Goal: Entertainment & Leisure: Browse casually

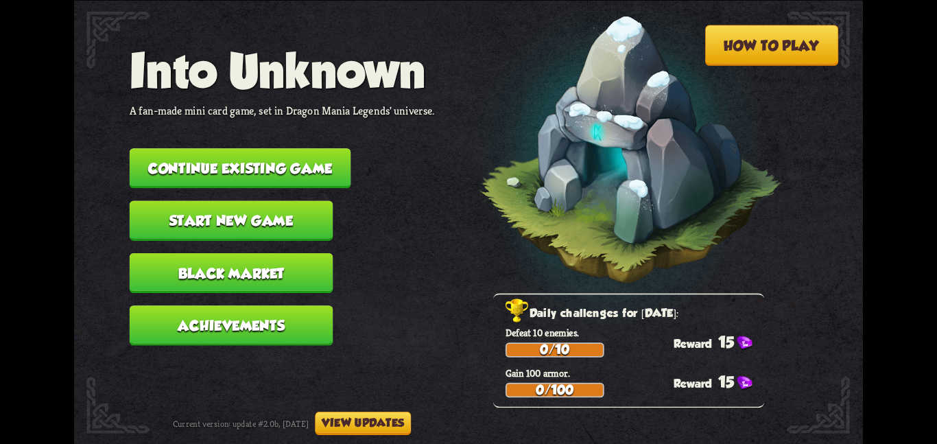
click at [317, 148] on button "Continue existing game" at bounding box center [241, 168] width 222 height 40
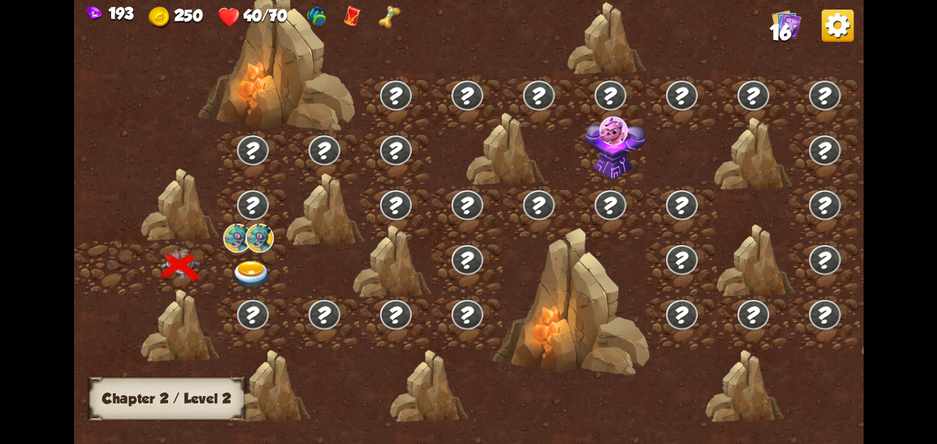
click at [252, 234] on img at bounding box center [260, 237] width 28 height 29
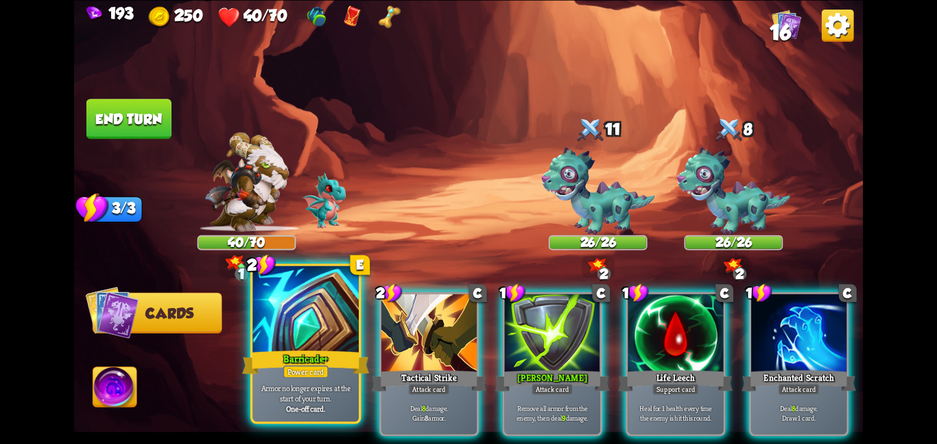
click at [328, 320] on div at bounding box center [305, 309] width 106 height 89
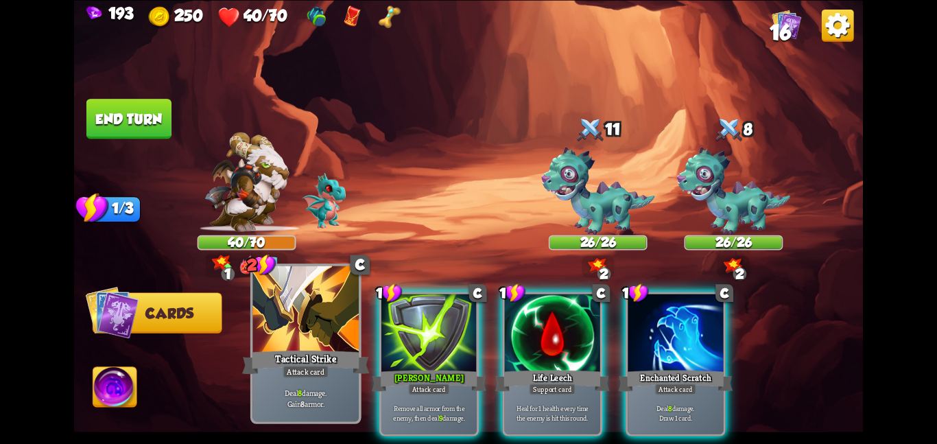
click at [320, 322] on div at bounding box center [305, 309] width 106 height 89
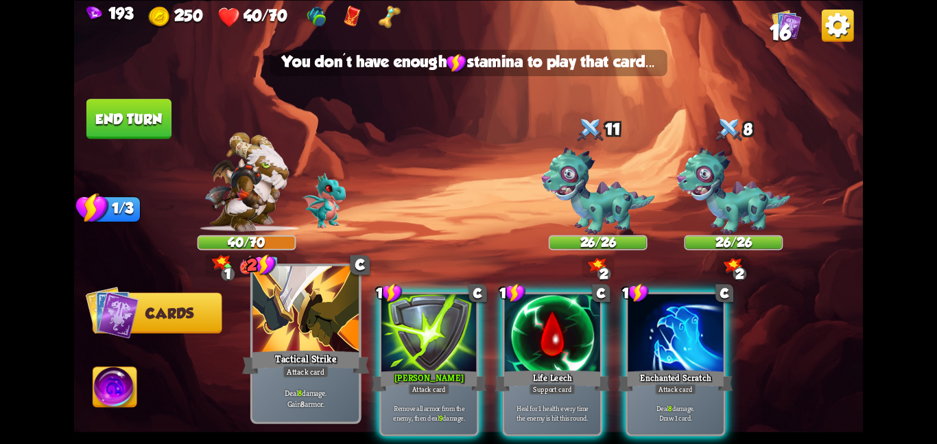
click at [309, 323] on div at bounding box center [305, 309] width 106 height 89
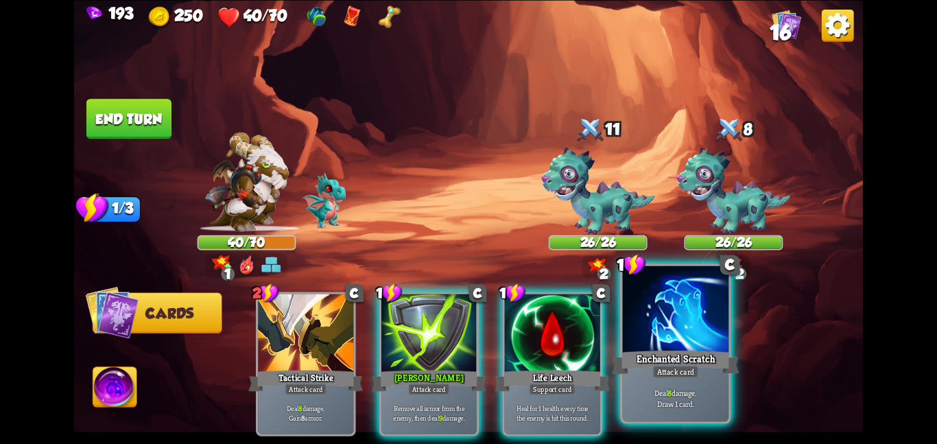
click at [655, 364] on div "Enchanted Scratch" at bounding box center [675, 362] width 127 height 28
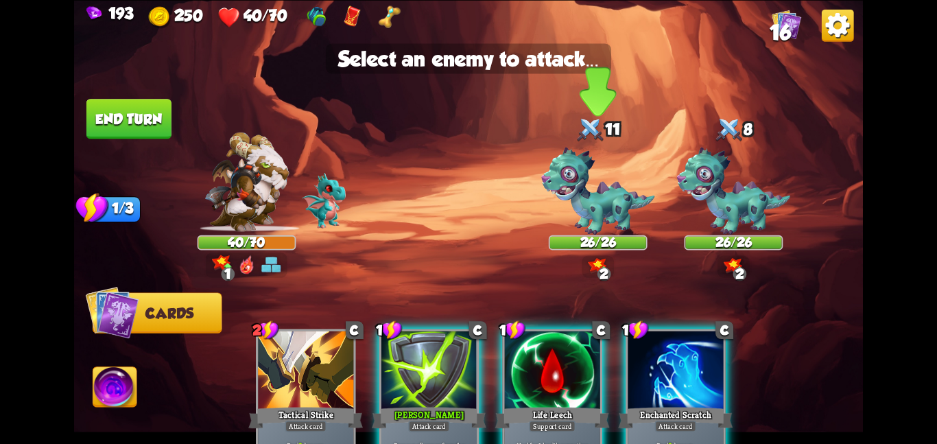
click at [632, 212] on img at bounding box center [597, 191] width 113 height 88
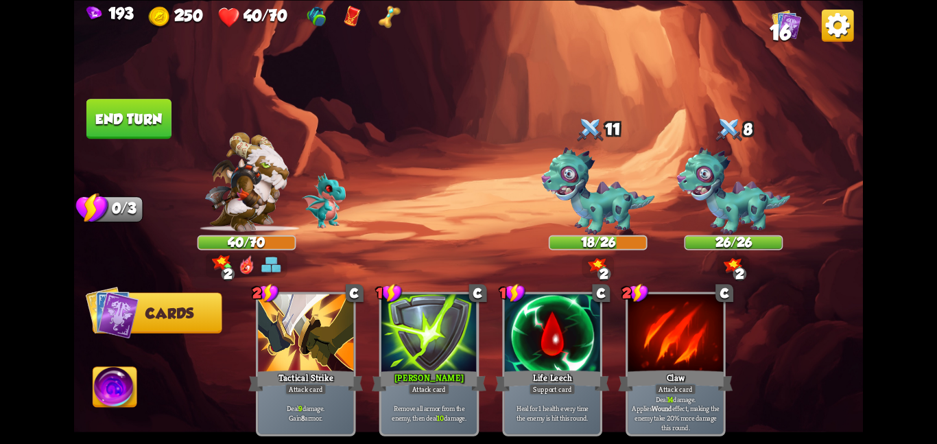
click at [129, 109] on button "End turn" at bounding box center [128, 118] width 87 height 41
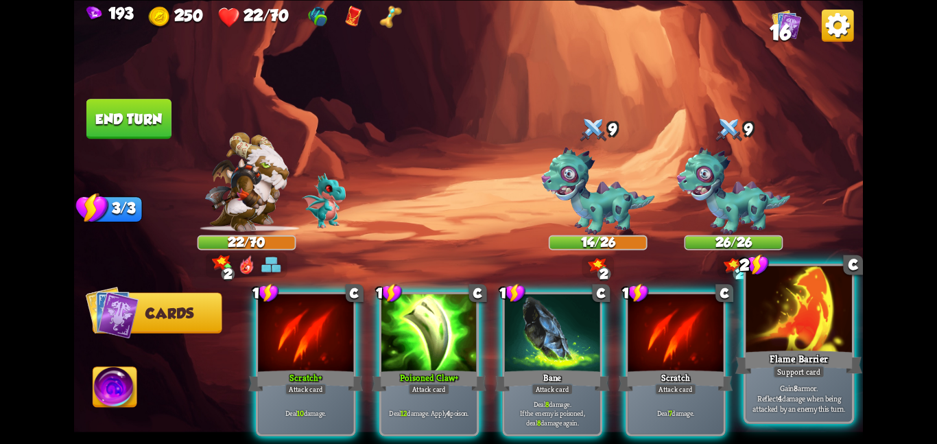
click at [748, 392] on p "Gain 8 armor. Reflect 4 damage when being attacked by an enemy this turn." at bounding box center [798, 398] width 101 height 32
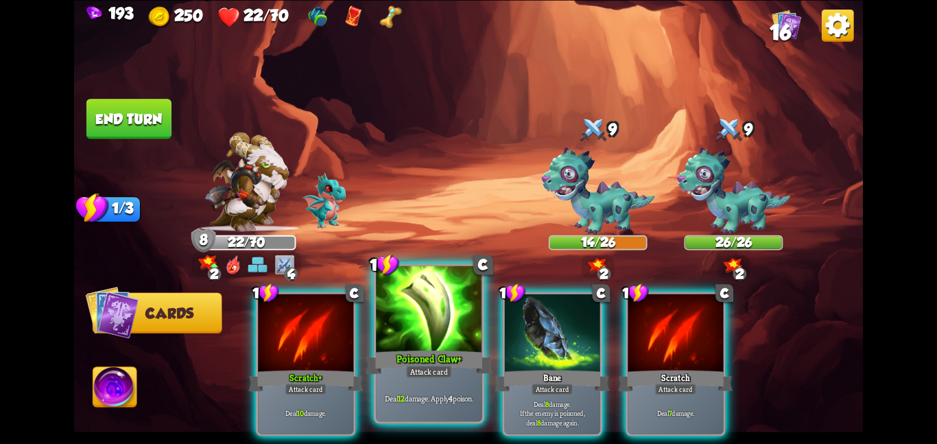
click at [406, 362] on div "Poisoned Claw+" at bounding box center [429, 362] width 127 height 28
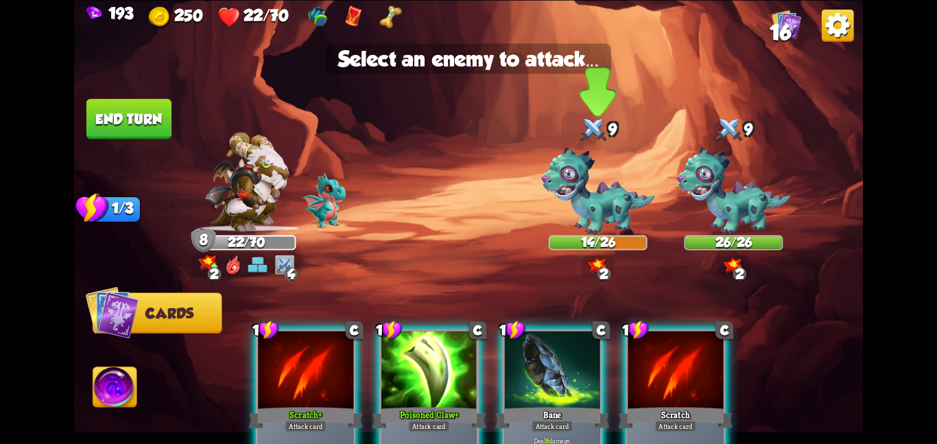
click at [584, 226] on img at bounding box center [597, 191] width 113 height 88
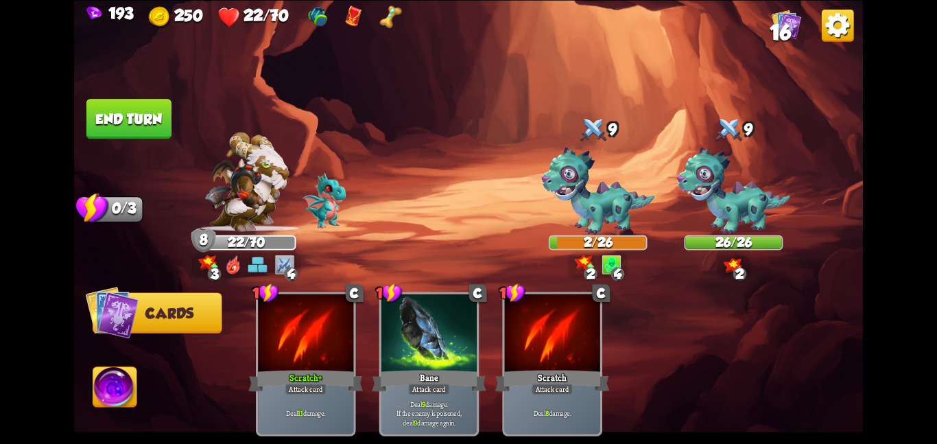
click at [134, 130] on button "End turn" at bounding box center [128, 119] width 85 height 40
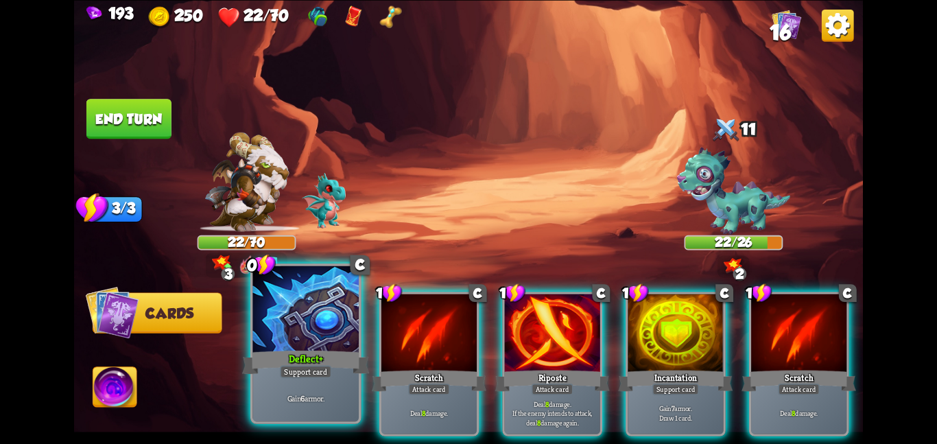
click at [270, 329] on div at bounding box center [305, 309] width 106 height 89
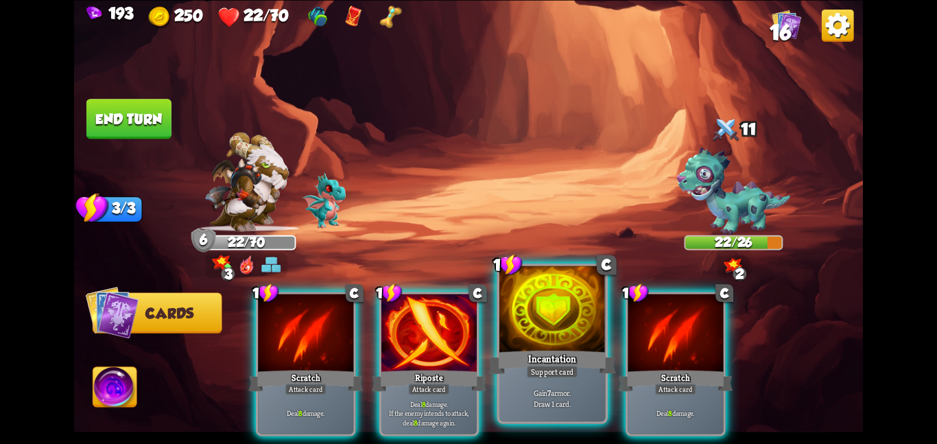
click at [517, 309] on div at bounding box center [552, 309] width 106 height 89
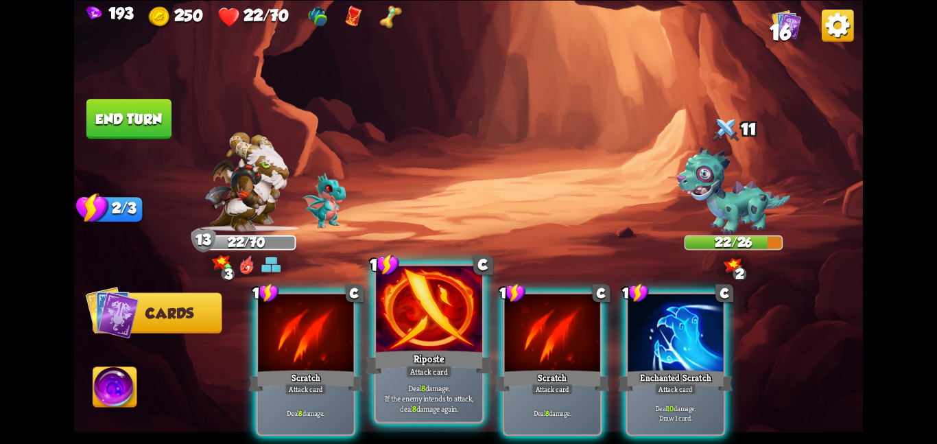
click at [414, 368] on div "Attack card" at bounding box center [429, 371] width 46 height 13
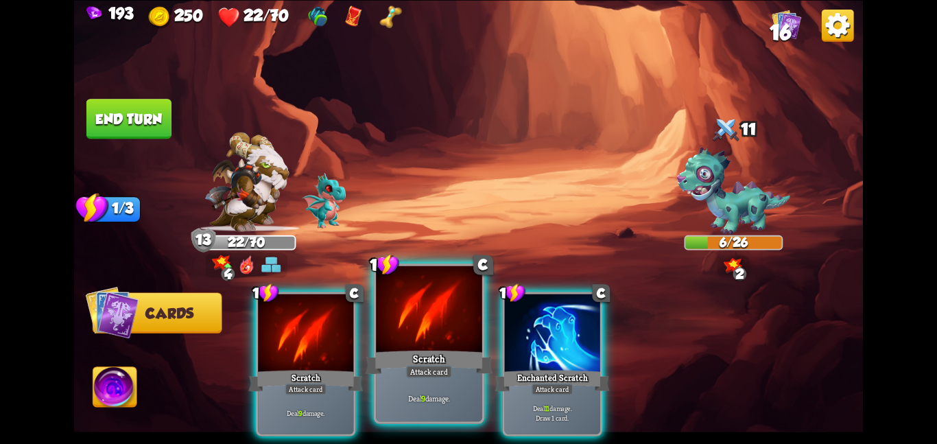
click at [414, 366] on div "Attack card" at bounding box center [429, 371] width 46 height 13
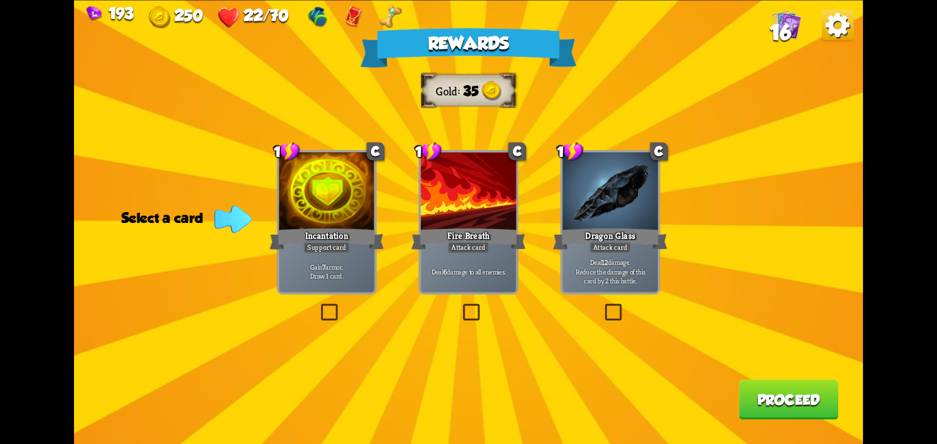
click at [440, 255] on div "Deal 6 damage to all enemies." at bounding box center [468, 271] width 95 height 42
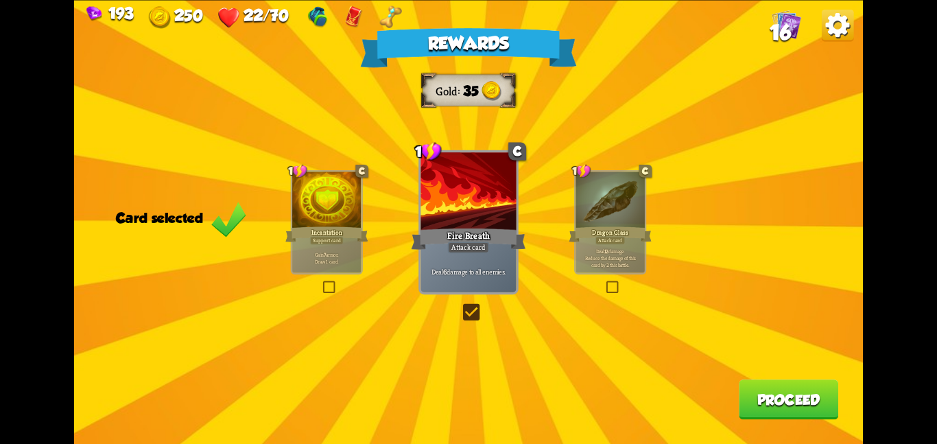
click at [765, 383] on button "Proceed" at bounding box center [788, 399] width 99 height 40
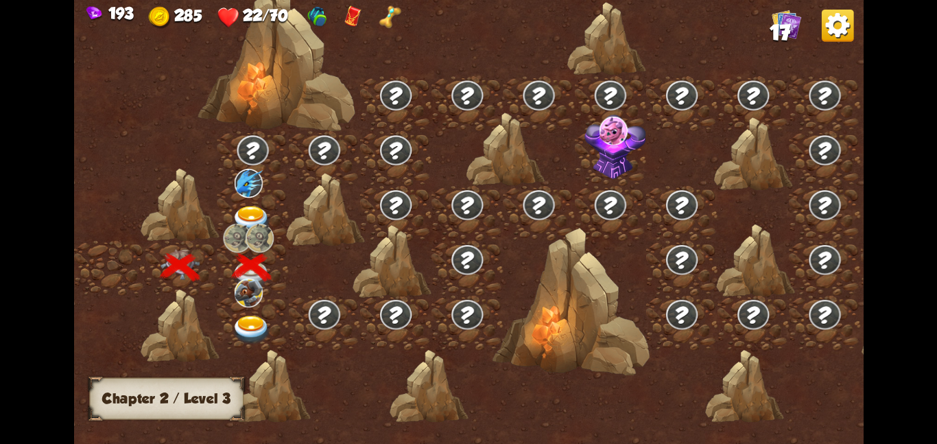
click at [262, 313] on div at bounding box center [252, 322] width 71 height 55
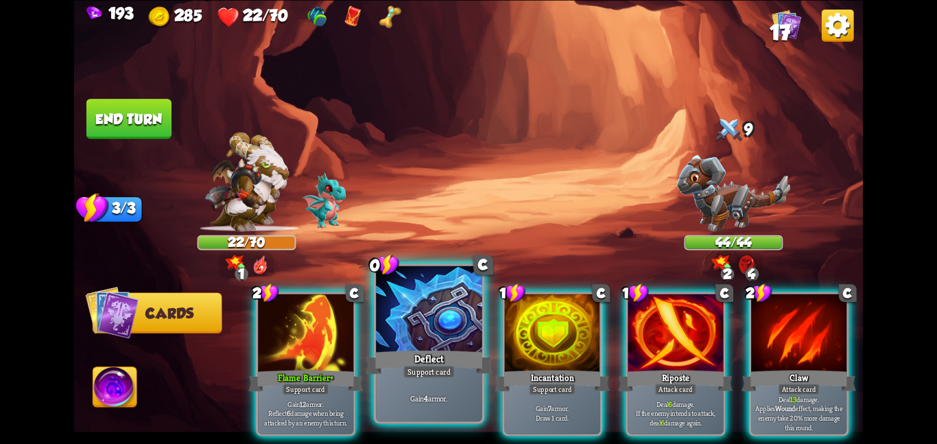
click at [400, 325] on div at bounding box center [429, 309] width 106 height 89
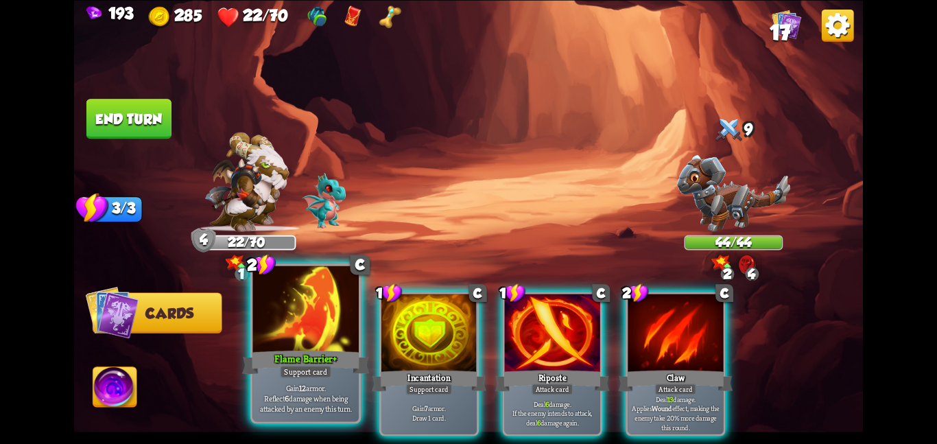
click at [261, 309] on div at bounding box center [305, 309] width 106 height 89
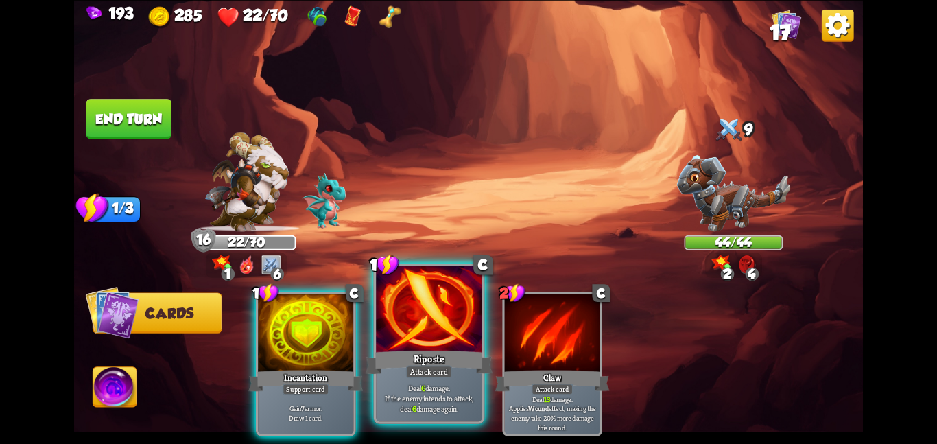
click at [410, 344] on div at bounding box center [429, 309] width 106 height 89
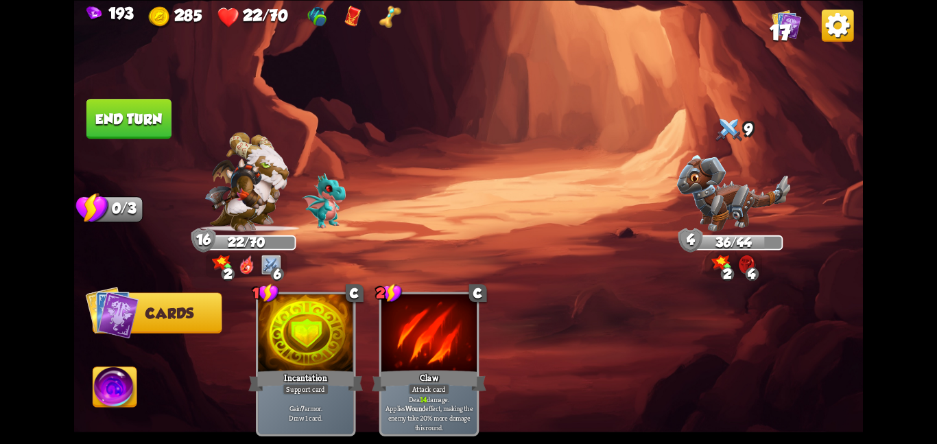
click at [170, 119] on button "End turn" at bounding box center [128, 118] width 87 height 41
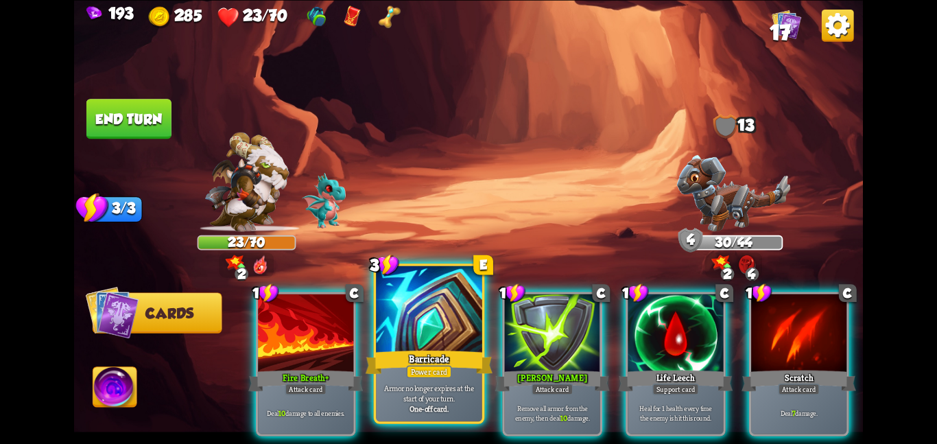
click at [434, 322] on div at bounding box center [429, 309] width 106 height 89
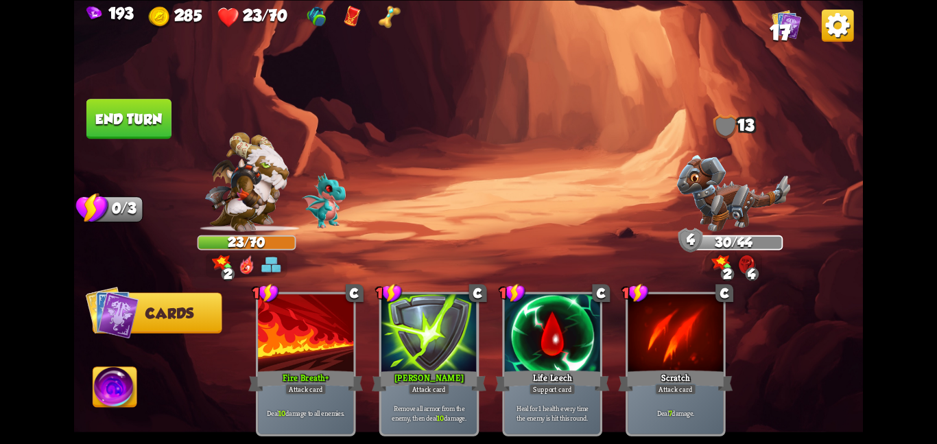
click at [136, 118] on button "End turn" at bounding box center [128, 119] width 85 height 40
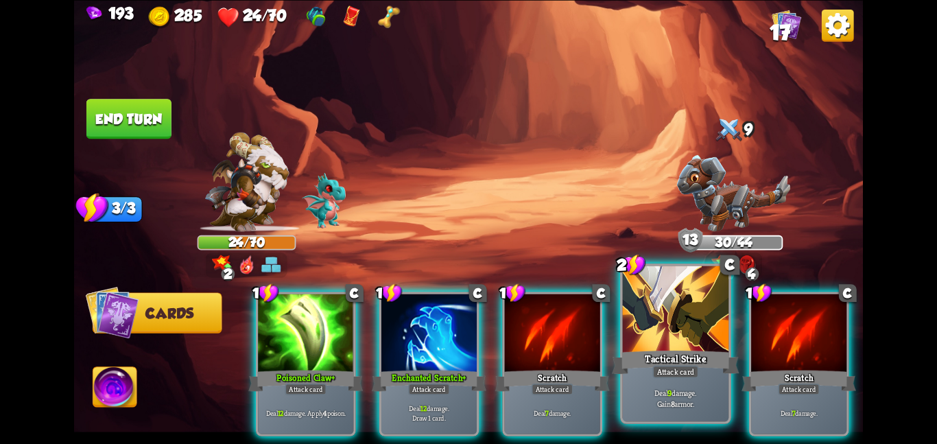
click at [674, 373] on div "Attack card" at bounding box center [675, 371] width 46 height 13
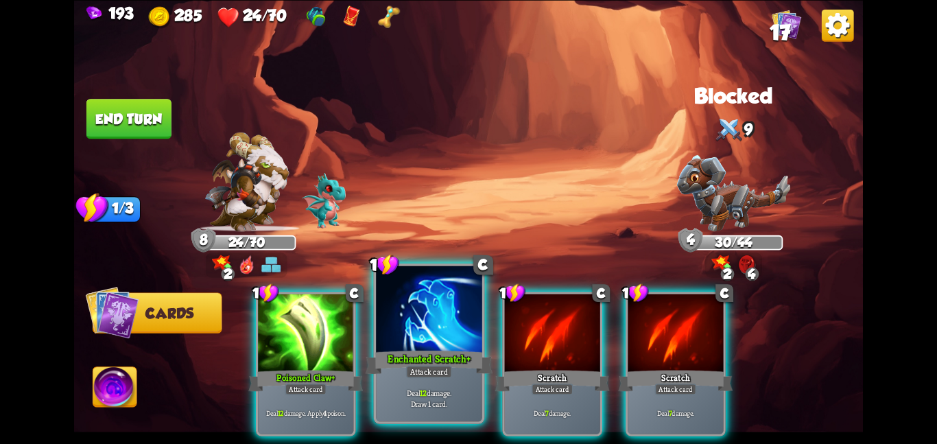
click at [403, 382] on div "Deal 12 damage. Draw 1 card." at bounding box center [429, 398] width 106 height 46
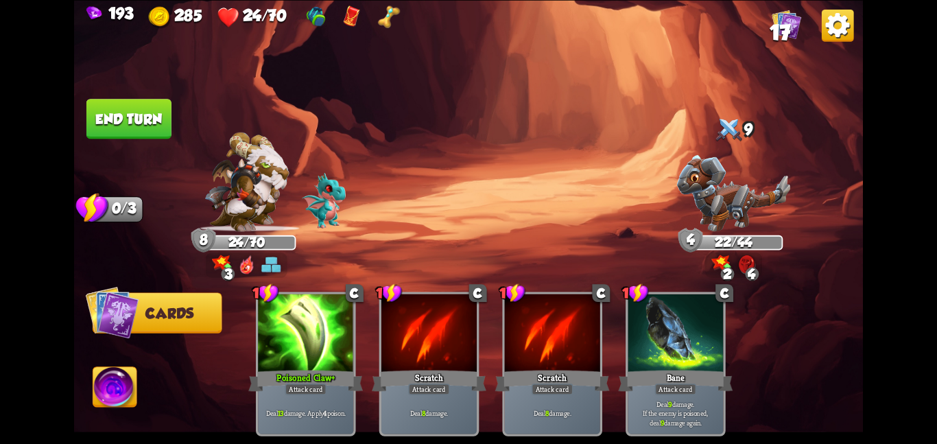
click at [168, 126] on button "End turn" at bounding box center [128, 119] width 85 height 40
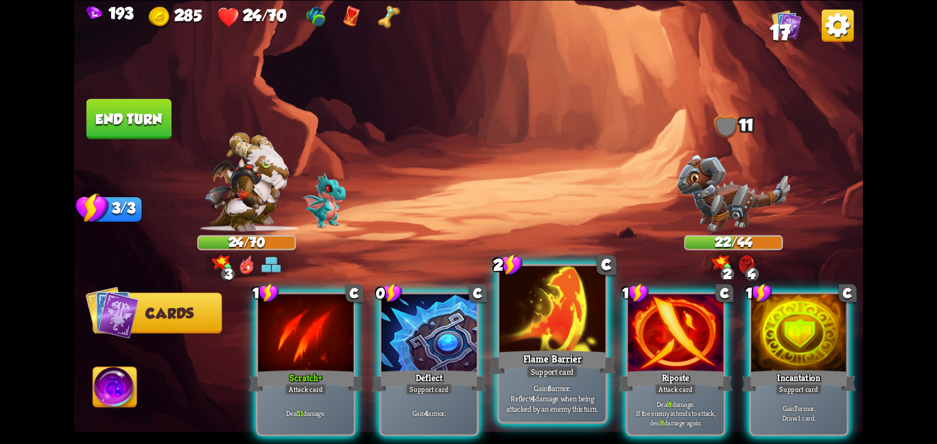
click at [565, 362] on div "Flame Barrier" at bounding box center [551, 362] width 127 height 28
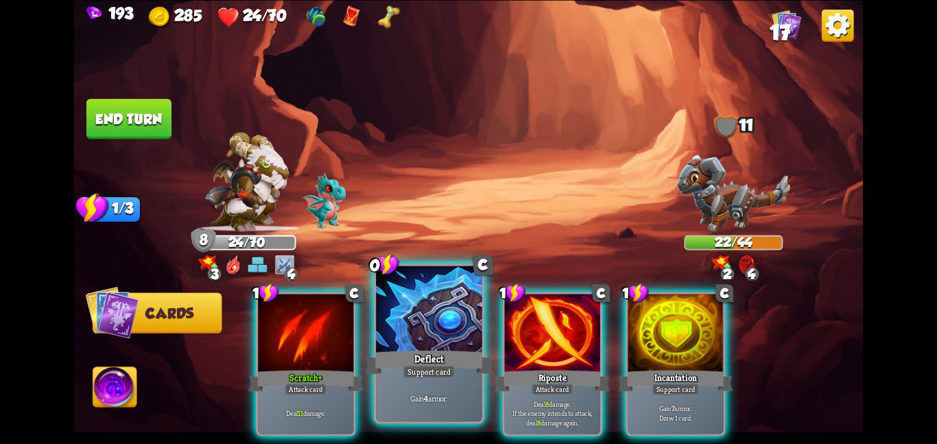
click at [471, 351] on div "Deflect" at bounding box center [429, 362] width 127 height 28
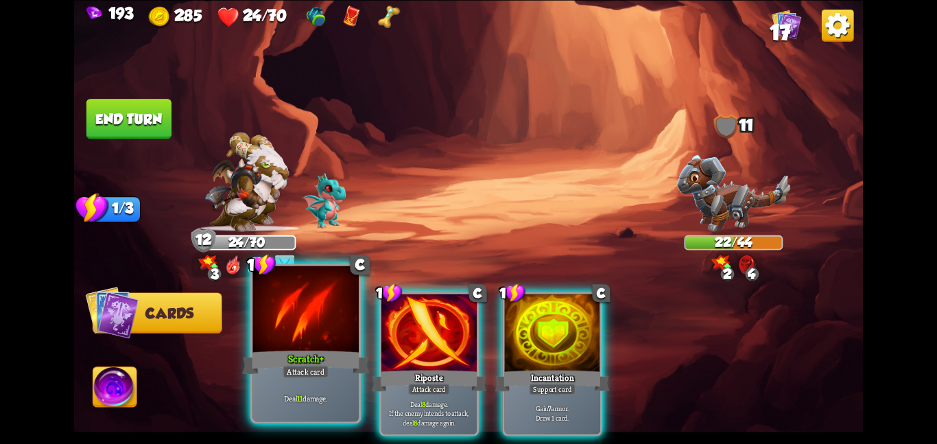
click at [339, 341] on div at bounding box center [305, 309] width 106 height 89
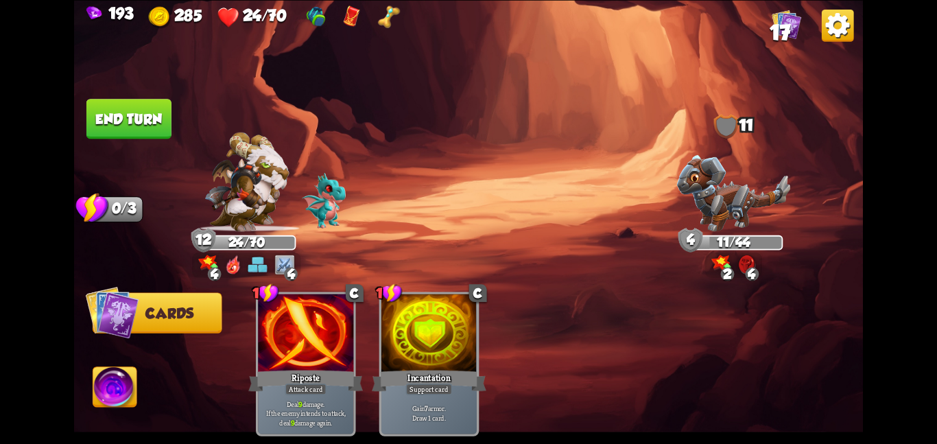
click at [130, 116] on button "End turn" at bounding box center [129, 119] width 86 height 40
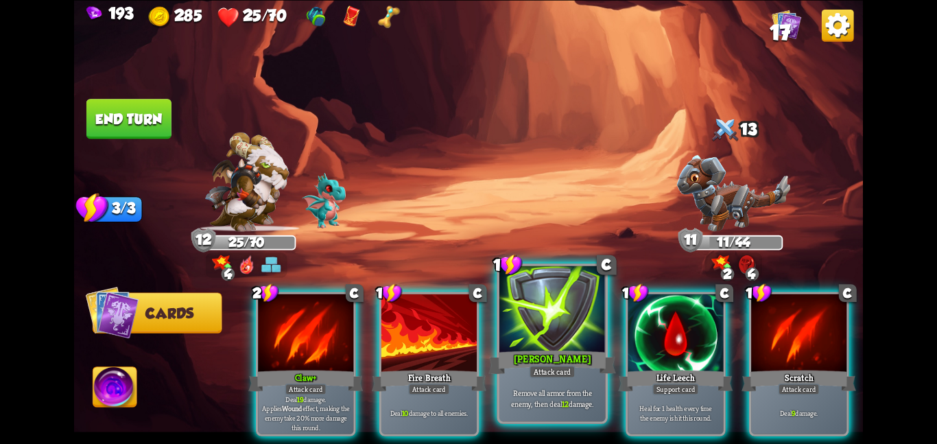
click at [527, 384] on div "Remove all armor from the enemy, then deal 12 damage." at bounding box center [552, 398] width 106 height 46
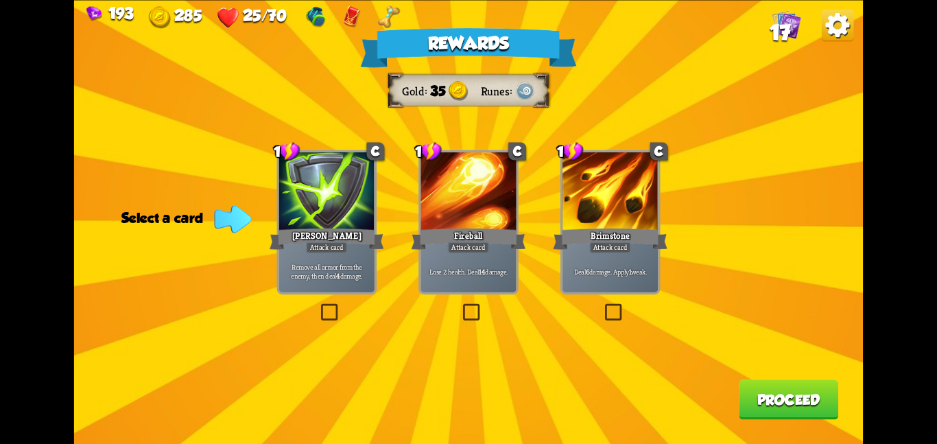
click at [604, 270] on p "Deal 6 damage. Apply 1 weak." at bounding box center [610, 271] width 91 height 10
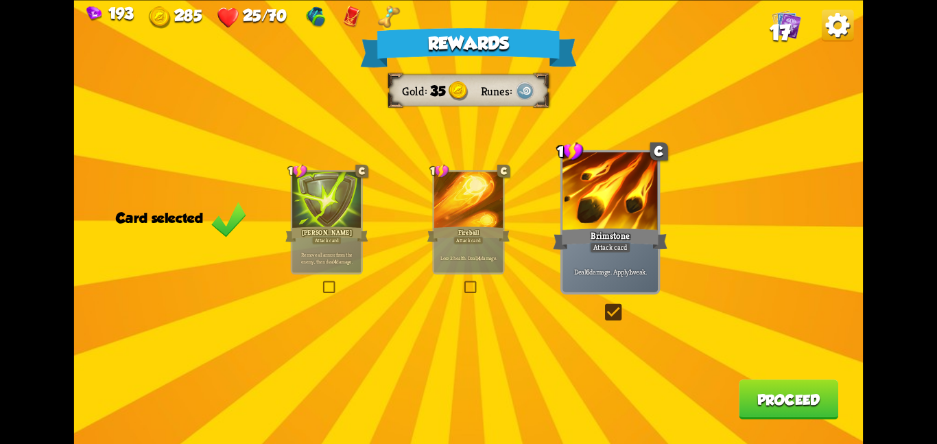
click at [776, 395] on button "Proceed" at bounding box center [788, 399] width 99 height 40
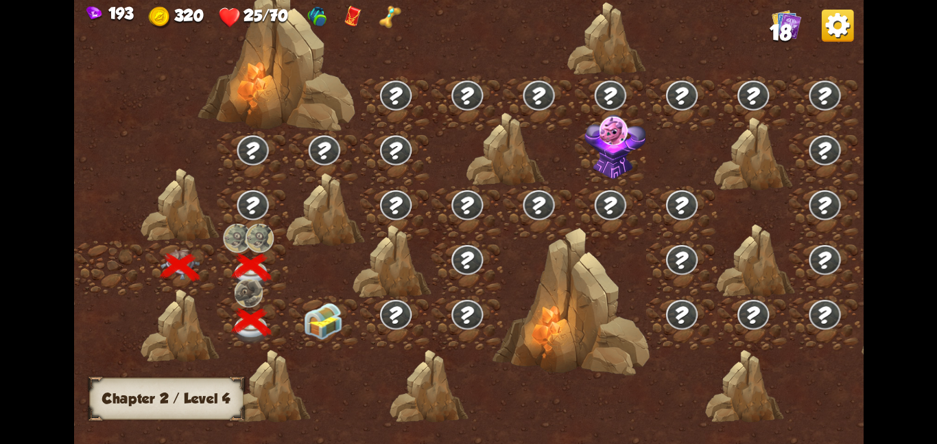
click at [329, 307] on img at bounding box center [323, 320] width 40 height 37
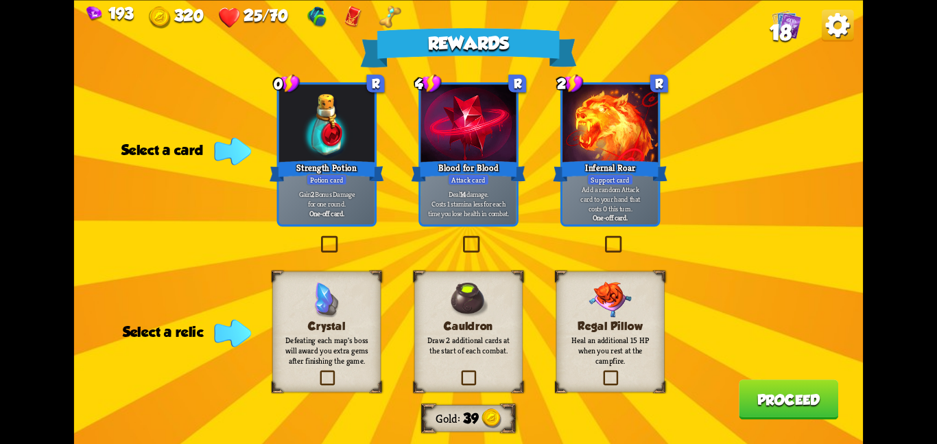
click at [620, 150] on div at bounding box center [610, 124] width 95 height 80
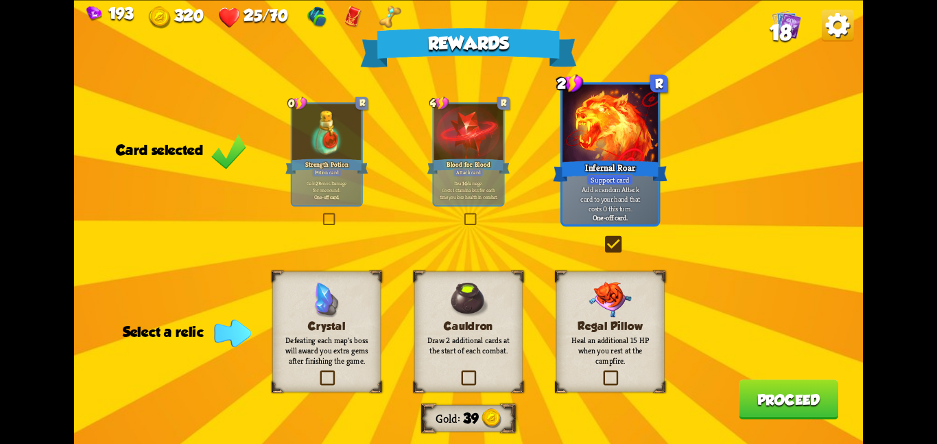
click at [625, 286] on img at bounding box center [610, 299] width 43 height 36
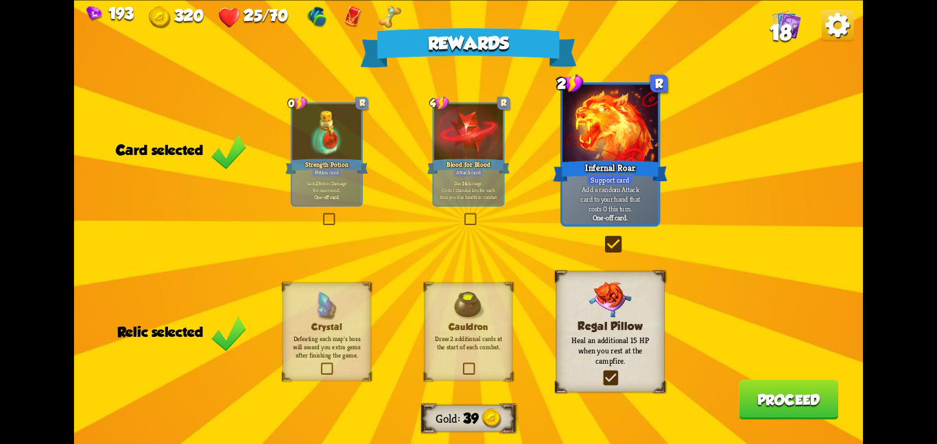
click at [777, 395] on button "Proceed" at bounding box center [788, 399] width 99 height 40
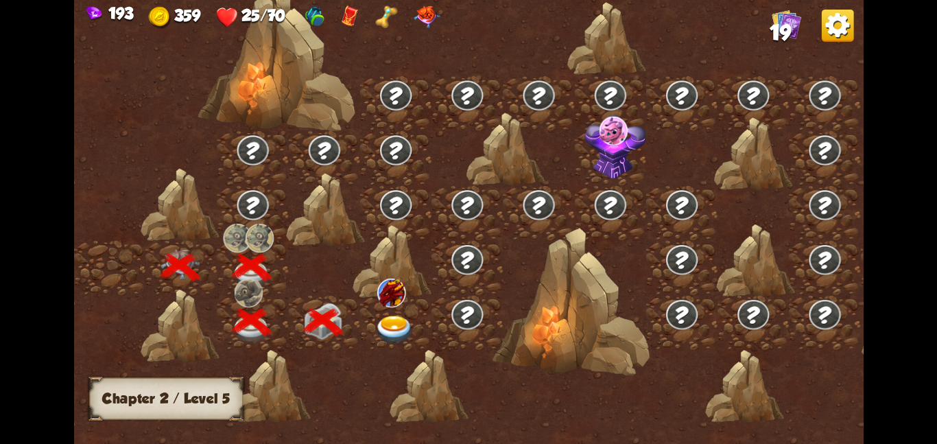
click at [372, 296] on div at bounding box center [395, 322] width 71 height 55
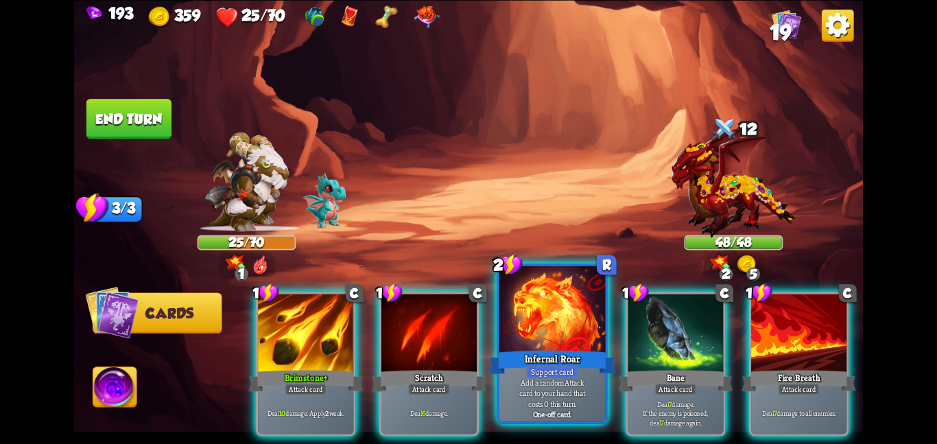
click at [547, 362] on div "Infernal Roar" at bounding box center [551, 362] width 127 height 28
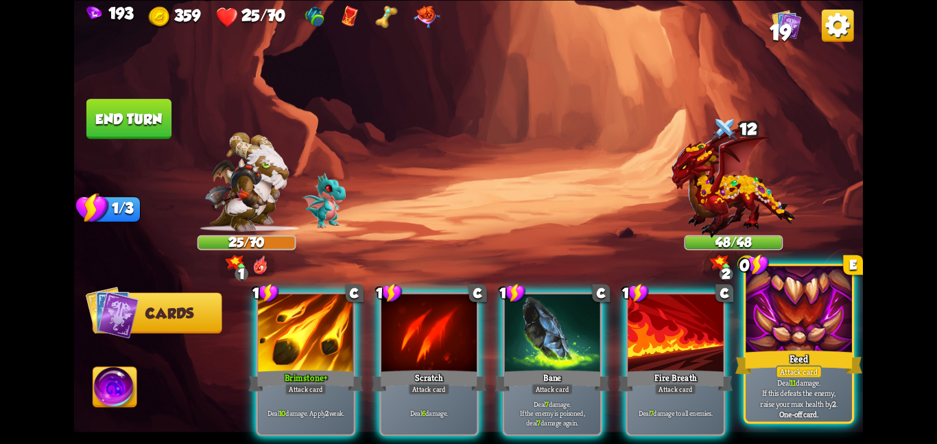
click at [774, 351] on div "Feed" at bounding box center [798, 362] width 127 height 28
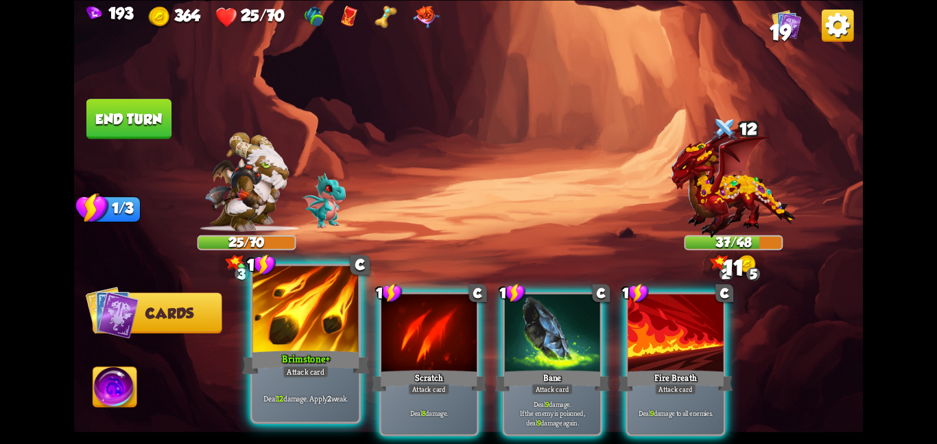
click at [355, 386] on div "Deal 12 damage. Apply 2 weak." at bounding box center [305, 398] width 106 height 46
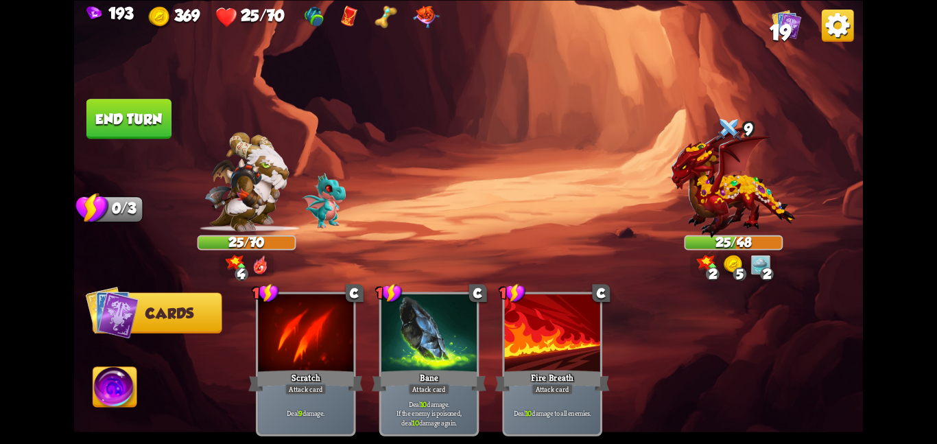
click at [167, 134] on button "End turn" at bounding box center [129, 118] width 87 height 41
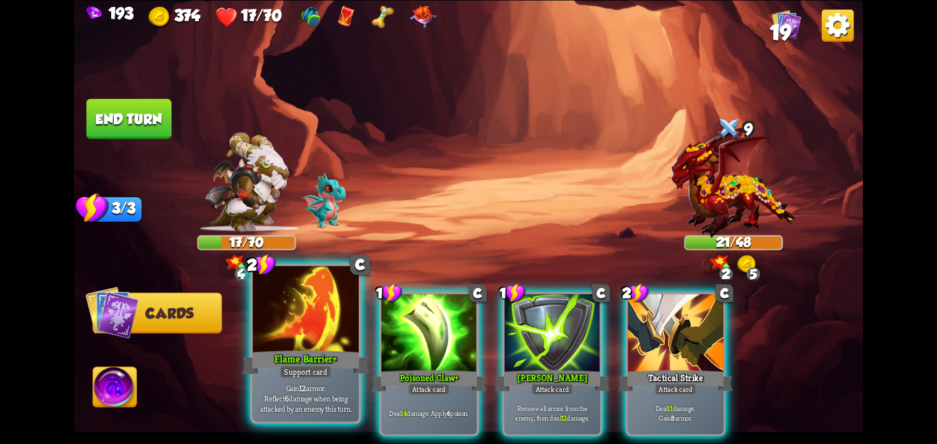
click at [294, 303] on div at bounding box center [305, 309] width 106 height 89
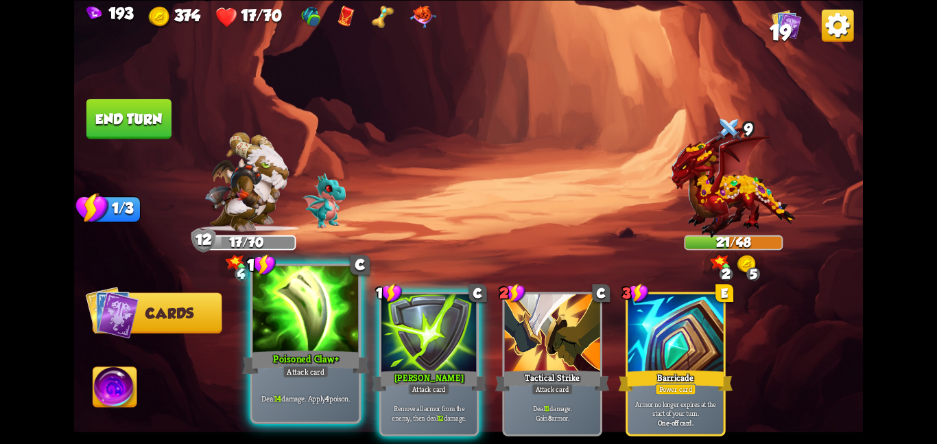
click at [294, 303] on div at bounding box center [305, 309] width 106 height 89
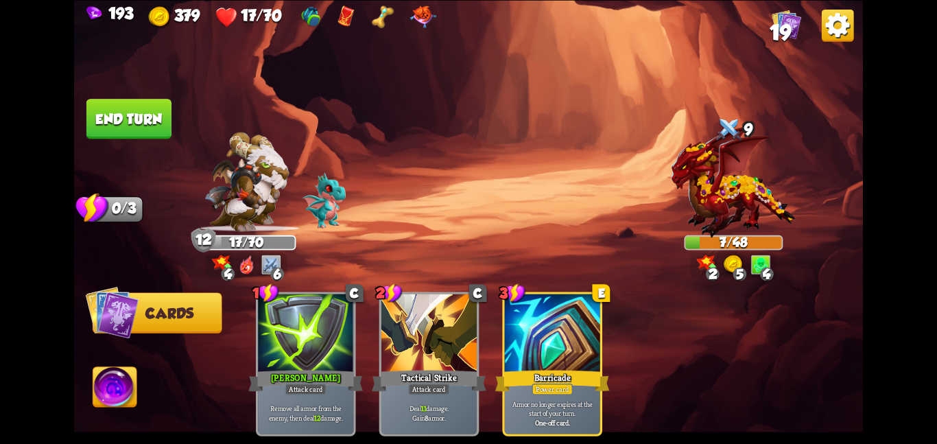
click at [132, 130] on button "End turn" at bounding box center [128, 119] width 85 height 40
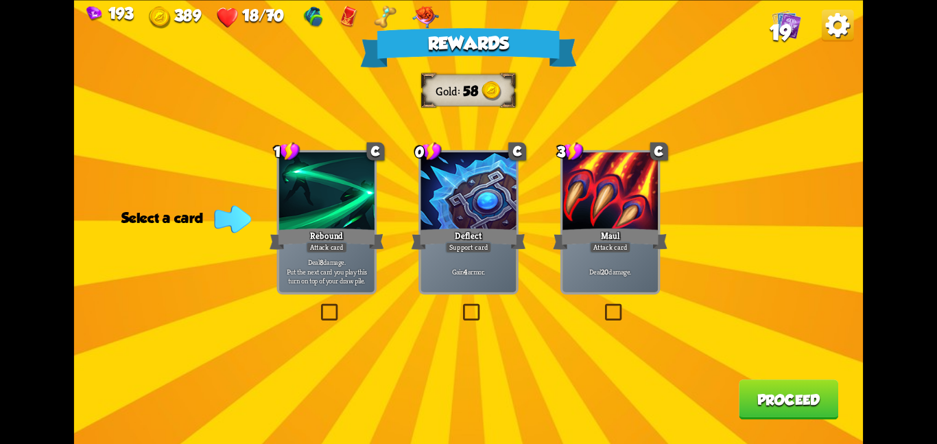
click at [356, 247] on div "Rebound" at bounding box center [327, 238] width 115 height 25
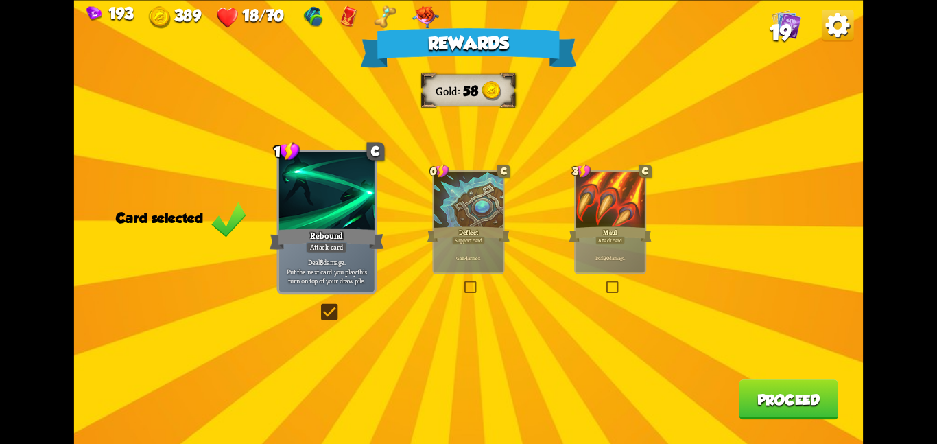
click at [801, 394] on button "Proceed" at bounding box center [788, 399] width 99 height 40
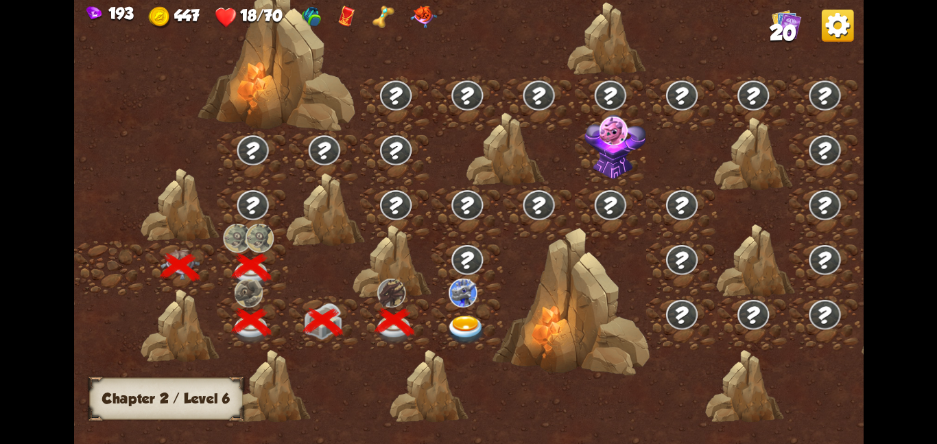
click at [462, 315] on img at bounding box center [467, 329] width 40 height 29
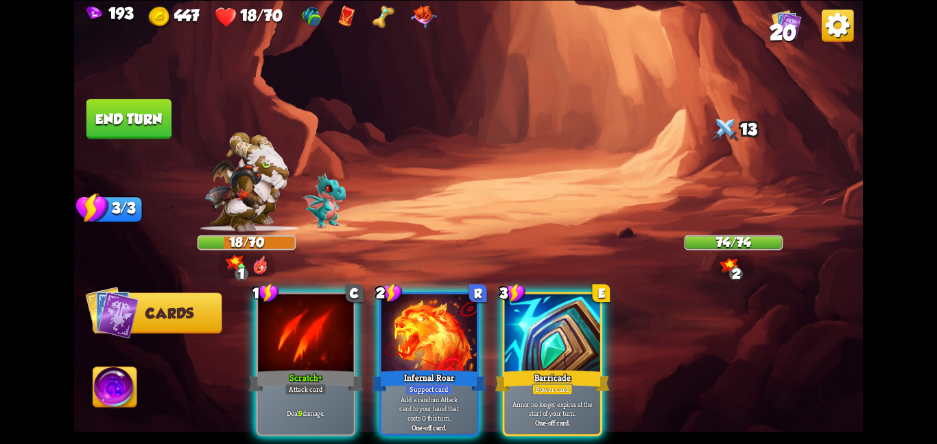
click at [705, 229] on div "Player turn" at bounding box center [468, 221] width 789 height 121
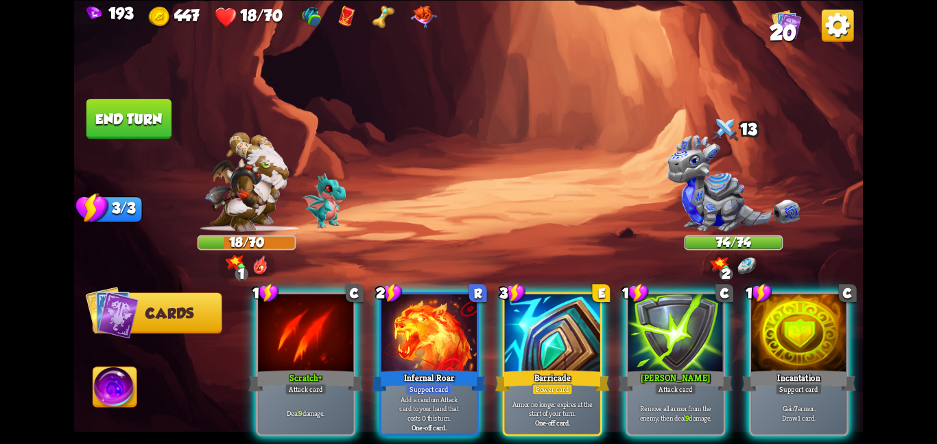
click at [748, 258] on img at bounding box center [747, 266] width 20 height 18
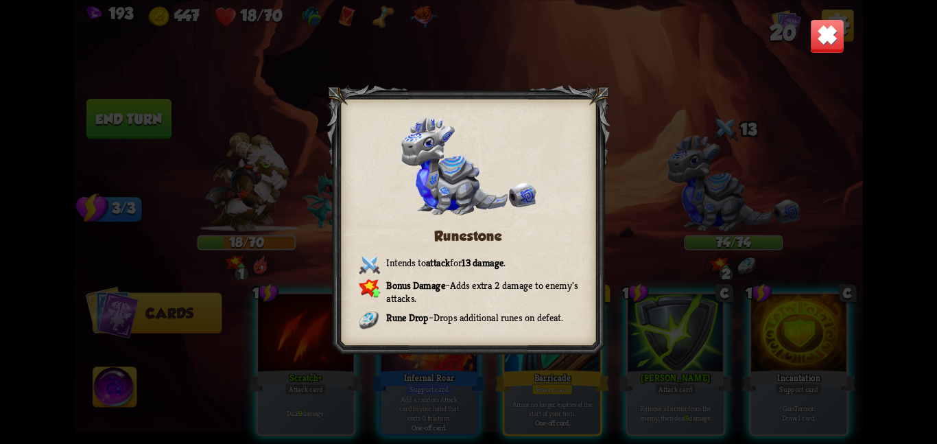
click at [746, 257] on div "Runestone Intends to attack for 13 damage . Bonus Damage – Adds extra 2 damage …" at bounding box center [468, 222] width 789 height 444
click at [820, 22] on img at bounding box center [827, 36] width 34 height 34
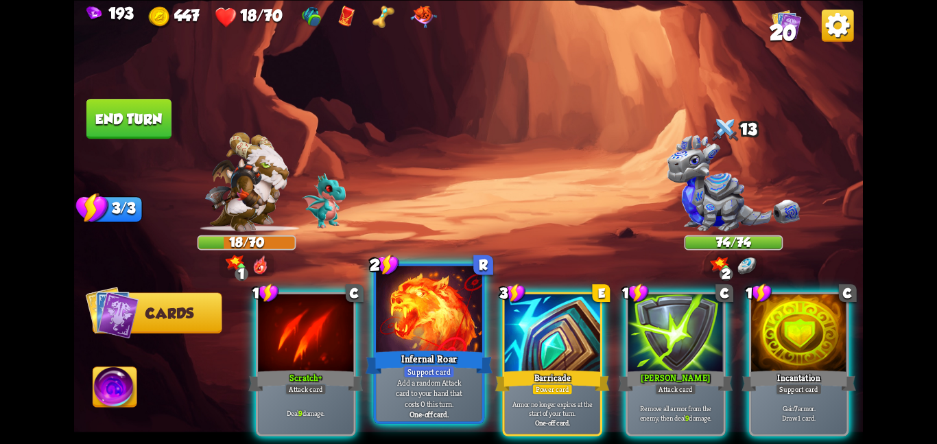
click at [402, 387] on p "Add a random Attack card to your hand that costs 0 this turn." at bounding box center [429, 393] width 101 height 32
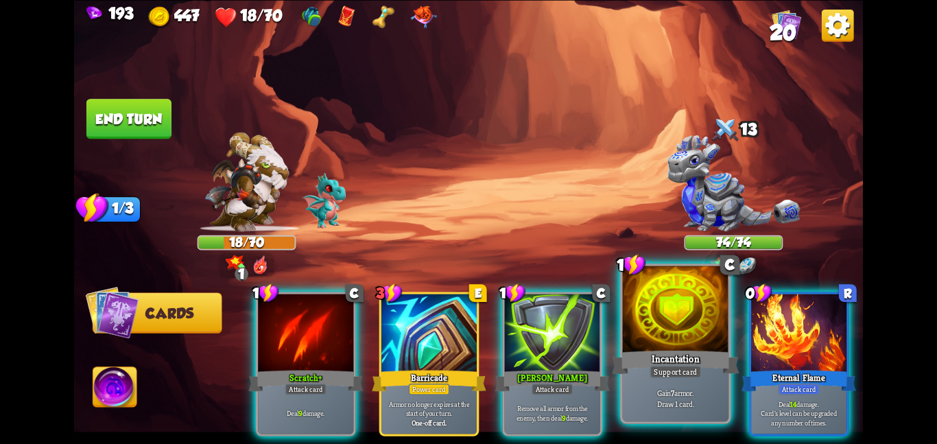
click at [702, 372] on div "Incantation" at bounding box center [675, 362] width 127 height 28
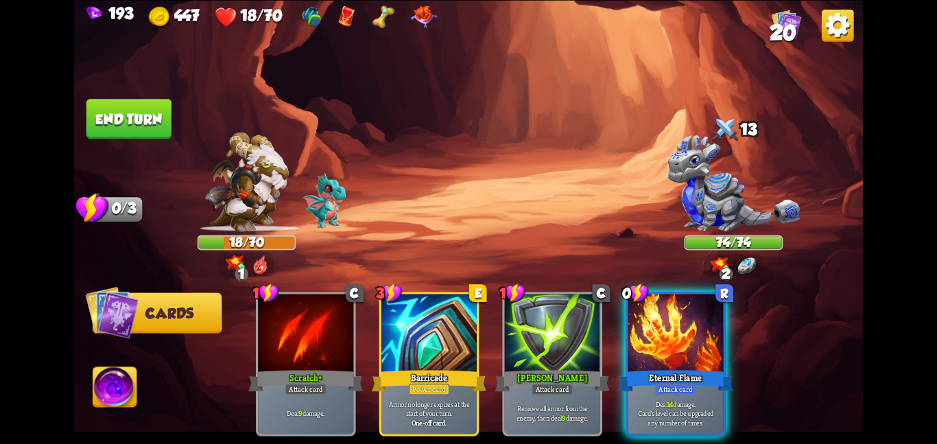
click at [702, 372] on div "0 R Eternal Flame Attack card Deal 14 damage. Card's level can be upgraded any …" at bounding box center [676, 364] width 100 height 144
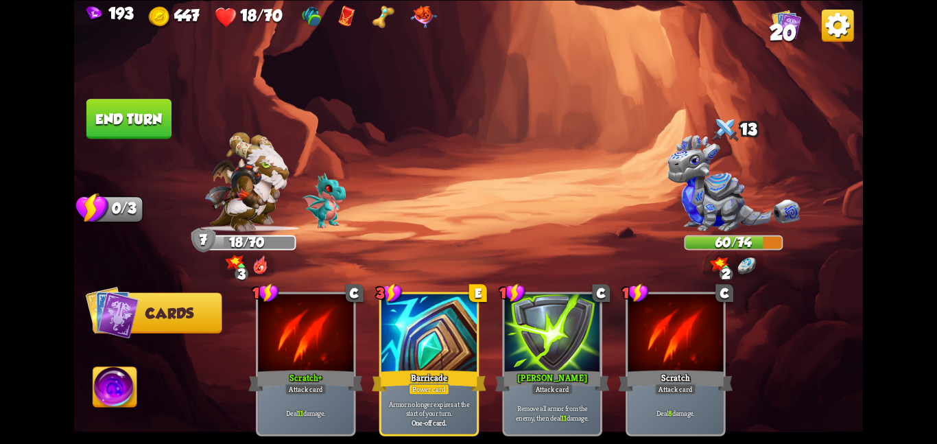
click at [154, 110] on button "End turn" at bounding box center [129, 119] width 86 height 40
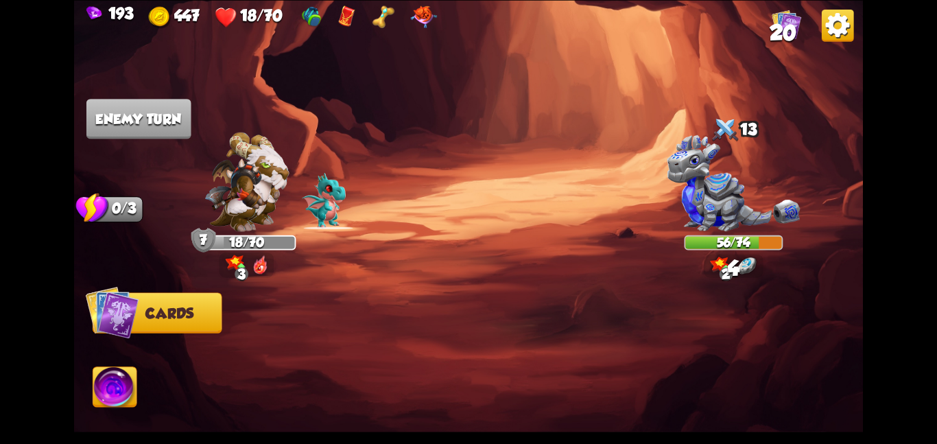
click at [257, 262] on img at bounding box center [259, 265] width 15 height 20
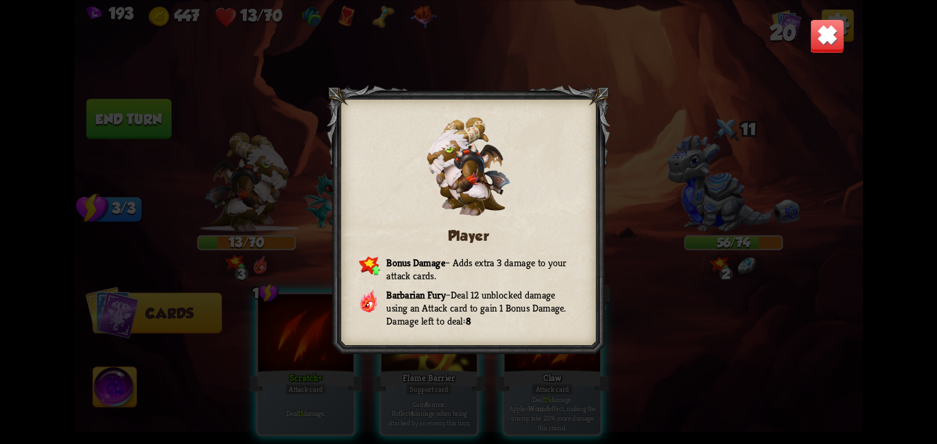
click at [829, 47] on img at bounding box center [827, 36] width 34 height 34
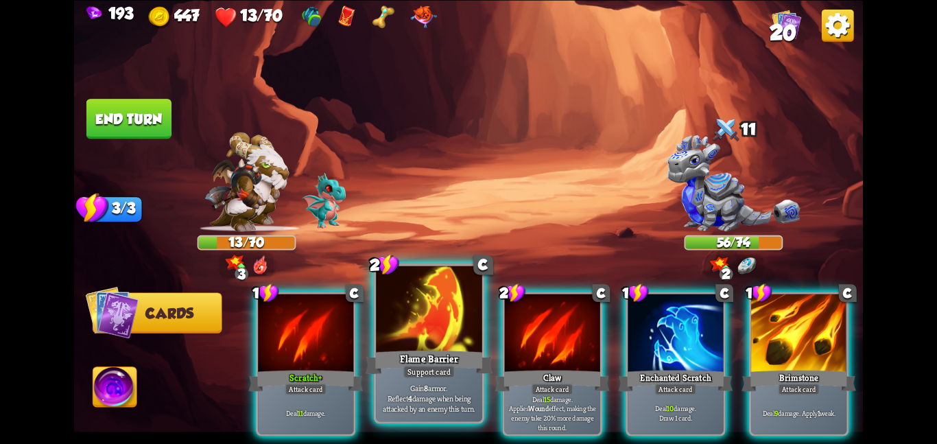
click at [445, 387] on p "Gain 8 armor. Reflect 4 damage when being attacked by an enemy this turn." at bounding box center [429, 398] width 101 height 32
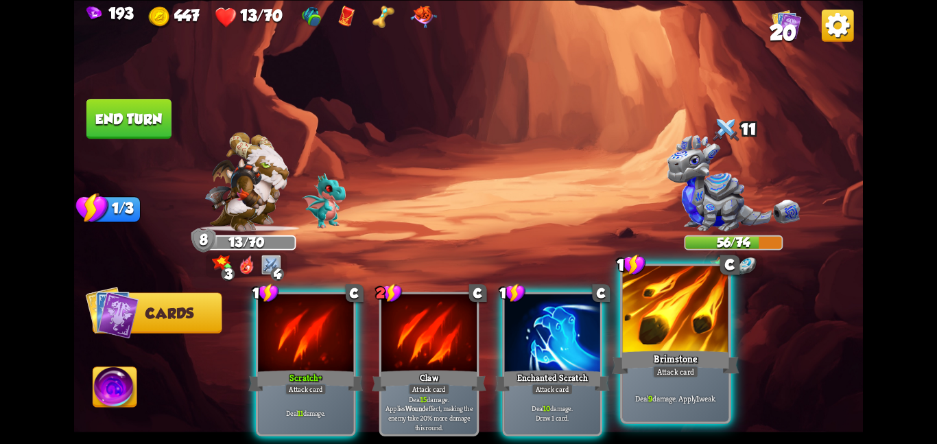
click at [636, 379] on div "Deal 9 damage. Apply 1 weak." at bounding box center [676, 398] width 106 height 46
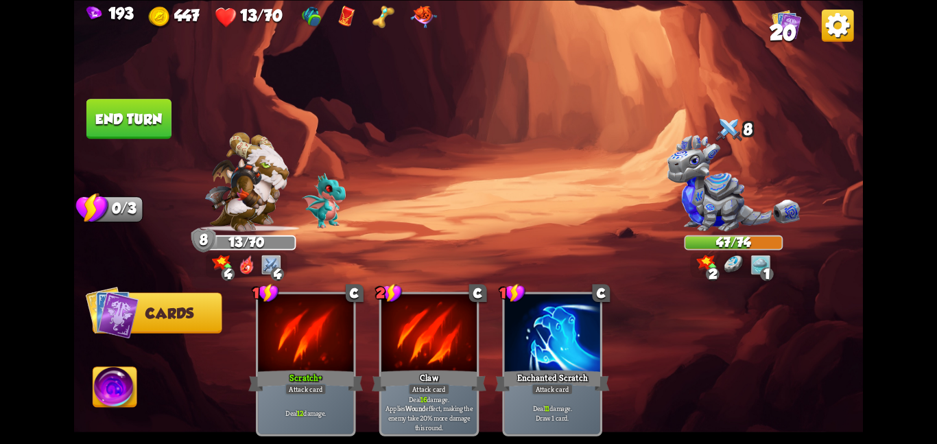
click at [141, 130] on button "End turn" at bounding box center [128, 118] width 87 height 41
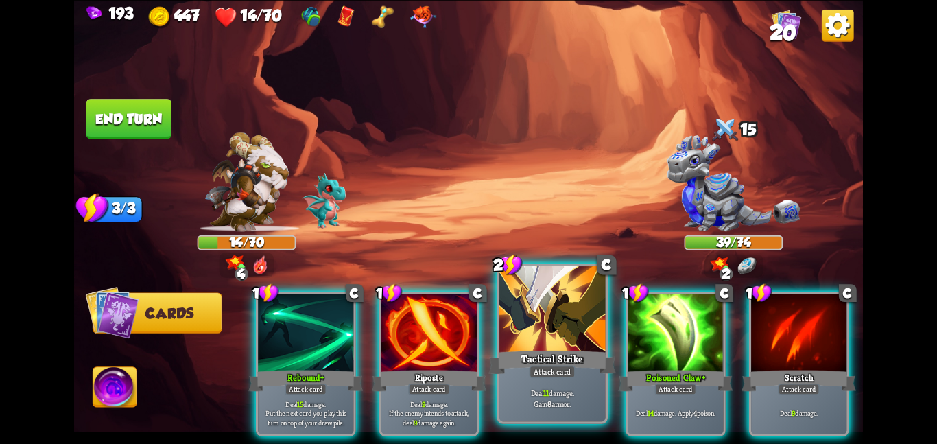
click at [512, 337] on div at bounding box center [552, 309] width 106 height 89
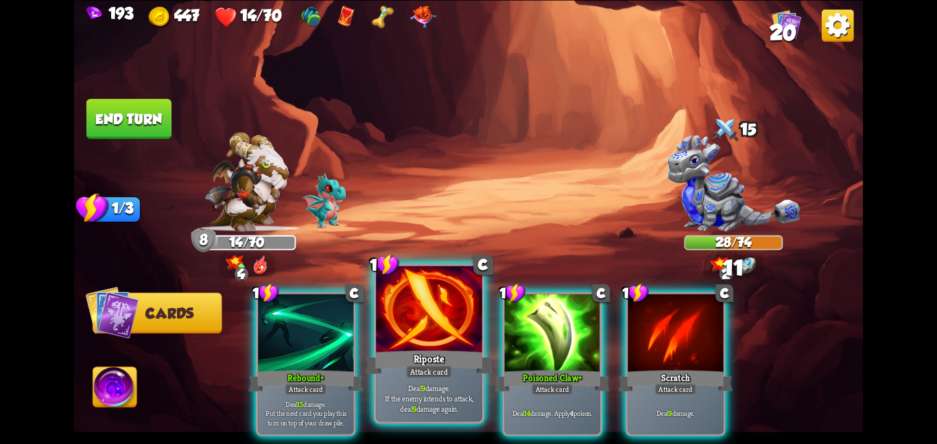
click at [436, 340] on div at bounding box center [429, 309] width 106 height 89
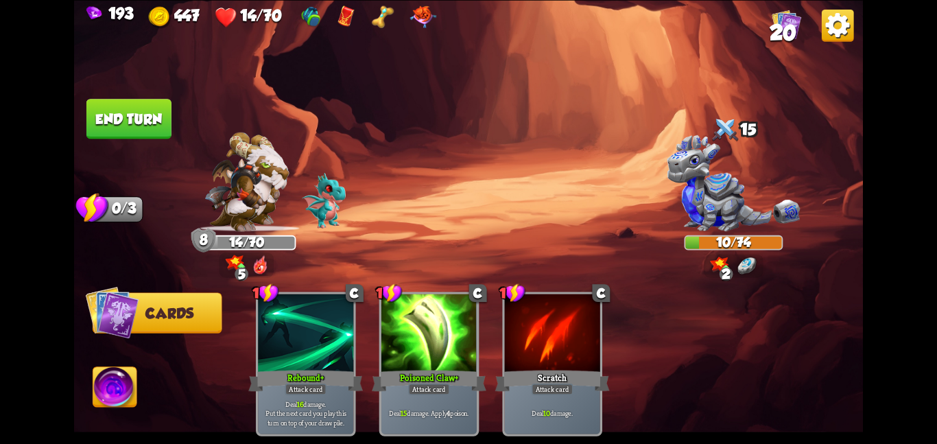
click at [141, 126] on button "End turn" at bounding box center [128, 119] width 85 height 40
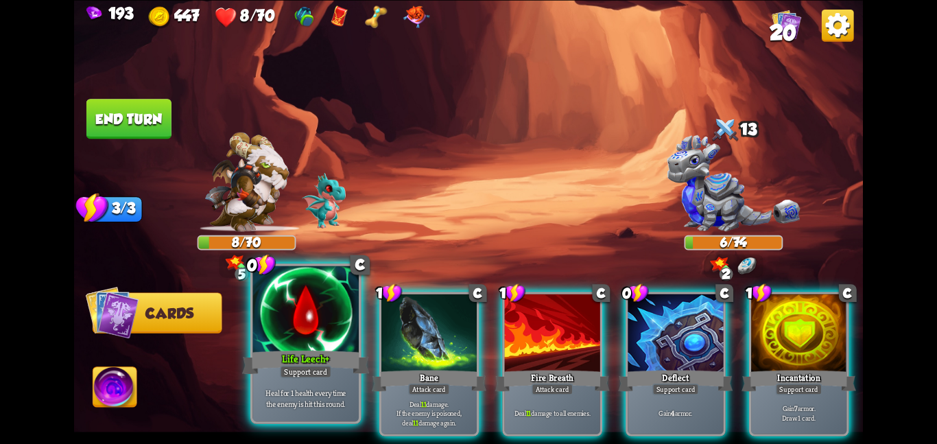
click at [316, 318] on div at bounding box center [305, 309] width 106 height 89
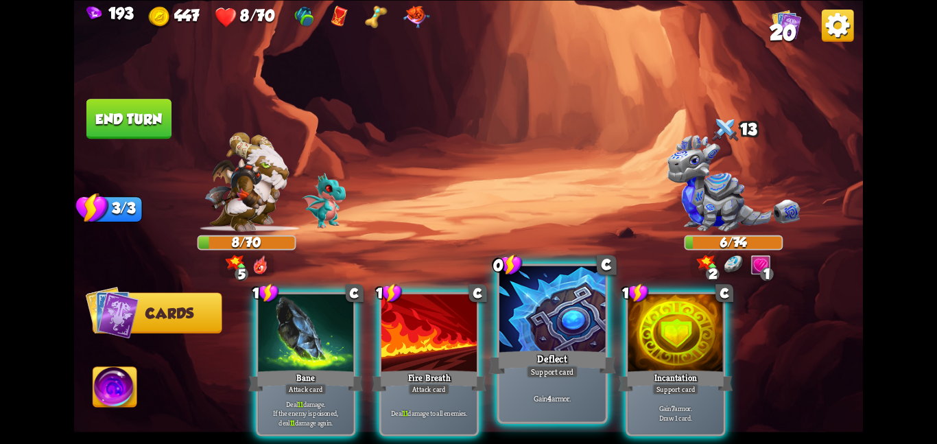
click at [525, 344] on div at bounding box center [552, 309] width 106 height 89
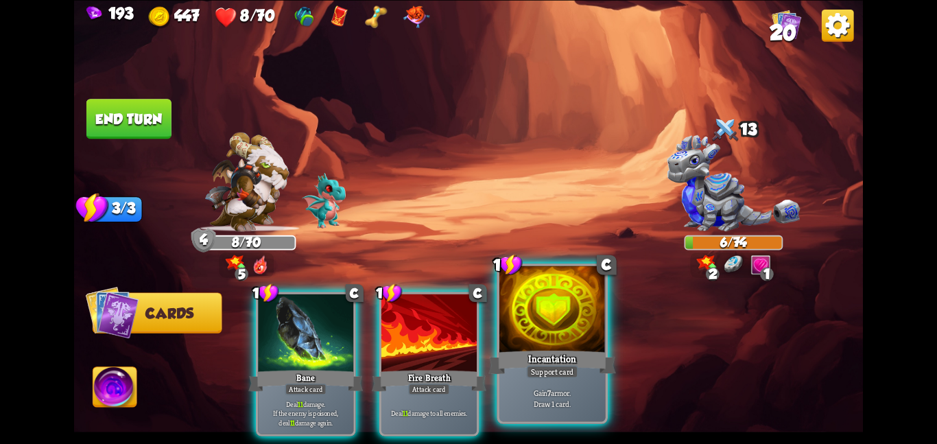
click at [525, 344] on div at bounding box center [552, 309] width 106 height 89
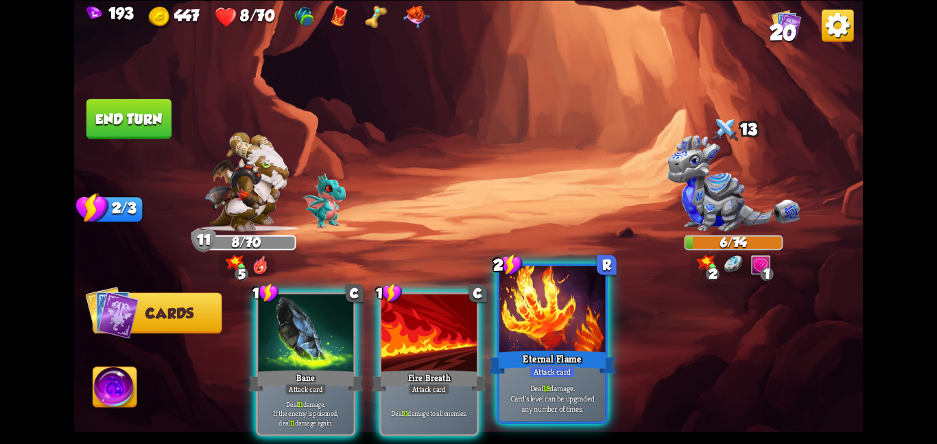
click at [505, 376] on div "Eternal Flame" at bounding box center [551, 362] width 127 height 28
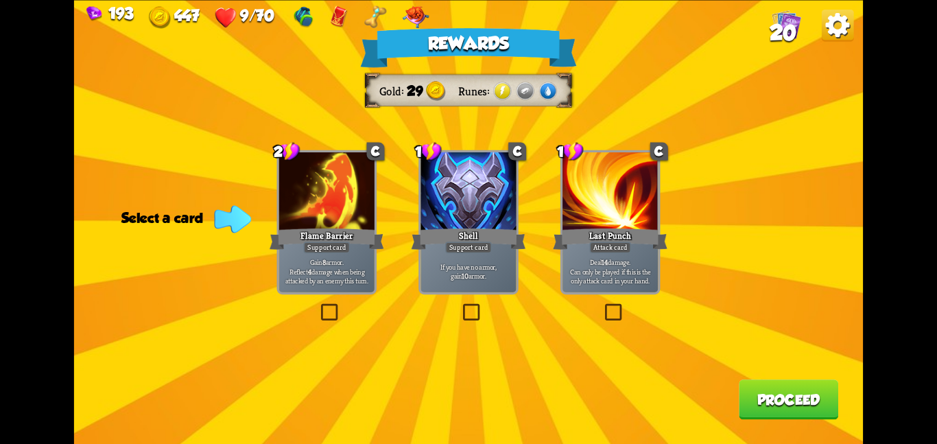
click at [486, 283] on div "If you have no armor, gain 10 armor." at bounding box center [468, 271] width 95 height 42
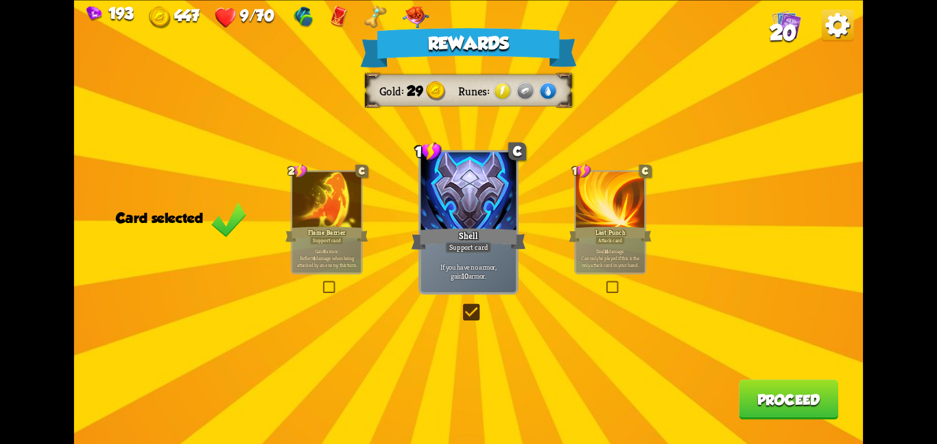
click at [757, 394] on button "Proceed" at bounding box center [788, 399] width 99 height 40
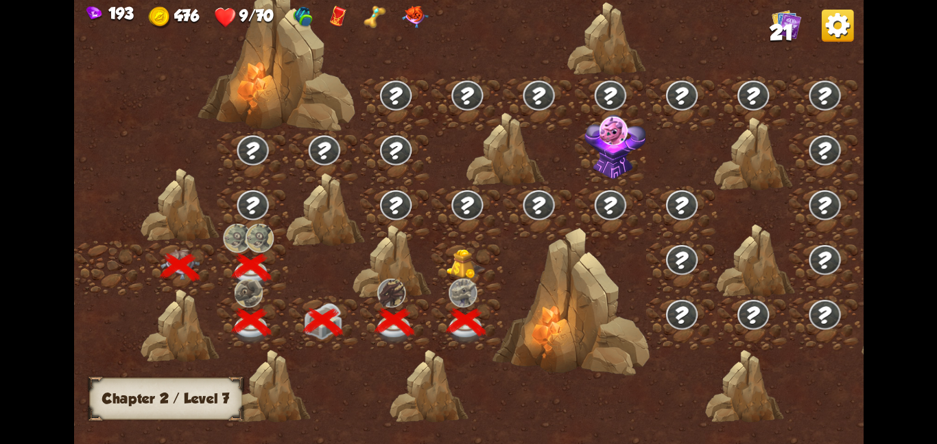
click at [464, 257] on img at bounding box center [467, 263] width 40 height 30
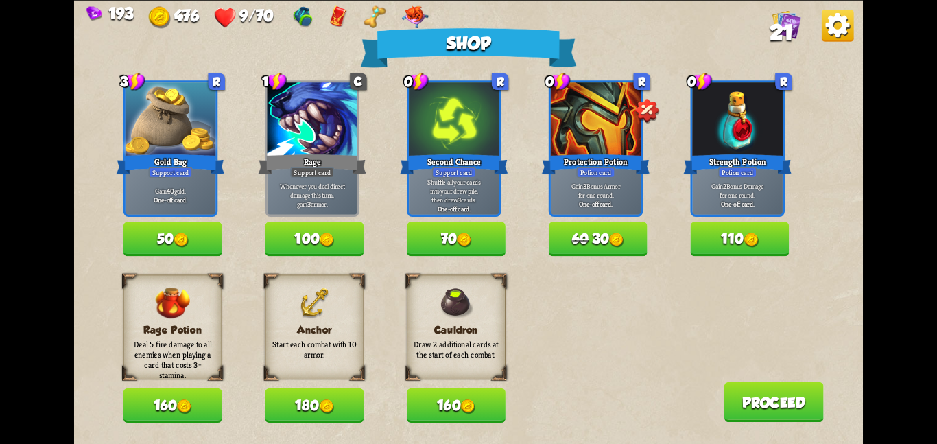
click at [331, 396] on button "180" at bounding box center [314, 405] width 99 height 34
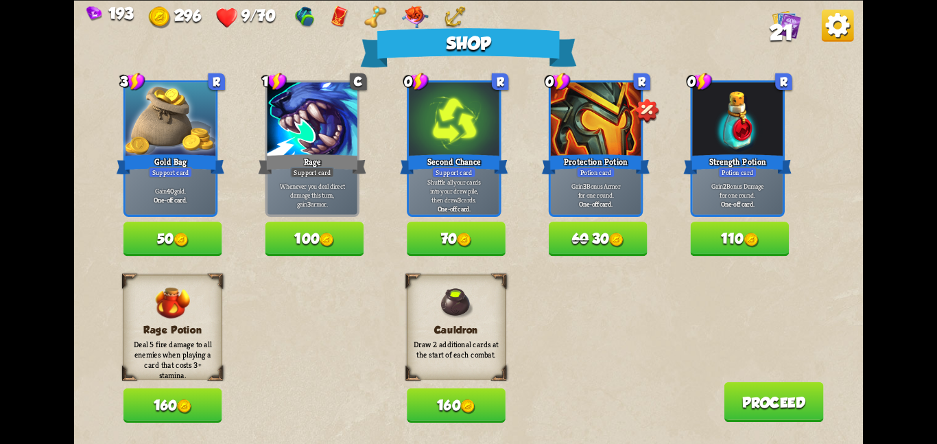
click at [335, 232] on button "100" at bounding box center [314, 239] width 99 height 34
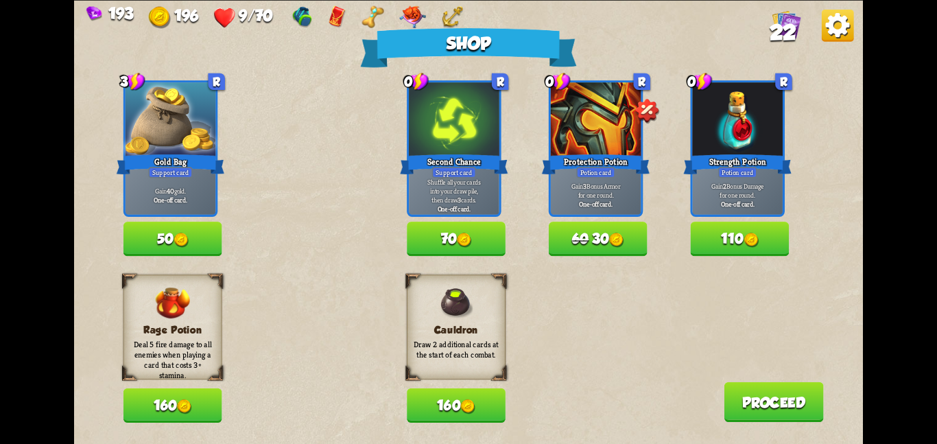
click at [748, 398] on button "Proceed" at bounding box center [773, 401] width 99 height 40
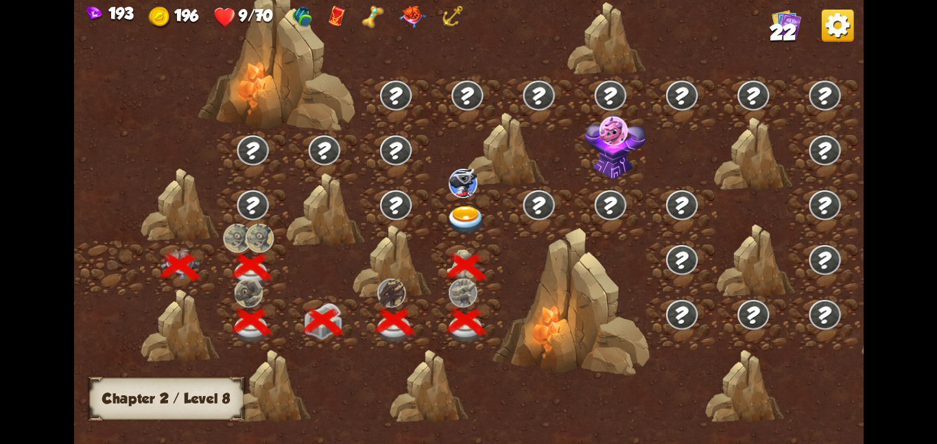
click at [473, 203] on div at bounding box center [466, 212] width 71 height 55
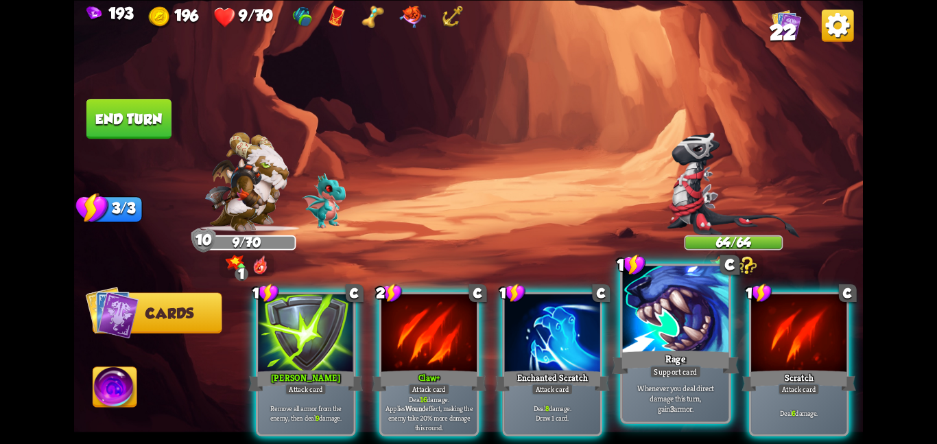
click at [681, 342] on div at bounding box center [676, 309] width 106 height 89
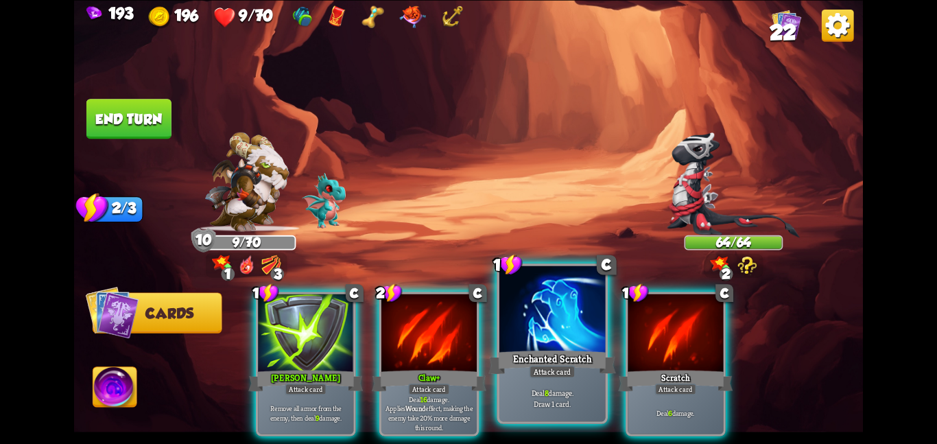
click at [576, 339] on div at bounding box center [552, 309] width 106 height 89
click at [628, 339] on div at bounding box center [675, 334] width 95 height 80
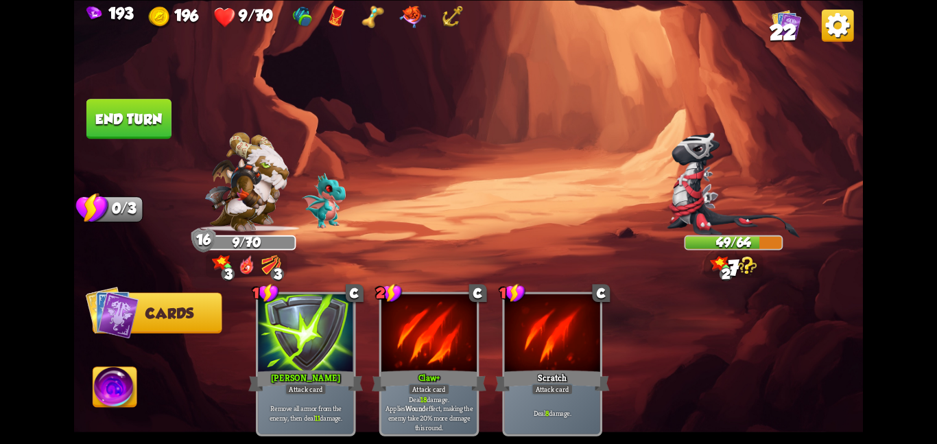
click at [145, 123] on button "End turn" at bounding box center [128, 118] width 87 height 41
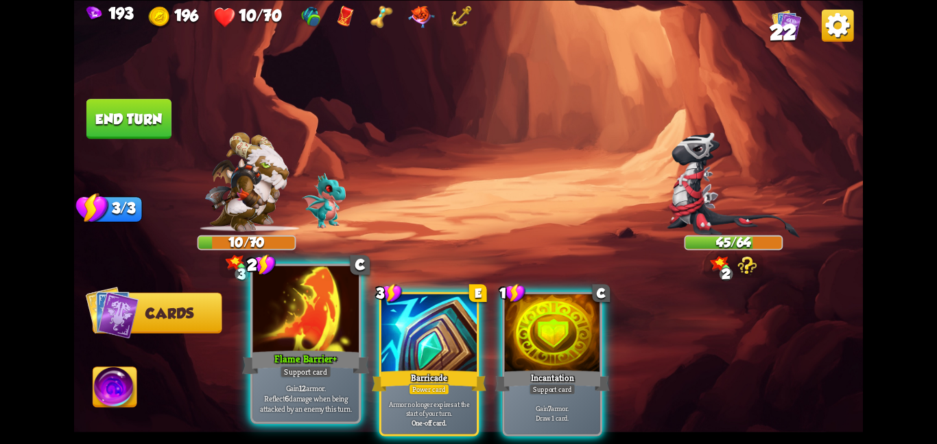
click at [267, 327] on div at bounding box center [305, 309] width 106 height 89
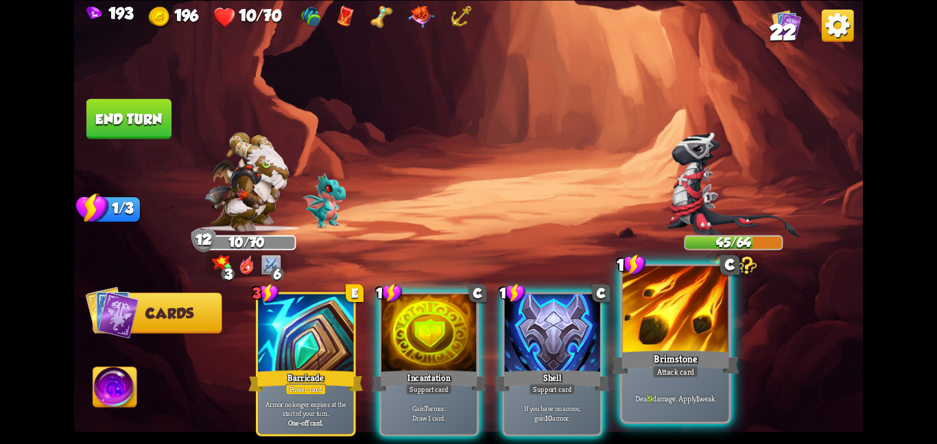
click at [641, 362] on div "Brimstone" at bounding box center [675, 362] width 127 height 28
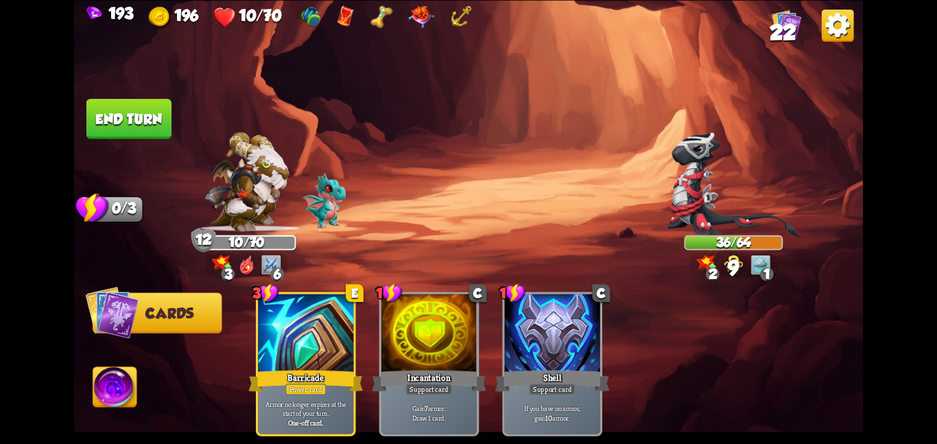
click at [145, 118] on button "End turn" at bounding box center [129, 118] width 86 height 40
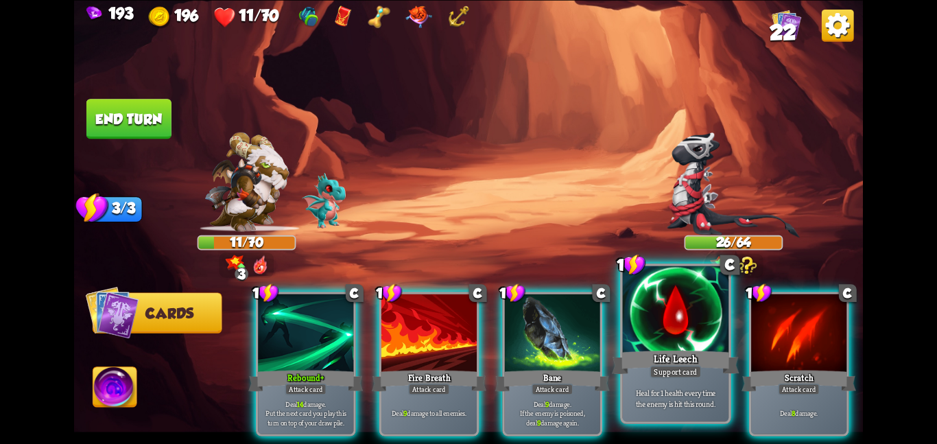
click at [653, 373] on div "Support card" at bounding box center [675, 371] width 51 height 13
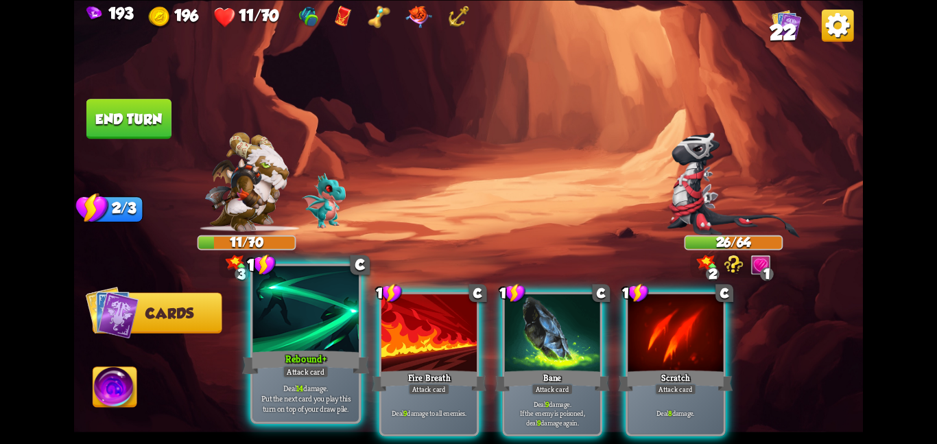
click at [283, 357] on div "Rebound+" at bounding box center [305, 362] width 127 height 28
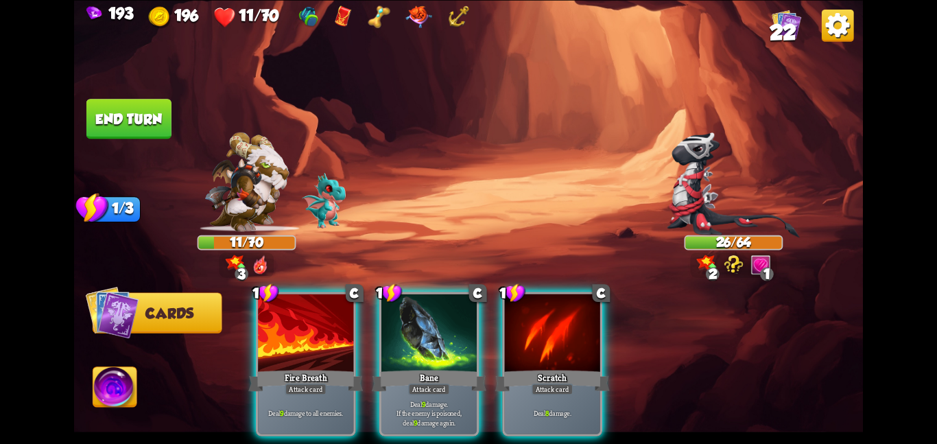
click at [283, 357] on div "1 C Fire Breath Attack card Deal 9 damage to all enemies. 1 C Bane Attack card …" at bounding box center [547, 345] width 631 height 198
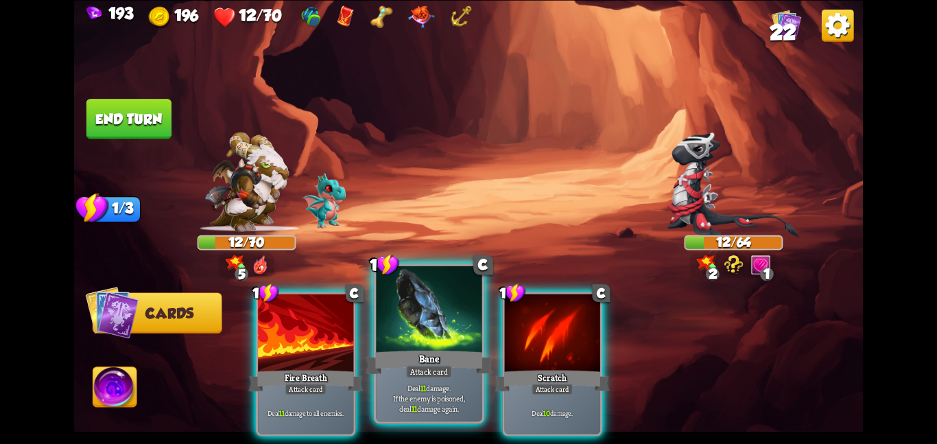
click at [413, 361] on div "Bane" at bounding box center [429, 362] width 127 height 28
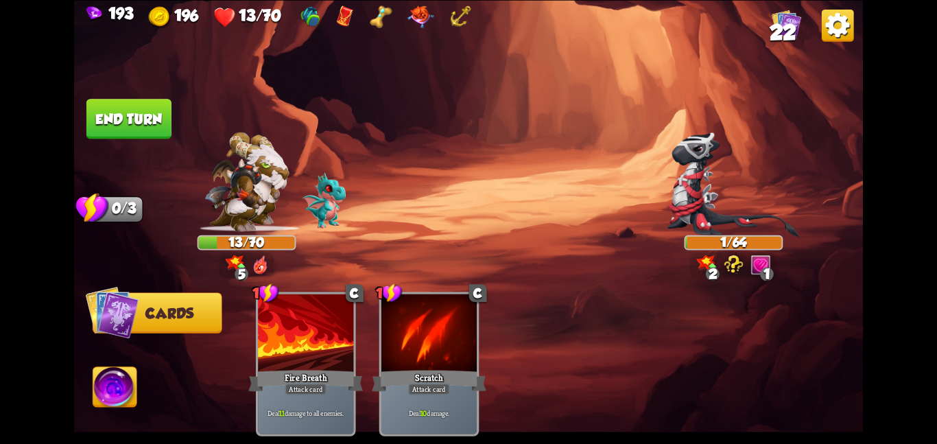
click at [117, 137] on img at bounding box center [468, 222] width 789 height 444
click at [130, 109] on button "End turn" at bounding box center [128, 118] width 87 height 41
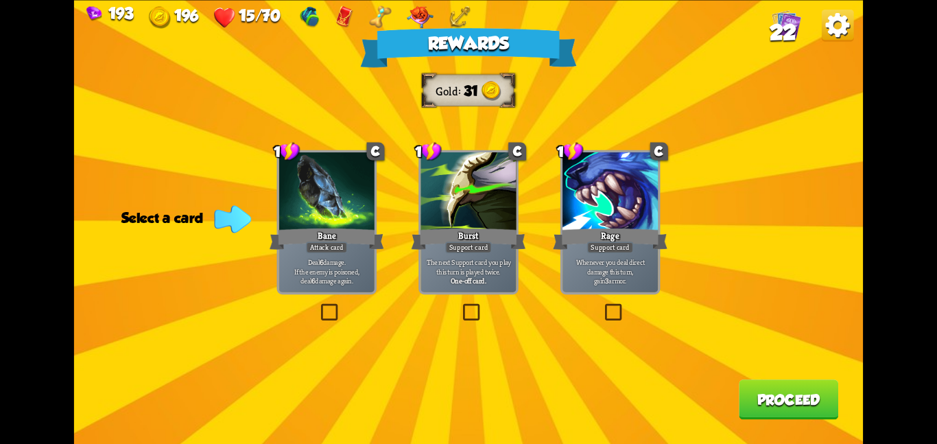
click at [459, 250] on div "Support card" at bounding box center [468, 247] width 47 height 12
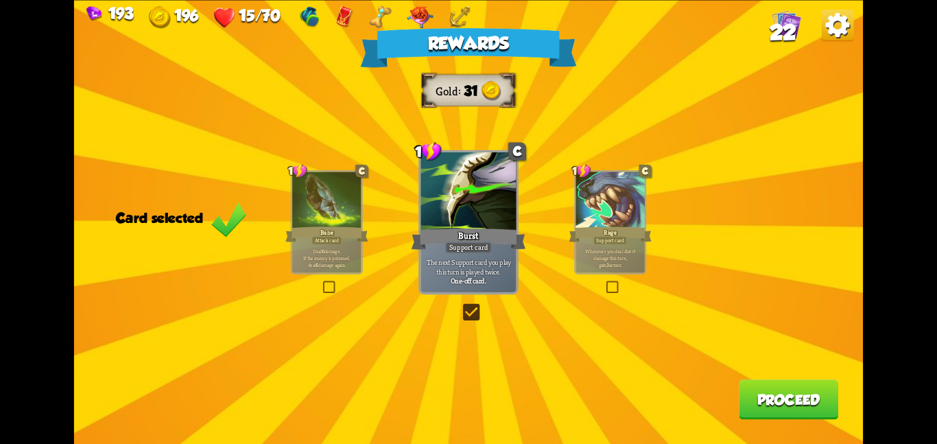
click at [787, 386] on button "Proceed" at bounding box center [788, 399] width 99 height 40
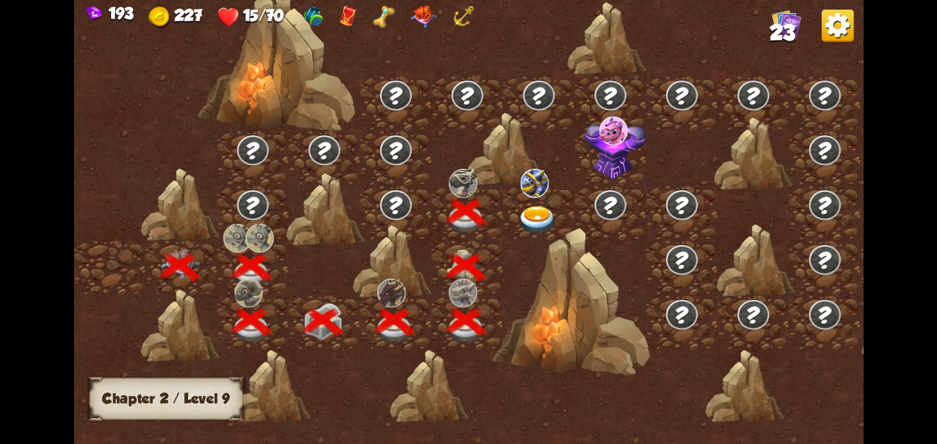
click at [535, 207] on img at bounding box center [538, 219] width 40 height 29
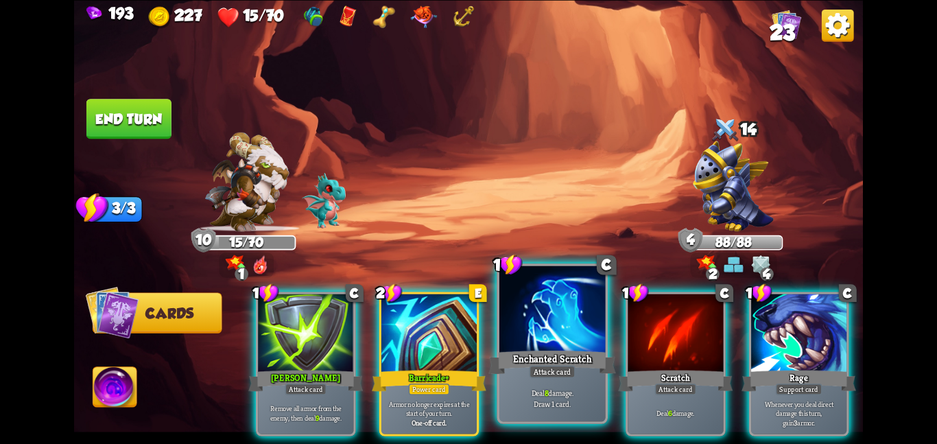
click at [539, 363] on div "Enchanted Scratch" at bounding box center [551, 362] width 127 height 28
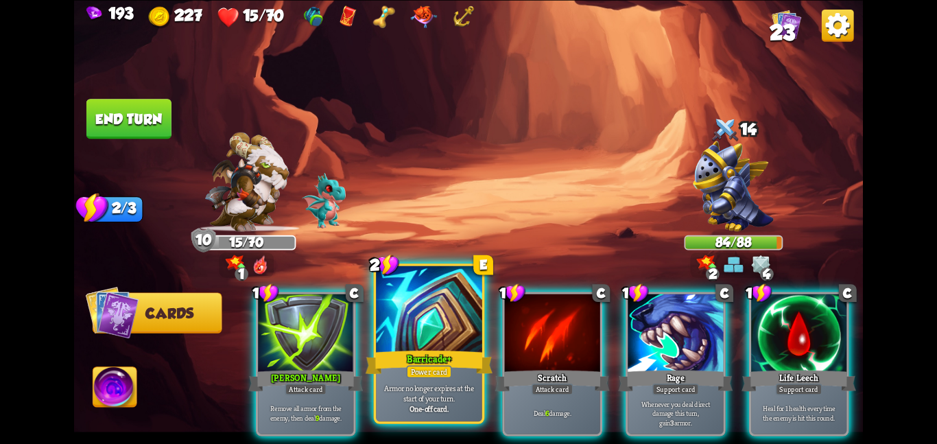
click at [418, 362] on div "Barricade+" at bounding box center [429, 362] width 127 height 28
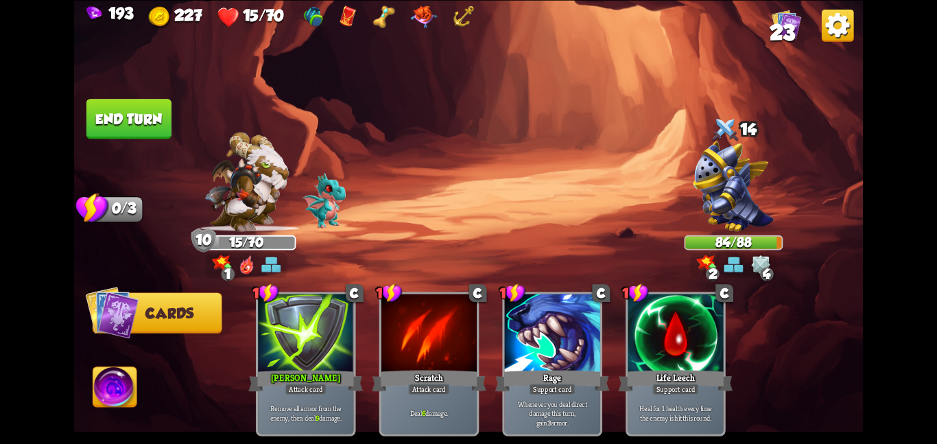
click at [131, 115] on button "End turn" at bounding box center [128, 118] width 87 height 41
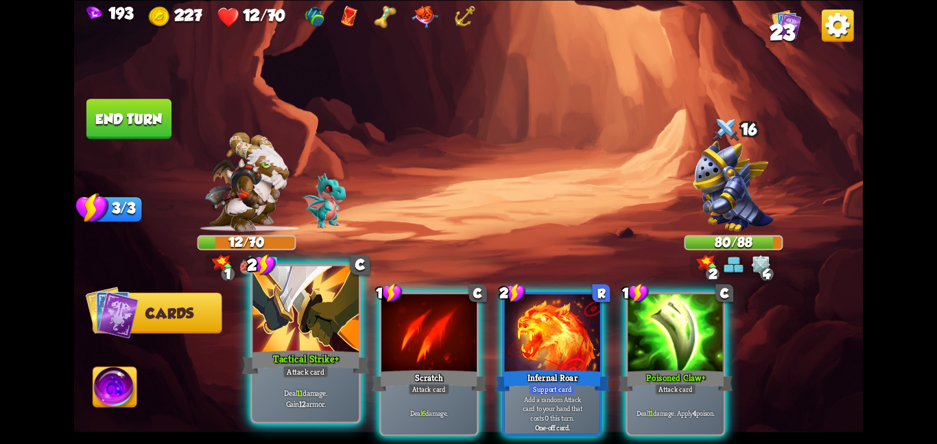
click at [318, 360] on div "Tactical Strike+" at bounding box center [305, 362] width 127 height 28
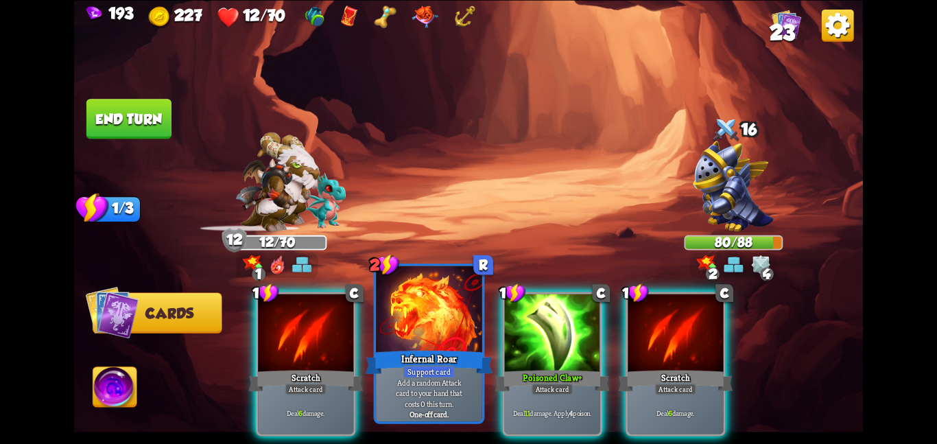
click at [482, 344] on div "2 R Infernal Roar Support card Add a random Attack card to your hand that costs…" at bounding box center [429, 343] width 111 height 161
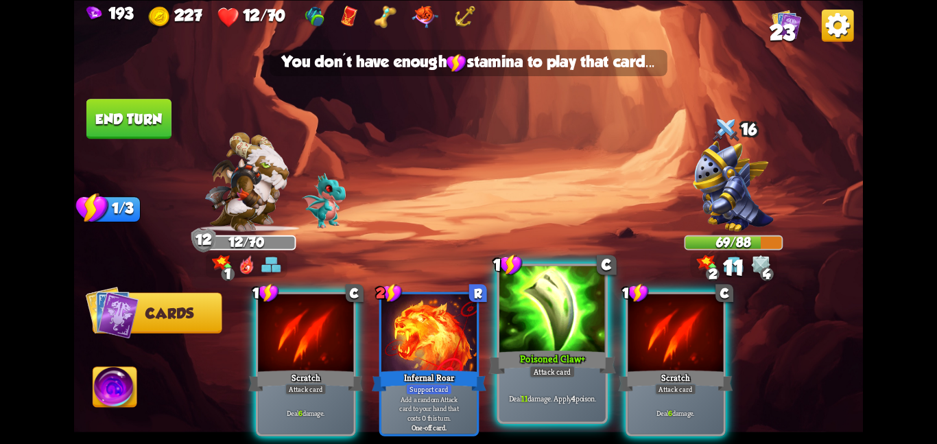
click at [509, 345] on div at bounding box center [552, 309] width 106 height 89
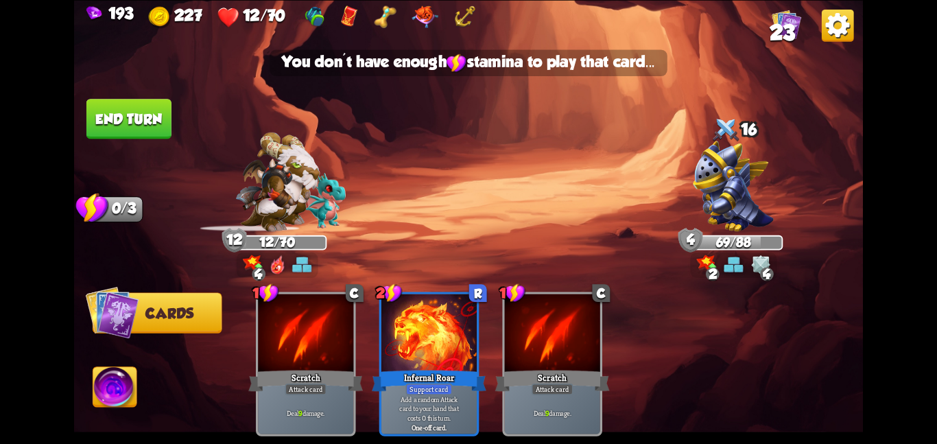
click at [102, 110] on button "End turn" at bounding box center [128, 119] width 85 height 40
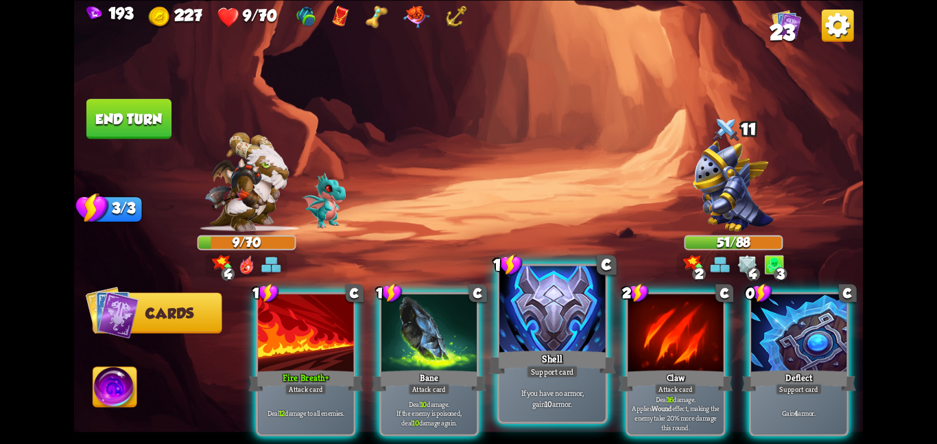
click at [546, 348] on div "Shell" at bounding box center [551, 362] width 127 height 28
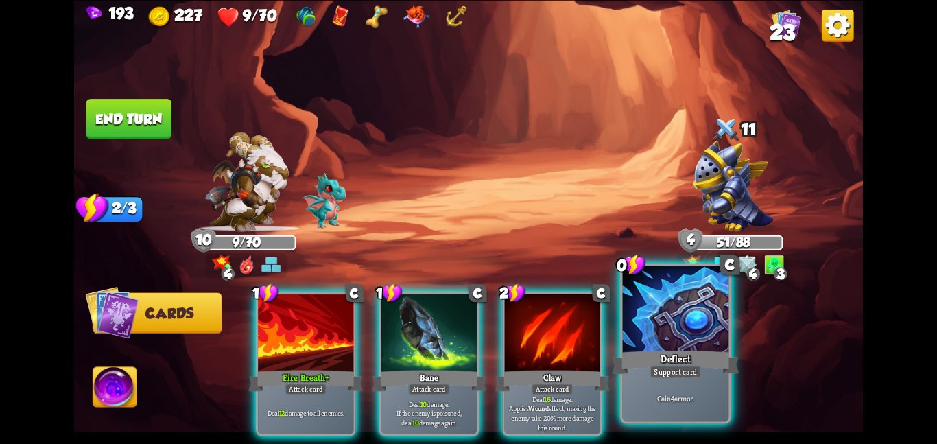
click at [661, 355] on div "Deflect" at bounding box center [675, 362] width 127 height 28
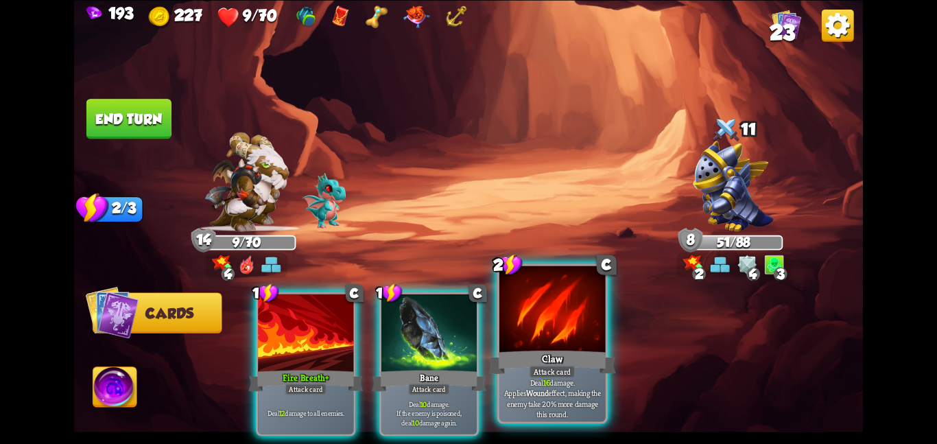
click at [551, 342] on div at bounding box center [552, 309] width 106 height 89
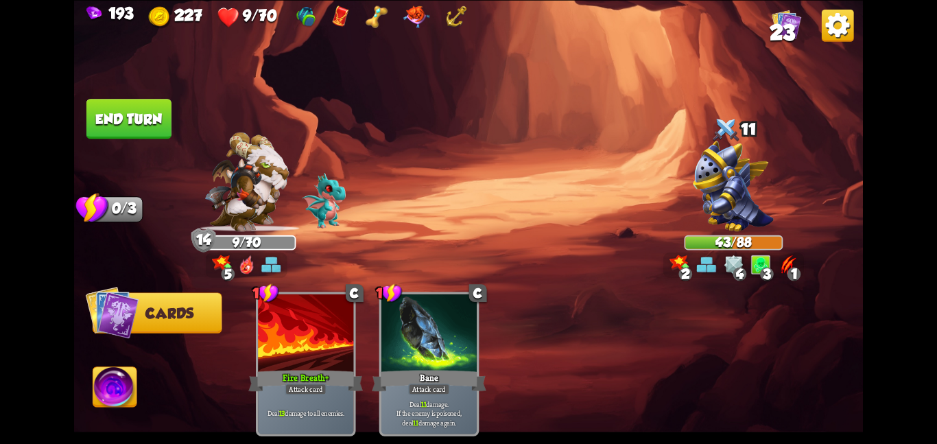
click at [86, 112] on button "End turn" at bounding box center [129, 118] width 86 height 40
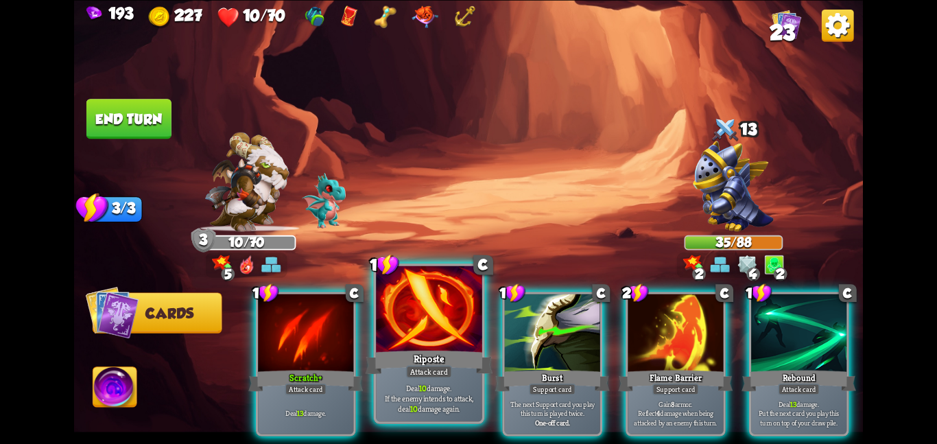
click at [427, 339] on div at bounding box center [429, 309] width 106 height 89
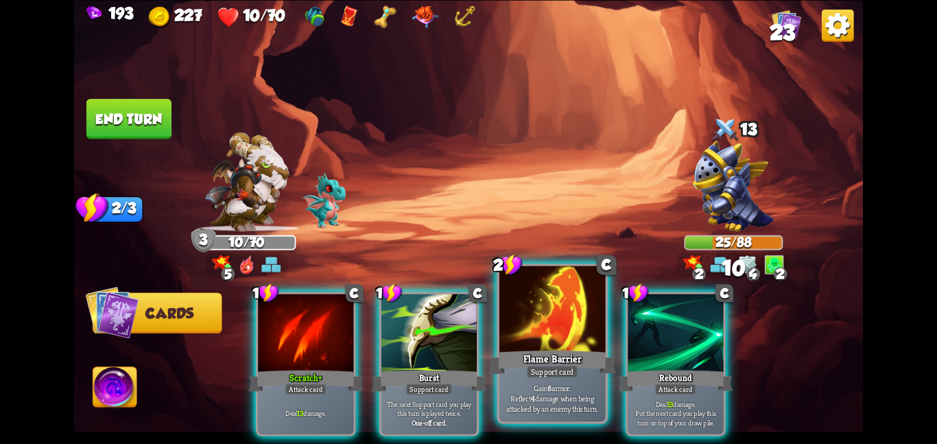
click at [517, 336] on div at bounding box center [552, 309] width 106 height 89
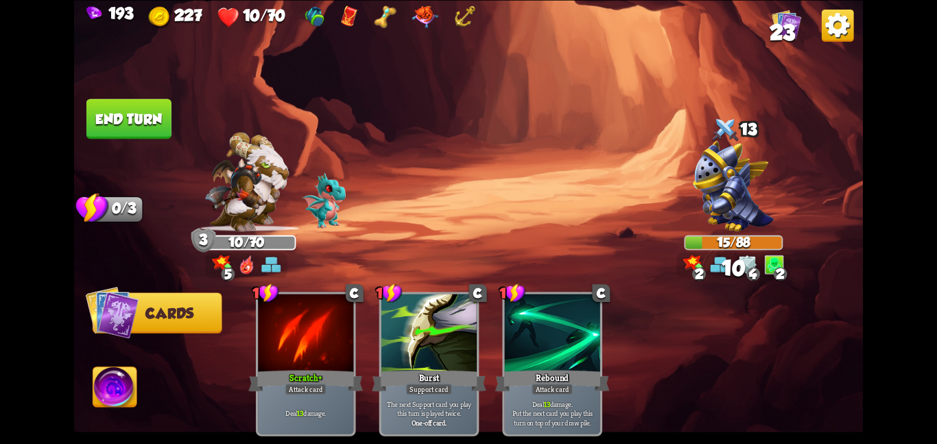
click at [152, 124] on button "End turn" at bounding box center [128, 118] width 87 height 41
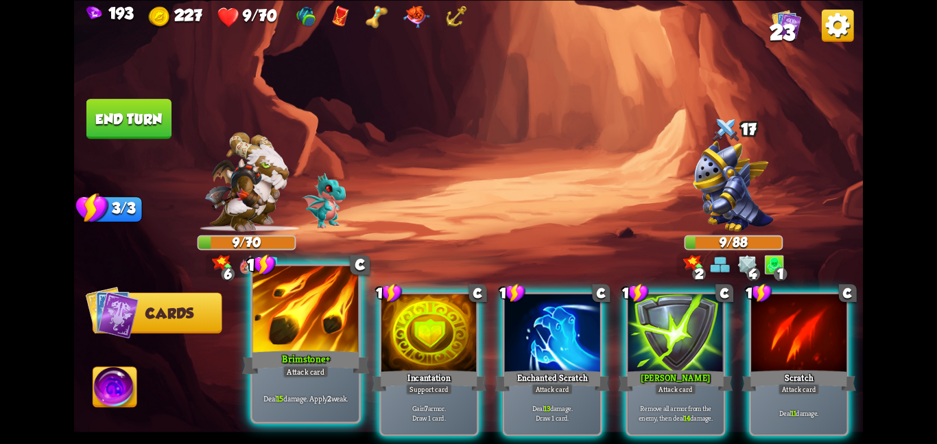
click at [307, 327] on div at bounding box center [305, 309] width 106 height 89
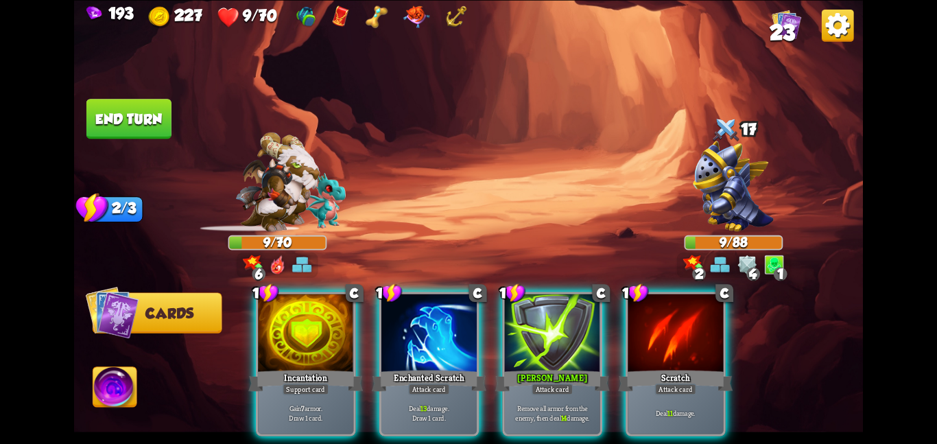
click at [307, 327] on div at bounding box center [305, 334] width 95 height 80
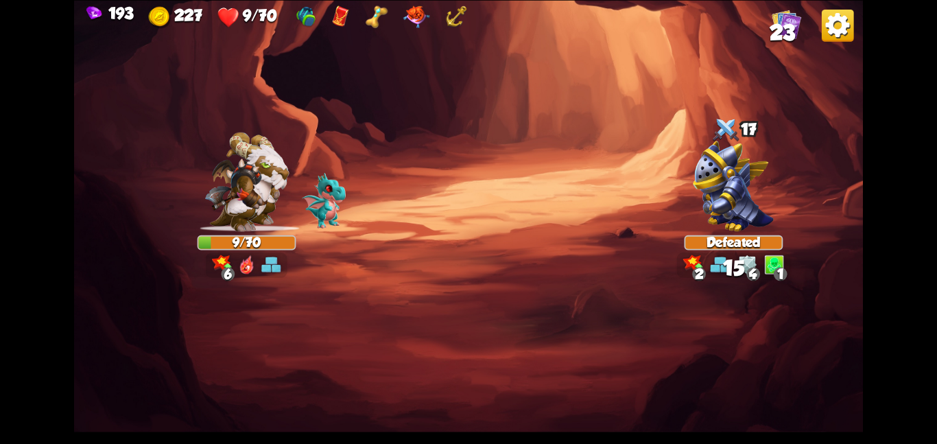
click at [307, 327] on div "Select an enemy to attack... You don't have enough stamina to play that card...…" at bounding box center [468, 222] width 789 height 444
click at [307, 327] on img at bounding box center [468, 222] width 789 height 444
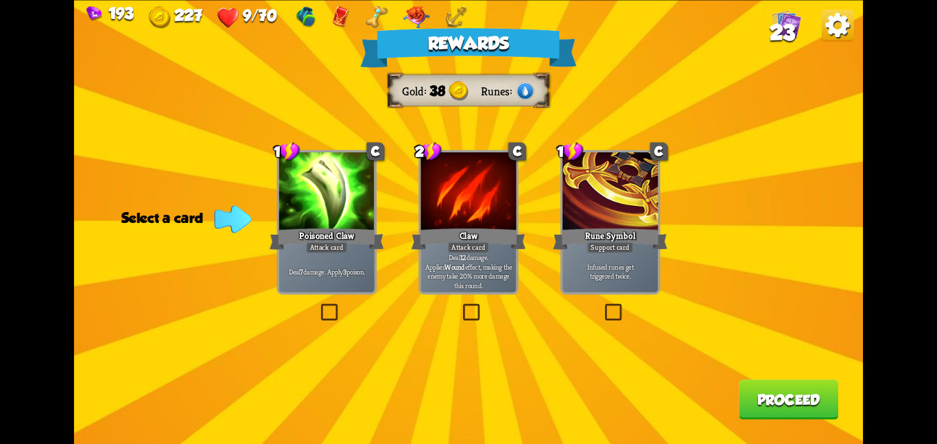
click at [358, 228] on div "Poisoned Claw" at bounding box center [327, 238] width 115 height 25
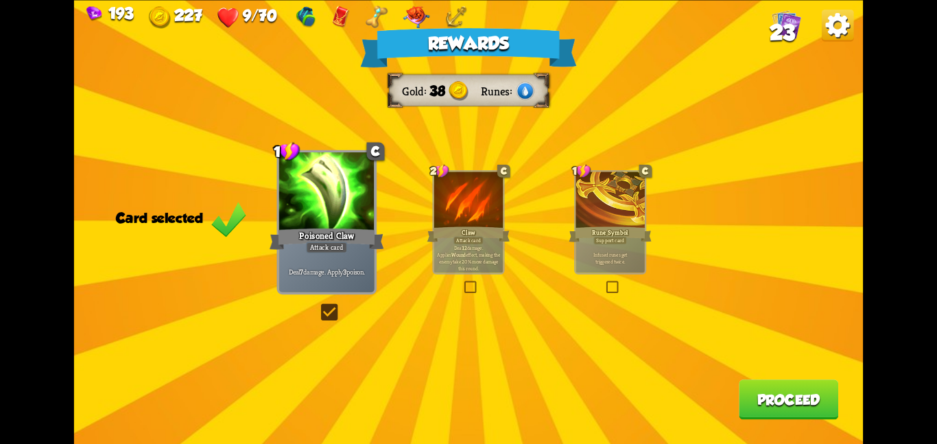
click at [761, 407] on button "Proceed" at bounding box center [788, 399] width 99 height 40
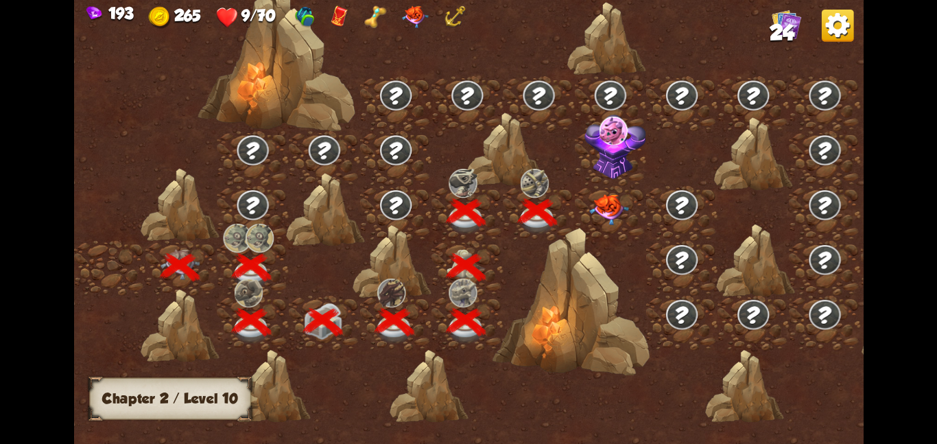
click at [599, 208] on img at bounding box center [609, 208] width 40 height 31
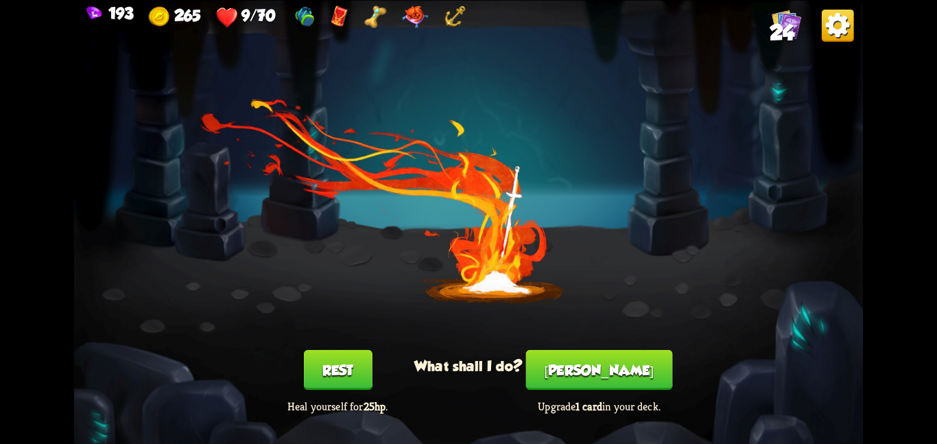
click at [360, 355] on button "Rest" at bounding box center [338, 370] width 69 height 40
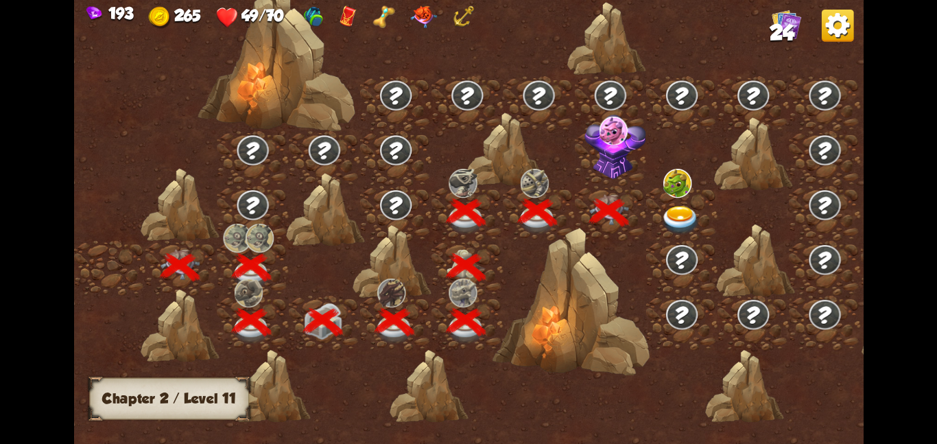
scroll to position [0, 209]
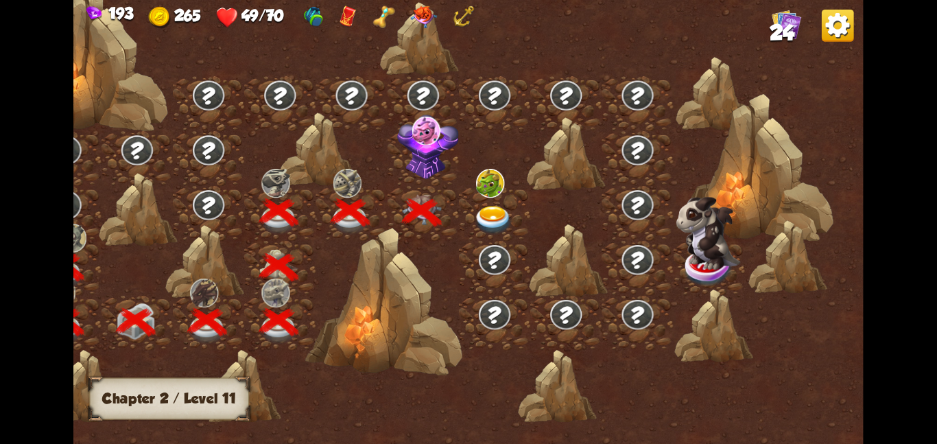
click at [430, 158] on img at bounding box center [428, 146] width 62 height 65
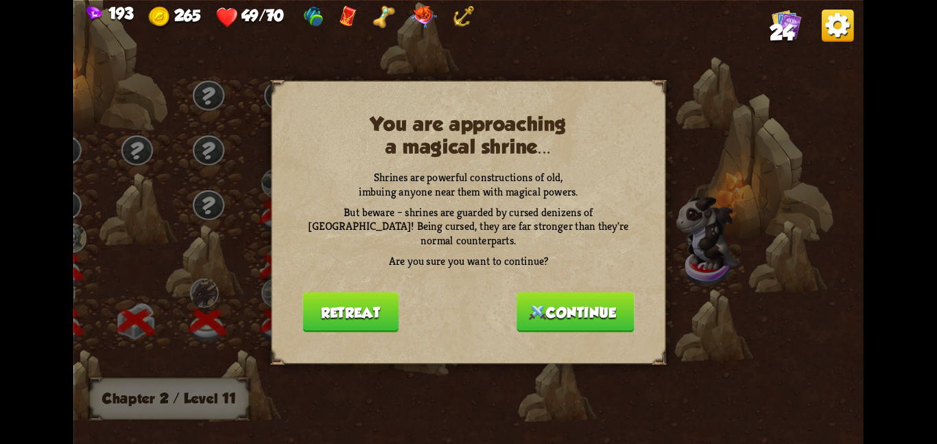
click at [560, 292] on button "Continue" at bounding box center [576, 312] width 118 height 40
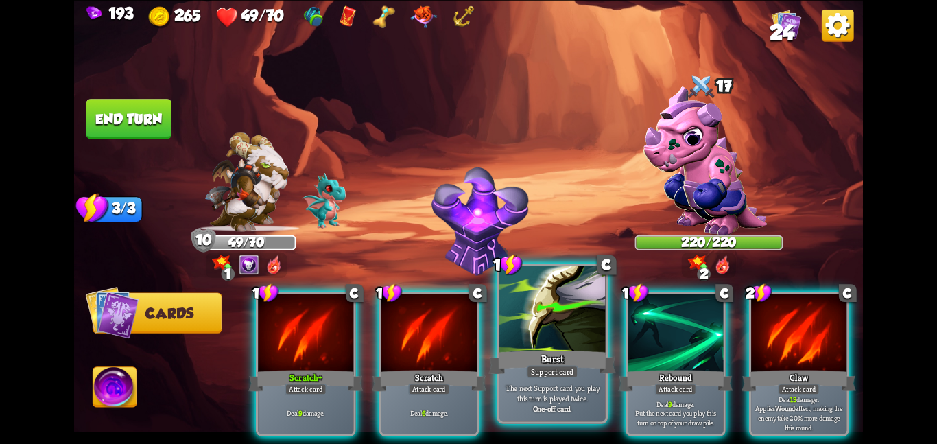
click at [579, 356] on div "Burst" at bounding box center [551, 362] width 127 height 28
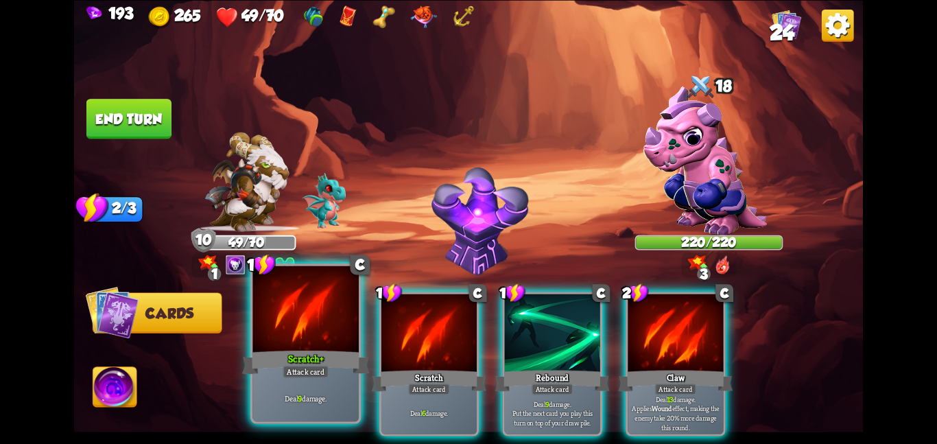
click at [328, 327] on div at bounding box center [305, 309] width 106 height 89
click at [381, 327] on div at bounding box center [428, 334] width 95 height 80
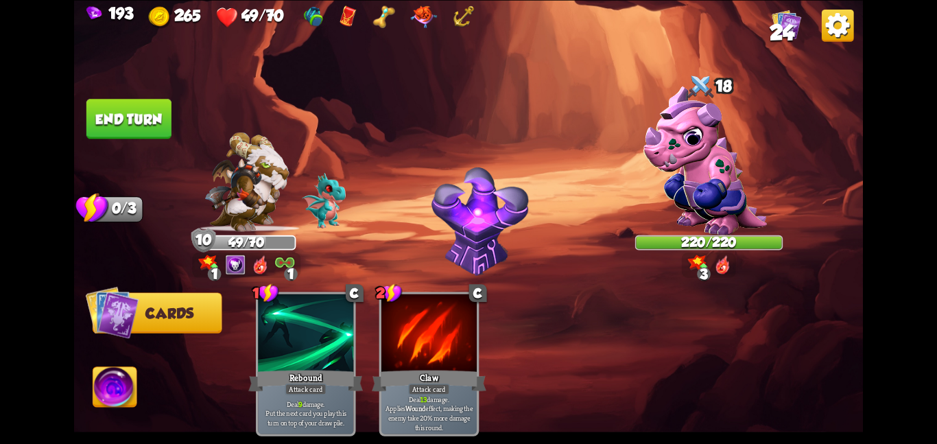
click at [328, 327] on div at bounding box center [305, 334] width 95 height 80
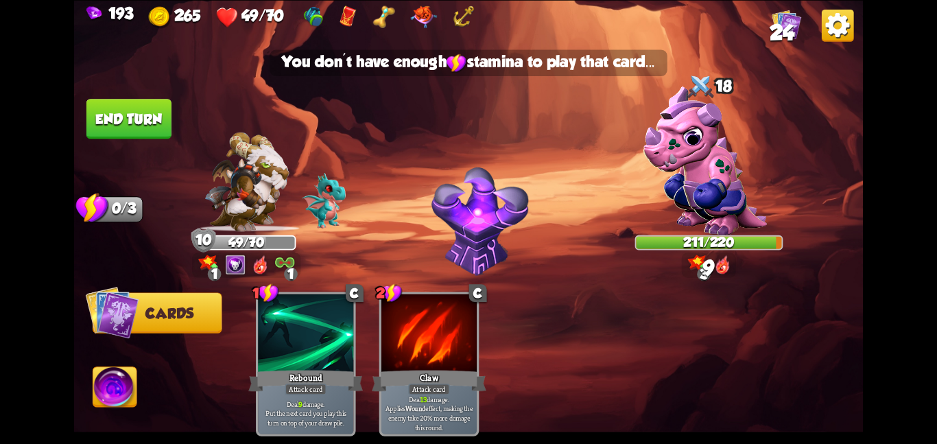
click at [126, 119] on button "End turn" at bounding box center [129, 118] width 86 height 41
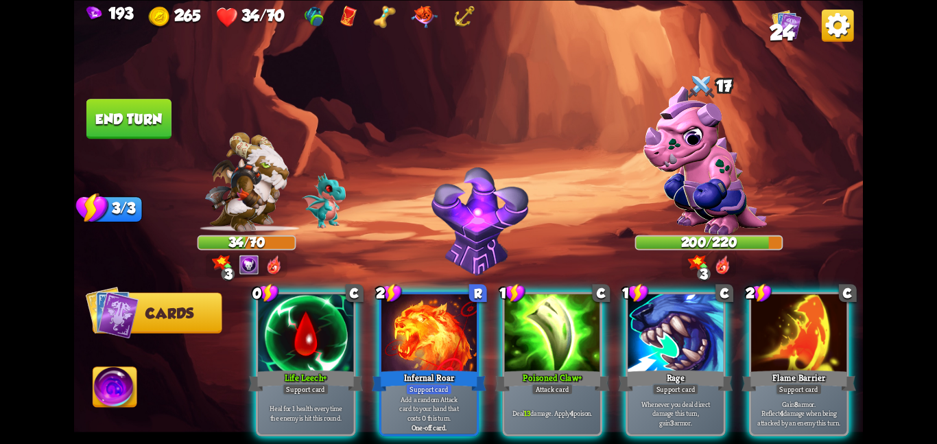
click at [726, 262] on img at bounding box center [722, 265] width 15 height 20
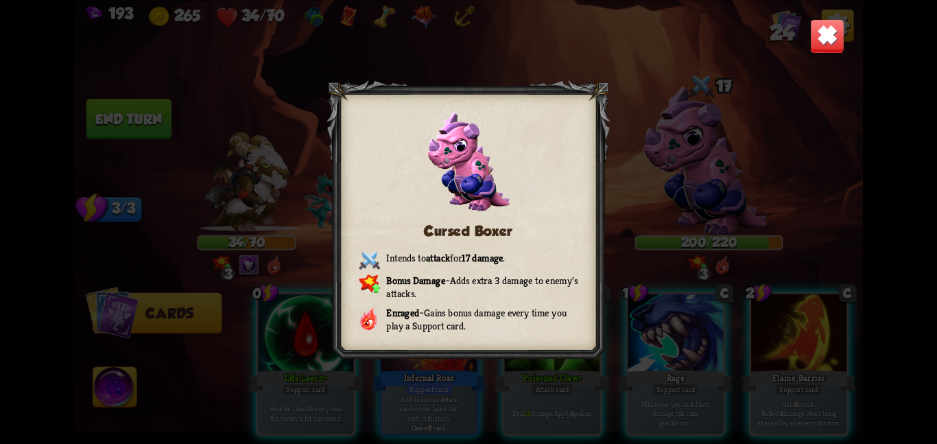
click at [818, 43] on img at bounding box center [827, 36] width 34 height 34
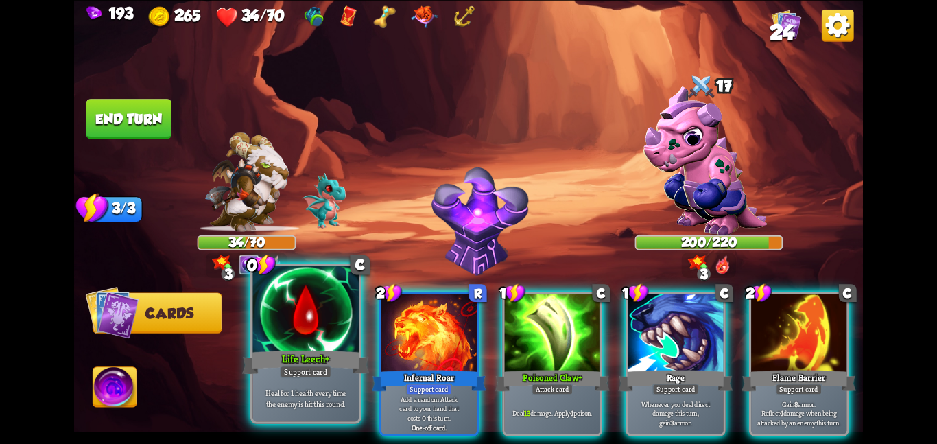
click at [314, 364] on div "Life Leech+" at bounding box center [305, 362] width 127 height 28
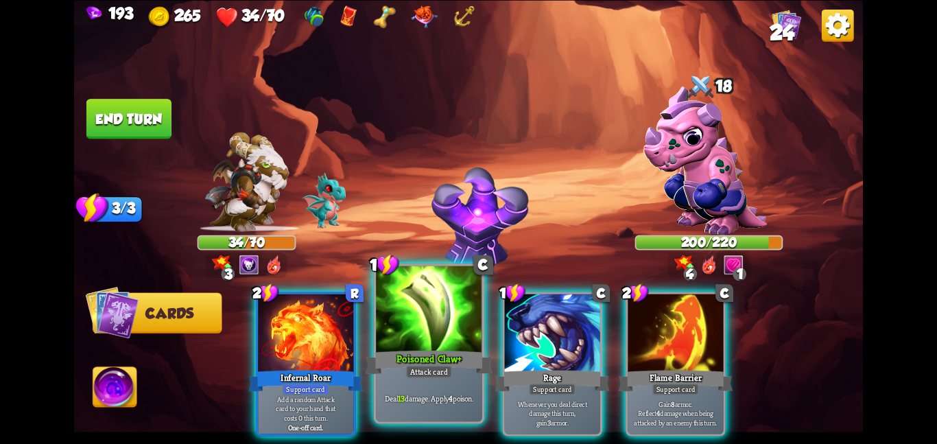
click at [452, 360] on div "Poisoned Claw+" at bounding box center [429, 362] width 127 height 28
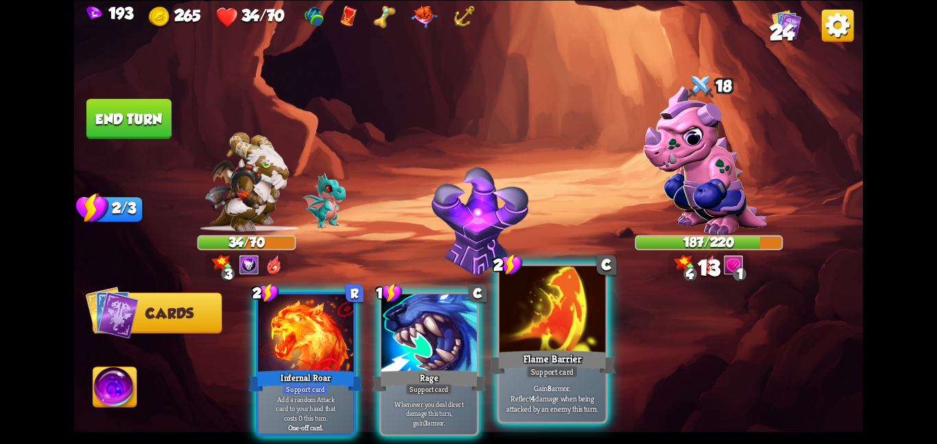
click at [542, 358] on div "Flame Barrier" at bounding box center [551, 362] width 127 height 28
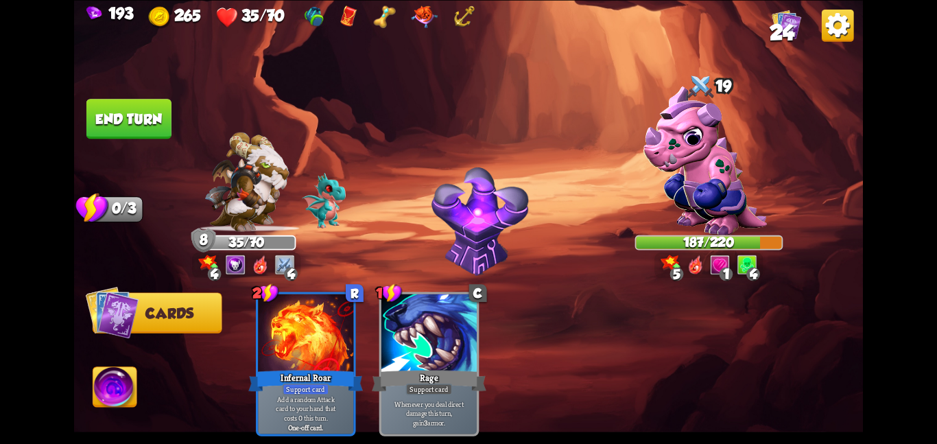
click at [151, 128] on button "End turn" at bounding box center [129, 118] width 86 height 40
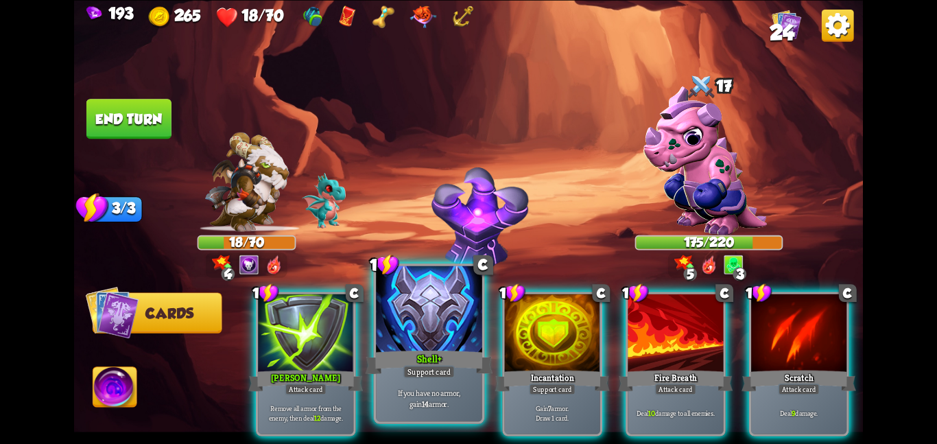
click at [429, 348] on div "Shell+" at bounding box center [429, 362] width 127 height 28
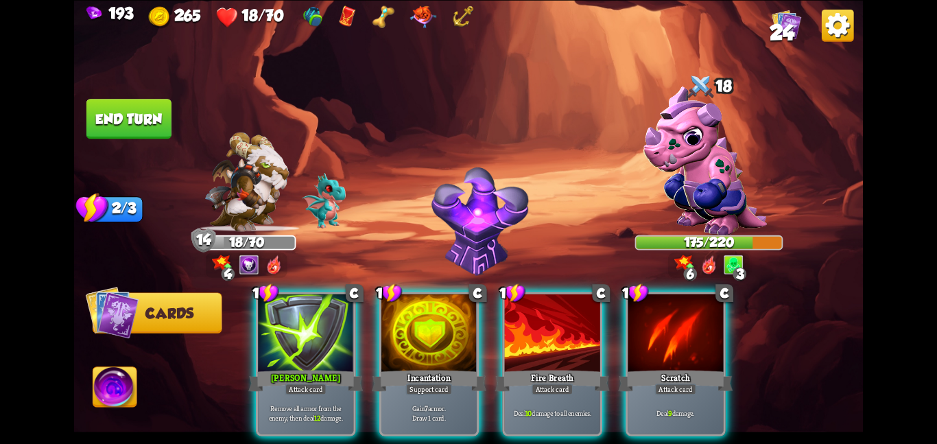
click at [429, 368] on div "Incantation" at bounding box center [429, 380] width 115 height 25
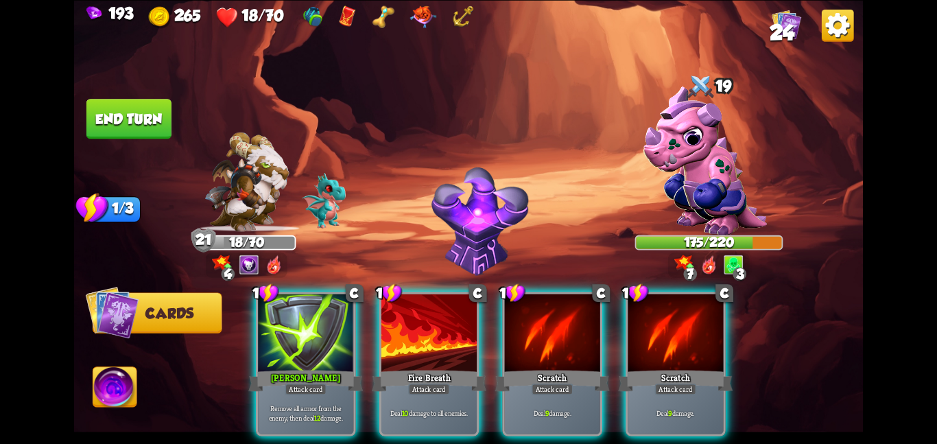
click at [429, 368] on div "Fire Breath" at bounding box center [429, 380] width 115 height 25
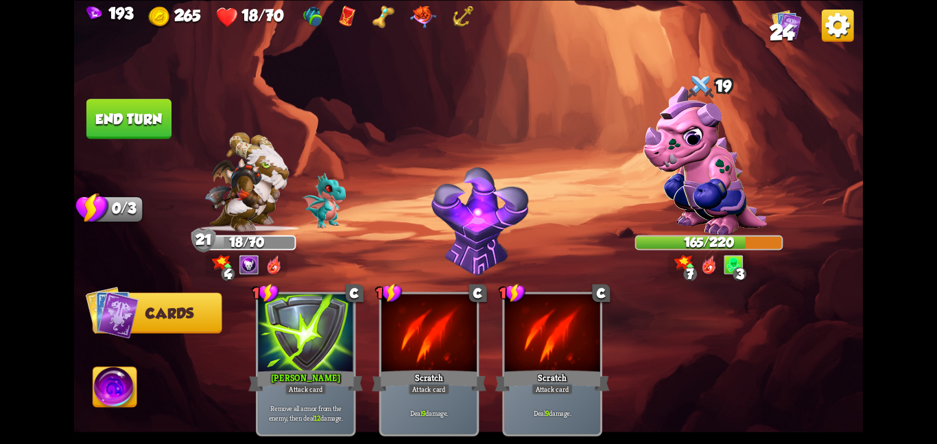
click at [161, 123] on button "End turn" at bounding box center [128, 119] width 85 height 40
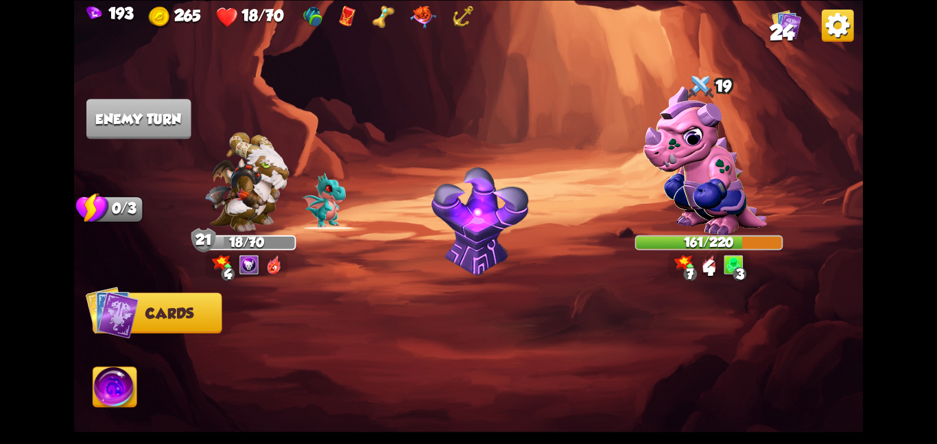
click at [239, 263] on img at bounding box center [249, 265] width 20 height 20
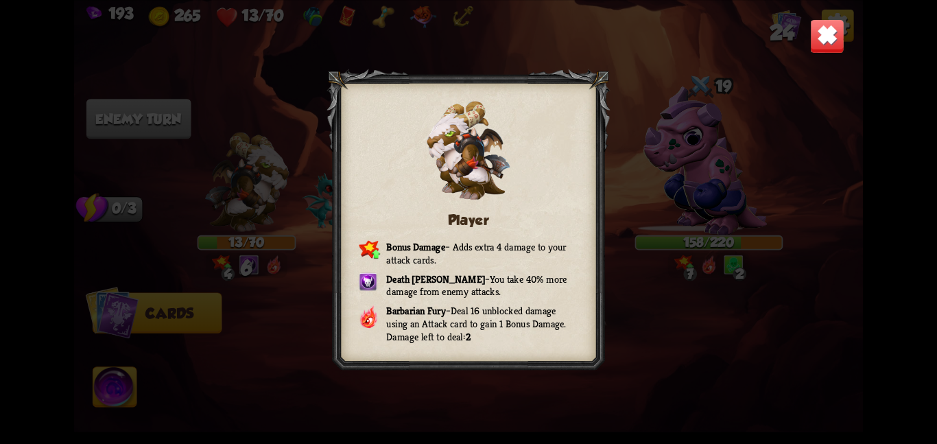
click at [803, 47] on div "Player Bonus Damage – Adds extra 4 damage to your attack cards. Death Mark – Yo…" at bounding box center [468, 222] width 789 height 444
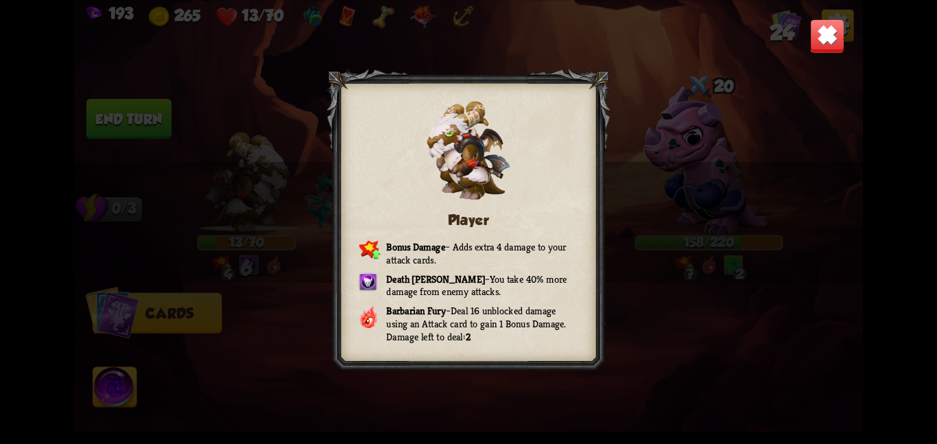
click at [811, 38] on img at bounding box center [827, 36] width 34 height 34
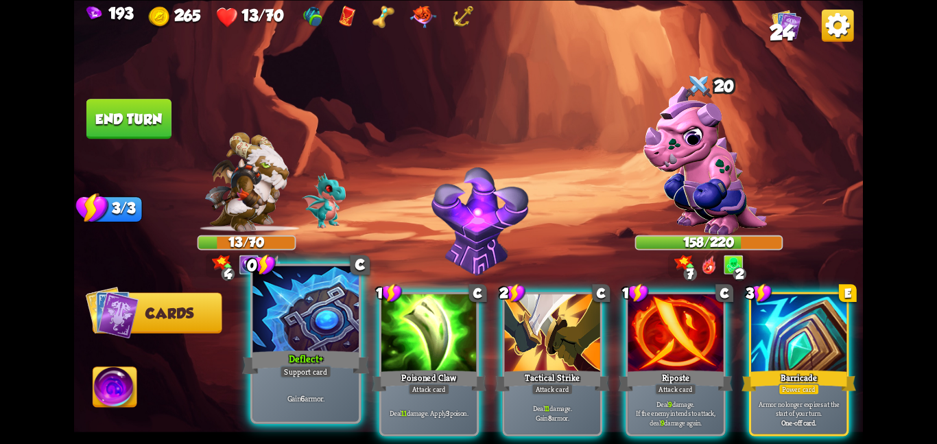
click at [330, 321] on div at bounding box center [305, 309] width 106 height 89
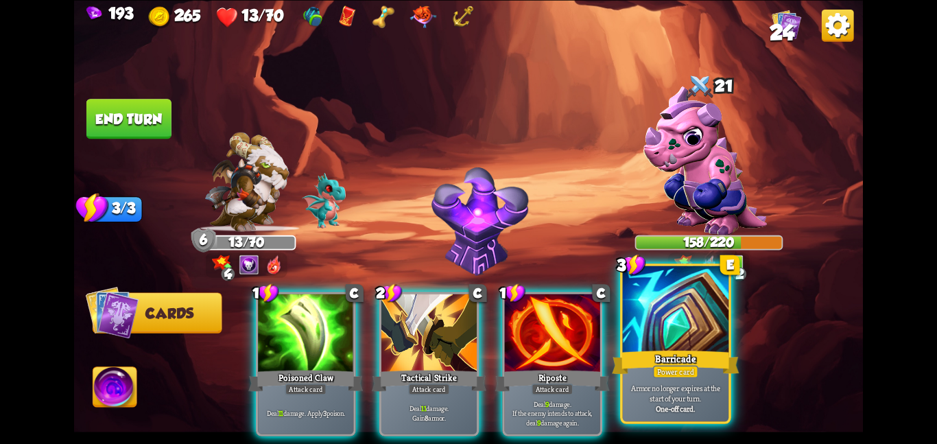
click at [647, 354] on div "Barricade" at bounding box center [675, 362] width 127 height 28
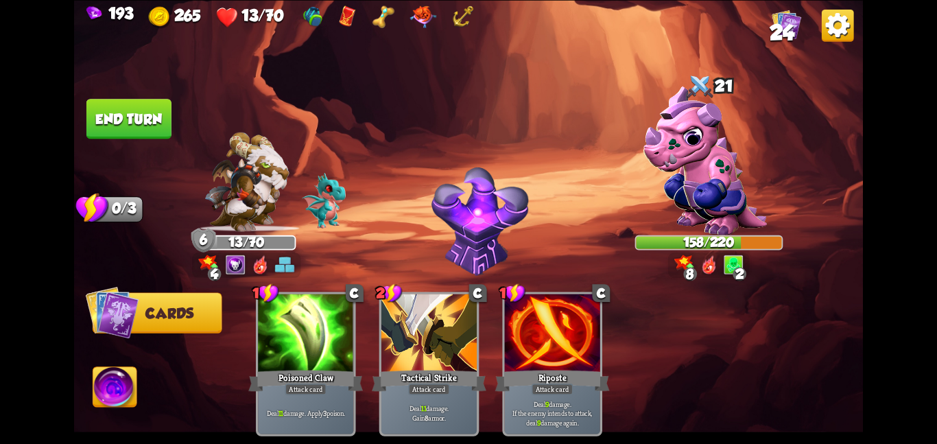
click at [126, 109] on button "End turn" at bounding box center [129, 118] width 87 height 41
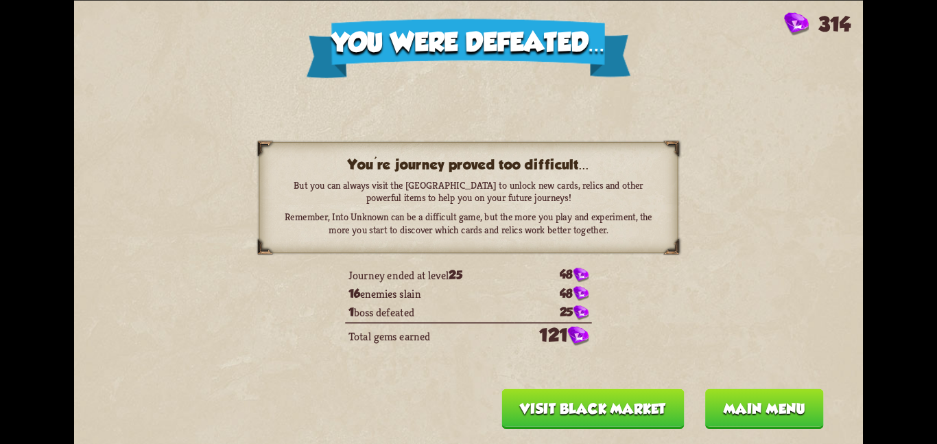
click at [772, 402] on button "Main menu" at bounding box center [764, 408] width 119 height 40
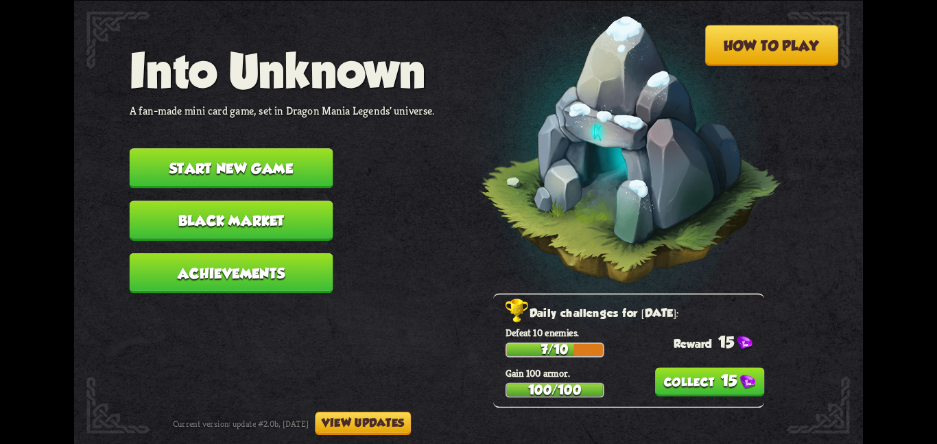
click at [734, 370] on button "15" at bounding box center [710, 381] width 110 height 29
click at [288, 150] on button "Start new game" at bounding box center [232, 168] width 204 height 40
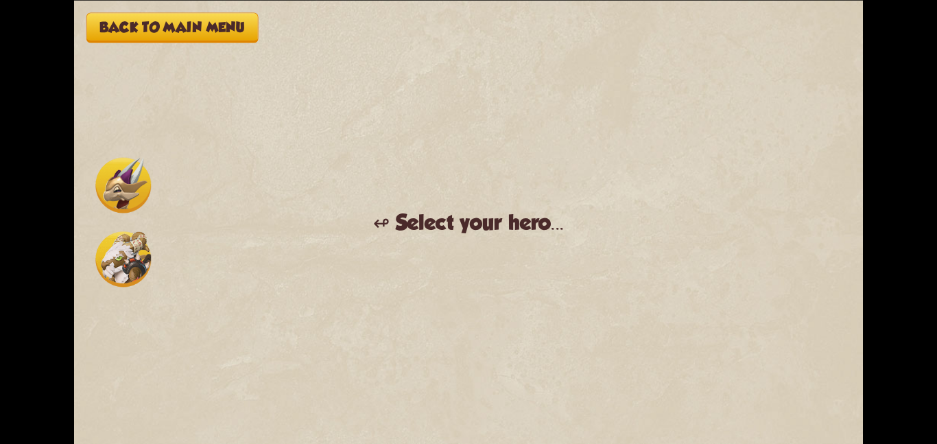
click at [149, 253] on img at bounding box center [123, 259] width 56 height 56
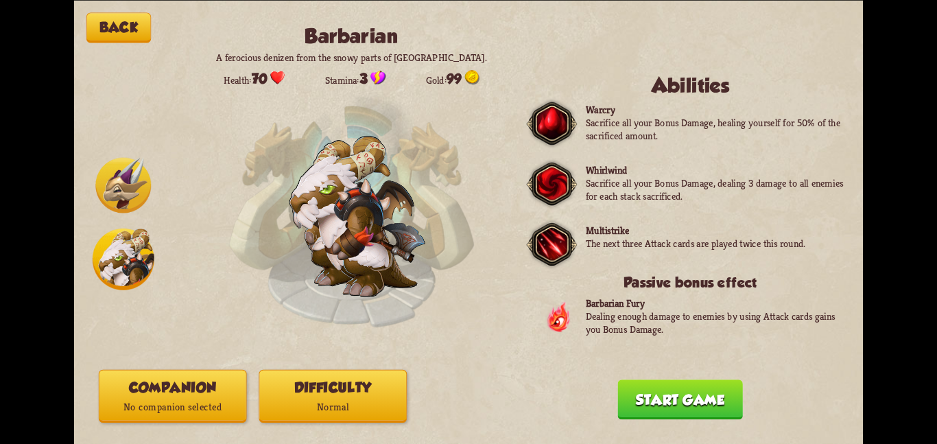
click at [243, 394] on button "Companion No companion selected" at bounding box center [173, 395] width 148 height 53
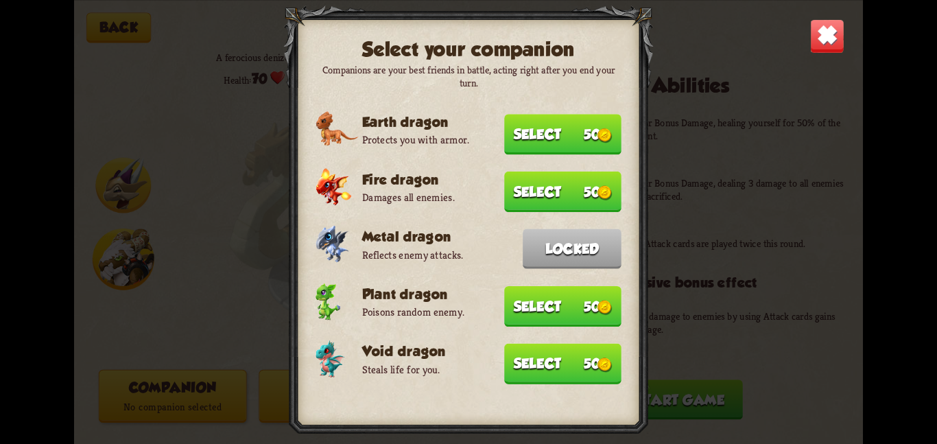
click at [821, 37] on img at bounding box center [827, 36] width 34 height 34
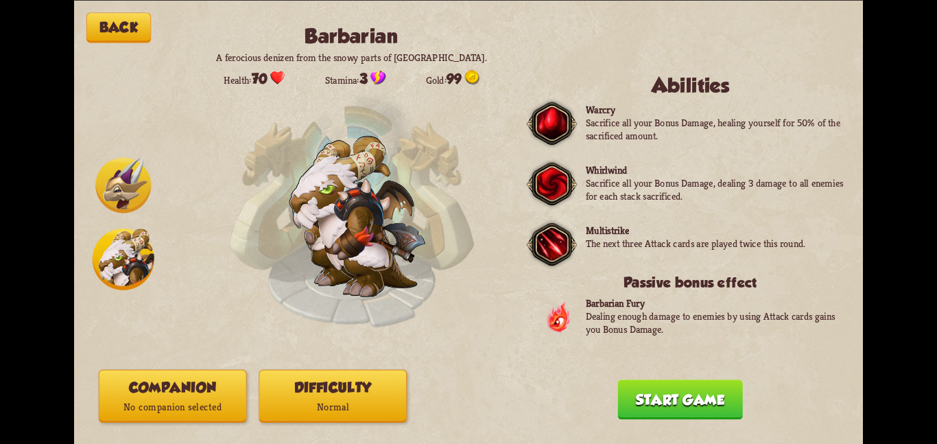
click at [142, 31] on button "Back" at bounding box center [118, 27] width 64 height 30
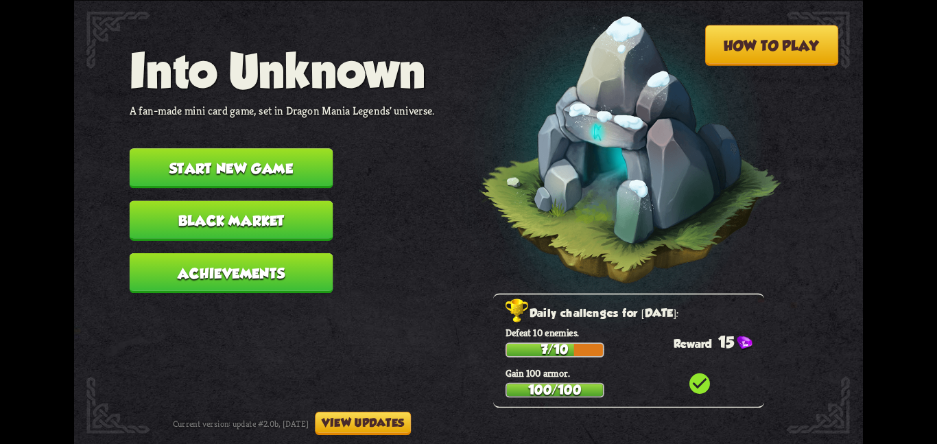
click at [276, 206] on button "Black Market" at bounding box center [232, 220] width 204 height 40
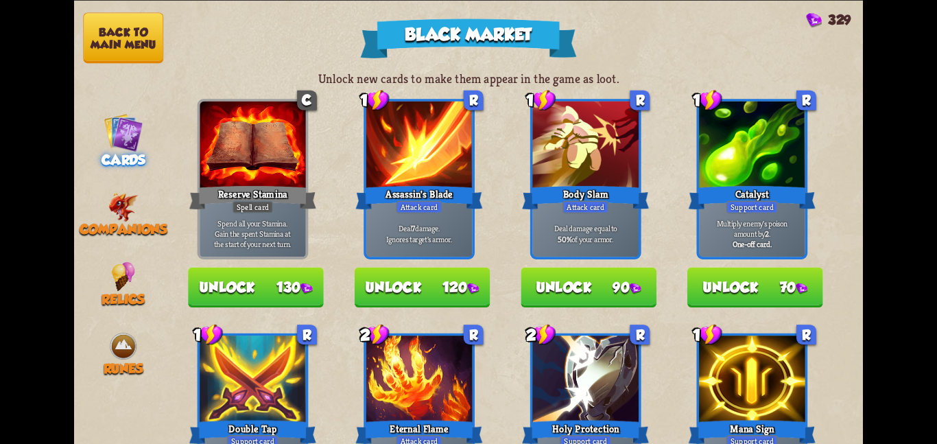
click at [108, 226] on nav "Back to main menu Cards Companions Relics Runes" at bounding box center [123, 222] width 99 height 444
click at [113, 222] on span "Companions" at bounding box center [124, 229] width 88 height 15
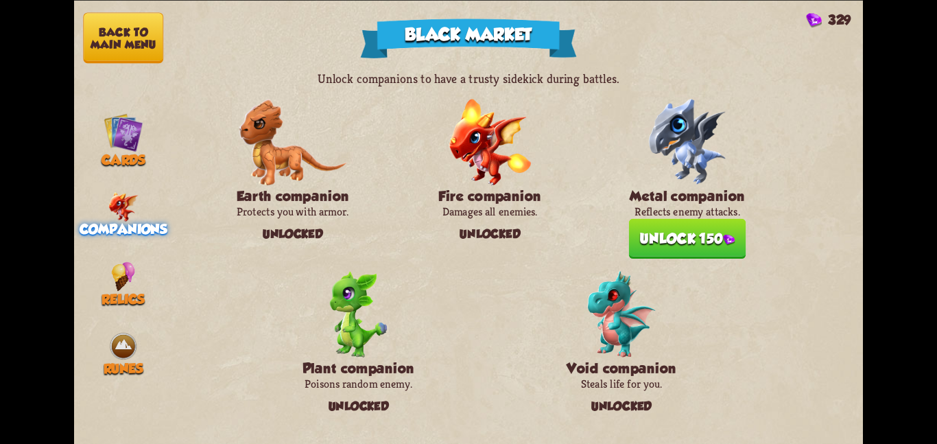
click at [654, 231] on button "Unlock 150" at bounding box center [687, 238] width 117 height 40
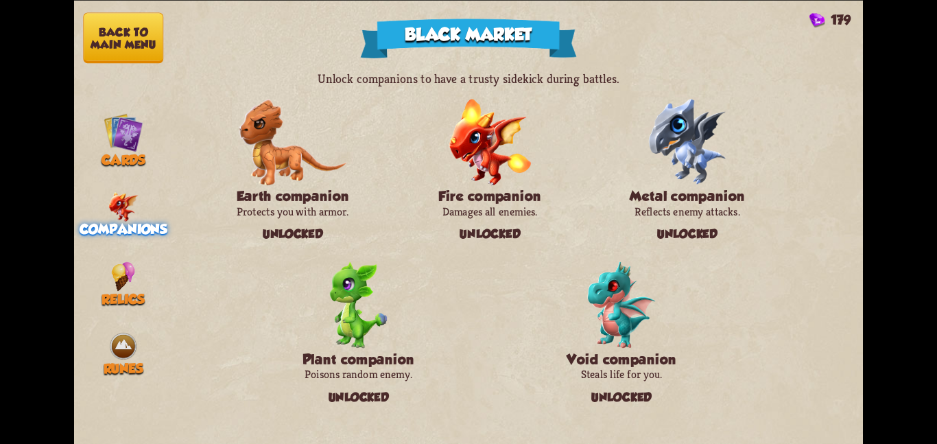
click at [126, 47] on button "Back to main menu" at bounding box center [123, 37] width 80 height 51
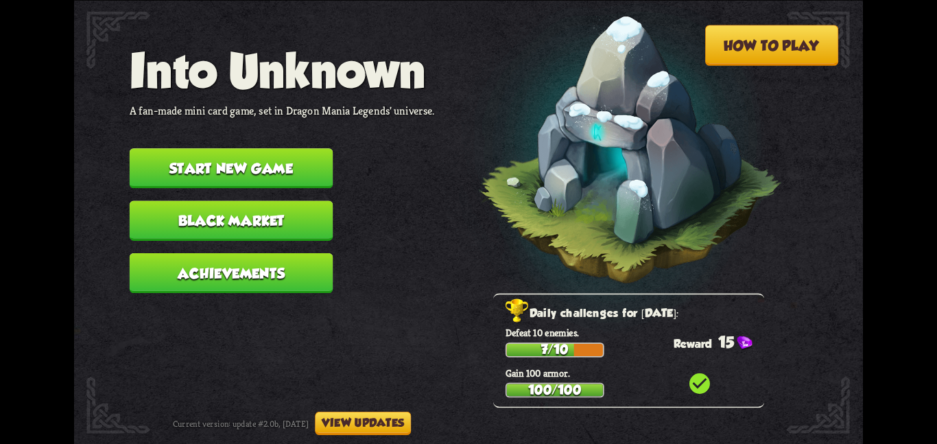
click at [246, 166] on button "Start new game" at bounding box center [232, 168] width 204 height 40
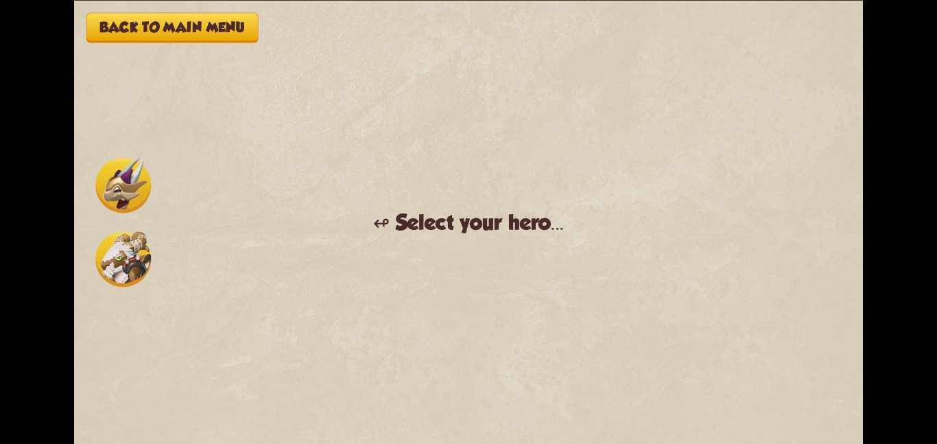
click at [123, 255] on img at bounding box center [123, 259] width 56 height 56
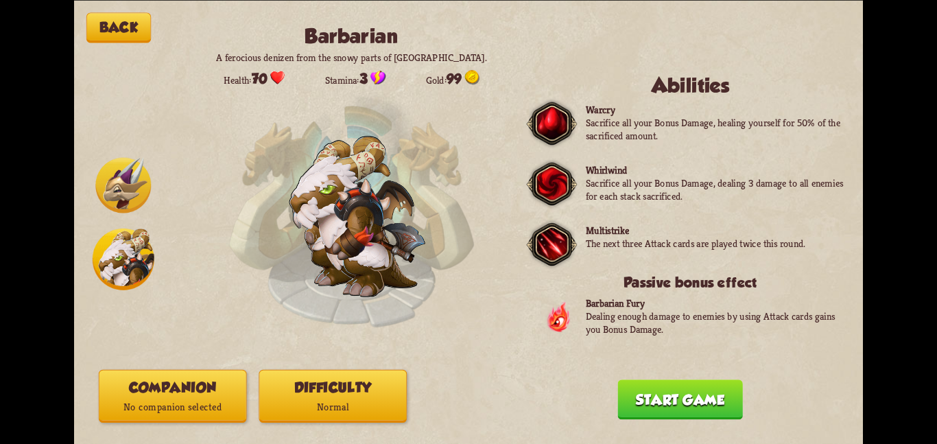
click at [173, 405] on p "No companion selected" at bounding box center [172, 407] width 147 height 20
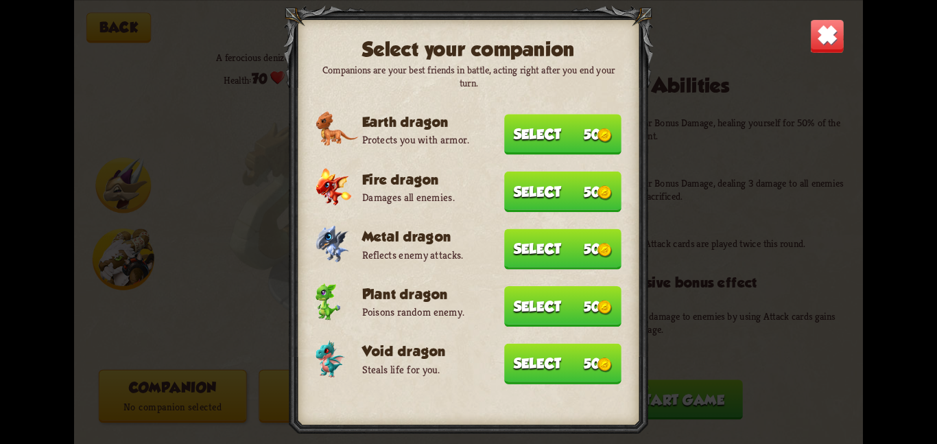
click at [546, 254] on button "Select 50" at bounding box center [562, 248] width 117 height 40
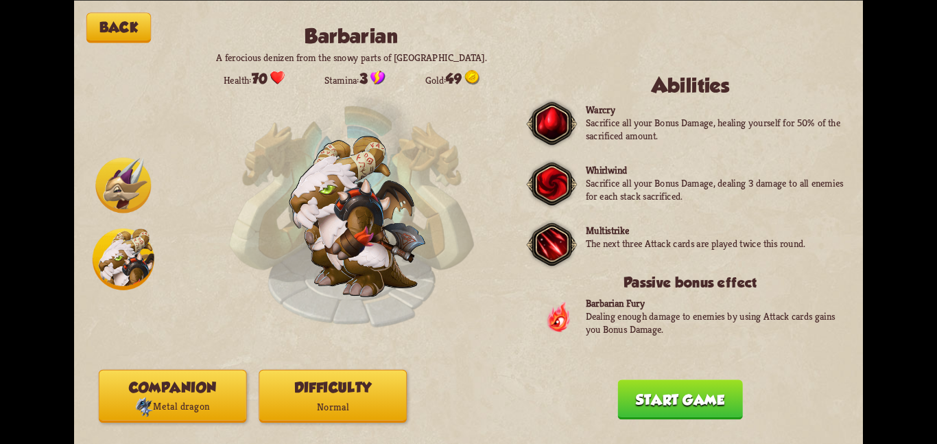
click at [695, 424] on div "Back Barbarian A ferocious denizen from the snowy parts of [GEOGRAPHIC_DATA]. H…" at bounding box center [468, 222] width 789 height 444
click at [684, 413] on button "Start game" at bounding box center [679, 399] width 125 height 40
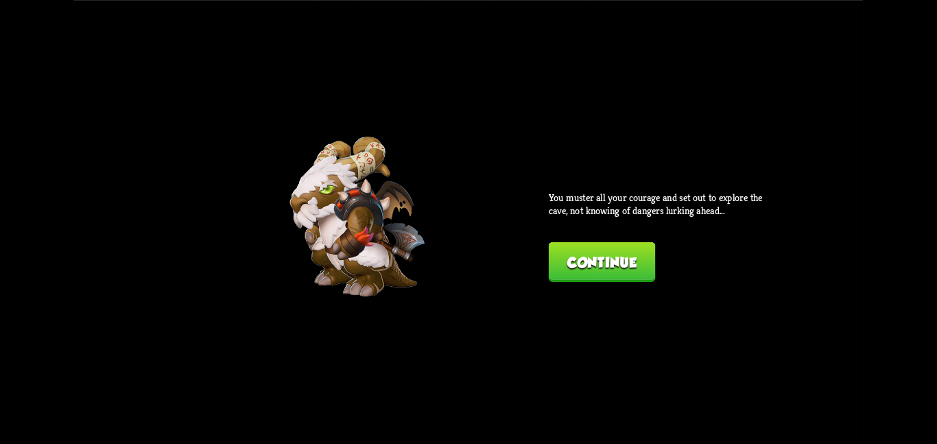
click at [625, 270] on button "Continue" at bounding box center [602, 261] width 106 height 40
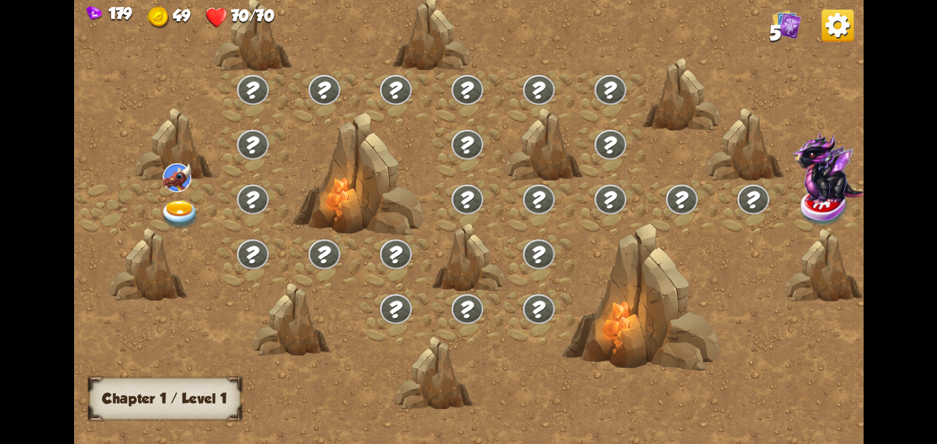
click at [191, 208] on img at bounding box center [181, 214] width 40 height 29
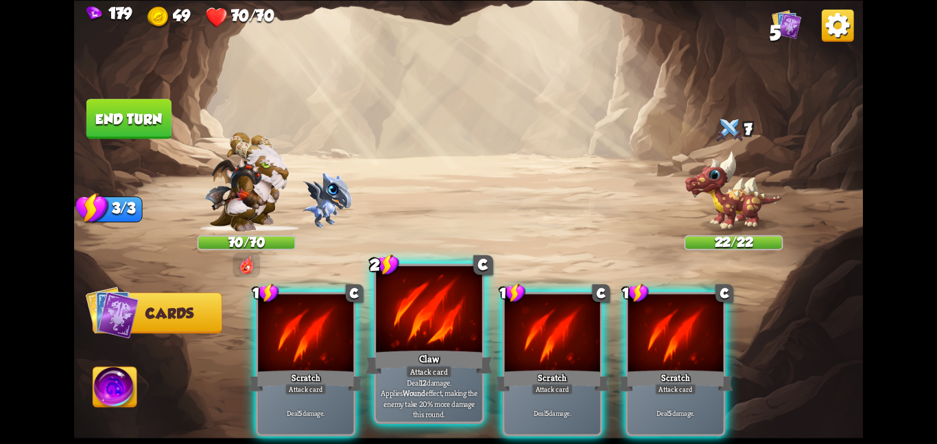
click at [445, 348] on div "Claw" at bounding box center [429, 362] width 127 height 28
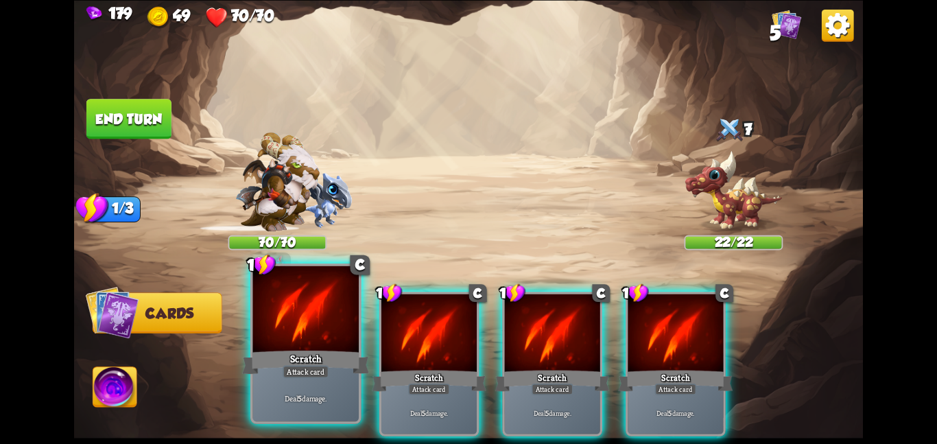
click at [305, 336] on div at bounding box center [305, 309] width 106 height 89
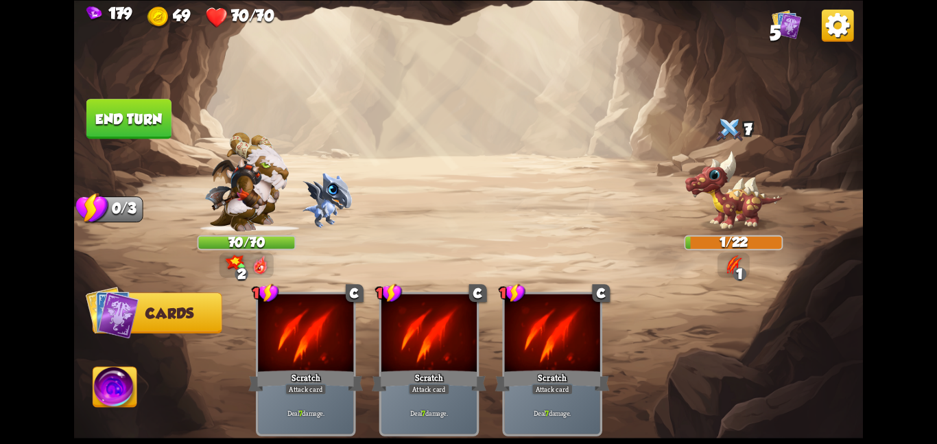
click at [170, 125] on button "End turn" at bounding box center [129, 118] width 86 height 40
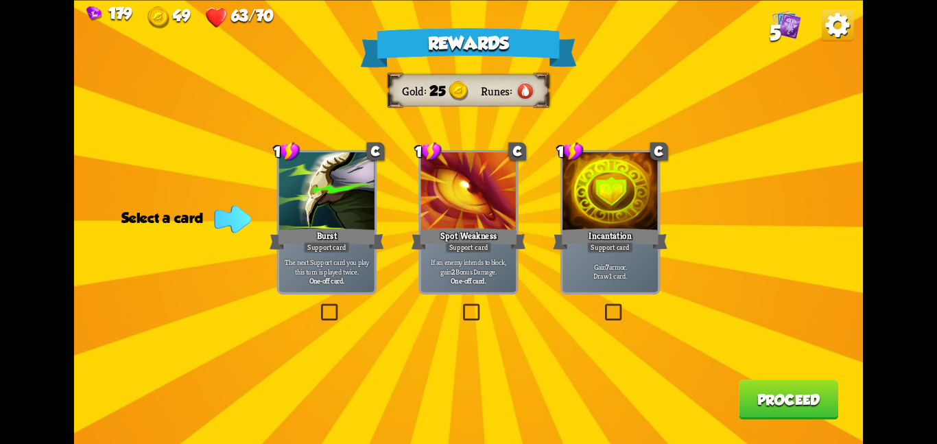
click at [659, 275] on div "1 C Incantation Support card Gain 7 armor. Draw 1 card." at bounding box center [610, 222] width 100 height 144
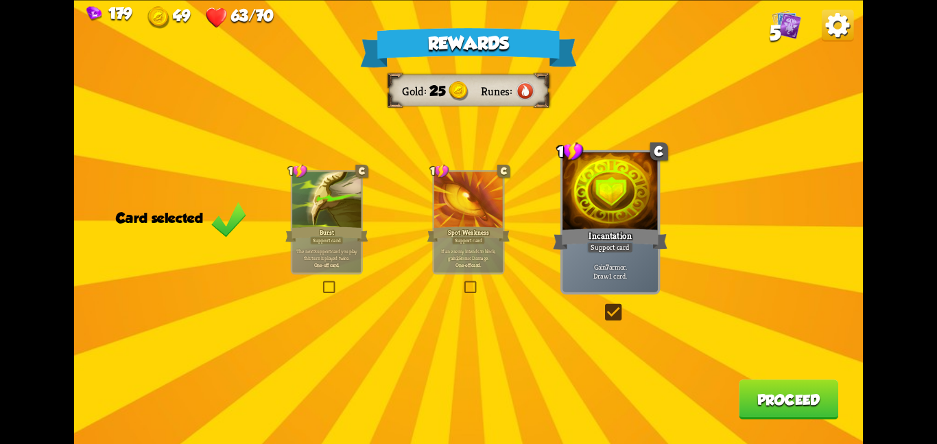
click at [765, 405] on button "Proceed" at bounding box center [788, 399] width 99 height 40
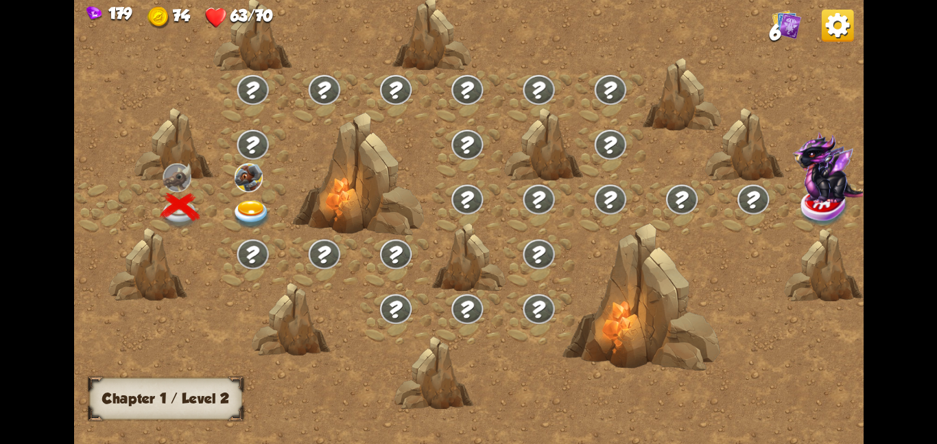
click at [245, 213] on img at bounding box center [252, 214] width 40 height 29
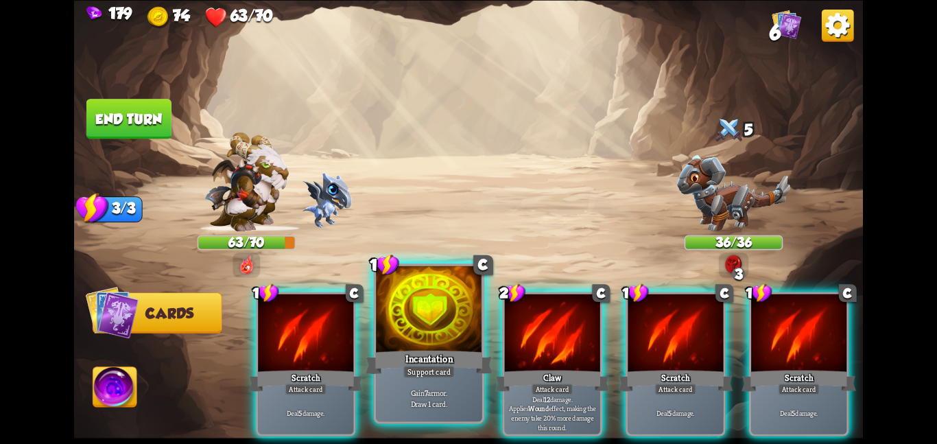
click at [441, 394] on p "Gain 7 armor. Draw 1 card." at bounding box center [429, 398] width 101 height 21
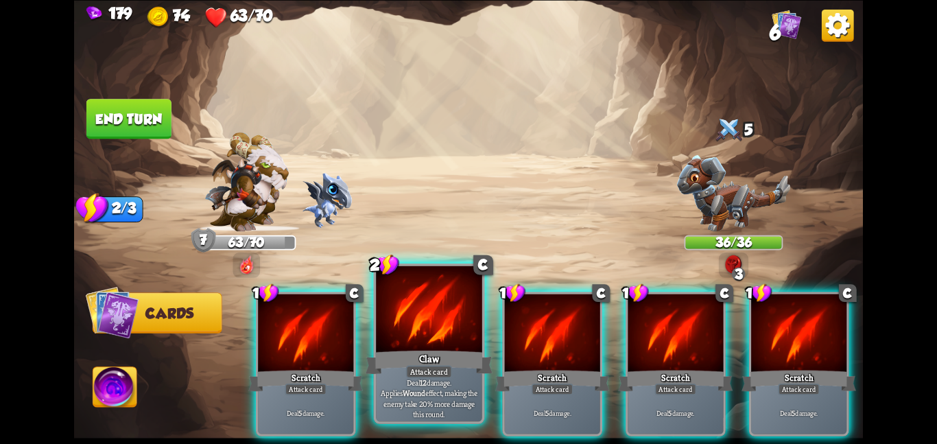
click at [449, 383] on p "Deal 12 damage. Applies Wound effect, making the enemy take 20% more damage thi…" at bounding box center [429, 398] width 101 height 42
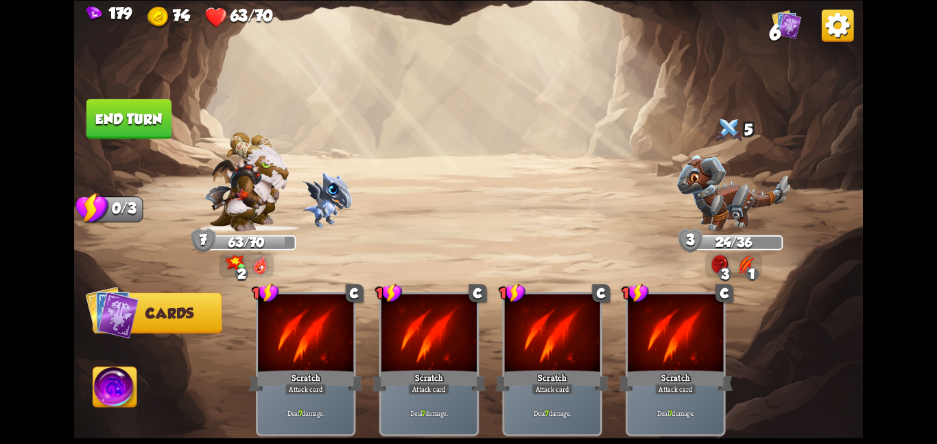
click at [146, 130] on button "End turn" at bounding box center [128, 118] width 87 height 41
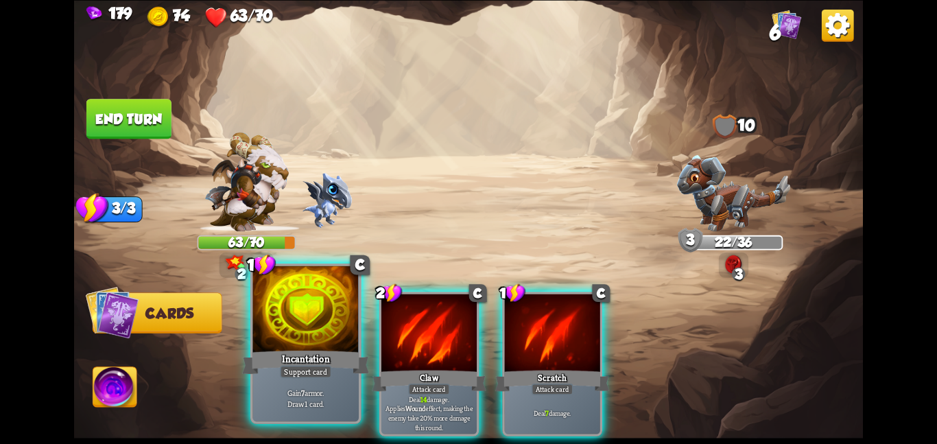
click at [318, 347] on div at bounding box center [305, 309] width 106 height 89
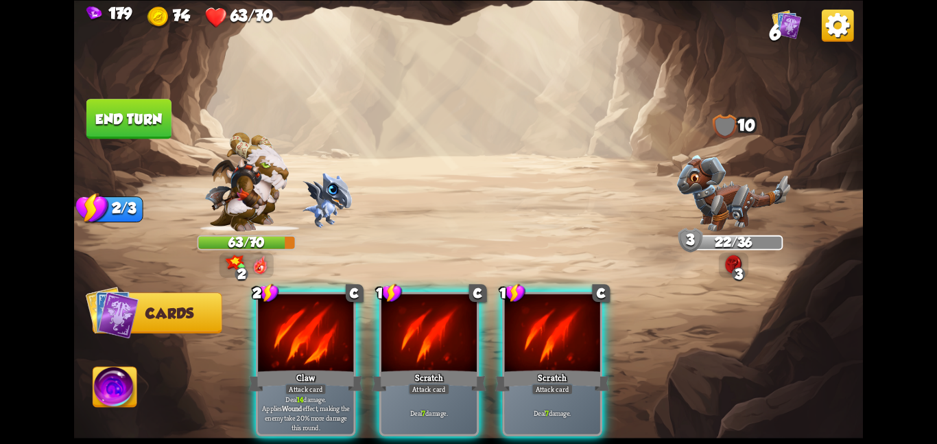
click at [318, 347] on div at bounding box center [305, 334] width 95 height 80
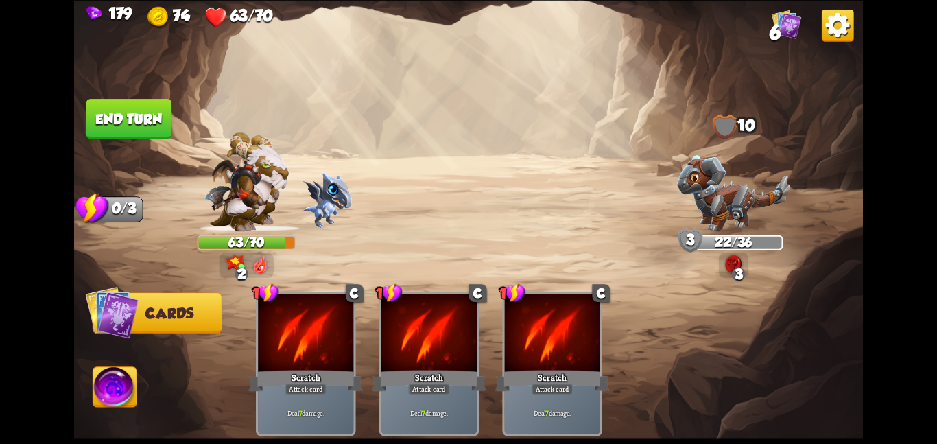
click at [318, 347] on div at bounding box center [305, 334] width 95 height 80
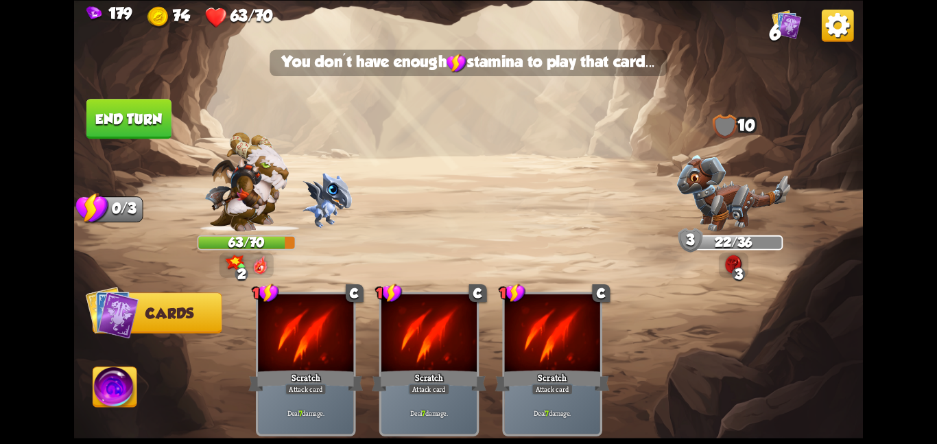
click at [318, 347] on div at bounding box center [305, 334] width 95 height 80
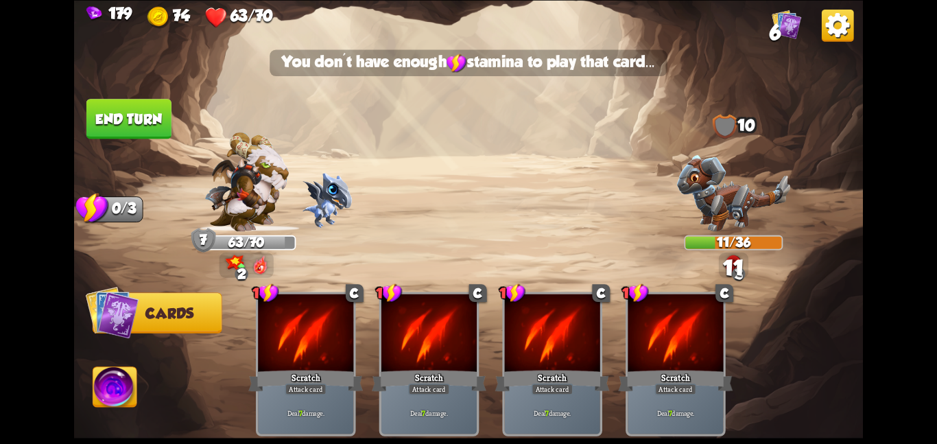
click at [129, 97] on img at bounding box center [468, 222] width 789 height 444
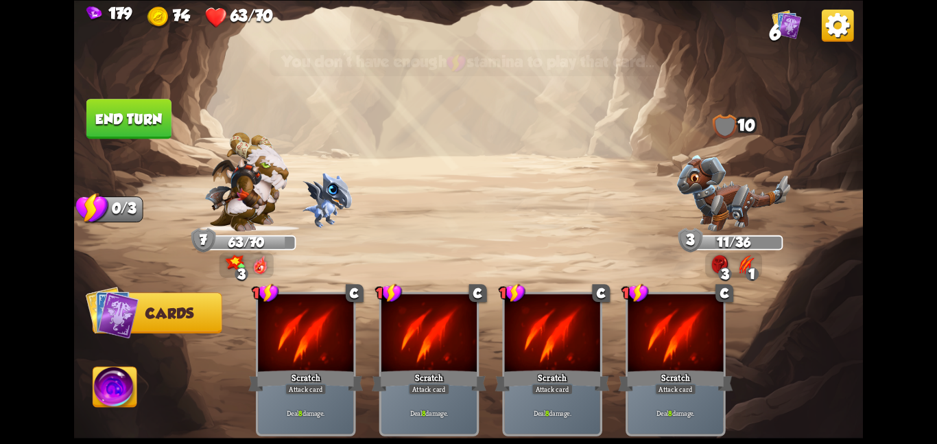
click at [121, 110] on button "End turn" at bounding box center [128, 118] width 87 height 41
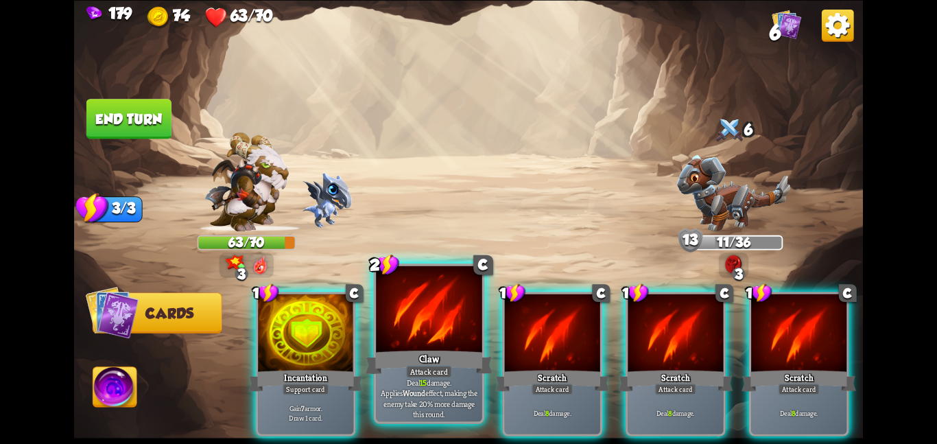
click at [431, 360] on div "Claw" at bounding box center [429, 362] width 127 height 28
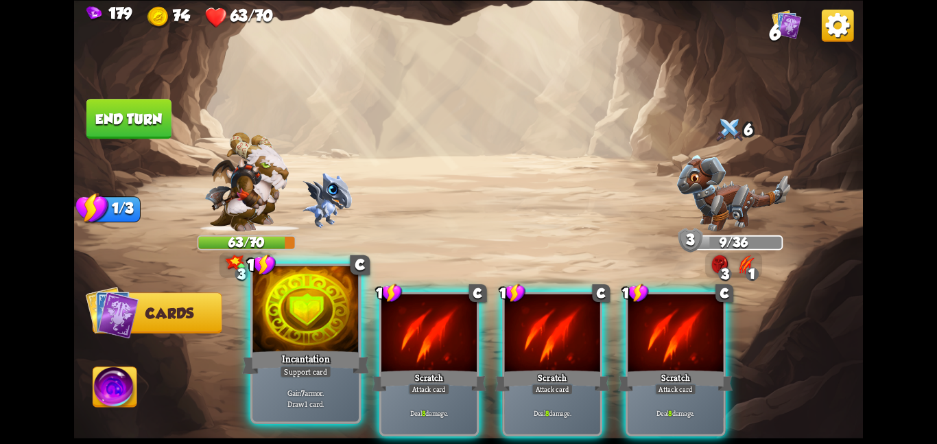
click at [304, 338] on div at bounding box center [305, 309] width 106 height 89
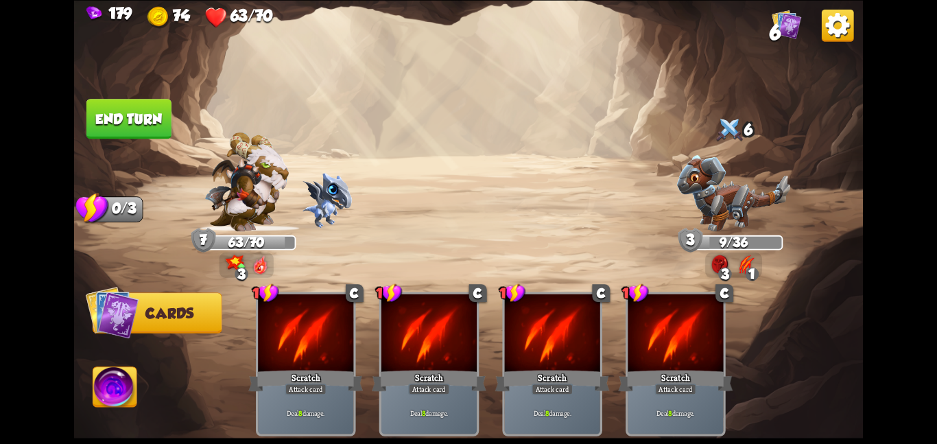
click at [150, 132] on button "End turn" at bounding box center [128, 119] width 85 height 40
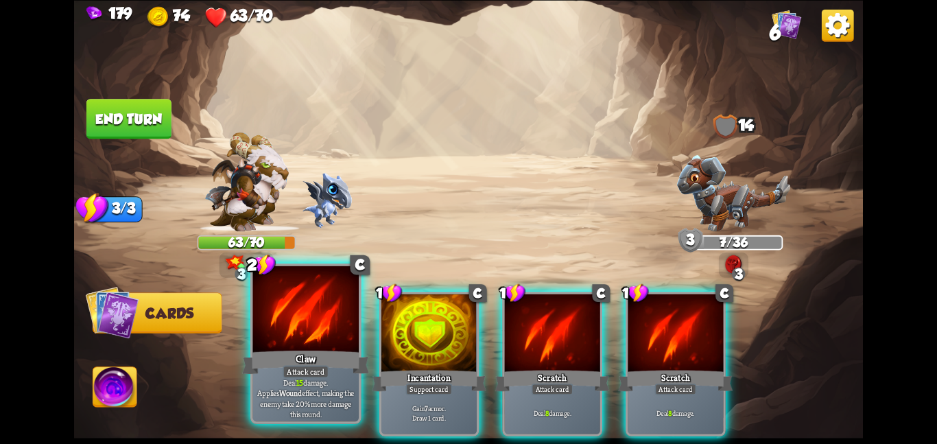
click at [321, 328] on div at bounding box center [305, 309] width 106 height 89
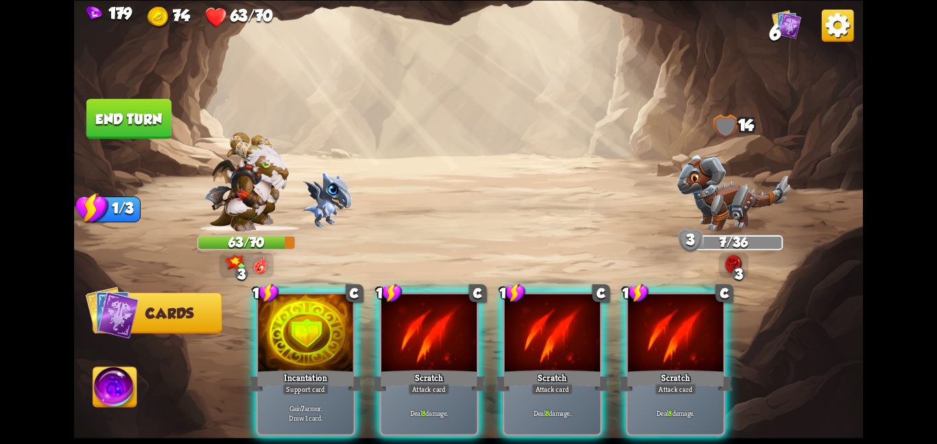
click at [321, 328] on div at bounding box center [305, 334] width 95 height 80
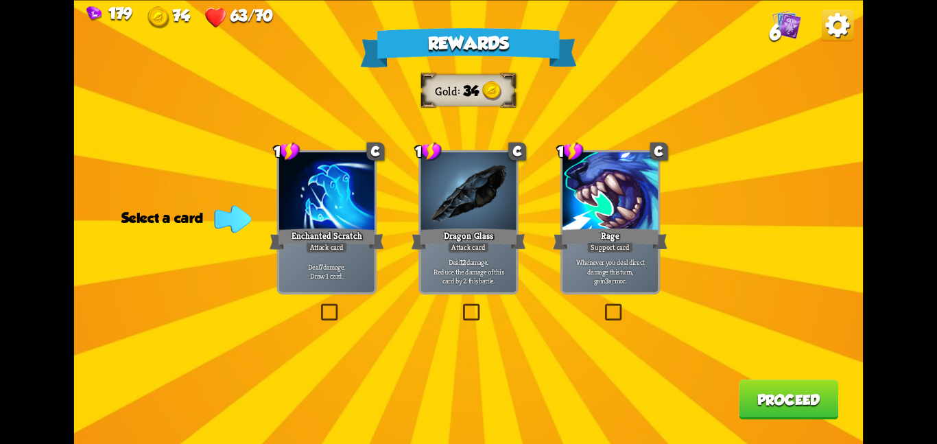
click at [324, 259] on div "Deal 7 damage. Draw 1 card." at bounding box center [326, 271] width 95 height 42
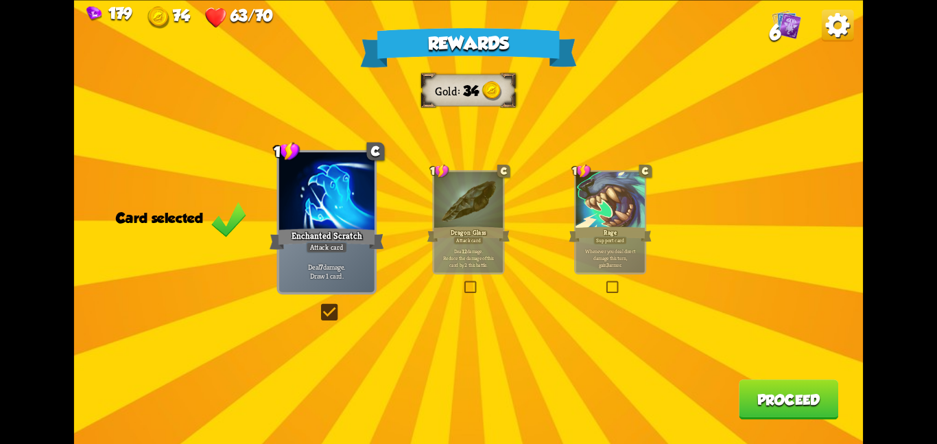
click at [802, 402] on button "Proceed" at bounding box center [788, 399] width 99 height 40
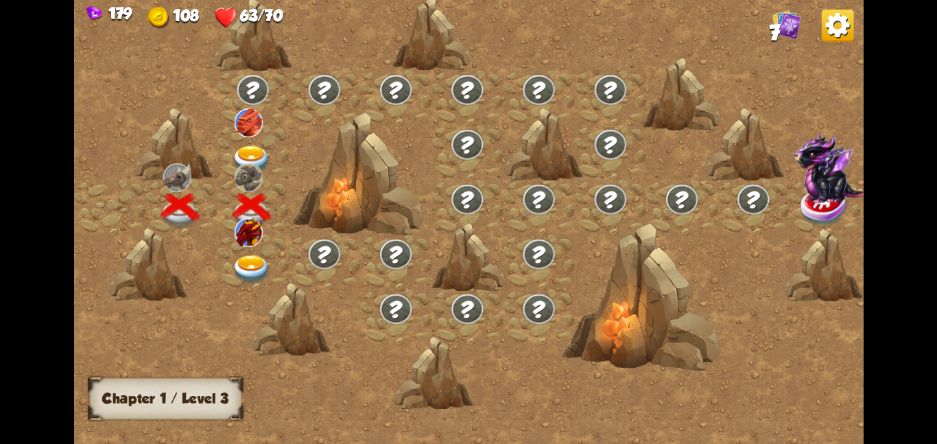
click at [248, 250] on div at bounding box center [252, 261] width 71 height 55
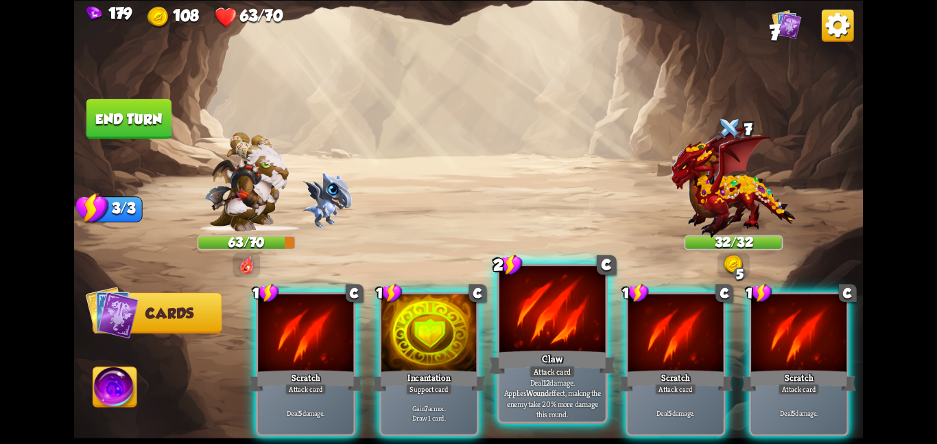
click at [504, 343] on div at bounding box center [552, 309] width 106 height 89
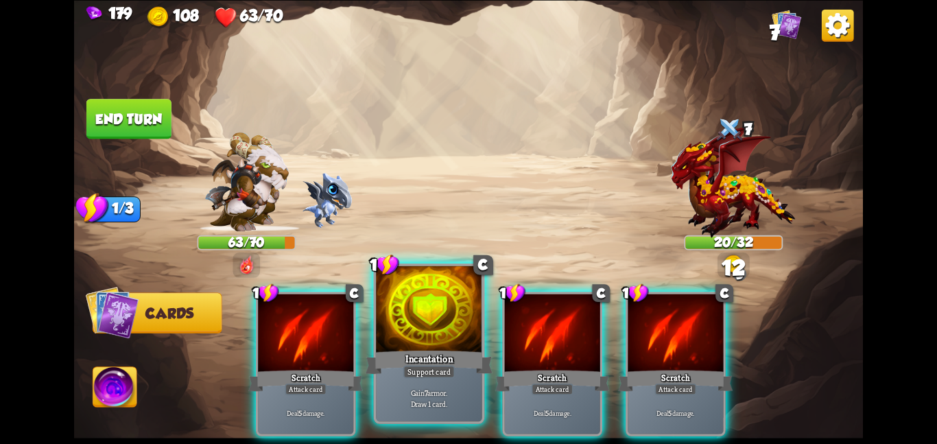
click at [400, 335] on div at bounding box center [429, 309] width 106 height 89
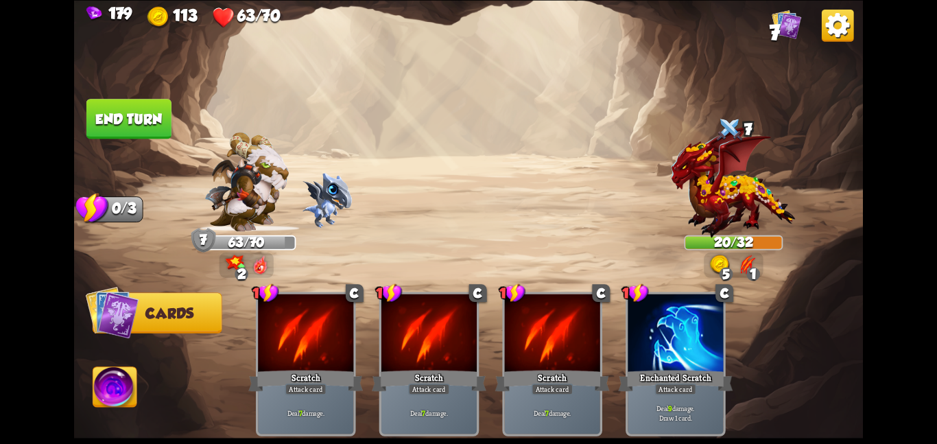
click at [158, 134] on button "End turn" at bounding box center [129, 119] width 86 height 40
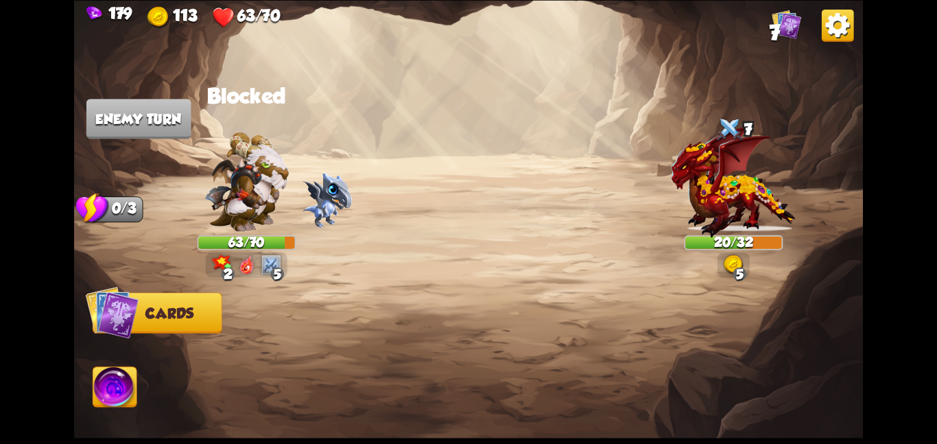
click at [275, 269] on div "5" at bounding box center [278, 274] width 14 height 14
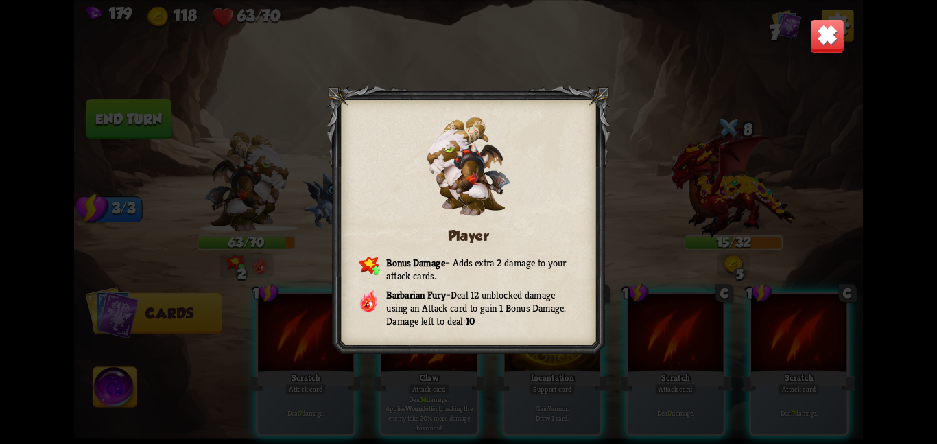
click at [823, 32] on img at bounding box center [827, 36] width 34 height 34
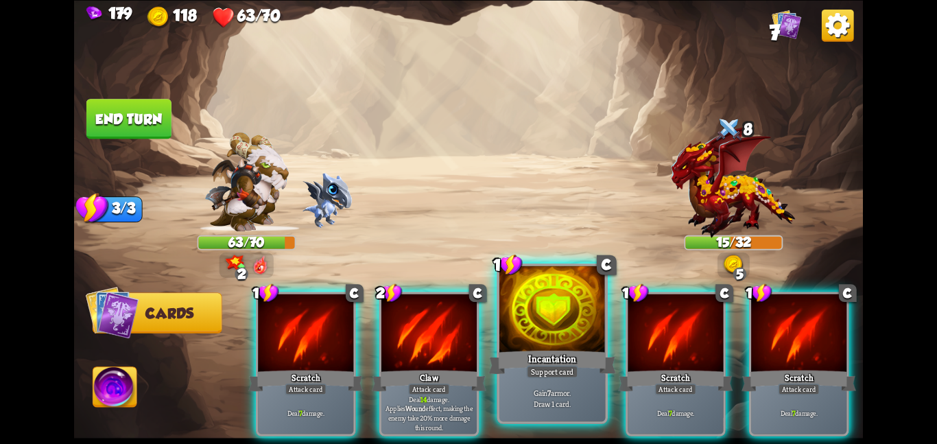
click at [518, 383] on div "Gain 7 armor. Draw 1 card." at bounding box center [552, 398] width 106 height 46
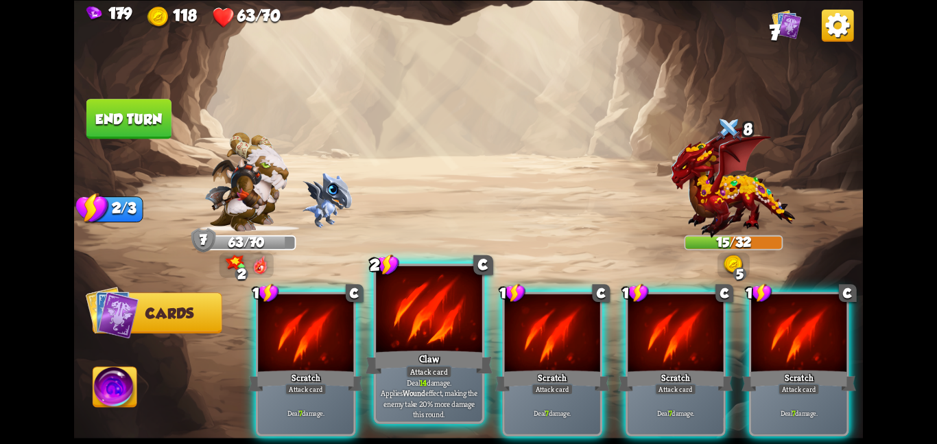
click at [438, 387] on p "Deal 14 damage. Applies Wound effect, making the enemy take 20% more damage thi…" at bounding box center [429, 398] width 101 height 42
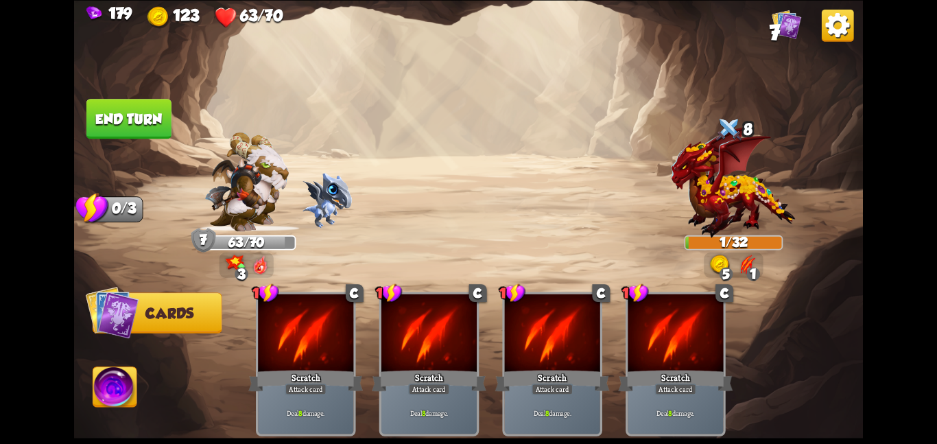
click at [138, 133] on button "End turn" at bounding box center [128, 118] width 87 height 41
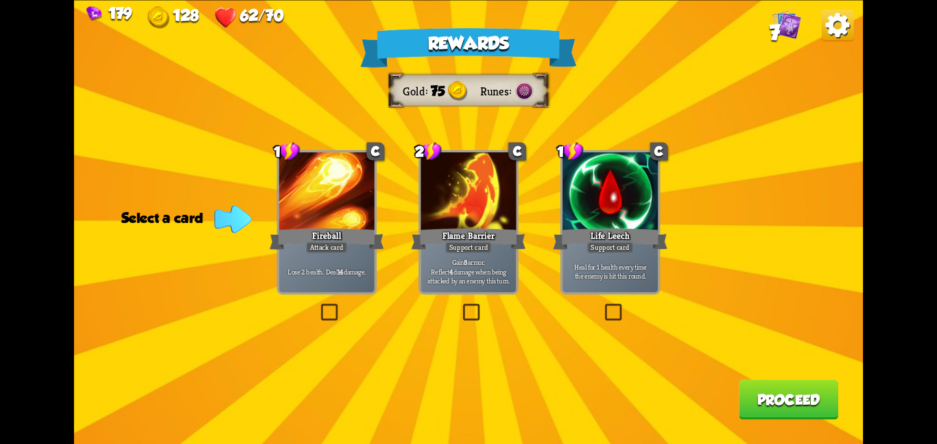
click at [451, 250] on div "Support card" at bounding box center [468, 247] width 47 height 12
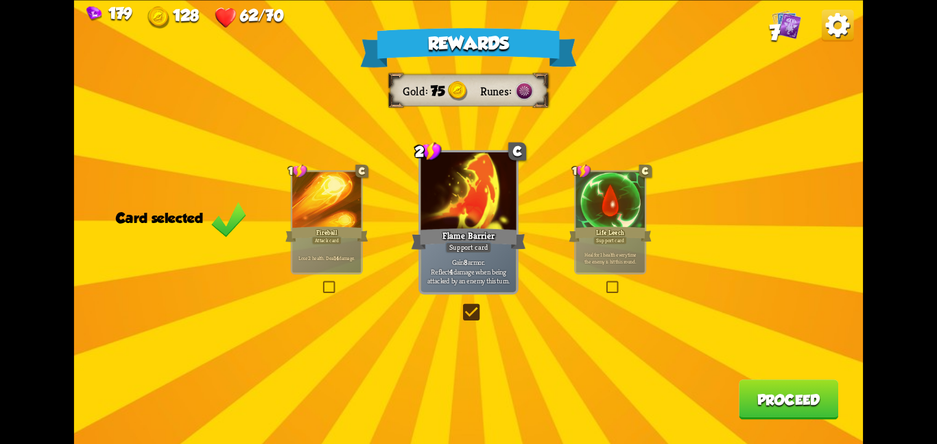
click at [621, 259] on p "Heal for 1 health every time the enemy is hit this round." at bounding box center [610, 257] width 65 height 14
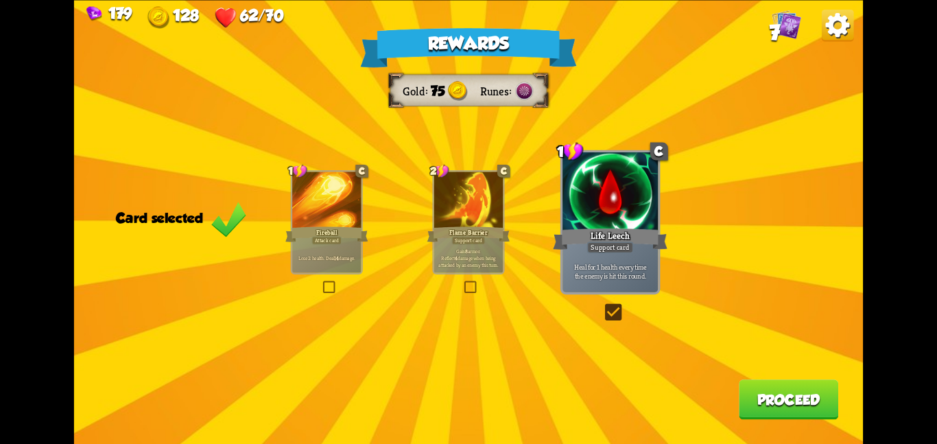
click at [767, 391] on button "Proceed" at bounding box center [788, 399] width 99 height 40
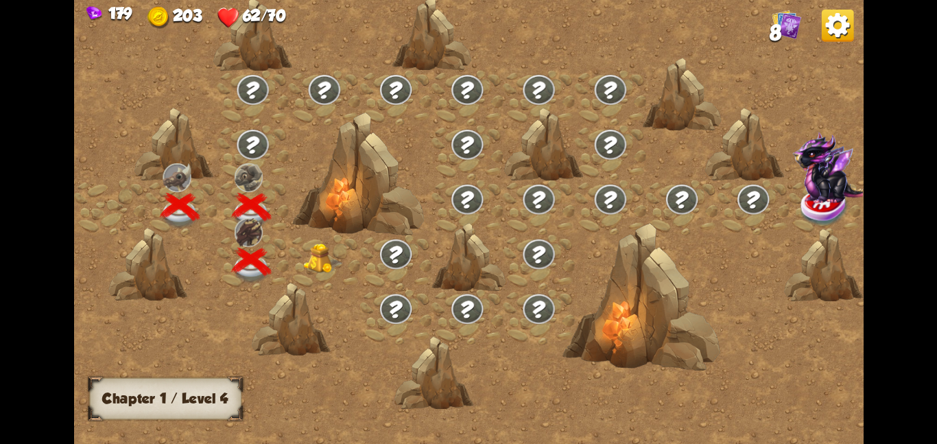
click at [307, 268] on img at bounding box center [323, 258] width 40 height 30
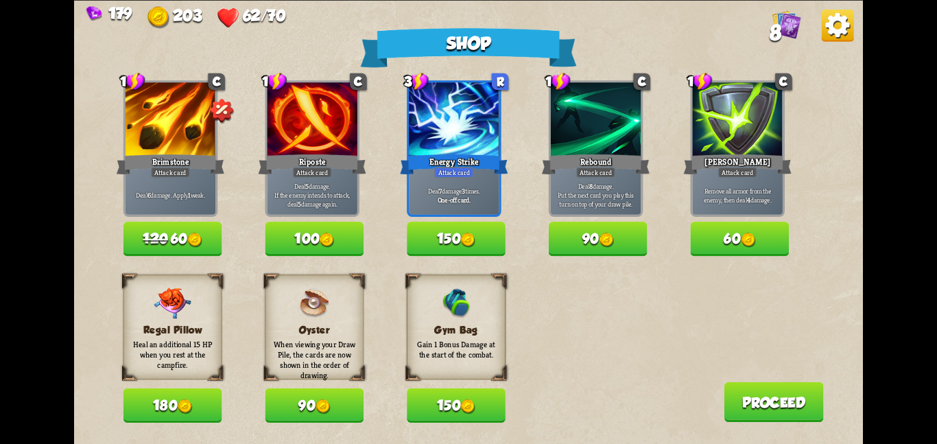
click at [214, 229] on button "120 60" at bounding box center [172, 239] width 99 height 34
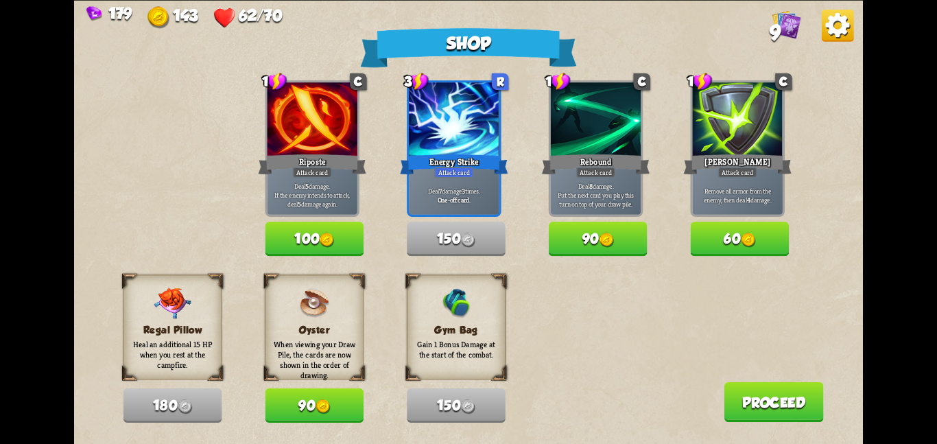
click at [299, 233] on button "100" at bounding box center [314, 239] width 99 height 34
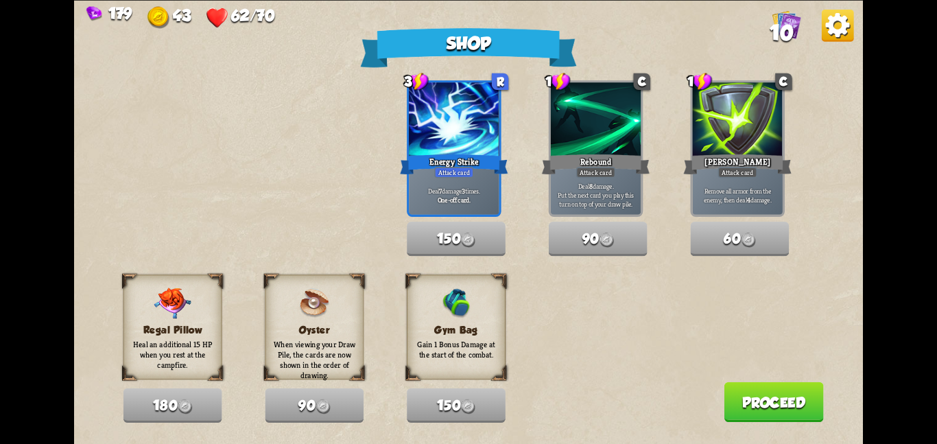
click at [760, 403] on button "Proceed" at bounding box center [773, 401] width 99 height 40
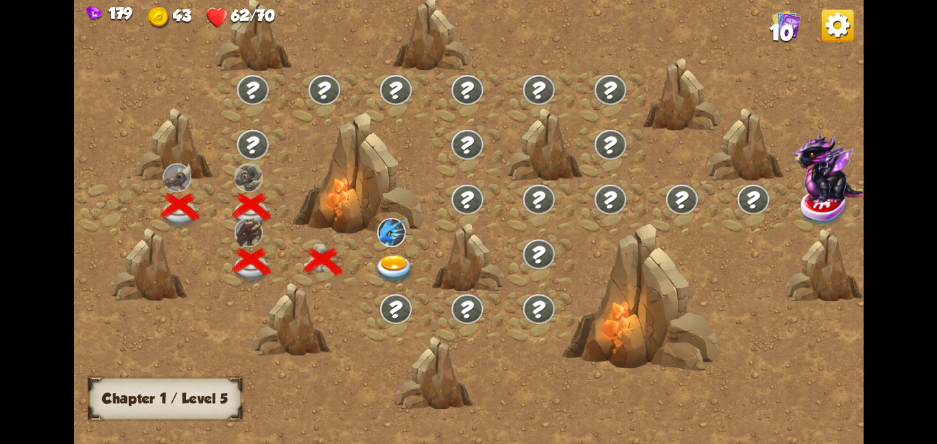
click at [394, 264] on img at bounding box center [395, 269] width 40 height 29
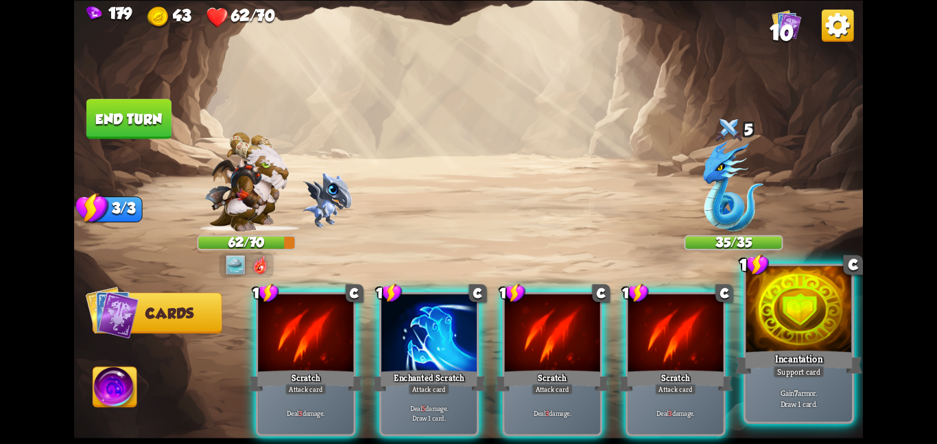
click at [753, 407] on p "Gain 7 armor. Draw 1 card." at bounding box center [798, 398] width 101 height 21
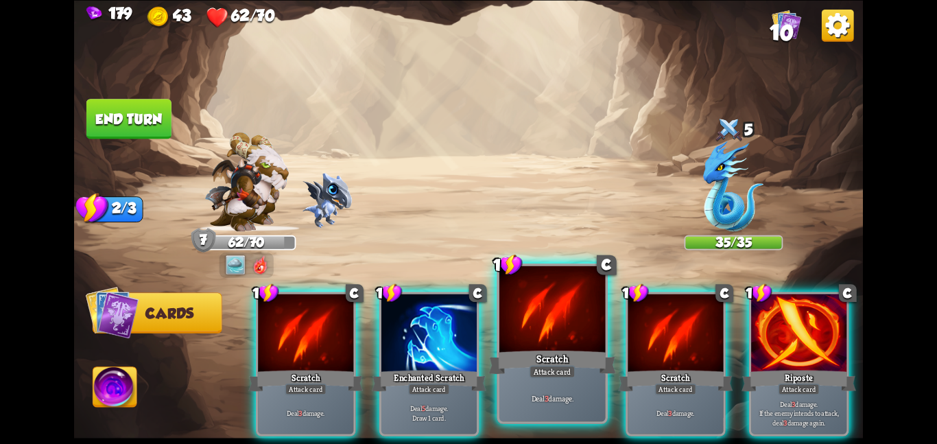
click at [573, 358] on div "Scratch" at bounding box center [551, 362] width 127 height 28
click at [618, 368] on div "Scratch" at bounding box center [675, 380] width 115 height 25
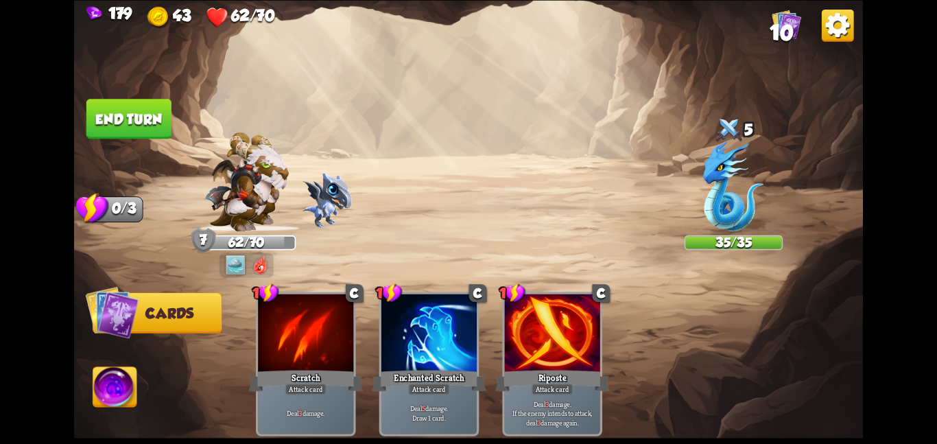
click at [573, 368] on div "Riposte" at bounding box center [552, 380] width 115 height 25
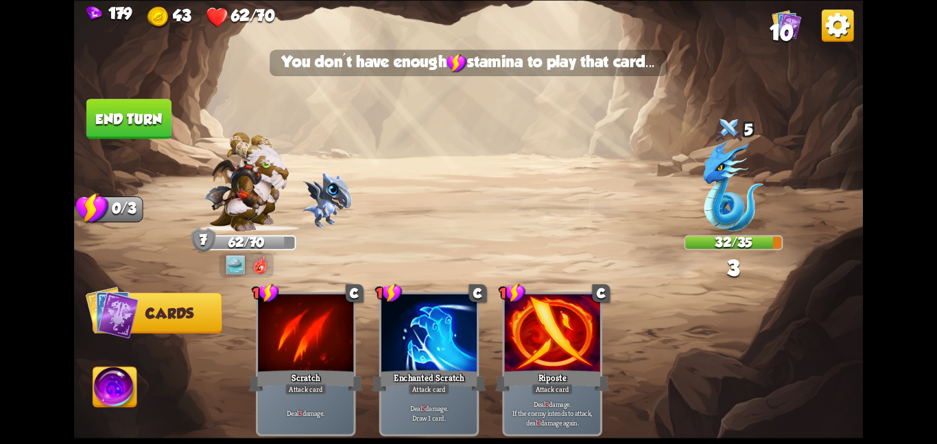
click at [160, 114] on button "End turn" at bounding box center [129, 118] width 87 height 41
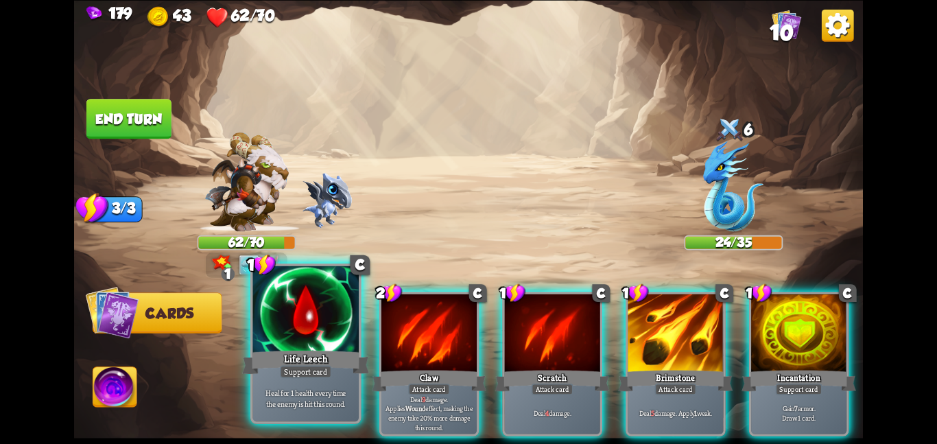
click at [278, 335] on div at bounding box center [305, 309] width 106 height 89
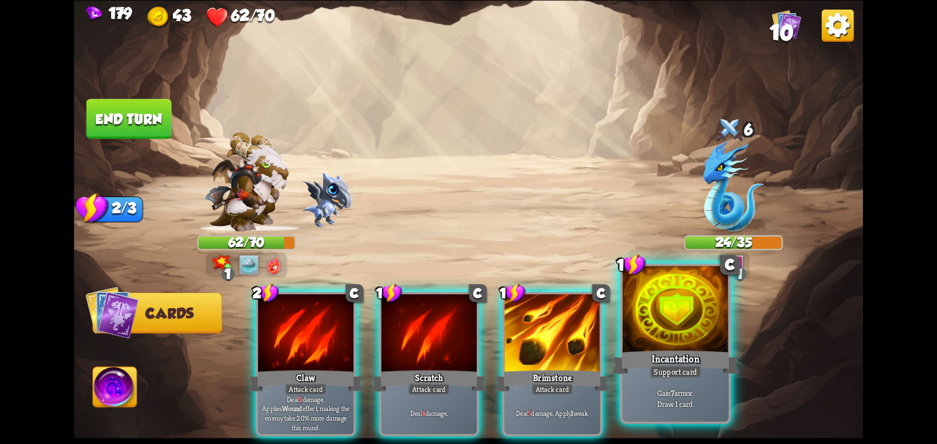
click at [641, 383] on div "Gain 7 armor. Draw 1 card." at bounding box center [676, 398] width 106 height 46
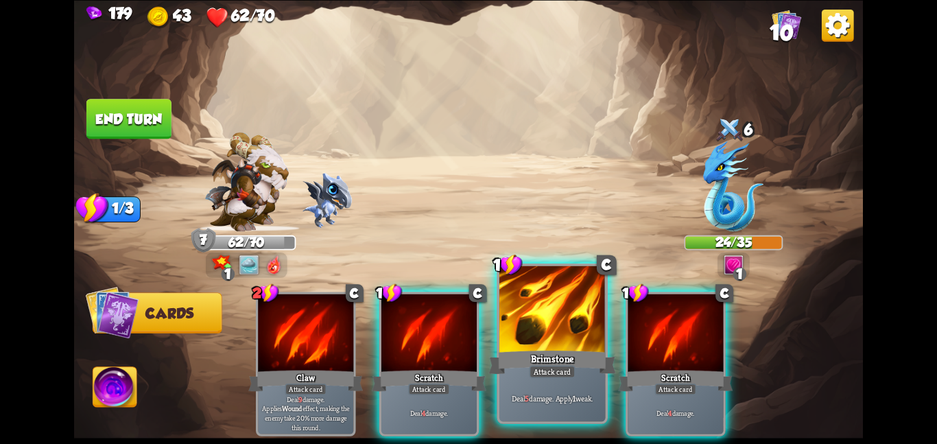
click at [565, 379] on div "Deal 5 damage. Apply 1 weak." at bounding box center [552, 398] width 106 height 46
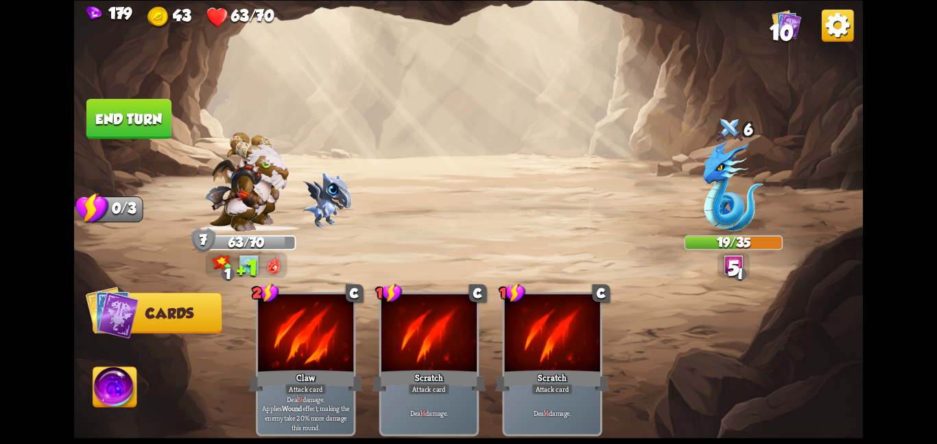
click at [126, 120] on button "End turn" at bounding box center [129, 119] width 86 height 40
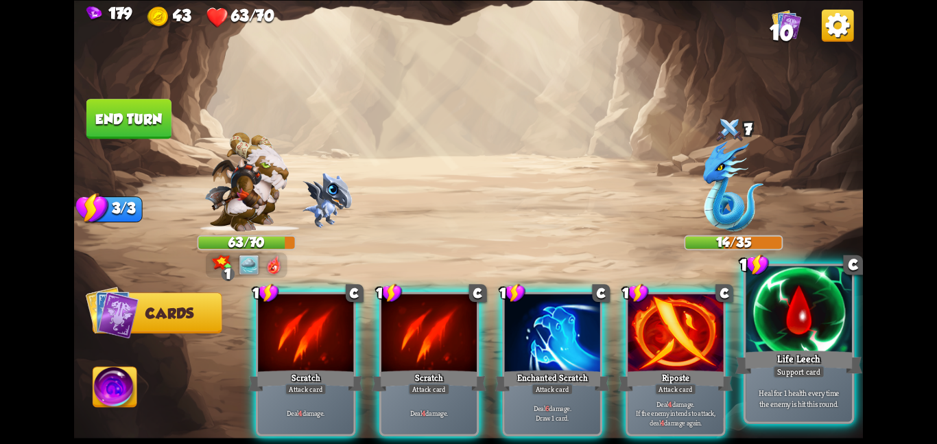
click at [784, 375] on div "Support card" at bounding box center [798, 371] width 51 height 13
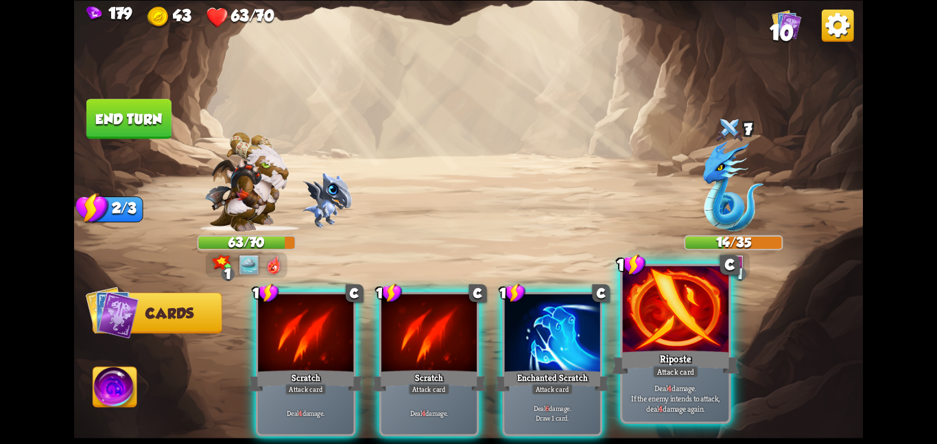
click at [674, 362] on div "Riposte" at bounding box center [675, 362] width 127 height 28
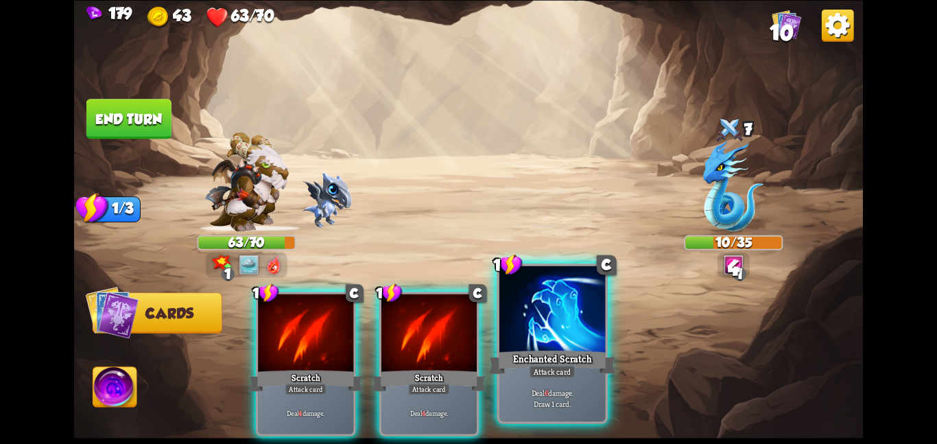
click at [579, 360] on div "Enchanted Scratch" at bounding box center [551, 362] width 127 height 28
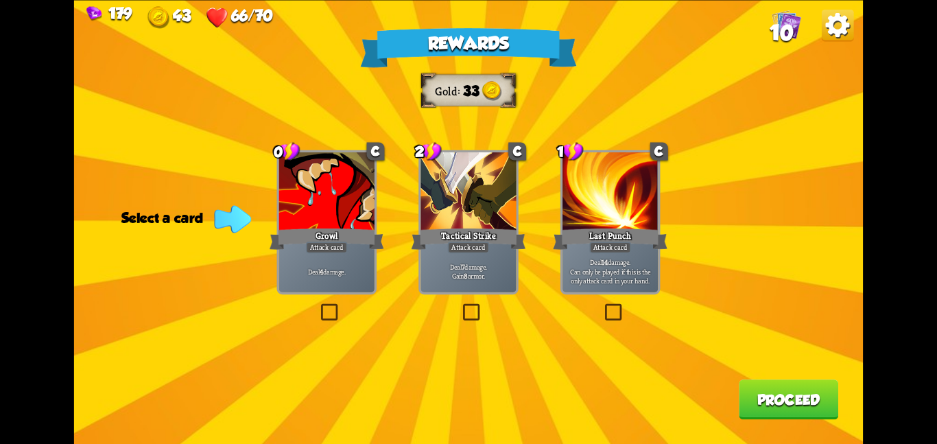
click at [510, 244] on div "Tactical Strike" at bounding box center [469, 238] width 115 height 25
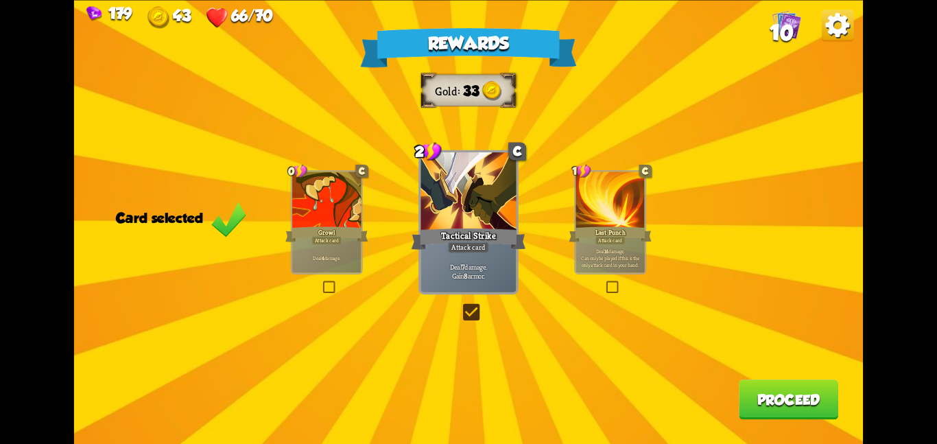
click at [749, 391] on button "Proceed" at bounding box center [788, 399] width 99 height 40
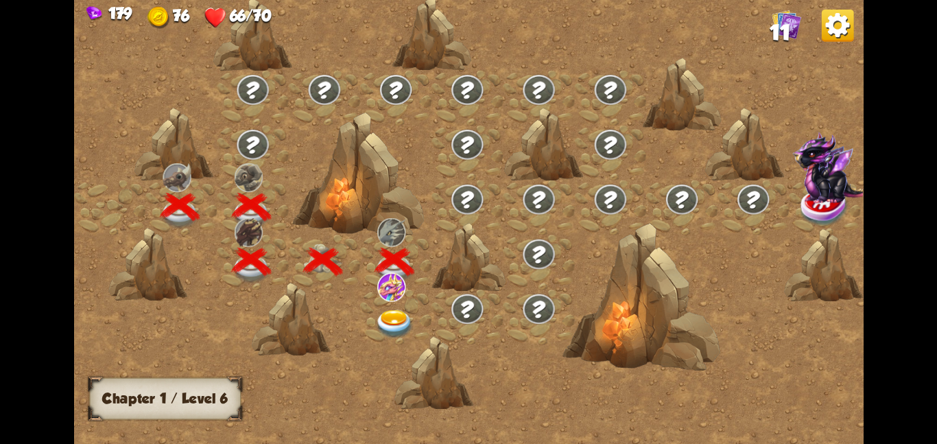
click at [394, 322] on img at bounding box center [395, 323] width 40 height 29
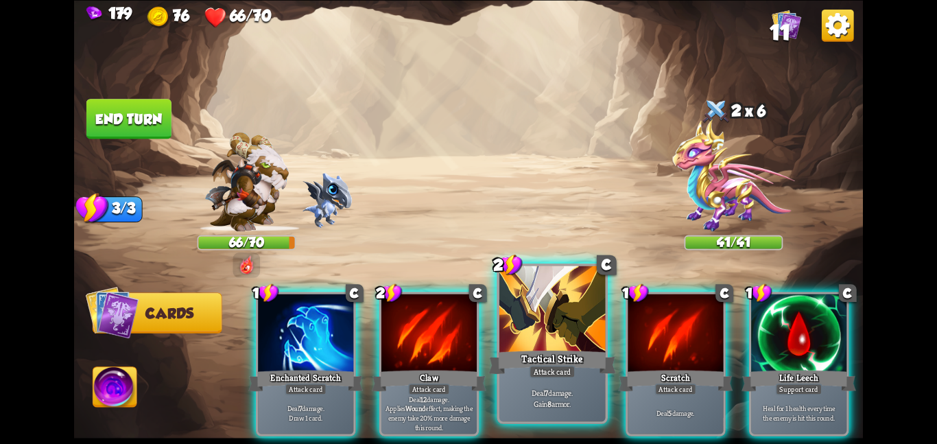
click at [558, 399] on p "Deal 7 damage. Gain 8 armor." at bounding box center [552, 398] width 101 height 21
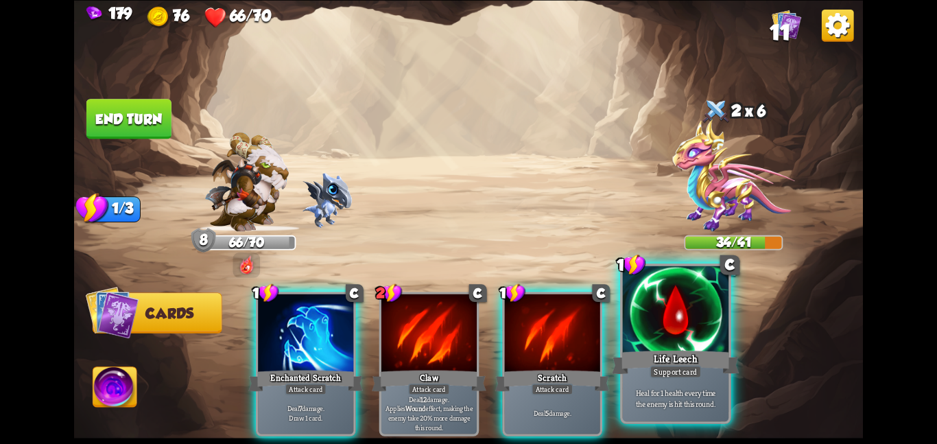
click at [628, 390] on p "Heal for 1 health every time the enemy is hit this round." at bounding box center [676, 398] width 101 height 21
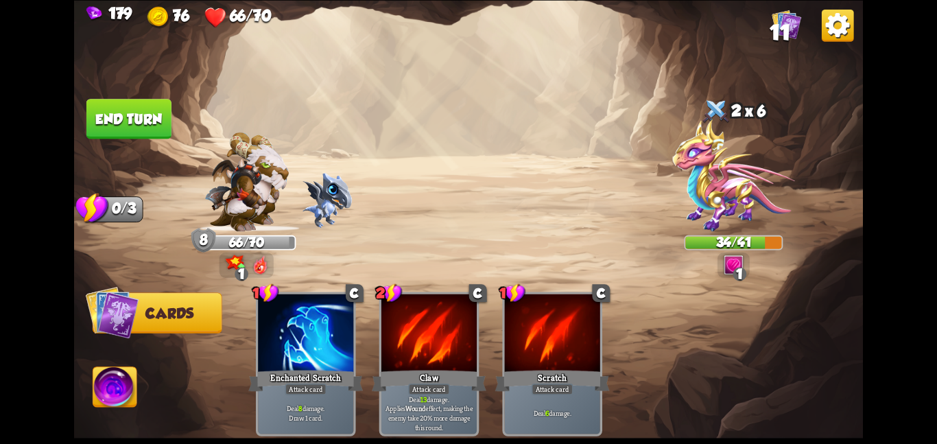
click at [128, 124] on button "End turn" at bounding box center [129, 119] width 86 height 40
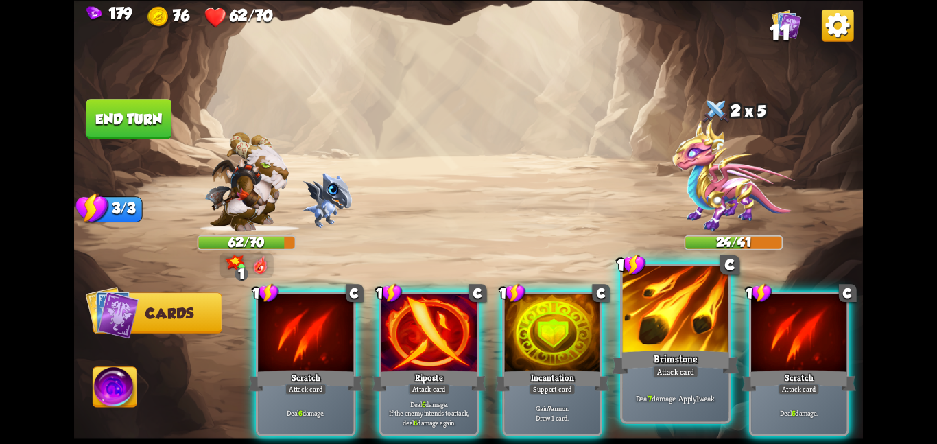
click at [679, 361] on div "Brimstone" at bounding box center [675, 362] width 127 height 28
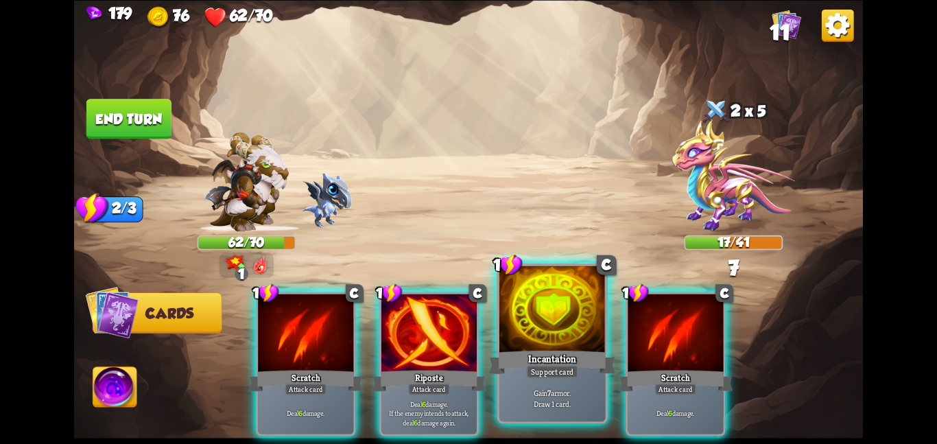
click at [539, 340] on div at bounding box center [552, 309] width 106 height 89
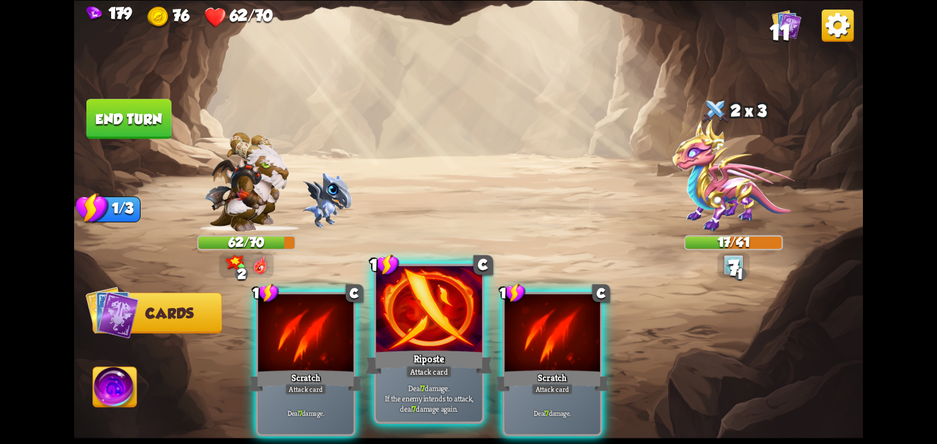
click at [440, 334] on div at bounding box center [429, 309] width 106 height 89
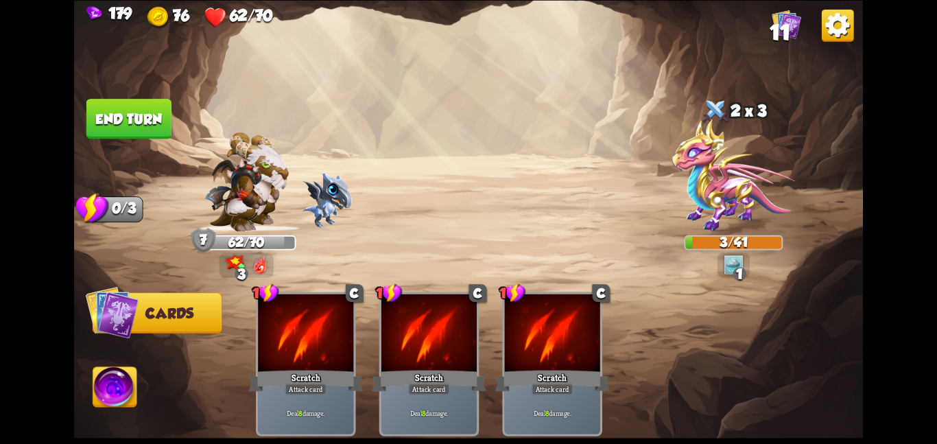
click at [149, 121] on button "End turn" at bounding box center [128, 118] width 87 height 41
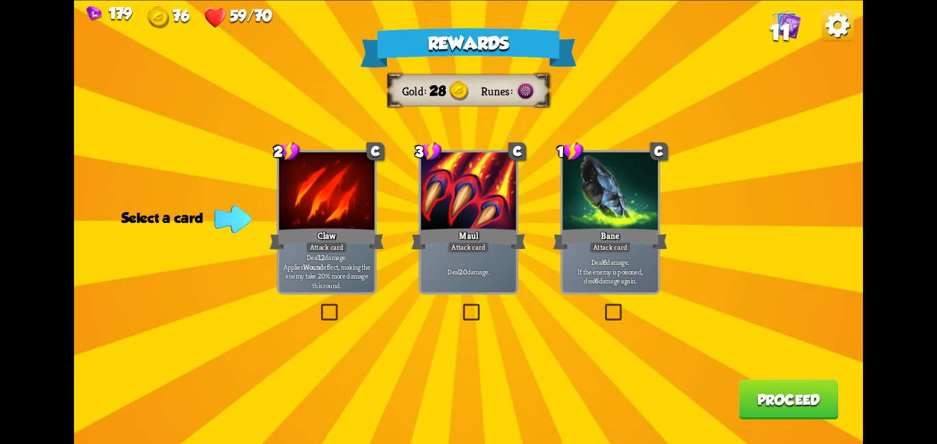
click at [480, 245] on div "Attack card" at bounding box center [469, 247] width 42 height 12
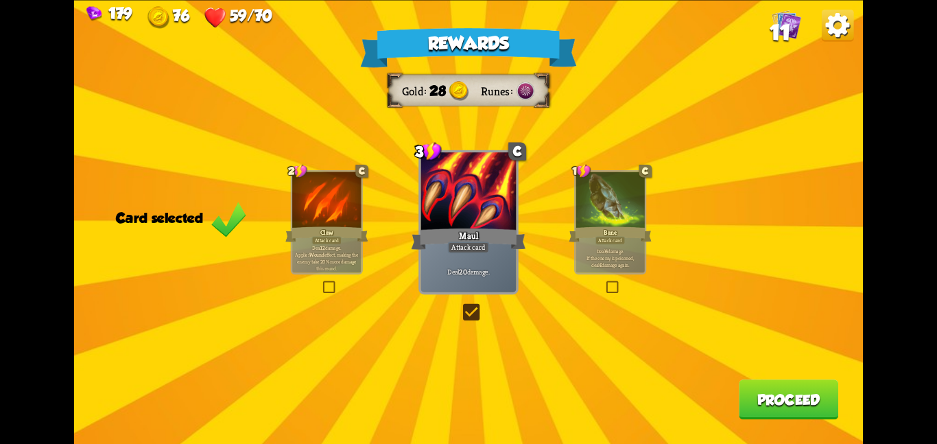
click at [593, 257] on p "Deal 6 damage. If the enemy is poisoned, deal 6 damage again." at bounding box center [610, 257] width 65 height 21
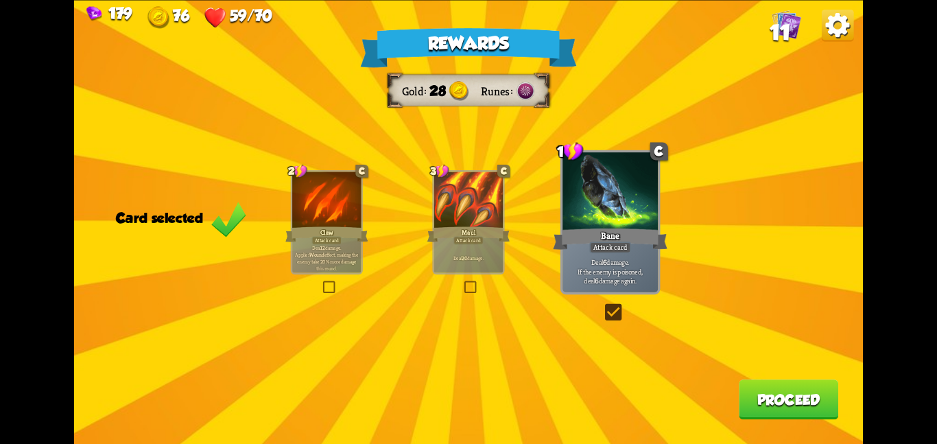
click at [484, 232] on div "Maul" at bounding box center [468, 234] width 83 height 19
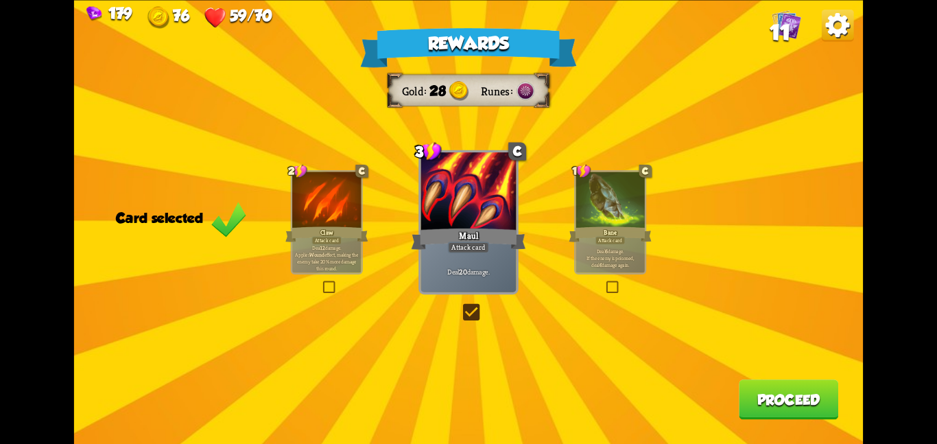
click at [817, 395] on button "Proceed" at bounding box center [788, 399] width 99 height 40
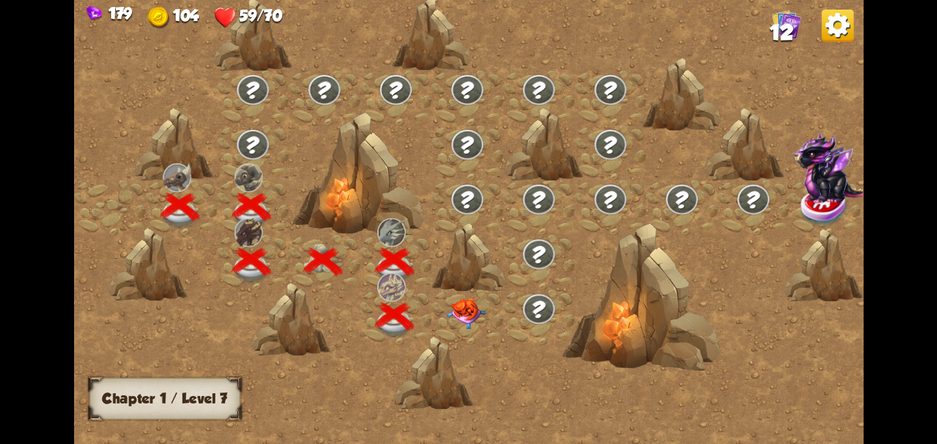
click at [457, 307] on img at bounding box center [467, 313] width 40 height 31
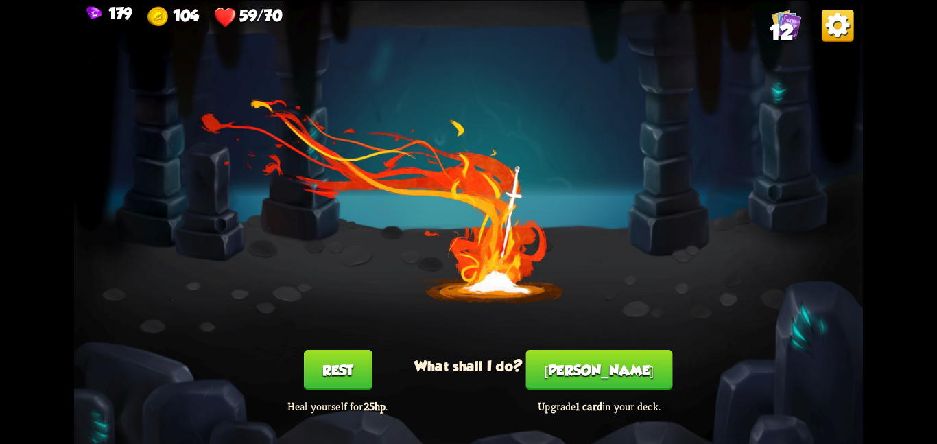
click at [347, 357] on button "Rest" at bounding box center [338, 370] width 69 height 40
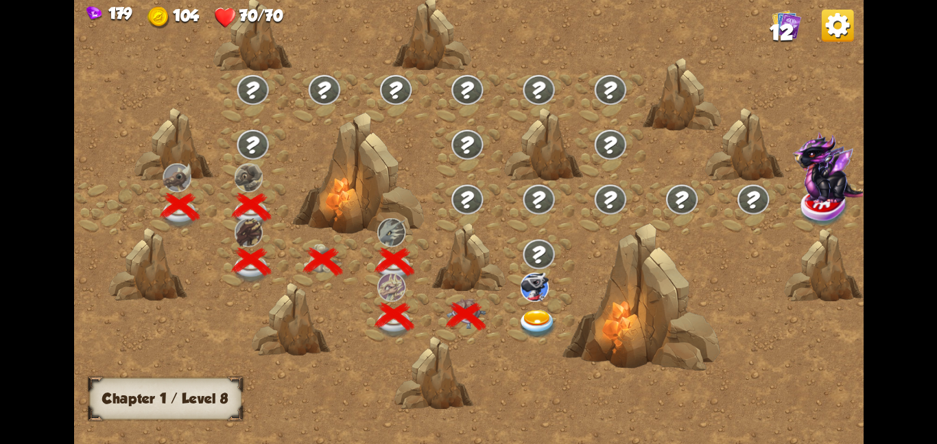
click at [528, 318] on img at bounding box center [538, 323] width 40 height 29
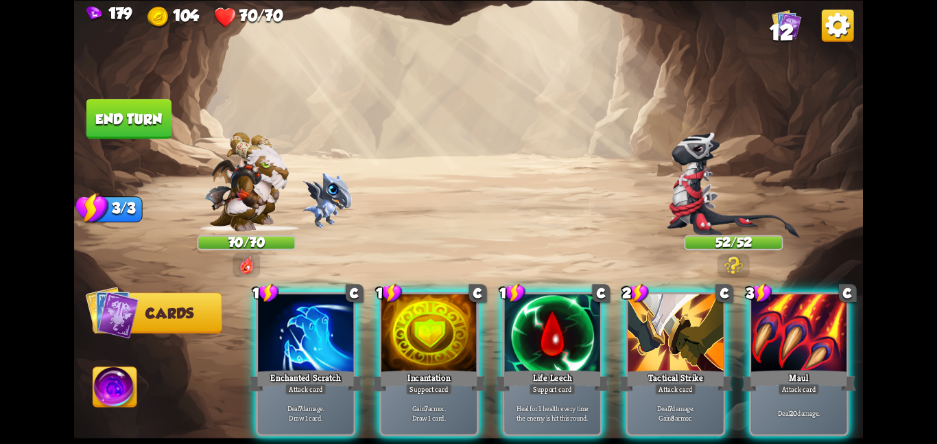
click at [528, 318] on div at bounding box center [552, 334] width 95 height 80
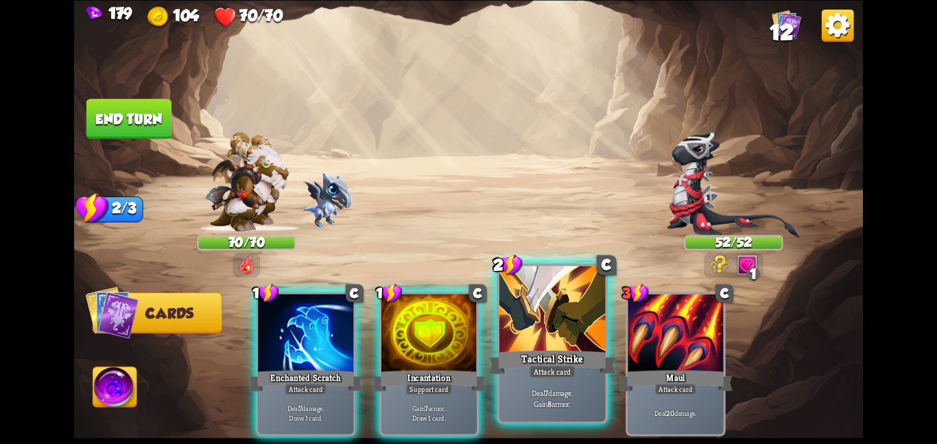
click at [522, 322] on div at bounding box center [552, 309] width 106 height 89
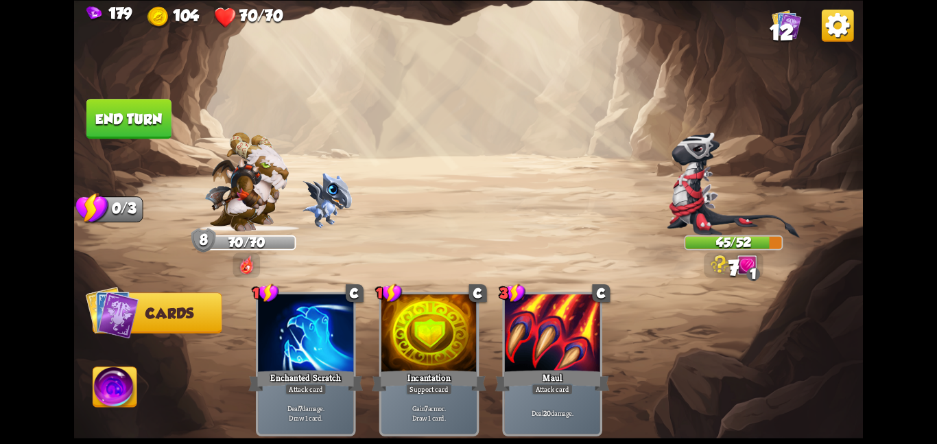
click at [143, 122] on button "End turn" at bounding box center [129, 119] width 86 height 40
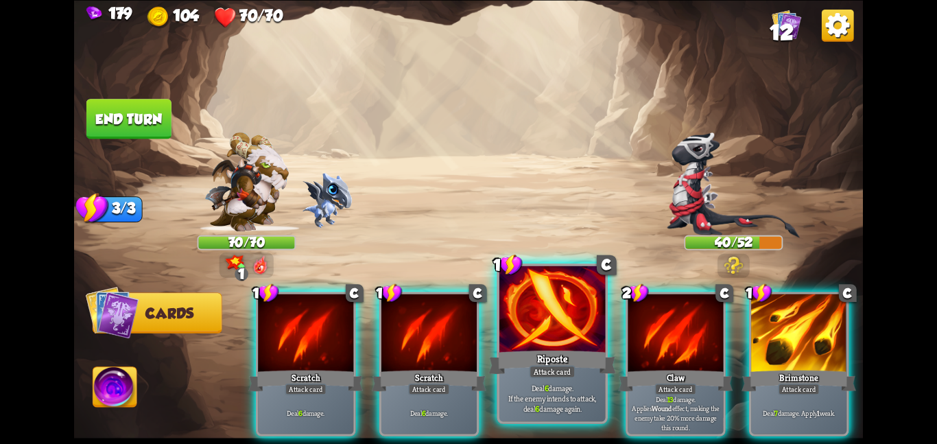
click at [542, 355] on div "Riposte" at bounding box center [551, 362] width 127 height 28
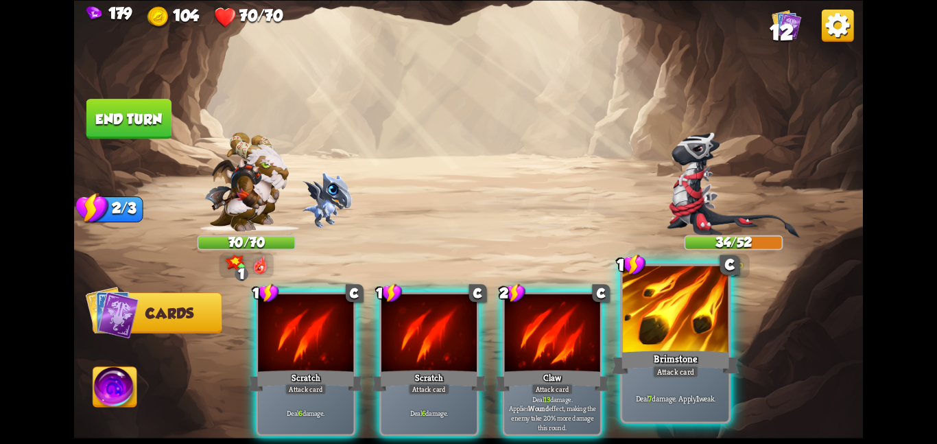
click at [686, 358] on div "Brimstone" at bounding box center [675, 362] width 127 height 28
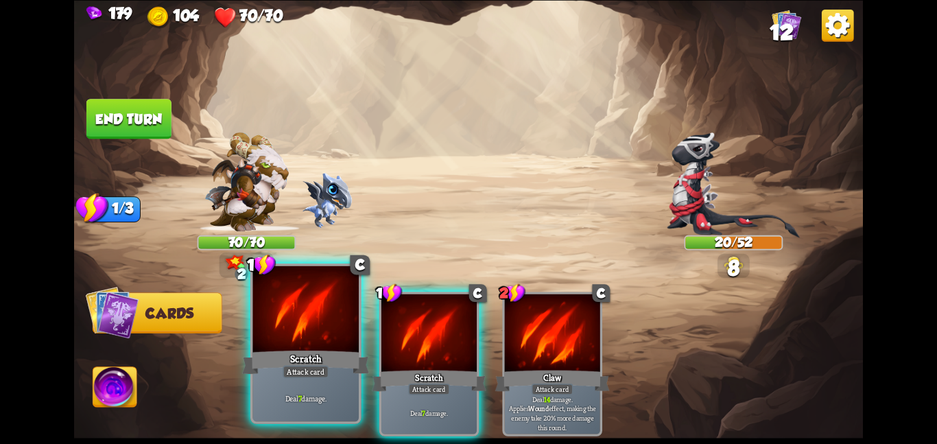
click at [301, 392] on p "Deal 7 damage." at bounding box center [305, 397] width 101 height 10
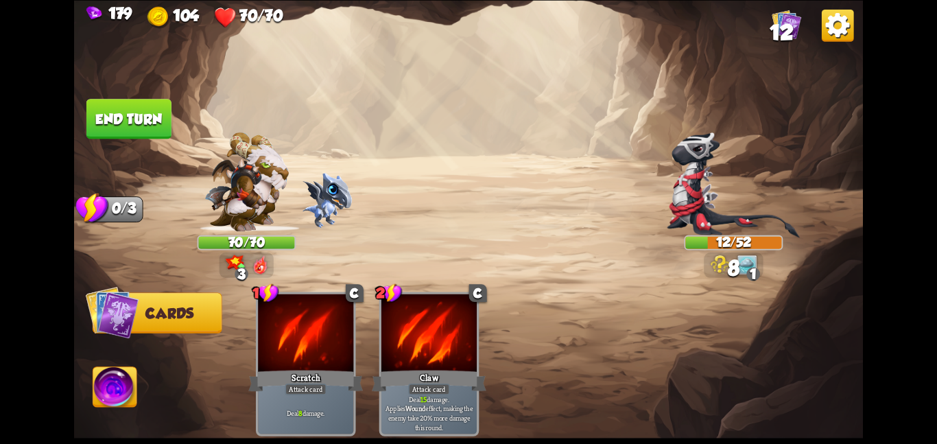
click at [137, 89] on img at bounding box center [468, 222] width 789 height 444
click at [141, 117] on button "End turn" at bounding box center [129, 118] width 86 height 40
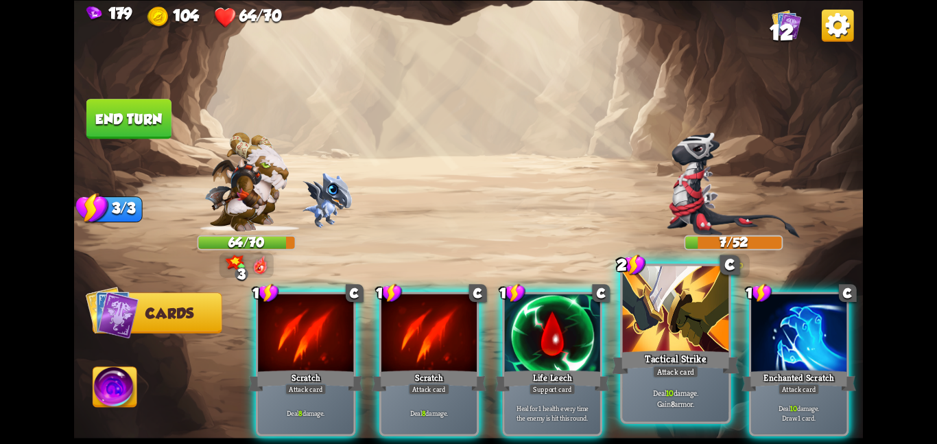
click at [682, 409] on div "Deal 10 damage. Gain 8 armor." at bounding box center [676, 398] width 106 height 46
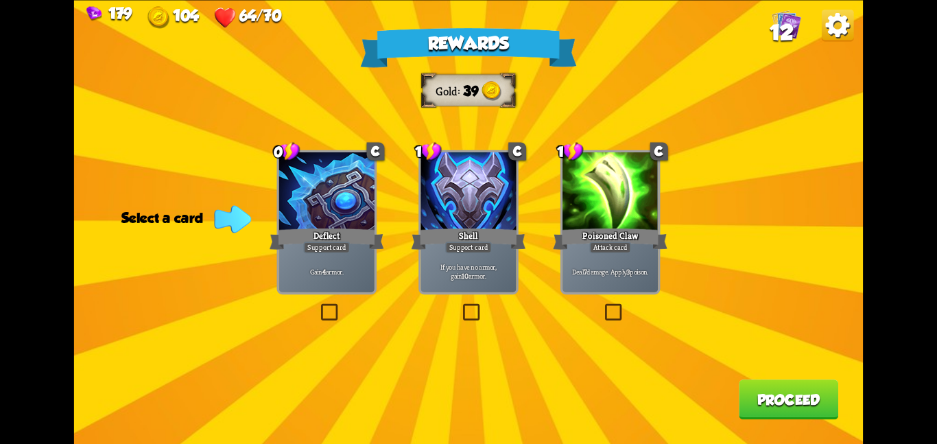
click at [273, 246] on div "Deflect" at bounding box center [327, 238] width 115 height 25
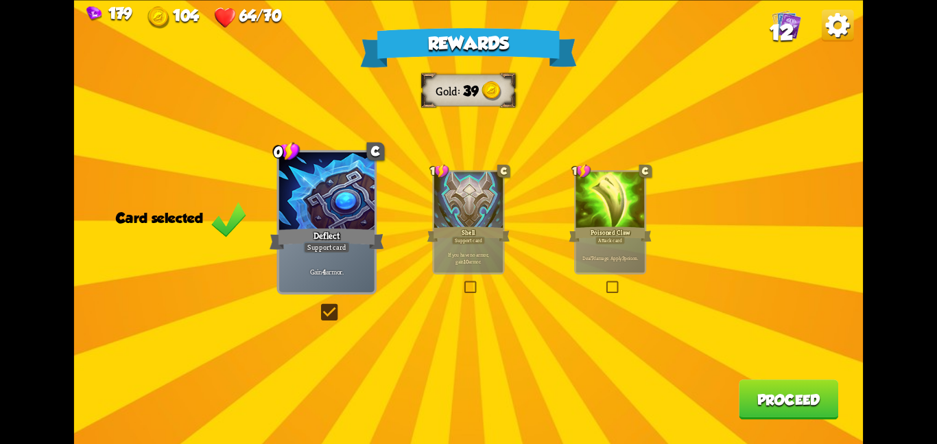
click at [800, 381] on div "Rewards Gold 39 Card selected 0 C Deflect Support card Gain 4 armor. 1 C Shell …" at bounding box center [468, 222] width 789 height 444
click at [801, 386] on button "Proceed" at bounding box center [788, 399] width 99 height 40
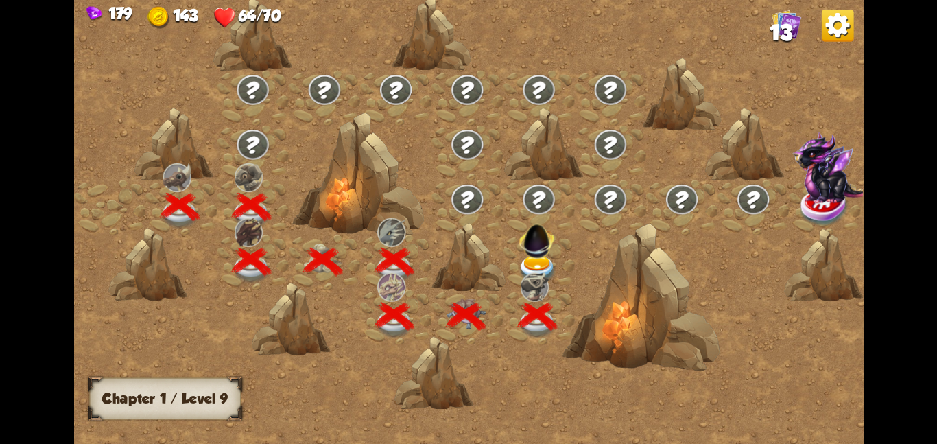
click at [541, 261] on img at bounding box center [538, 269] width 40 height 29
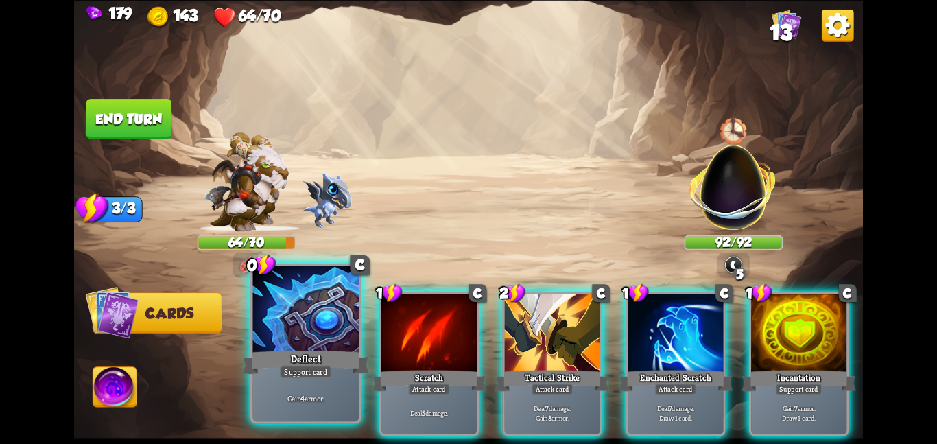
click at [282, 327] on div at bounding box center [305, 309] width 106 height 89
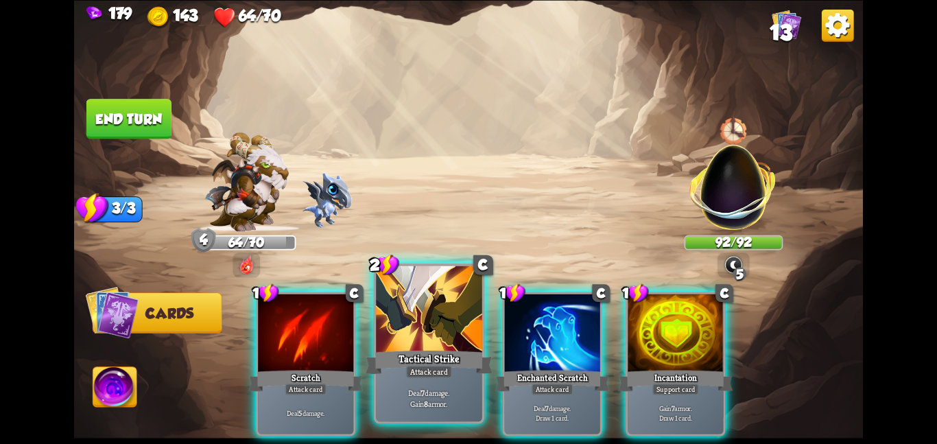
click at [416, 355] on div "Tactical Strike" at bounding box center [429, 362] width 127 height 28
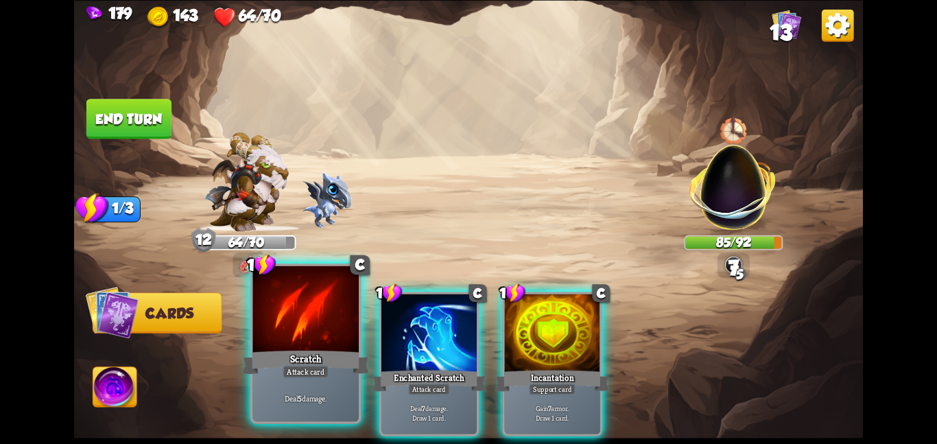
click at [319, 357] on div "Scratch" at bounding box center [305, 362] width 127 height 28
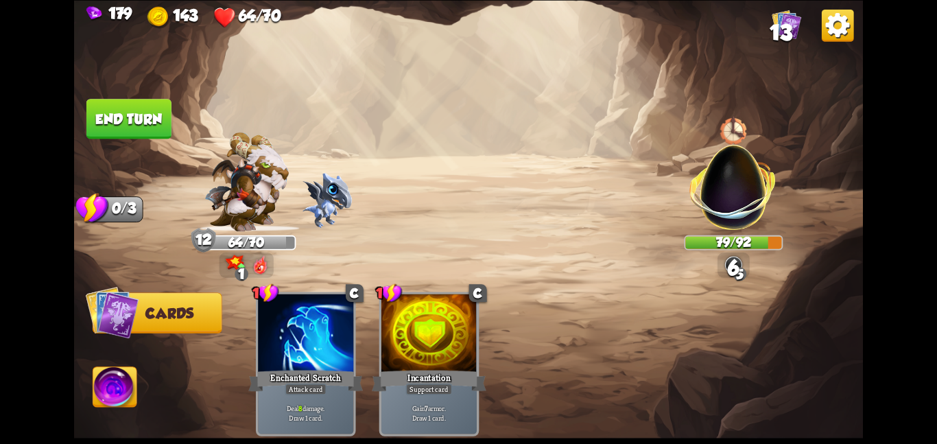
click at [103, 102] on button "End turn" at bounding box center [128, 119] width 85 height 40
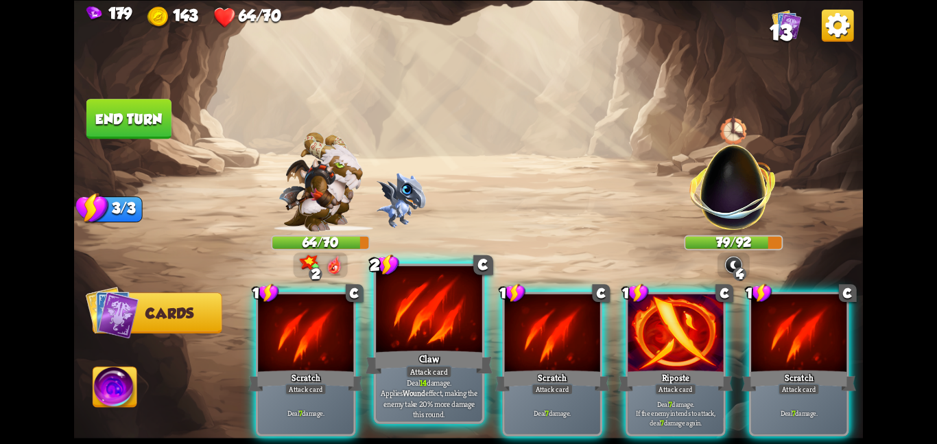
click at [414, 336] on div at bounding box center [429, 309] width 106 height 89
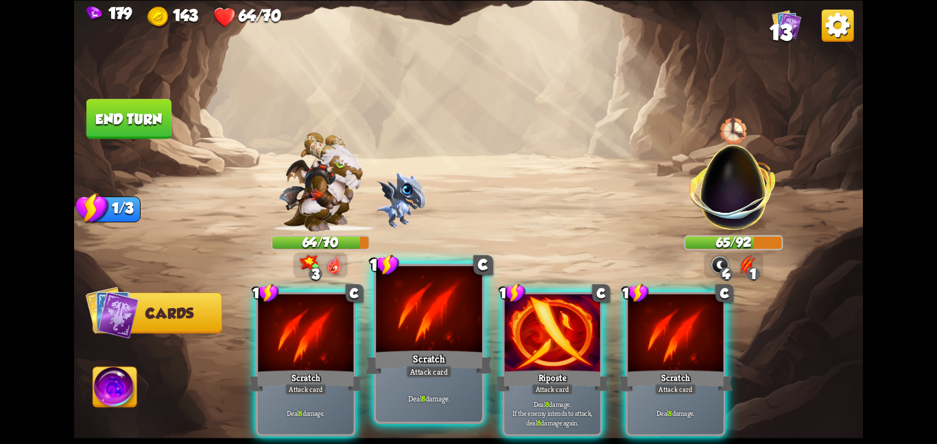
click at [399, 357] on div "Scratch" at bounding box center [429, 362] width 127 height 28
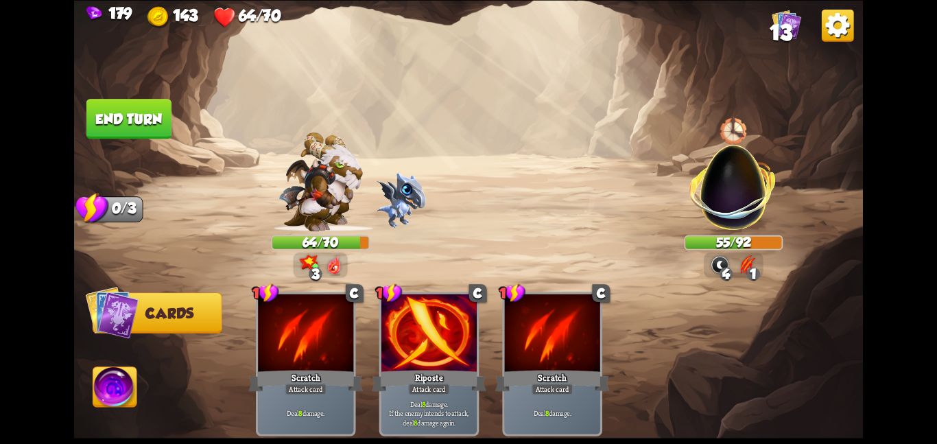
click at [132, 110] on button "End turn" at bounding box center [128, 118] width 87 height 41
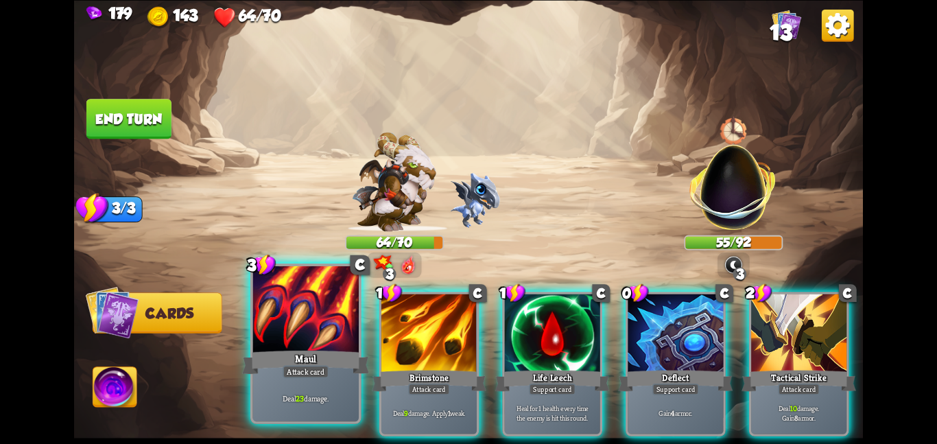
click at [341, 335] on div at bounding box center [305, 309] width 106 height 89
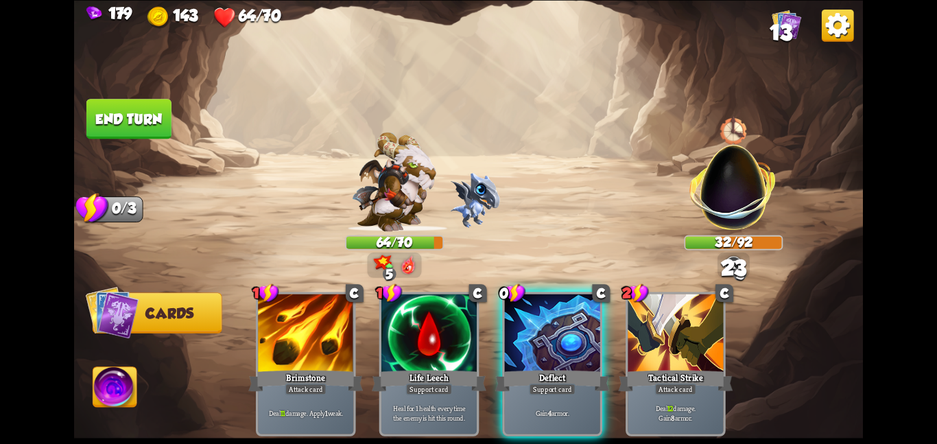
click at [113, 105] on button "End turn" at bounding box center [128, 119] width 85 height 40
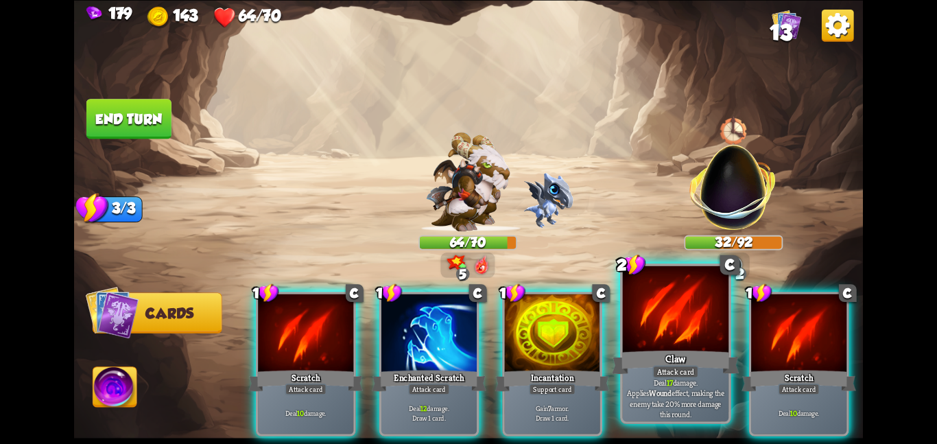
click at [696, 377] on div "Attack card" at bounding box center [675, 371] width 46 height 13
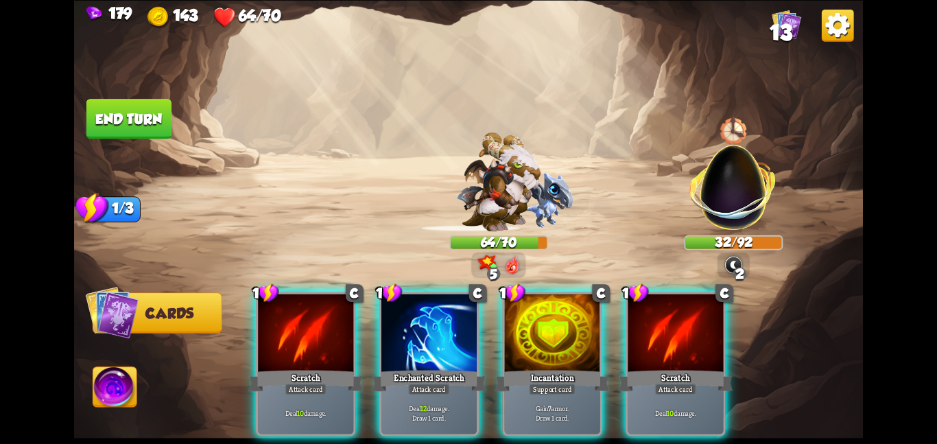
click at [696, 383] on div "Attack card" at bounding box center [676, 389] width 42 height 12
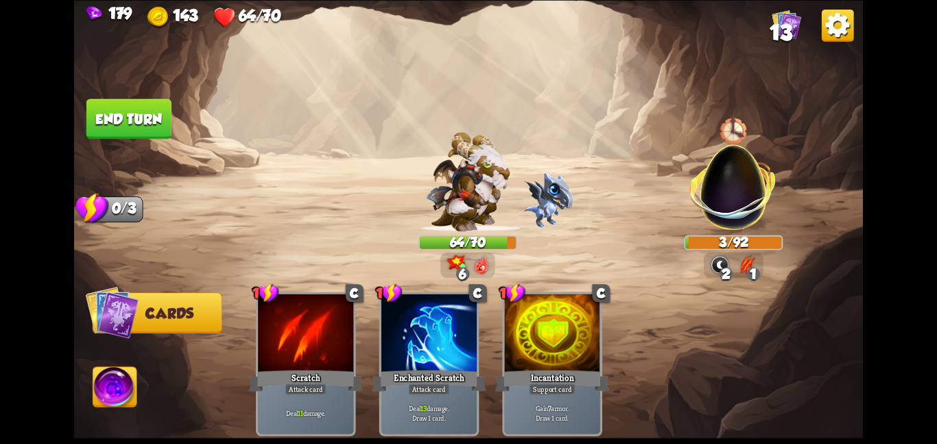
click at [130, 113] on button "End turn" at bounding box center [128, 119] width 85 height 40
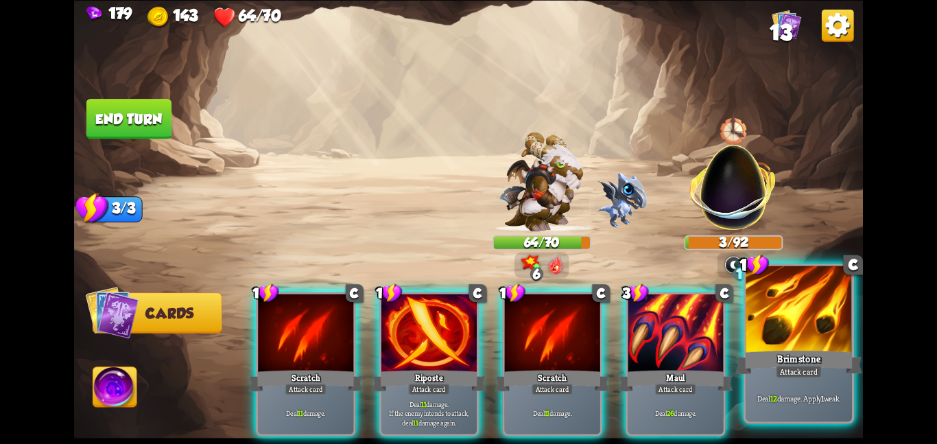
click at [758, 385] on div "Deal 12 damage. Apply 1 weak." at bounding box center [799, 398] width 106 height 46
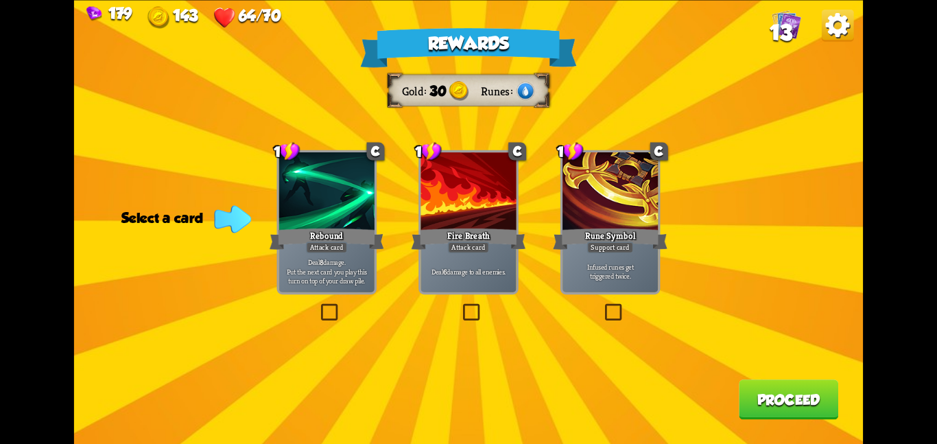
click at [360, 263] on p "Deal 8 damage. Put the next card you play this turn on top of your draw pile." at bounding box center [326, 271] width 91 height 28
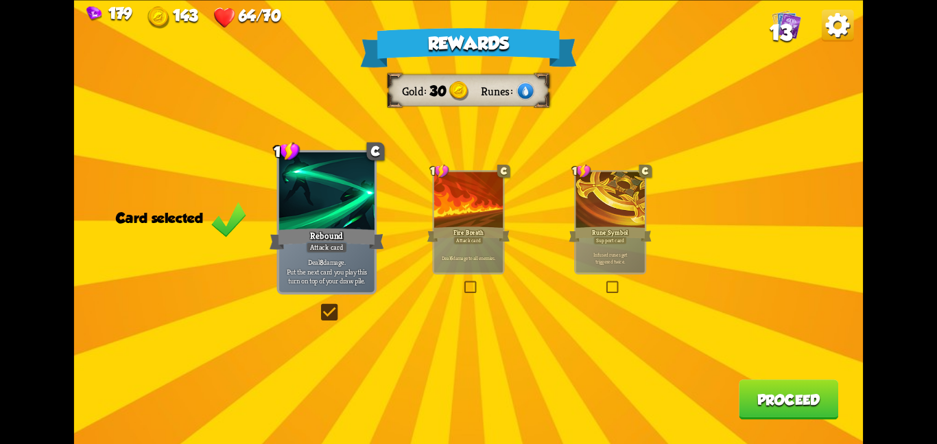
click at [784, 395] on button "Proceed" at bounding box center [788, 399] width 99 height 40
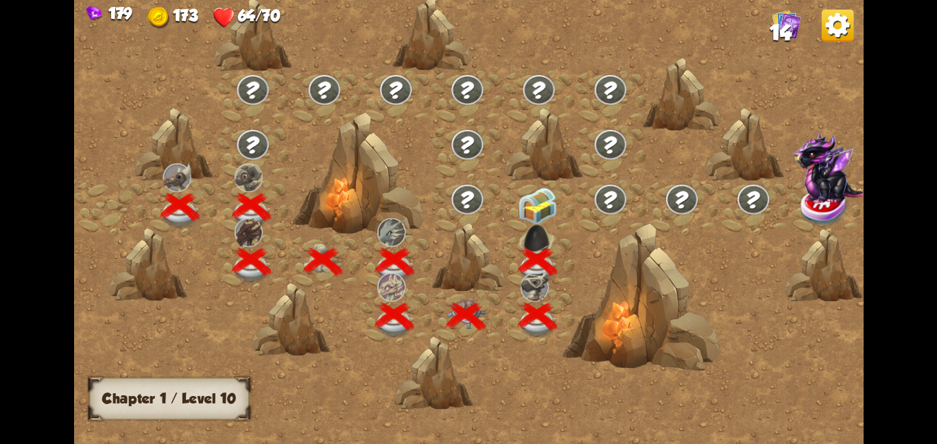
click at [532, 205] on img at bounding box center [538, 205] width 40 height 37
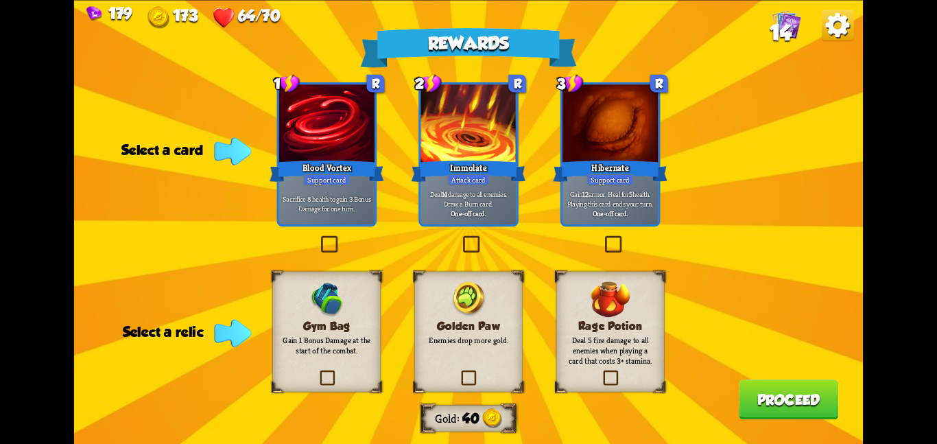
click at [366, 361] on div "Gym Bag Gain 1 Bonus Damage at the start of the combat." at bounding box center [326, 331] width 108 height 121
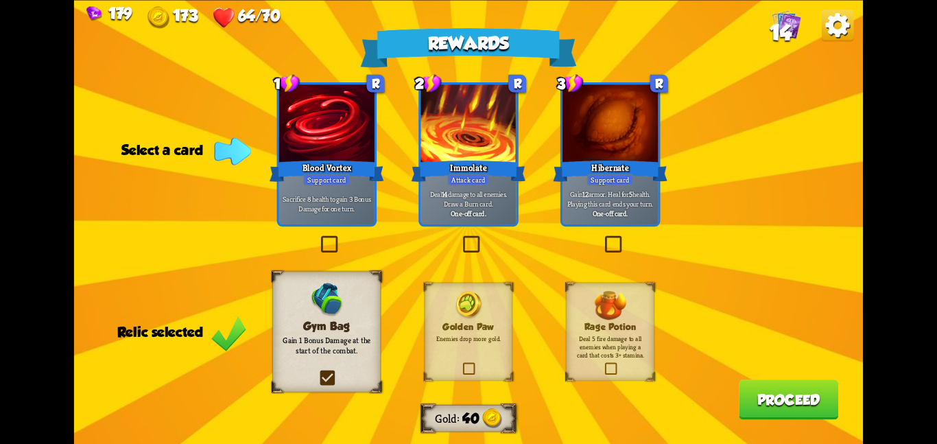
click at [462, 211] on b "One-off card." at bounding box center [468, 213] width 35 height 10
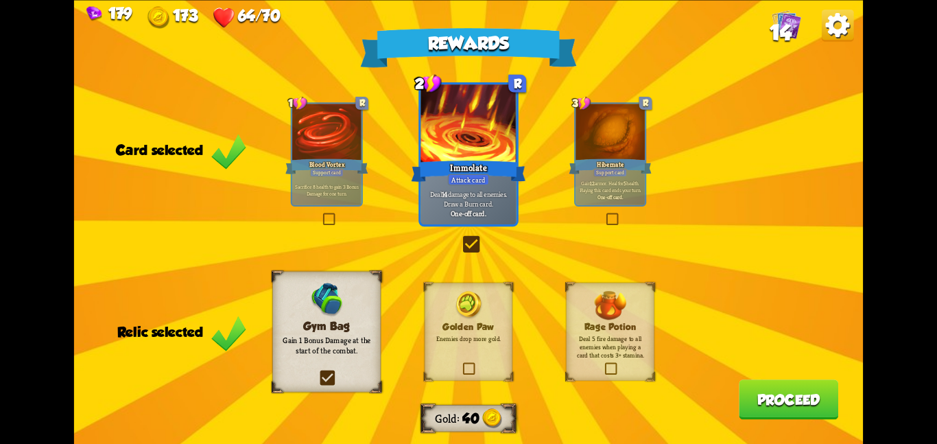
click at [576, 199] on div "Gain 12 armor. Heal for 5 health. Playing this card ends your turn. One-off car…" at bounding box center [610, 189] width 69 height 30
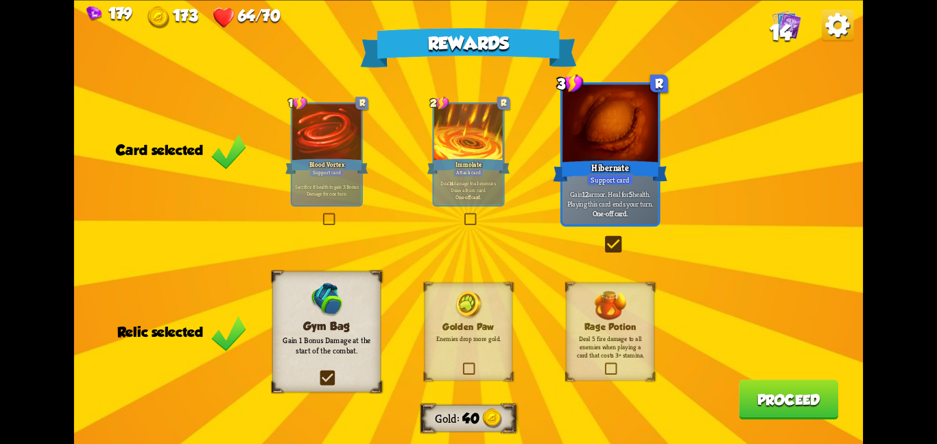
click at [759, 362] on div "Rewards Gold 40 Card selected 1 R Blood Vortex Support card Sacrifice 8 health …" at bounding box center [468, 222] width 789 height 444
click at [786, 409] on button "Proceed" at bounding box center [788, 399] width 99 height 40
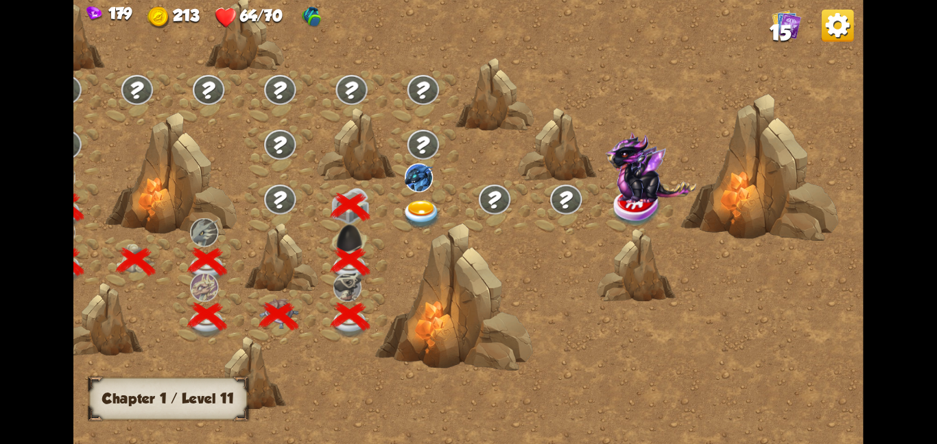
click at [426, 205] on img at bounding box center [422, 214] width 40 height 29
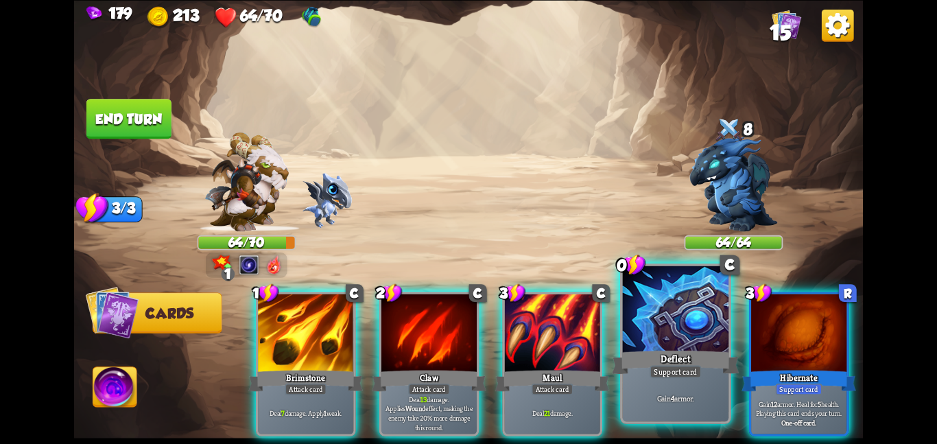
click at [649, 387] on div "Gain 4 armor." at bounding box center [676, 398] width 106 height 46
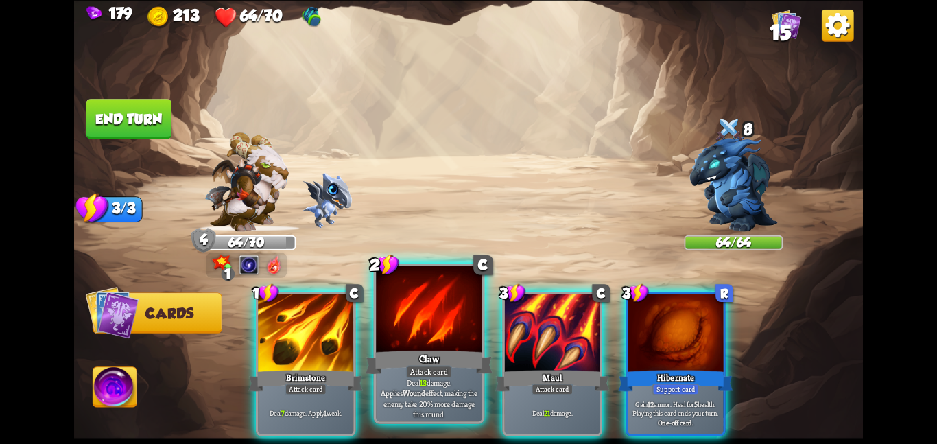
click at [443, 380] on div "Deal 13 damage. Applies Wound effect, making the enemy take 20% more damage thi…" at bounding box center [429, 398] width 106 height 46
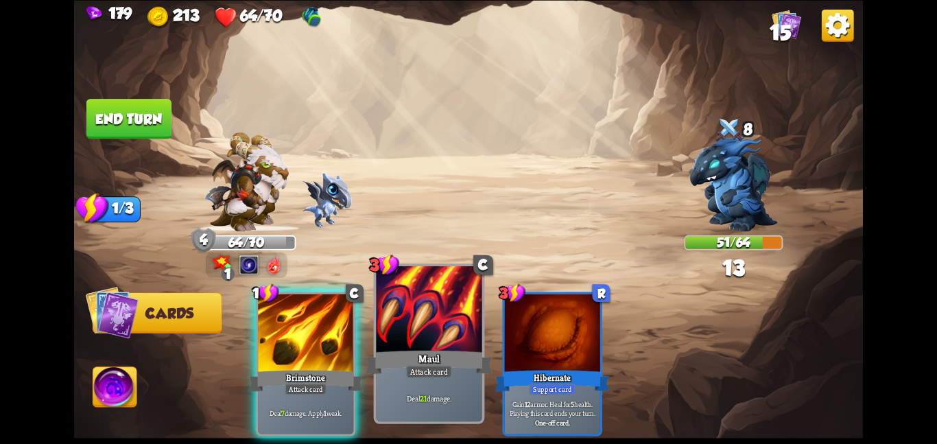
click at [400, 370] on div "Maul" at bounding box center [429, 362] width 127 height 28
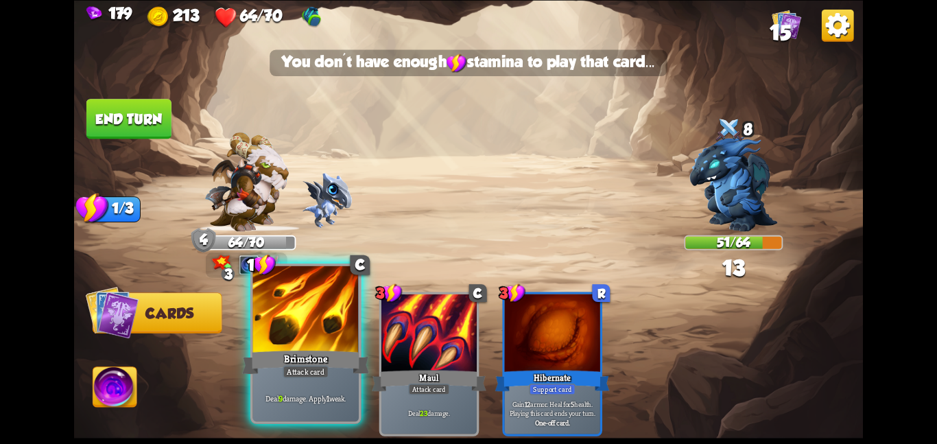
click at [331, 357] on div "Brimstone" at bounding box center [305, 362] width 127 height 28
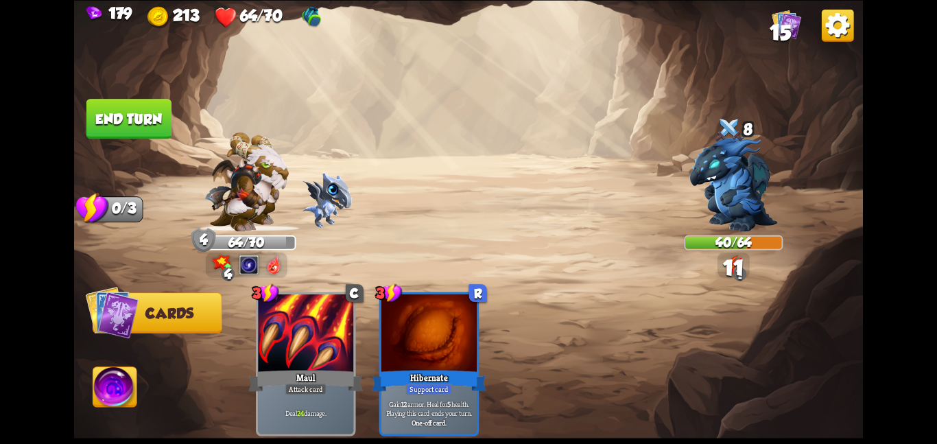
click at [144, 109] on button "End turn" at bounding box center [128, 119] width 85 height 40
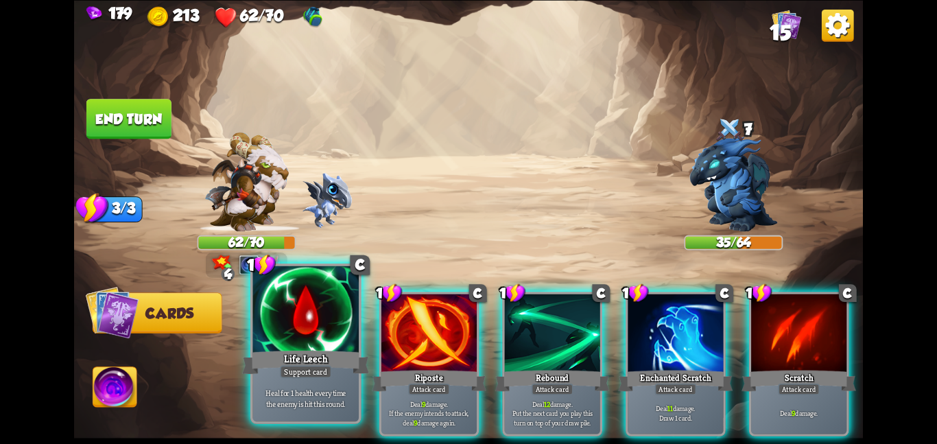
click at [306, 375] on div "Support card" at bounding box center [305, 371] width 51 height 13
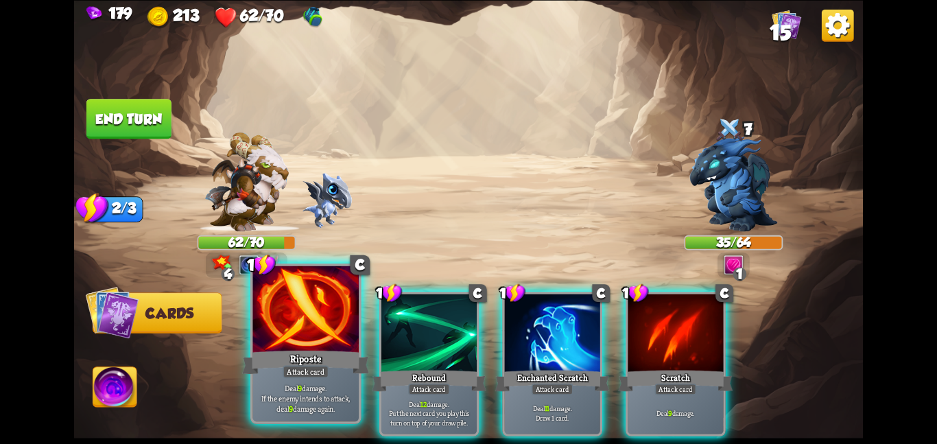
click at [305, 374] on div "Attack card" at bounding box center [306, 371] width 46 height 13
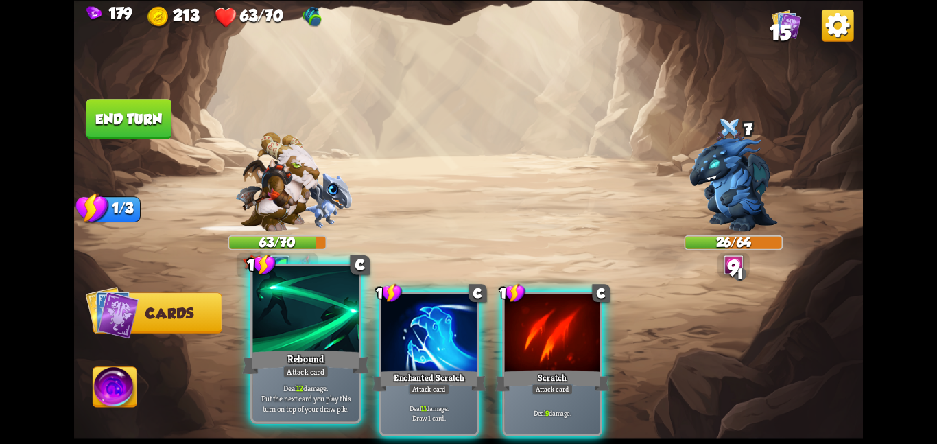
click at [318, 367] on div "Attack card" at bounding box center [306, 371] width 46 height 13
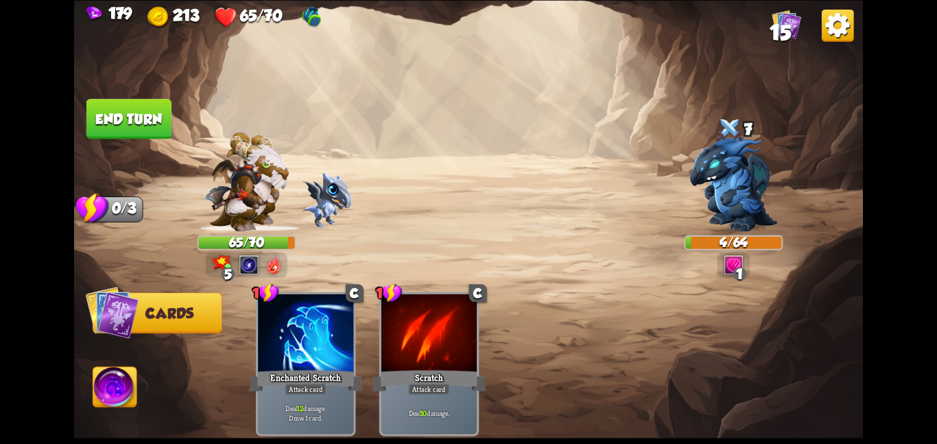
click at [117, 128] on button "End turn" at bounding box center [128, 119] width 85 height 40
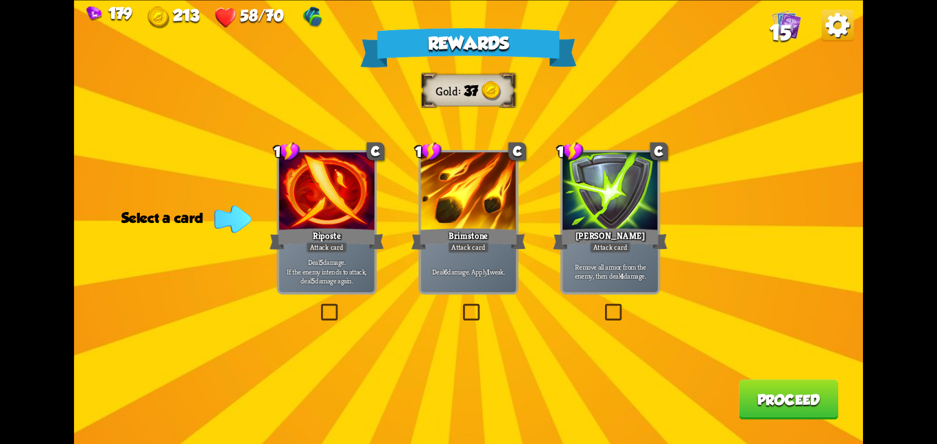
click at [638, 226] on div "[PERSON_NAME]" at bounding box center [610, 238] width 115 height 25
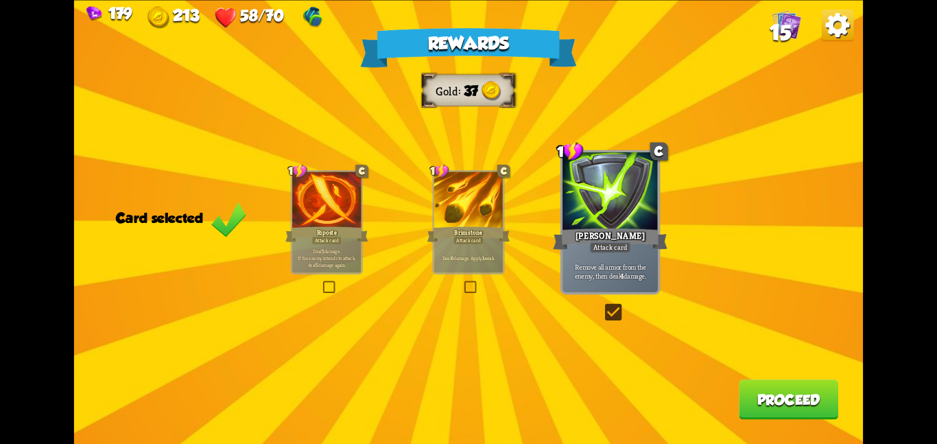
click at [813, 397] on button "Proceed" at bounding box center [788, 399] width 99 height 40
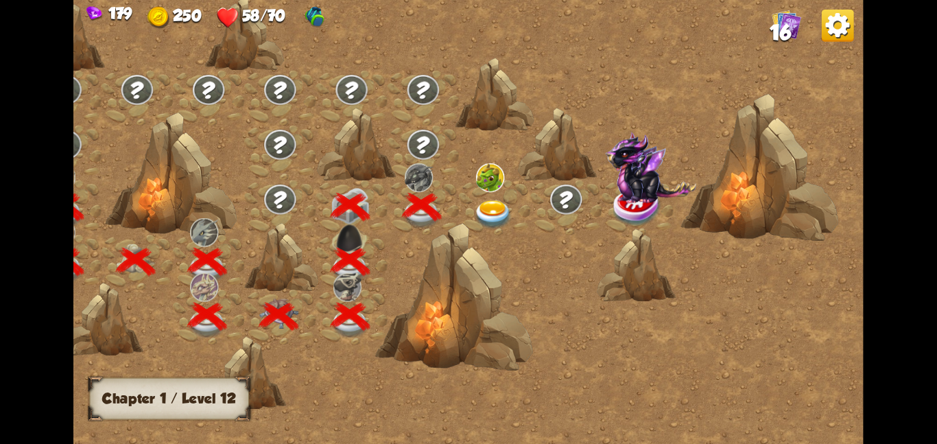
click at [507, 211] on img at bounding box center [493, 214] width 40 height 29
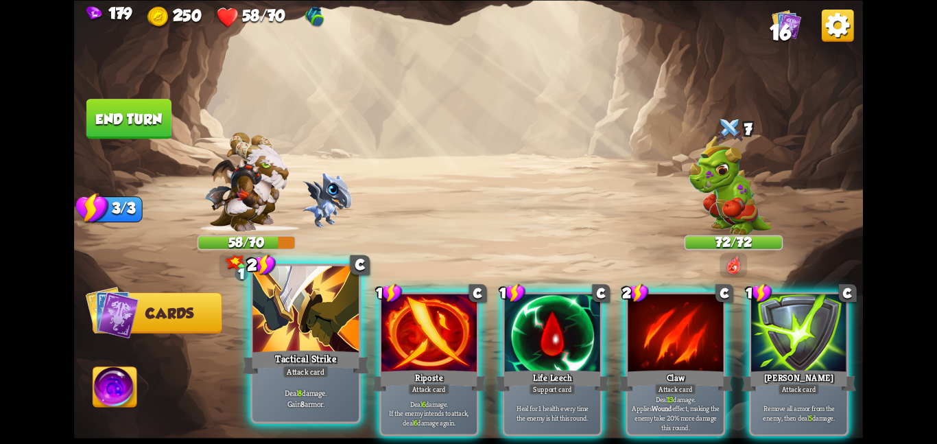
click at [308, 311] on div at bounding box center [305, 309] width 106 height 89
click at [381, 311] on div at bounding box center [428, 334] width 95 height 80
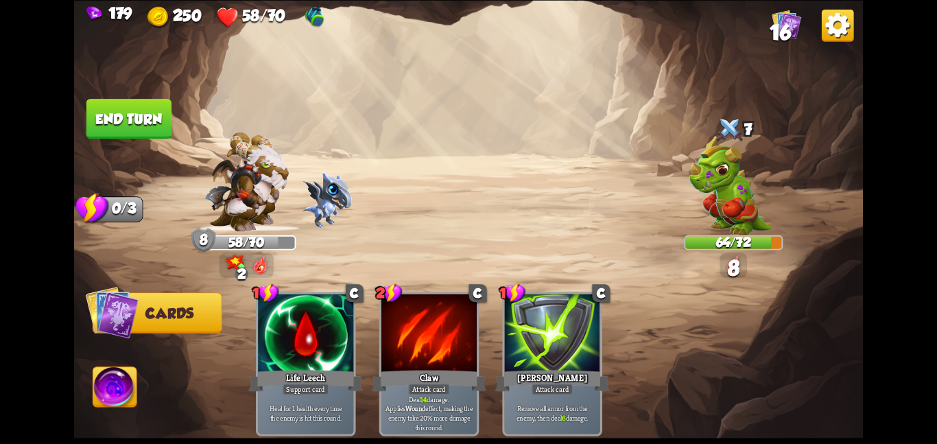
click at [122, 111] on button "End turn" at bounding box center [128, 119] width 85 height 40
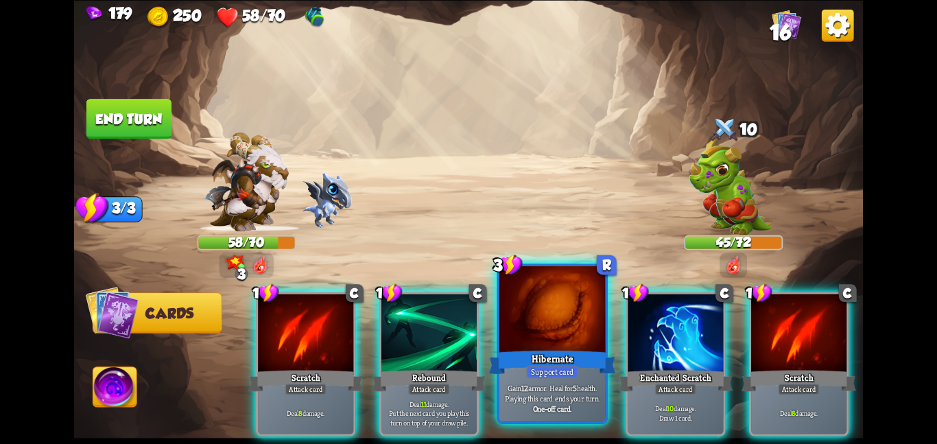
click at [518, 327] on div at bounding box center [552, 309] width 106 height 89
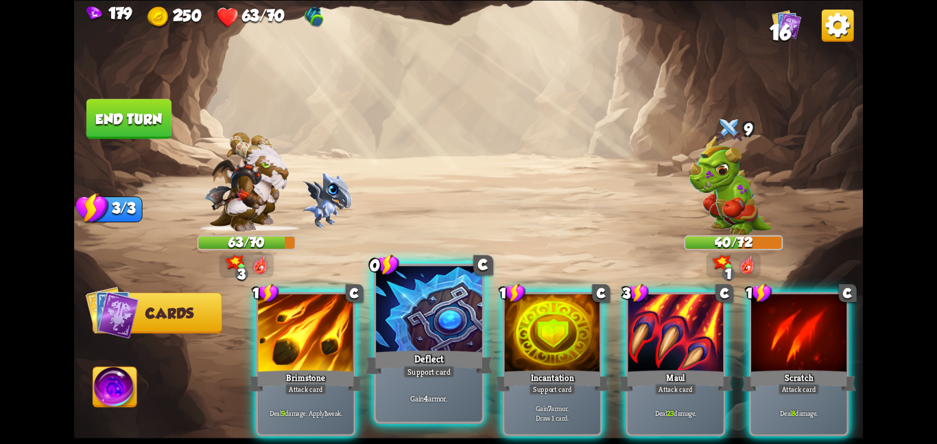
click at [418, 377] on div "Support card" at bounding box center [428, 371] width 51 height 13
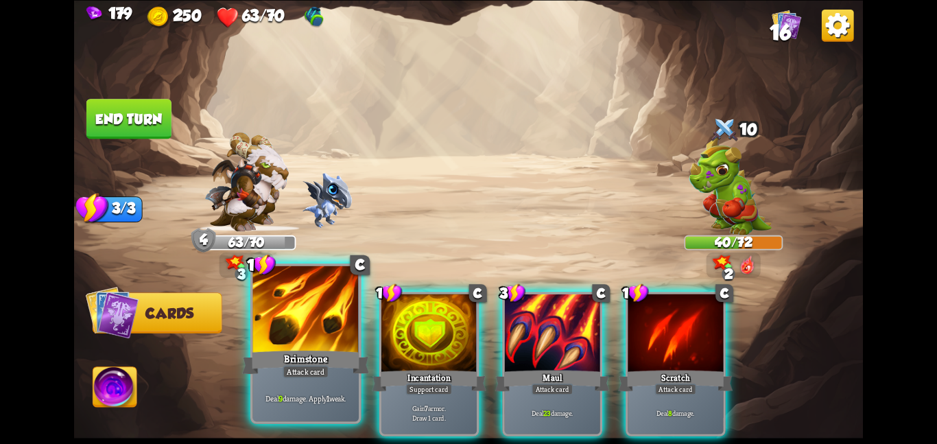
click at [315, 354] on div "Brimstone" at bounding box center [305, 362] width 127 height 28
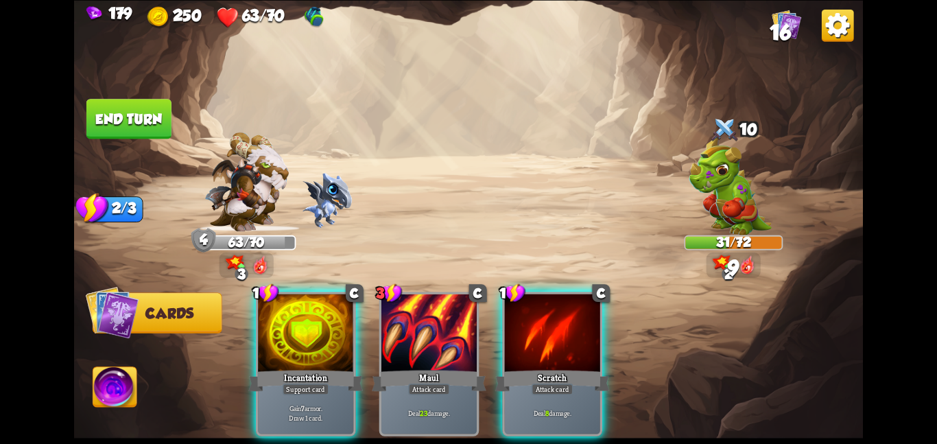
click at [315, 368] on div "Incantation" at bounding box center [305, 380] width 115 height 25
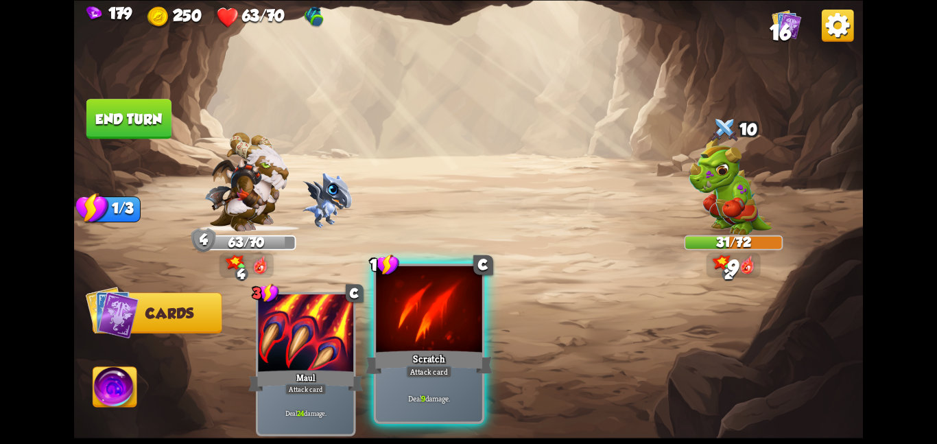
click at [397, 355] on div "Scratch" at bounding box center [429, 362] width 127 height 28
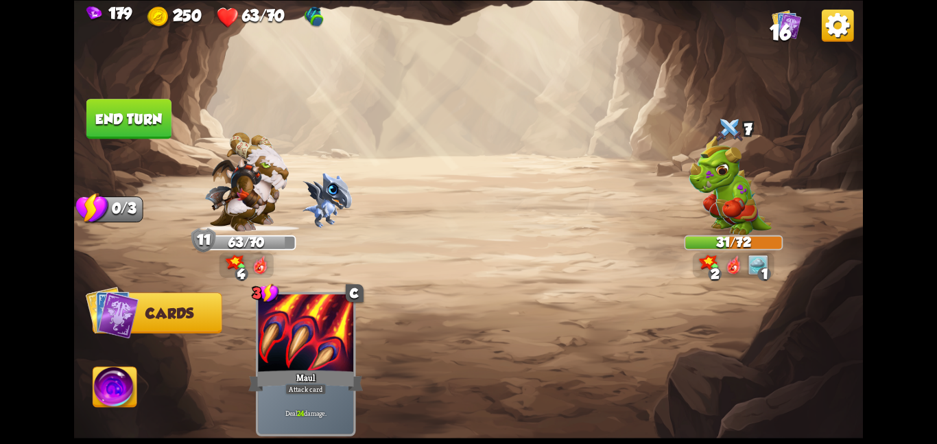
click at [130, 116] on button "End turn" at bounding box center [128, 119] width 85 height 40
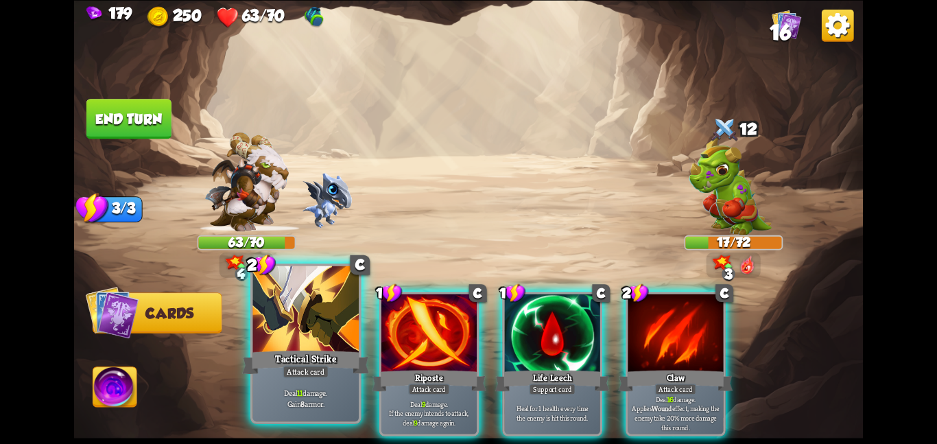
click at [326, 342] on div at bounding box center [305, 309] width 106 height 89
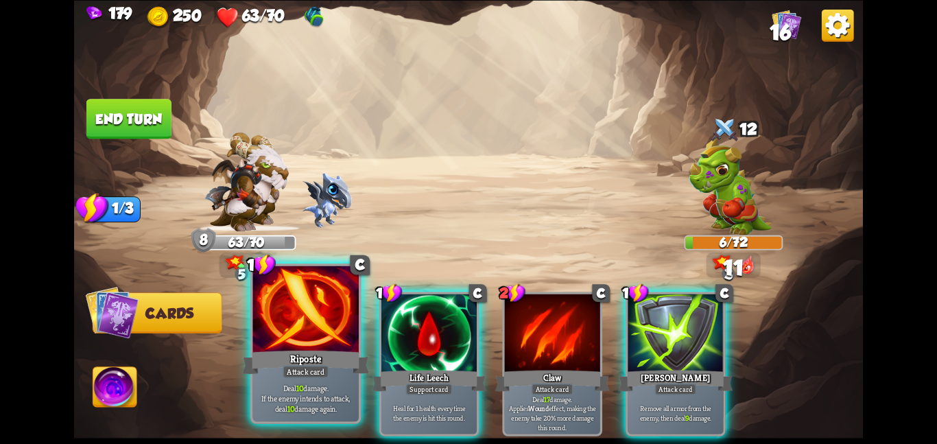
click at [316, 338] on div at bounding box center [305, 309] width 106 height 89
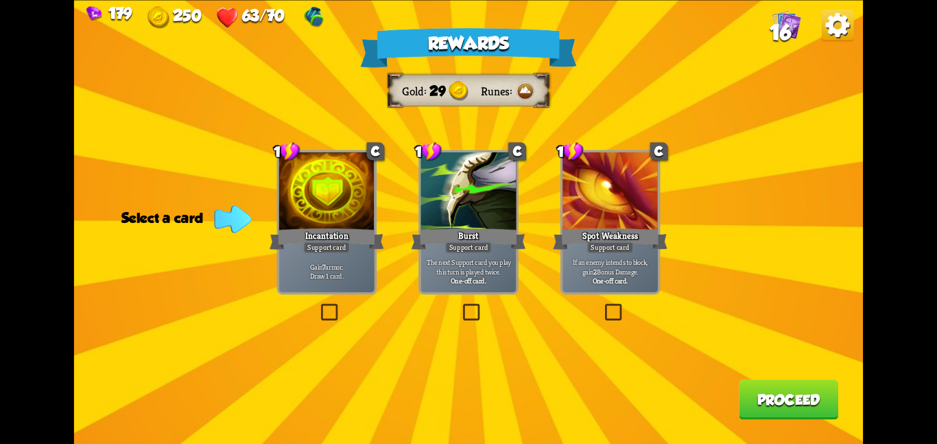
click at [477, 258] on p "The next Support card you play this turn is played twice." at bounding box center [468, 266] width 91 height 19
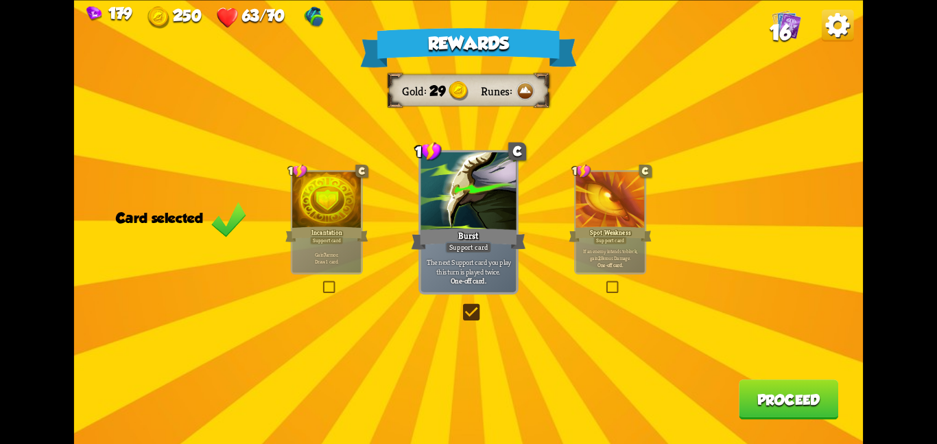
click at [752, 403] on button "Proceed" at bounding box center [788, 399] width 99 height 40
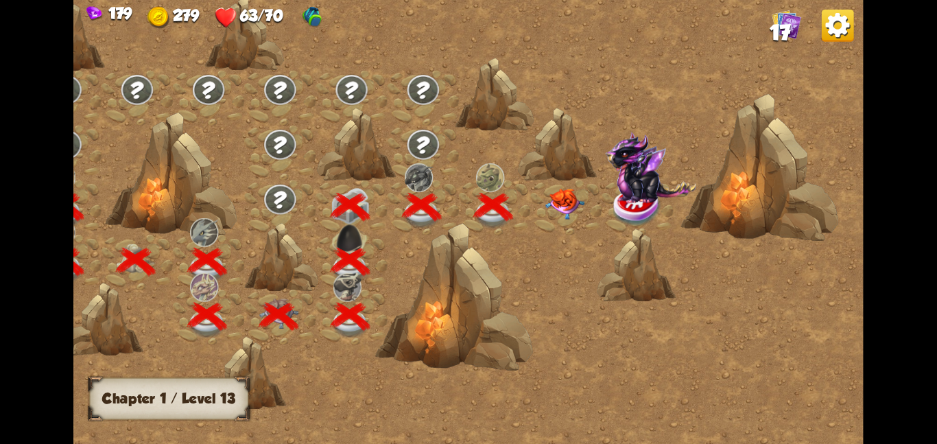
click at [573, 208] on img at bounding box center [565, 203] width 40 height 31
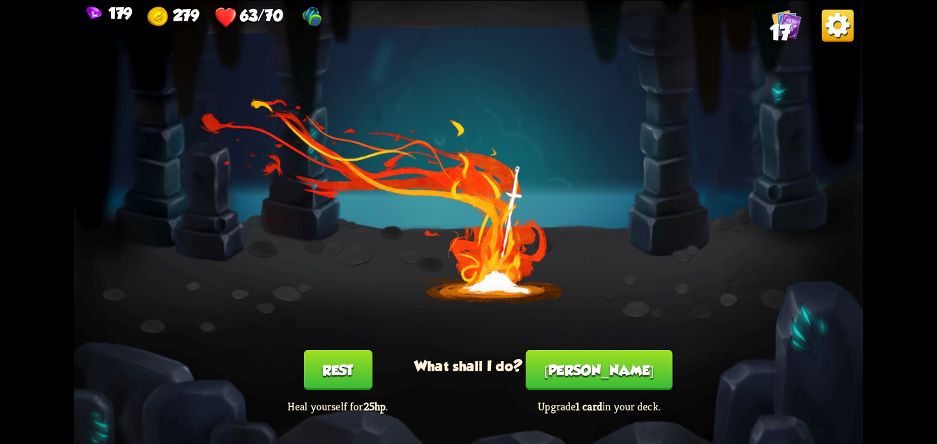
click at [628, 375] on button "[PERSON_NAME]" at bounding box center [599, 370] width 147 height 40
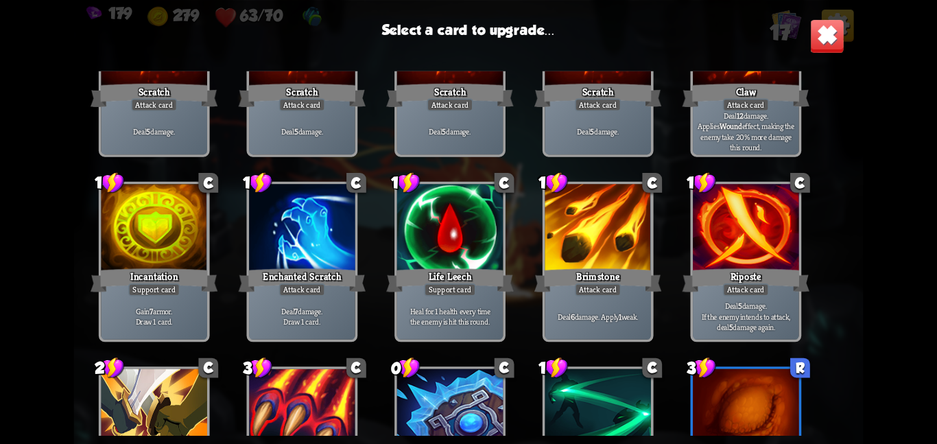
scroll to position [128, 0]
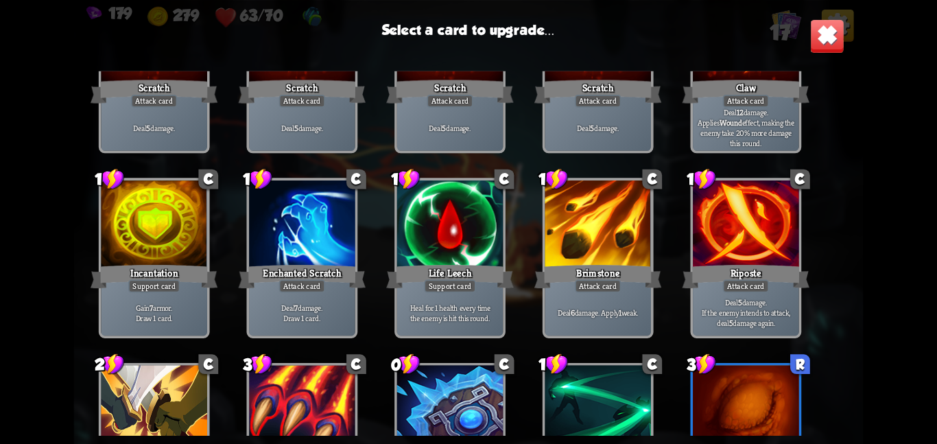
click at [748, 312] on p "Deal 5 damage. If the enemy intends to attack, deal 5 damage again." at bounding box center [746, 312] width 101 height 32
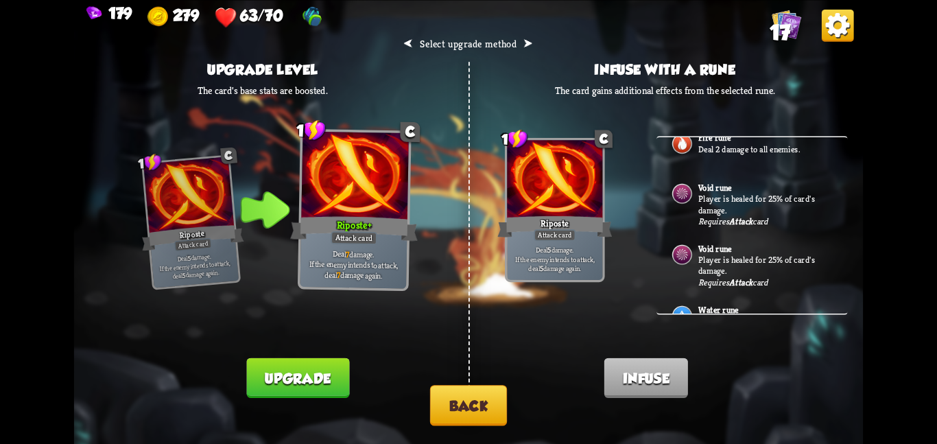
scroll to position [21, 0]
click at [738, 200] on p "Player is healed for 25% of card's damage." at bounding box center [765, 202] width 134 height 22
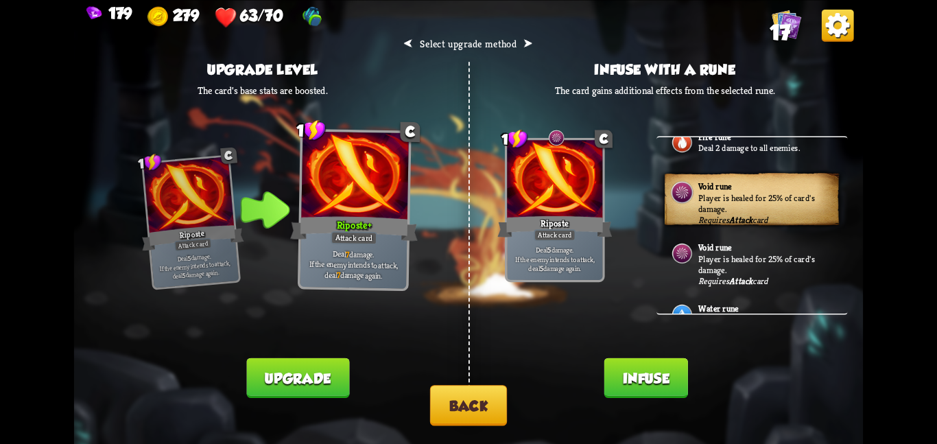
click at [672, 365] on button "Infuse" at bounding box center [646, 377] width 84 height 40
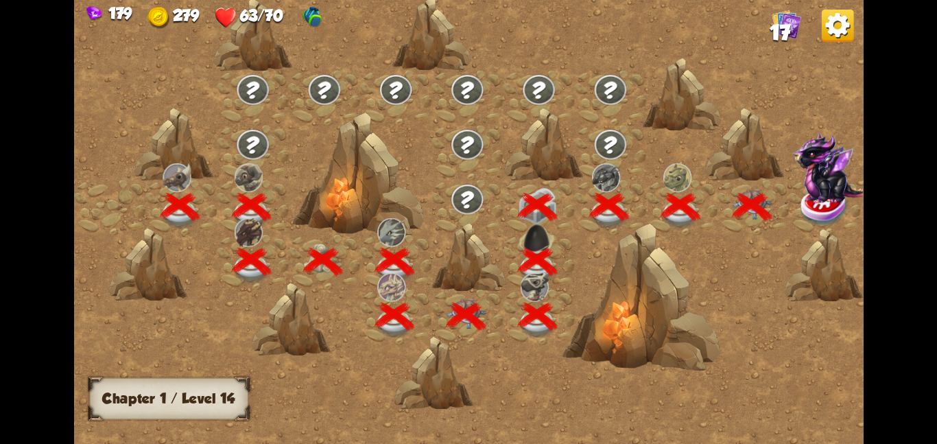
scroll to position [0, 209]
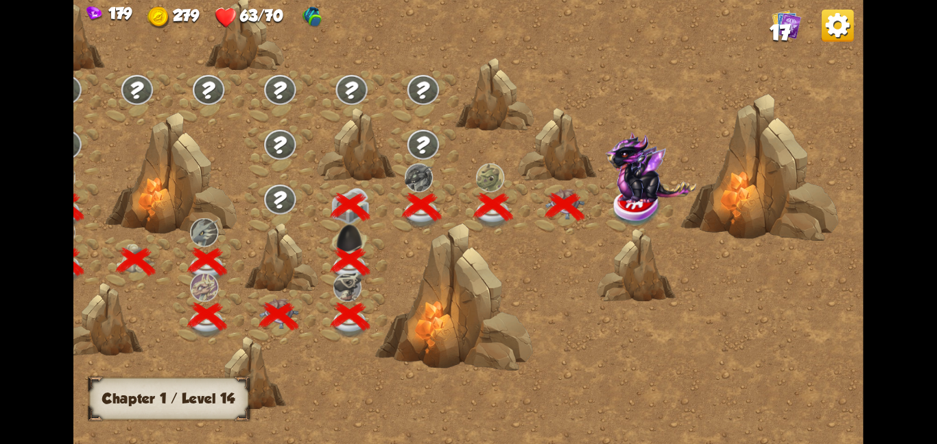
click at [651, 206] on img at bounding box center [637, 206] width 49 height 40
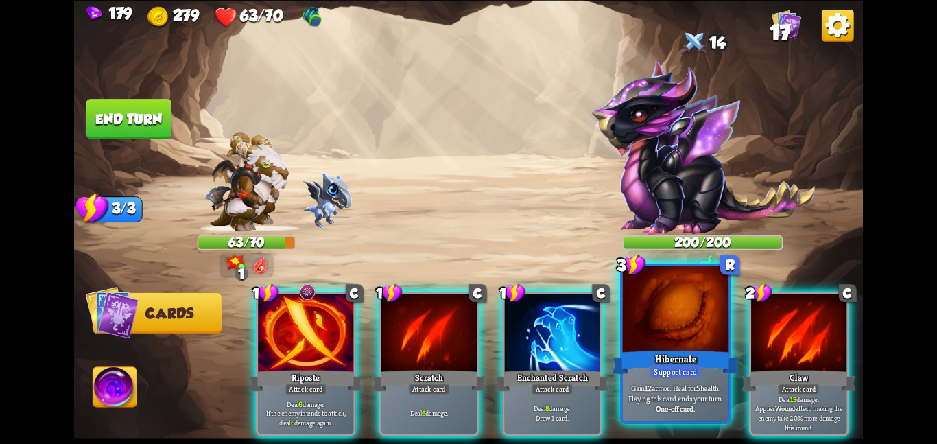
click at [677, 365] on div "Support card" at bounding box center [675, 371] width 51 height 13
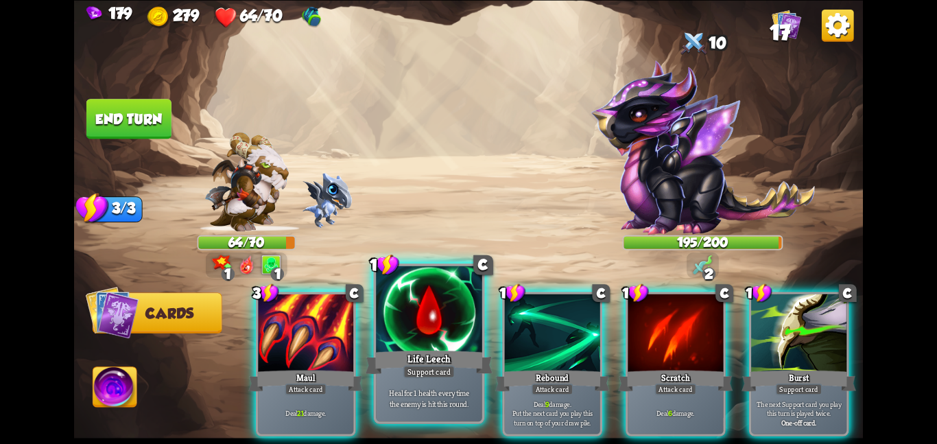
click at [438, 322] on div at bounding box center [429, 309] width 106 height 89
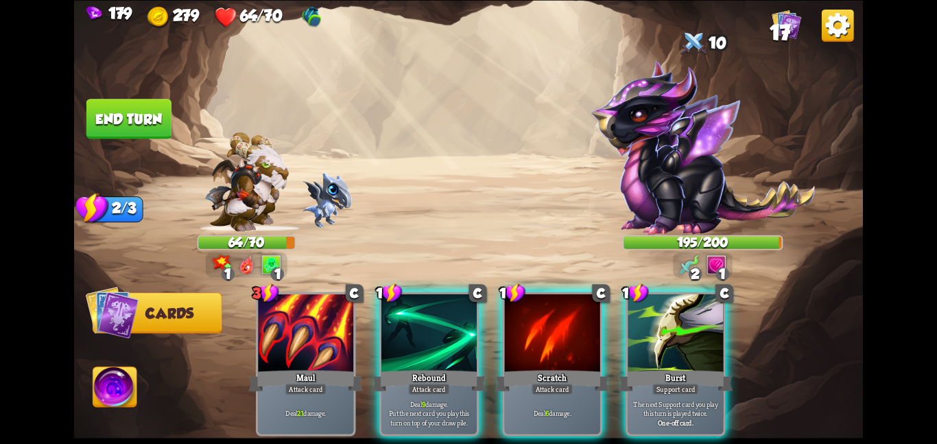
click at [438, 322] on div at bounding box center [428, 334] width 95 height 80
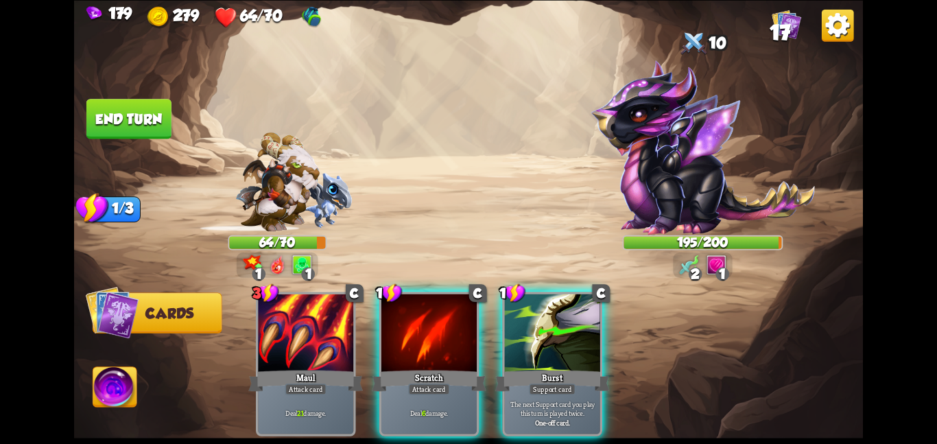
click at [438, 322] on div at bounding box center [428, 334] width 95 height 80
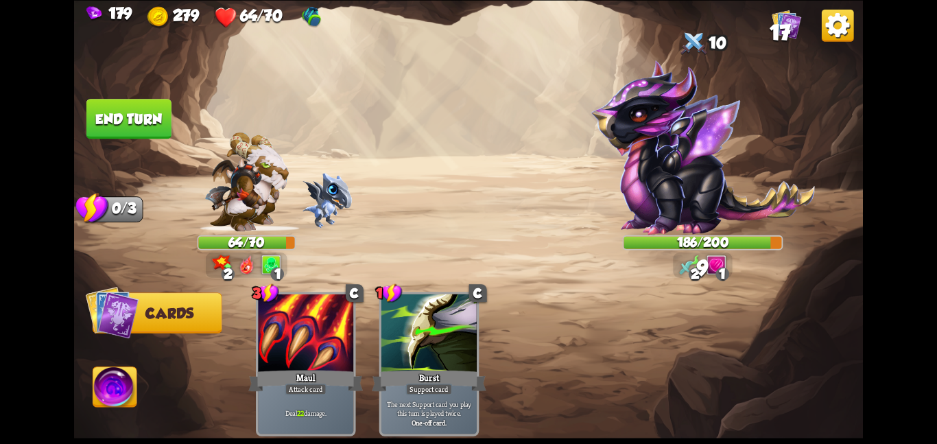
click at [155, 128] on button "End turn" at bounding box center [129, 119] width 86 height 40
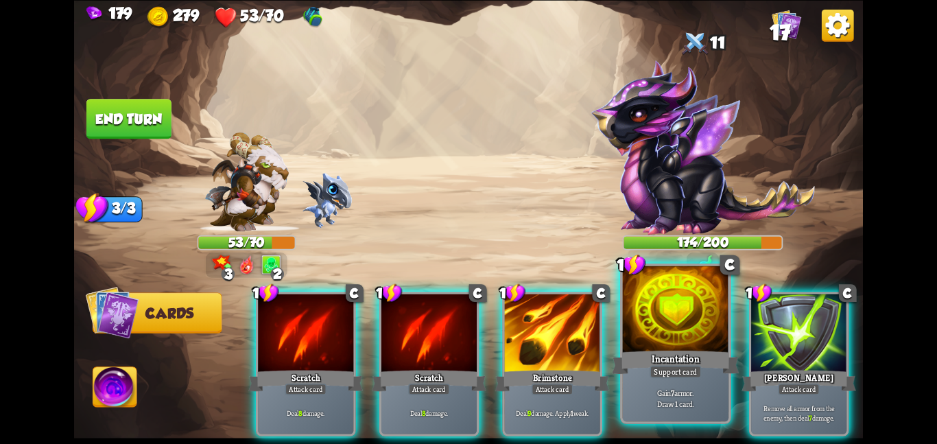
click at [670, 340] on div at bounding box center [676, 309] width 106 height 89
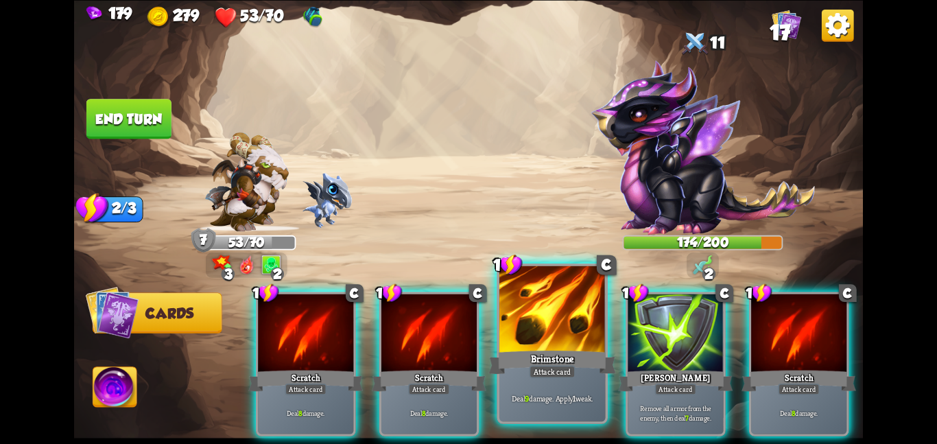
click at [549, 353] on div "Brimstone" at bounding box center [551, 362] width 127 height 28
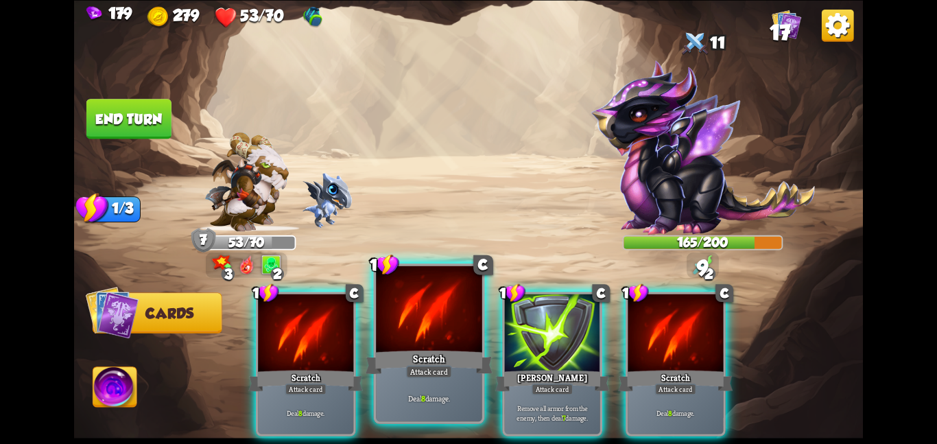
click at [456, 340] on div at bounding box center [429, 309] width 106 height 89
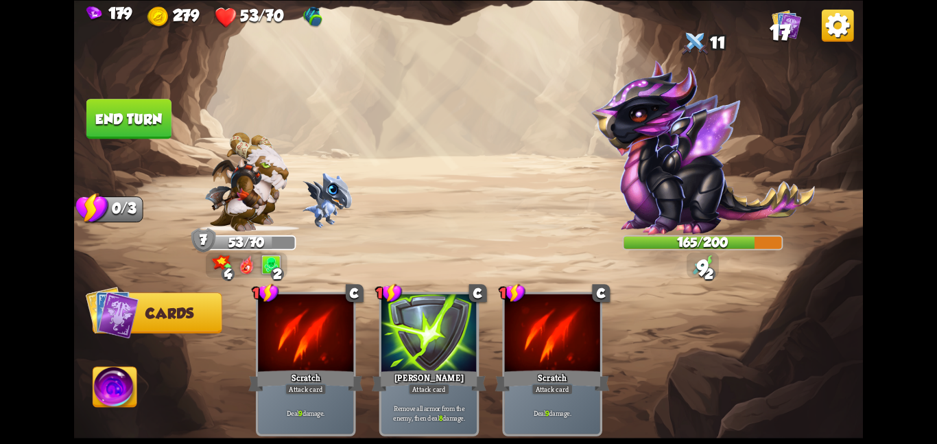
click at [712, 258] on img at bounding box center [703, 265] width 20 height 20
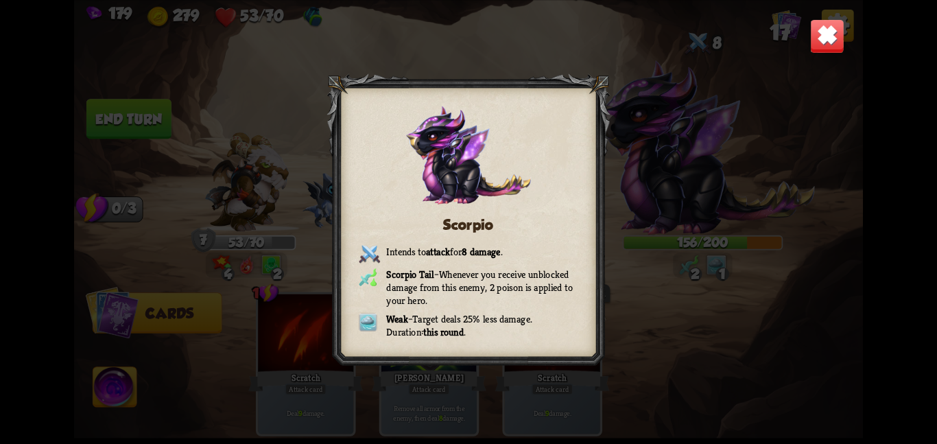
click at [796, 23] on div "Scorpio Intends to attack for 8 damage . Scorpio Tail – Whenever you receive un…" at bounding box center [468, 222] width 789 height 444
click at [818, 31] on img at bounding box center [827, 36] width 34 height 34
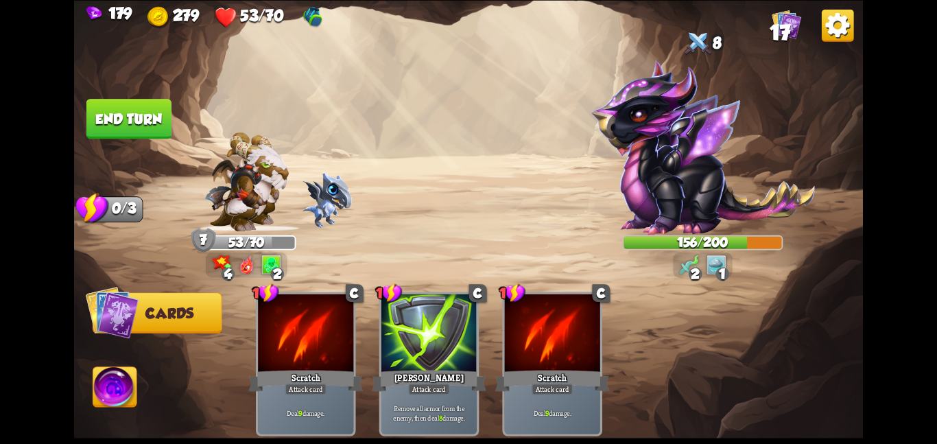
click at [137, 111] on button "End turn" at bounding box center [128, 119] width 85 height 40
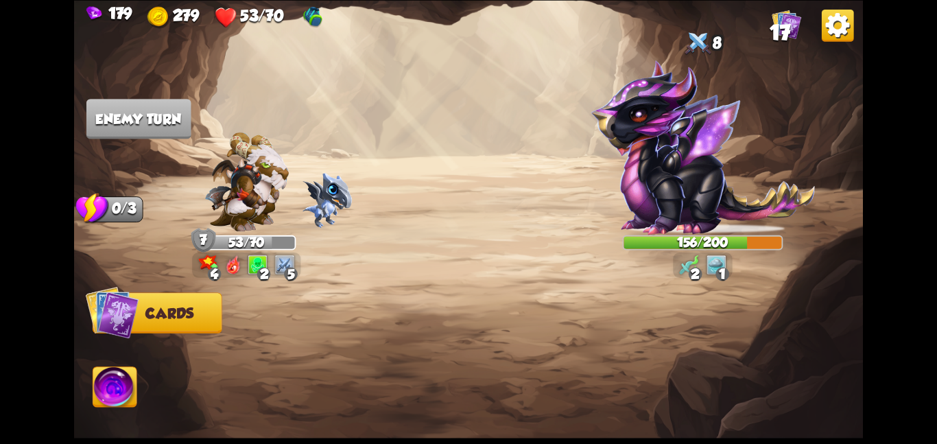
click at [788, 25] on span "17" at bounding box center [780, 33] width 21 height 24
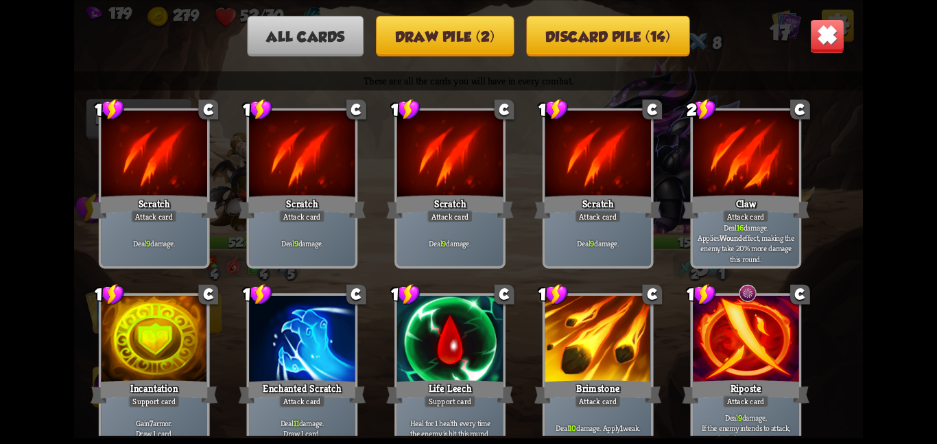
click at [607, 39] on button "Discard pile (14)" at bounding box center [608, 35] width 164 height 40
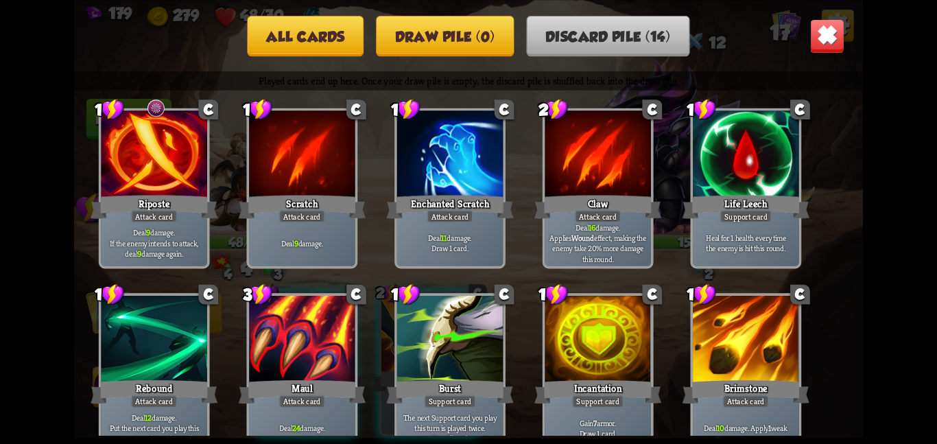
click at [498, 37] on button "Draw pile (0)" at bounding box center [445, 35] width 138 height 40
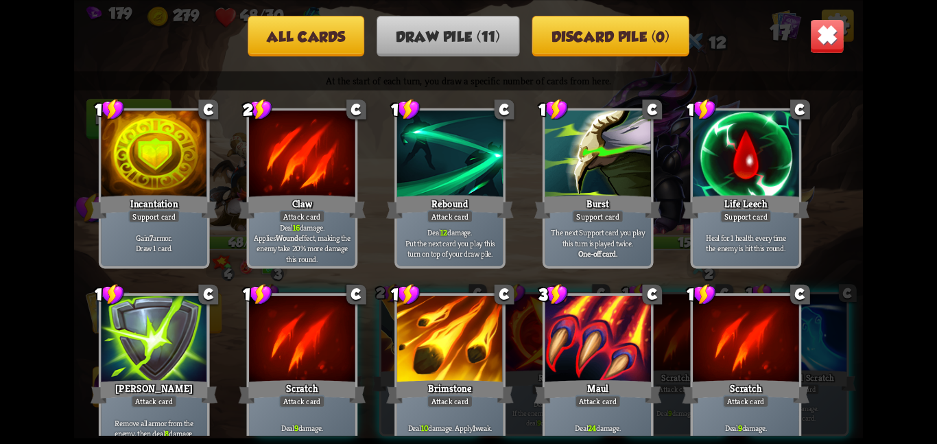
click at [324, 40] on button "All cards" at bounding box center [306, 35] width 117 height 40
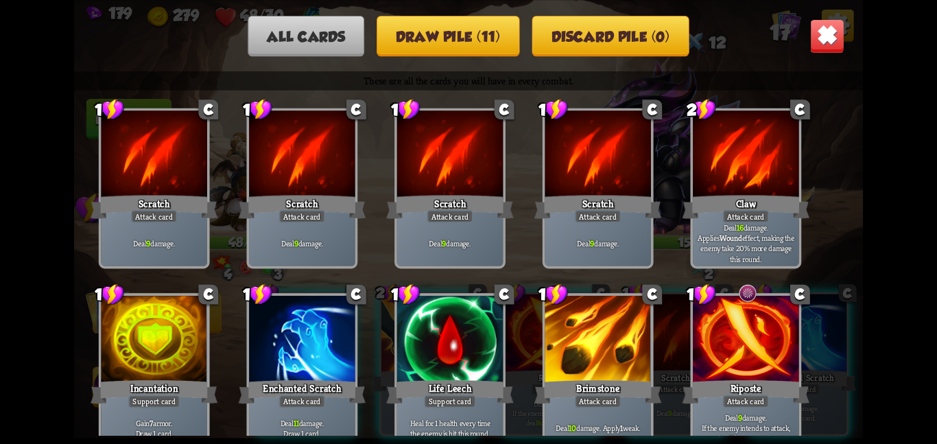
click at [505, 30] on button "Draw pile (11)" at bounding box center [448, 35] width 143 height 40
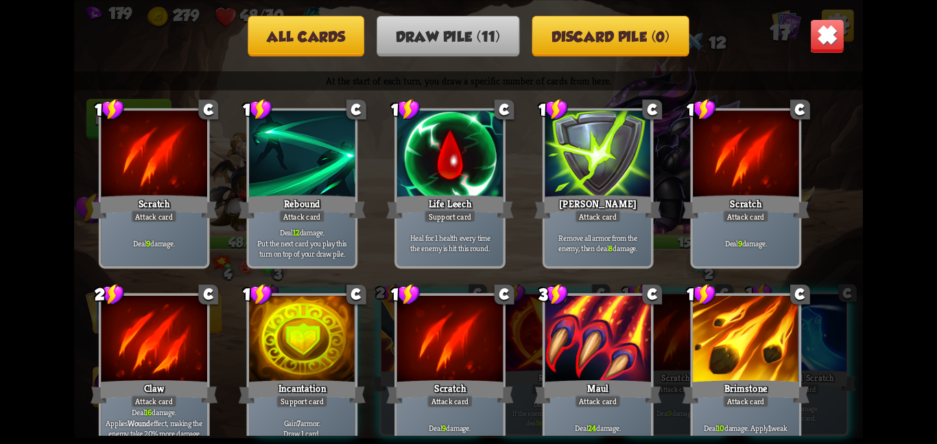
click at [831, 37] on img at bounding box center [827, 36] width 34 height 34
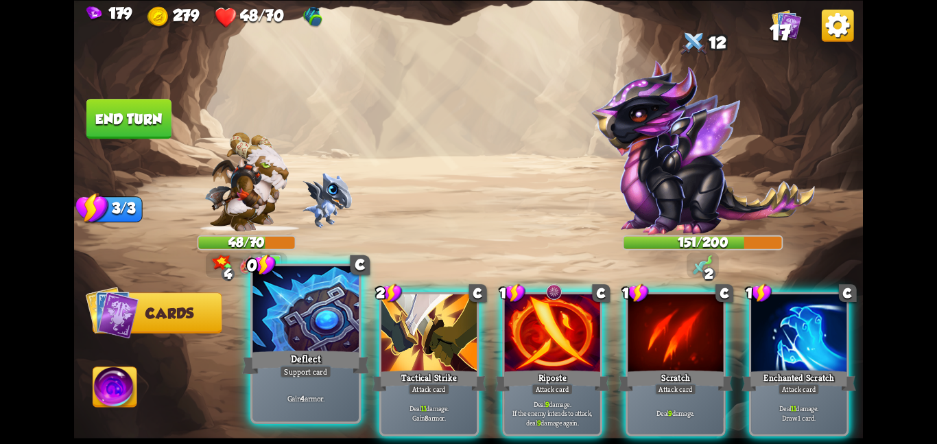
click at [323, 352] on div "Deflect" at bounding box center [305, 362] width 127 height 28
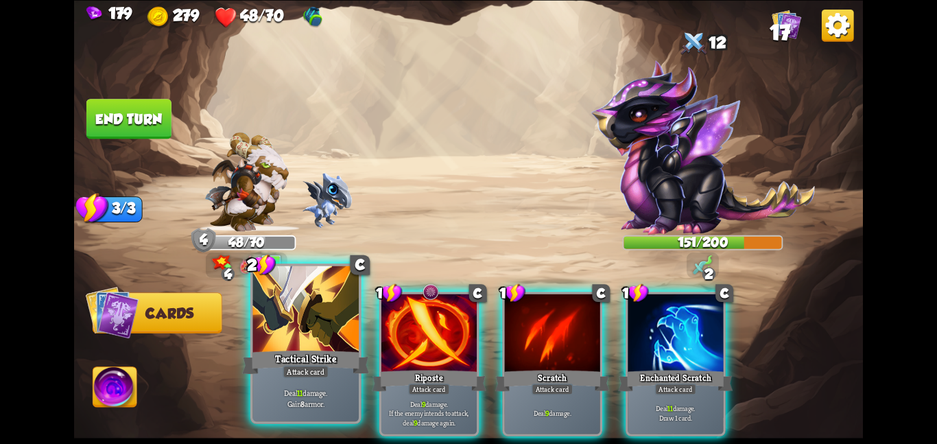
click at [344, 351] on div "Tactical Strike" at bounding box center [305, 362] width 127 height 28
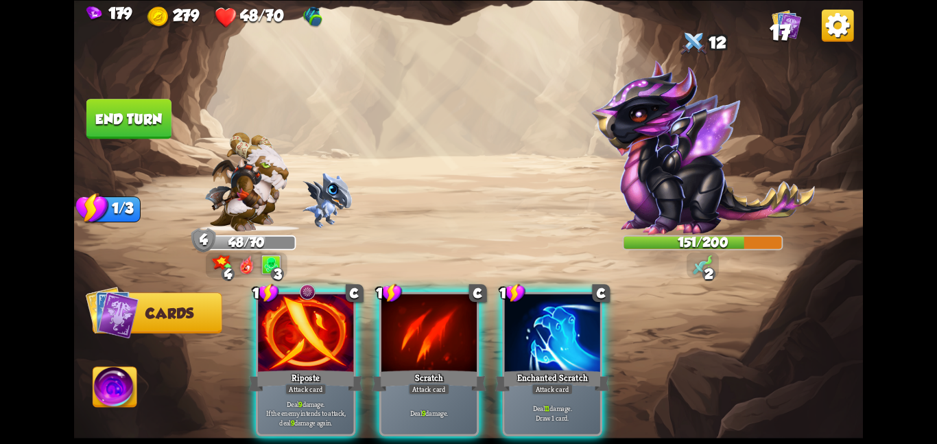
click at [344, 368] on div "Riposte" at bounding box center [305, 380] width 115 height 25
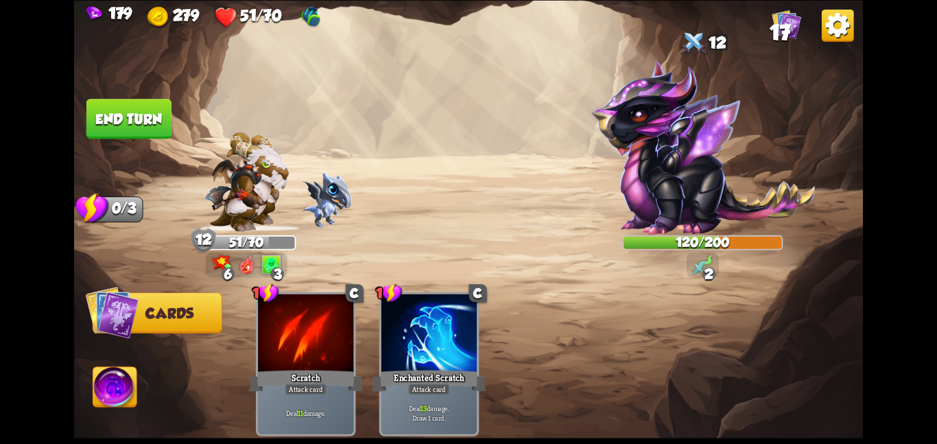
click at [123, 115] on button "End turn" at bounding box center [128, 118] width 87 height 41
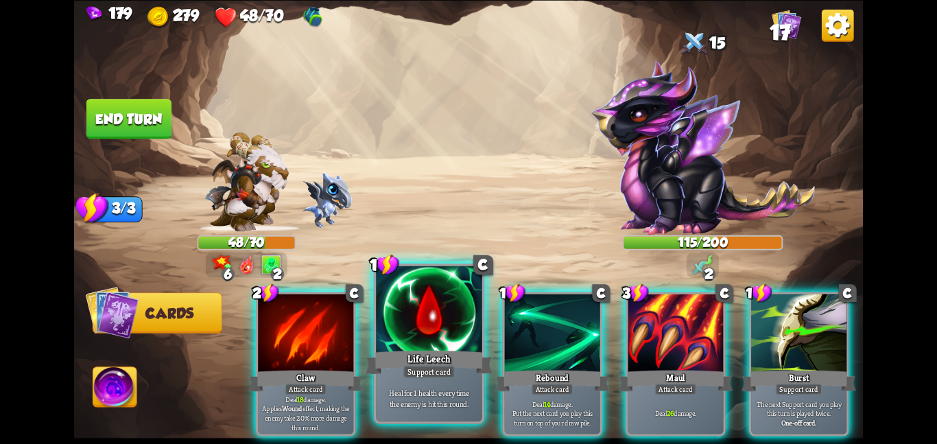
click at [405, 353] on div "Life Leech" at bounding box center [429, 362] width 127 height 28
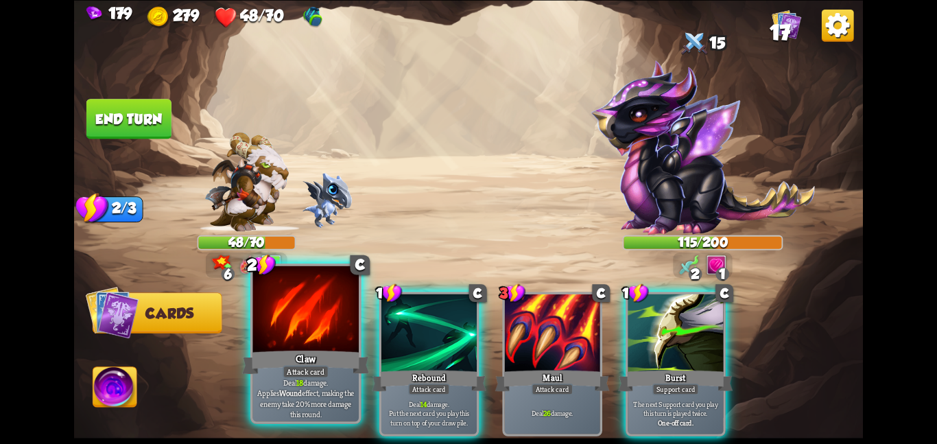
click at [340, 337] on div at bounding box center [305, 309] width 106 height 89
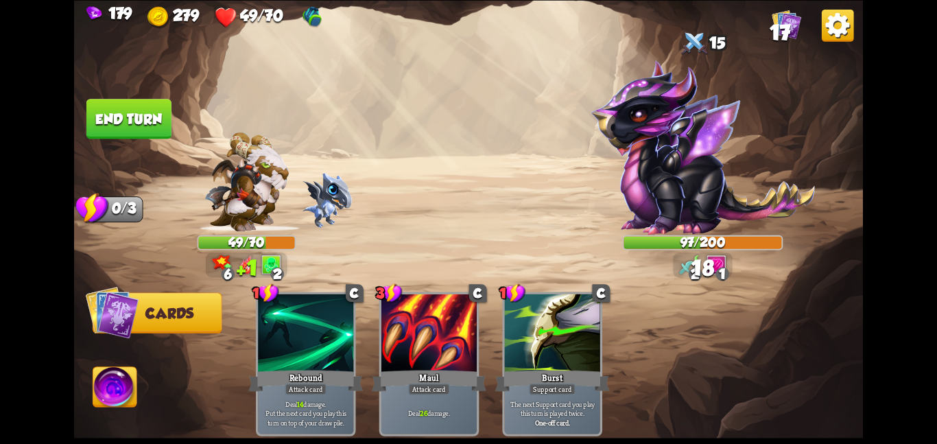
click at [140, 113] on button "End turn" at bounding box center [128, 118] width 87 height 41
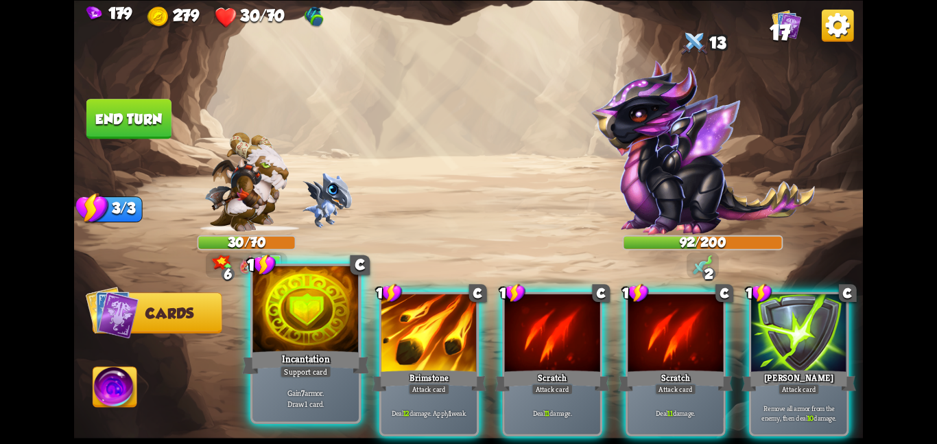
click at [318, 326] on div at bounding box center [305, 309] width 106 height 89
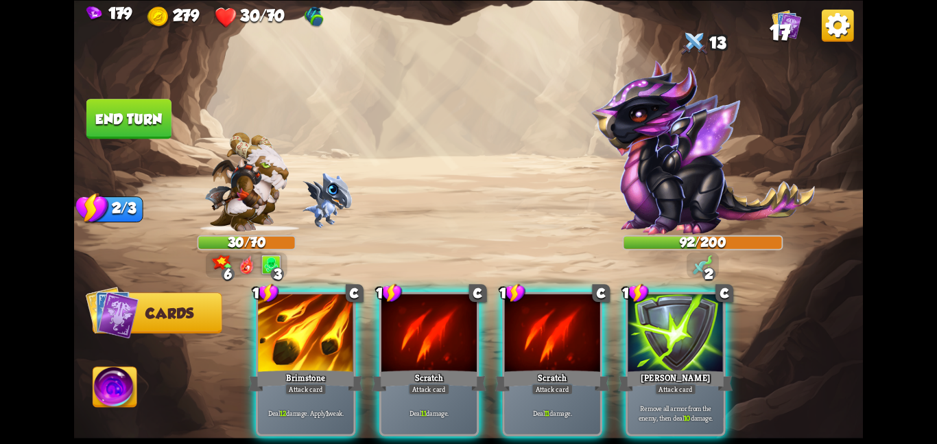
click at [318, 326] on div at bounding box center [305, 334] width 95 height 80
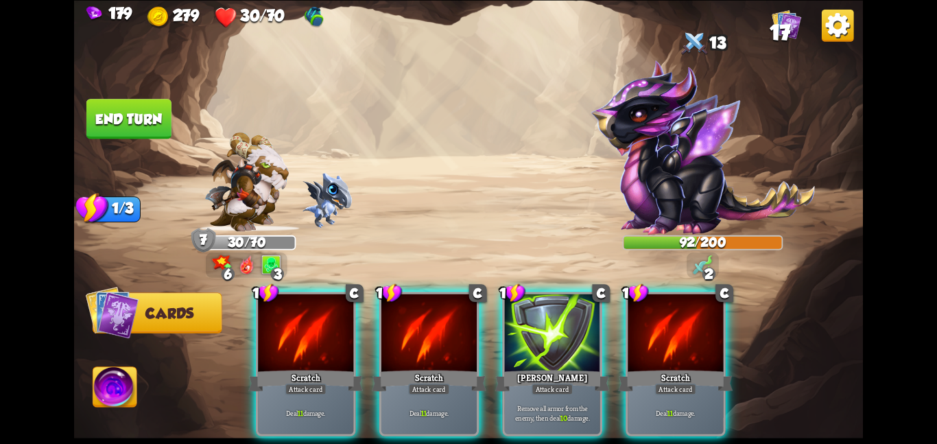
click at [318, 326] on div at bounding box center [305, 334] width 95 height 80
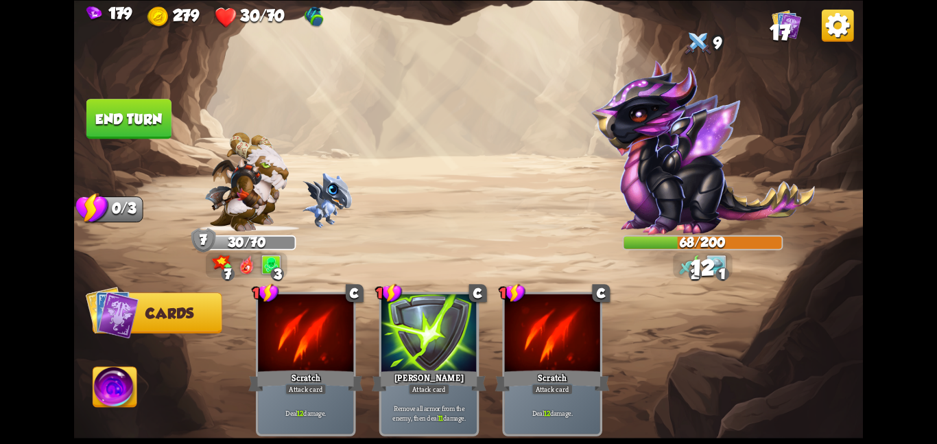
click at [146, 110] on button "End turn" at bounding box center [128, 119] width 85 height 40
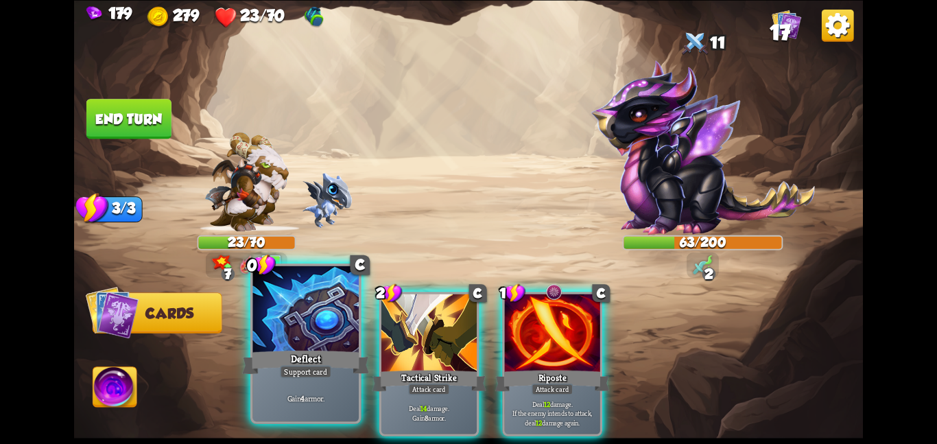
click at [334, 351] on div "Deflect" at bounding box center [305, 362] width 127 height 28
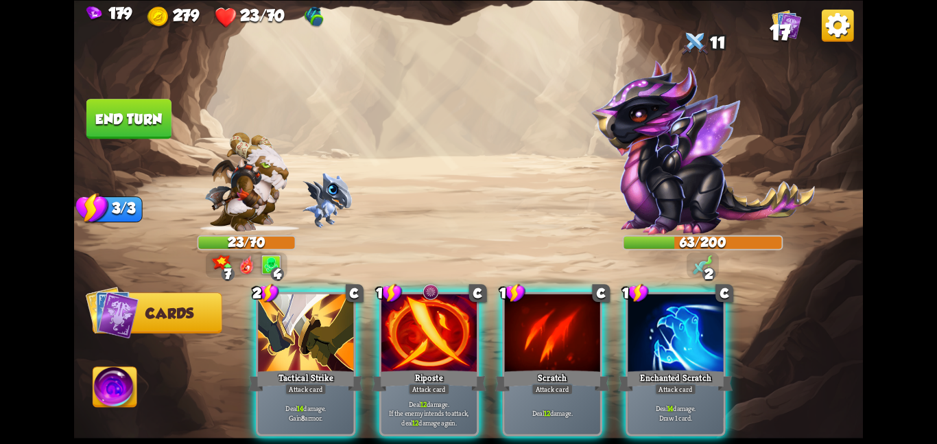
click at [334, 368] on div "Tactical Strike" at bounding box center [305, 380] width 115 height 25
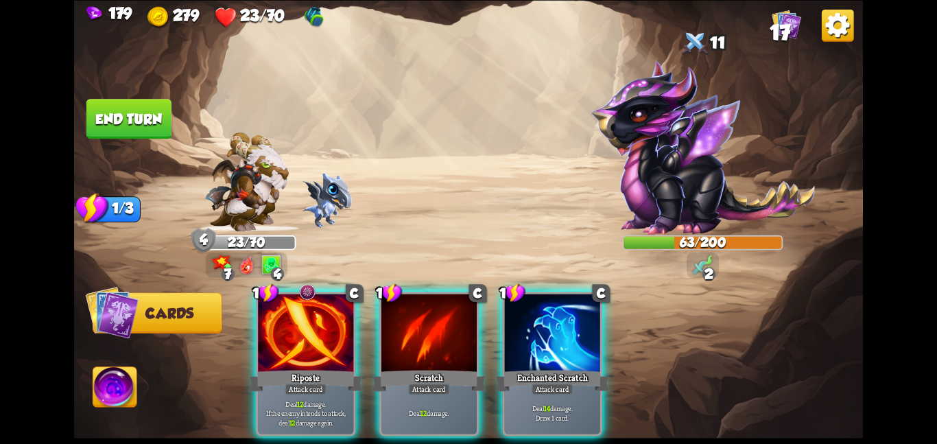
click at [334, 368] on div "Riposte" at bounding box center [305, 380] width 115 height 25
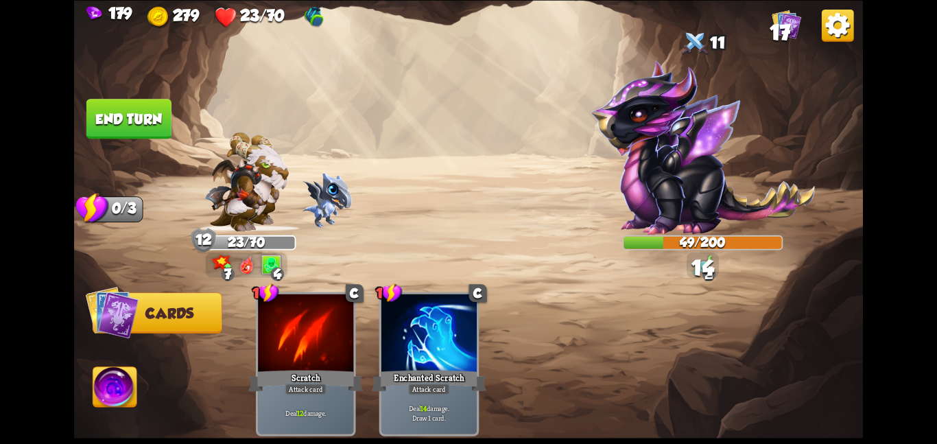
click at [154, 113] on button "End turn" at bounding box center [128, 119] width 85 height 40
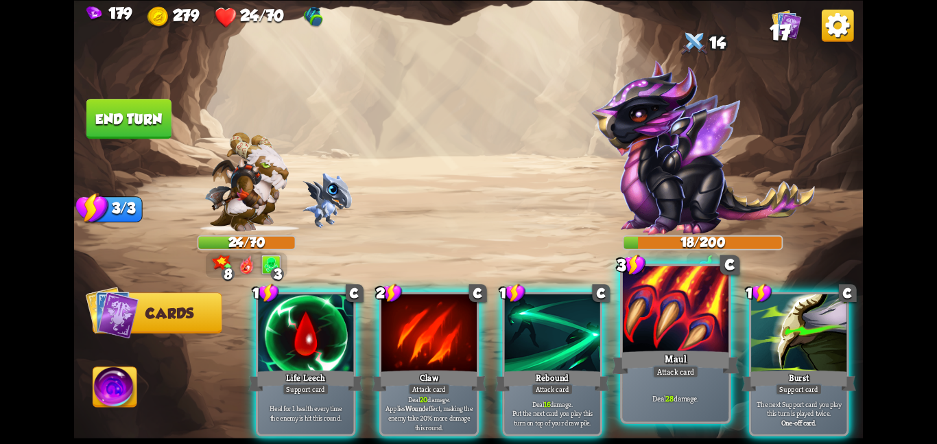
click at [704, 370] on div "Maul" at bounding box center [675, 362] width 127 height 28
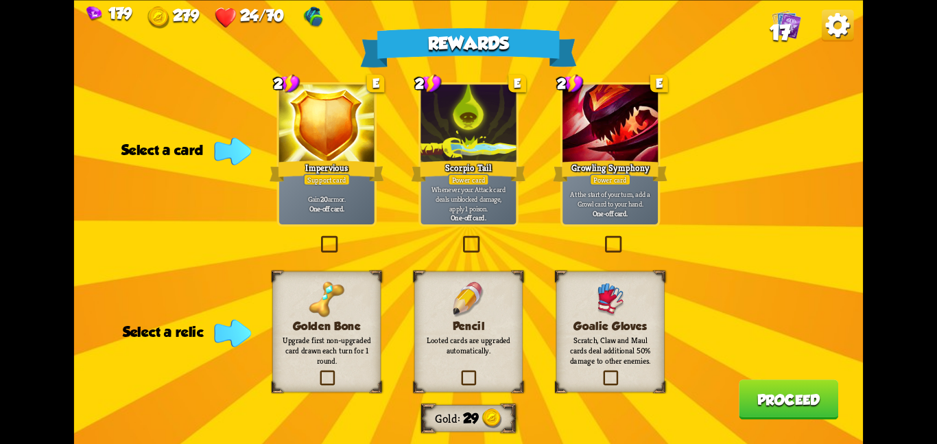
click at [340, 193] on p "Gain 20 armor." at bounding box center [326, 198] width 91 height 10
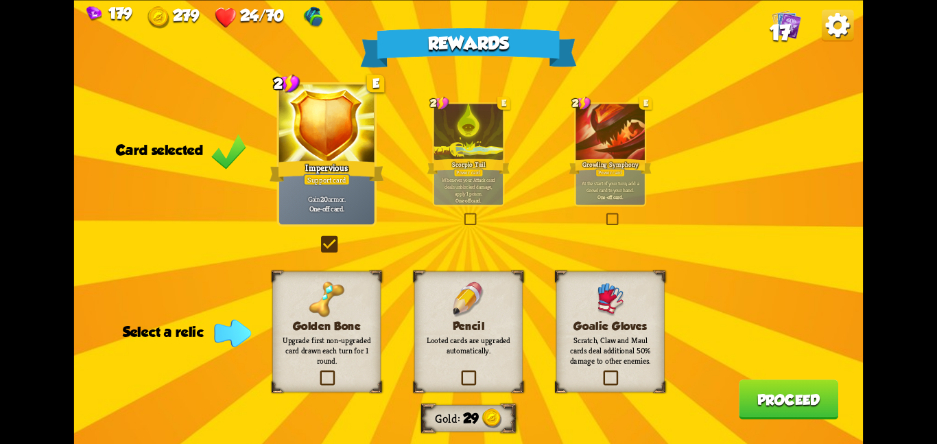
click at [442, 358] on div "Pencil Looted cards are upgraded automatically." at bounding box center [468, 331] width 108 height 121
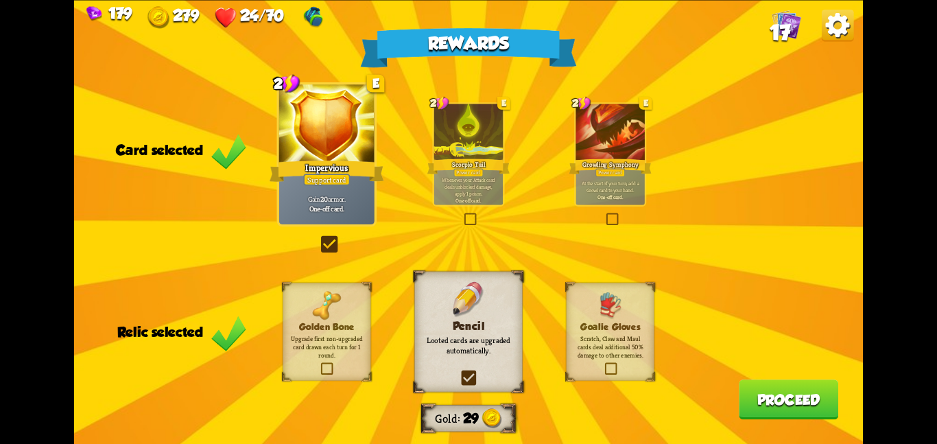
click at [790, 394] on button "Proceed" at bounding box center [788, 399] width 99 height 40
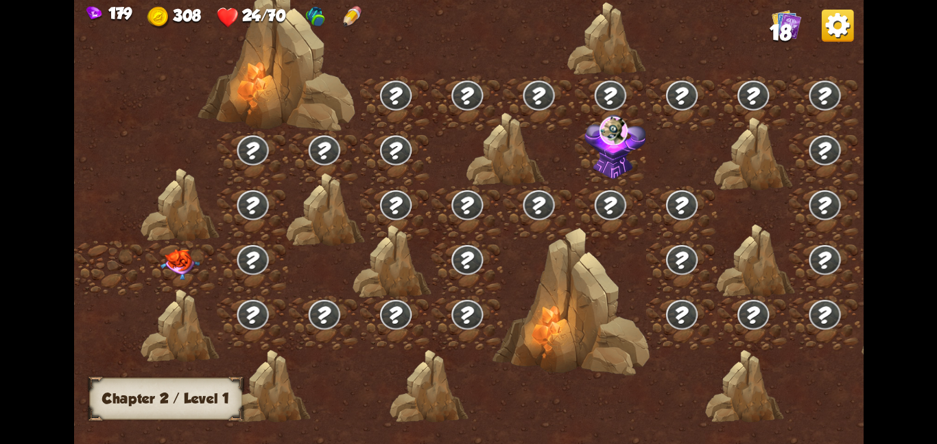
click at [176, 263] on img at bounding box center [181, 263] width 40 height 31
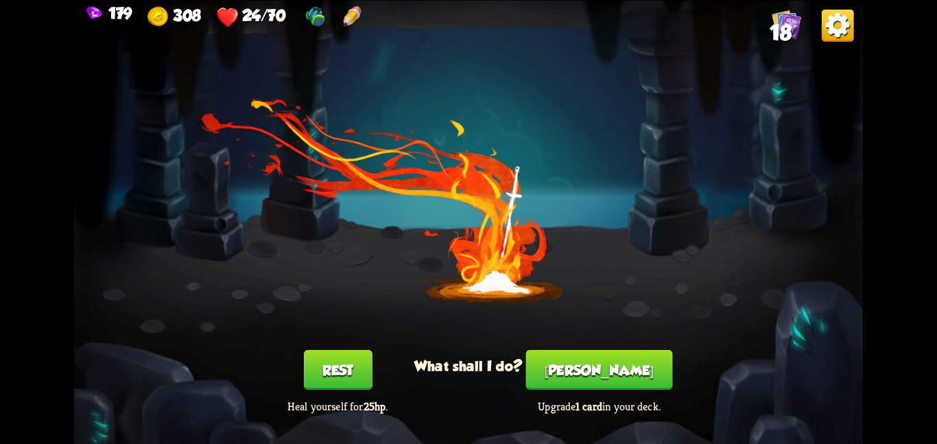
click at [594, 374] on button "[PERSON_NAME]" at bounding box center [599, 370] width 147 height 40
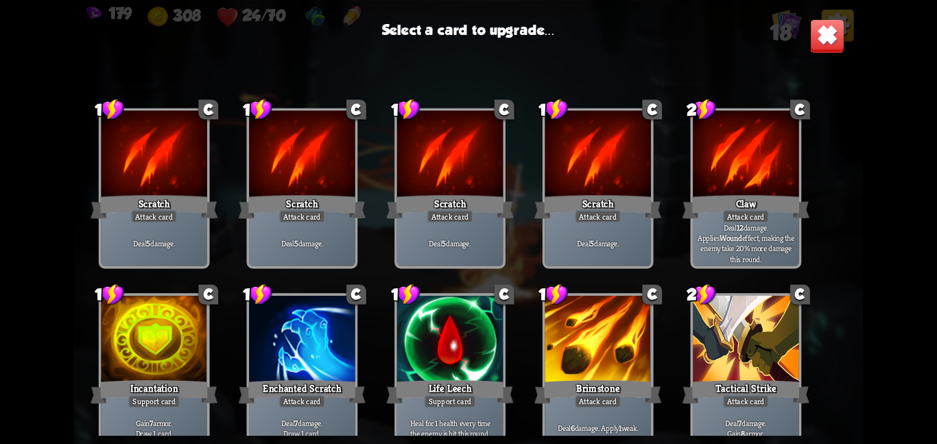
click at [816, 62] on div "Select a card to upgrade... 1 C Scratch Attack card Deal 5 damage. 1 C Scratch …" at bounding box center [468, 222] width 789 height 444
click at [825, 36] on img at bounding box center [827, 36] width 34 height 34
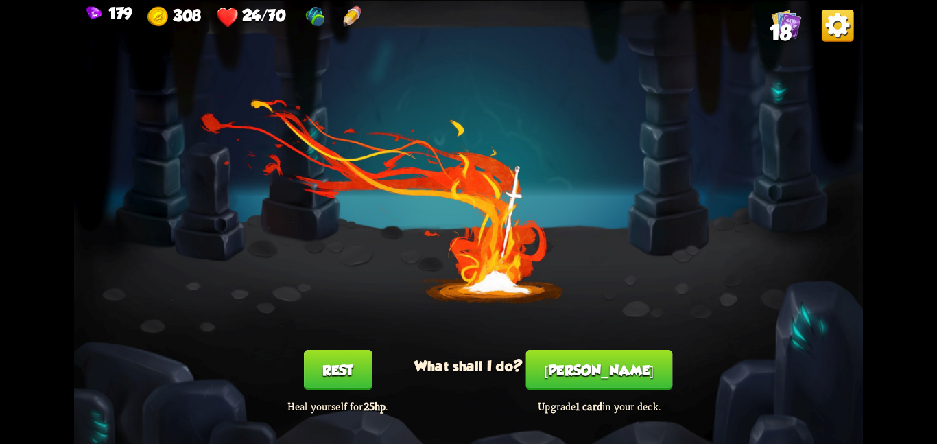
click at [346, 388] on button "Rest" at bounding box center [338, 370] width 69 height 40
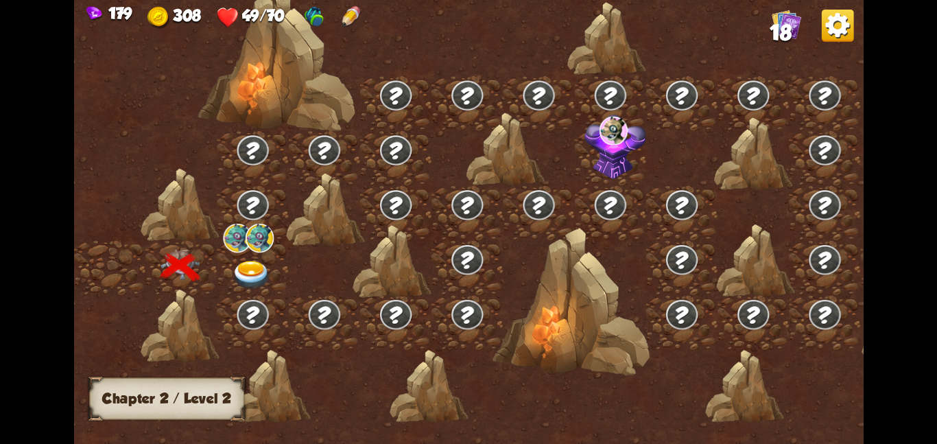
click at [254, 275] on img at bounding box center [252, 274] width 40 height 29
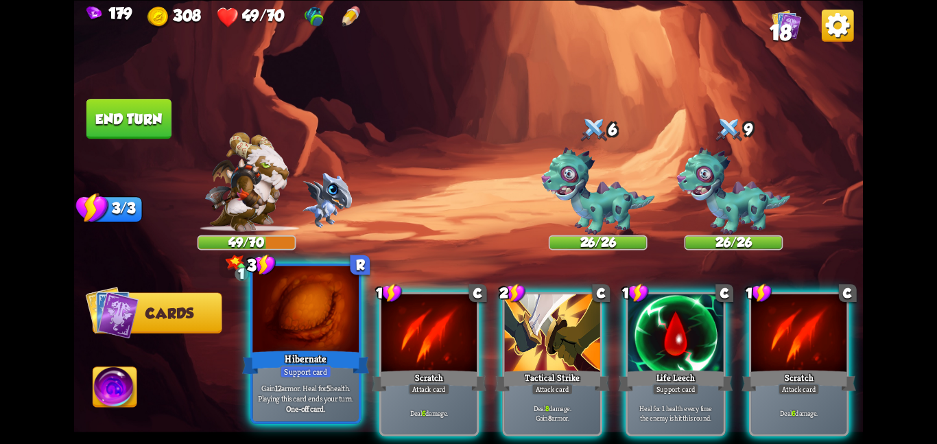
click at [311, 380] on div "Gain 12 armor. Heal for 5 health. Playing this card ends your turn. One-off car…" at bounding box center [305, 398] width 106 height 46
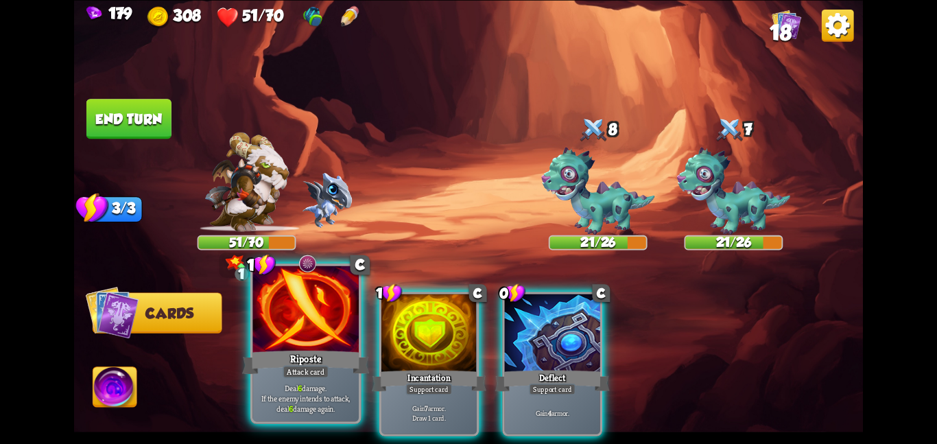
click at [329, 381] on div "Deal 6 damage. If the enemy intends to attack, deal 6 damage again." at bounding box center [305, 398] width 106 height 46
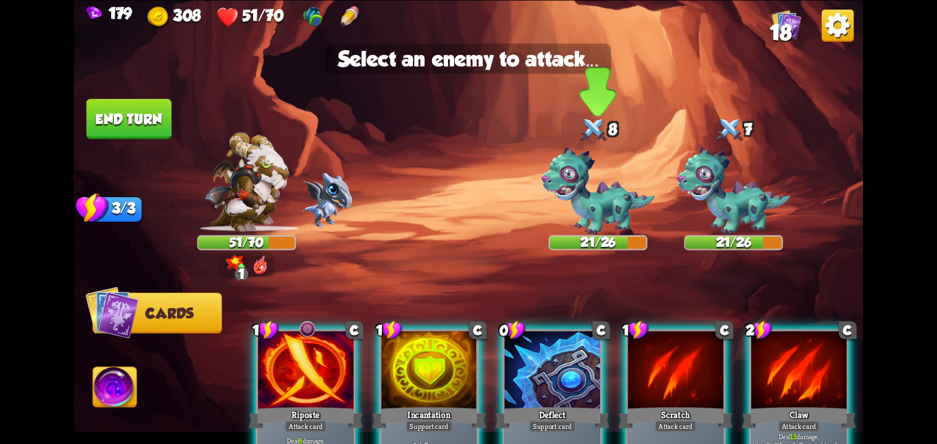
click at [593, 184] on img at bounding box center [597, 191] width 113 height 88
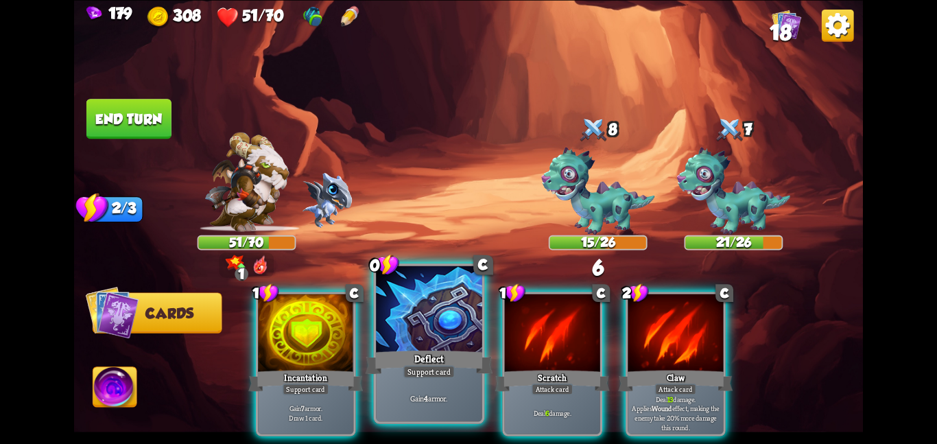
click at [383, 312] on div at bounding box center [429, 309] width 106 height 89
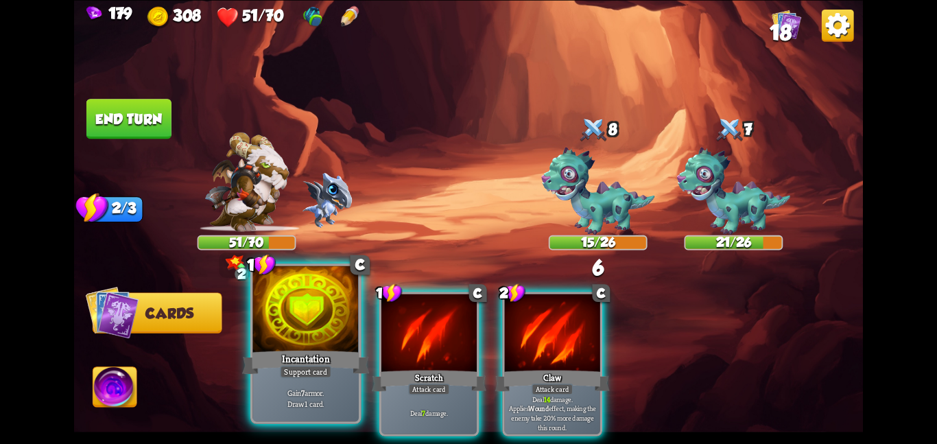
click at [277, 316] on div at bounding box center [305, 309] width 106 height 89
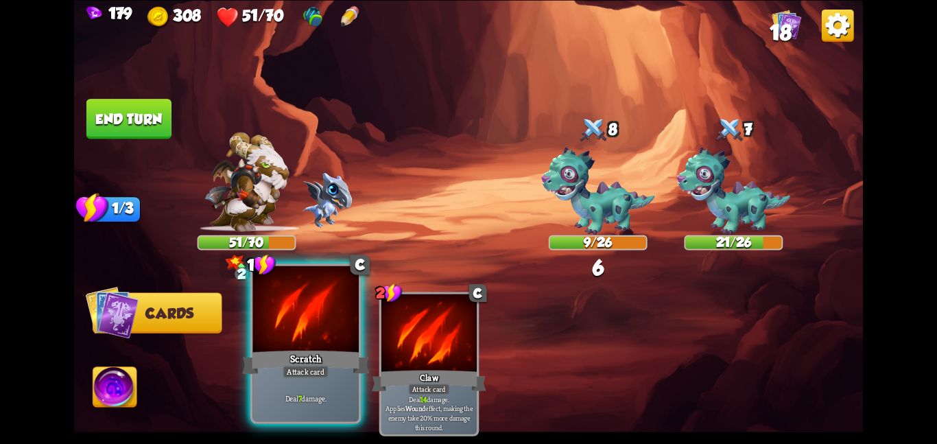
click at [345, 329] on div at bounding box center [305, 309] width 106 height 89
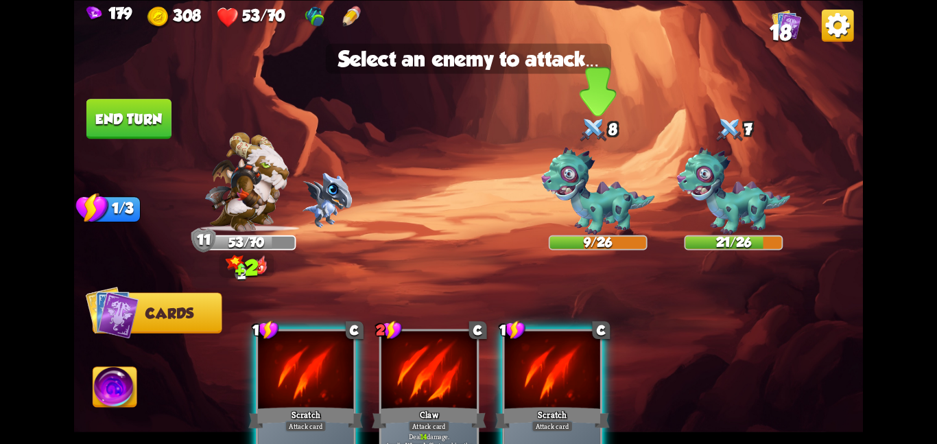
click at [613, 201] on img at bounding box center [597, 191] width 113 height 88
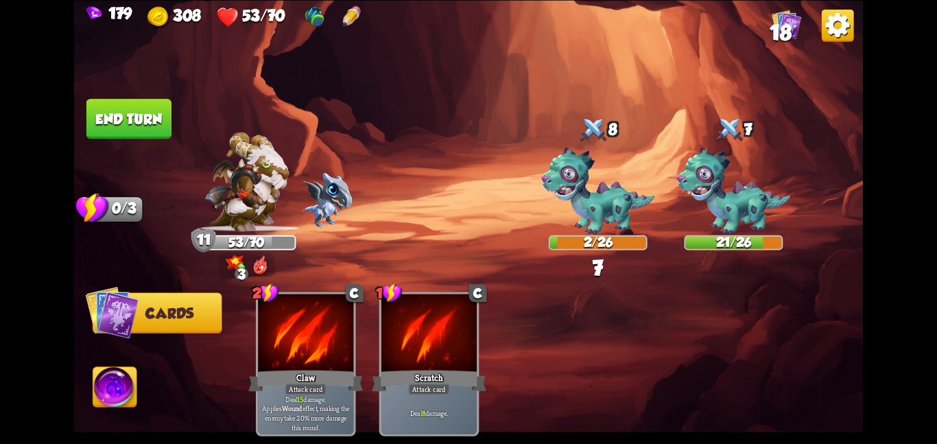
click at [125, 120] on button "End turn" at bounding box center [128, 118] width 87 height 41
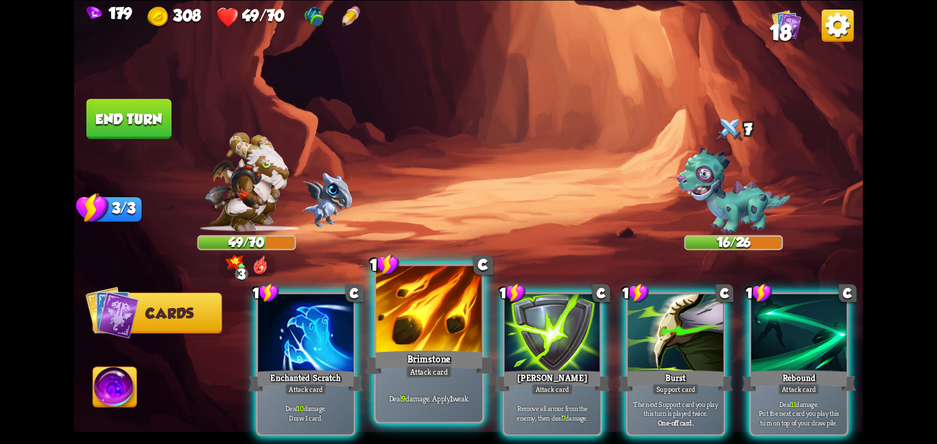
click at [408, 366] on div "Attack card" at bounding box center [429, 371] width 46 height 13
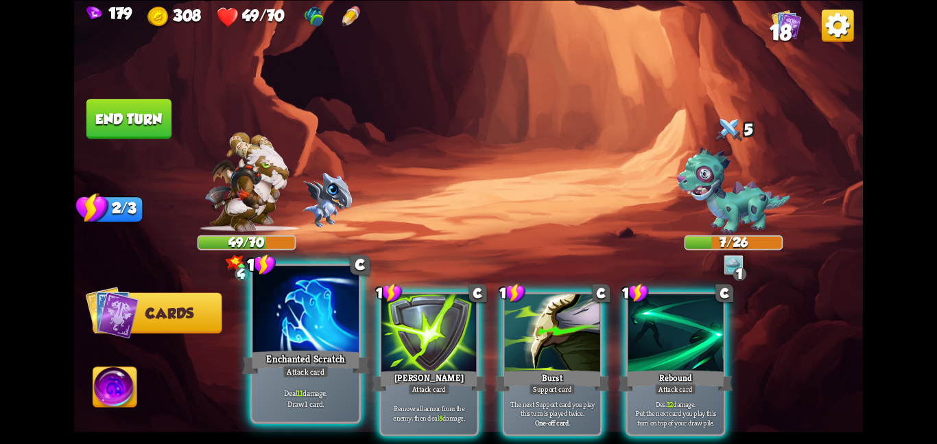
click at [293, 353] on div "Enchanted Scratch" at bounding box center [305, 362] width 127 height 28
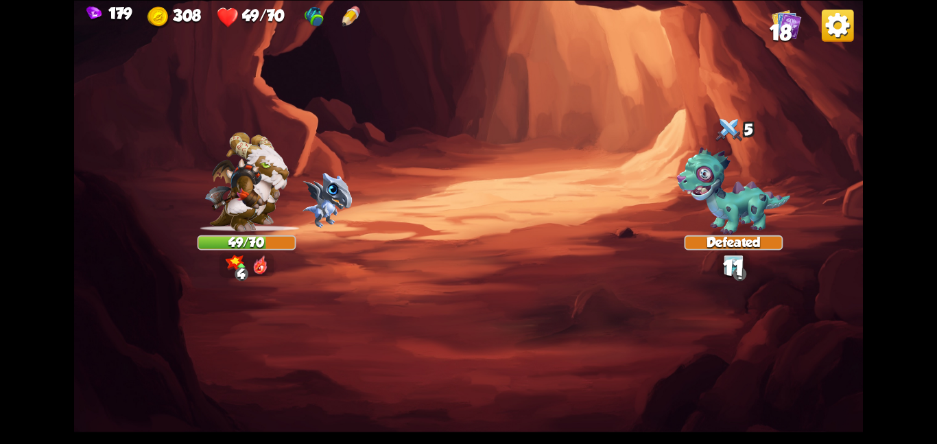
click at [600, 351] on img at bounding box center [468, 222] width 789 height 444
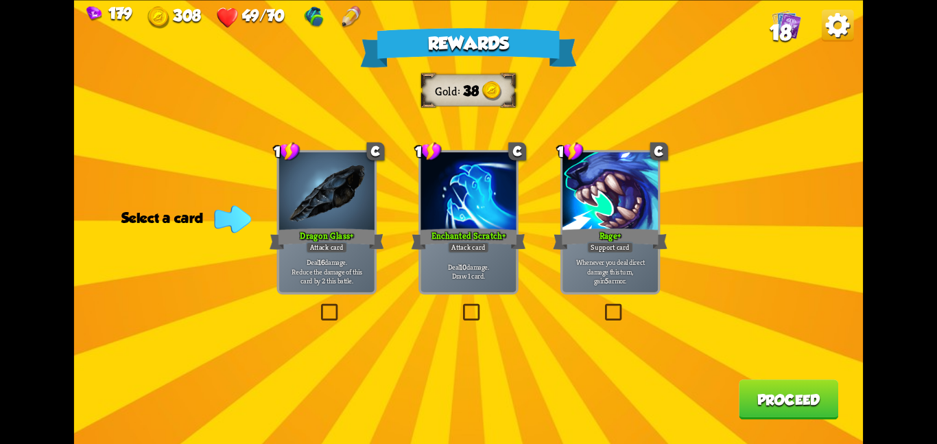
click at [638, 285] on p "Whenever you deal direct damage this turn, gain 5 armor." at bounding box center [610, 271] width 91 height 28
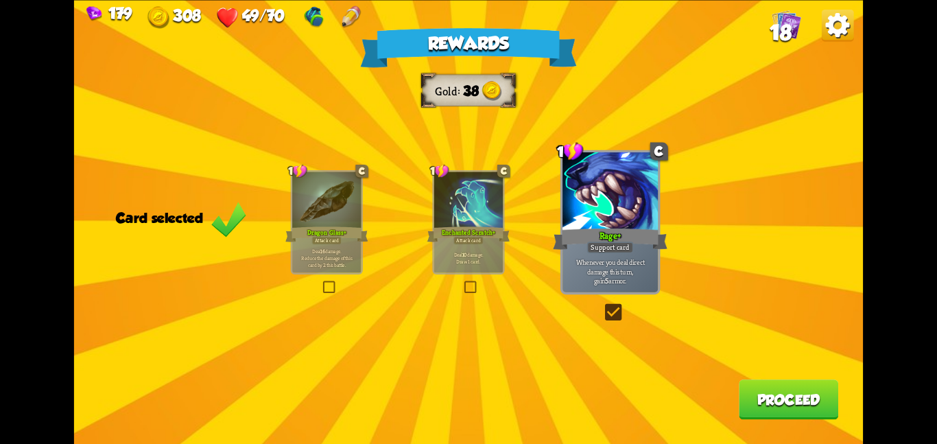
click at [800, 394] on button "Proceed" at bounding box center [788, 399] width 99 height 40
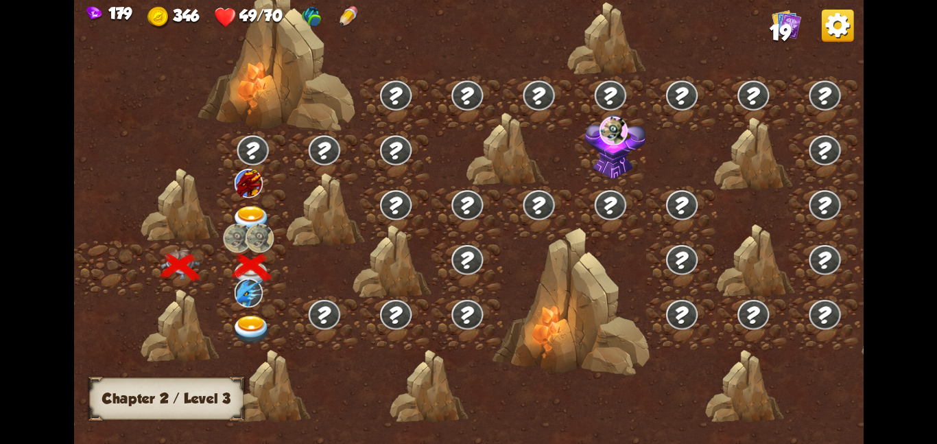
click at [237, 324] on img at bounding box center [252, 329] width 40 height 29
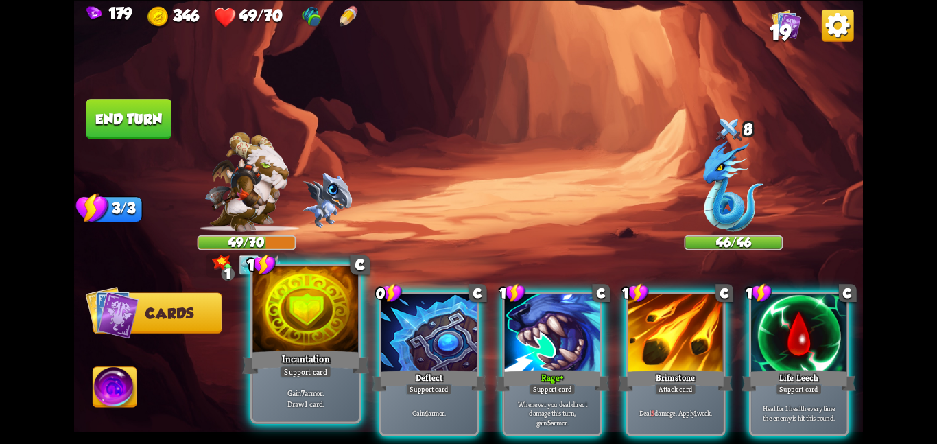
click at [344, 357] on div "Incantation" at bounding box center [305, 362] width 127 height 28
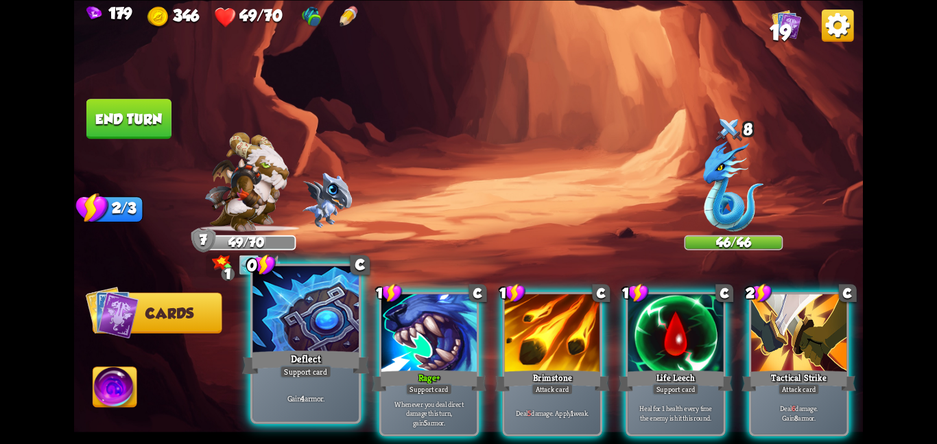
click at [329, 355] on div "Deflect" at bounding box center [305, 362] width 127 height 28
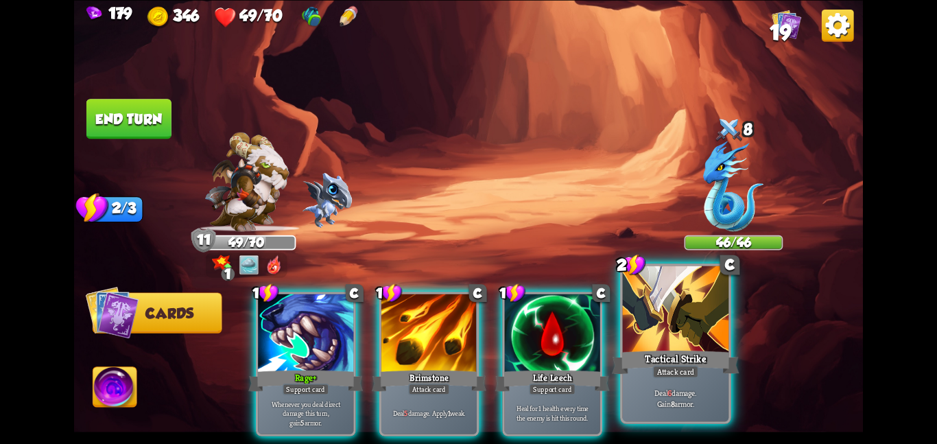
click at [648, 394] on p "Deal 6 damage. Gain 8 armor." at bounding box center [676, 398] width 101 height 21
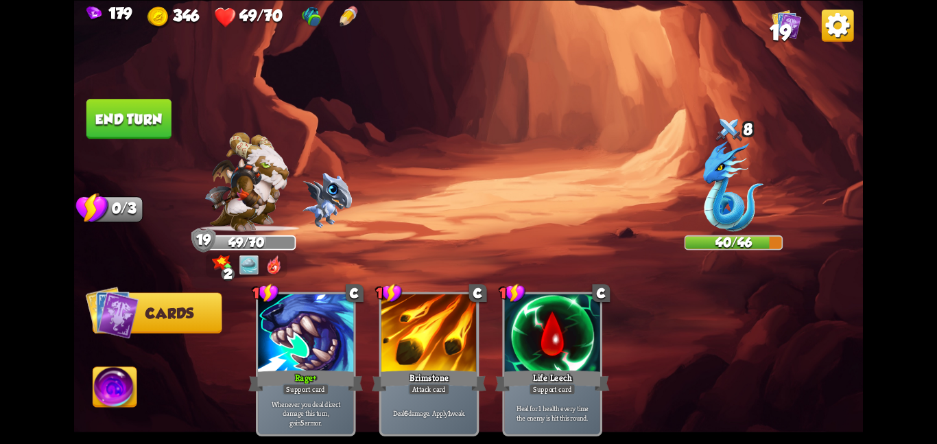
click at [154, 143] on img at bounding box center [468, 222] width 789 height 444
click at [128, 117] on button "End turn" at bounding box center [128, 119] width 85 height 40
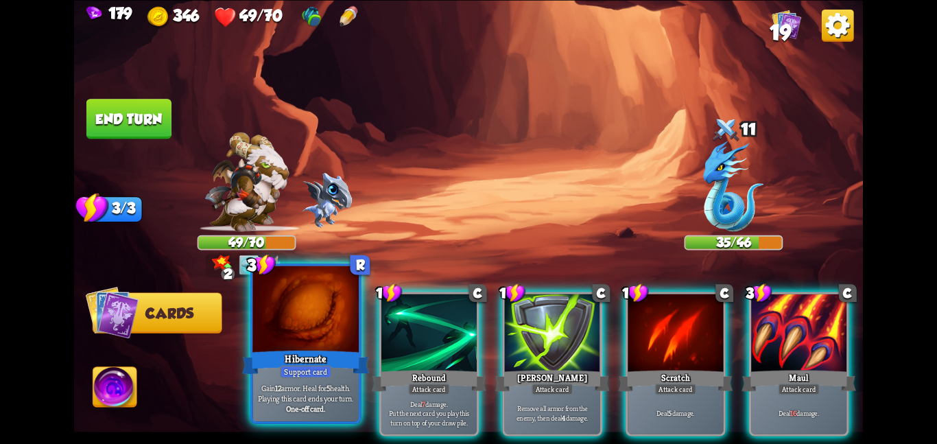
click at [316, 331] on div at bounding box center [305, 309] width 106 height 89
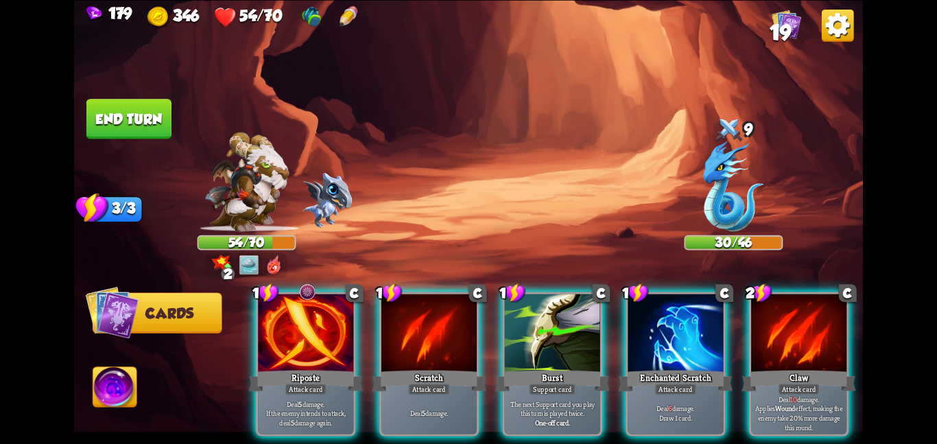
click at [316, 331] on div at bounding box center [305, 334] width 95 height 80
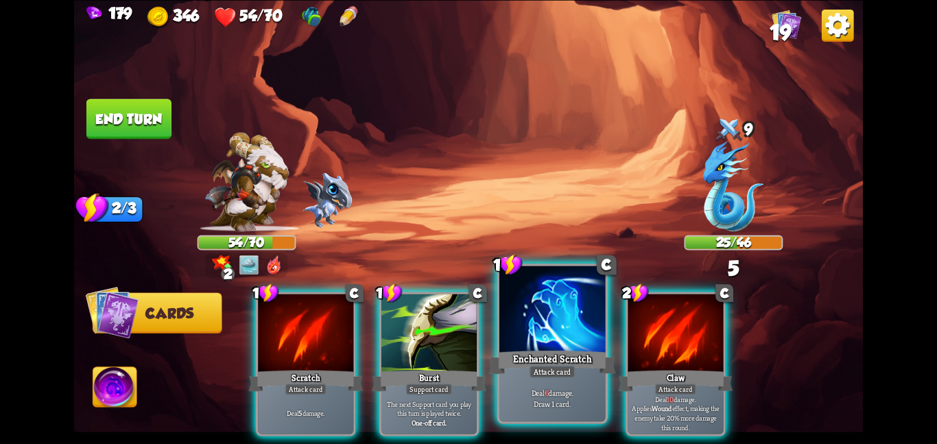
click at [563, 321] on div at bounding box center [552, 309] width 106 height 89
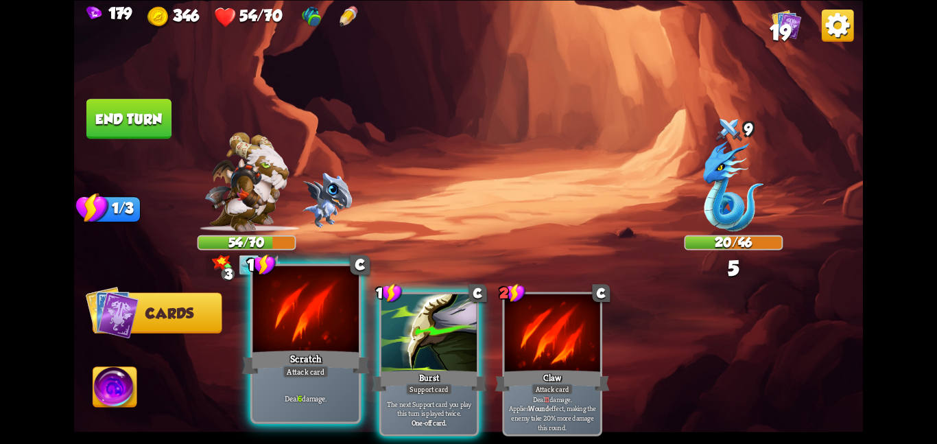
click at [333, 357] on div "Scratch" at bounding box center [305, 362] width 127 height 28
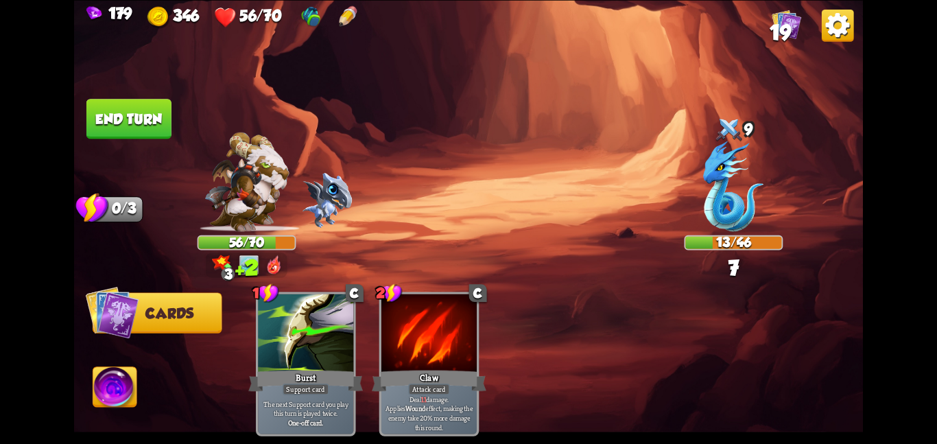
click at [97, 130] on button "End turn" at bounding box center [128, 119] width 85 height 40
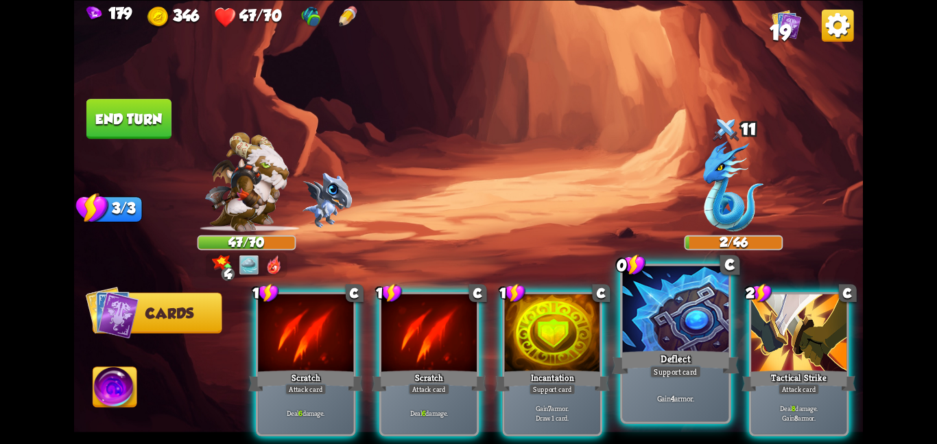
click at [667, 367] on div "Support card" at bounding box center [675, 371] width 51 height 13
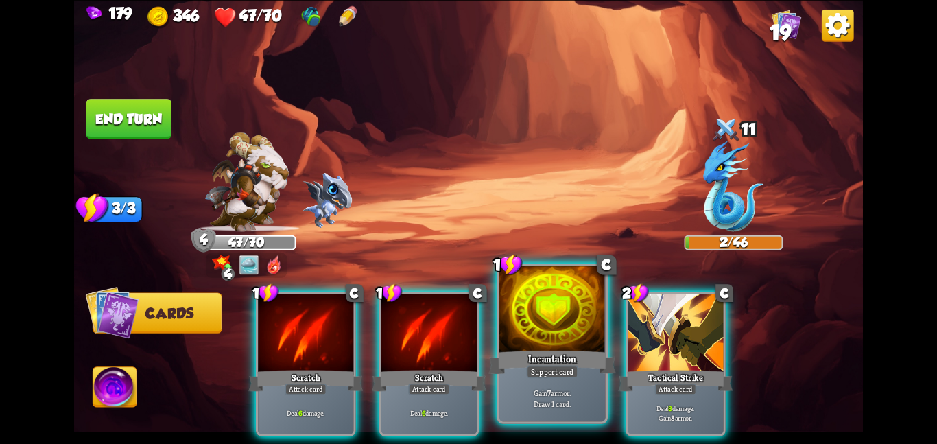
click at [529, 361] on div "Incantation" at bounding box center [551, 362] width 127 height 28
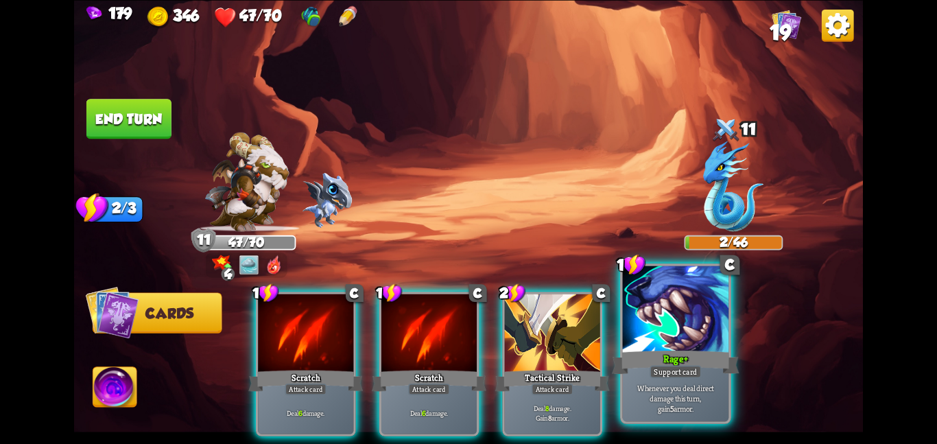
click at [636, 372] on div "Rage+" at bounding box center [675, 362] width 127 height 28
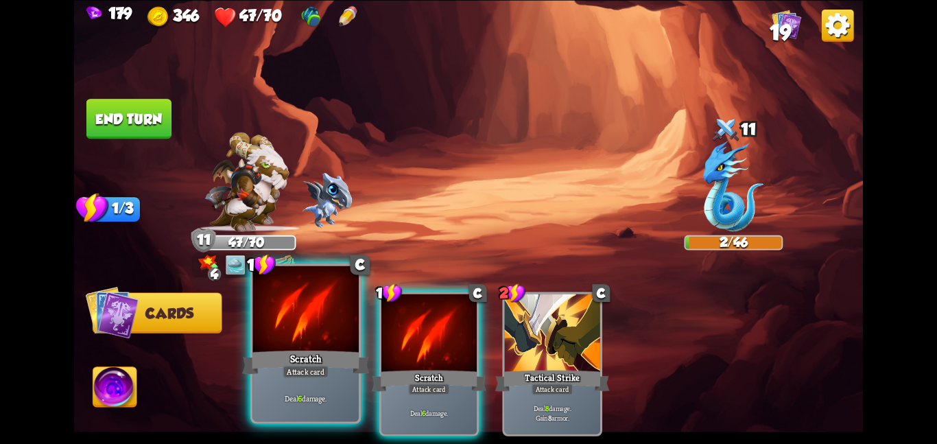
click at [344, 331] on div at bounding box center [305, 309] width 106 height 89
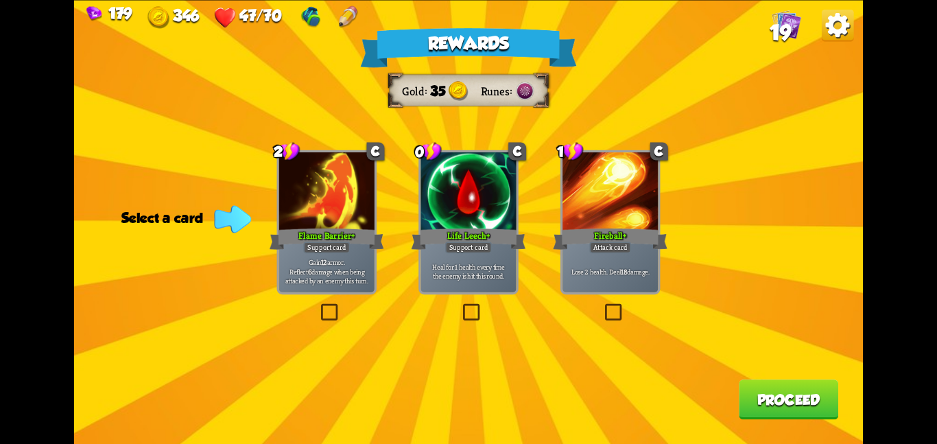
click at [335, 252] on div "Support card" at bounding box center [326, 247] width 47 height 12
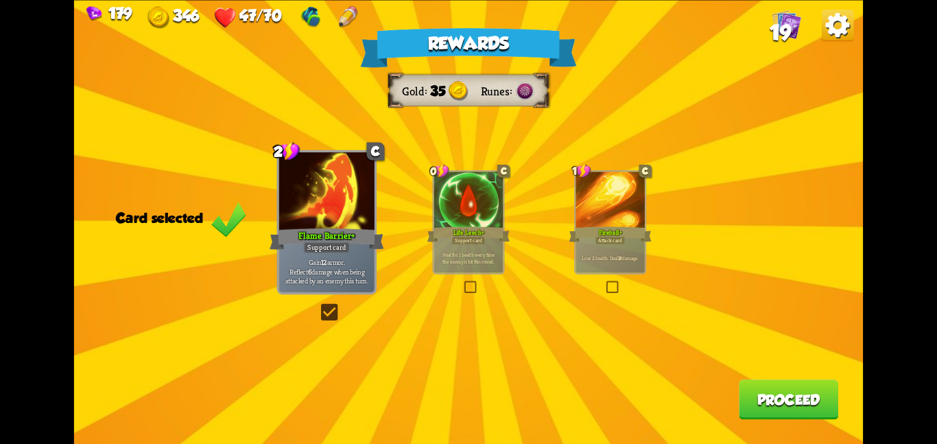
click at [743, 407] on button "Proceed" at bounding box center [788, 399] width 99 height 40
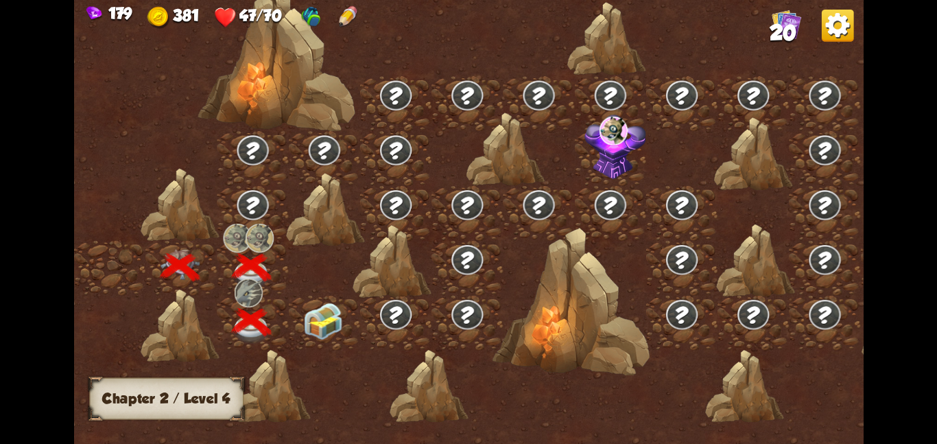
click at [343, 329] on div at bounding box center [324, 322] width 71 height 55
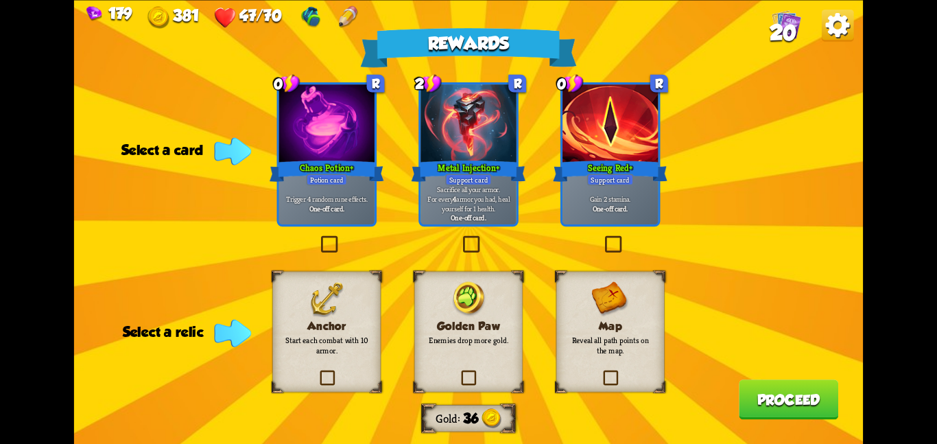
click at [584, 200] on p "Gain 2 stamina." at bounding box center [610, 198] width 91 height 10
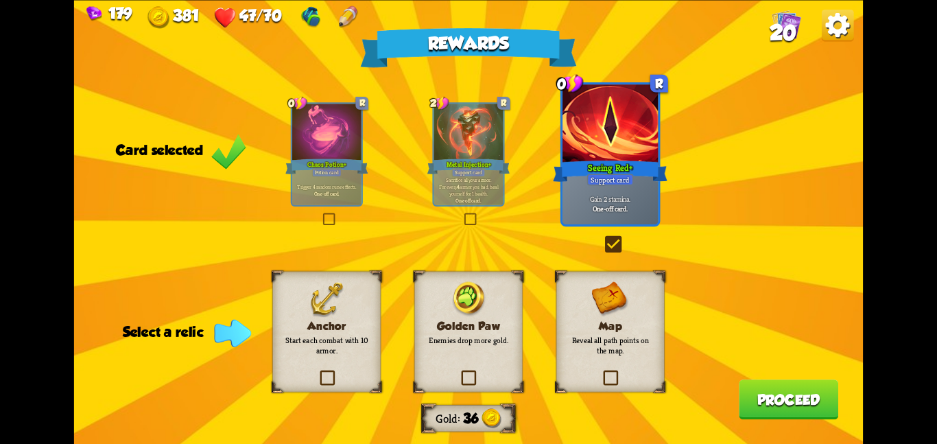
click at [311, 309] on img at bounding box center [326, 299] width 35 height 36
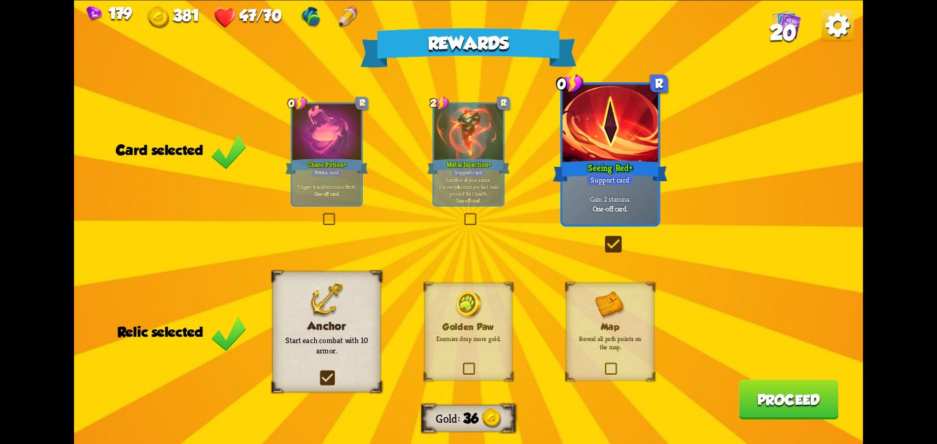
click at [809, 393] on button "Proceed" at bounding box center [788, 399] width 99 height 40
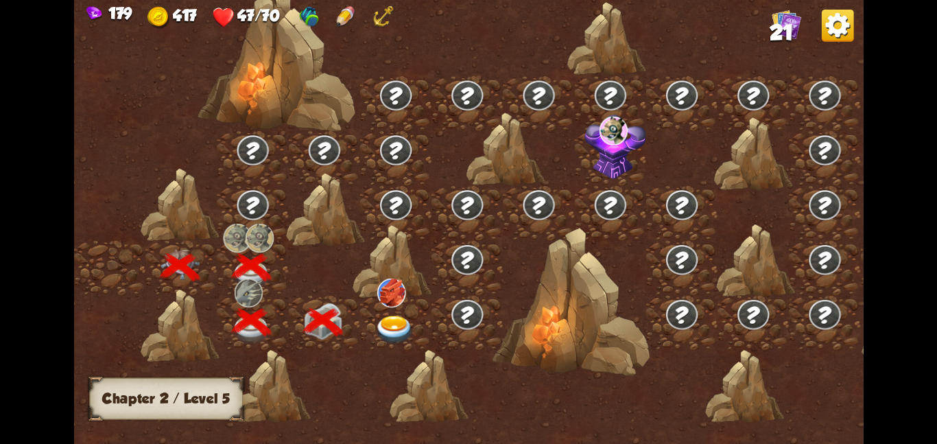
click at [387, 308] on div at bounding box center [395, 322] width 71 height 55
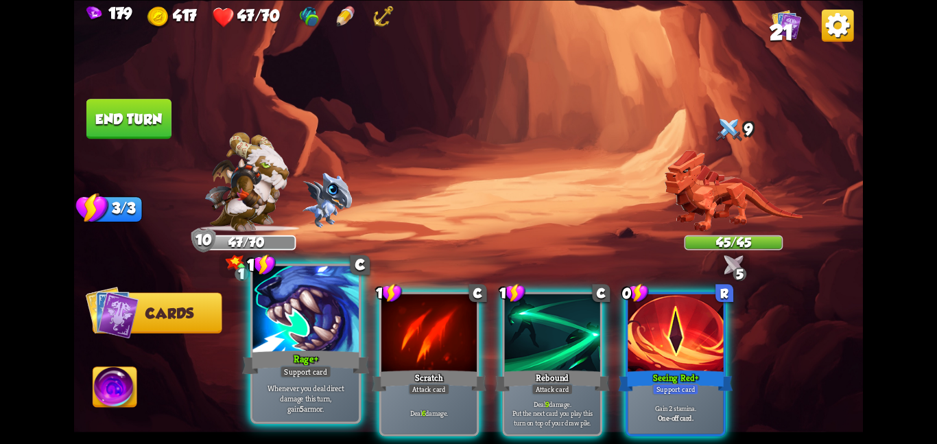
click at [322, 344] on div at bounding box center [305, 309] width 106 height 89
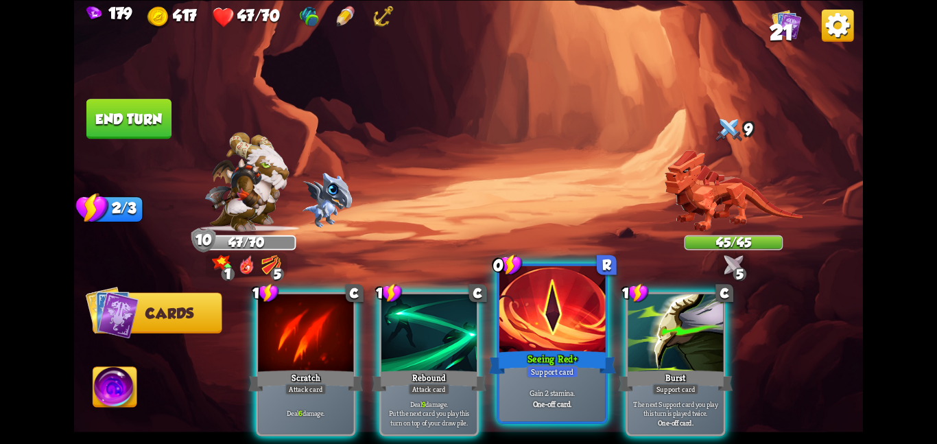
click at [531, 408] on div "One-off card." at bounding box center [552, 403] width 101 height 10
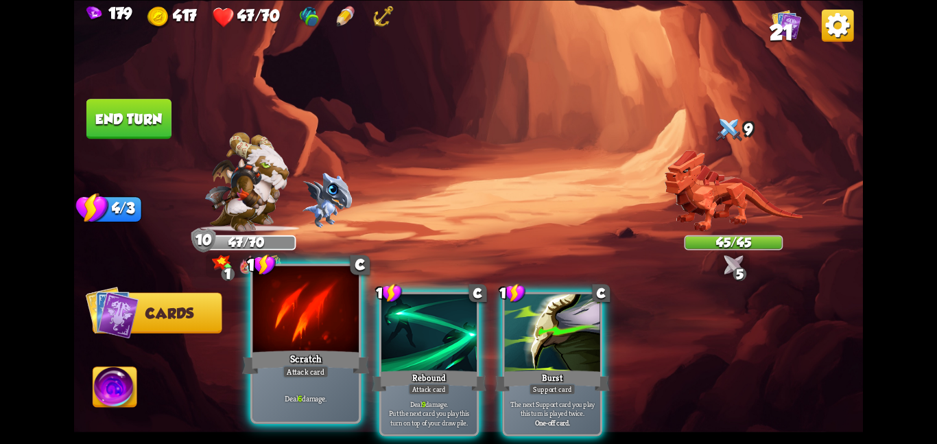
click at [330, 359] on div "Scratch" at bounding box center [305, 362] width 127 height 28
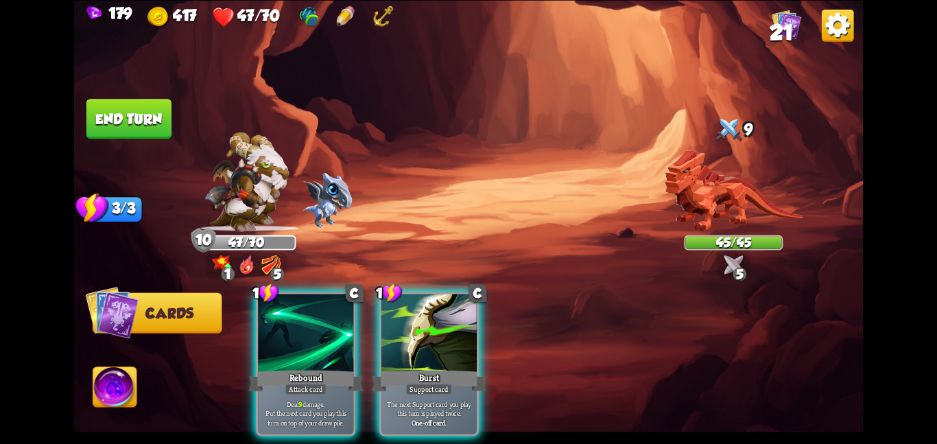
click at [330, 368] on div "Rebound" at bounding box center [305, 380] width 115 height 25
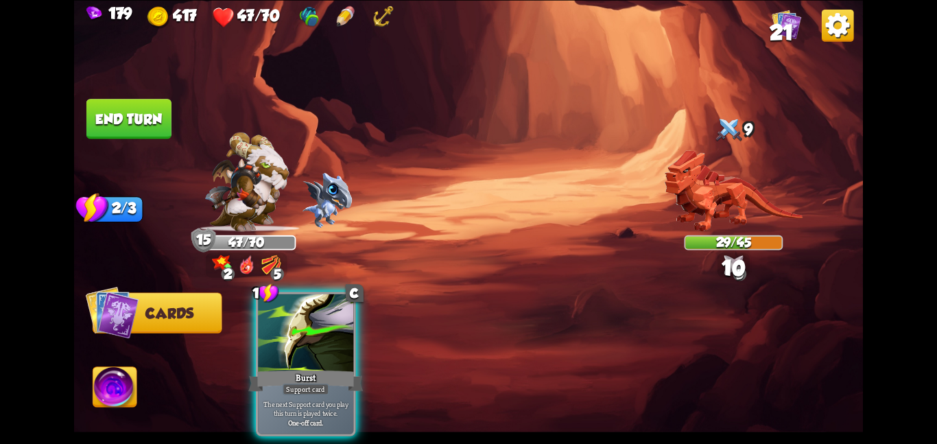
click at [139, 113] on button "End turn" at bounding box center [128, 119] width 85 height 40
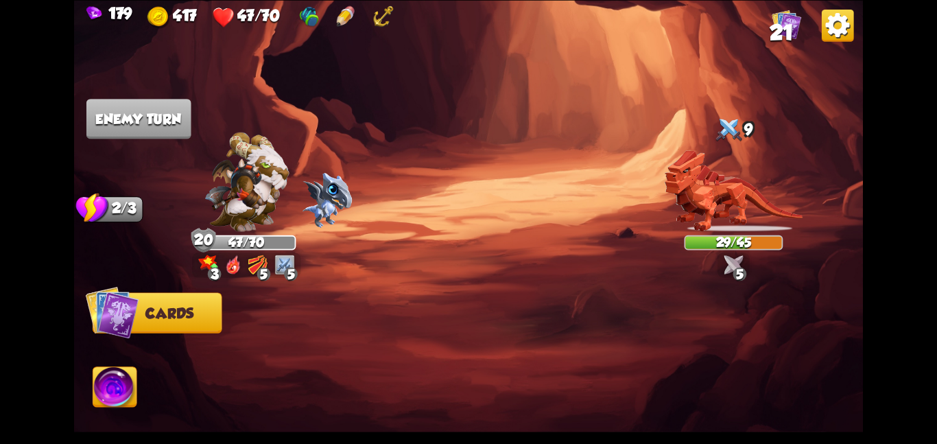
click at [714, 259] on div at bounding box center [547, 345] width 631 height 198
click at [726, 261] on img at bounding box center [734, 265] width 20 height 20
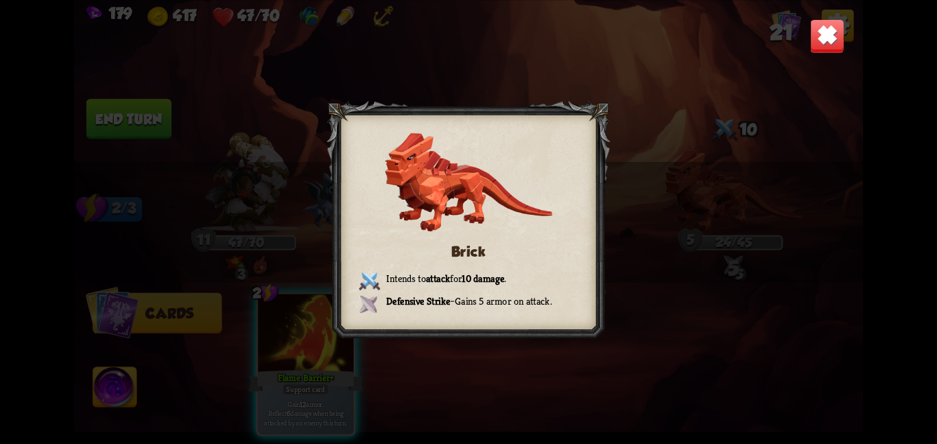
click at [816, 62] on div "Brick Intends to attack for 10 damage . Defensive Strike – Gains 5 armor on att…" at bounding box center [468, 222] width 789 height 444
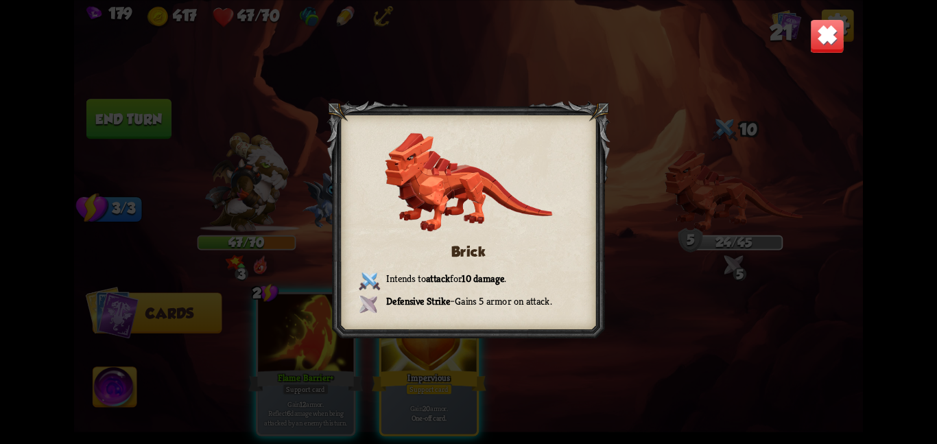
click at [825, 43] on img at bounding box center [827, 36] width 34 height 34
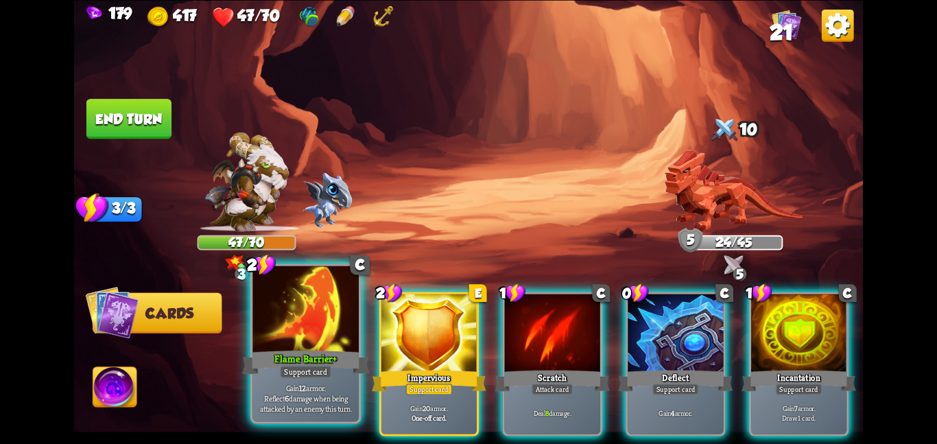
click at [342, 333] on div at bounding box center [305, 309] width 106 height 89
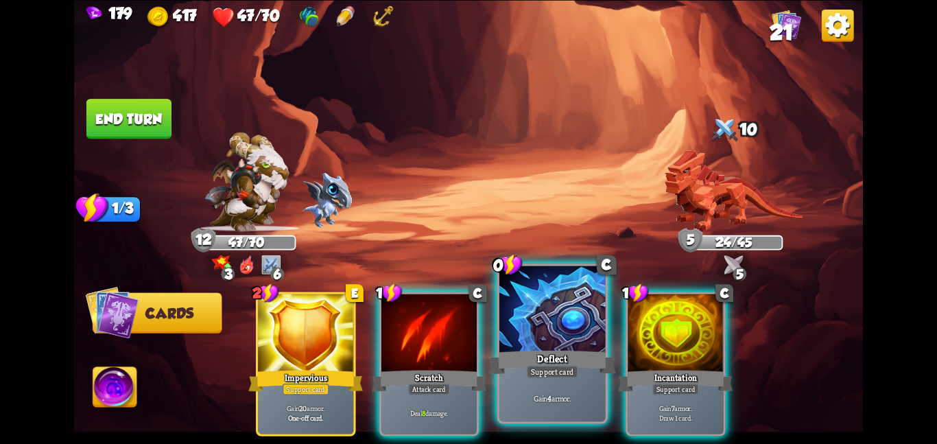
click at [545, 341] on div at bounding box center [552, 309] width 106 height 89
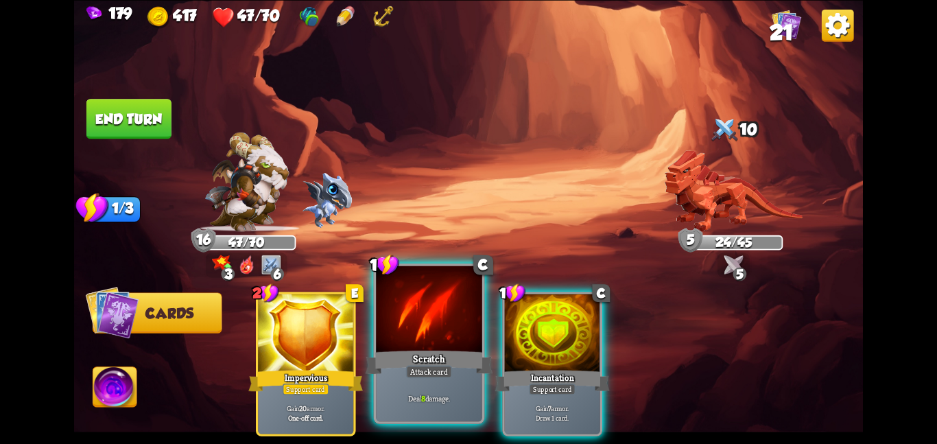
click at [461, 349] on div "Scratch" at bounding box center [429, 362] width 127 height 28
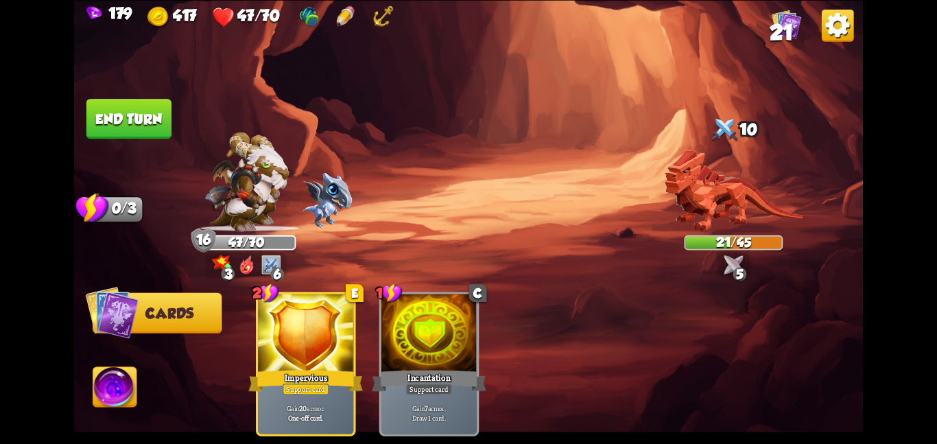
click at [136, 119] on button "End turn" at bounding box center [128, 119] width 85 height 40
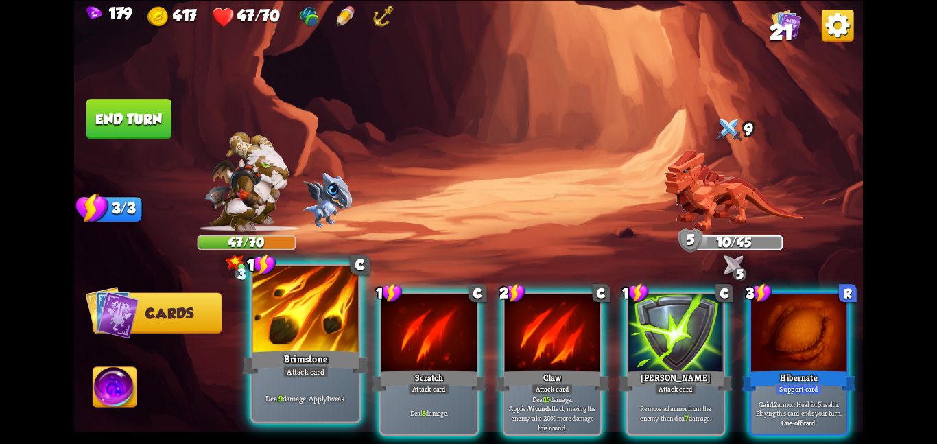
click at [316, 367] on div "Attack card" at bounding box center [306, 371] width 46 height 13
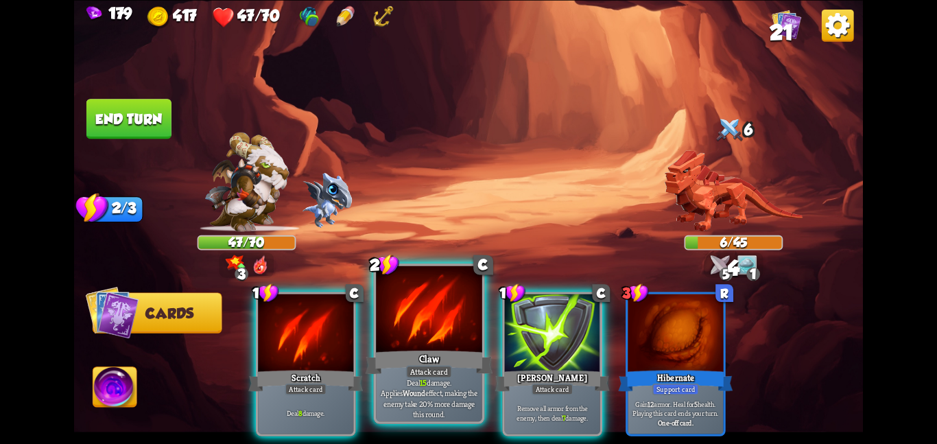
click at [394, 369] on div "Claw" at bounding box center [429, 362] width 127 height 28
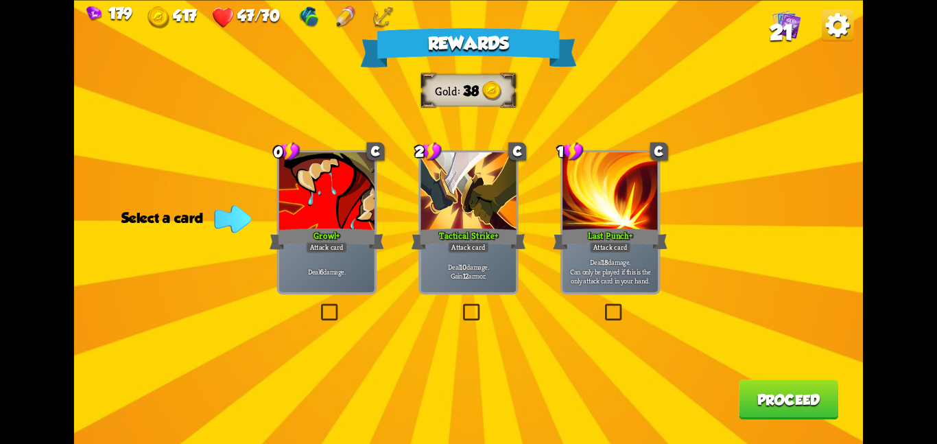
click at [581, 289] on div "Deal 18 damage. Can only be played if this is the only attack card in your hand." at bounding box center [610, 271] width 95 height 42
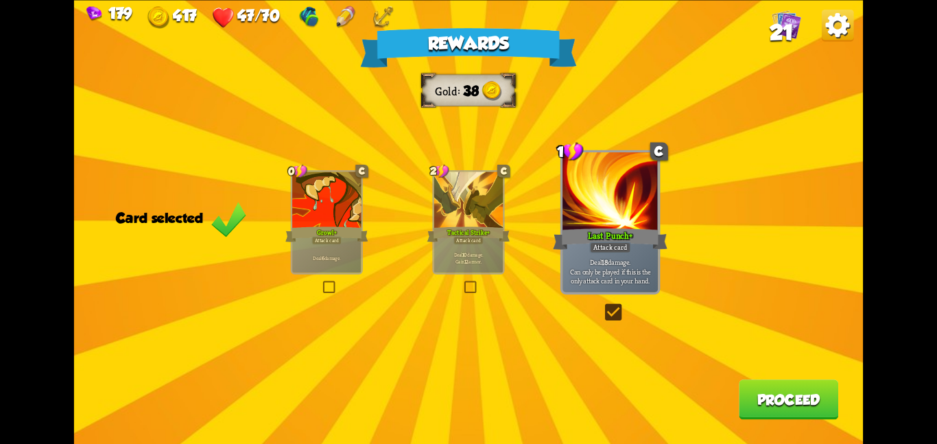
click at [355, 240] on div "Growl+" at bounding box center [326, 234] width 83 height 19
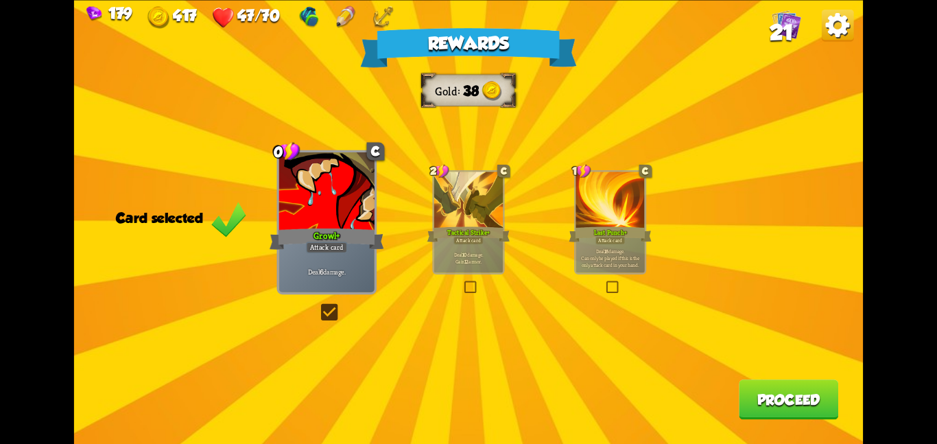
click at [766, 397] on button "Proceed" at bounding box center [788, 399] width 99 height 40
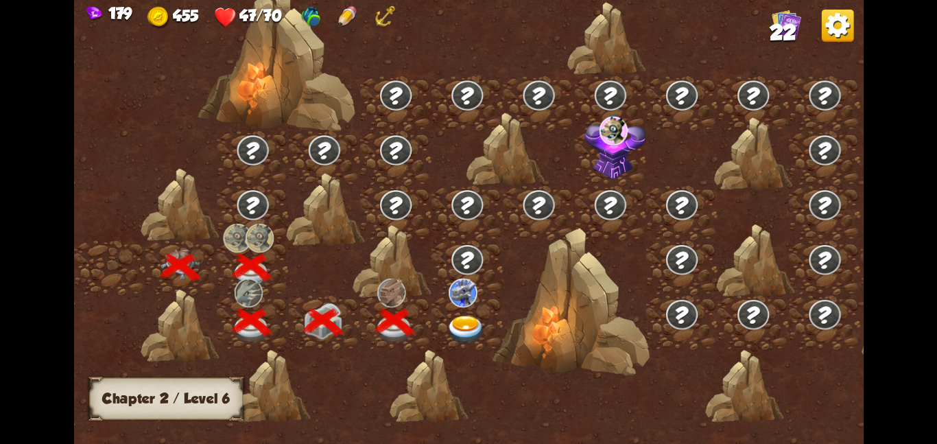
click at [476, 326] on img at bounding box center [467, 329] width 40 height 29
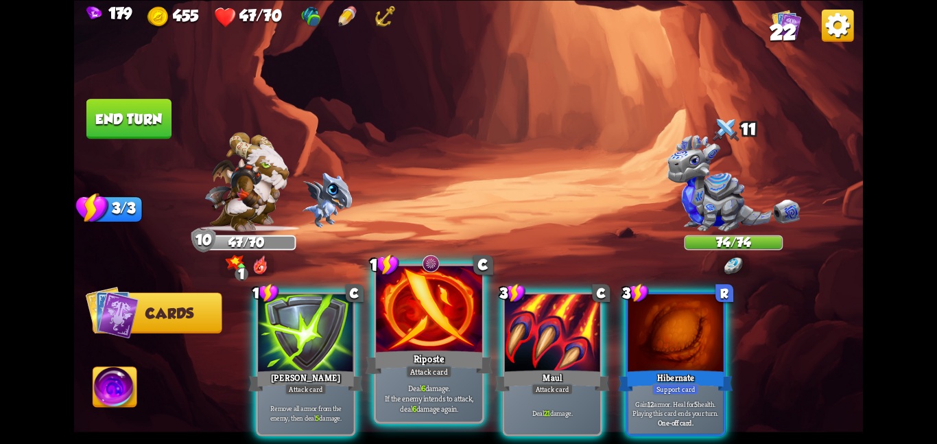
click at [444, 348] on div "Riposte" at bounding box center [429, 362] width 127 height 28
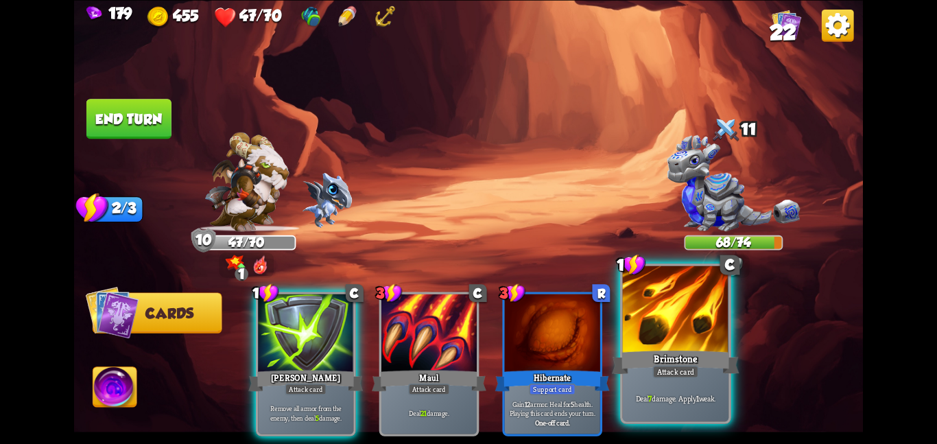
click at [652, 376] on div "Brimstone" at bounding box center [675, 362] width 127 height 28
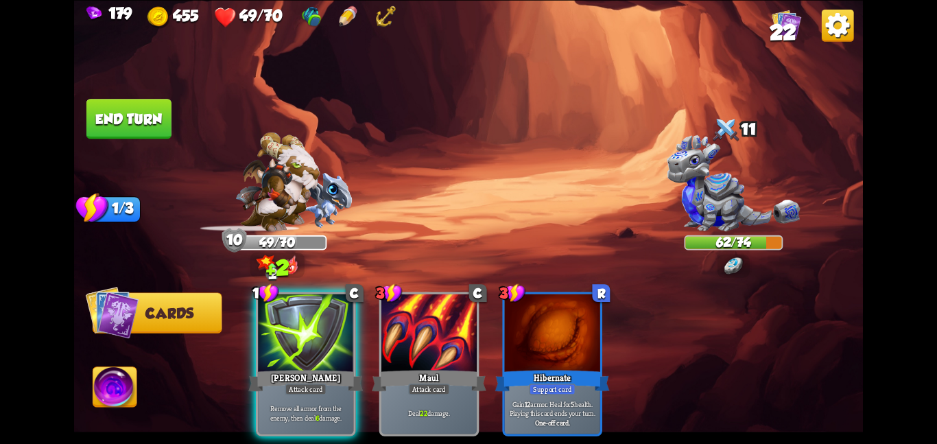
click at [130, 113] on button "End turn" at bounding box center [128, 119] width 85 height 40
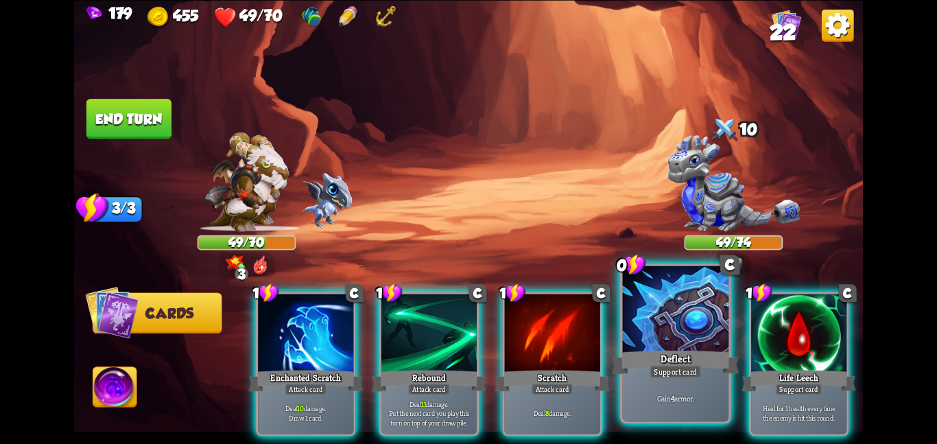
click at [635, 346] on div at bounding box center [676, 309] width 106 height 89
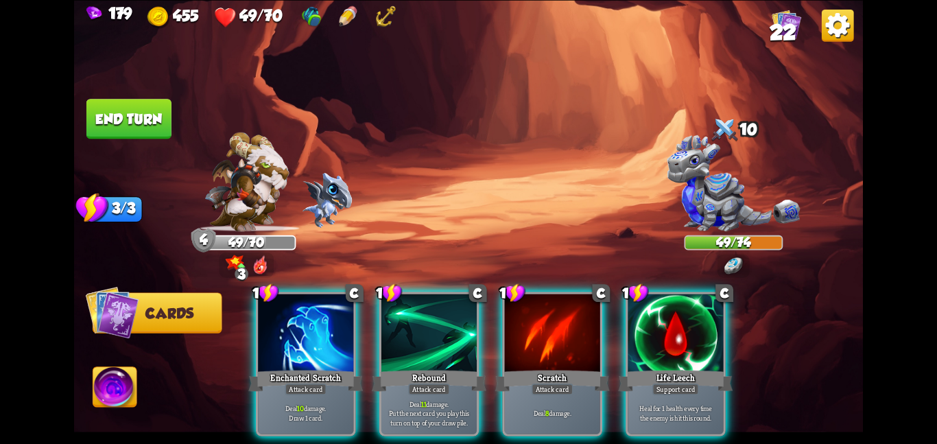
click at [635, 346] on div at bounding box center [675, 334] width 95 height 80
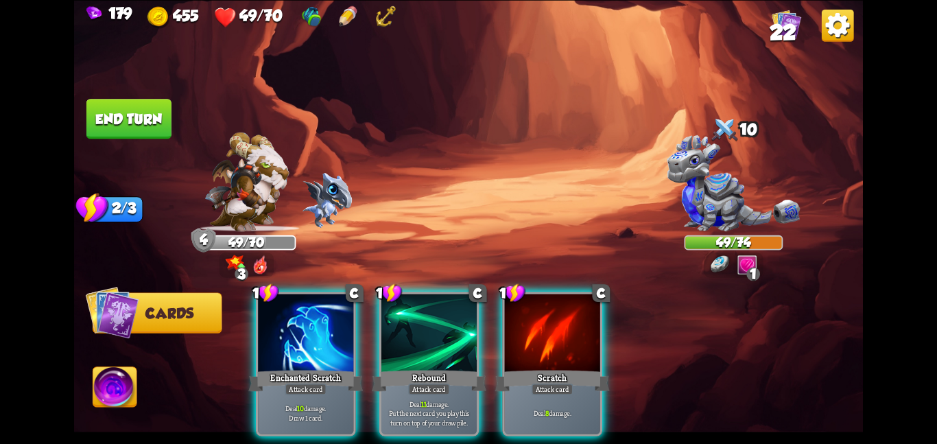
click at [482, 335] on div "1 C Enchanted Scratch Attack card Deal 10 damage. Draw 1 card. 1 C Rebound Atta…" at bounding box center [547, 345] width 631 height 198
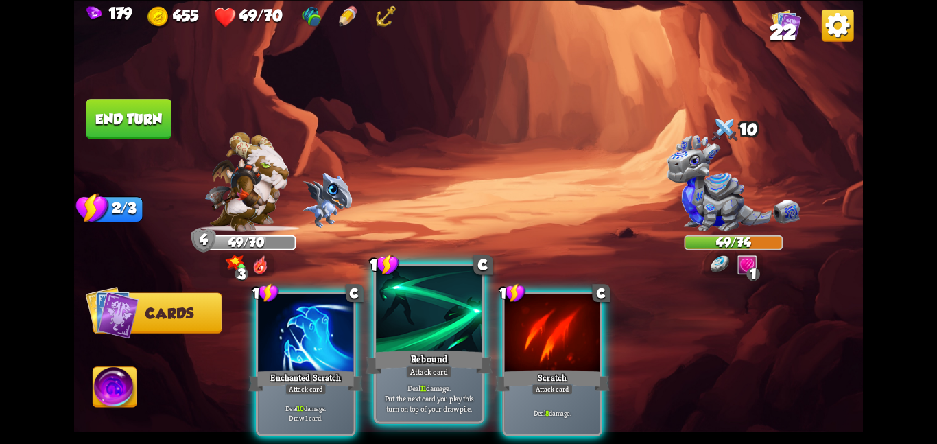
click at [449, 340] on div at bounding box center [429, 309] width 106 height 89
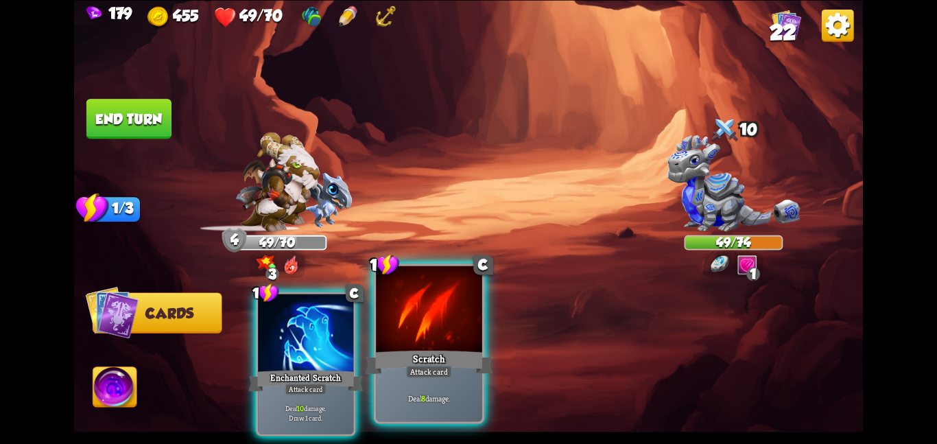
click at [449, 340] on div at bounding box center [429, 309] width 106 height 89
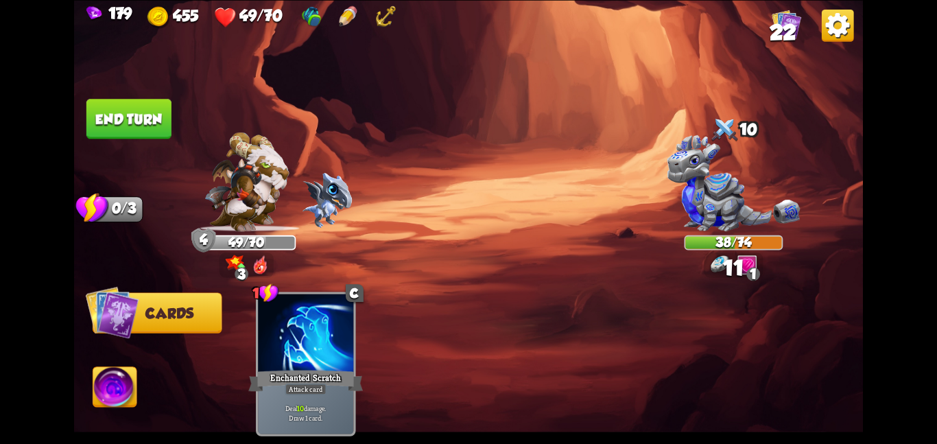
click at [449, 340] on div "1 C Enchanted Scratch Attack card Deal 10 damage. Draw 1 card." at bounding box center [547, 345] width 631 height 198
click at [117, 118] on button "End turn" at bounding box center [128, 119] width 85 height 40
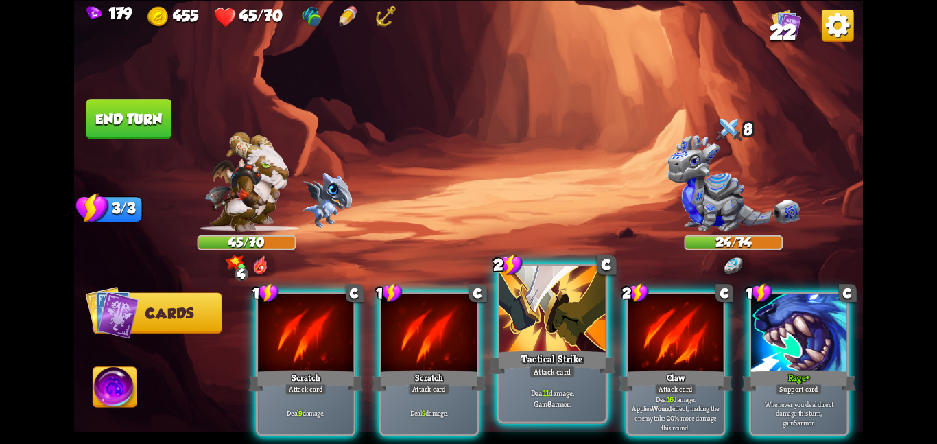
click at [553, 402] on p "Deal 11 damage. Gain 8 armor." at bounding box center [552, 398] width 101 height 21
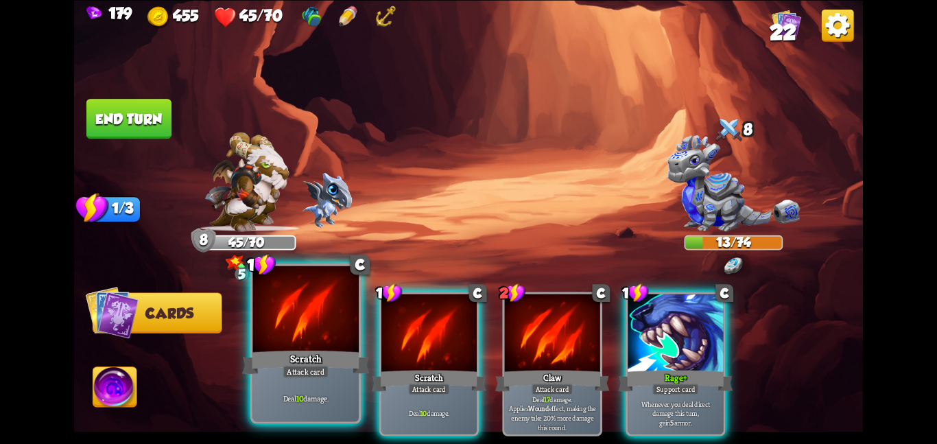
click at [324, 411] on div "Deal 10 damage." at bounding box center [305, 398] width 106 height 46
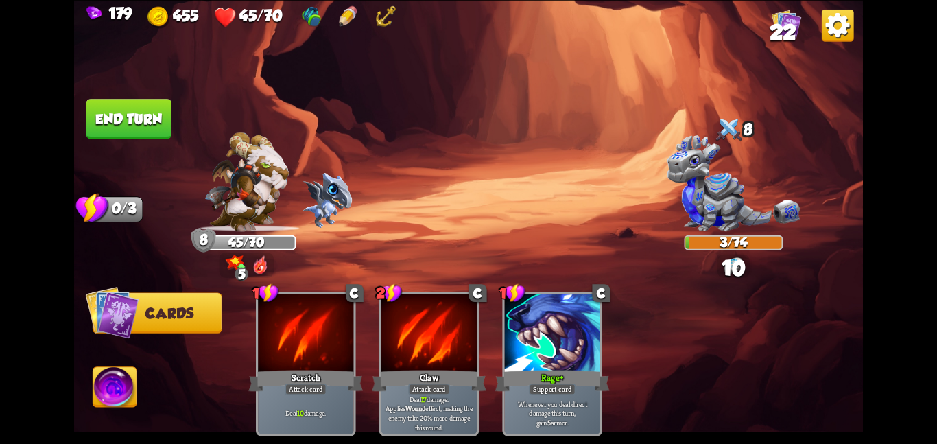
click at [93, 128] on button "End turn" at bounding box center [129, 118] width 86 height 40
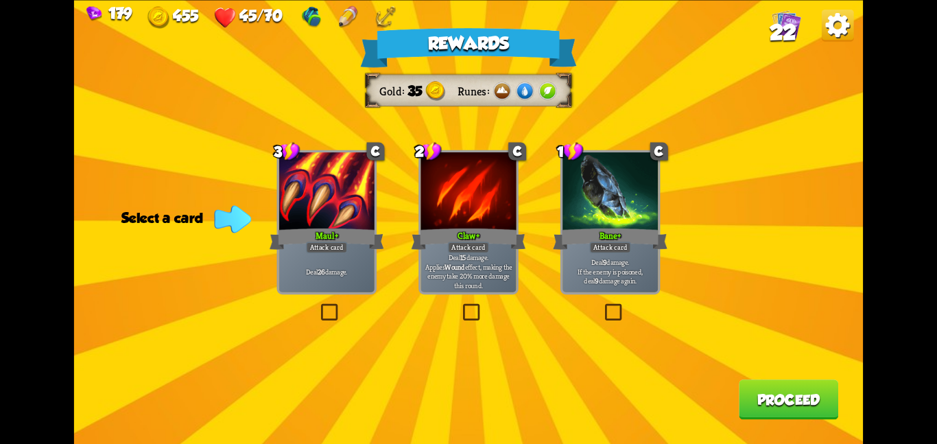
click at [600, 226] on div "Bane+" at bounding box center [610, 238] width 115 height 25
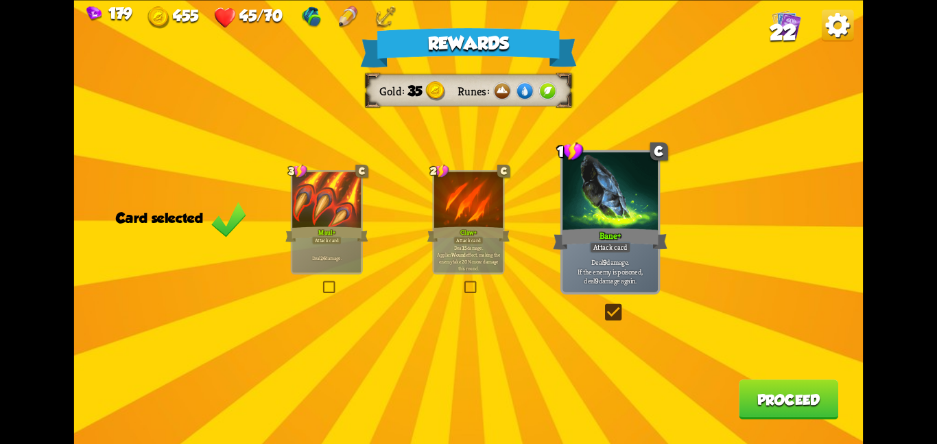
click at [781, 393] on button "Proceed" at bounding box center [788, 399] width 99 height 40
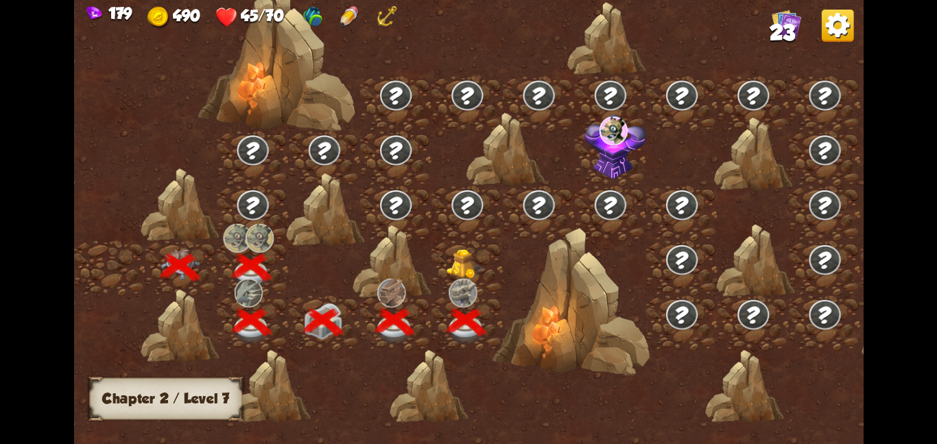
click at [471, 265] on img at bounding box center [467, 263] width 40 height 30
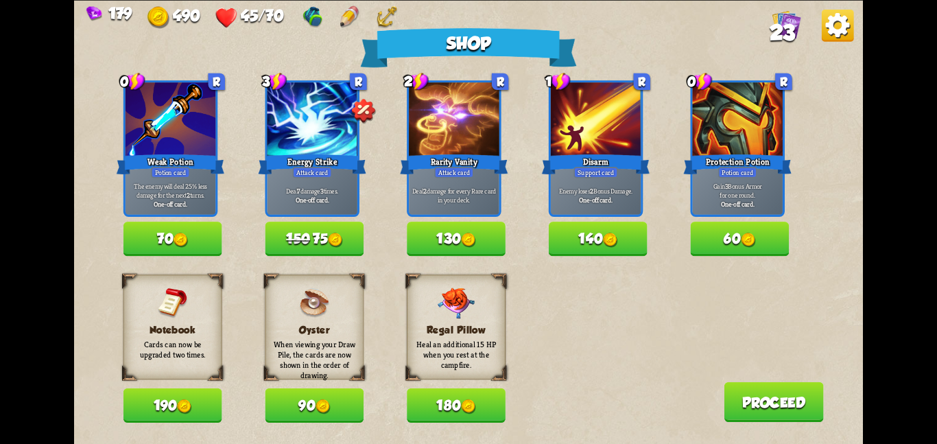
click at [326, 233] on button "150 75" at bounding box center [314, 239] width 99 height 34
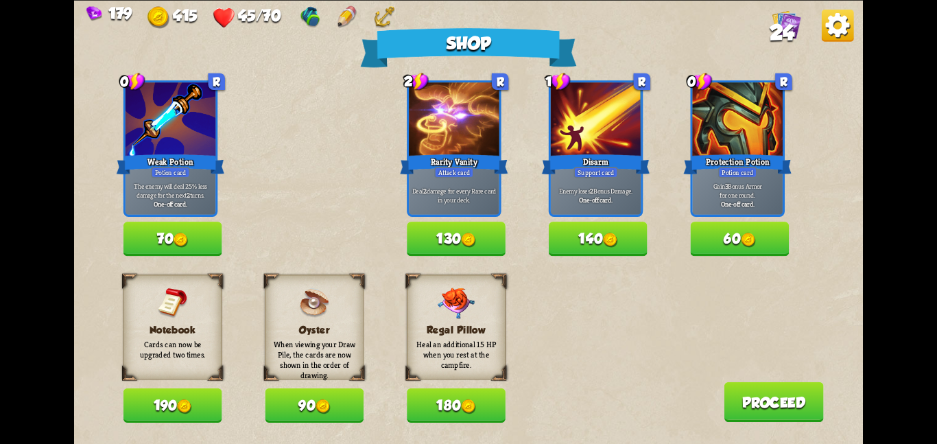
click at [194, 237] on button "70" at bounding box center [172, 239] width 99 height 34
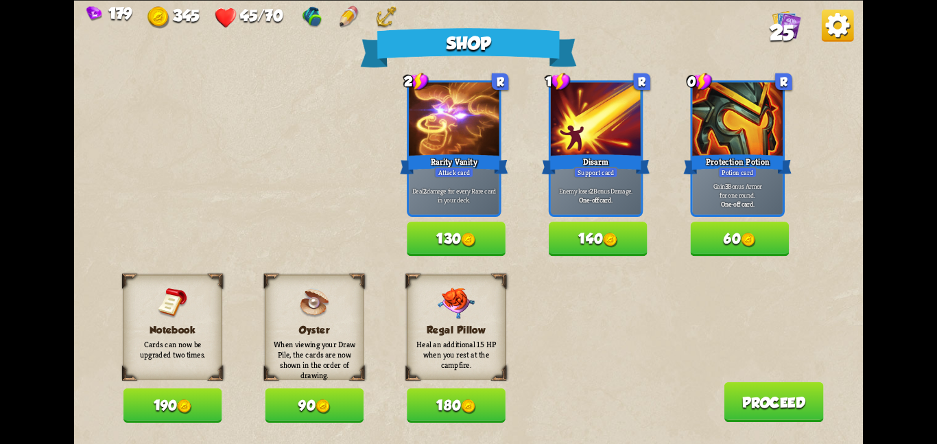
click at [436, 417] on button "180" at bounding box center [456, 405] width 99 height 34
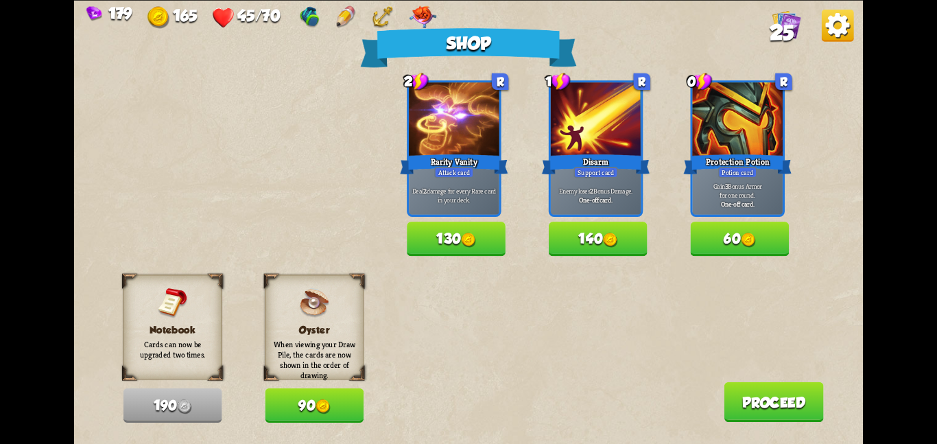
click at [757, 434] on div "Shop 0 R Weak Potion Potion card The enemy will deal 25% less damage for the ne…" at bounding box center [468, 222] width 789 height 444
click at [737, 251] on button "60" at bounding box center [740, 239] width 99 height 34
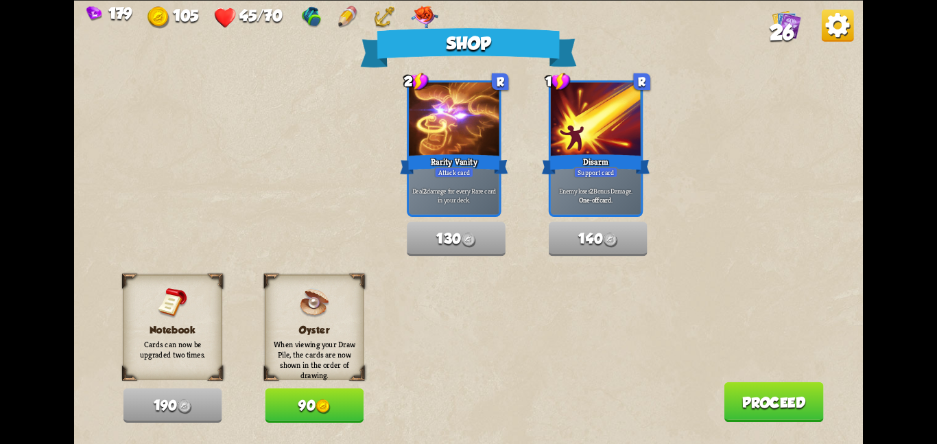
click at [797, 407] on button "Proceed" at bounding box center [773, 401] width 99 height 40
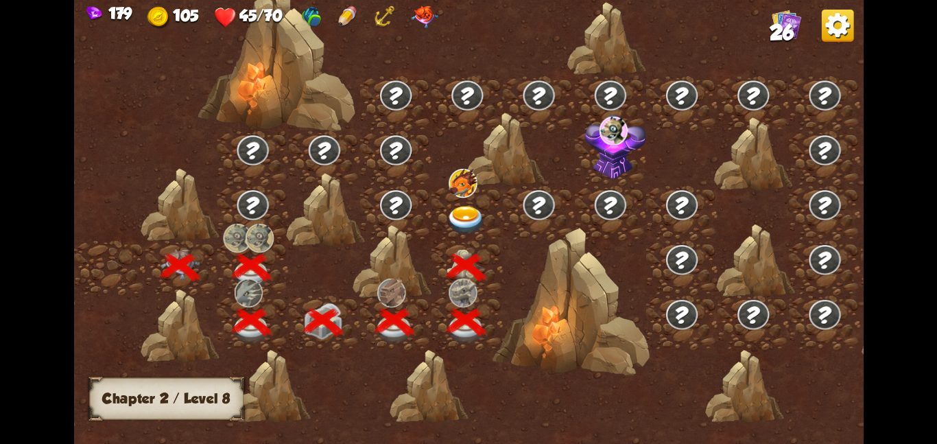
click at [455, 207] on img at bounding box center [467, 219] width 40 height 29
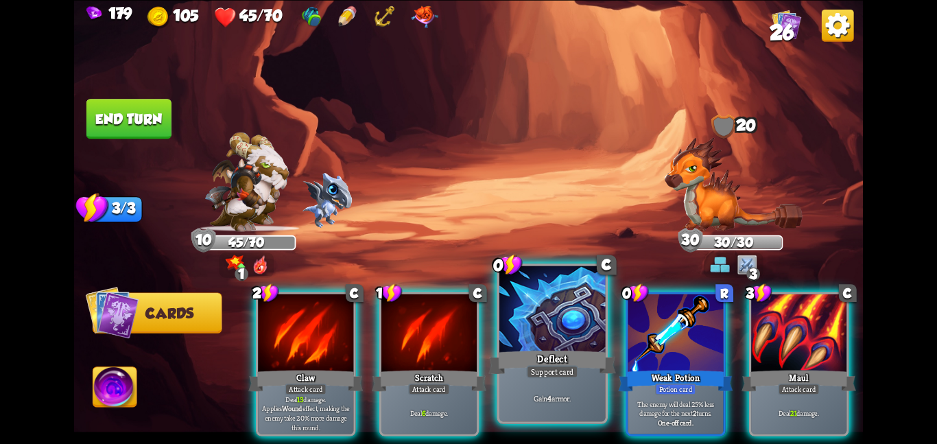
click at [582, 356] on div "Deflect" at bounding box center [551, 362] width 127 height 28
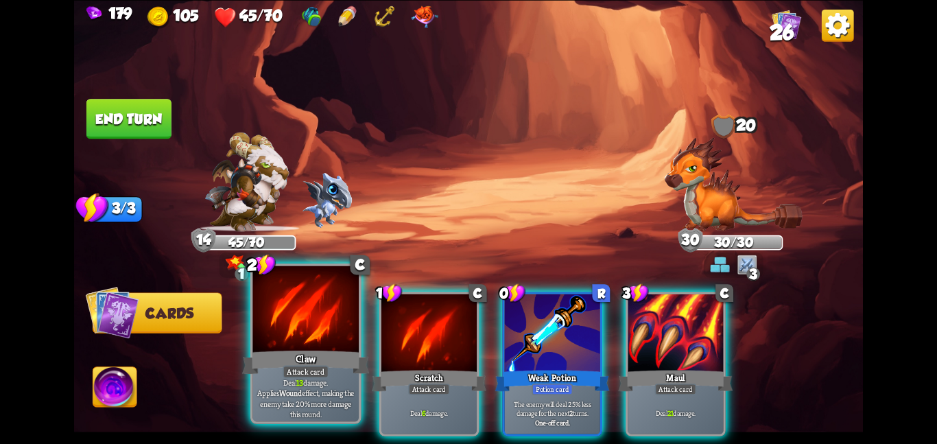
click at [306, 347] on div at bounding box center [305, 309] width 106 height 89
click at [381, 347] on div at bounding box center [428, 334] width 95 height 80
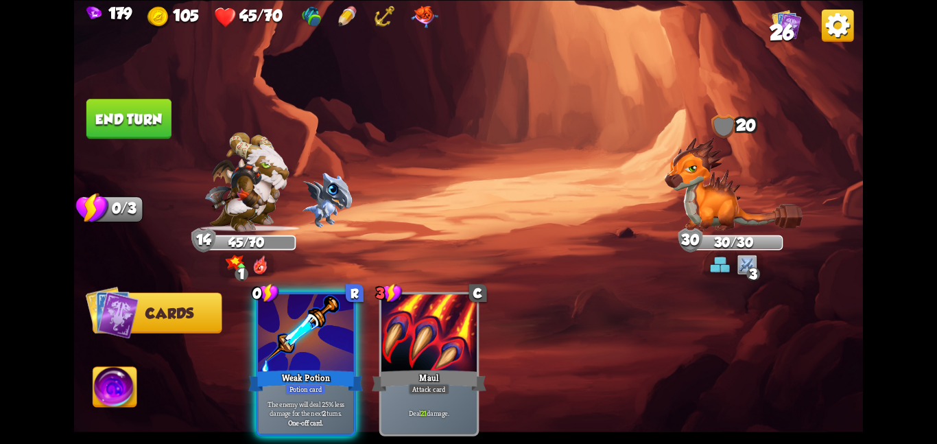
click at [306, 347] on div at bounding box center [305, 334] width 95 height 80
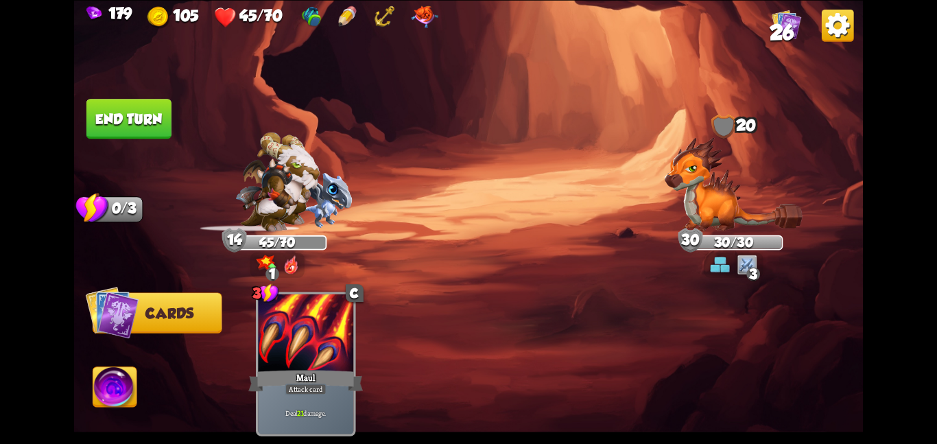
click at [306, 347] on div at bounding box center [305, 334] width 95 height 80
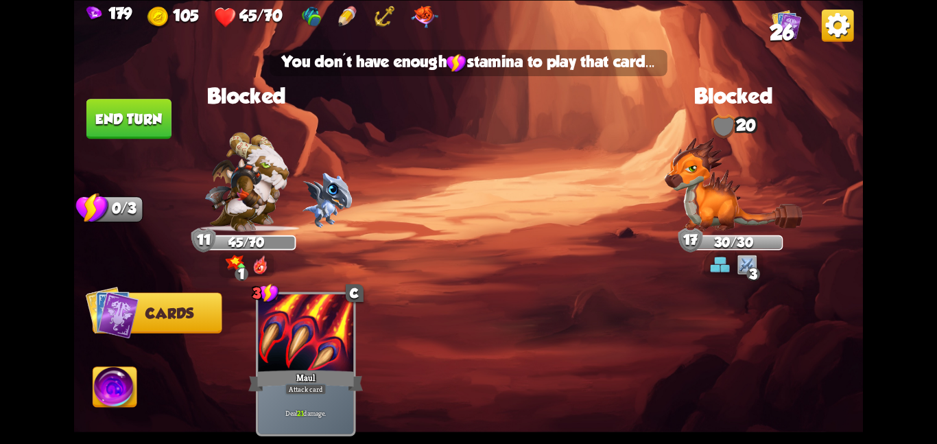
click at [126, 143] on img at bounding box center [468, 222] width 789 height 444
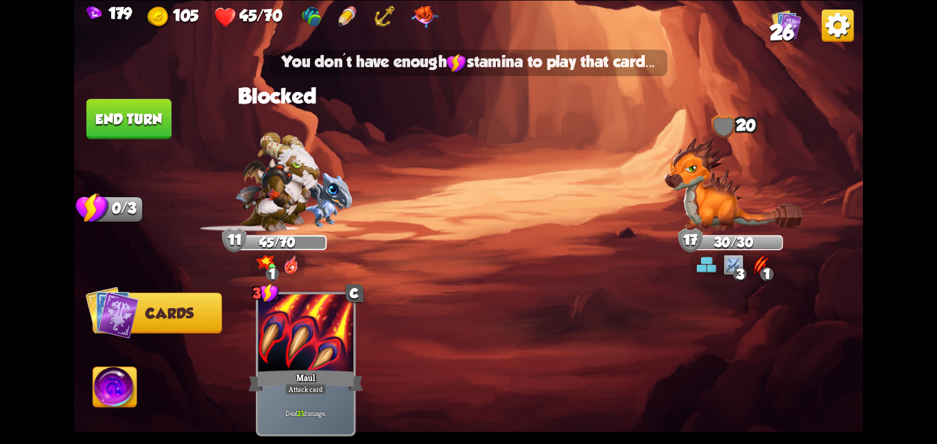
click at [117, 128] on button "End turn" at bounding box center [128, 119] width 85 height 40
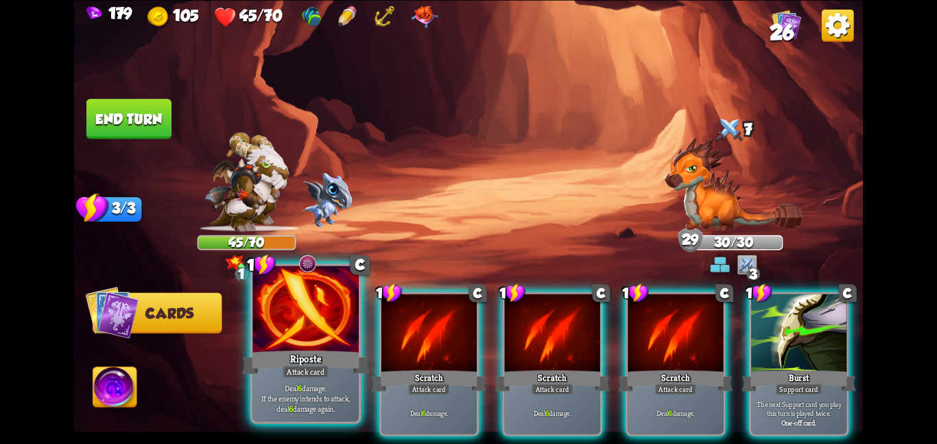
click at [341, 321] on div at bounding box center [305, 309] width 106 height 89
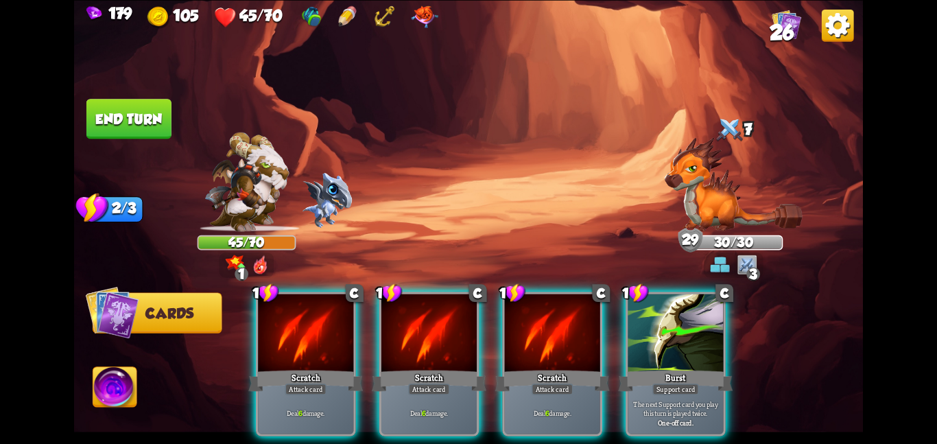
click at [341, 321] on div at bounding box center [305, 334] width 95 height 80
click at [381, 321] on div at bounding box center [428, 334] width 95 height 80
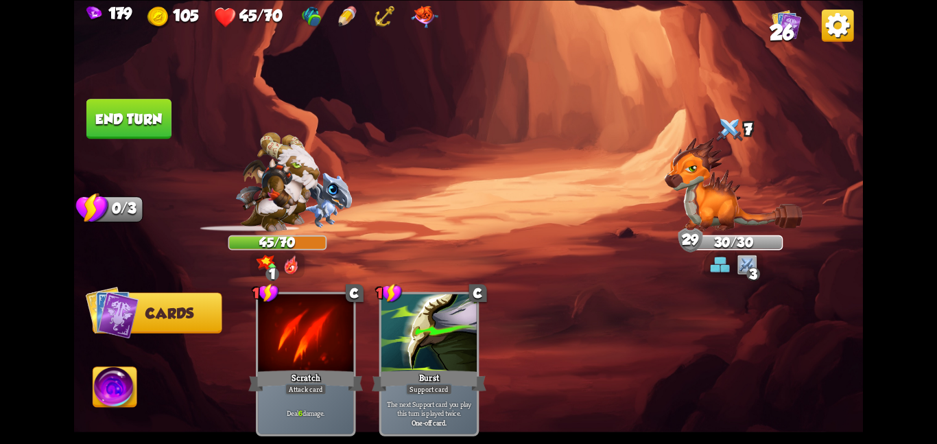
click at [341, 321] on div at bounding box center [305, 334] width 95 height 80
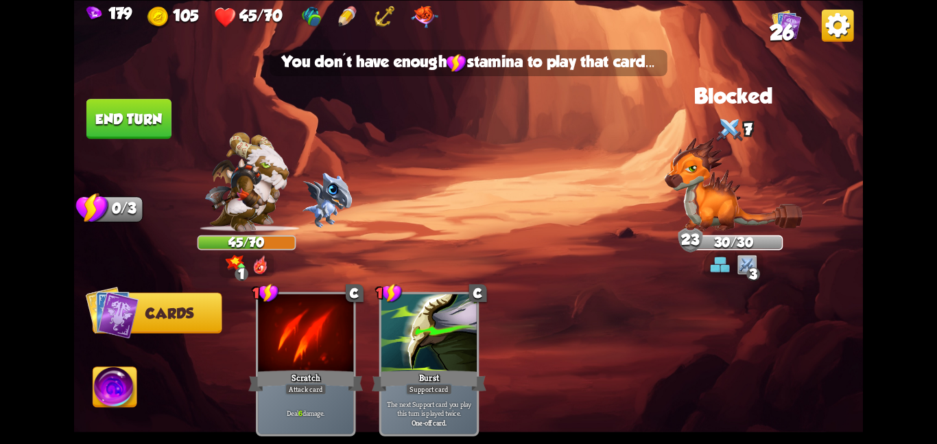
click at [341, 321] on div at bounding box center [305, 334] width 95 height 80
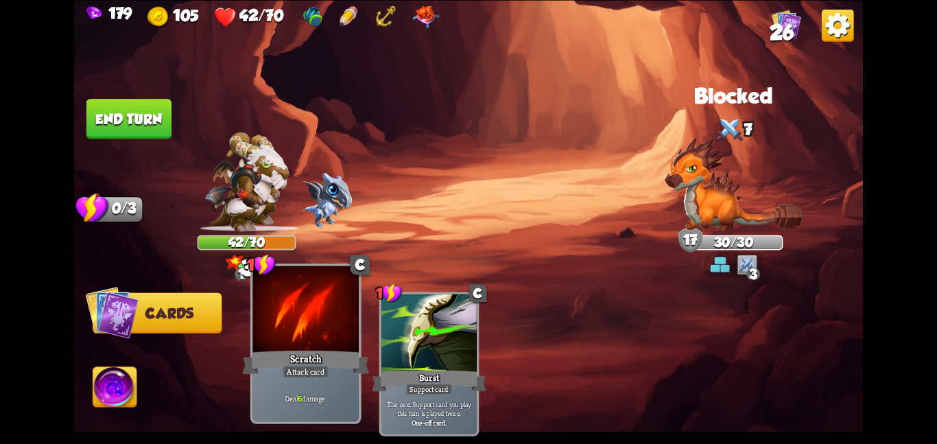
click at [314, 342] on div at bounding box center [305, 309] width 106 height 89
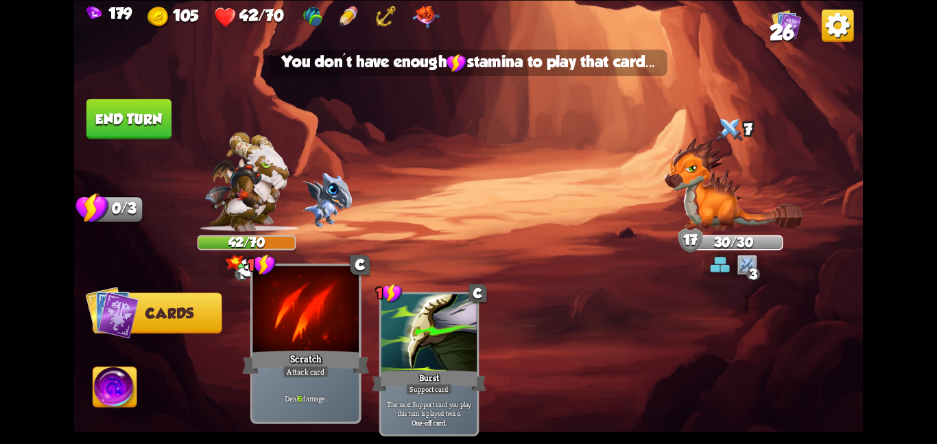
click at [314, 342] on div at bounding box center [305, 309] width 106 height 89
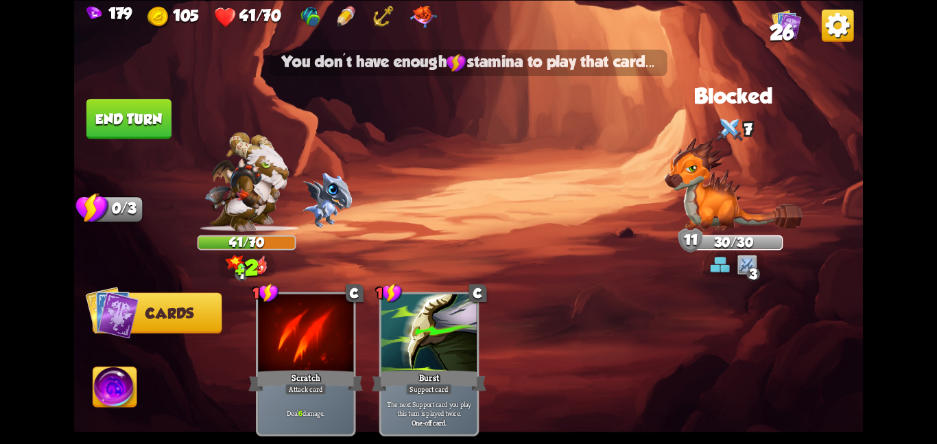
click at [116, 115] on button "End turn" at bounding box center [128, 119] width 85 height 40
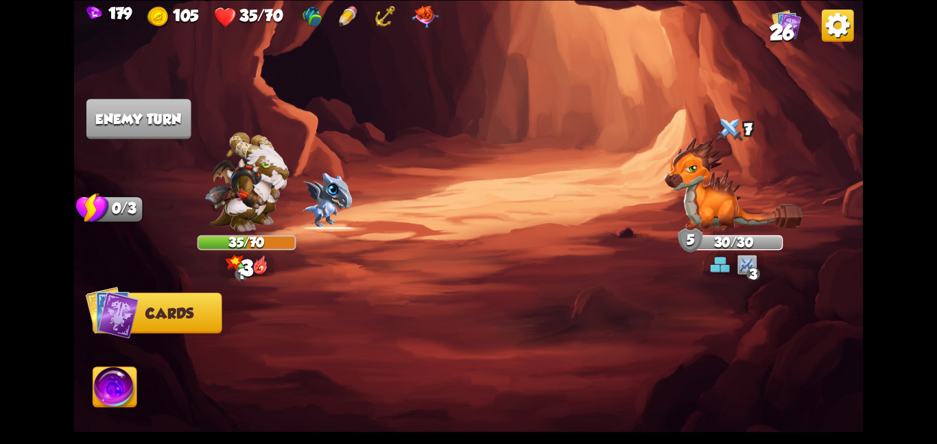
click at [757, 267] on div "3" at bounding box center [753, 274] width 14 height 14
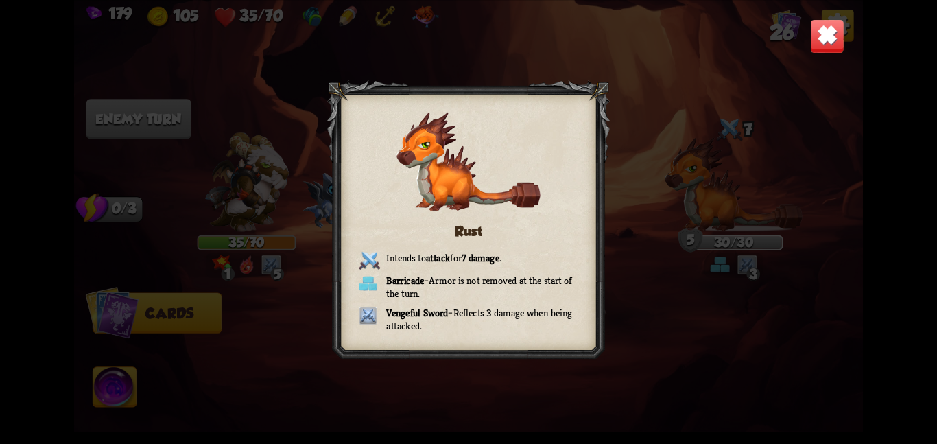
click at [837, 23] on img at bounding box center [827, 36] width 34 height 34
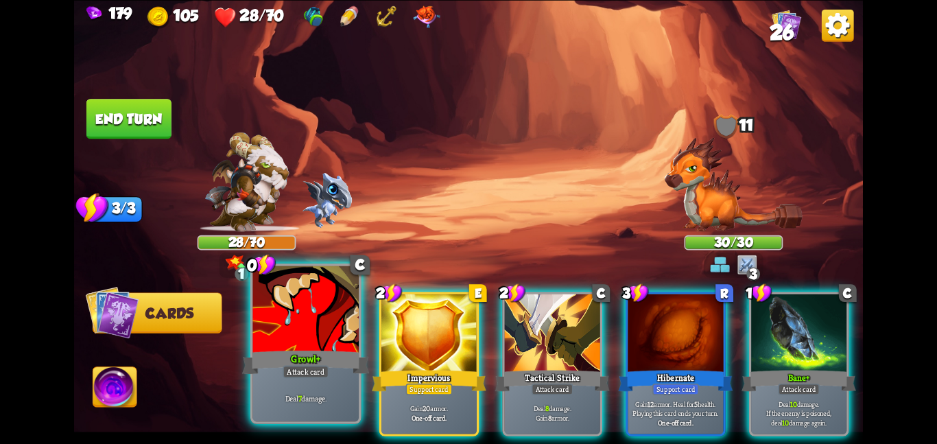
click at [311, 312] on div at bounding box center [305, 309] width 106 height 89
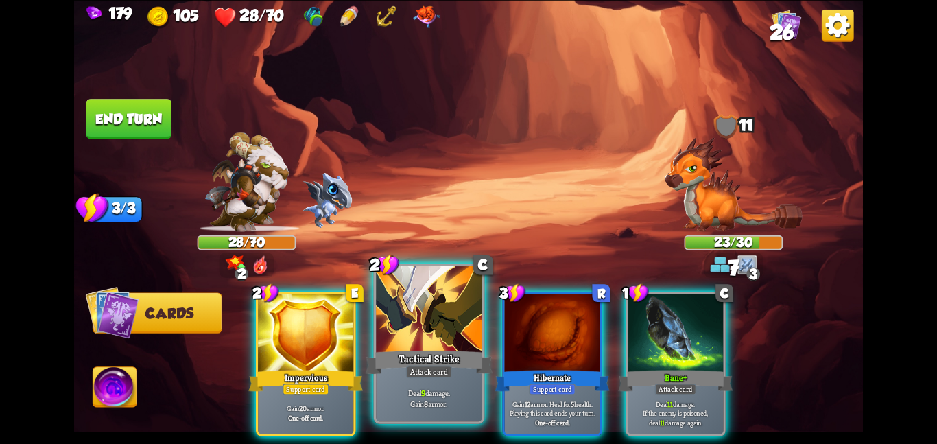
click at [457, 348] on div "Tactical Strike" at bounding box center [429, 362] width 127 height 28
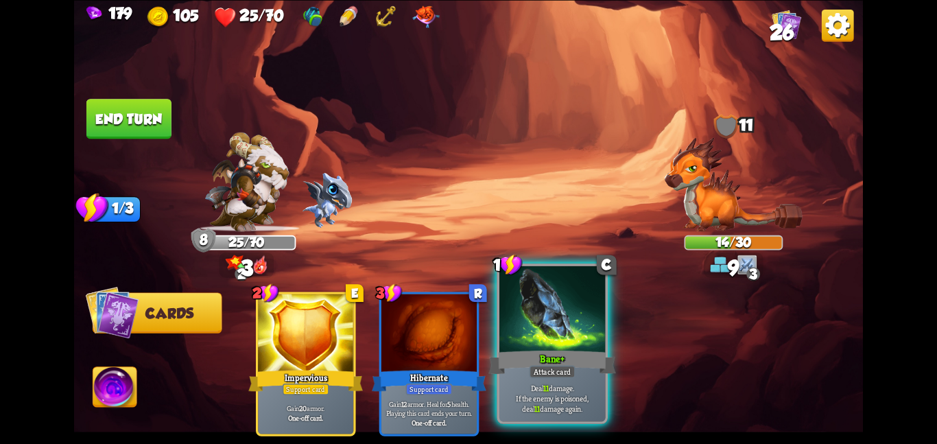
click at [530, 357] on div "Bane+" at bounding box center [551, 362] width 127 height 28
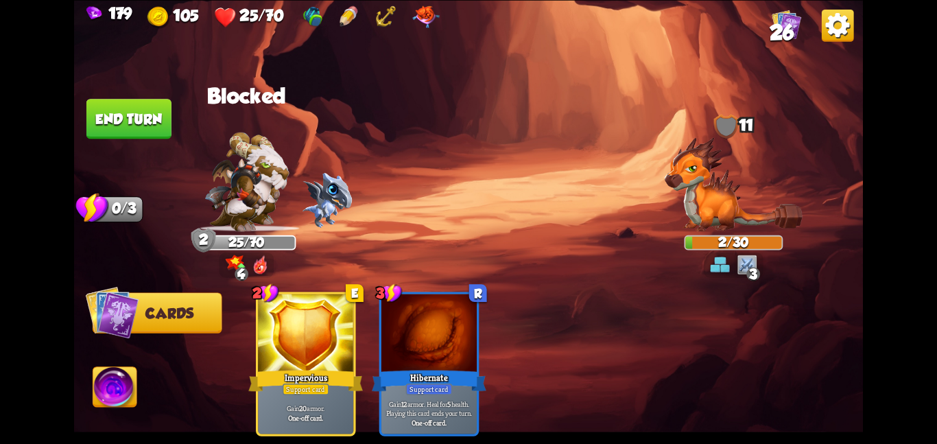
click at [135, 113] on button "End turn" at bounding box center [128, 119] width 85 height 40
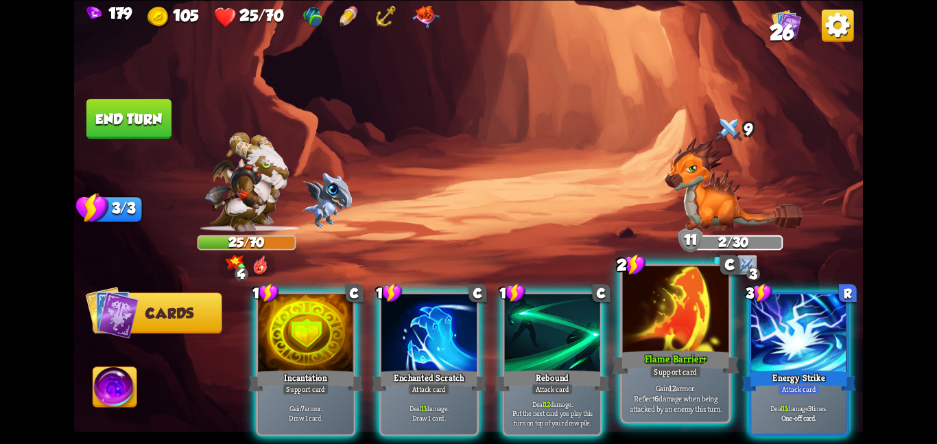
click at [670, 366] on div "Support card" at bounding box center [675, 371] width 51 height 13
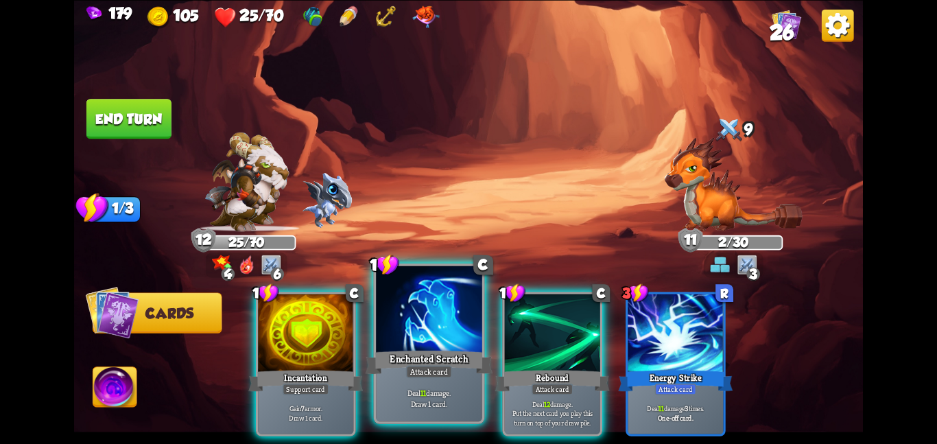
click at [397, 342] on div at bounding box center [429, 309] width 106 height 89
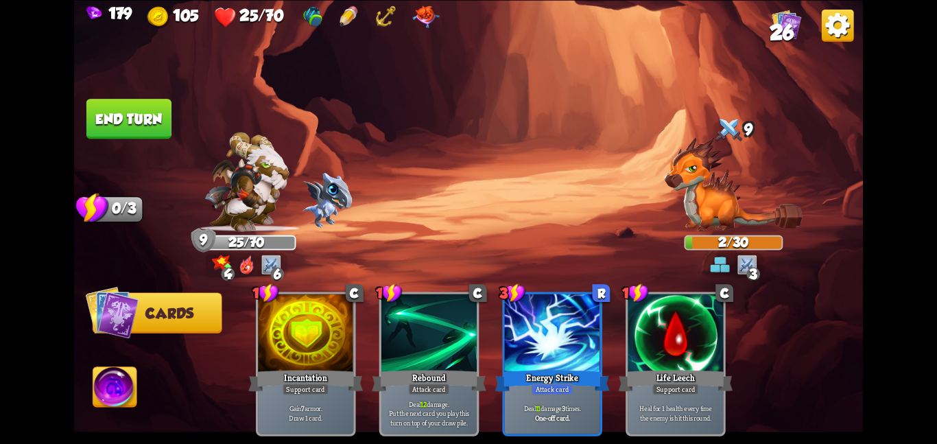
click at [137, 114] on button "End turn" at bounding box center [128, 119] width 85 height 40
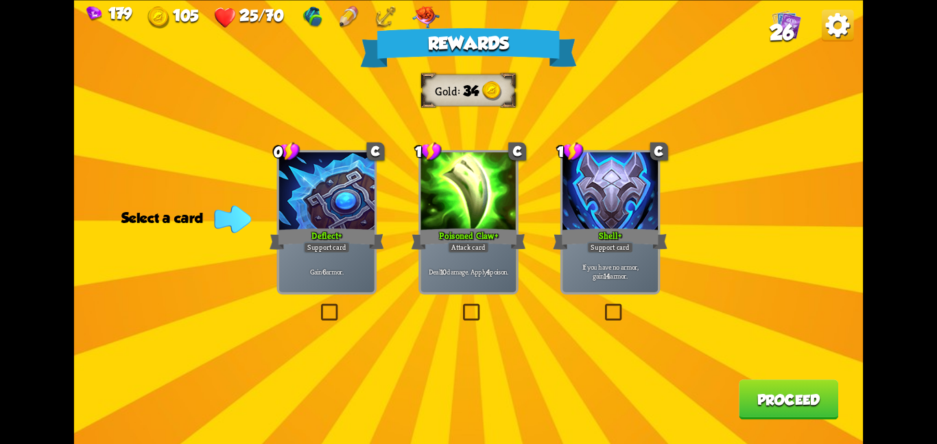
click at [494, 248] on div "Poisoned Claw+" at bounding box center [469, 238] width 115 height 25
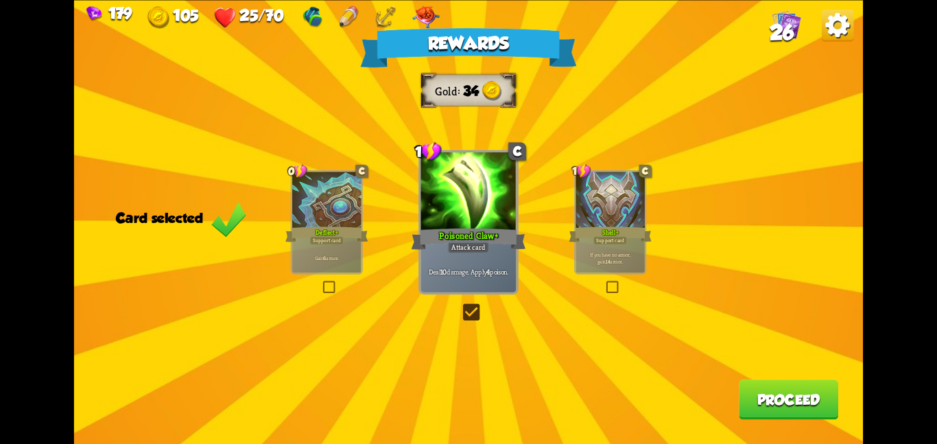
click at [783, 410] on button "Proceed" at bounding box center [788, 399] width 99 height 40
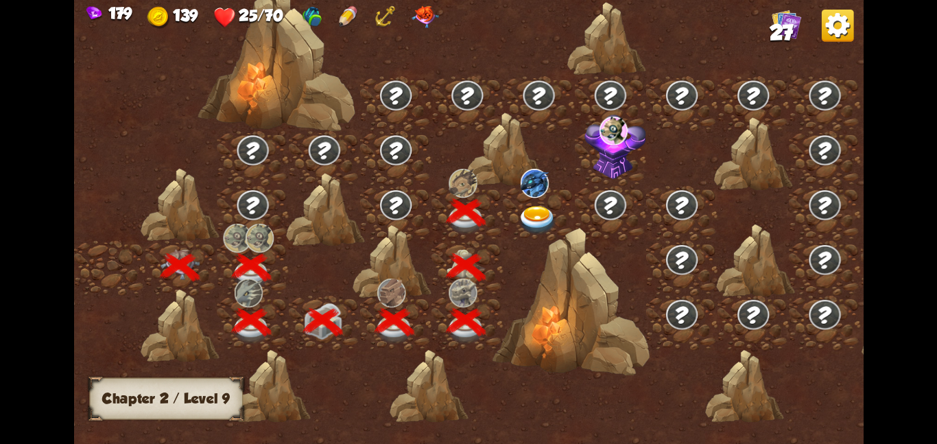
click at [541, 209] on img at bounding box center [538, 219] width 40 height 29
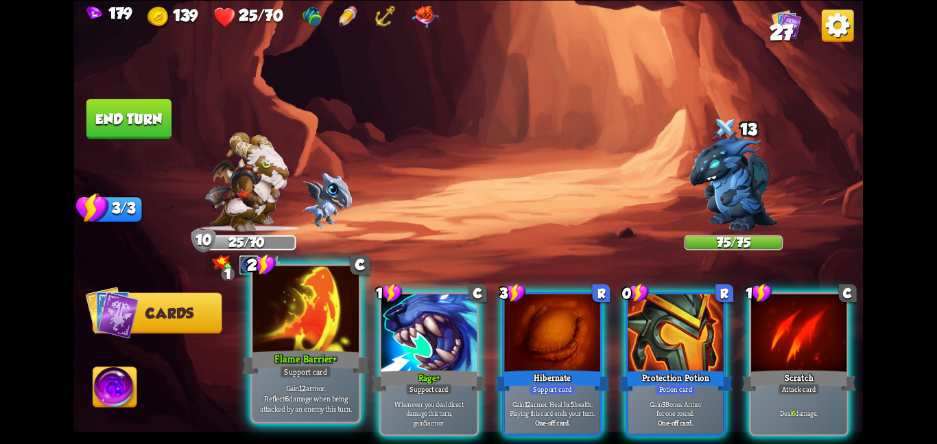
click at [346, 370] on div "Flame Barrier+" at bounding box center [305, 362] width 127 height 28
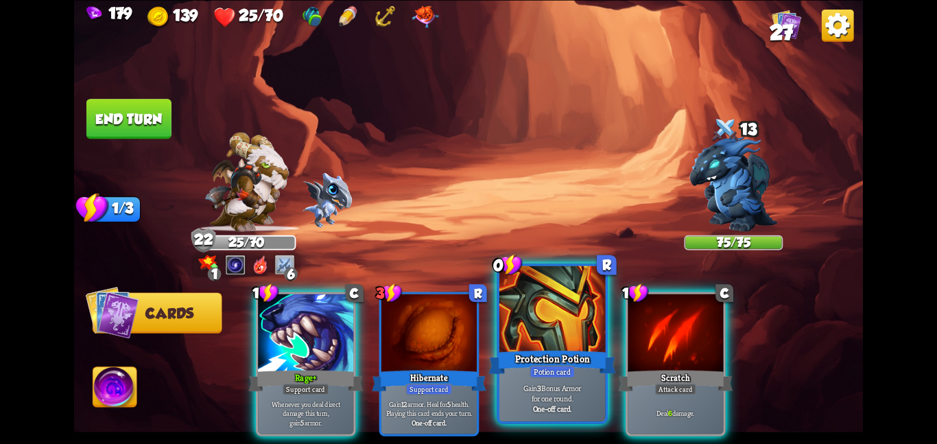
click at [567, 340] on div at bounding box center [552, 309] width 106 height 89
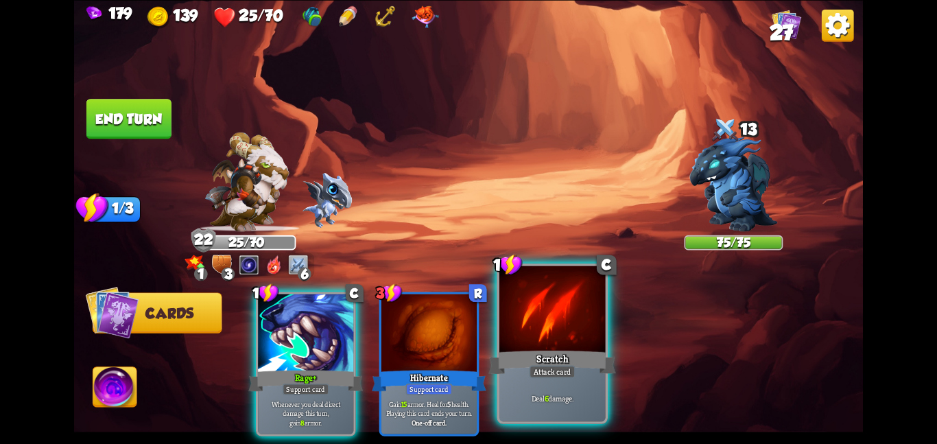
click at [541, 342] on div at bounding box center [552, 309] width 106 height 89
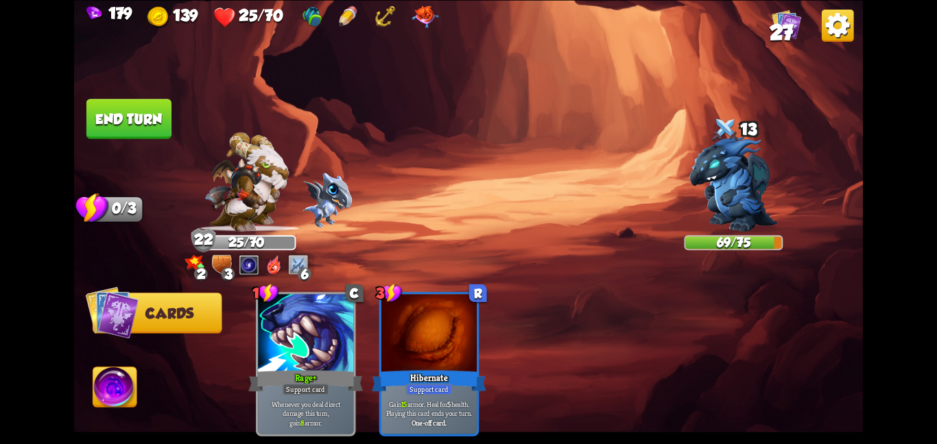
click at [147, 111] on button "End turn" at bounding box center [128, 119] width 85 height 40
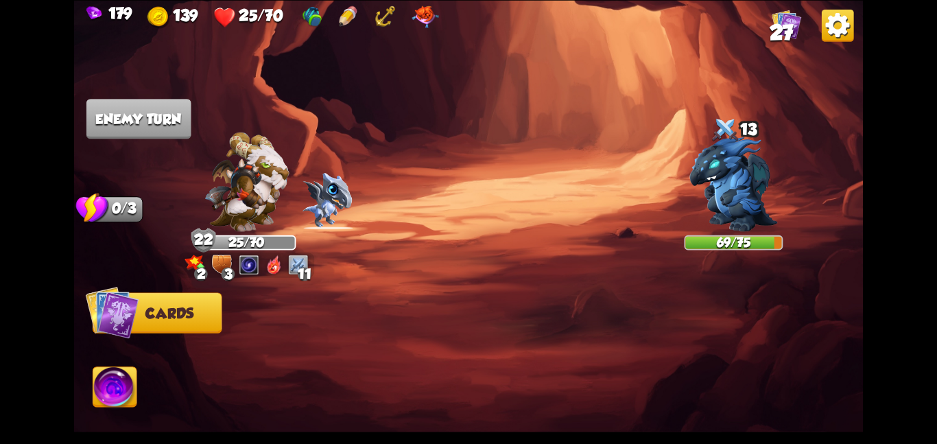
click at [257, 265] on img at bounding box center [249, 265] width 20 height 20
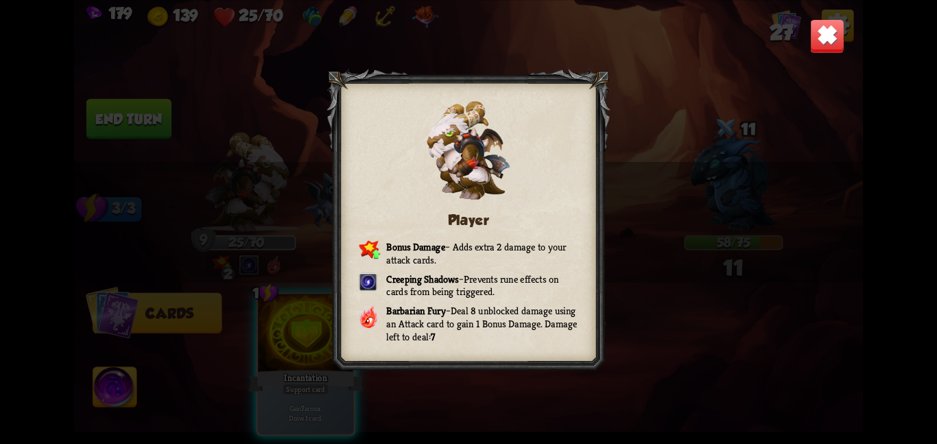
click at [818, 19] on img at bounding box center [827, 36] width 34 height 34
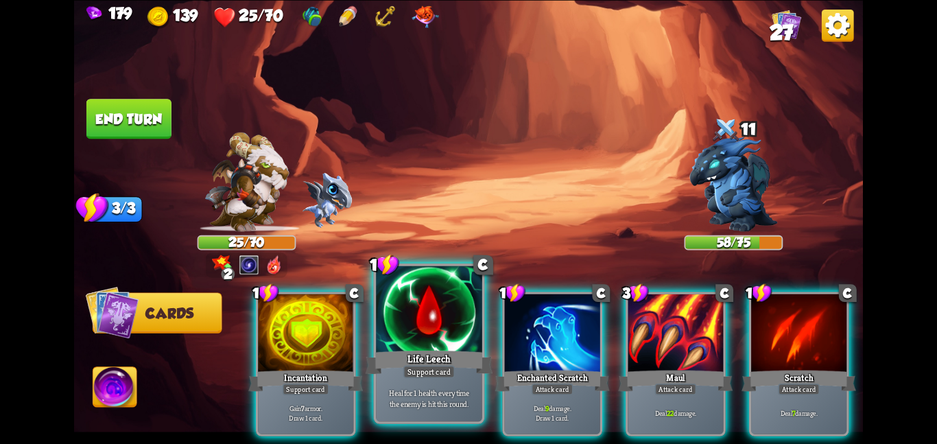
click at [401, 341] on div at bounding box center [429, 309] width 106 height 89
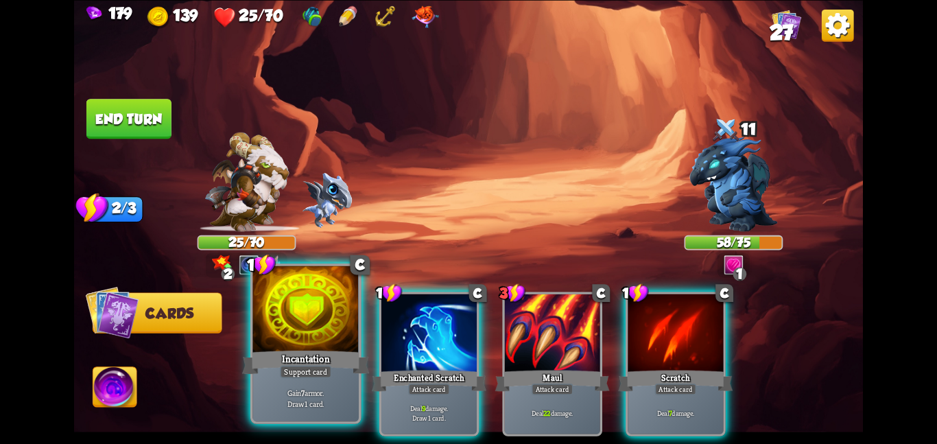
click at [292, 346] on div at bounding box center [305, 309] width 106 height 89
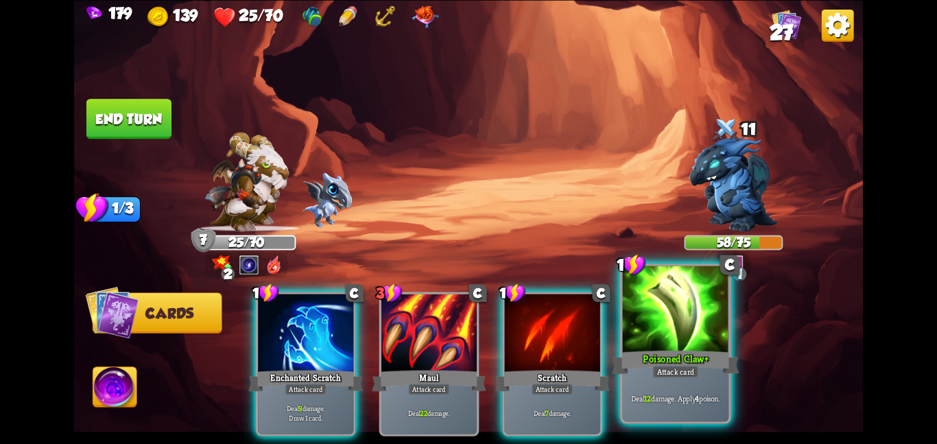
click at [705, 367] on div "Poisoned Claw+" at bounding box center [675, 362] width 127 height 28
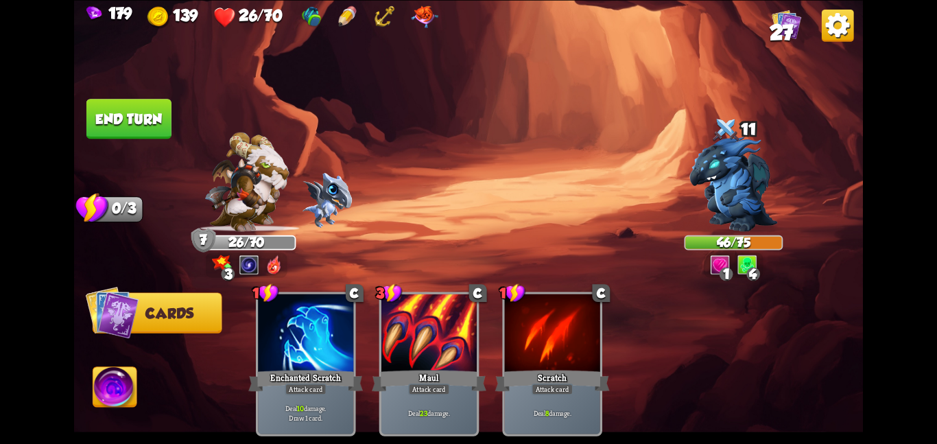
click at [143, 122] on button "End turn" at bounding box center [128, 119] width 85 height 40
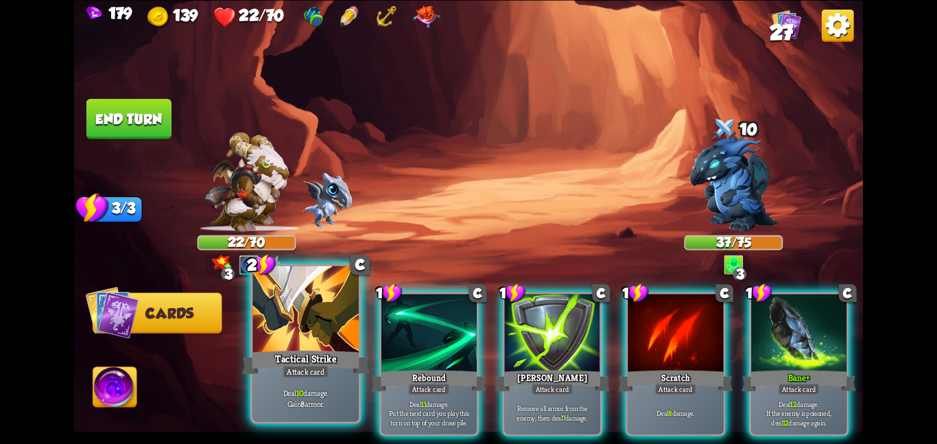
click at [253, 366] on div "Tactical Strike" at bounding box center [305, 362] width 127 height 28
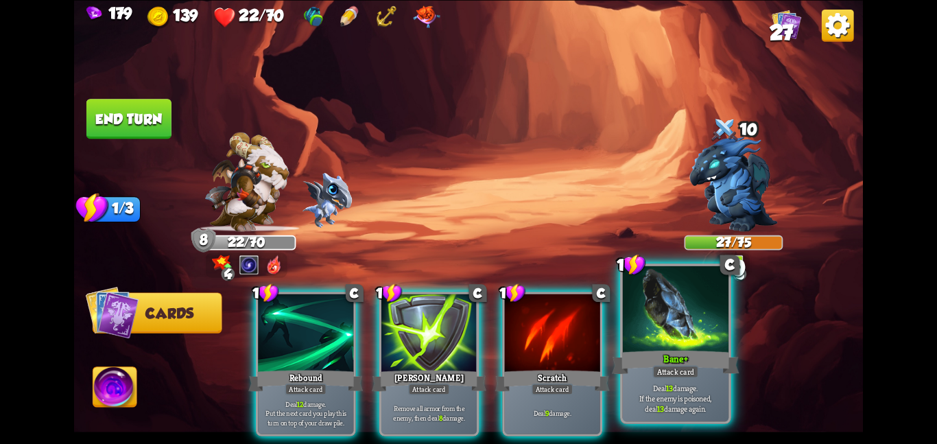
click at [705, 360] on div "Bane+" at bounding box center [675, 362] width 127 height 28
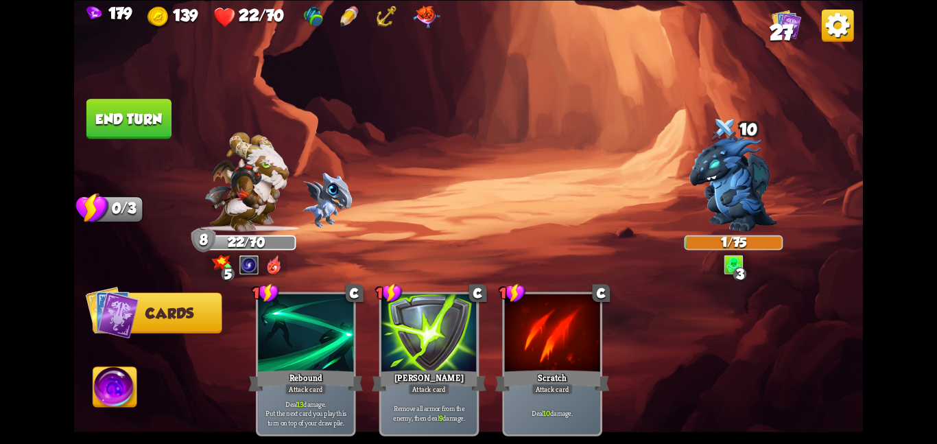
click at [158, 120] on button "End turn" at bounding box center [129, 118] width 86 height 40
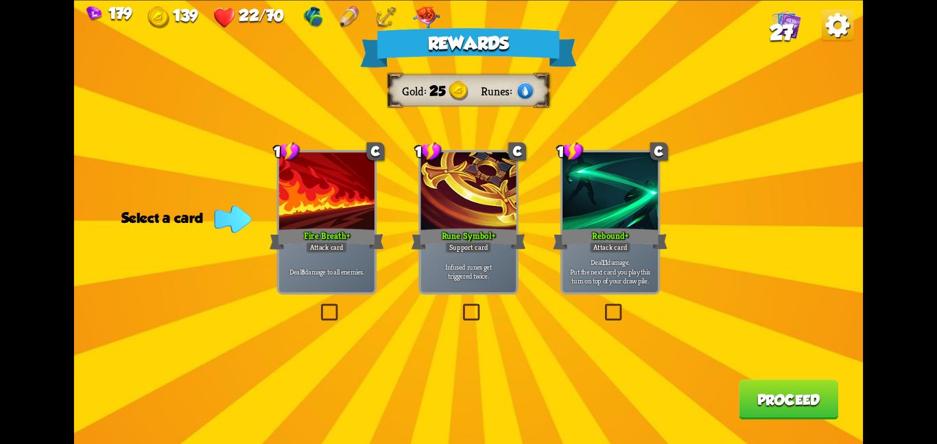
click at [348, 244] on div "Fire Breath+" at bounding box center [327, 238] width 115 height 25
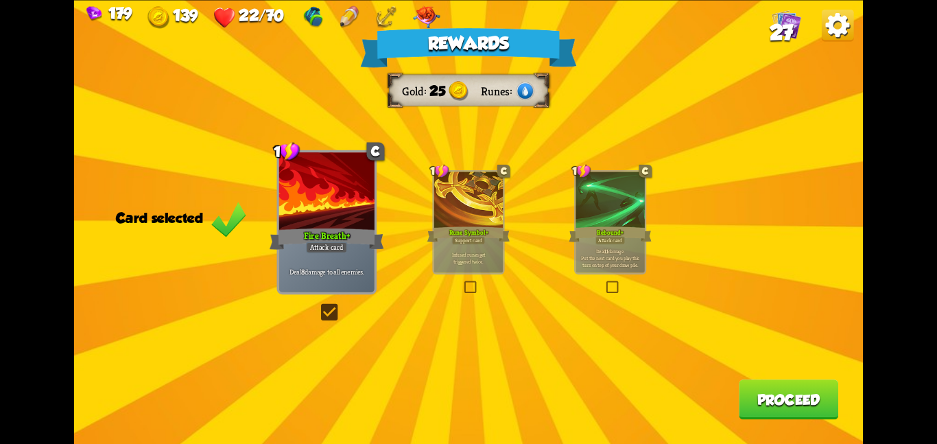
click at [838, 402] on button "Proceed" at bounding box center [788, 399] width 99 height 40
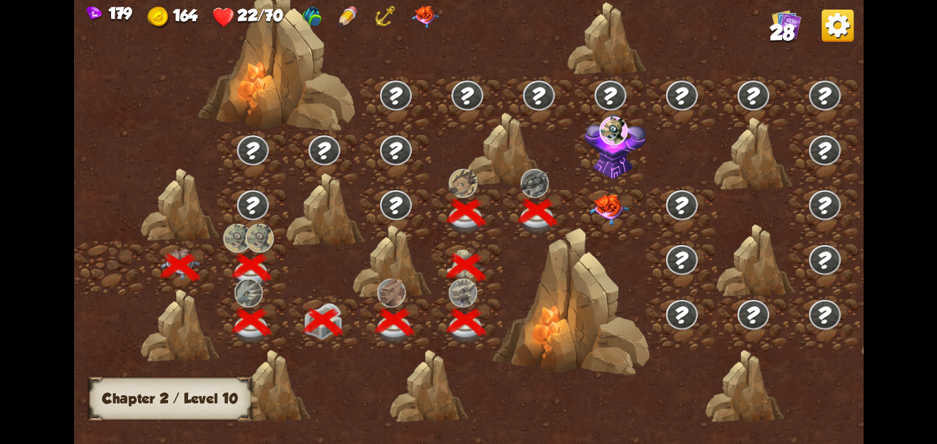
click at [612, 202] on img at bounding box center [609, 208] width 40 height 31
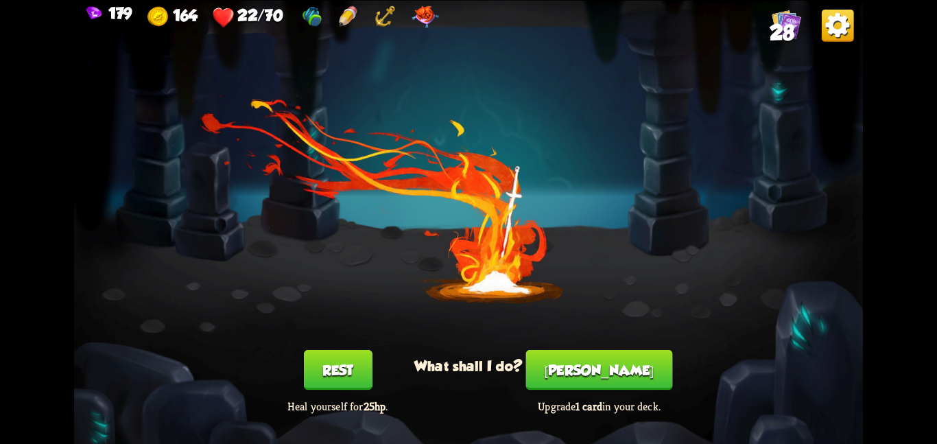
click at [346, 363] on button "Rest" at bounding box center [338, 370] width 69 height 40
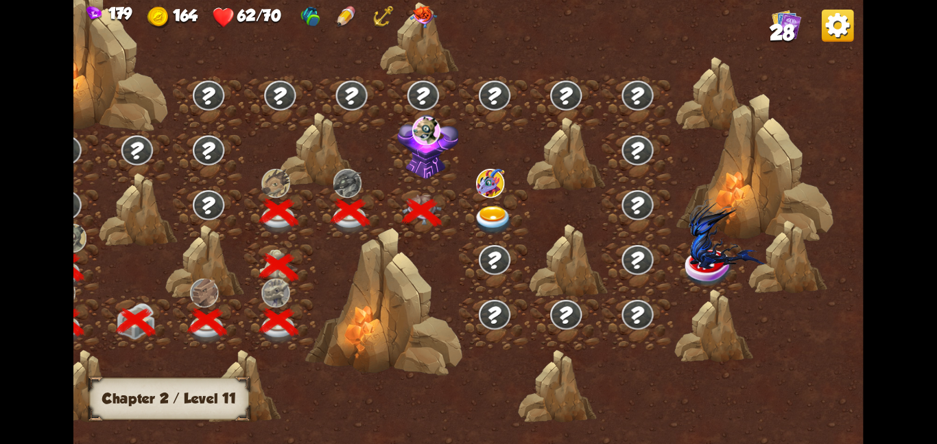
click at [477, 198] on div at bounding box center [494, 212] width 71 height 55
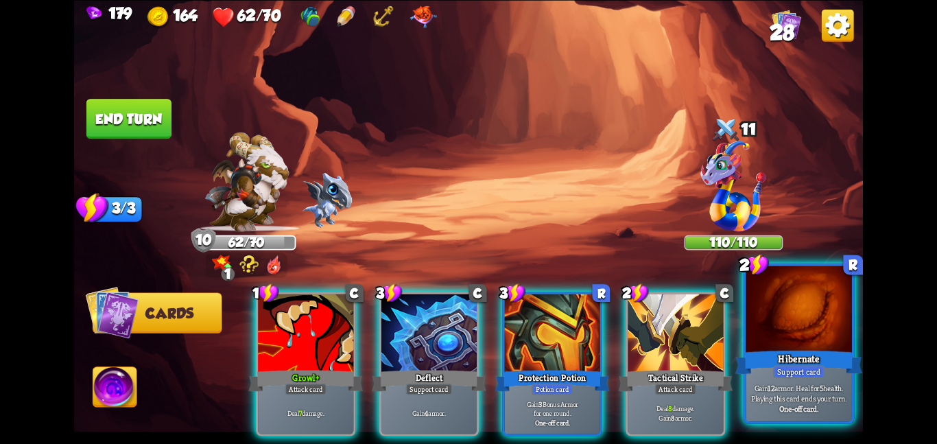
click at [768, 391] on b "12" at bounding box center [771, 387] width 7 height 10
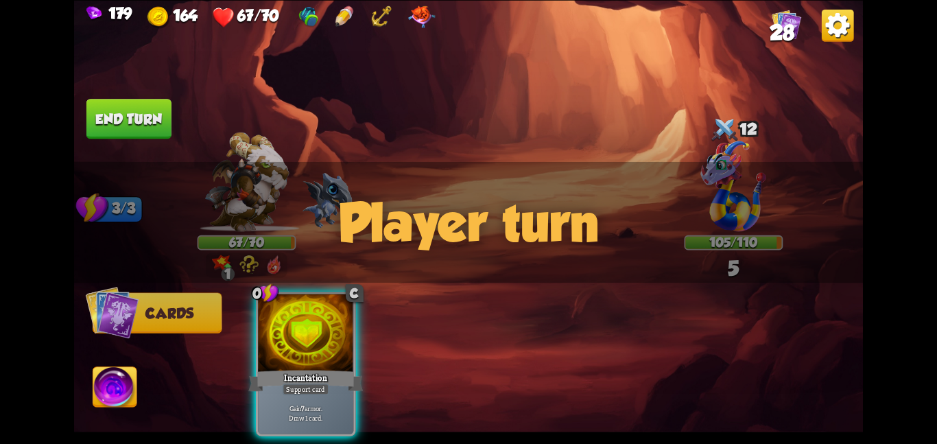
click at [118, 104] on button "End turn" at bounding box center [128, 119] width 85 height 40
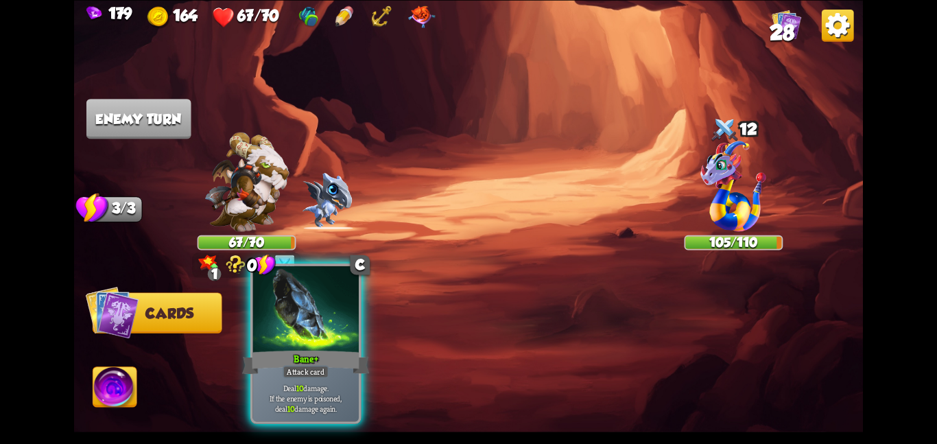
click at [292, 308] on div at bounding box center [305, 309] width 106 height 89
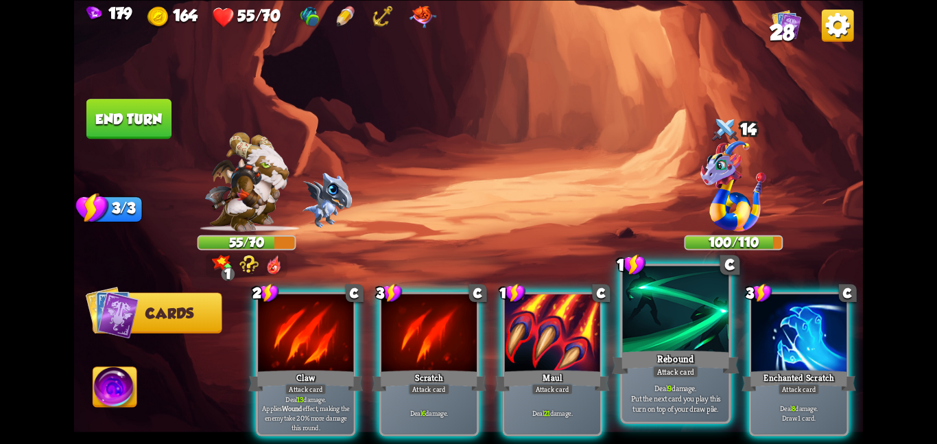
click at [682, 354] on div "Rebound" at bounding box center [675, 362] width 127 height 28
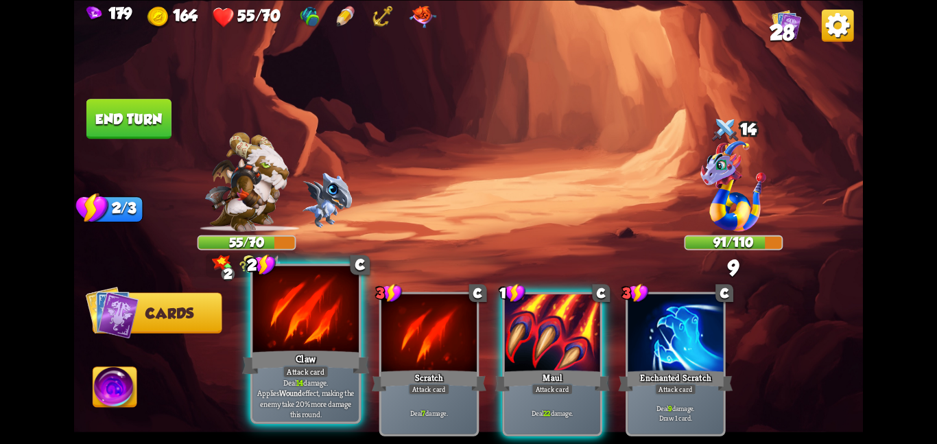
click at [311, 335] on div at bounding box center [305, 309] width 106 height 89
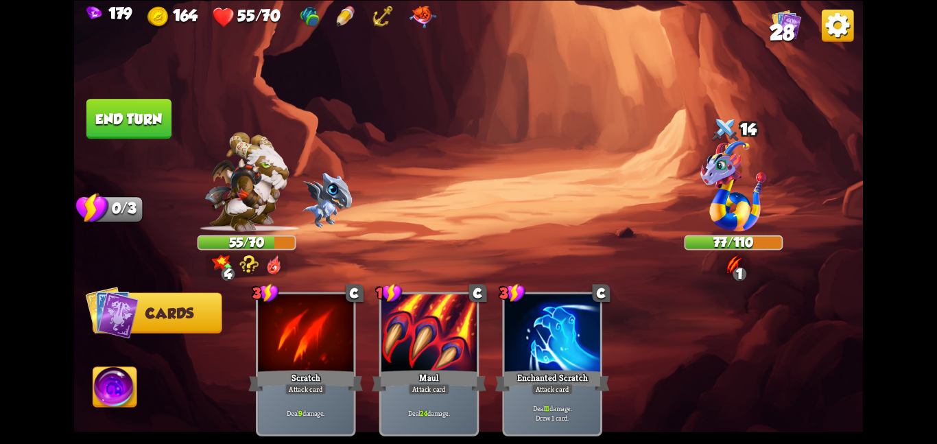
click at [142, 123] on button "End turn" at bounding box center [128, 119] width 85 height 40
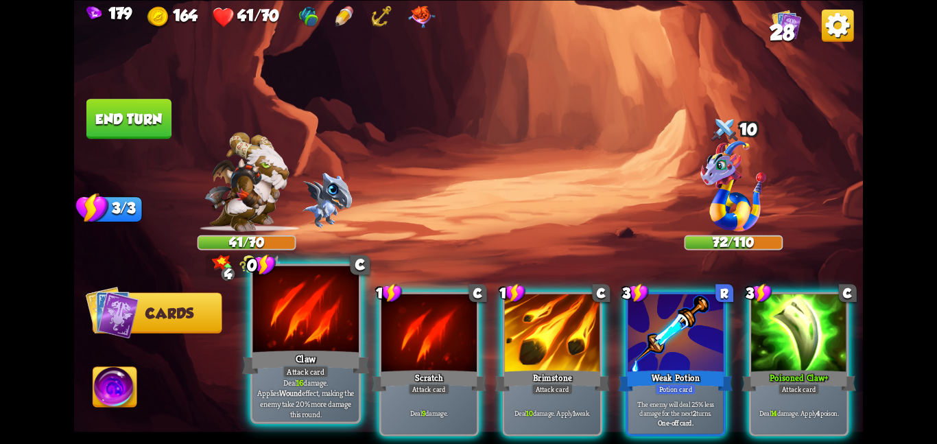
click at [338, 356] on div "Claw" at bounding box center [305, 362] width 127 height 28
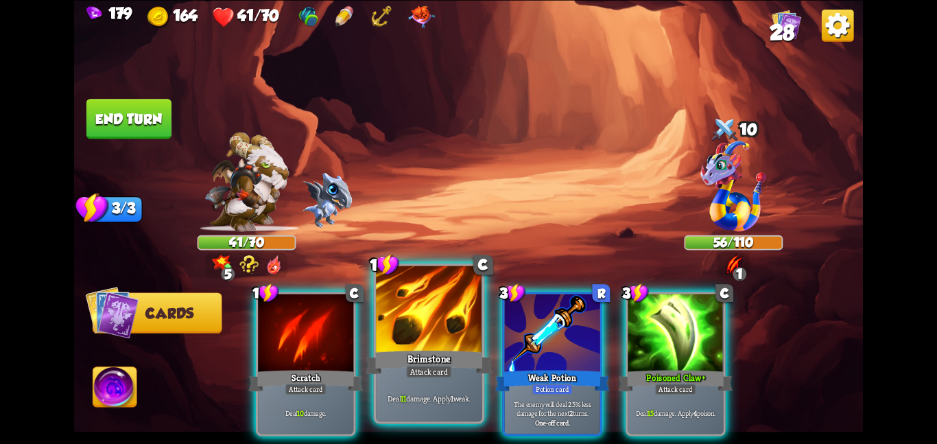
drag, startPoint x: 338, startPoint y: 356, endPoint x: 388, endPoint y: 370, distance: 51.3
click at [388, 370] on div "1 C Scratch Attack card Deal 10 damage. 1 C Brimstone Attack card Deal 11 damag…" at bounding box center [547, 345] width 631 height 198
click at [410, 377] on div "Attack card" at bounding box center [429, 371] width 46 height 13
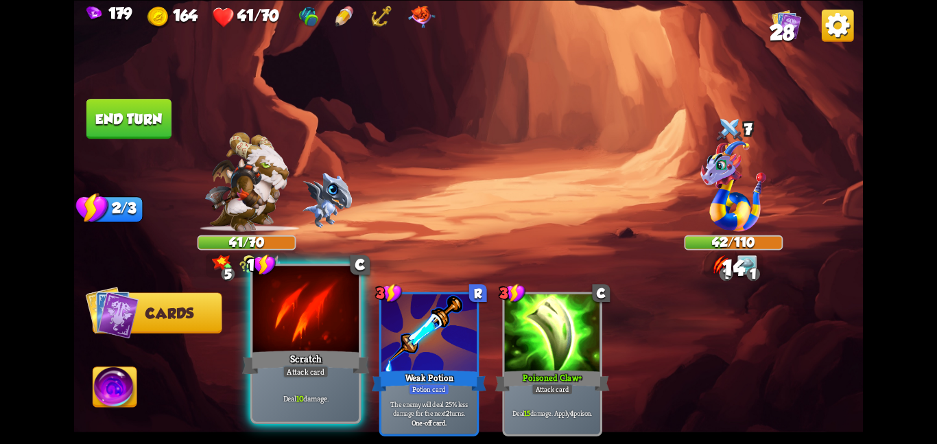
click at [268, 379] on div "Deal 10 damage." at bounding box center [305, 398] width 106 height 46
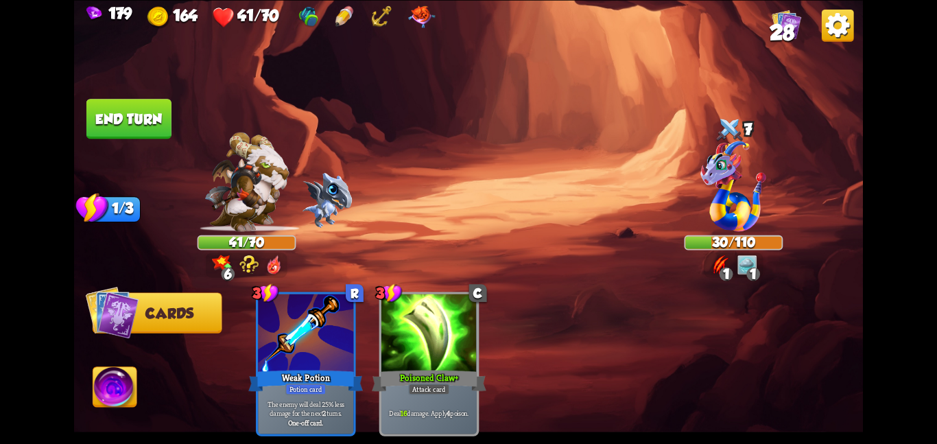
click at [121, 94] on img at bounding box center [468, 222] width 789 height 444
click at [132, 123] on button "End turn" at bounding box center [128, 119] width 85 height 40
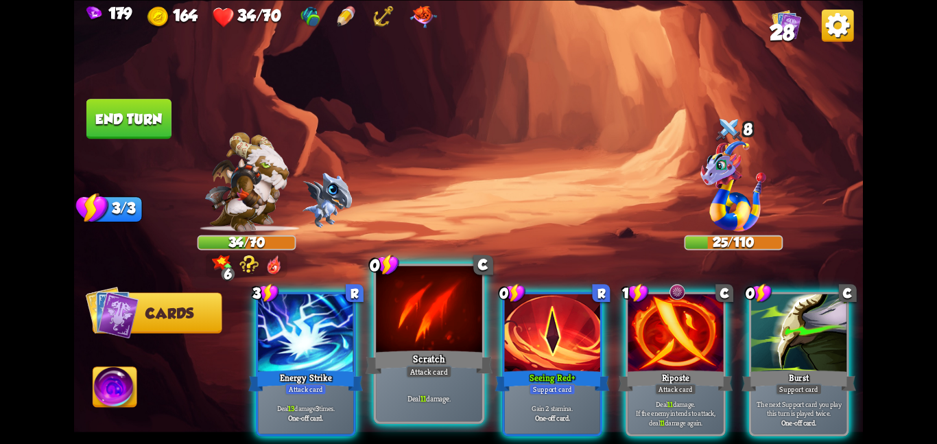
click at [403, 325] on div at bounding box center [429, 309] width 106 height 89
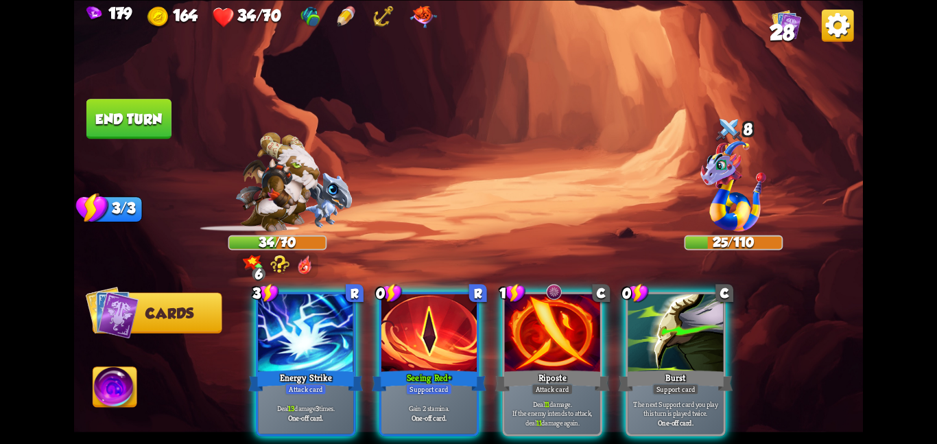
click at [403, 325] on div at bounding box center [428, 334] width 95 height 80
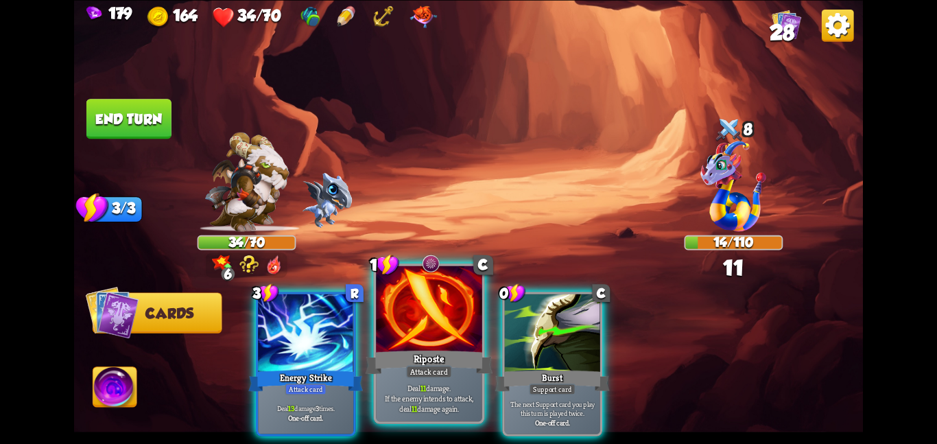
click at [403, 325] on div at bounding box center [429, 309] width 106 height 89
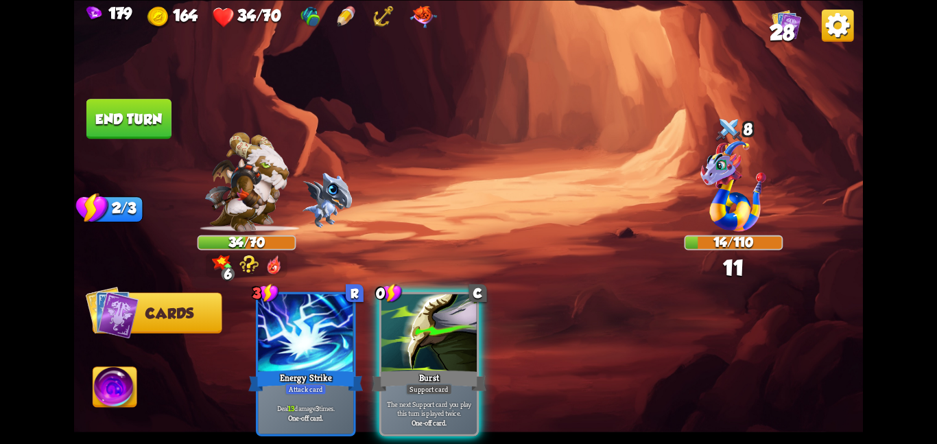
click at [403, 325] on div at bounding box center [428, 334] width 95 height 80
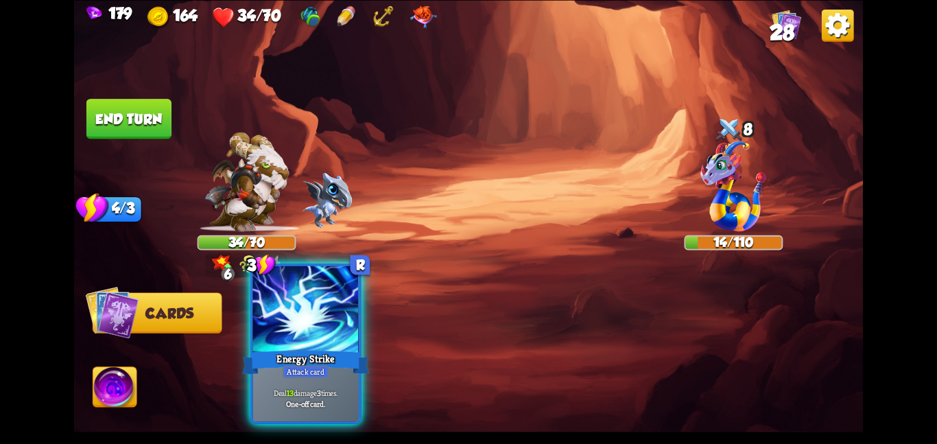
click at [320, 328] on div at bounding box center [305, 309] width 106 height 89
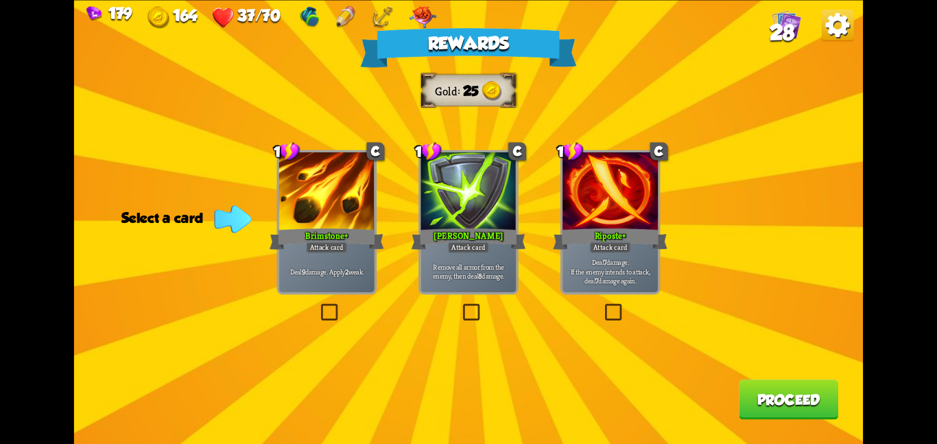
click at [433, 241] on div "[PERSON_NAME]" at bounding box center [469, 238] width 115 height 25
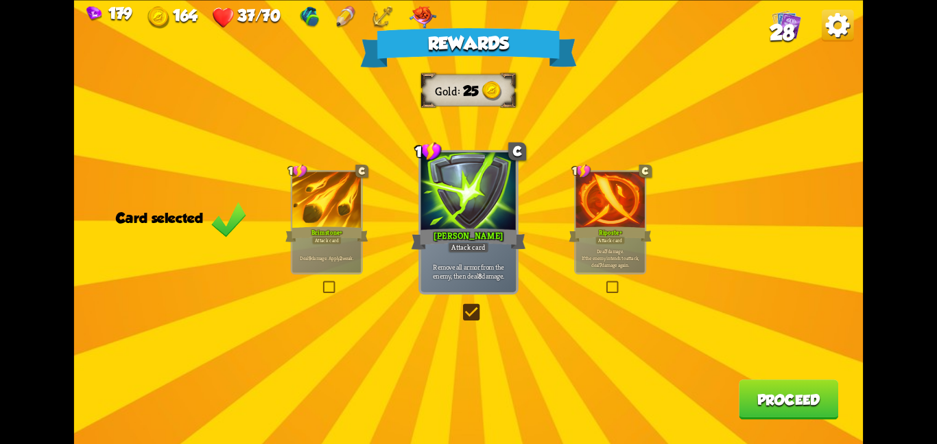
click at [801, 421] on div "Rewards Gold 25 Card selected 1 C Brimstone+ Attack card Deal 9 damage. Apply 2…" at bounding box center [468, 222] width 789 height 444
click at [792, 409] on button "Proceed" at bounding box center [788, 399] width 99 height 40
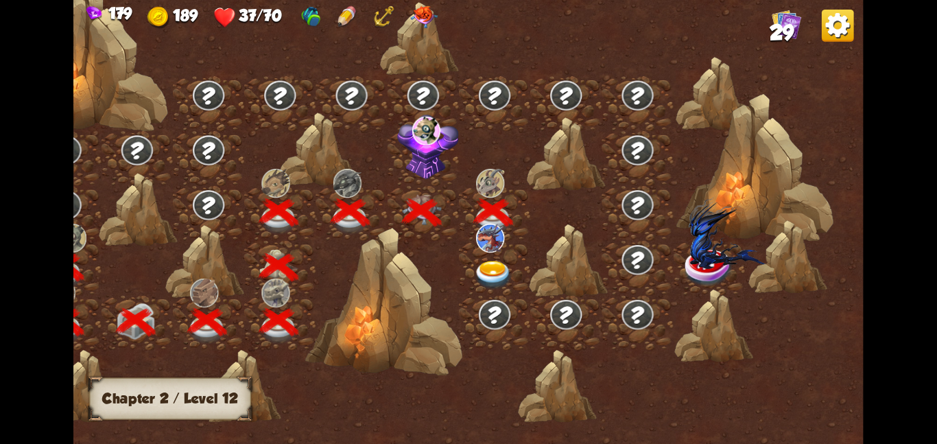
click at [488, 260] on img at bounding box center [493, 274] width 40 height 29
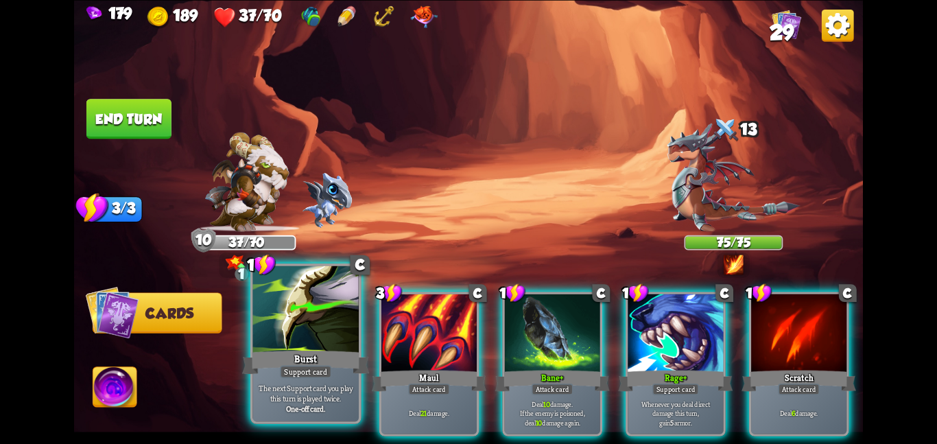
click at [316, 310] on div at bounding box center [305, 309] width 106 height 89
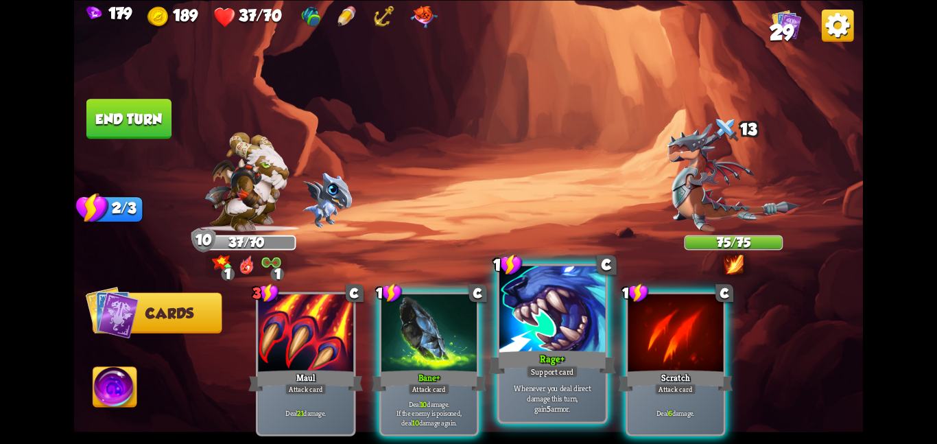
click at [541, 348] on div "Rage+" at bounding box center [551, 362] width 127 height 28
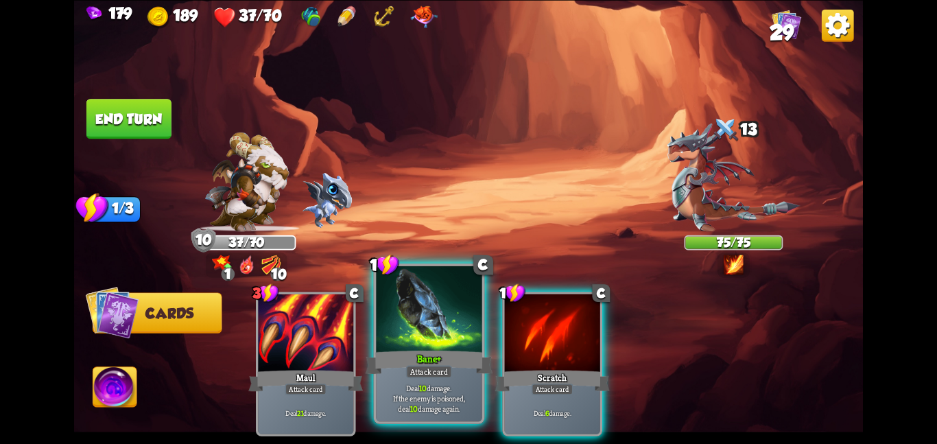
click at [434, 339] on div at bounding box center [429, 309] width 106 height 89
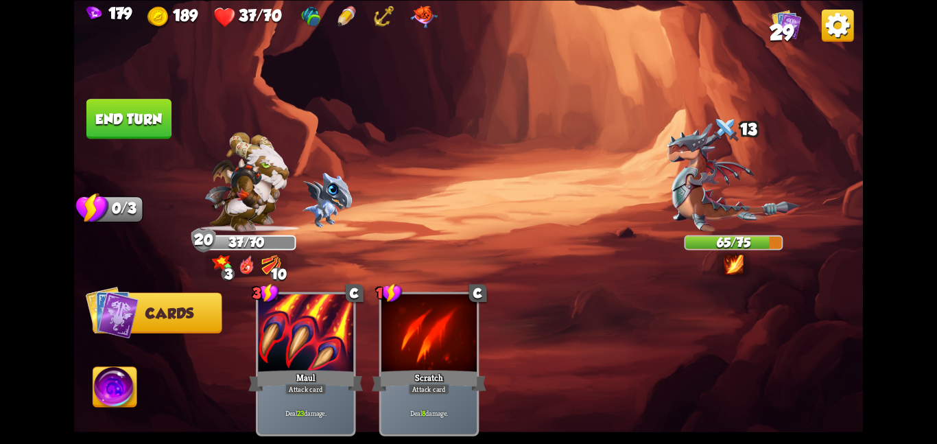
click at [134, 114] on button "End turn" at bounding box center [129, 118] width 86 height 40
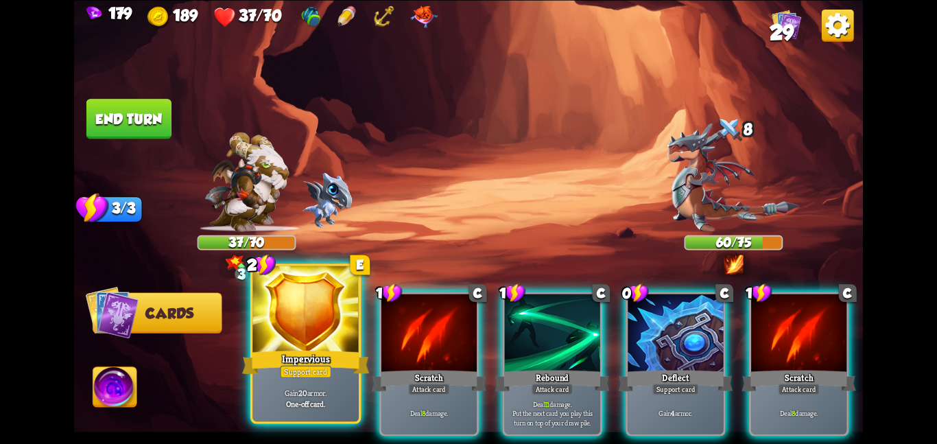
click at [294, 296] on div at bounding box center [305, 309] width 106 height 89
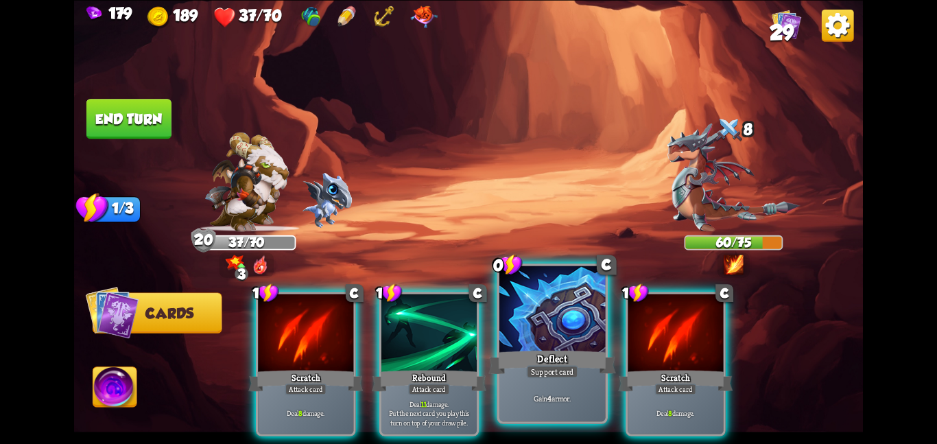
click at [519, 367] on div "Deflect" at bounding box center [551, 362] width 127 height 28
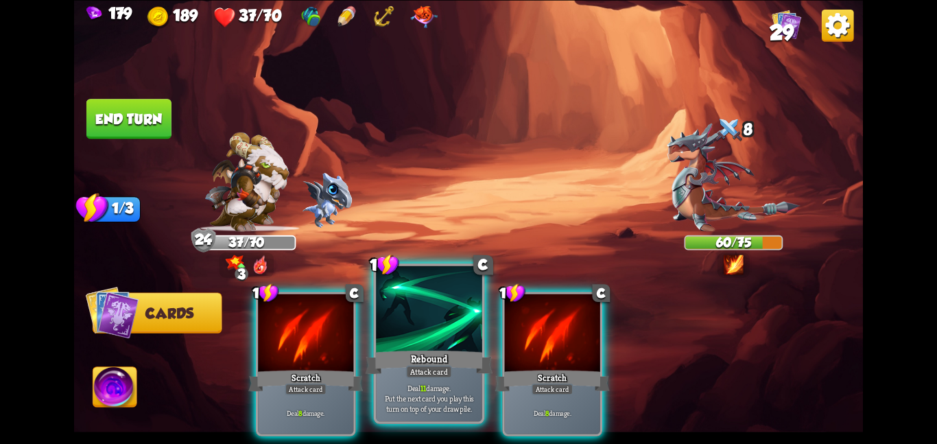
click at [444, 368] on div "Attack card" at bounding box center [429, 371] width 46 height 13
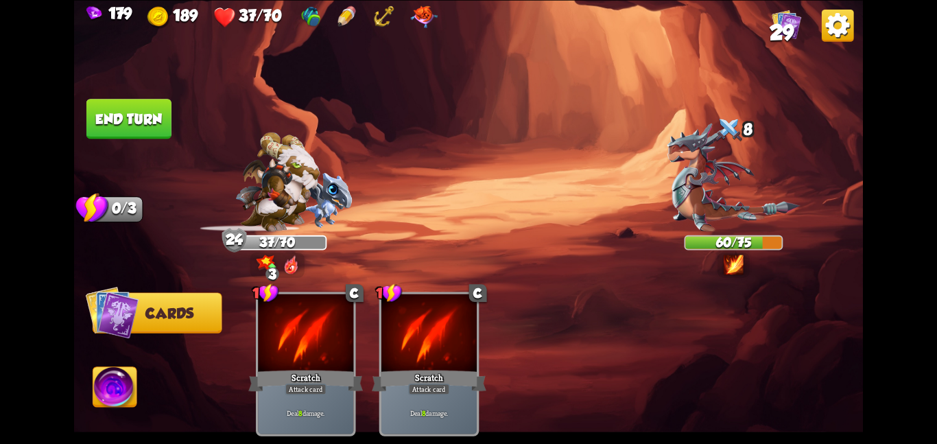
click at [444, 383] on div "Attack card" at bounding box center [429, 389] width 42 height 12
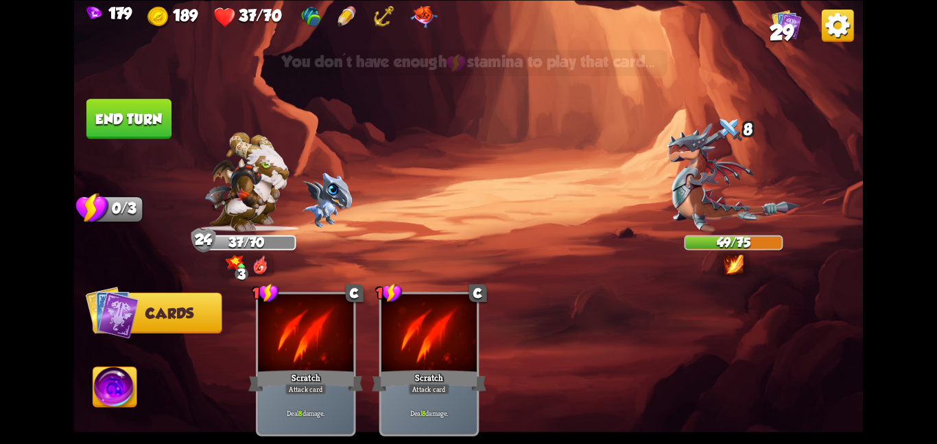
click at [137, 116] on button "End turn" at bounding box center [128, 119] width 85 height 40
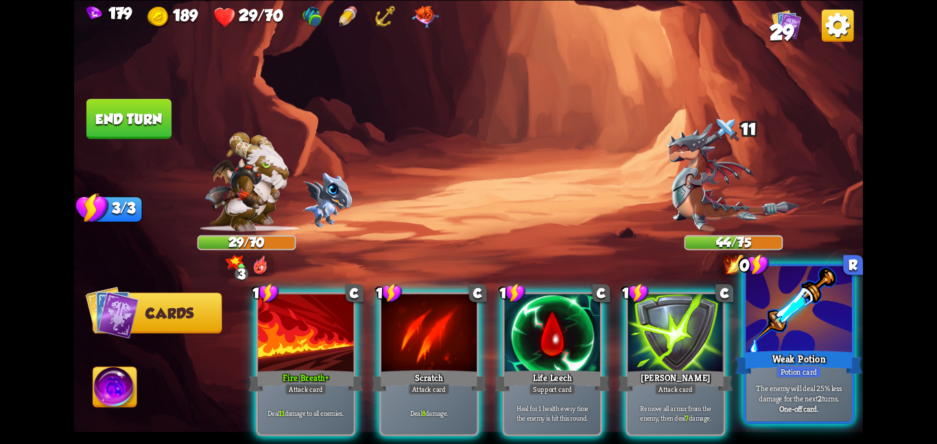
click at [827, 351] on div "Weak Potion" at bounding box center [798, 362] width 127 height 28
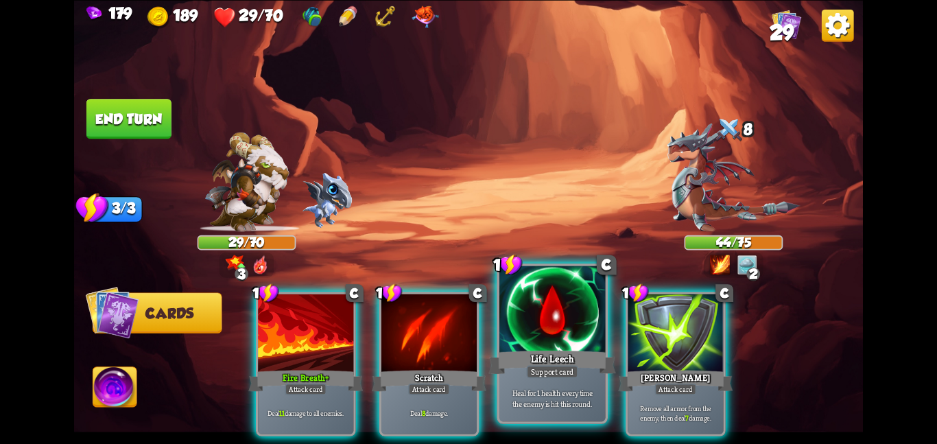
click at [598, 351] on div "Life Leech" at bounding box center [551, 362] width 127 height 28
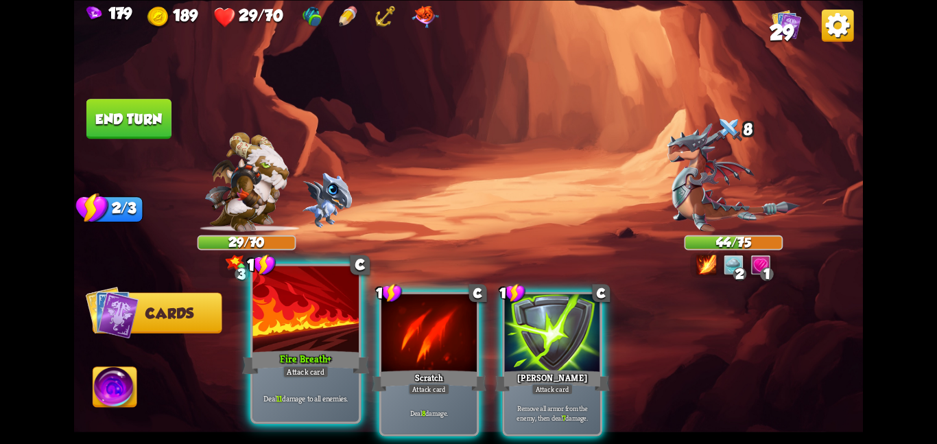
click at [348, 363] on div "Fire Breath+" at bounding box center [305, 362] width 127 height 28
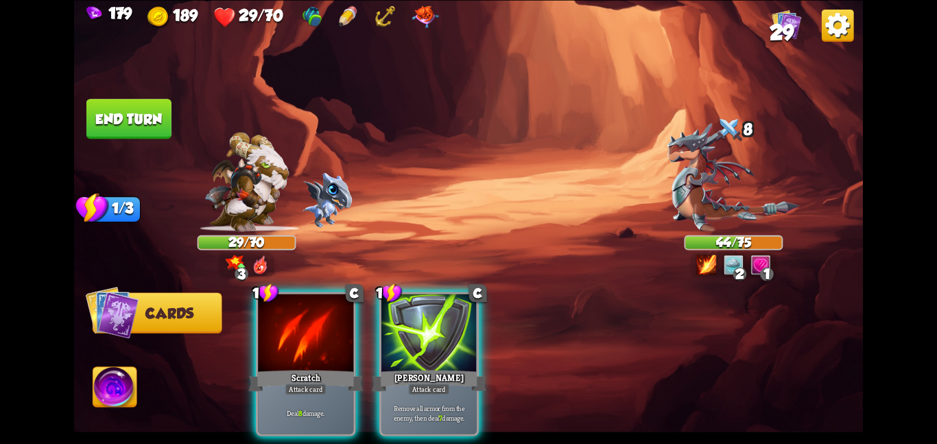
click at [348, 368] on div "Scratch" at bounding box center [305, 380] width 115 height 25
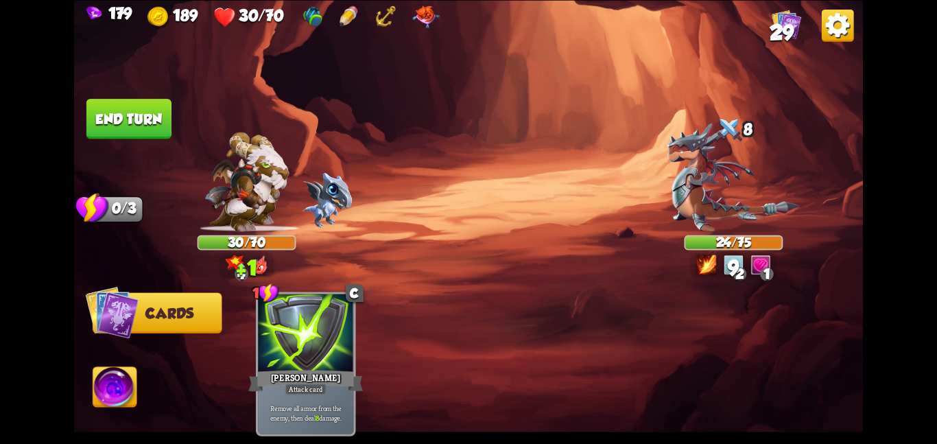
click at [152, 117] on button "End turn" at bounding box center [128, 119] width 85 height 40
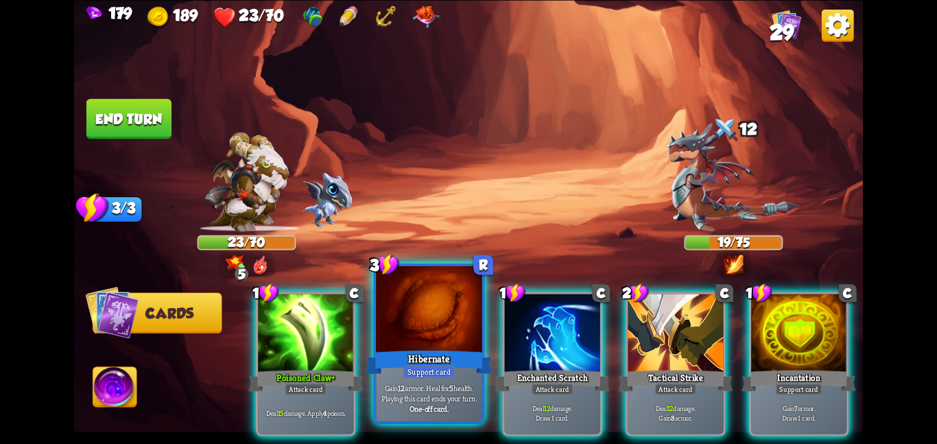
click at [410, 346] on div at bounding box center [429, 309] width 106 height 89
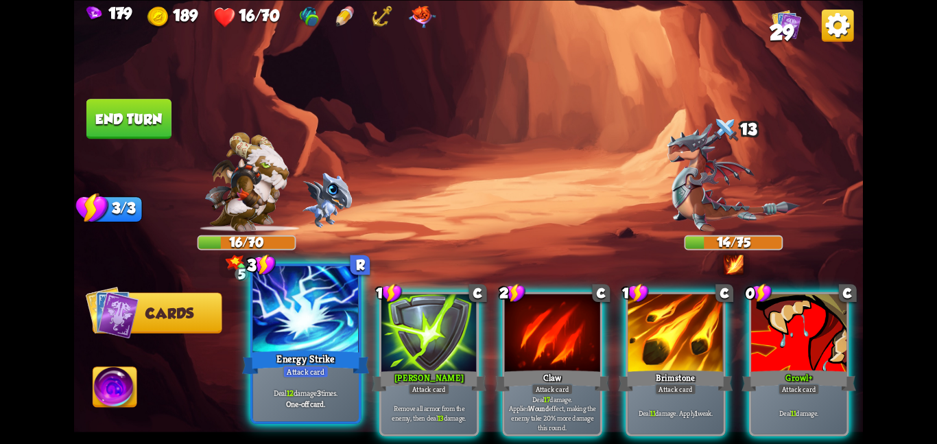
click at [290, 368] on div "Attack card" at bounding box center [306, 371] width 46 height 13
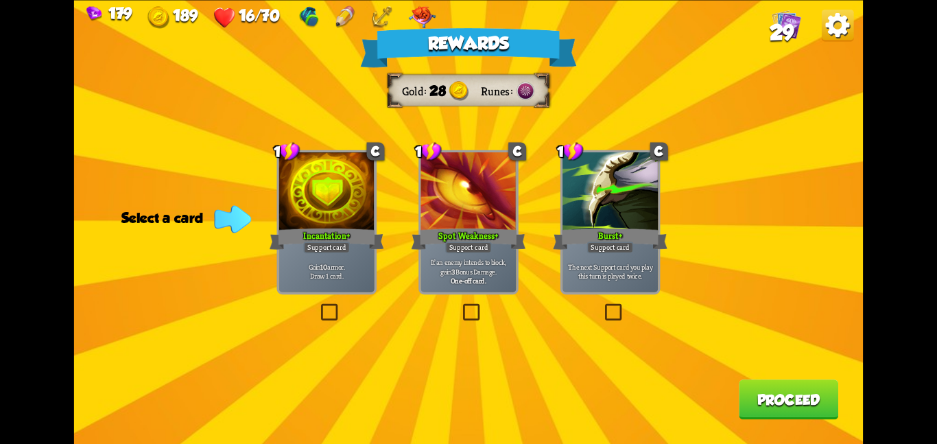
click at [329, 246] on div "Support card" at bounding box center [326, 247] width 47 height 12
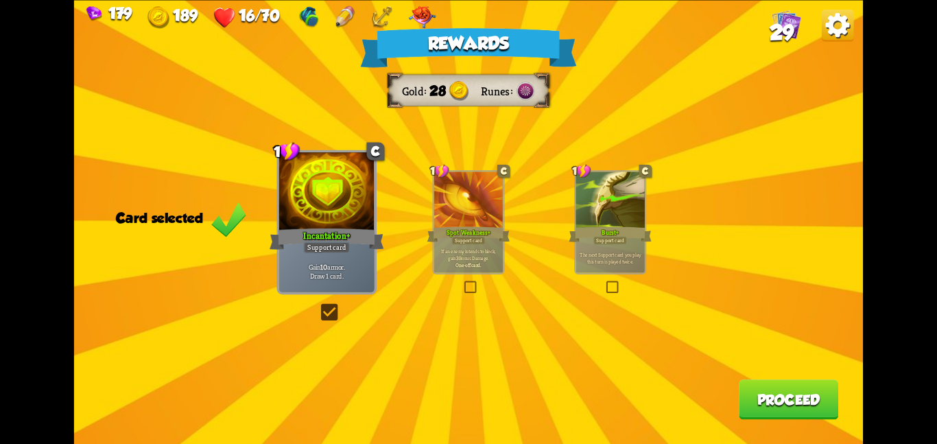
click at [779, 388] on button "Proceed" at bounding box center [788, 399] width 99 height 40
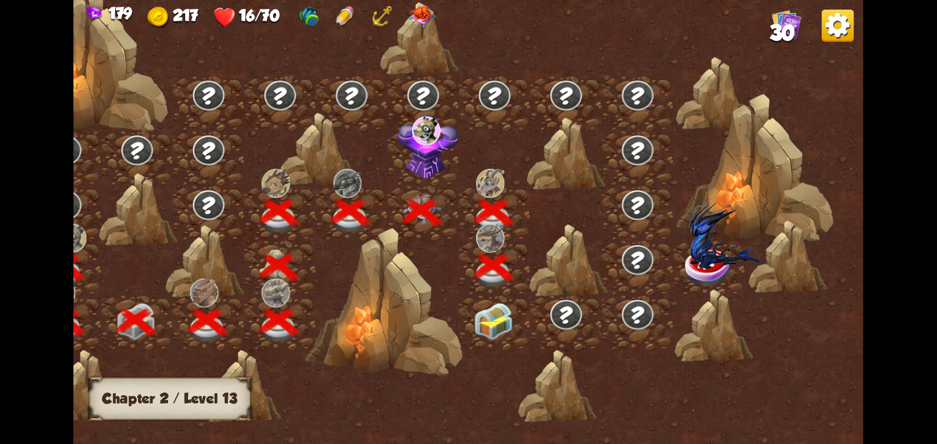
click at [498, 305] on img at bounding box center [493, 320] width 40 height 37
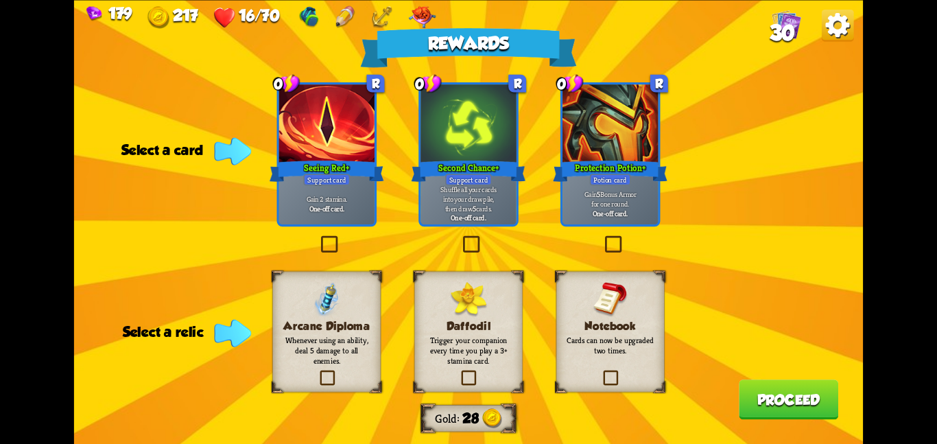
click at [591, 203] on p "Gain 5 Bonus Armor for one round." at bounding box center [610, 198] width 91 height 19
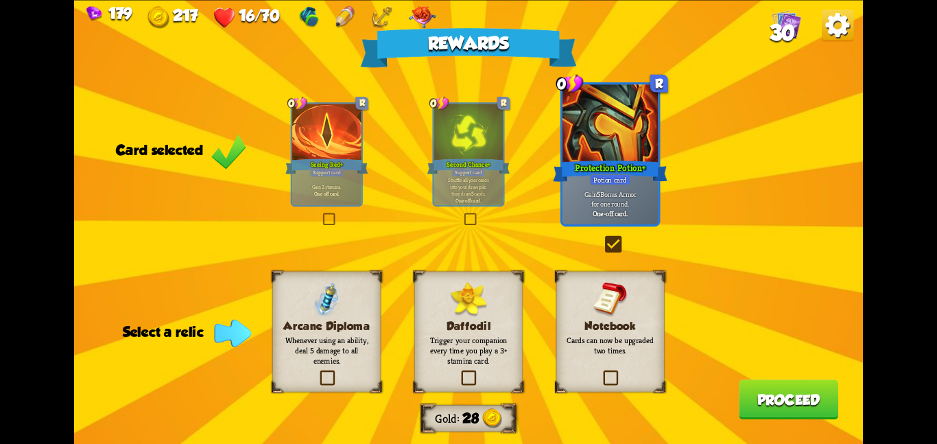
click at [495, 353] on p "Trigger your companion every time you play a 3+ stamina card." at bounding box center [469, 350] width 88 height 31
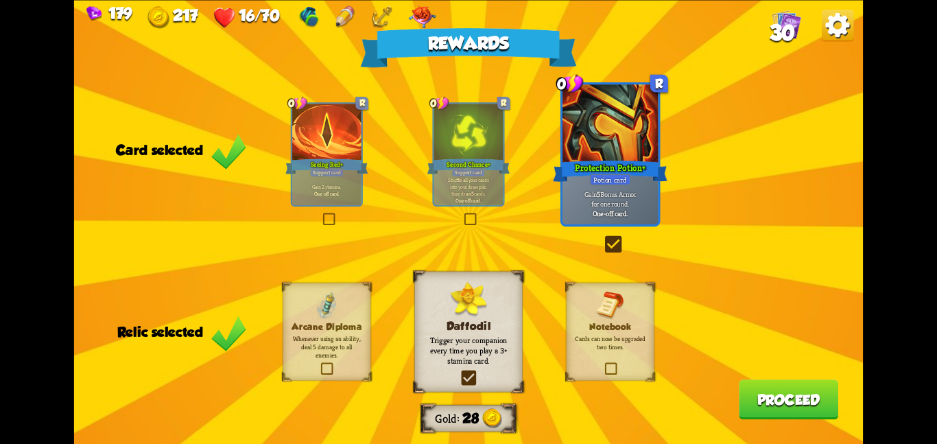
click at [757, 394] on button "Proceed" at bounding box center [788, 399] width 99 height 40
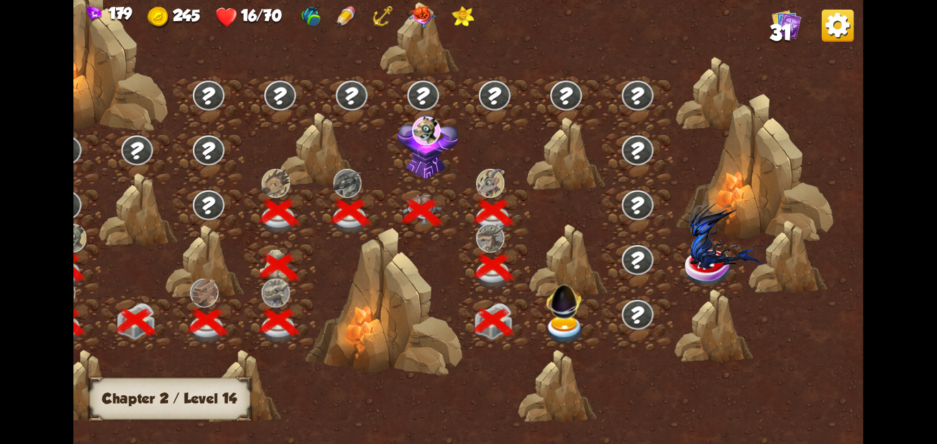
click at [594, 316] on div at bounding box center [565, 322] width 71 height 55
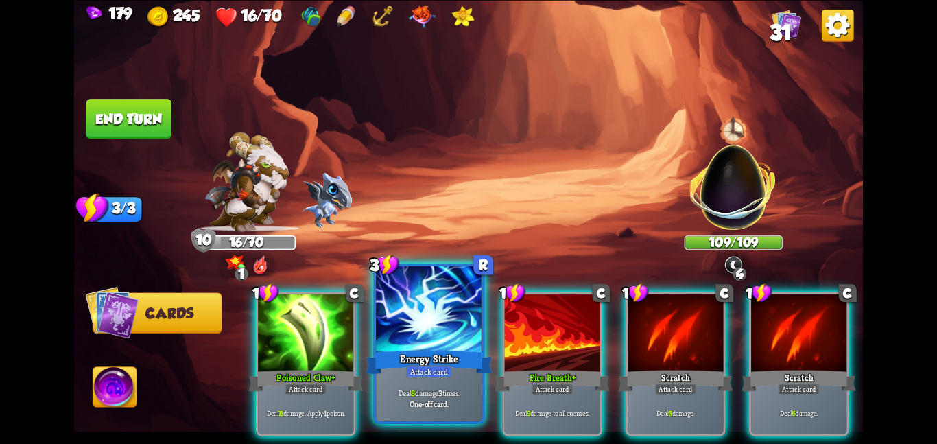
click at [432, 325] on div at bounding box center [429, 309] width 106 height 89
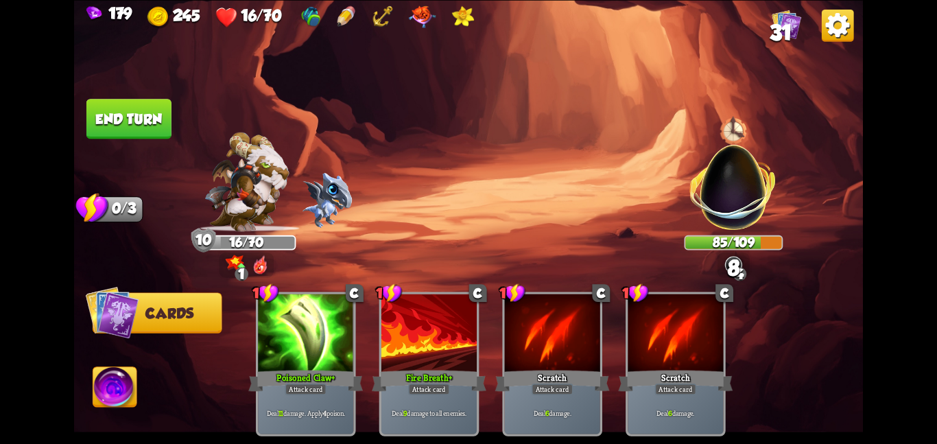
click at [139, 134] on button "End turn" at bounding box center [128, 118] width 87 height 41
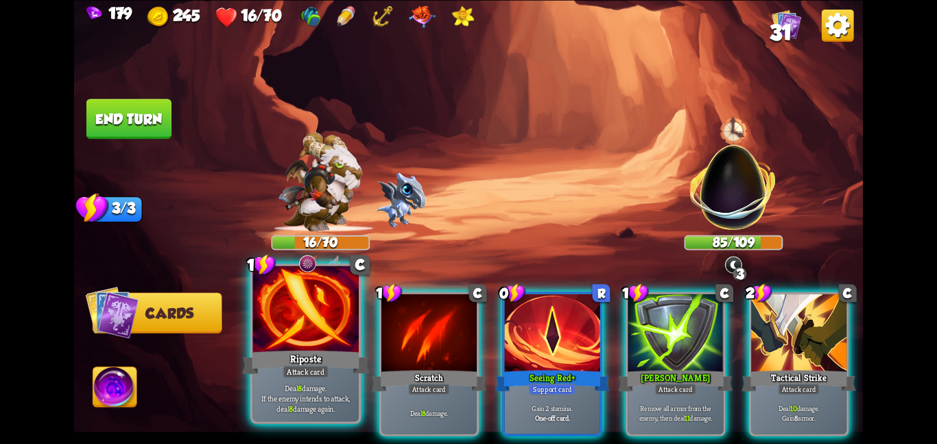
click at [306, 412] on p "Deal 8 damage. If the enemy intends to attack, deal 8 damage again." at bounding box center [305, 398] width 101 height 32
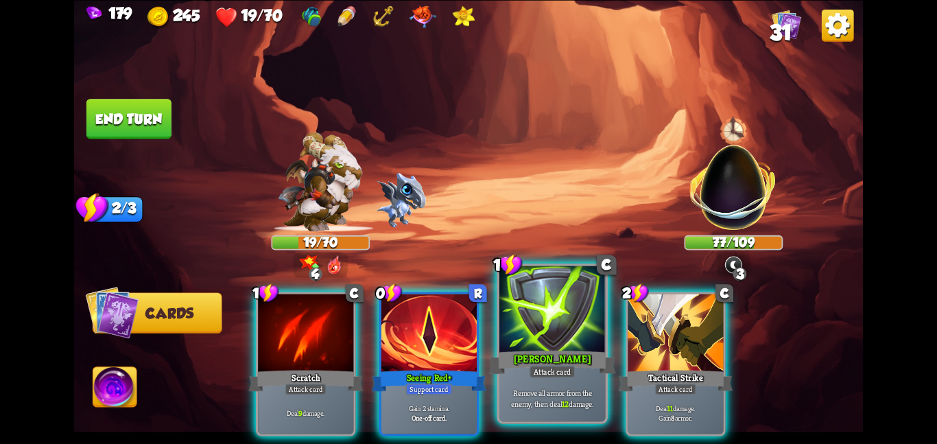
click at [566, 313] on div at bounding box center [552, 309] width 106 height 89
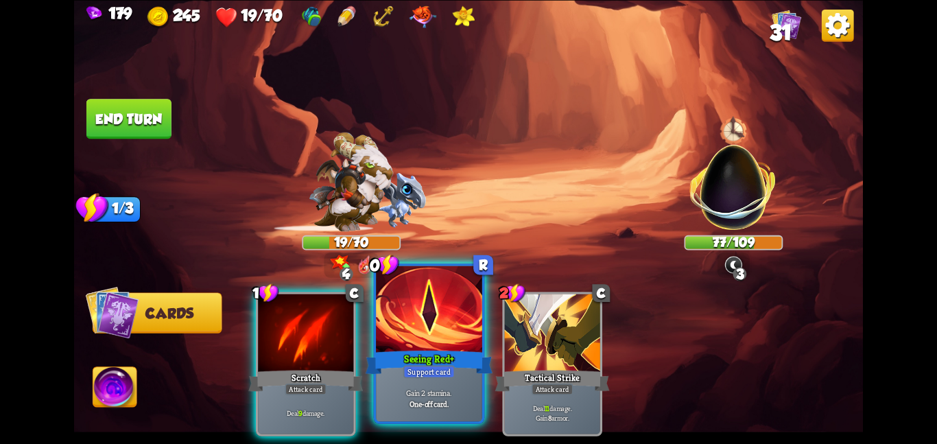
click at [372, 351] on div "Seeing Red+" at bounding box center [429, 362] width 127 height 28
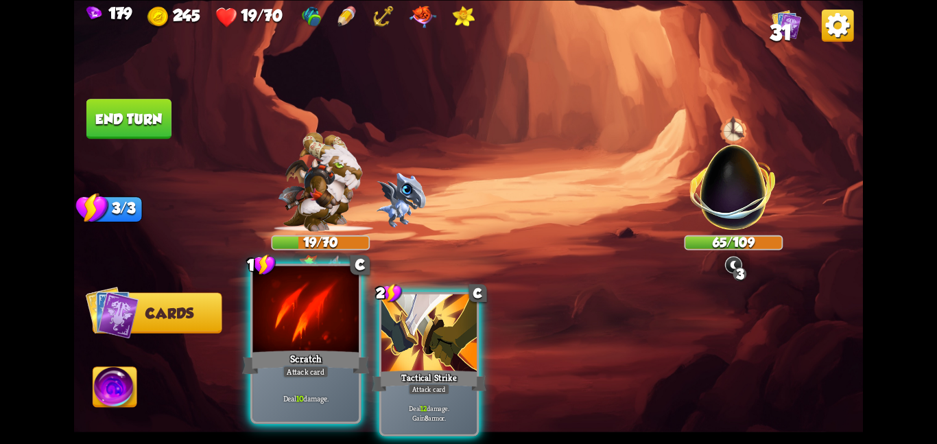
click at [324, 345] on div at bounding box center [305, 309] width 106 height 89
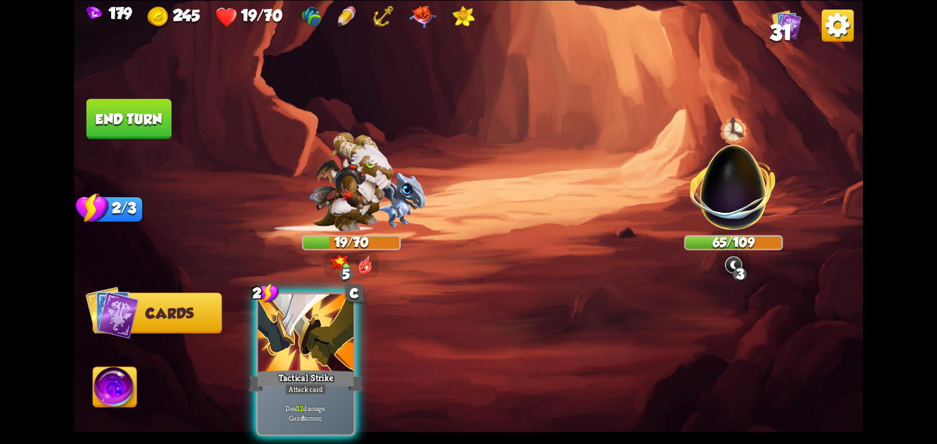
click at [324, 345] on div at bounding box center [305, 334] width 95 height 80
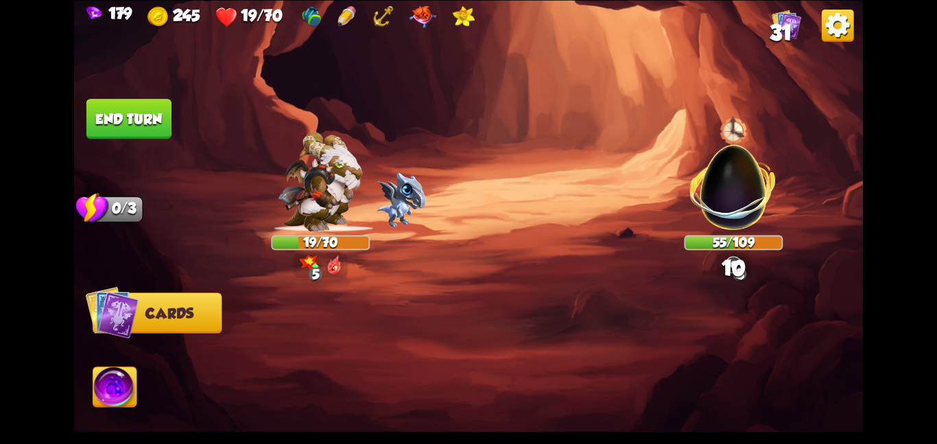
click at [139, 132] on button "End turn" at bounding box center [129, 118] width 86 height 41
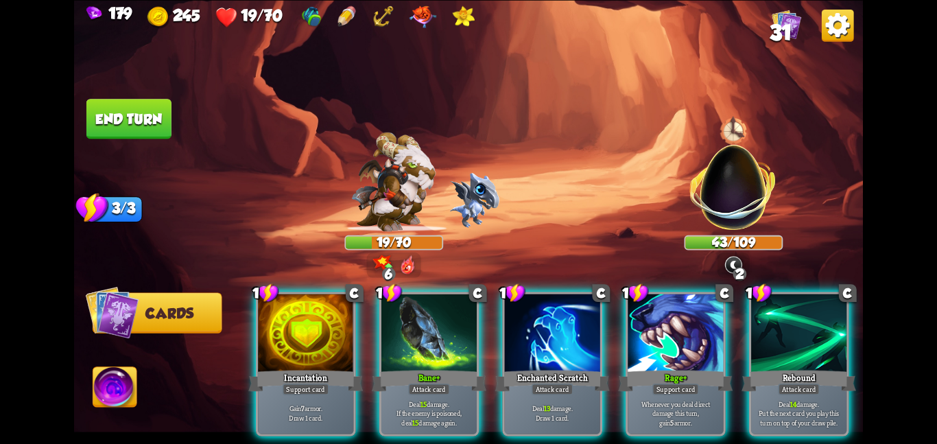
click at [737, 382] on div "1 C Incantation Support card Gain 7 armor. Draw 1 card. 1 C Bane+ Attack card D…" at bounding box center [547, 345] width 631 height 198
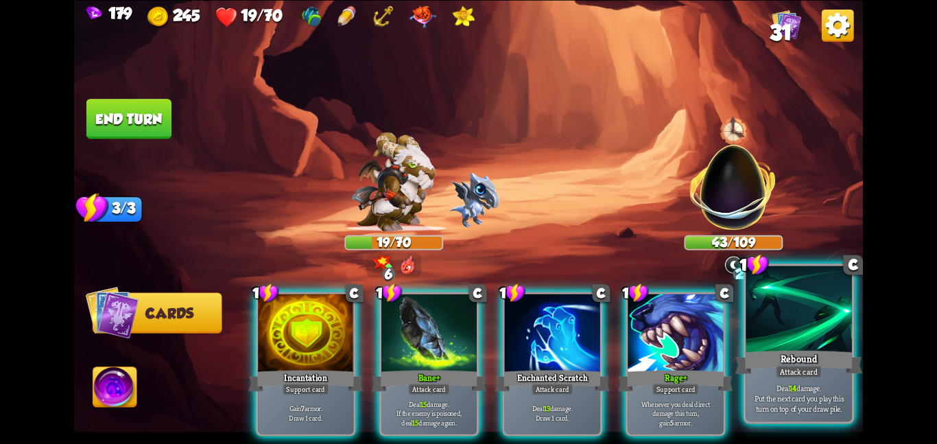
click at [818, 369] on div "Attack card" at bounding box center [799, 371] width 46 height 13
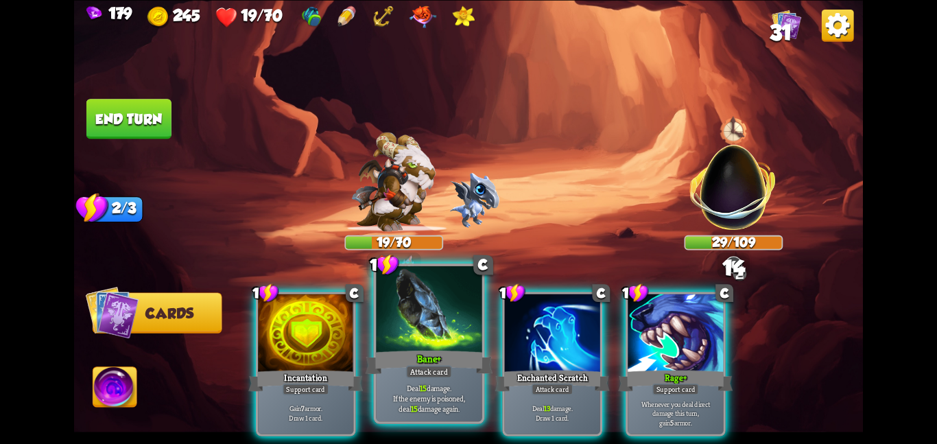
click at [438, 362] on div "Bane+" at bounding box center [429, 362] width 127 height 28
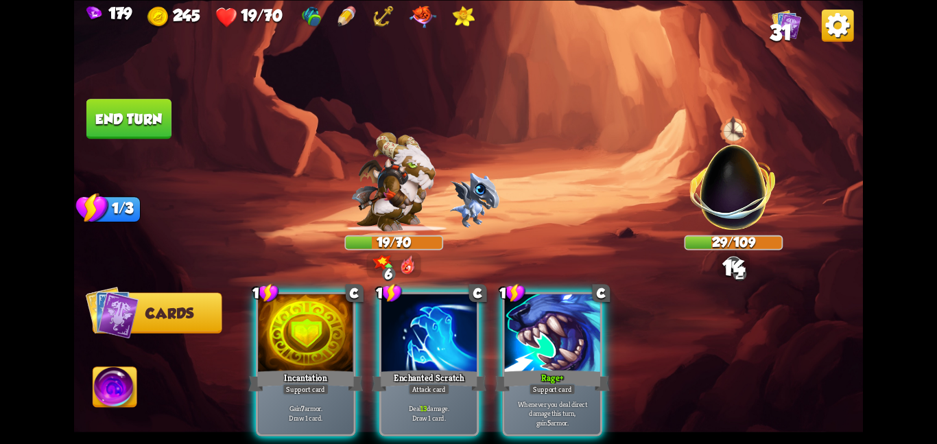
click at [438, 368] on div "Enchanted Scratch" at bounding box center [429, 380] width 115 height 25
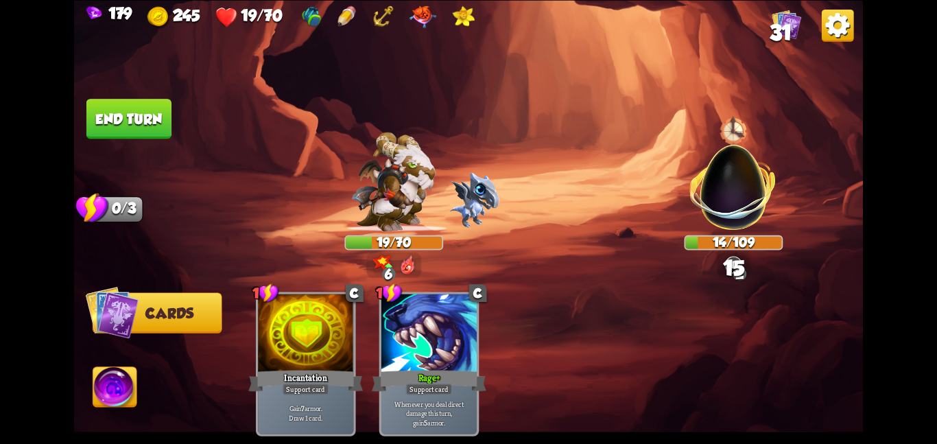
click at [163, 108] on button "End turn" at bounding box center [128, 119] width 85 height 40
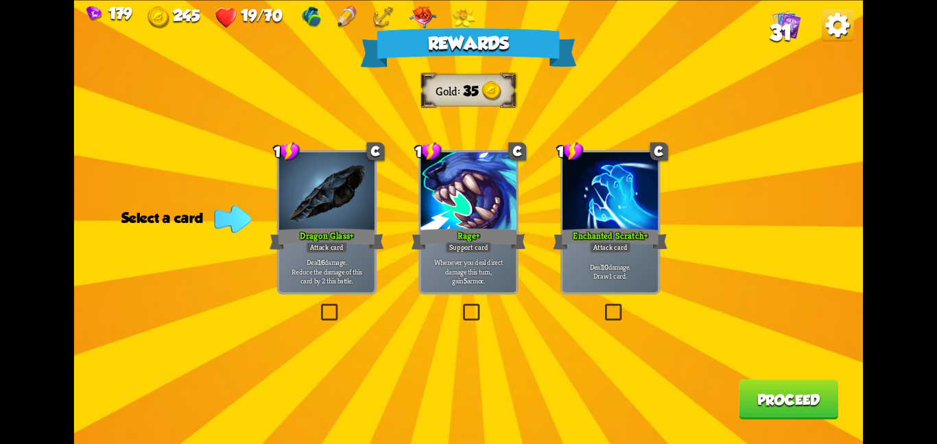
click at [355, 255] on div "Deal 16 damage. Reduce the damage of this card by 2 this battle." at bounding box center [326, 271] width 95 height 42
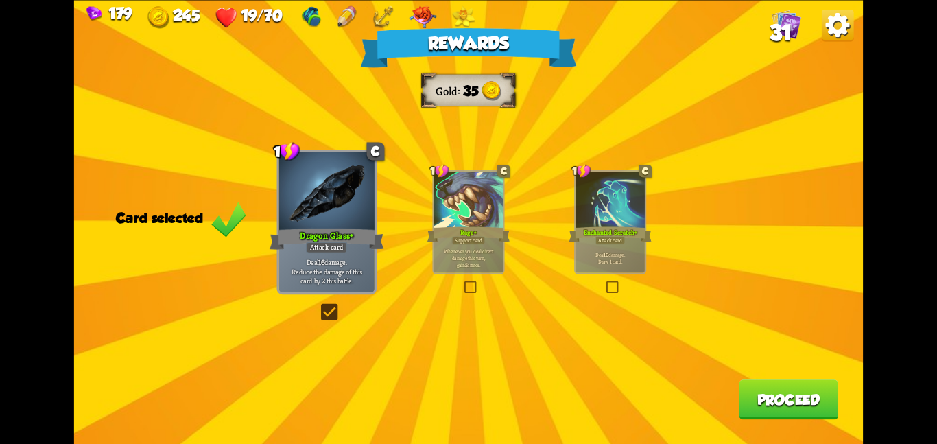
click at [811, 383] on button "Proceed" at bounding box center [788, 399] width 99 height 40
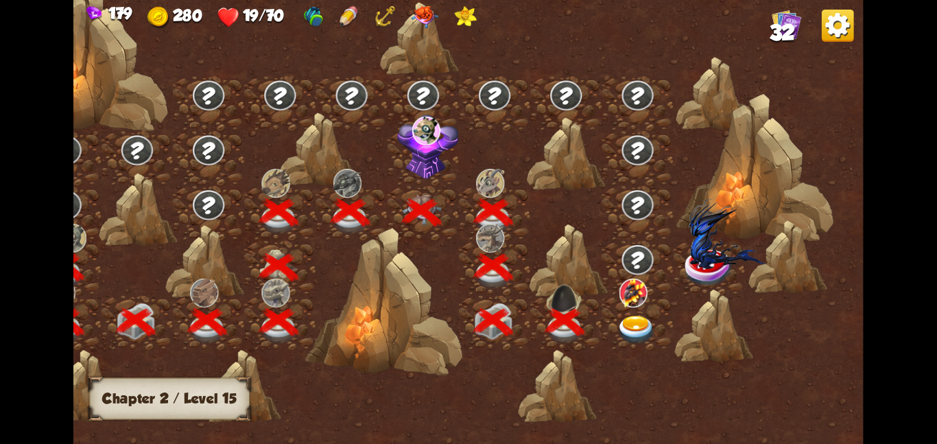
click at [621, 299] on img at bounding box center [633, 292] width 28 height 29
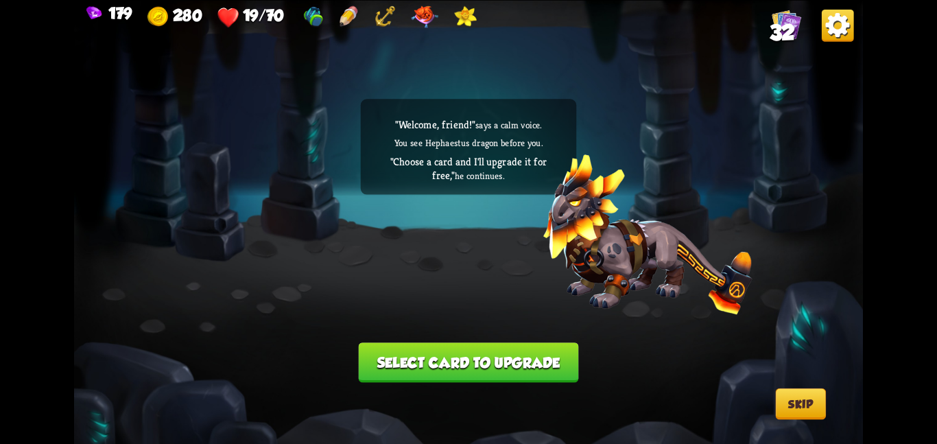
click at [536, 363] on button "Select card to upgrade" at bounding box center [469, 362] width 220 height 40
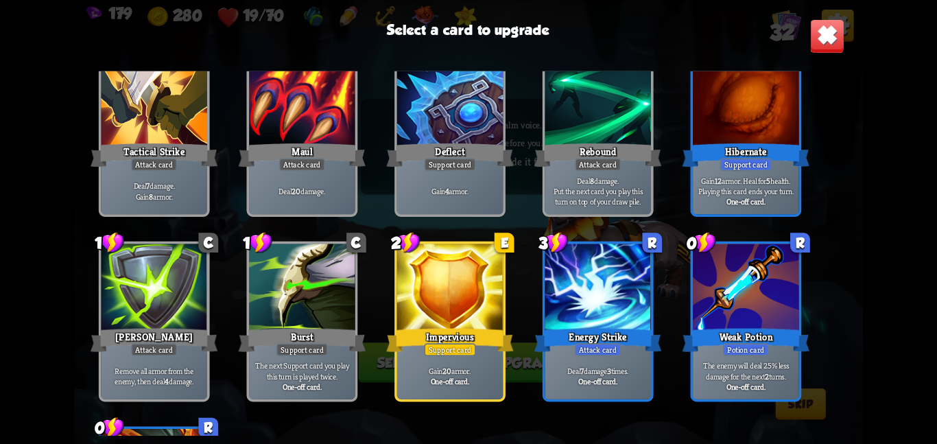
scroll to position [439, 0]
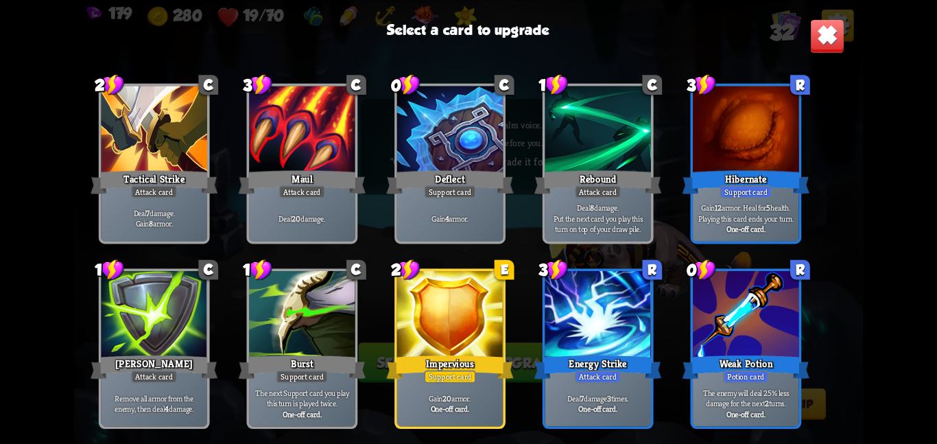
click at [564, 325] on div at bounding box center [598, 315] width 106 height 89
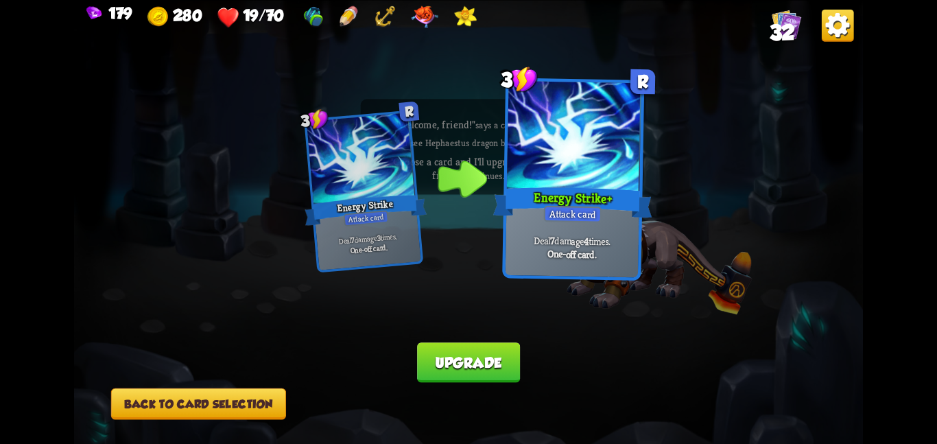
click at [239, 413] on button "Back to card selection" at bounding box center [198, 404] width 175 height 32
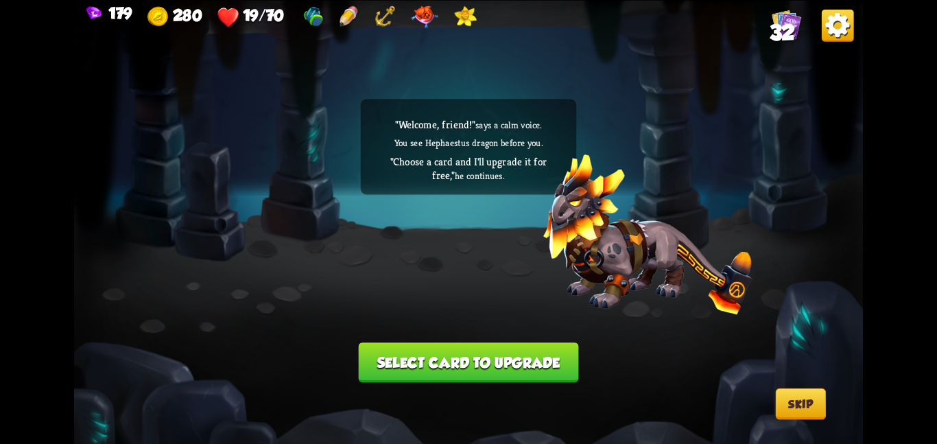
click at [381, 357] on button "Select card to upgrade" at bounding box center [469, 362] width 220 height 40
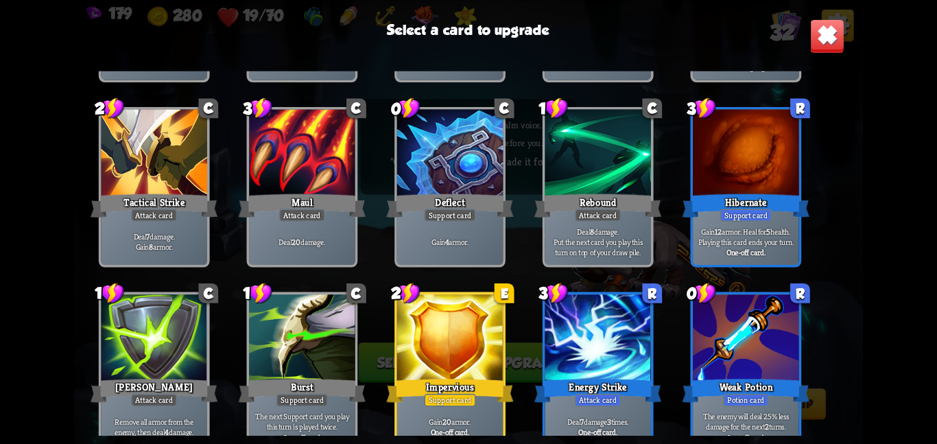
scroll to position [403, 0]
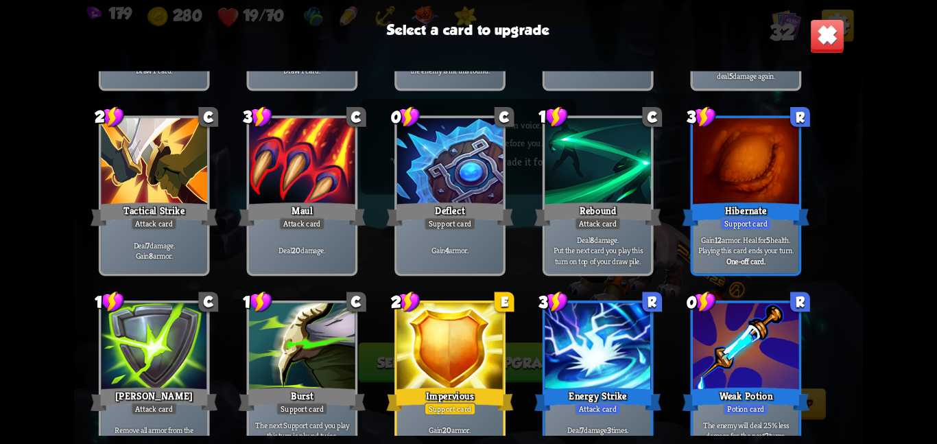
click at [143, 219] on div "Attack card" at bounding box center [154, 223] width 46 height 13
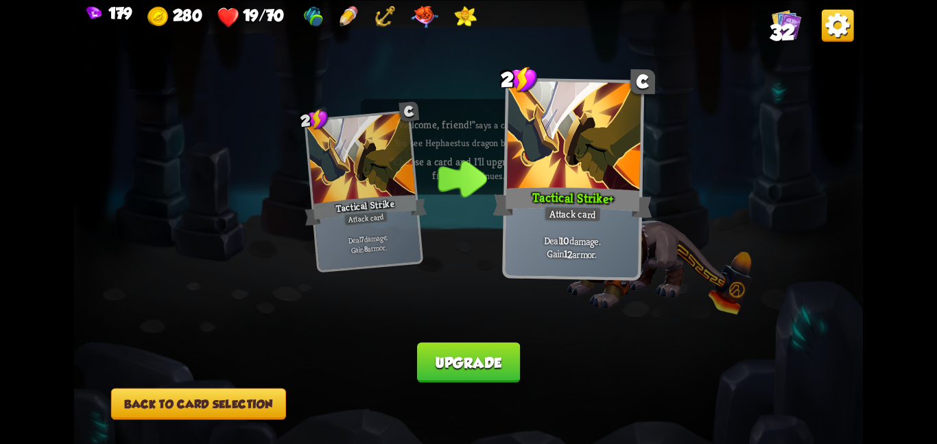
click at [508, 367] on button "Upgrade" at bounding box center [468, 362] width 103 height 40
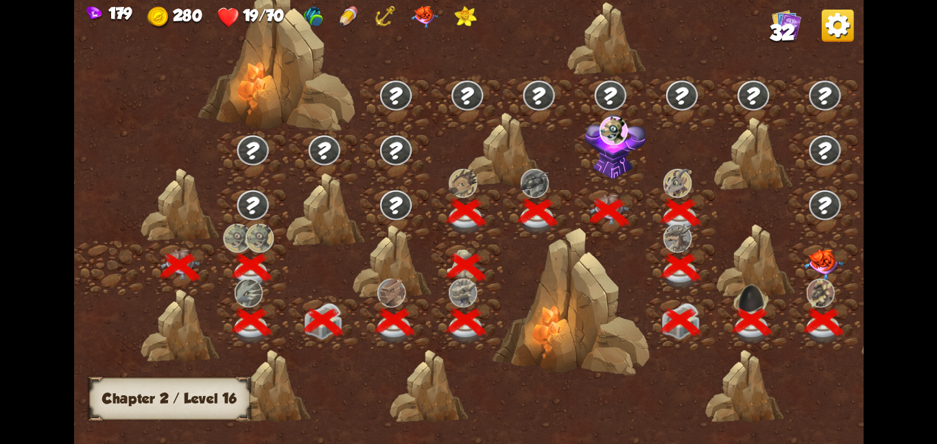
scroll to position [0, 209]
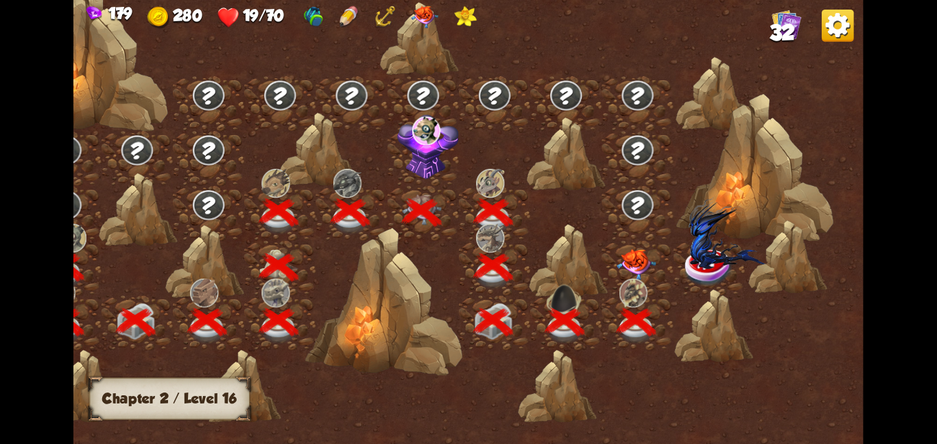
click at [637, 256] on img at bounding box center [637, 263] width 40 height 31
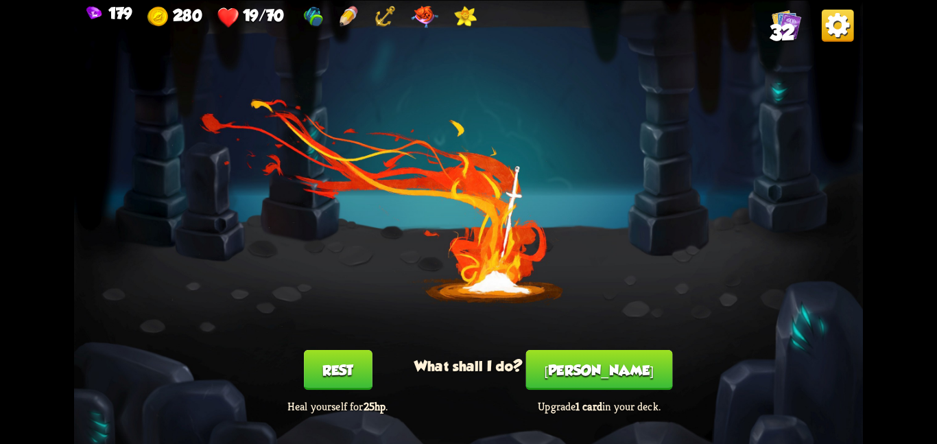
click at [356, 372] on button "Rest" at bounding box center [338, 370] width 69 height 40
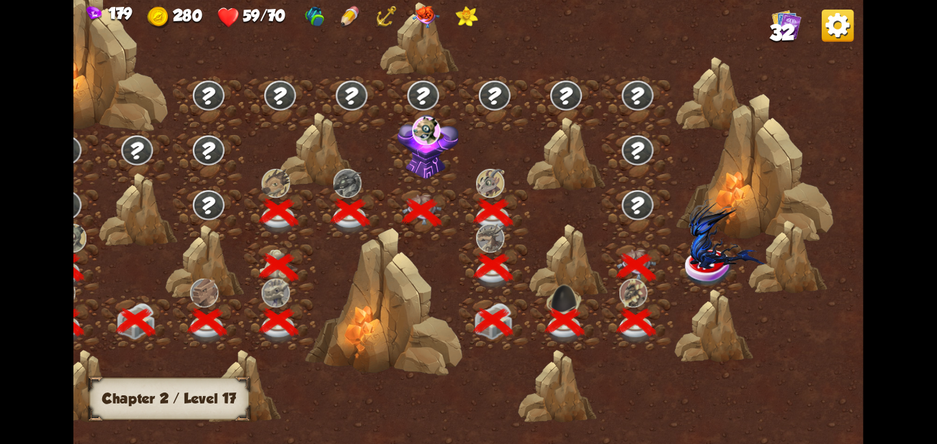
click at [708, 255] on img at bounding box center [728, 232] width 79 height 72
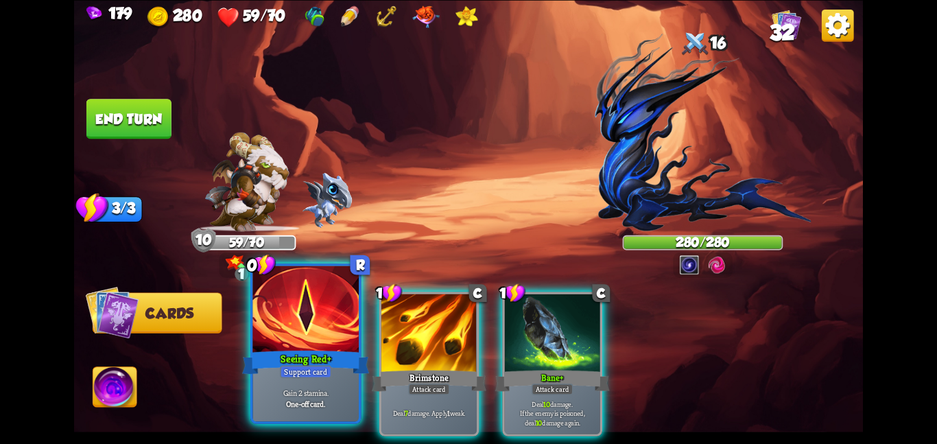
click at [320, 387] on div "Gain 2 stamina. One-off card." at bounding box center [305, 398] width 106 height 46
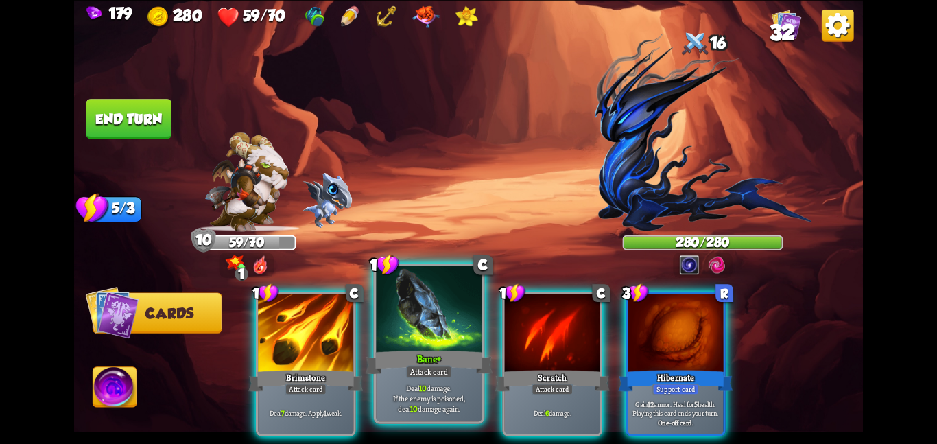
click at [450, 361] on div "Bane+" at bounding box center [429, 362] width 127 height 28
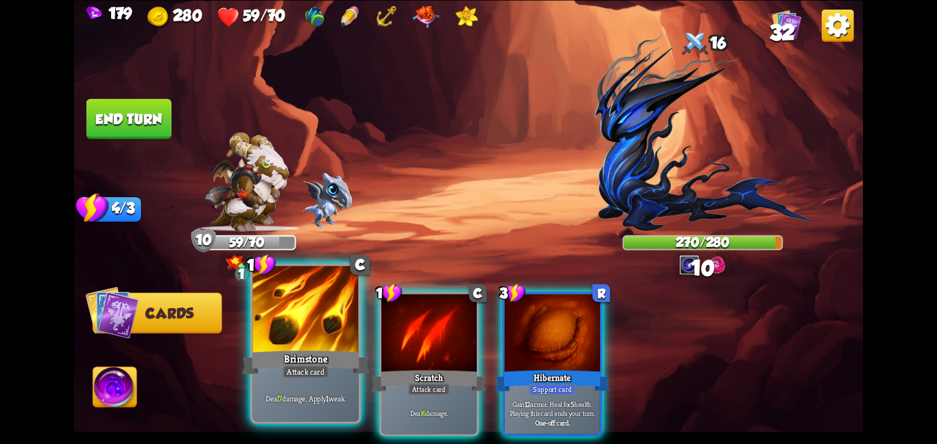
click at [334, 361] on div "Brimstone" at bounding box center [305, 362] width 127 height 28
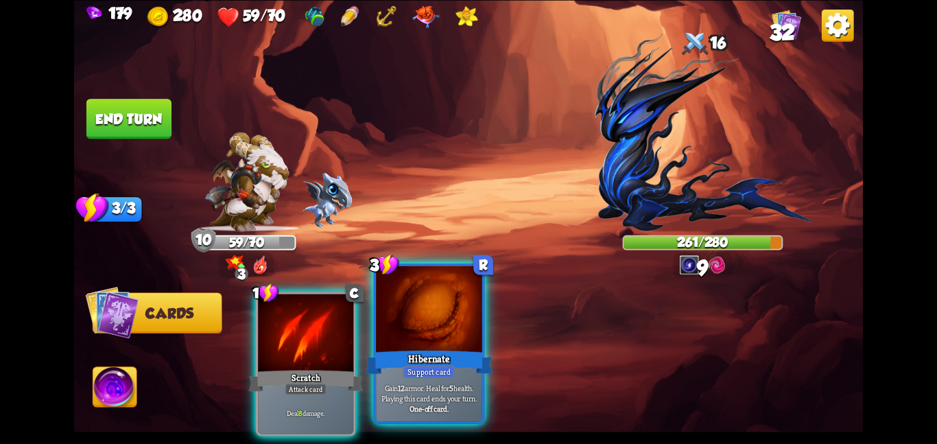
click at [397, 367] on div "Hibernate" at bounding box center [429, 362] width 127 height 28
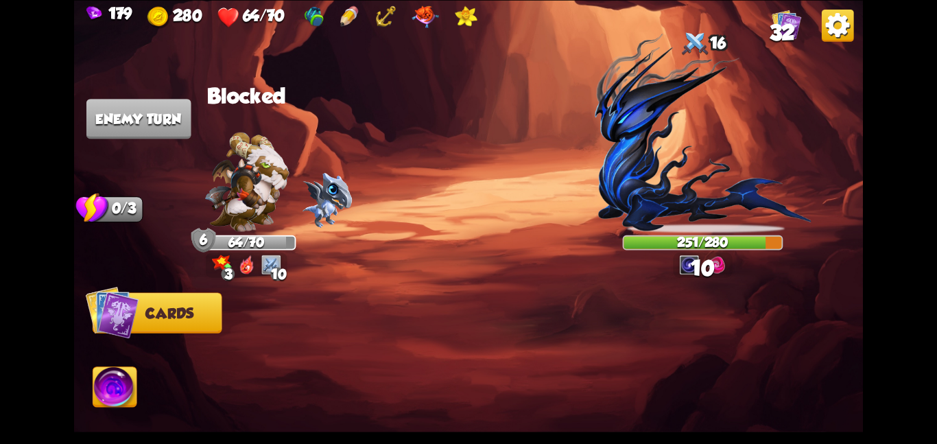
click at [698, 259] on img at bounding box center [689, 265] width 20 height 20
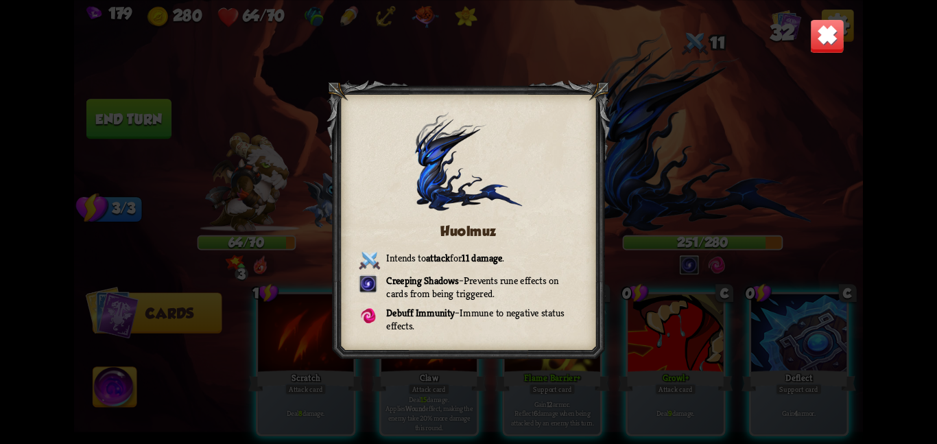
click at [818, 42] on img at bounding box center [827, 36] width 34 height 34
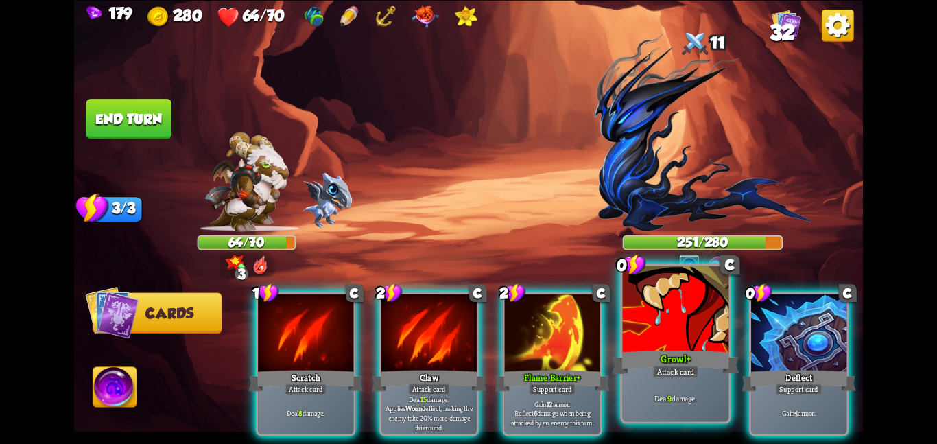
click at [698, 368] on div "Attack card" at bounding box center [675, 371] width 46 height 13
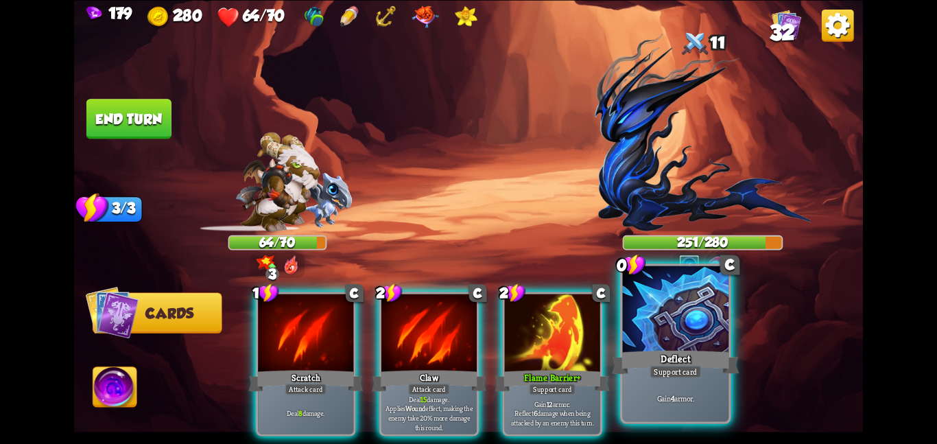
click at [698, 368] on div "Support card" at bounding box center [675, 371] width 51 height 13
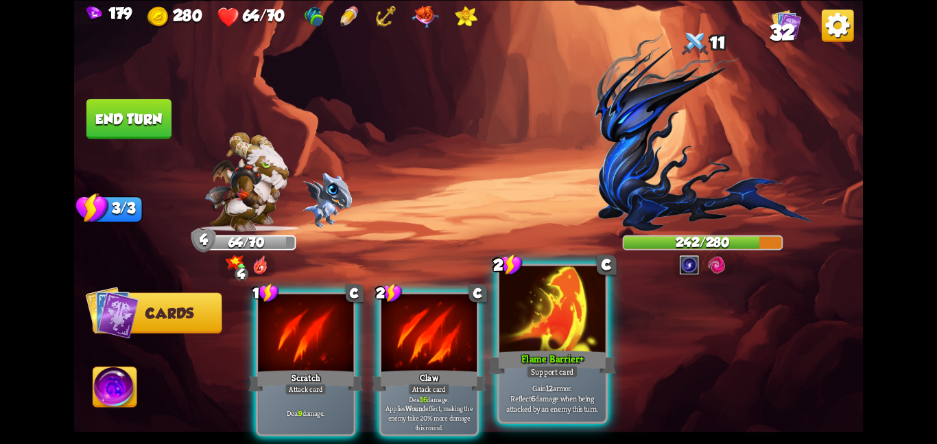
click at [526, 357] on div "Flame Barrier+" at bounding box center [551, 362] width 127 height 28
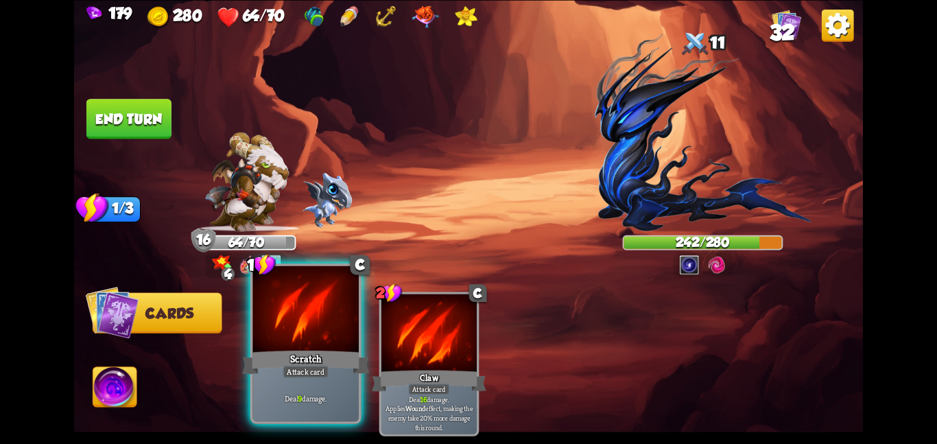
click at [322, 355] on div "Scratch" at bounding box center [305, 362] width 127 height 28
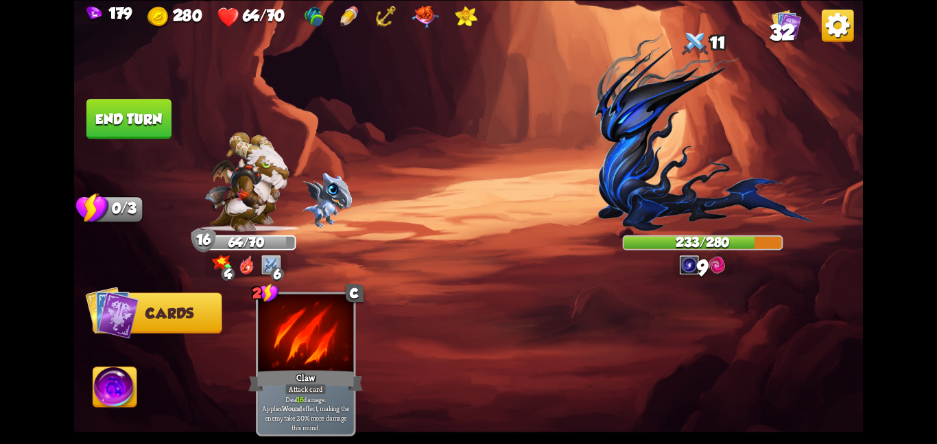
click at [109, 102] on button "End turn" at bounding box center [128, 119] width 85 height 40
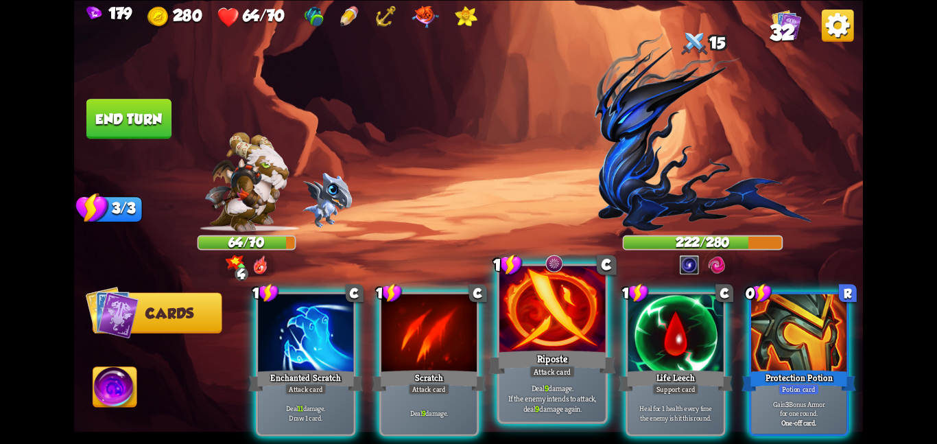
click at [517, 364] on div "Riposte" at bounding box center [551, 362] width 127 height 28
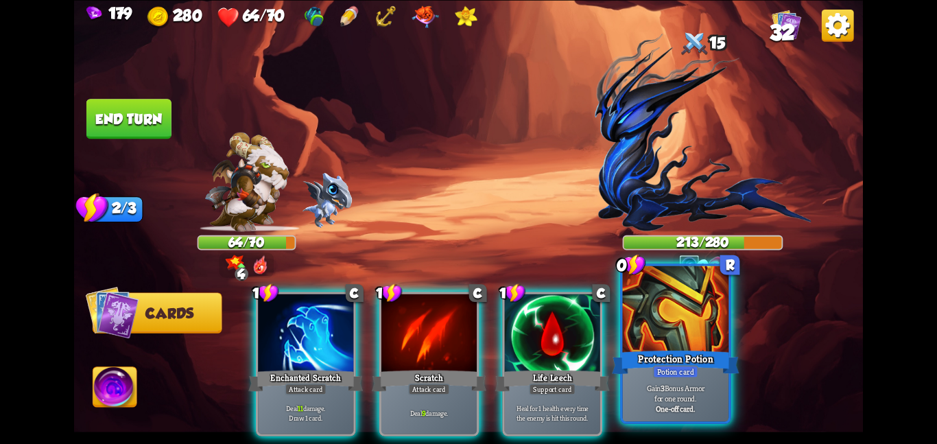
click at [659, 366] on div "Potion card" at bounding box center [675, 371] width 45 height 13
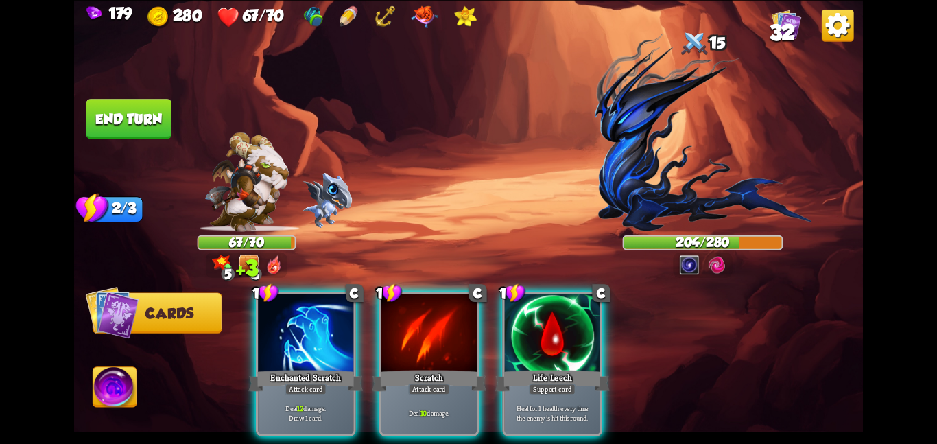
click at [617, 375] on div "1 C Enchanted Scratch Attack card Deal 12 damage. Draw 1 card. 1 C Scratch Atta…" at bounding box center [547, 345] width 631 height 198
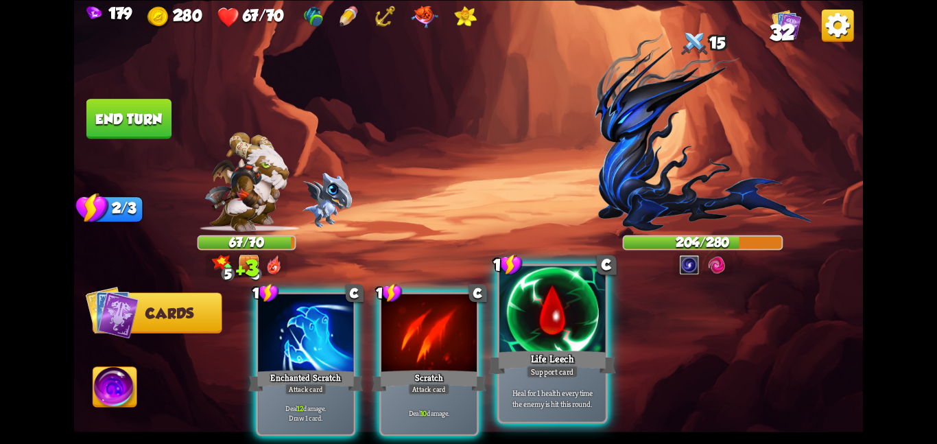
click at [529, 368] on div "Support card" at bounding box center [551, 371] width 51 height 13
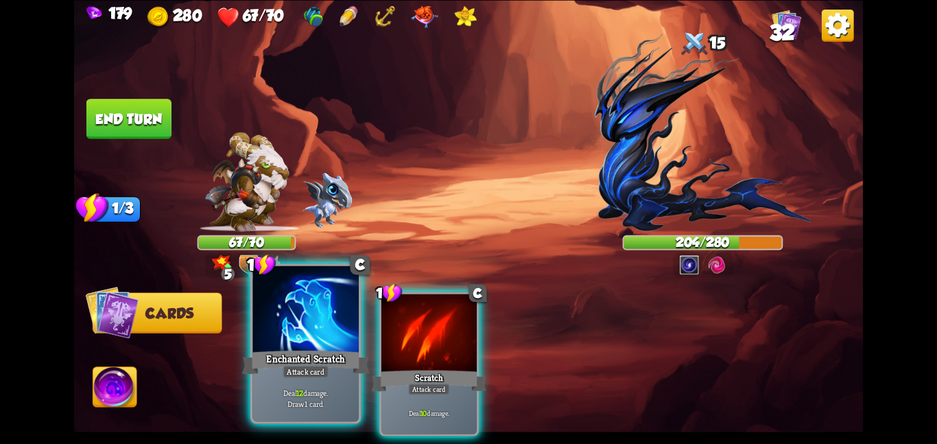
click at [340, 348] on div "Enchanted Scratch" at bounding box center [305, 362] width 127 height 28
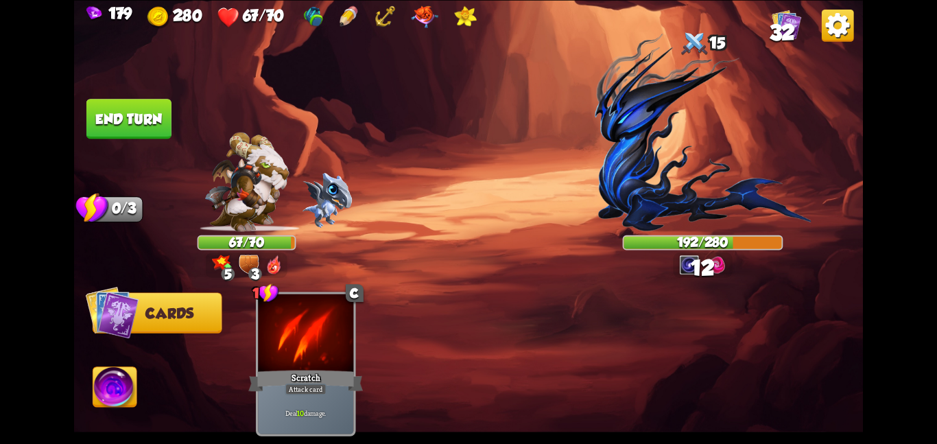
click at [114, 104] on button "End turn" at bounding box center [128, 119] width 85 height 40
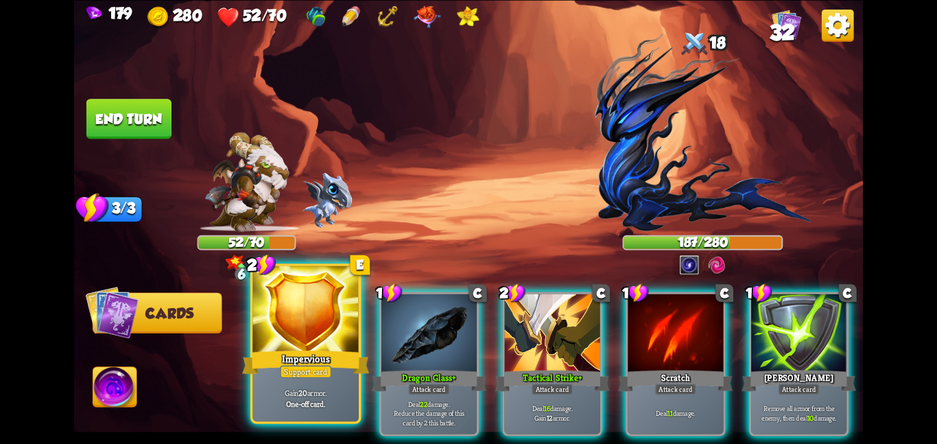
click at [314, 348] on div "Impervious" at bounding box center [305, 362] width 127 height 28
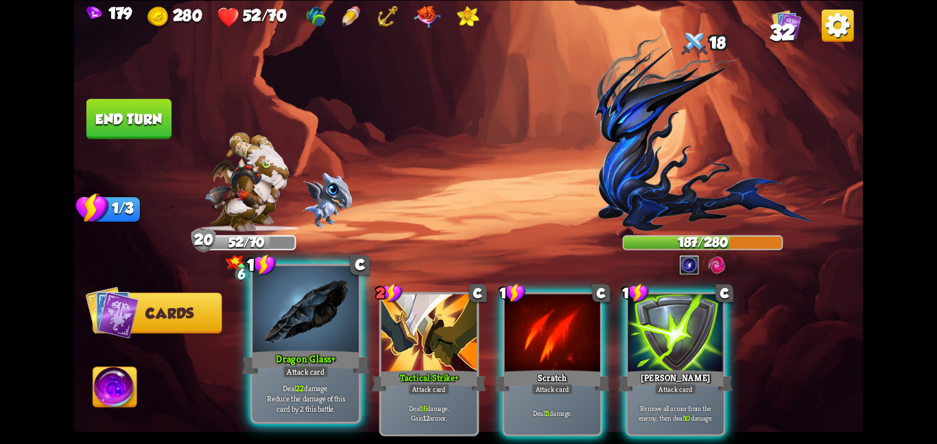
click at [307, 392] on p "Deal 22 damage. Reduce the damage of this card by 2 this battle." at bounding box center [305, 398] width 101 height 32
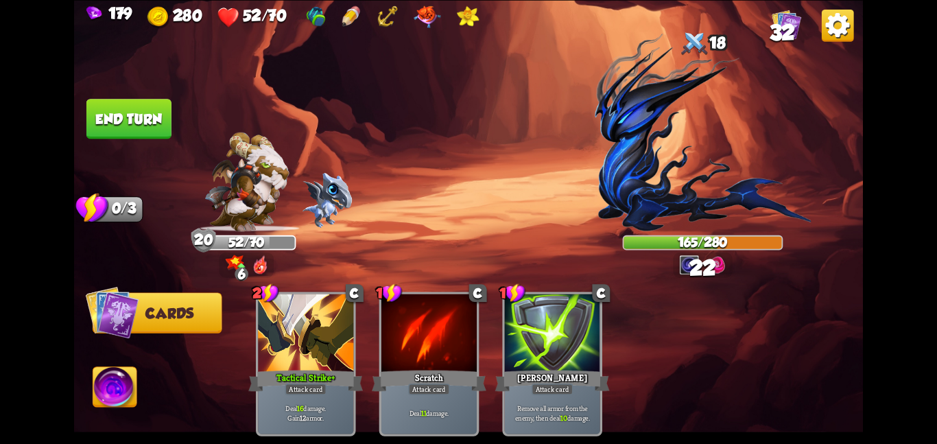
click at [150, 119] on button "End turn" at bounding box center [128, 119] width 85 height 40
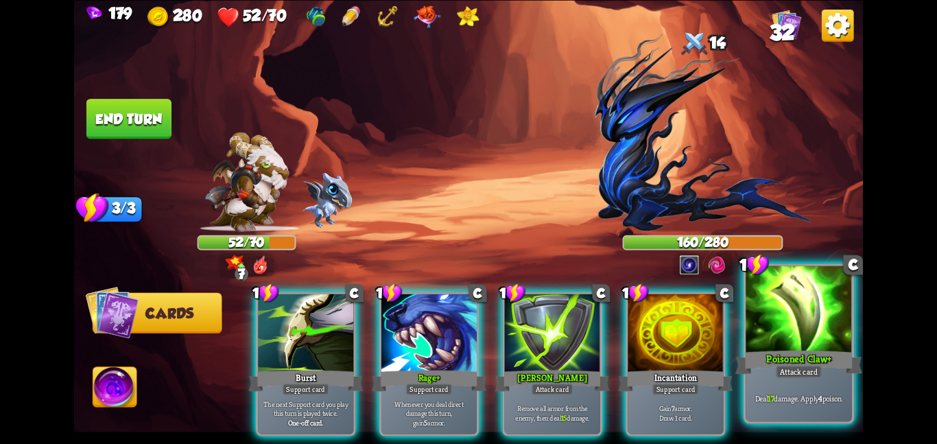
click at [796, 348] on div "Poisoned Claw+" at bounding box center [798, 362] width 127 height 28
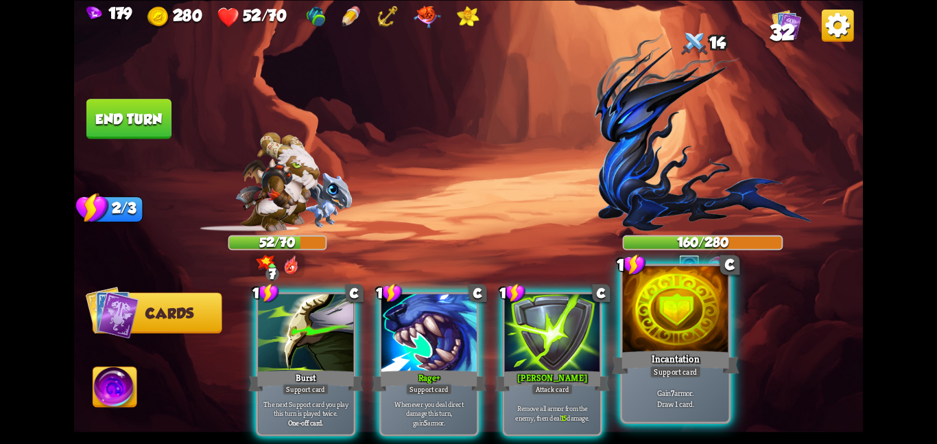
click at [700, 340] on div at bounding box center [676, 309] width 106 height 89
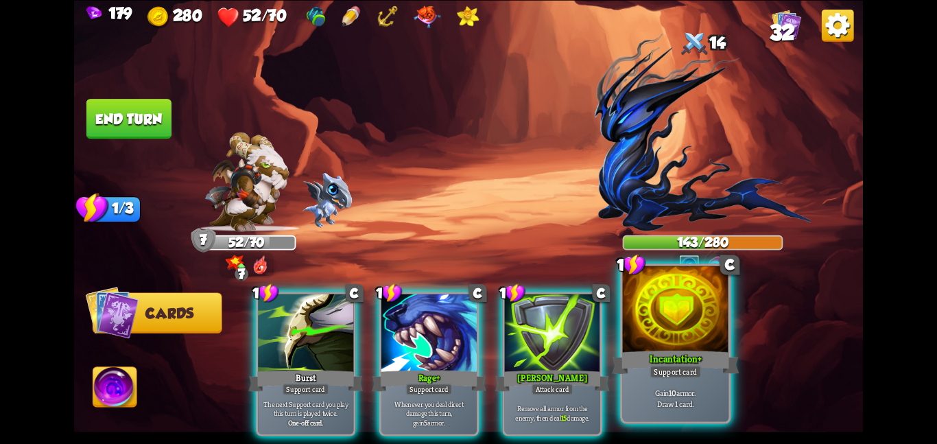
click at [632, 351] on div "Incantation+" at bounding box center [675, 362] width 127 height 28
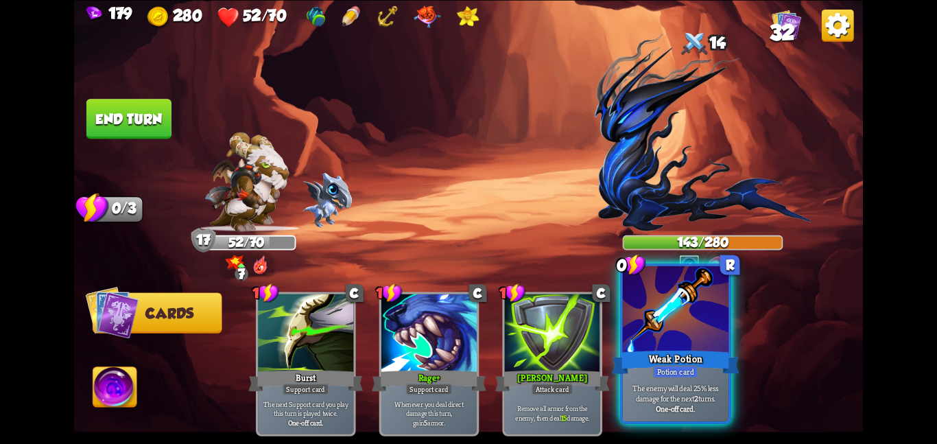
click at [717, 359] on div "Weak Potion" at bounding box center [675, 362] width 127 height 28
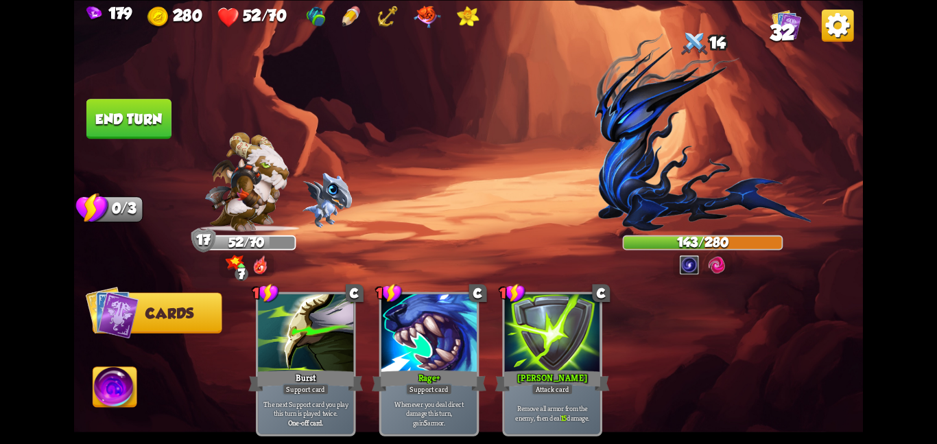
click at [169, 98] on div "Select an enemy to attack... You don't have enough stamina to play that card...…" at bounding box center [468, 222] width 789 height 444
click at [121, 119] on button "End turn" at bounding box center [128, 118] width 87 height 41
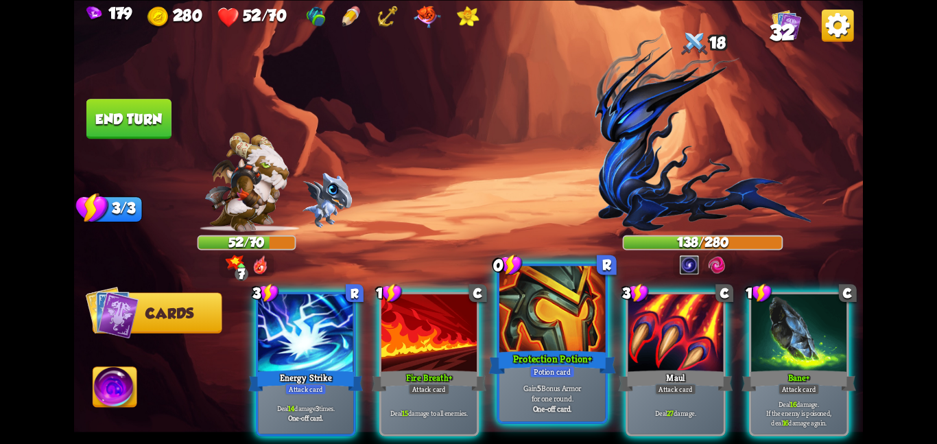
click at [573, 375] on div "Potion card" at bounding box center [552, 371] width 45 height 13
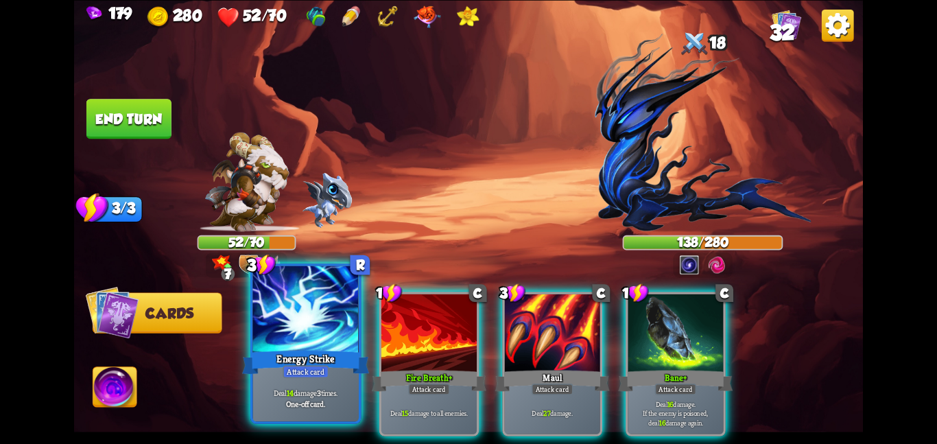
click at [277, 323] on div at bounding box center [305, 309] width 106 height 89
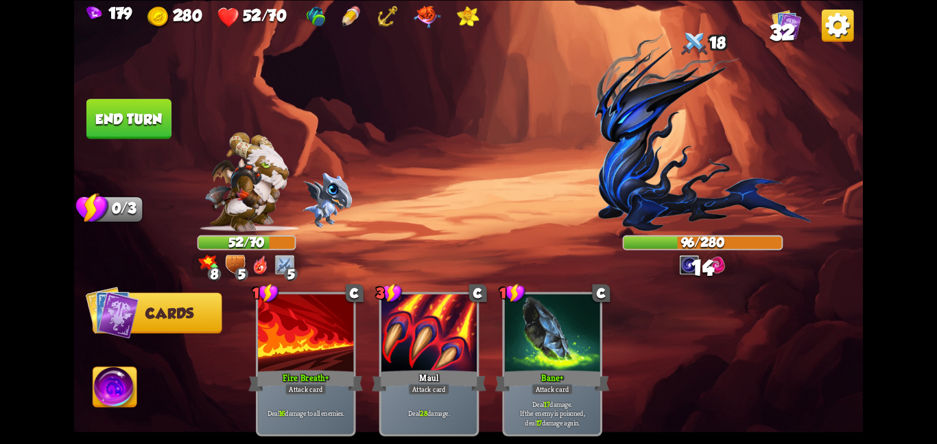
click at [107, 108] on button "End turn" at bounding box center [129, 119] width 86 height 40
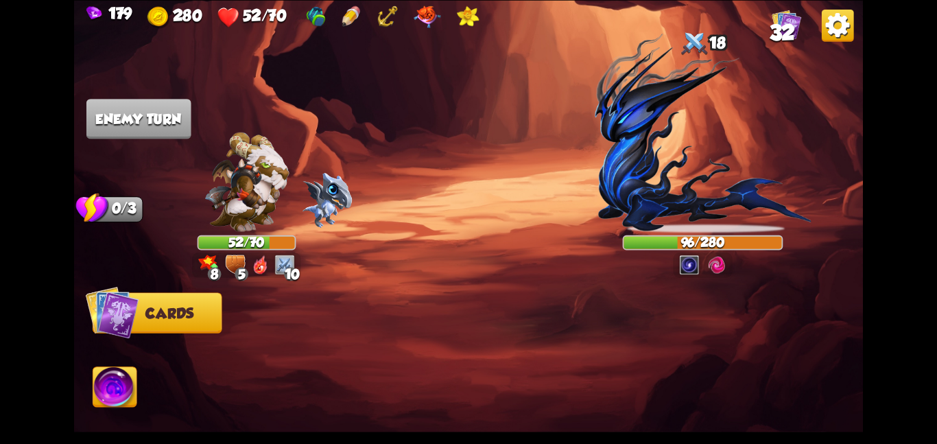
click at [230, 256] on img at bounding box center [236, 264] width 20 height 19
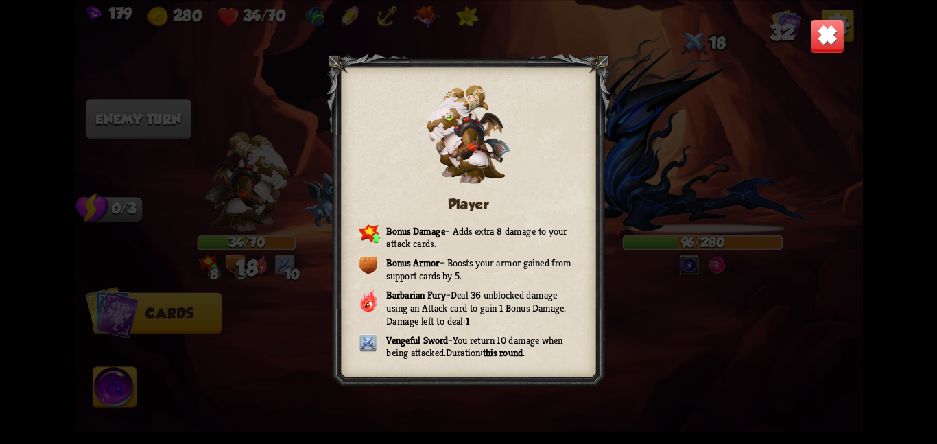
click at [836, 30] on img at bounding box center [827, 36] width 34 height 34
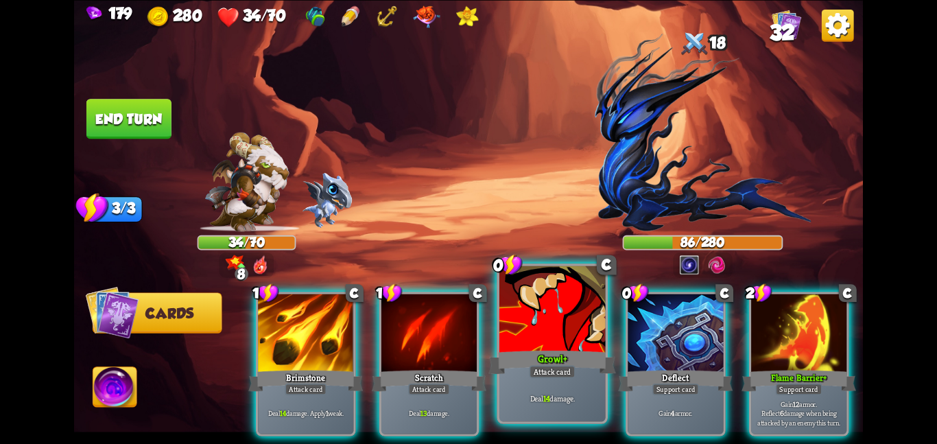
click at [579, 362] on div "Growl+" at bounding box center [551, 362] width 127 height 28
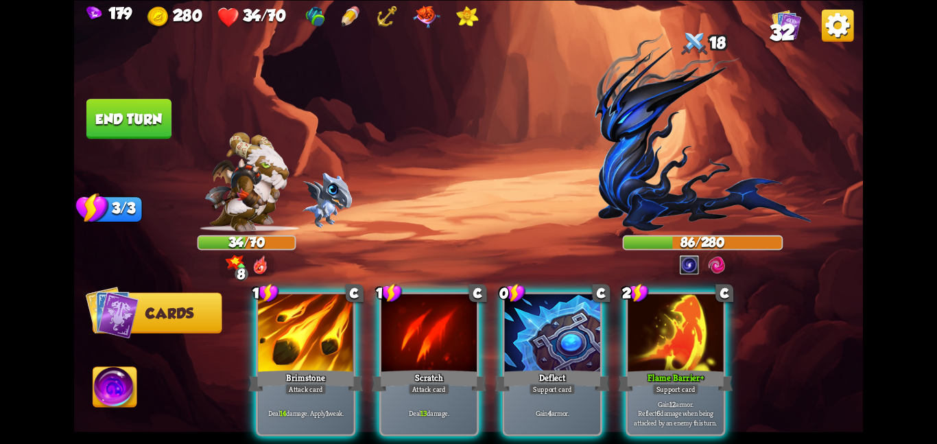
click at [579, 368] on div "Deflect" at bounding box center [552, 380] width 115 height 25
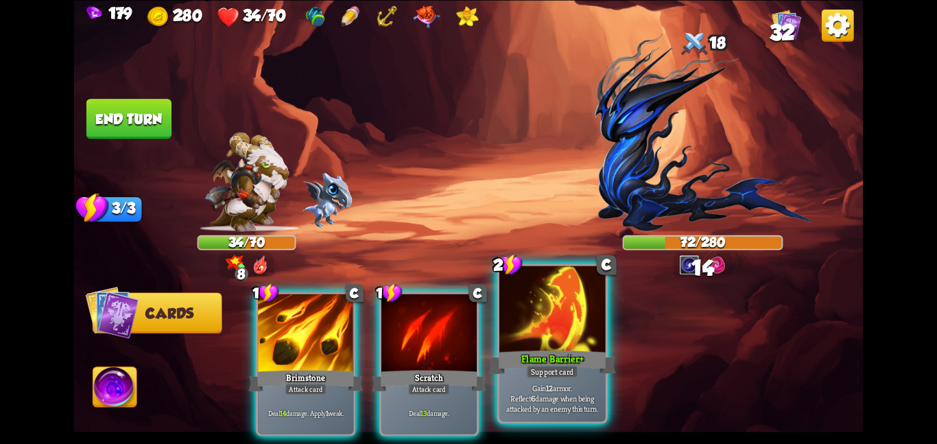
click at [579, 362] on div "Flame Barrier+" at bounding box center [551, 362] width 127 height 28
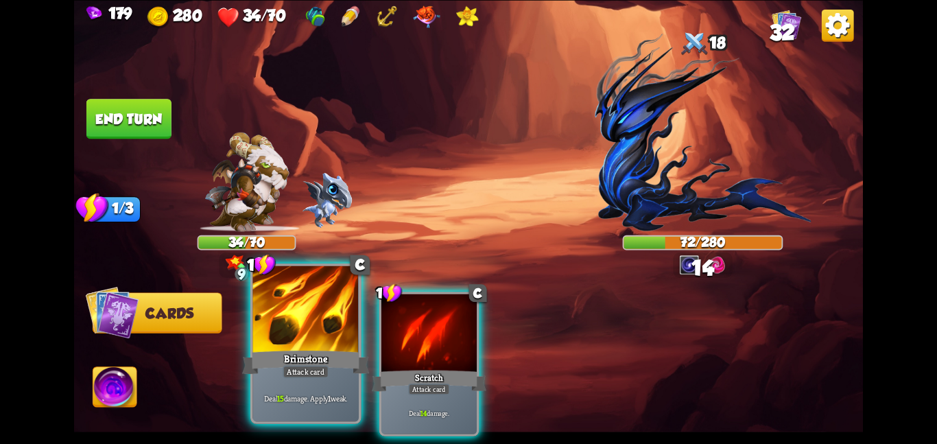
click at [322, 338] on div at bounding box center [305, 309] width 106 height 89
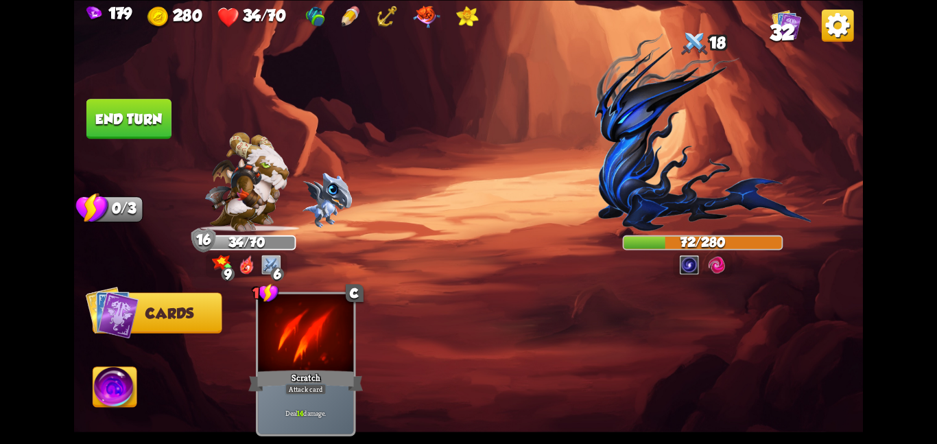
click at [119, 121] on button "End turn" at bounding box center [128, 119] width 85 height 40
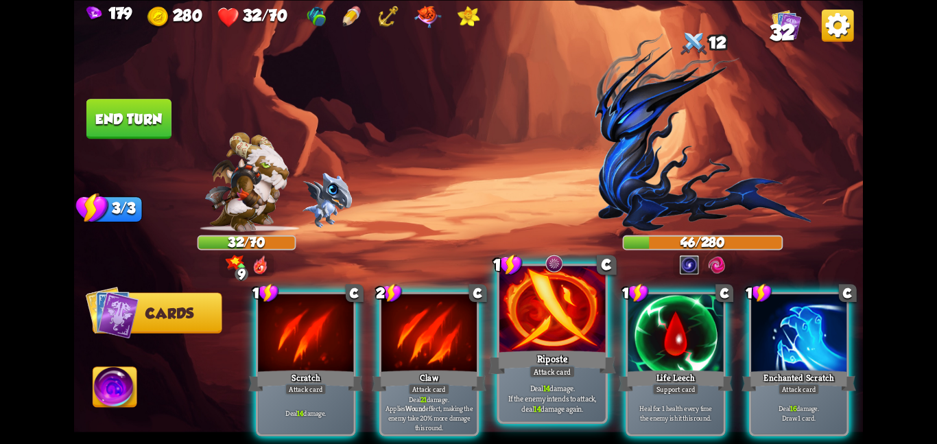
click at [503, 341] on div at bounding box center [552, 309] width 106 height 89
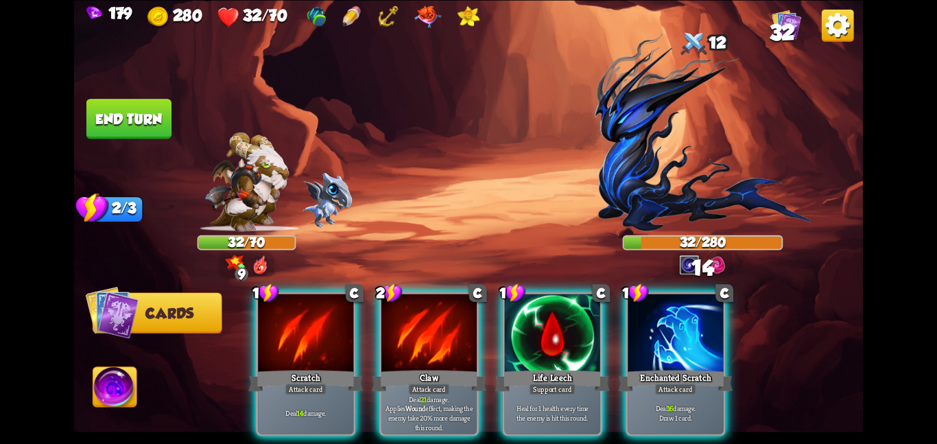
click at [505, 341] on div at bounding box center [552, 334] width 95 height 80
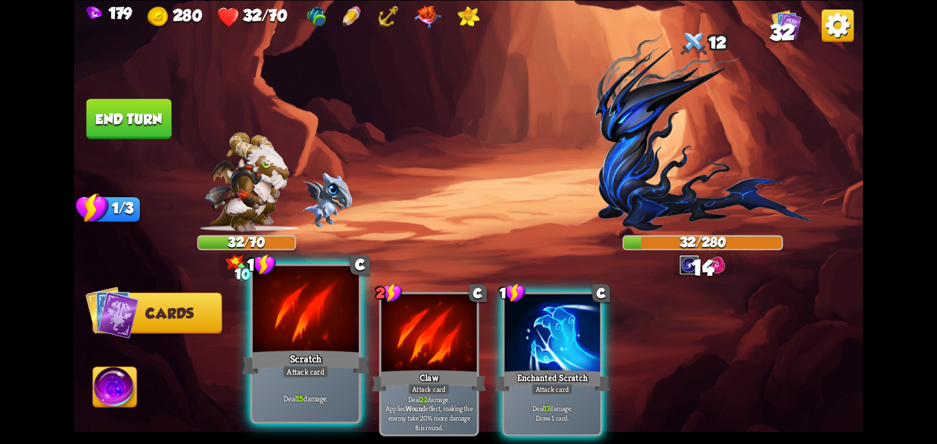
click at [288, 344] on div at bounding box center [305, 309] width 106 height 89
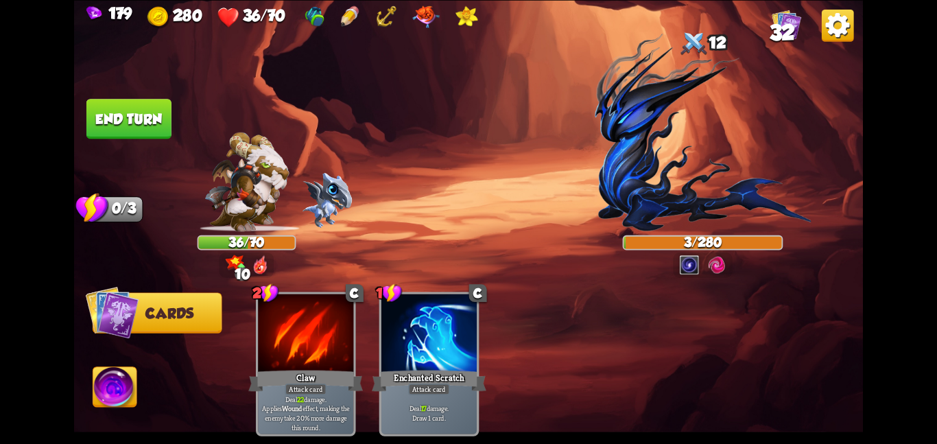
click at [151, 115] on button "End turn" at bounding box center [128, 119] width 85 height 40
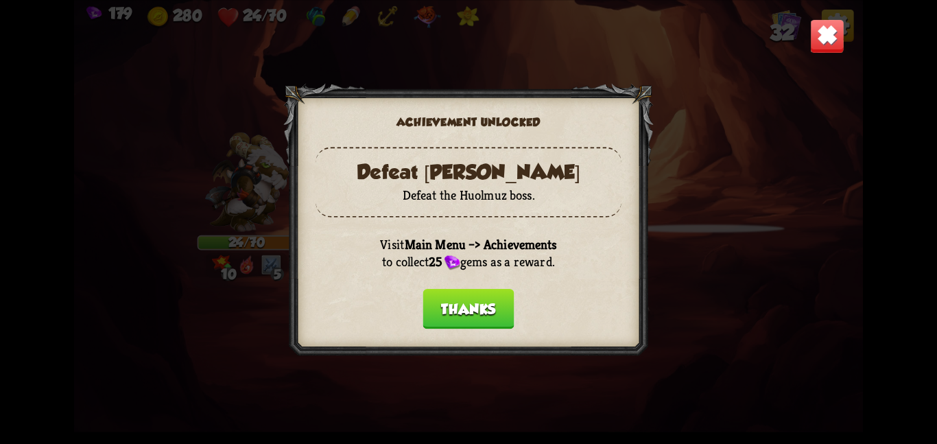
click at [473, 306] on button "Thanks" at bounding box center [468, 309] width 91 height 40
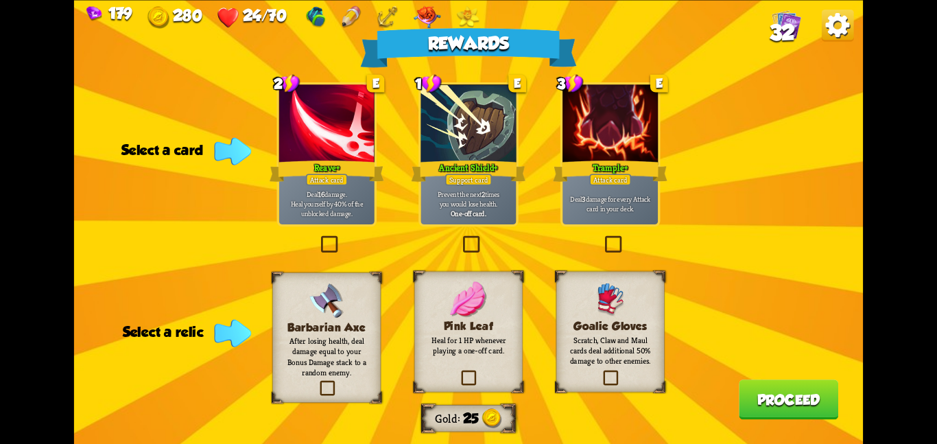
click at [473, 173] on div "Ancient Shield+" at bounding box center [469, 170] width 115 height 25
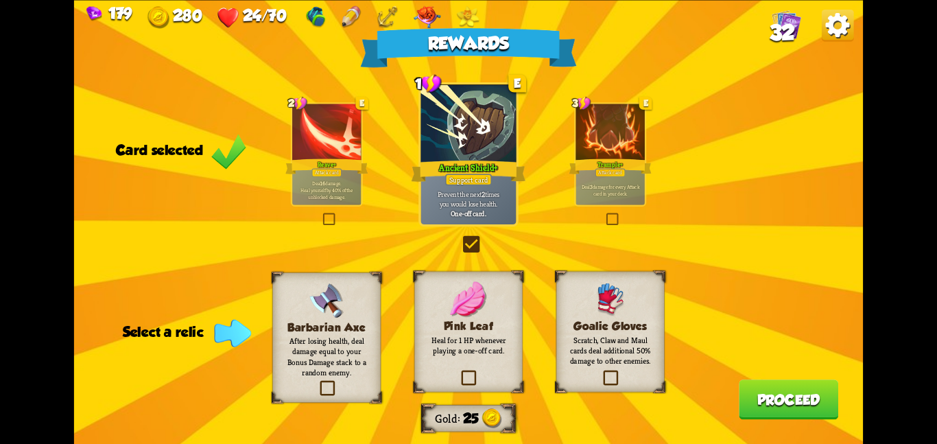
click at [565, 345] on div "Goalie Gloves Scratch, Claw and Maul cards deal additional 50% damage to other …" at bounding box center [610, 331] width 108 height 121
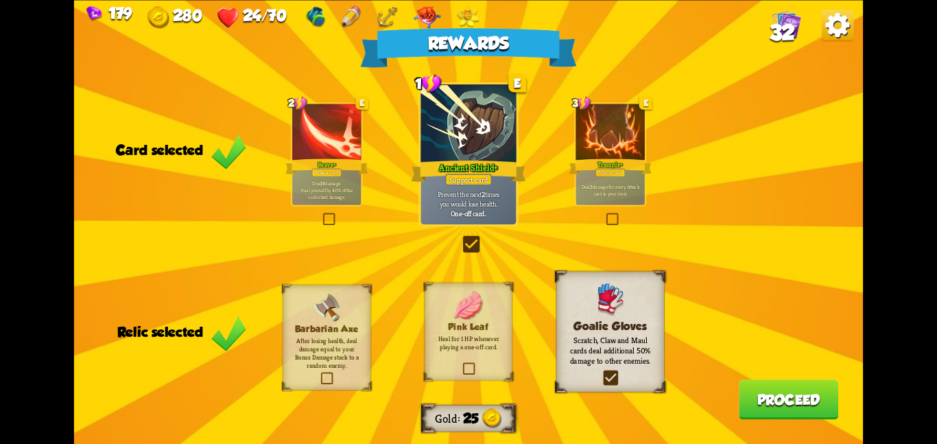
click at [748, 403] on button "Proceed" at bounding box center [788, 399] width 99 height 40
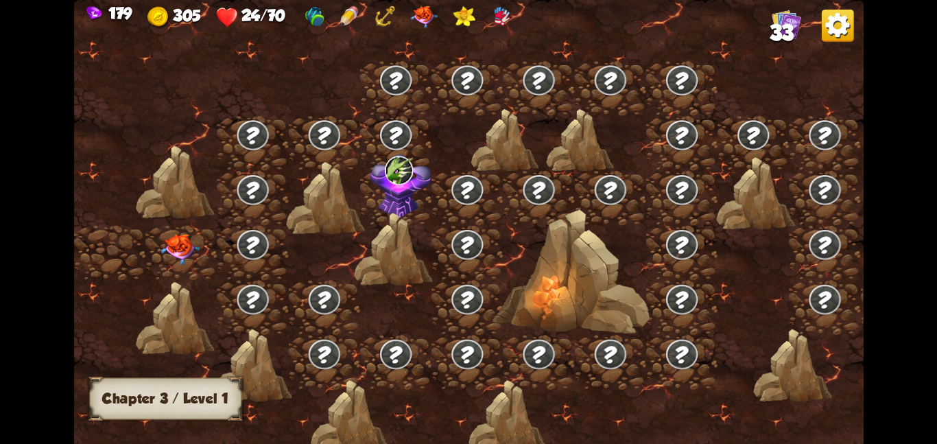
click at [130, 233] on div at bounding box center [109, 252] width 71 height 55
click at [184, 250] on img at bounding box center [181, 248] width 40 height 31
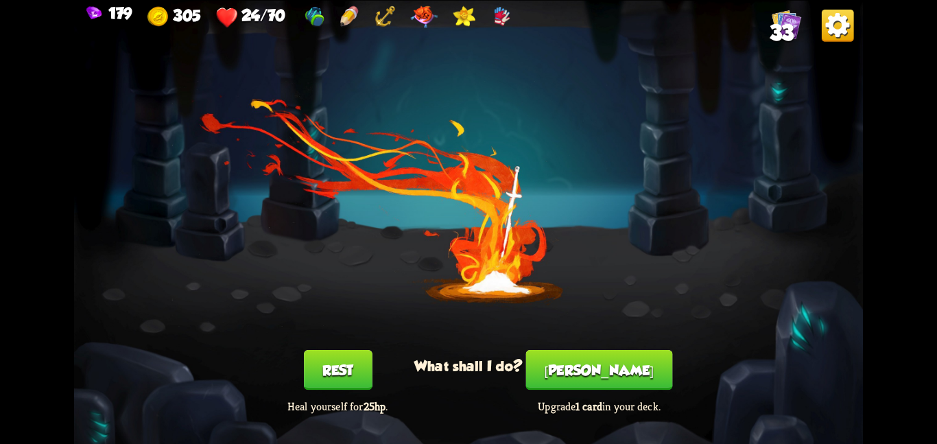
click at [381, 295] on div "You feel rested! What shall I do? Rest Heal yourself for 25hp . [PERSON_NAME] U…" at bounding box center [468, 222] width 789 height 444
click at [330, 382] on button "Rest" at bounding box center [338, 370] width 69 height 40
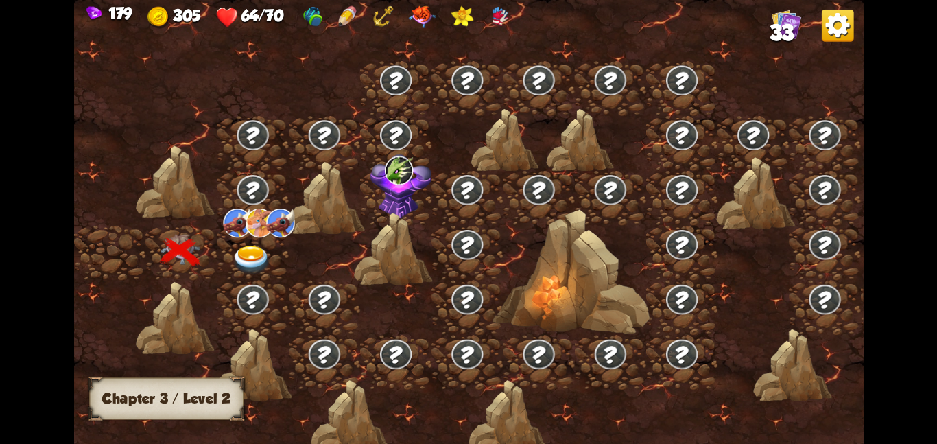
click at [330, 382] on div at bounding box center [350, 416] width 79 height 74
click at [248, 263] on img at bounding box center [252, 259] width 40 height 29
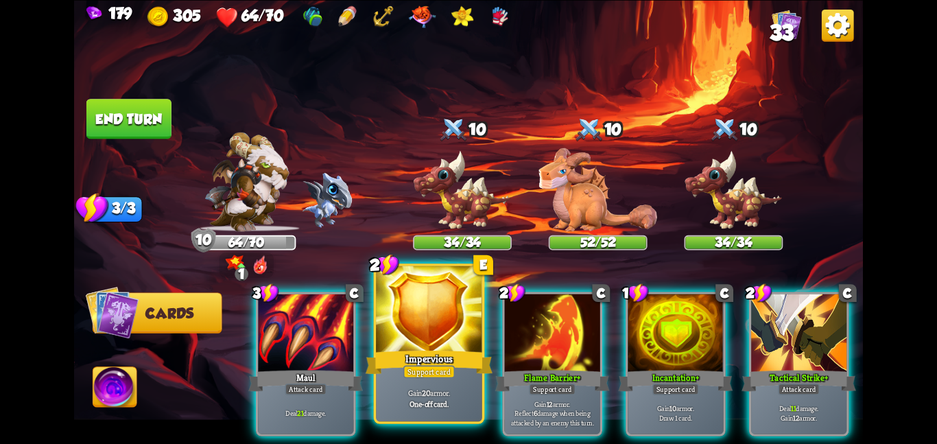
click at [410, 348] on div "Impervious" at bounding box center [429, 362] width 127 height 28
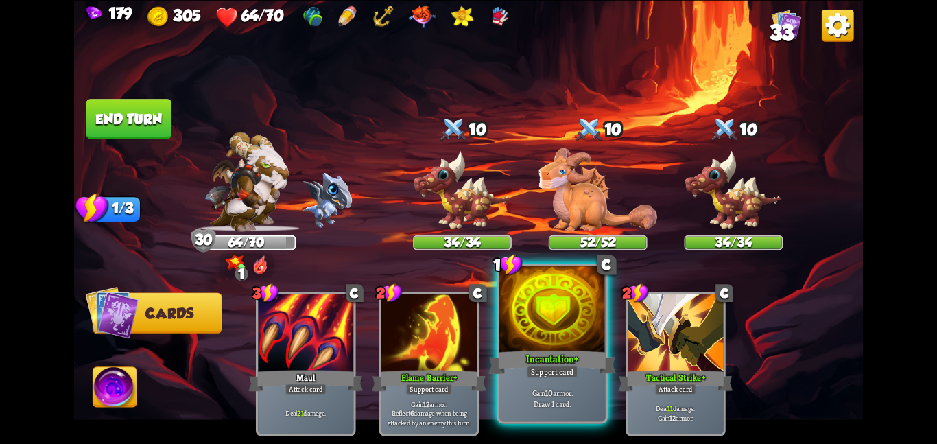
click at [577, 343] on div at bounding box center [552, 309] width 106 height 89
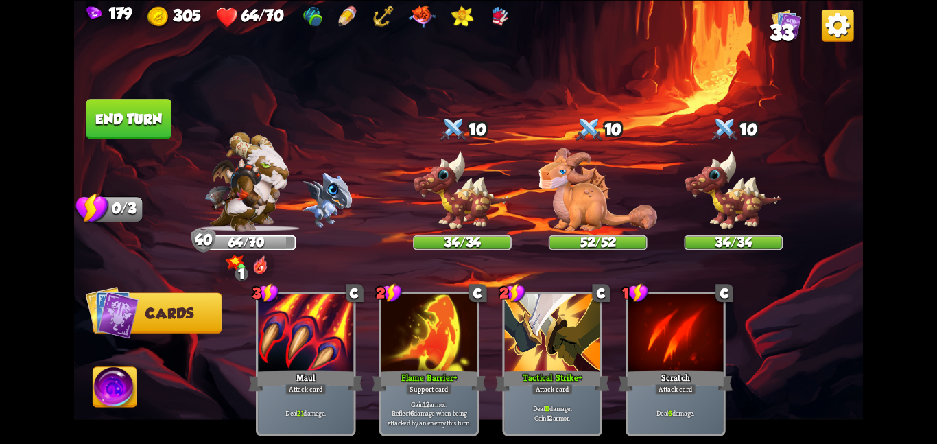
click at [106, 114] on button "End turn" at bounding box center [128, 119] width 85 height 40
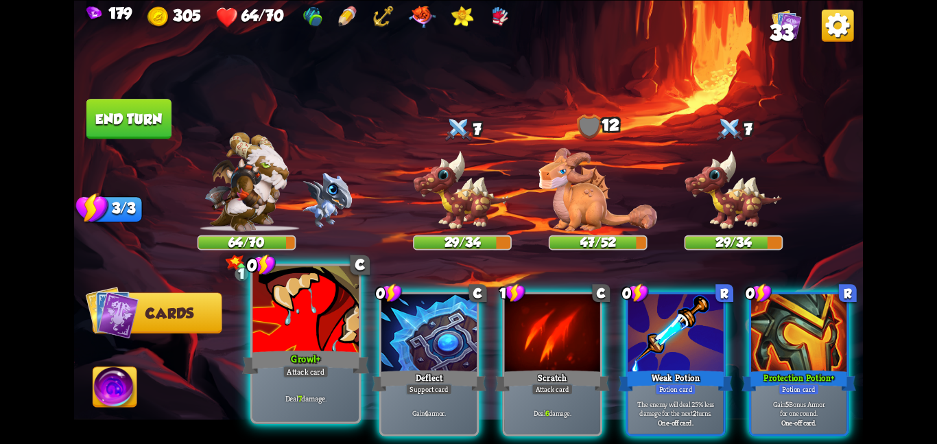
click at [299, 357] on div "Growl+" at bounding box center [305, 362] width 127 height 28
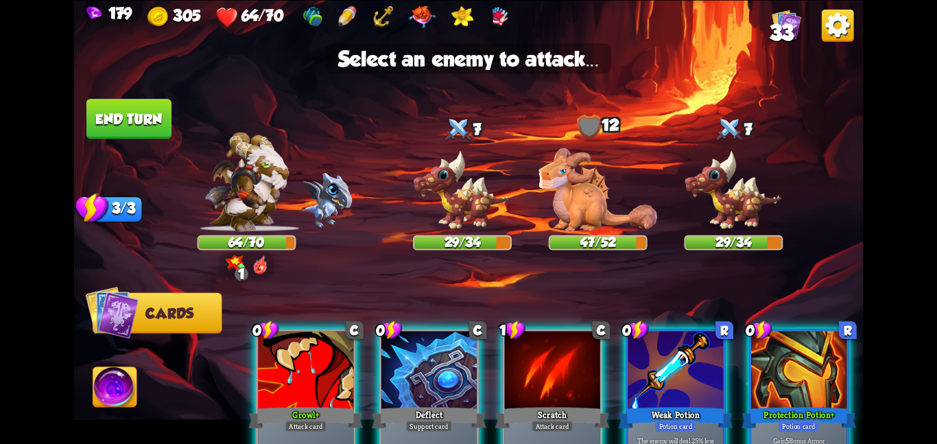
click at [299, 357] on div at bounding box center [305, 371] width 95 height 80
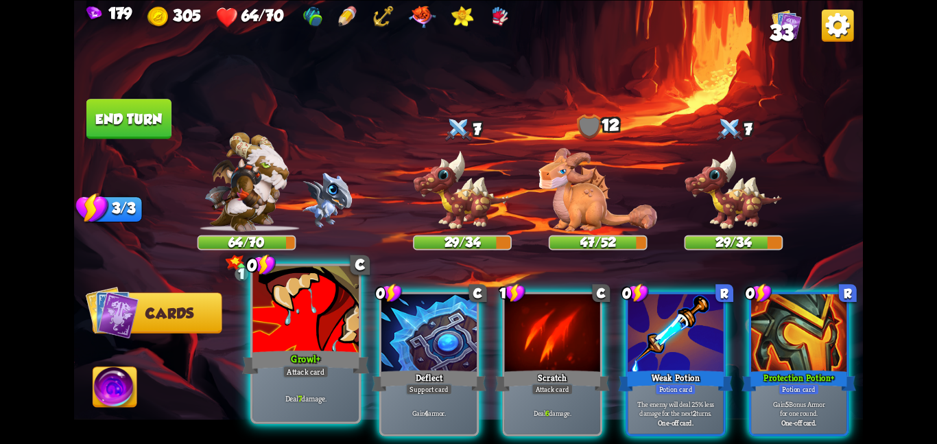
click at [299, 357] on div "Growl+" at bounding box center [305, 362] width 127 height 28
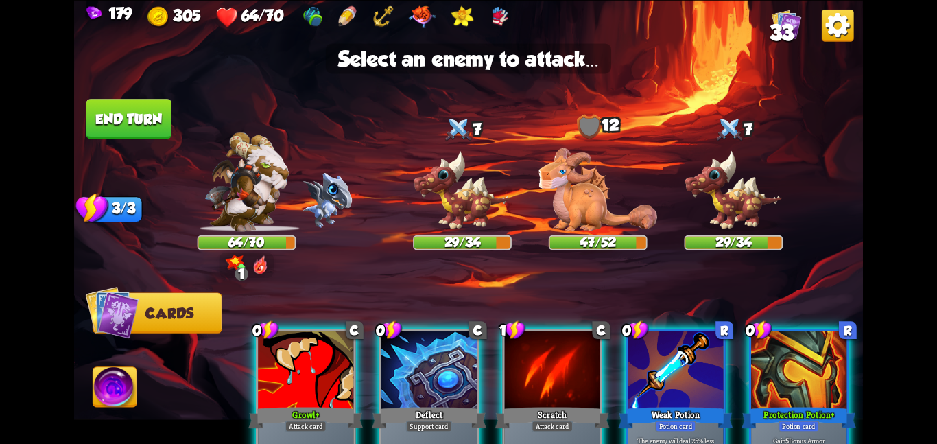
click at [469, 234] on img at bounding box center [468, 222] width 789 height 444
click at [486, 171] on img at bounding box center [462, 191] width 99 height 82
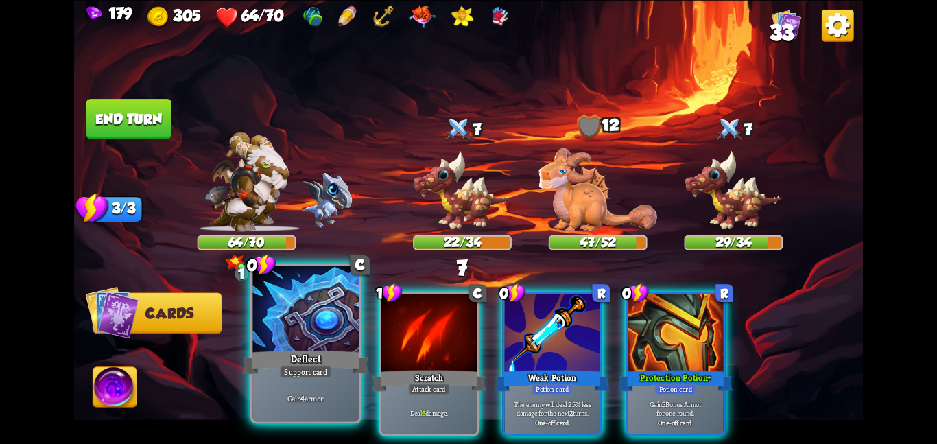
click at [322, 345] on div at bounding box center [305, 309] width 106 height 89
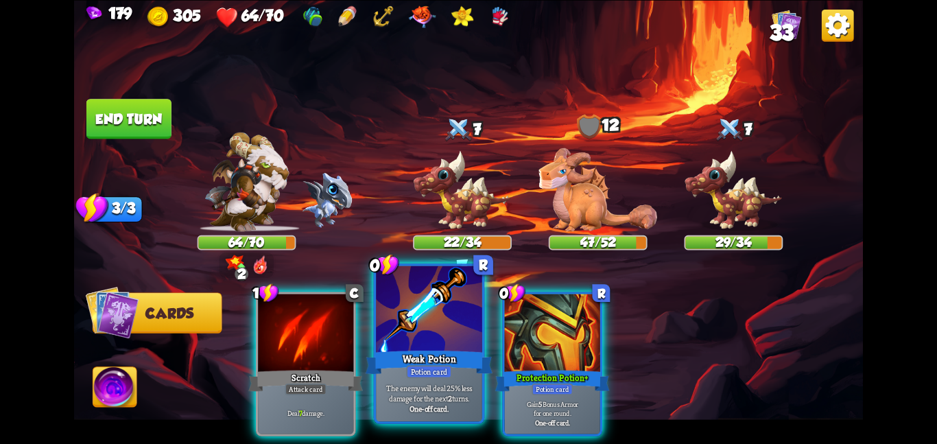
click at [429, 348] on div "Weak Potion" at bounding box center [429, 362] width 127 height 28
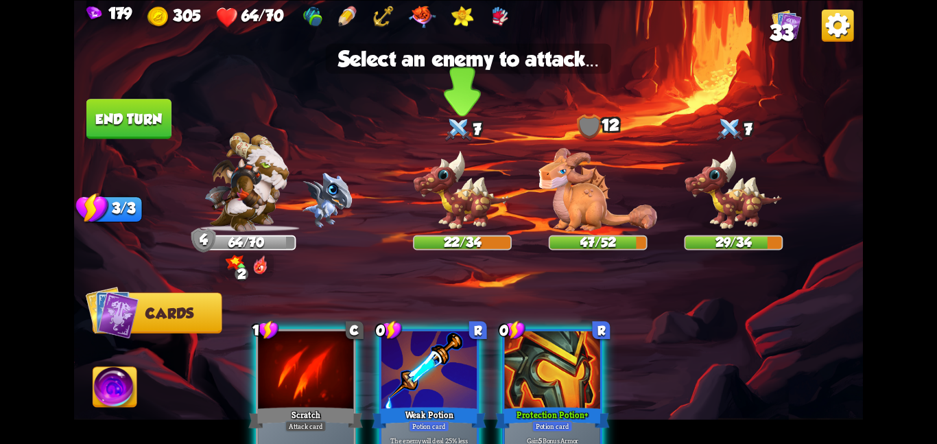
click at [462, 226] on img at bounding box center [462, 191] width 99 height 82
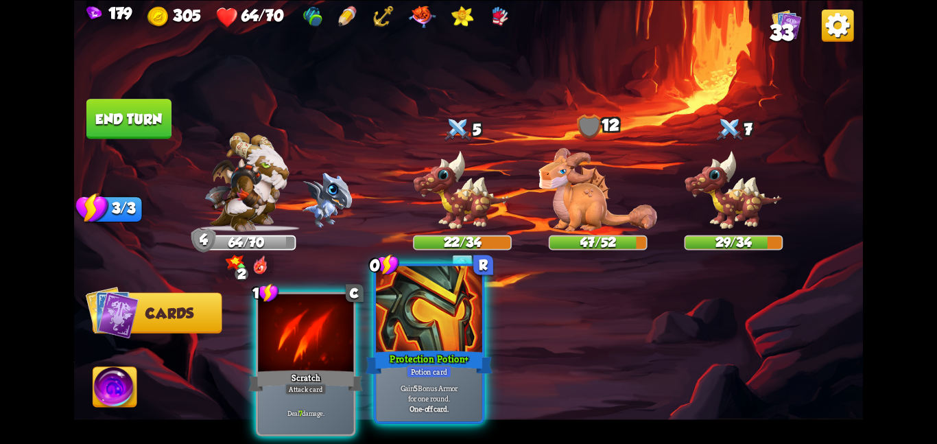
click at [452, 311] on div at bounding box center [429, 309] width 106 height 89
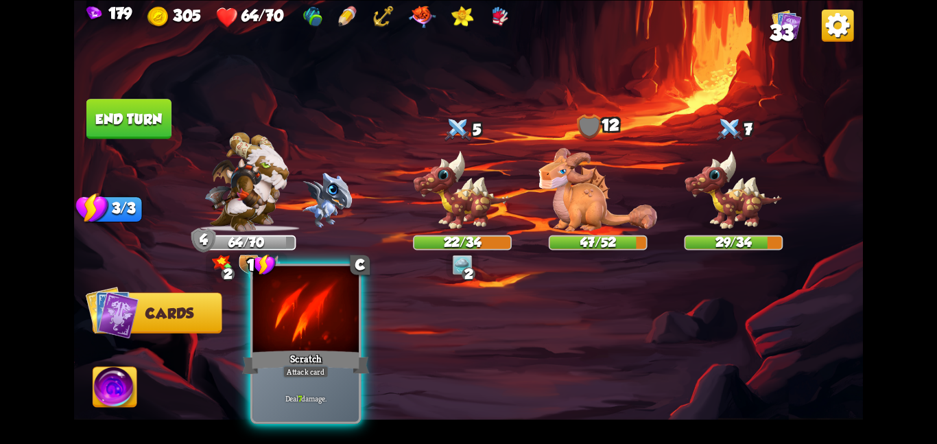
click at [289, 342] on div at bounding box center [305, 309] width 106 height 89
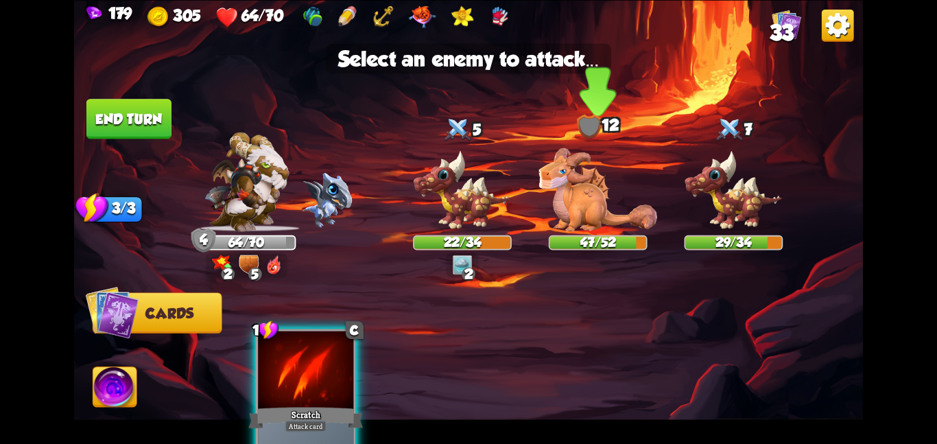
click at [571, 223] on img at bounding box center [598, 188] width 119 height 83
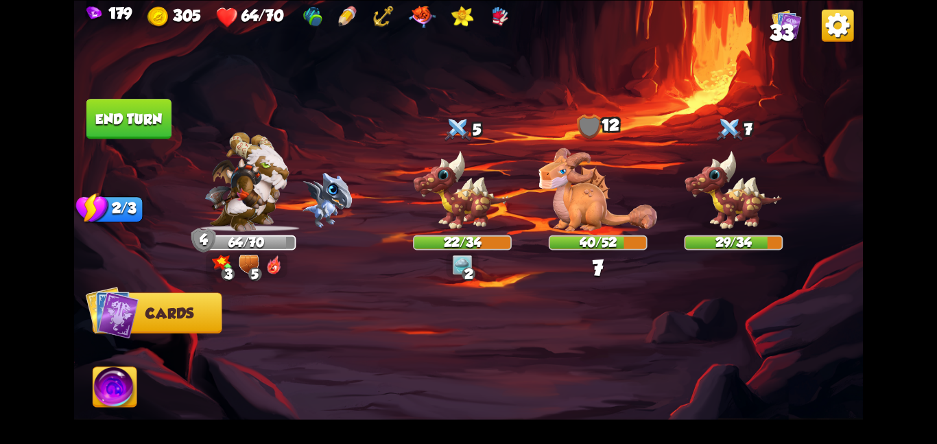
click at [86, 102] on button "End turn" at bounding box center [128, 119] width 85 height 40
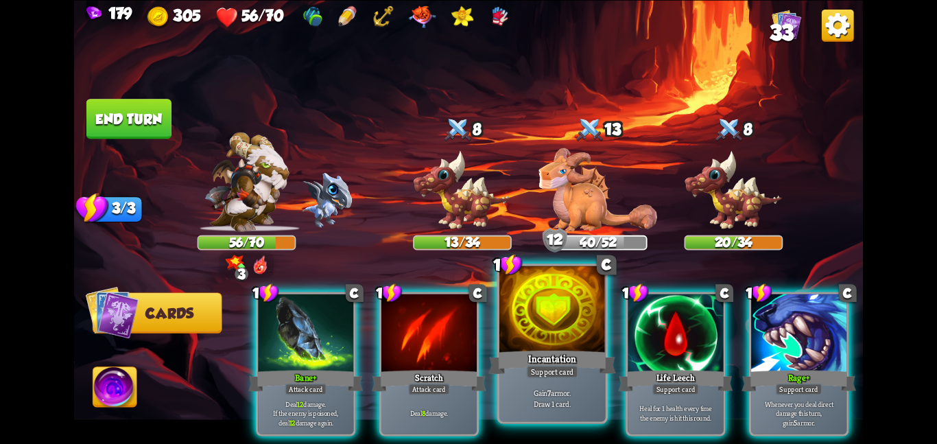
click at [552, 374] on div "Support card" at bounding box center [551, 371] width 51 height 13
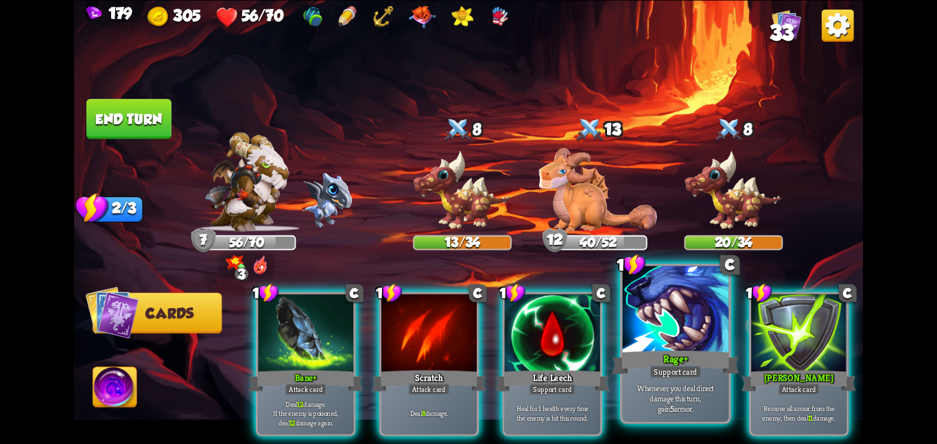
click at [727, 399] on div "Whenever you deal direct damage this turn, gain 5 armor." at bounding box center [676, 398] width 106 height 46
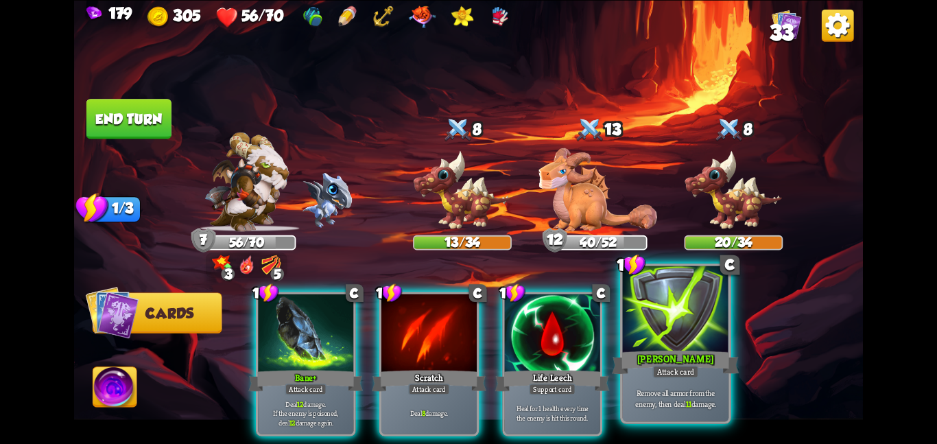
click at [727, 399] on div "Remove all armor from the enemy, then deal 11 damage." at bounding box center [676, 398] width 106 height 46
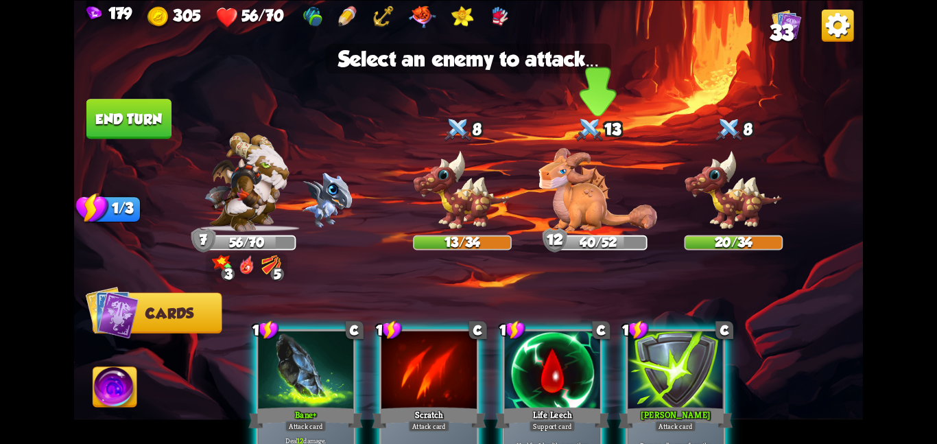
click at [613, 226] on img at bounding box center [598, 188] width 119 height 83
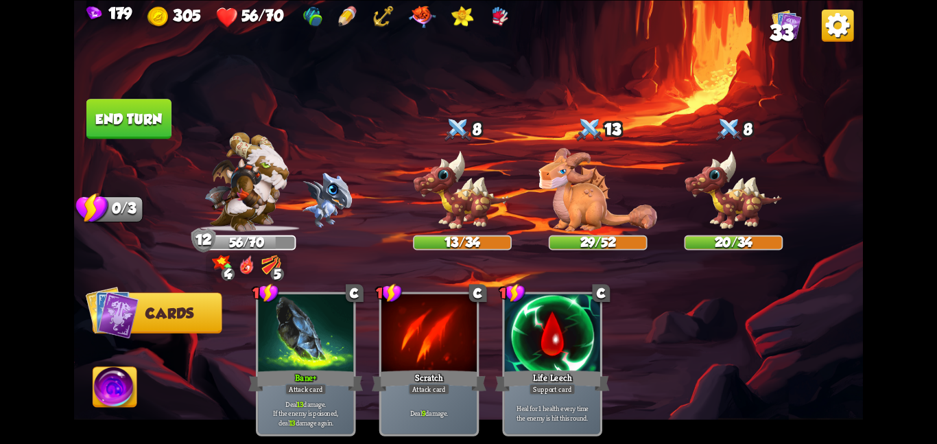
click at [150, 104] on button "End turn" at bounding box center [128, 118] width 87 height 41
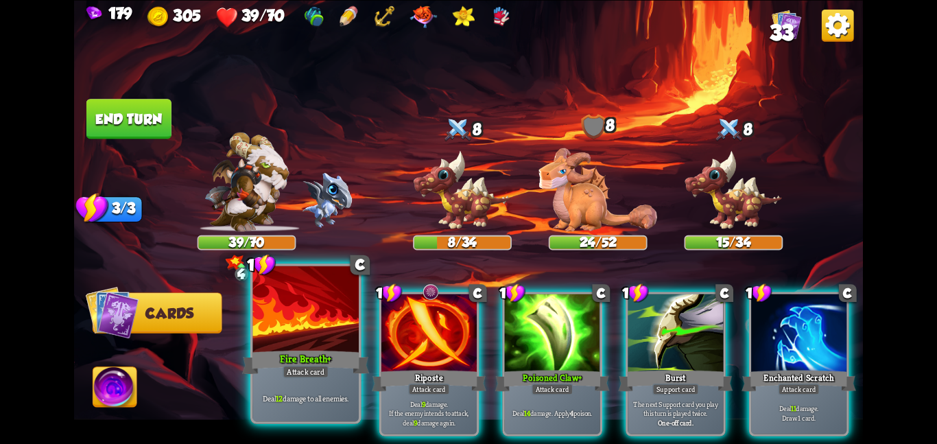
click at [294, 346] on div at bounding box center [305, 309] width 106 height 89
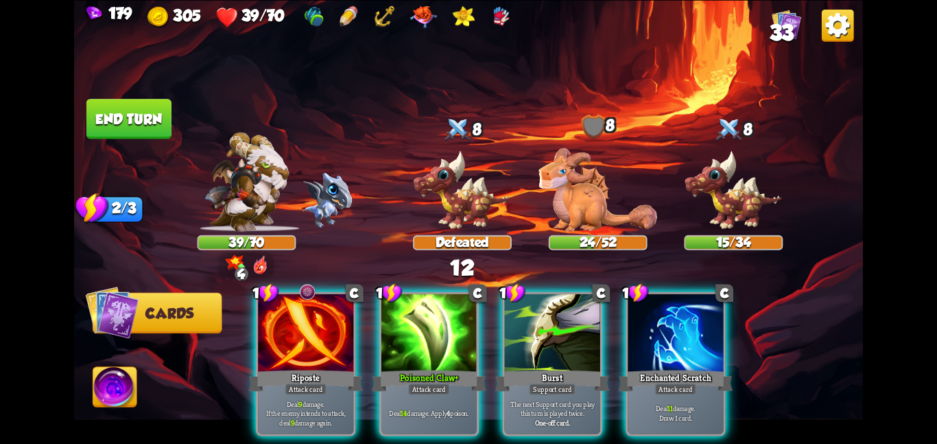
click at [294, 346] on div at bounding box center [305, 334] width 95 height 80
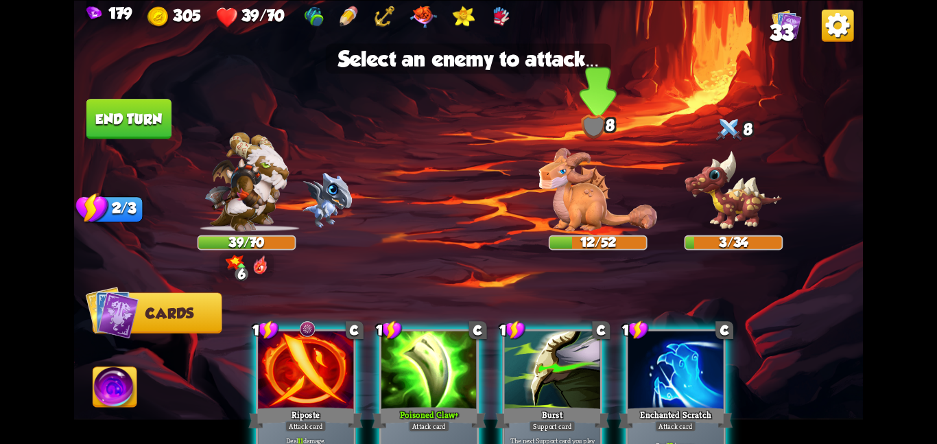
click at [604, 189] on img at bounding box center [598, 188] width 119 height 83
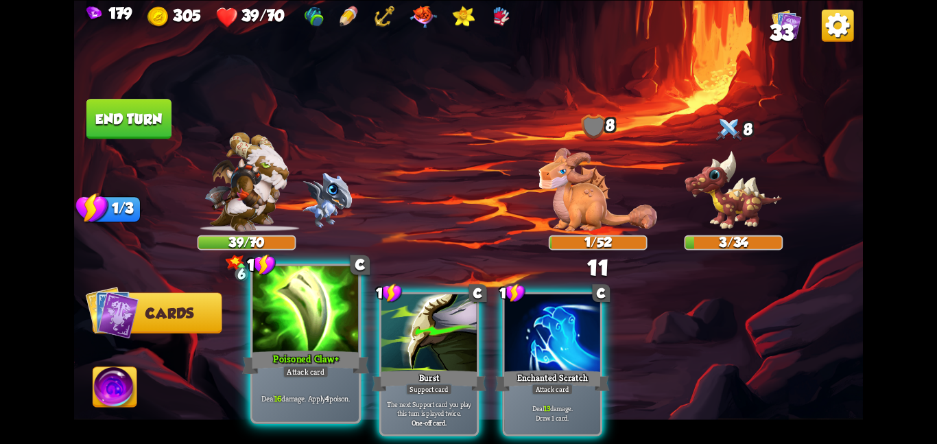
click at [313, 348] on div "Poisoned Claw+" at bounding box center [305, 362] width 127 height 28
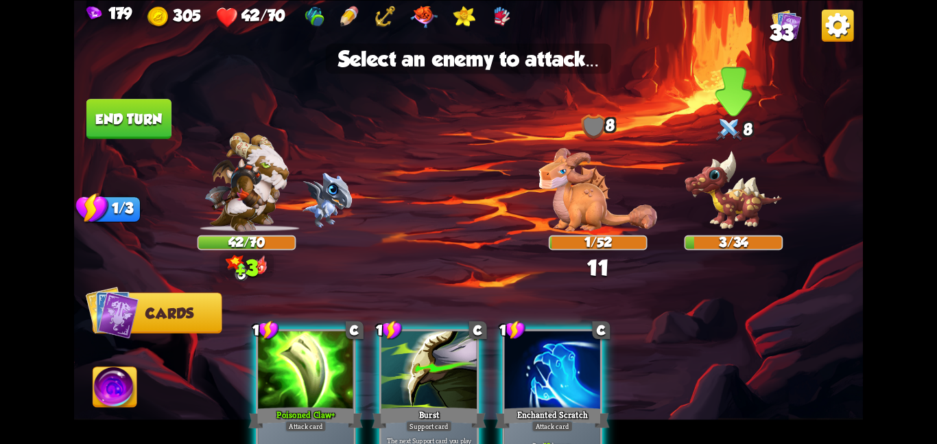
click at [753, 189] on img at bounding box center [734, 191] width 99 height 82
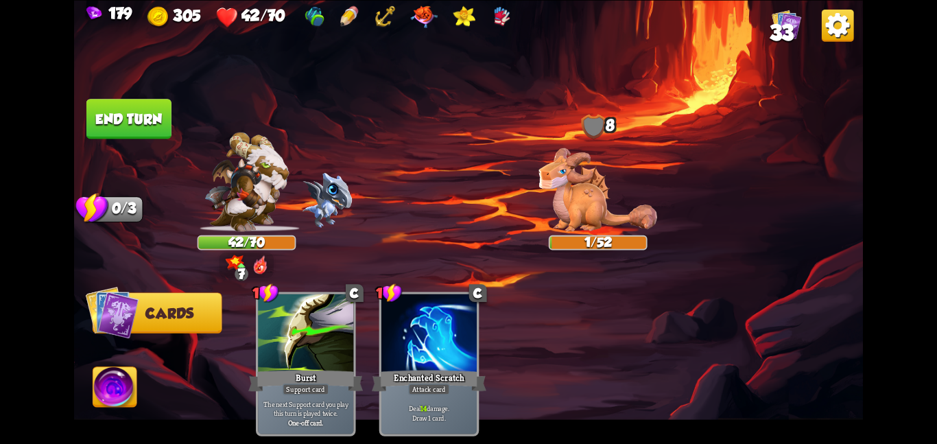
click at [147, 119] on button "End turn" at bounding box center [128, 119] width 85 height 40
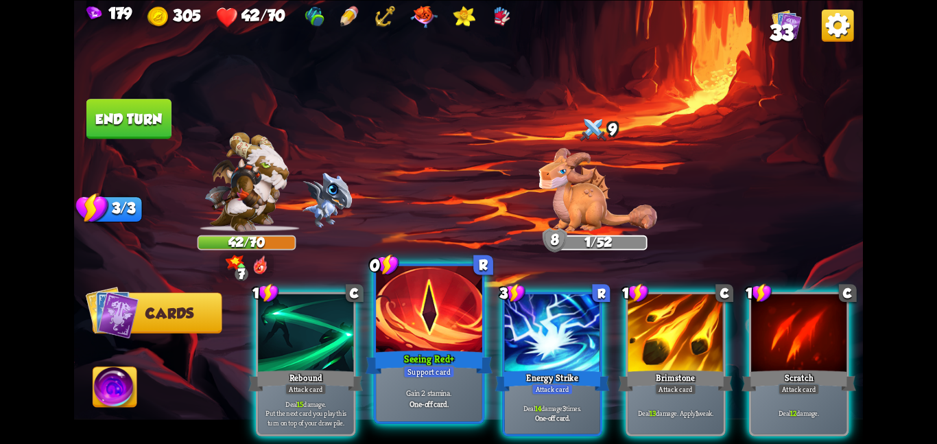
click at [394, 314] on div at bounding box center [429, 309] width 106 height 89
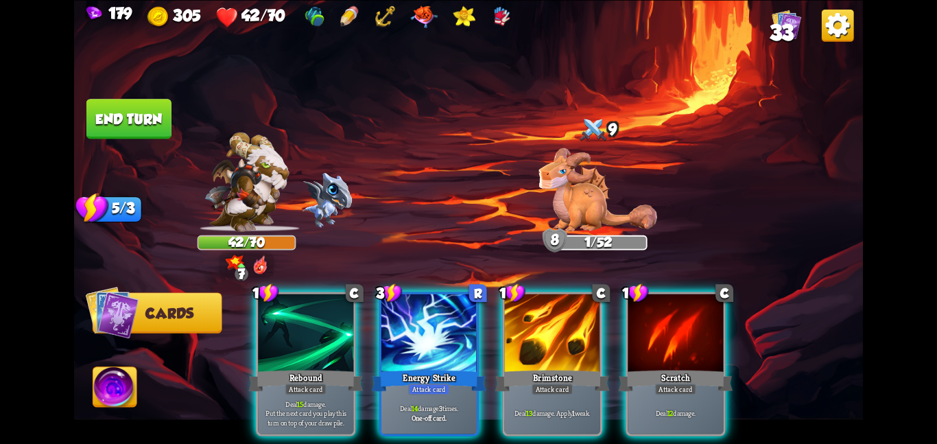
click at [394, 314] on div at bounding box center [428, 334] width 95 height 80
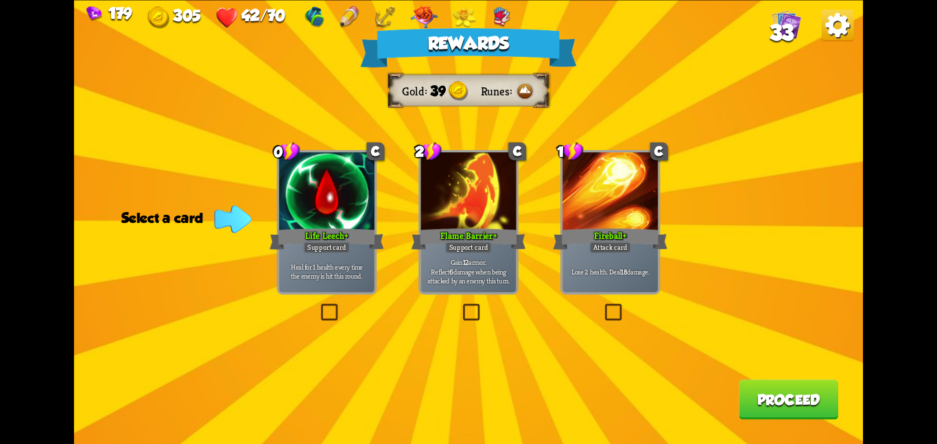
click at [585, 274] on p "Lose 2 health. Deal 18 damage." at bounding box center [610, 271] width 91 height 10
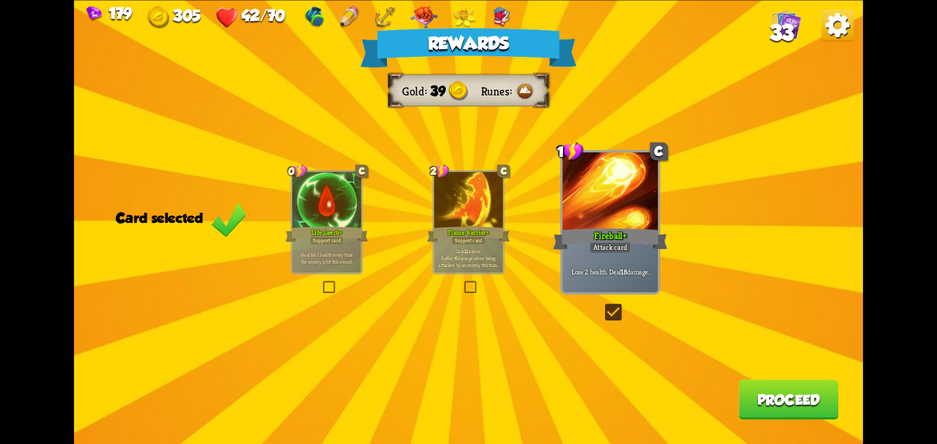
click at [820, 400] on button "Proceed" at bounding box center [788, 399] width 99 height 40
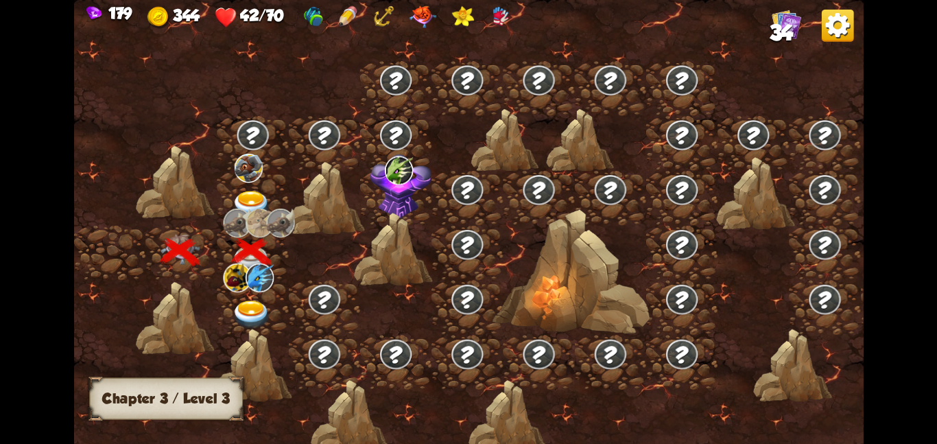
click at [820, 400] on div at bounding box center [792, 365] width 79 height 74
click at [226, 187] on div at bounding box center [252, 197] width 71 height 55
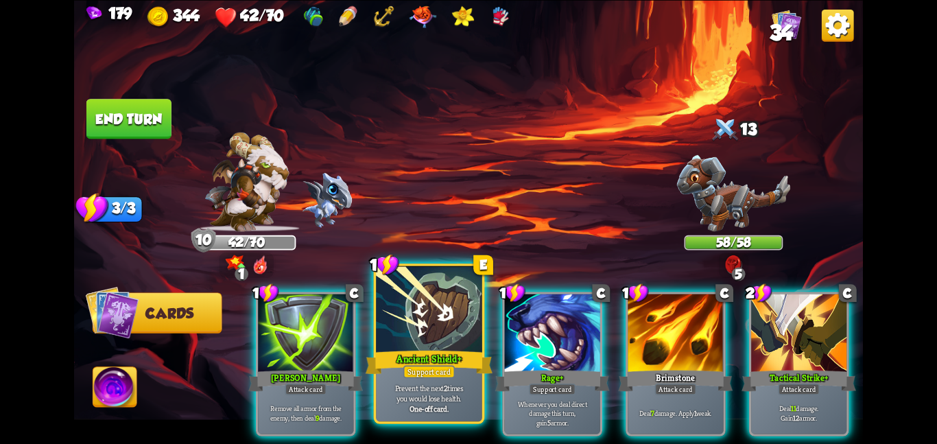
click at [431, 390] on p "Prevent the next 2 times you would lose health." at bounding box center [429, 392] width 101 height 21
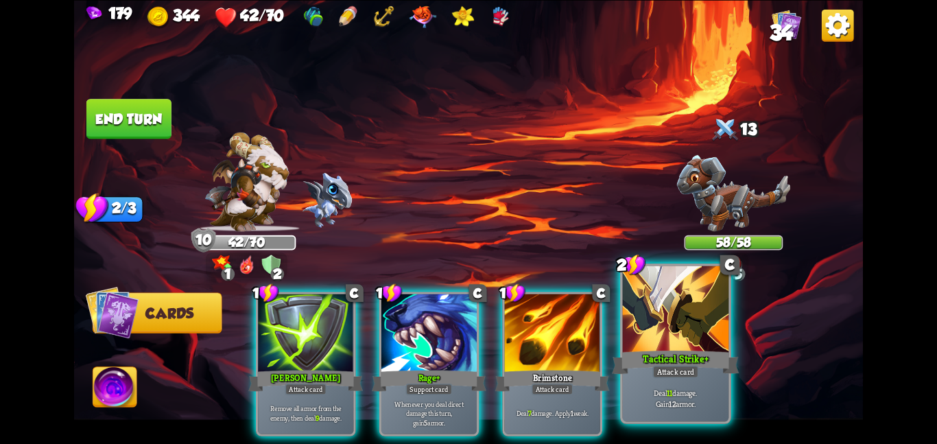
click at [649, 383] on div "Deal 11 damage. Gain 12 armor." at bounding box center [676, 398] width 106 height 46
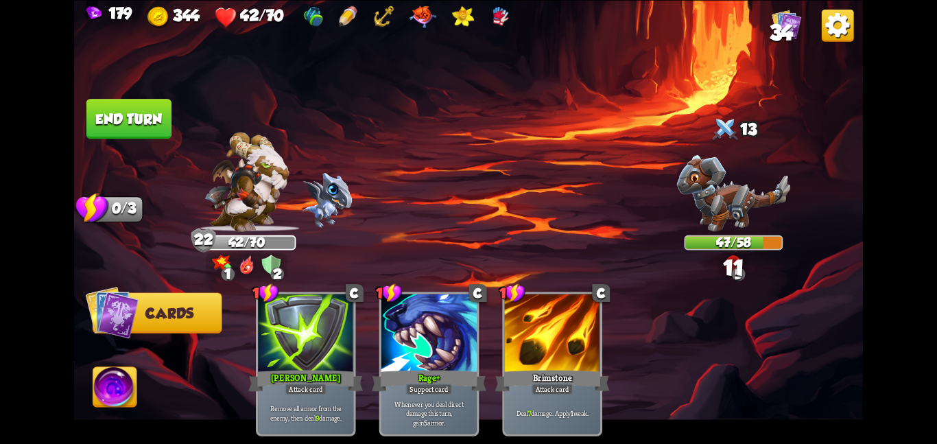
click at [115, 108] on button "End turn" at bounding box center [129, 119] width 86 height 40
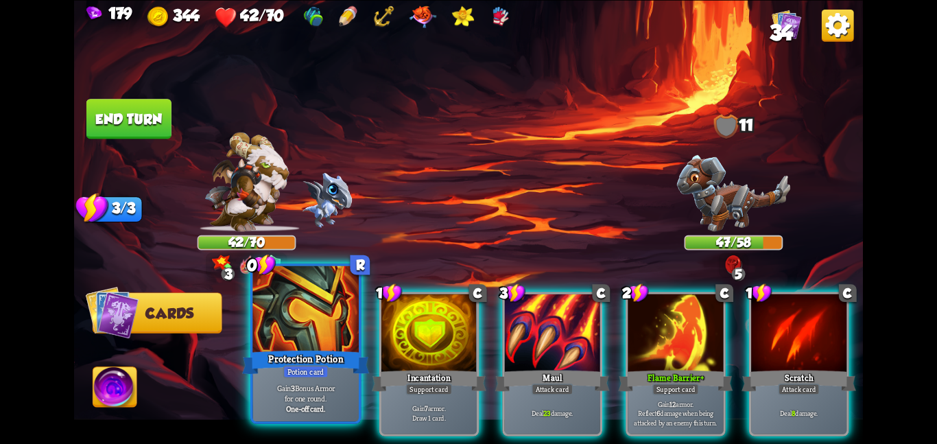
click at [257, 303] on div at bounding box center [305, 309] width 106 height 89
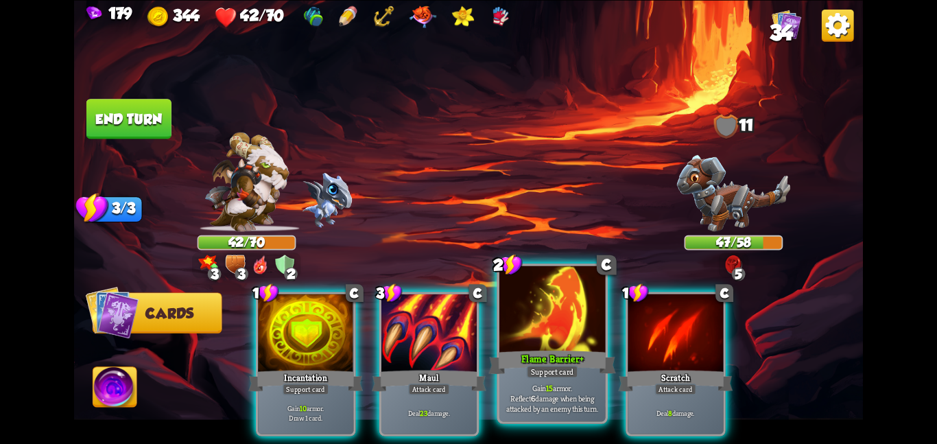
click at [534, 362] on div "Flame Barrier+" at bounding box center [551, 362] width 127 height 28
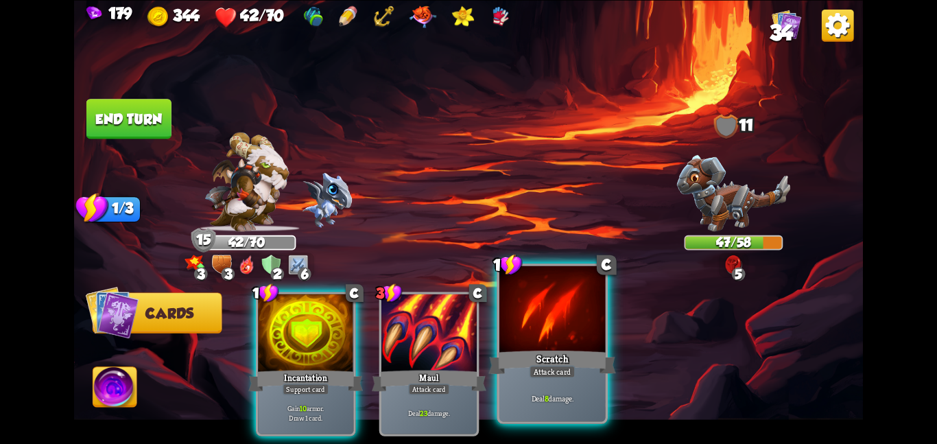
click at [532, 361] on div "Scratch" at bounding box center [551, 362] width 127 height 28
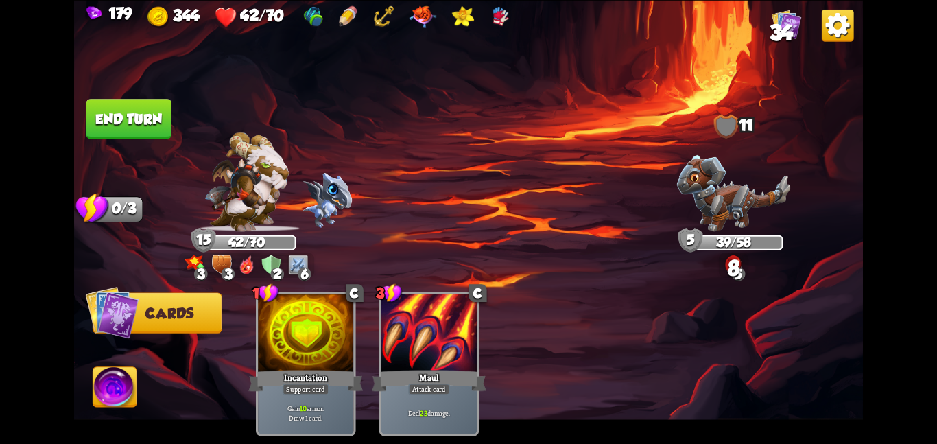
click at [145, 126] on button "End turn" at bounding box center [128, 119] width 85 height 40
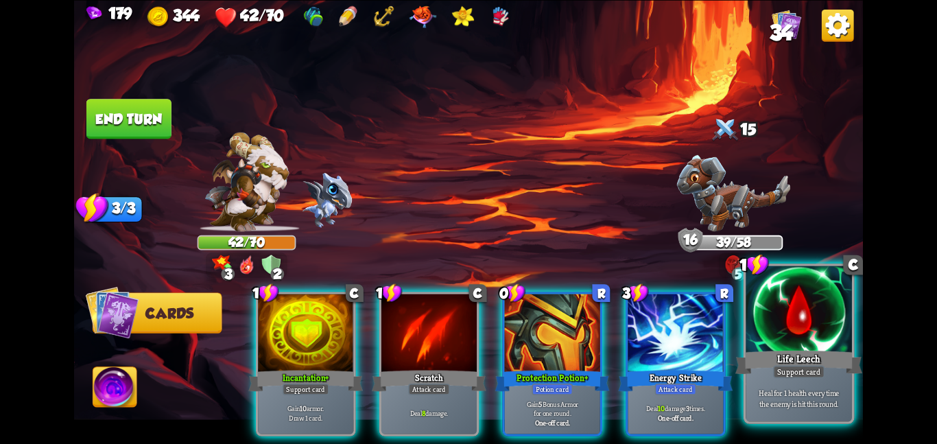
click at [818, 395] on p "Heal for 1 health every time the enemy is hit this round." at bounding box center [798, 398] width 101 height 21
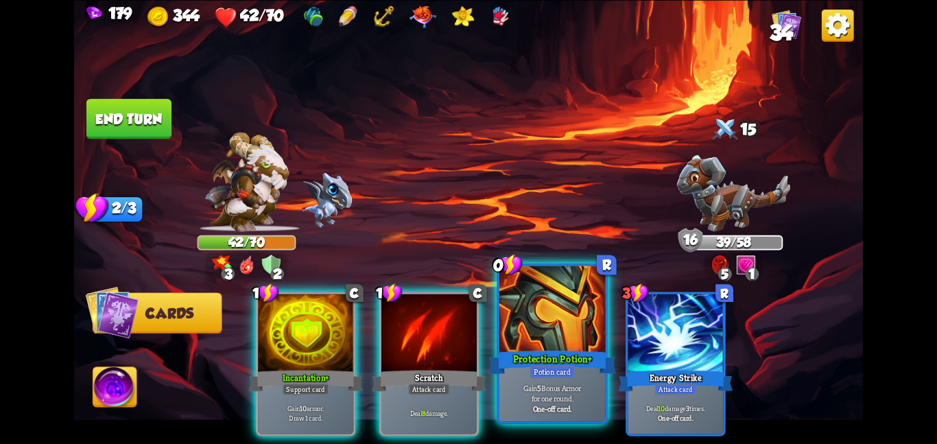
click at [576, 355] on div "Protection Potion+" at bounding box center [551, 362] width 127 height 28
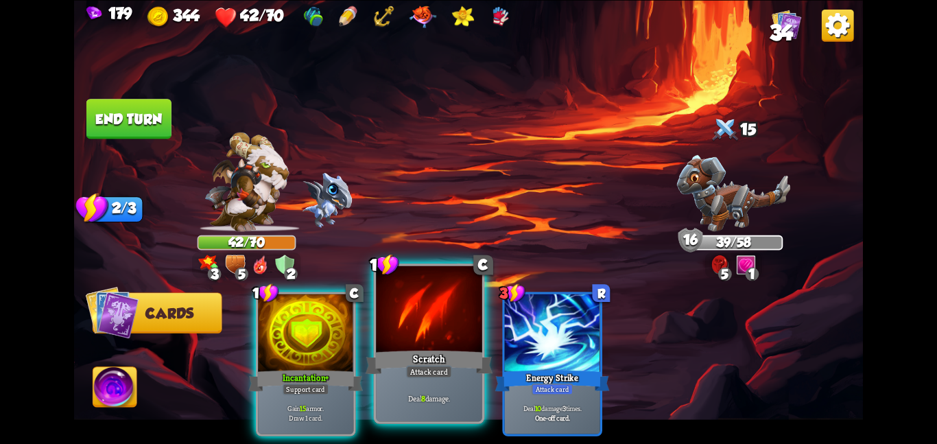
click at [429, 331] on div at bounding box center [429, 309] width 106 height 89
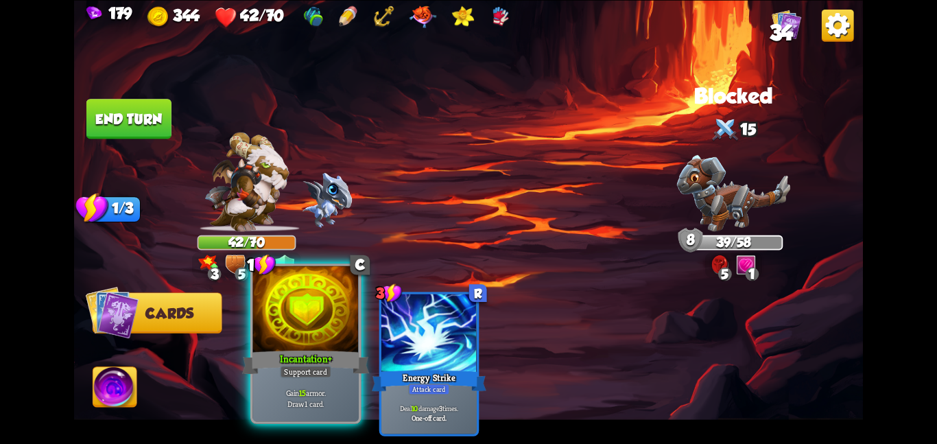
click at [345, 370] on div "Incantation+" at bounding box center [305, 362] width 127 height 28
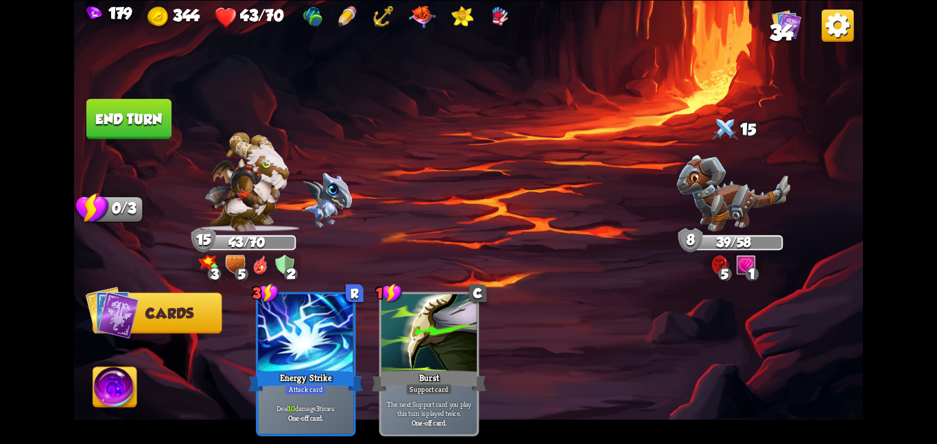
click at [158, 124] on button "End turn" at bounding box center [128, 118] width 87 height 41
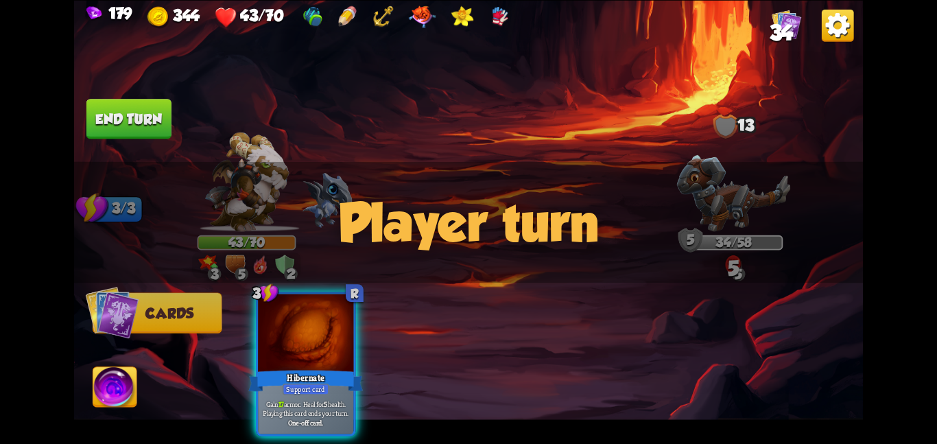
click at [159, 126] on button "End turn" at bounding box center [128, 118] width 87 height 41
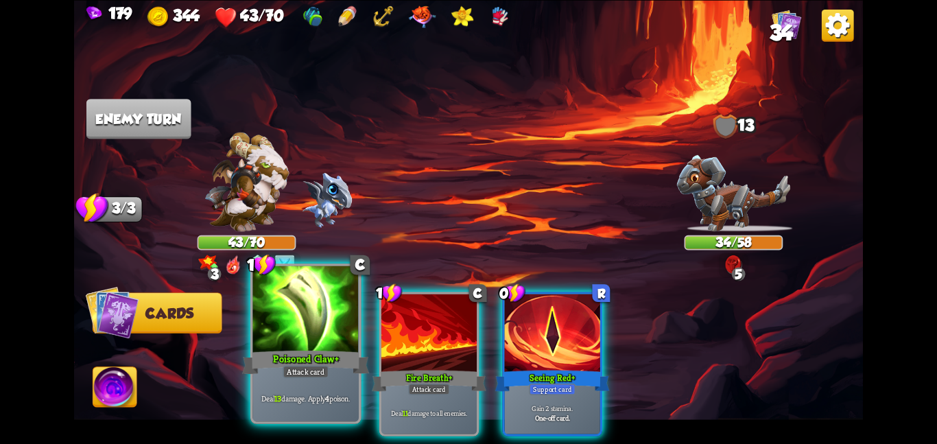
click at [298, 335] on div at bounding box center [305, 309] width 106 height 89
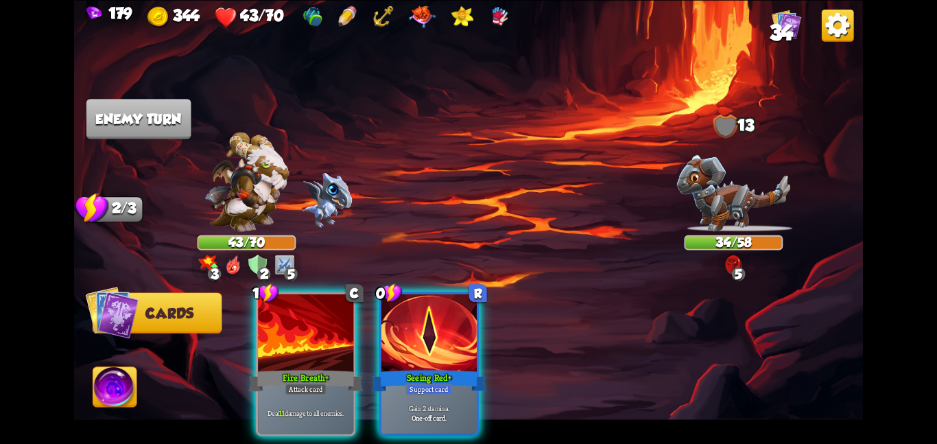
click at [298, 335] on div at bounding box center [305, 334] width 95 height 80
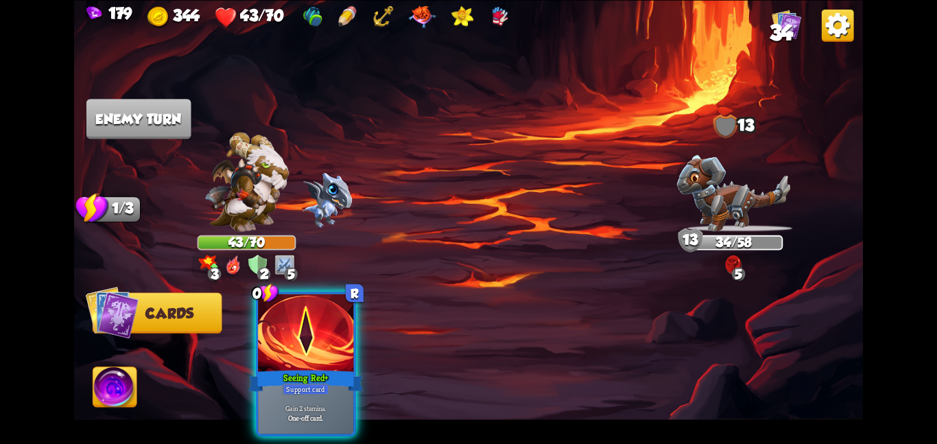
click at [298, 335] on div at bounding box center [305, 334] width 95 height 80
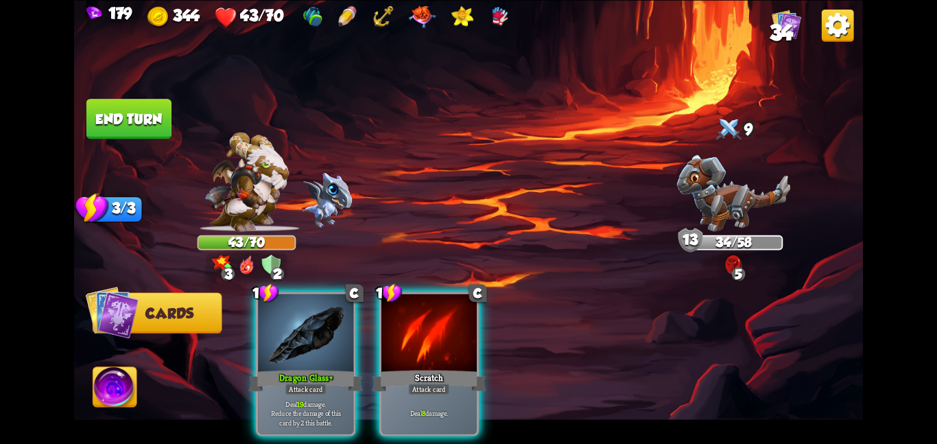
click at [298, 335] on div at bounding box center [305, 334] width 95 height 80
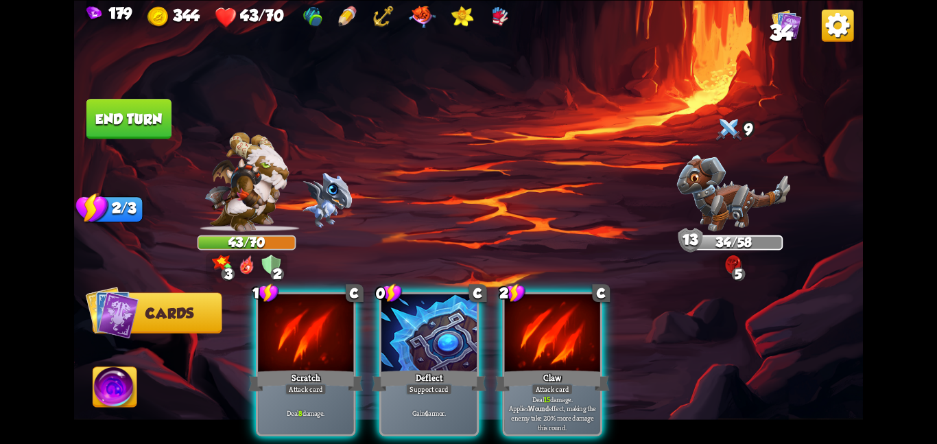
click at [298, 335] on div at bounding box center [305, 334] width 95 height 80
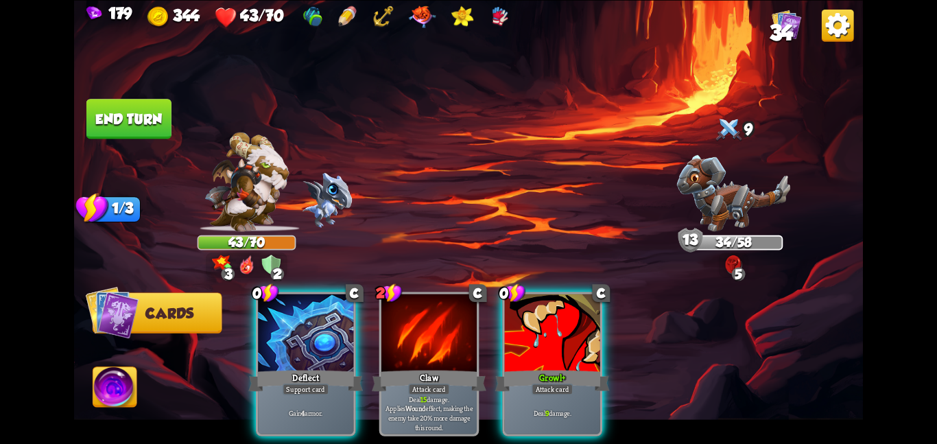
click at [298, 335] on div at bounding box center [305, 334] width 95 height 80
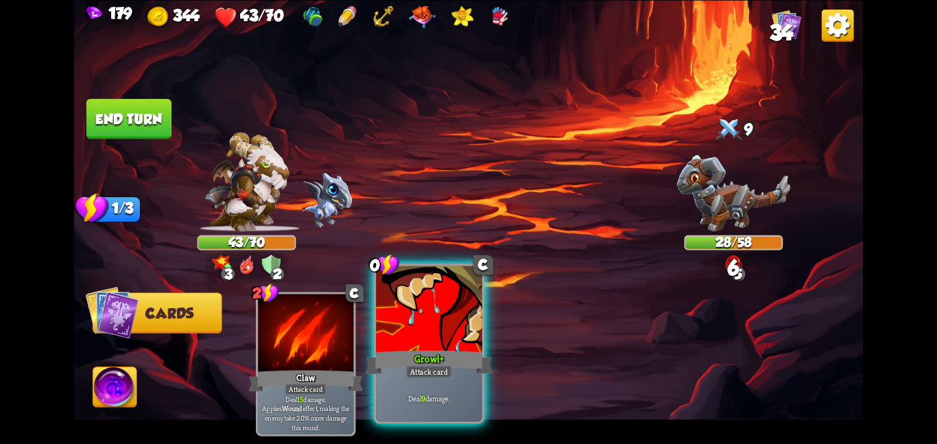
click at [414, 351] on div "Growl+" at bounding box center [429, 362] width 127 height 28
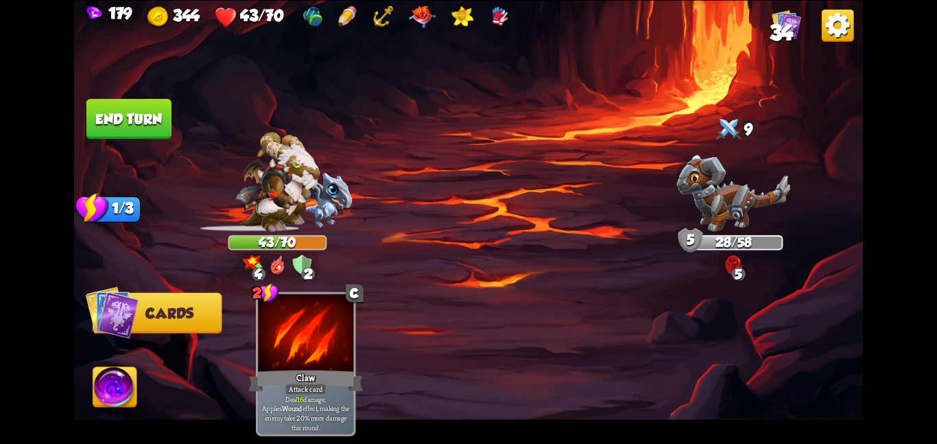
click at [122, 108] on button "End turn" at bounding box center [129, 118] width 86 height 40
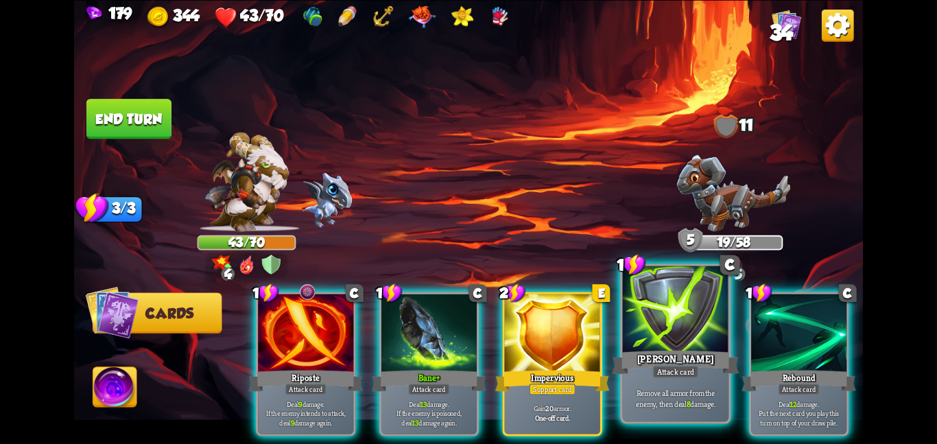
click at [700, 343] on div at bounding box center [676, 309] width 106 height 89
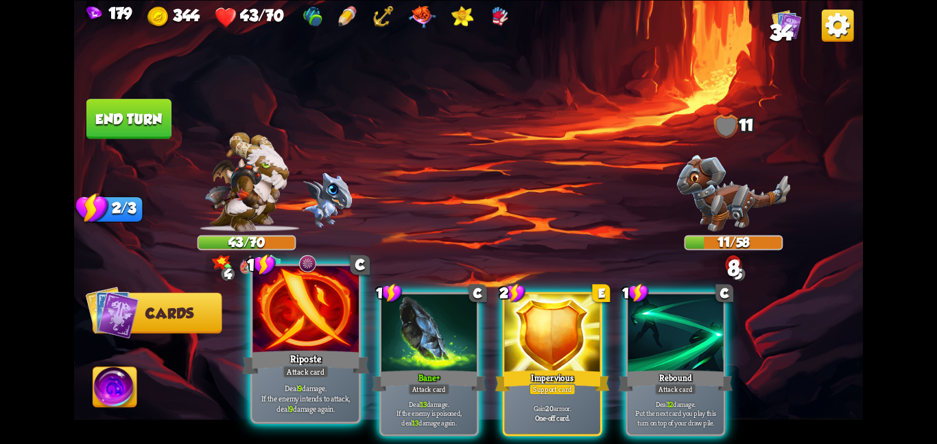
click at [307, 352] on div "Riposte" at bounding box center [305, 362] width 127 height 28
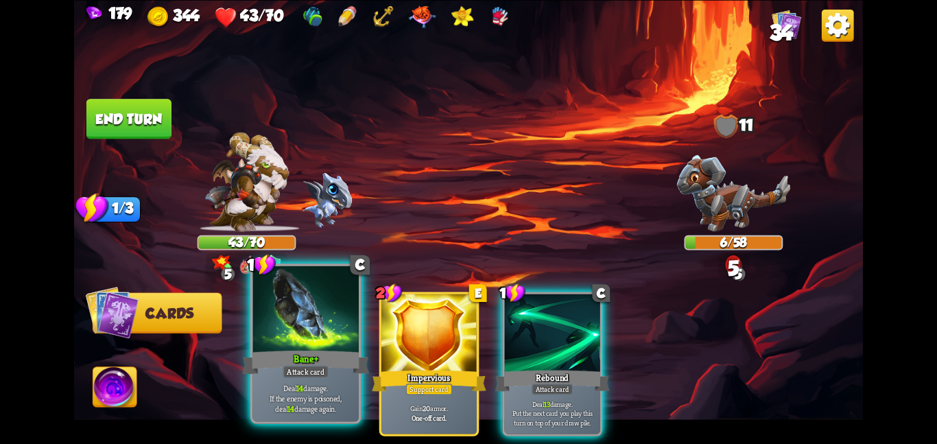
click at [309, 353] on div "Bane+" at bounding box center [305, 362] width 127 height 28
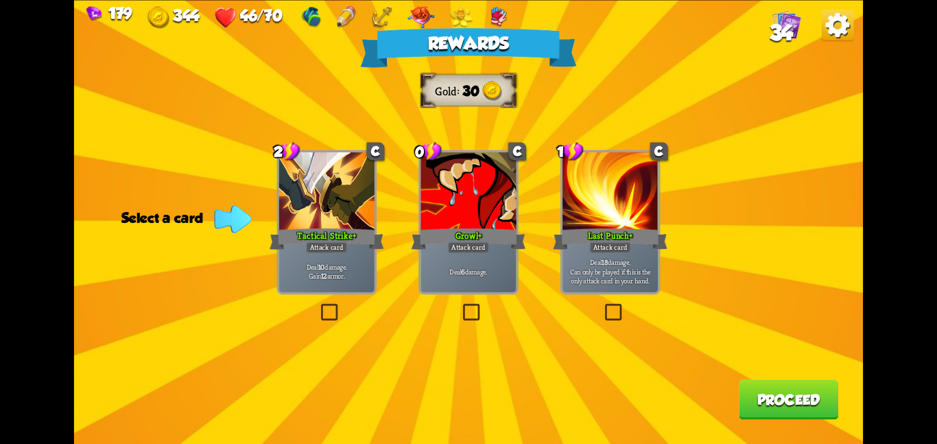
click at [451, 188] on div at bounding box center [468, 192] width 95 height 80
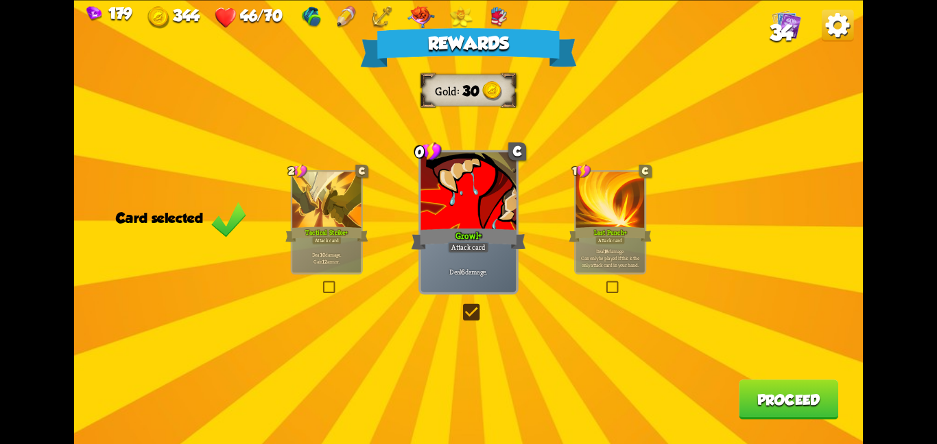
click at [617, 250] on p "Deal 18 damage. Can only be played if this is the only attack card in your hand." at bounding box center [610, 257] width 65 height 21
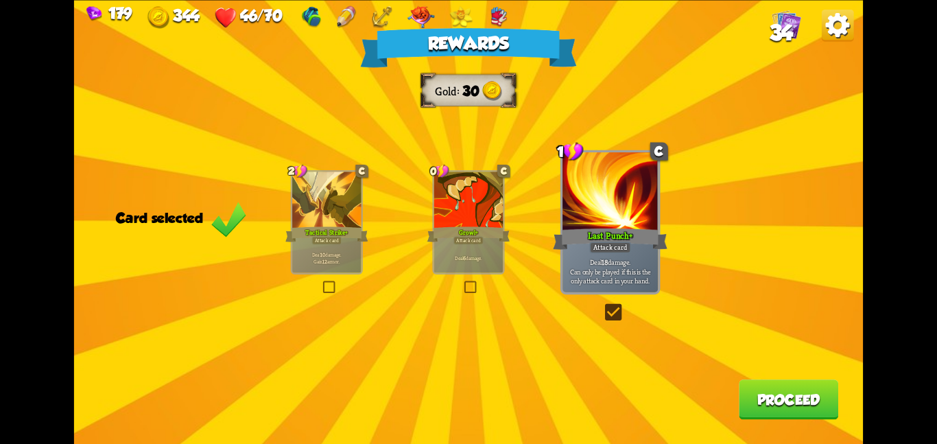
click at [760, 383] on button "Proceed" at bounding box center [788, 399] width 99 height 40
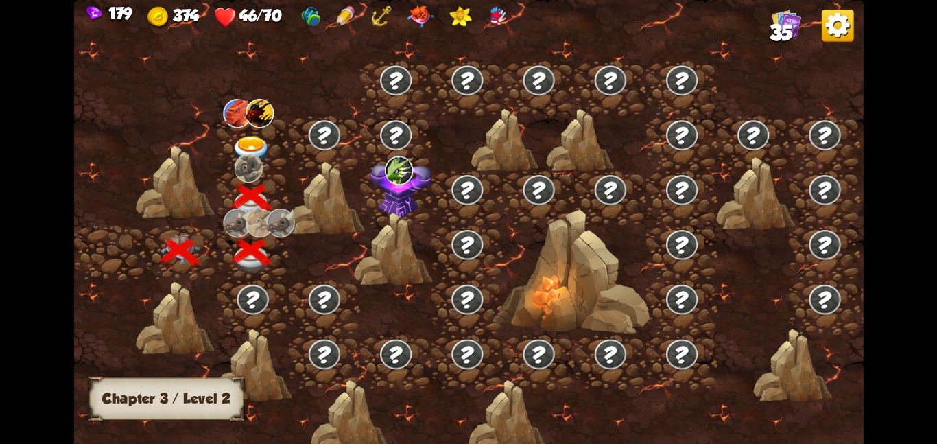
click at [239, 141] on img at bounding box center [252, 149] width 40 height 29
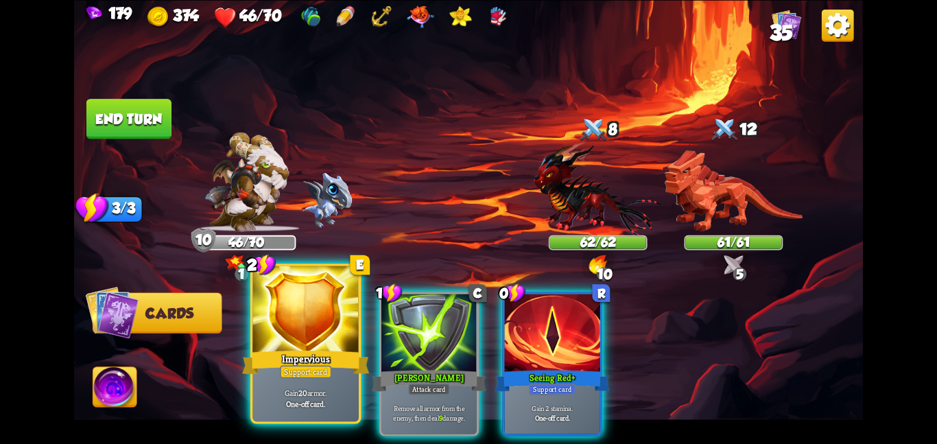
click at [291, 338] on div at bounding box center [305, 309] width 106 height 89
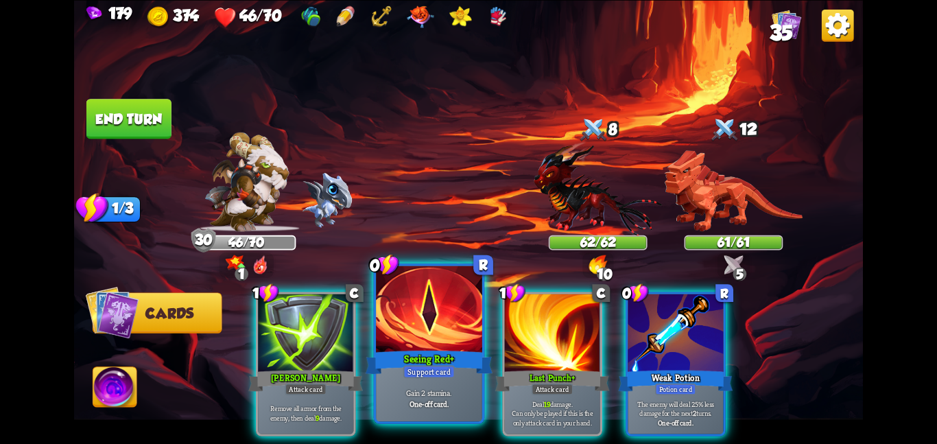
click at [400, 368] on div "Seeing Red+" at bounding box center [429, 362] width 127 height 28
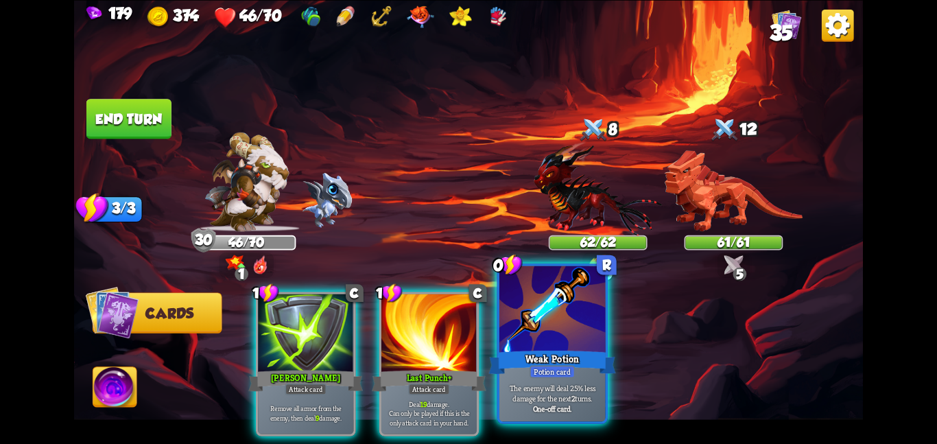
click at [542, 392] on p "The enemy will deal 25% less damage for the next 2 turns." at bounding box center [552, 392] width 101 height 21
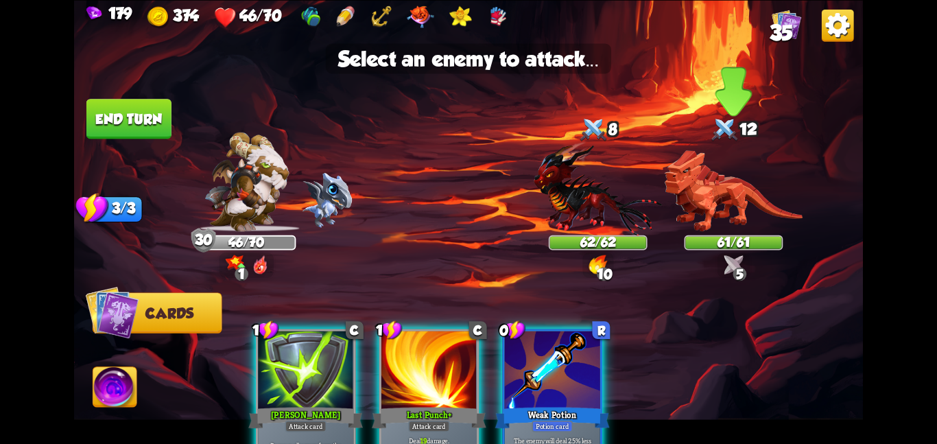
click at [709, 205] on img at bounding box center [734, 191] width 138 height 82
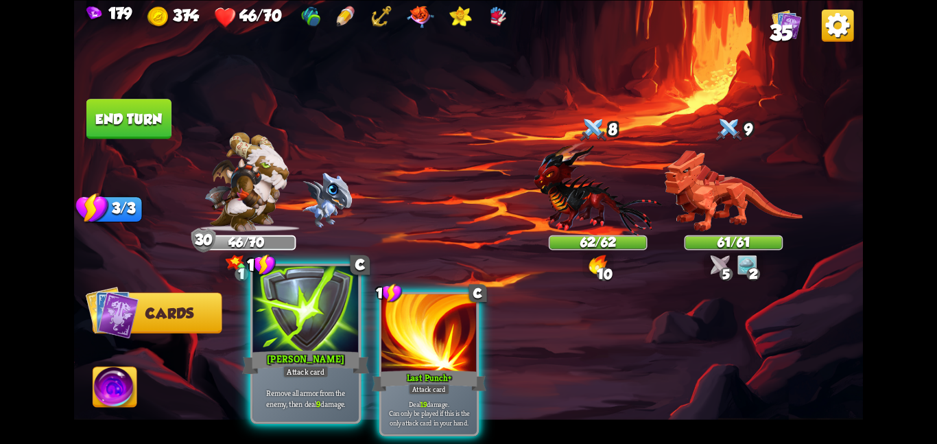
click at [310, 374] on div "Attack card" at bounding box center [306, 371] width 46 height 13
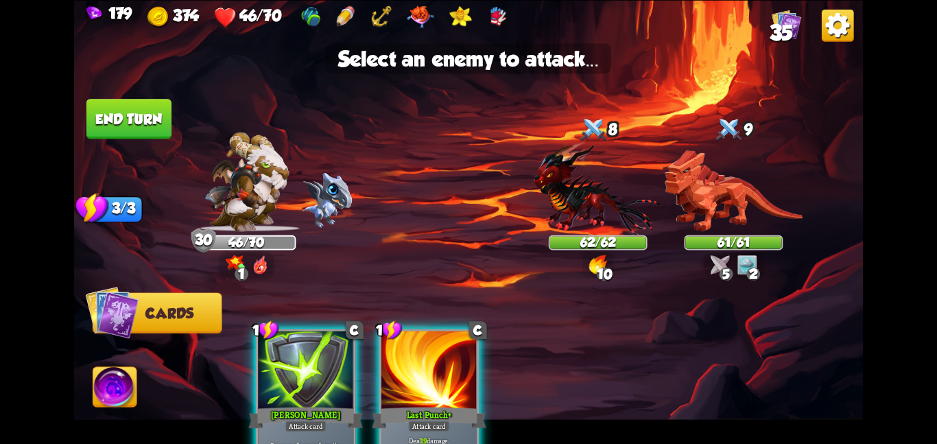
click at [310, 374] on div at bounding box center [305, 371] width 95 height 80
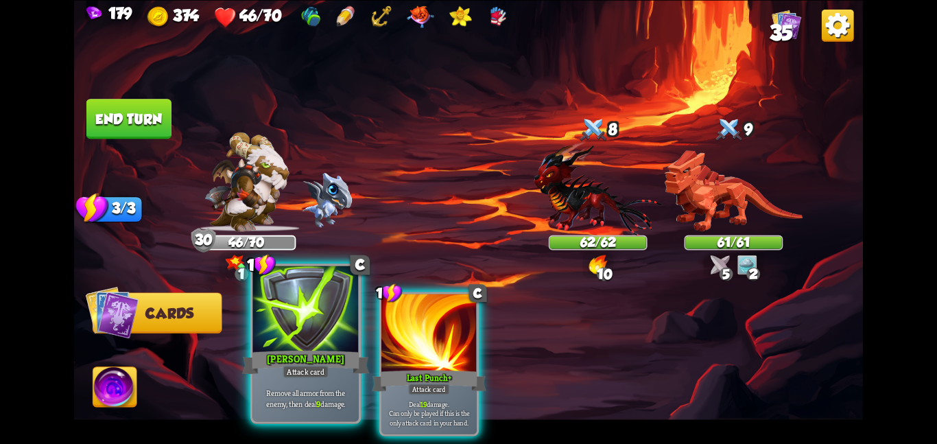
click at [310, 374] on div "Attack card" at bounding box center [306, 371] width 46 height 13
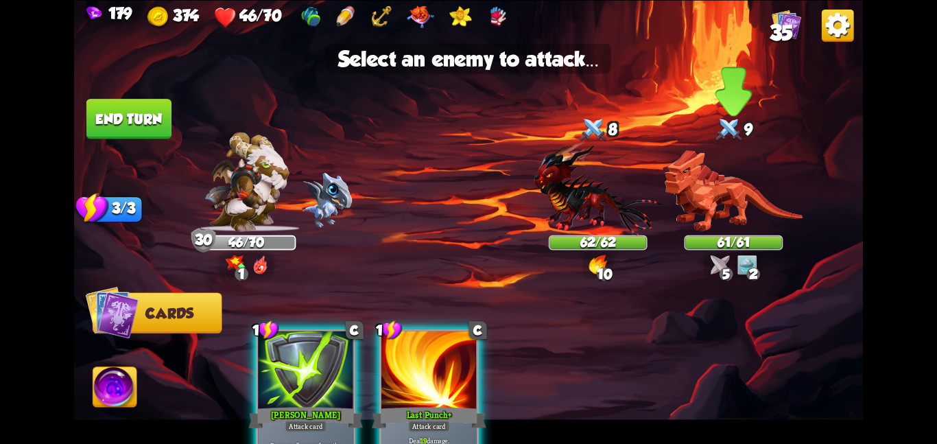
click at [722, 181] on img at bounding box center [734, 191] width 138 height 82
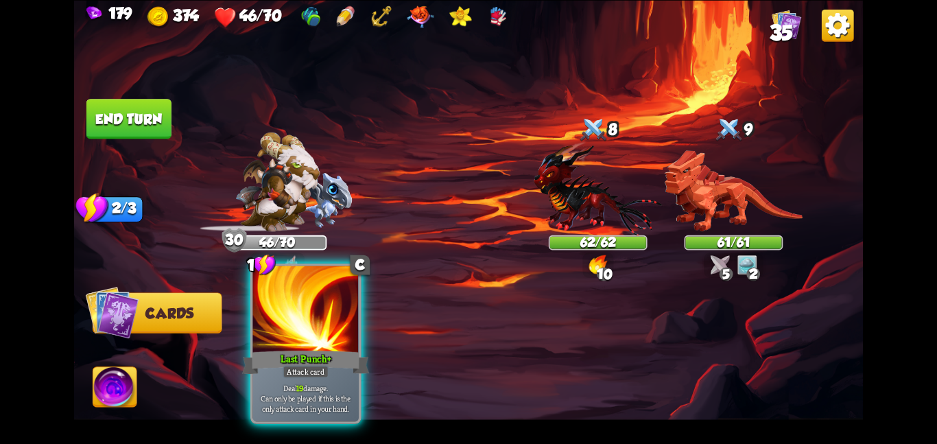
click at [333, 385] on p "Deal 19 damage. Can only be played if this is the only attack card in your hand." at bounding box center [305, 398] width 101 height 32
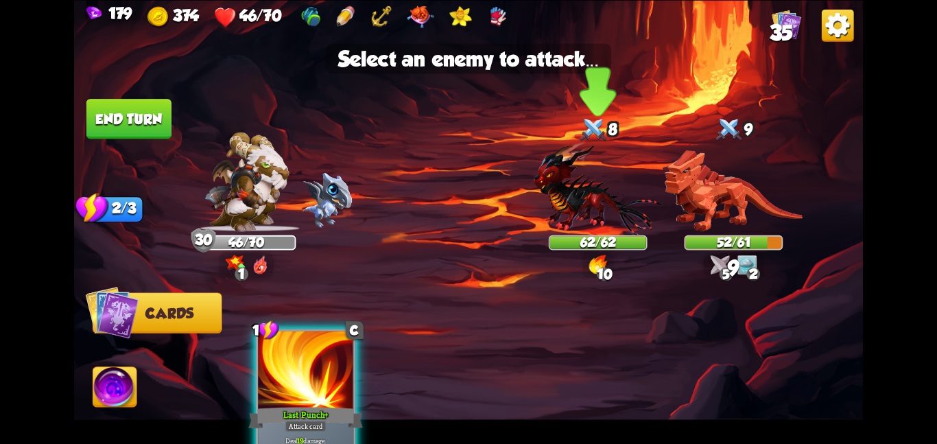
click at [569, 215] on img at bounding box center [598, 188] width 128 height 94
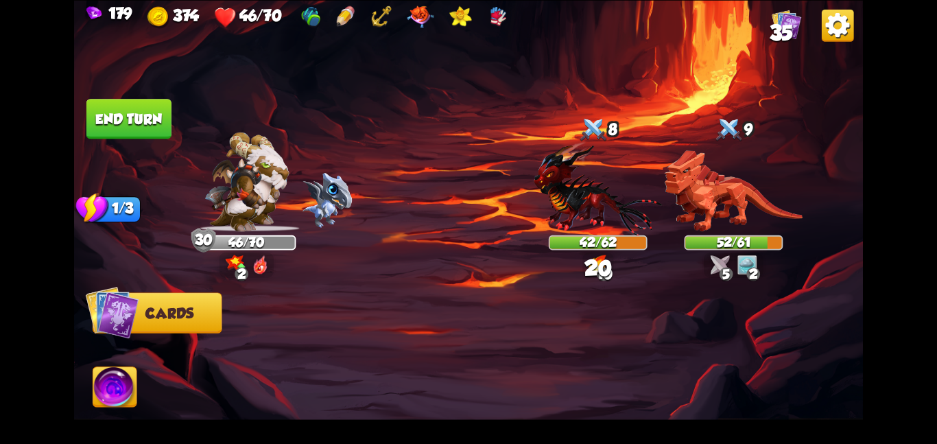
click at [90, 109] on button "End turn" at bounding box center [128, 119] width 85 height 40
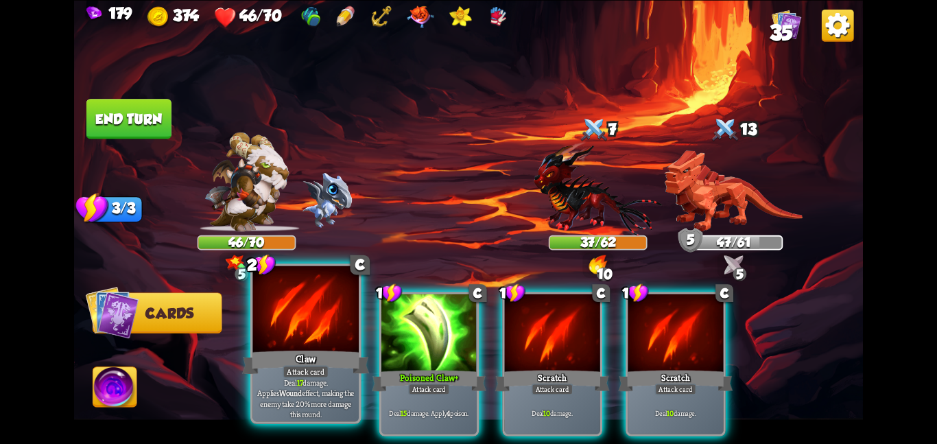
click at [305, 352] on div "Claw" at bounding box center [305, 362] width 127 height 28
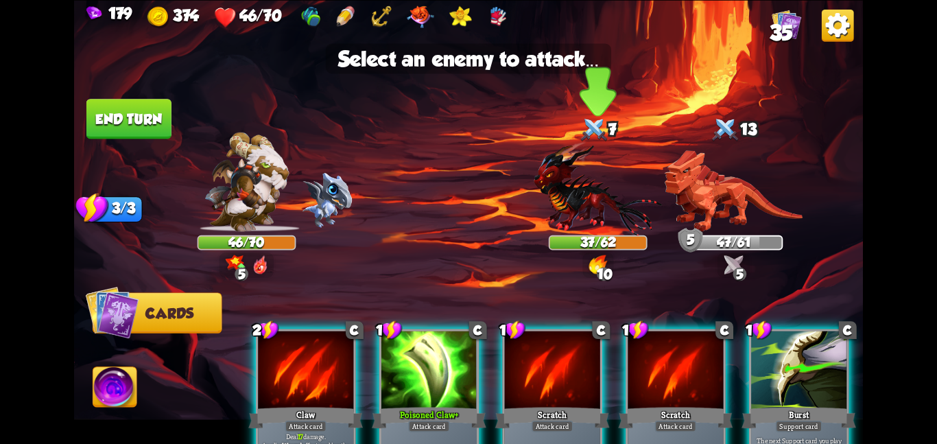
click at [578, 218] on img at bounding box center [598, 188] width 128 height 94
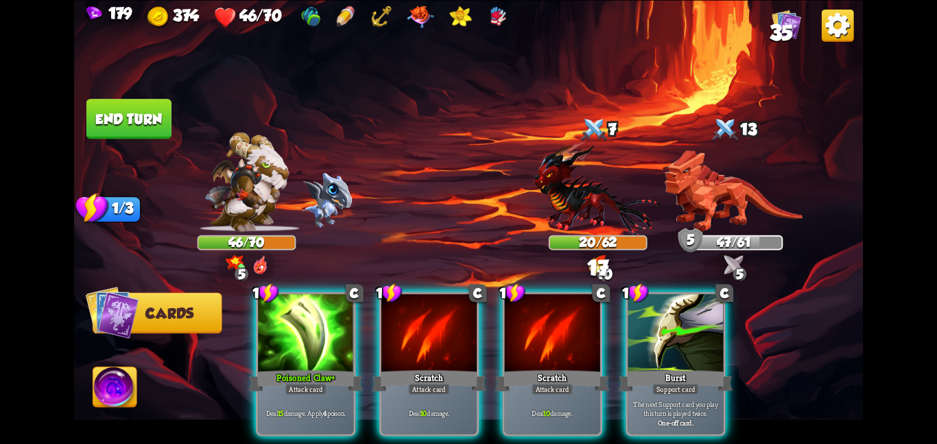
click at [233, 396] on div "1 C Poisoned Claw+ Attack card Deal 15 damage. Apply 4 poison. 1 C Scratch Atta…" at bounding box center [547, 345] width 631 height 198
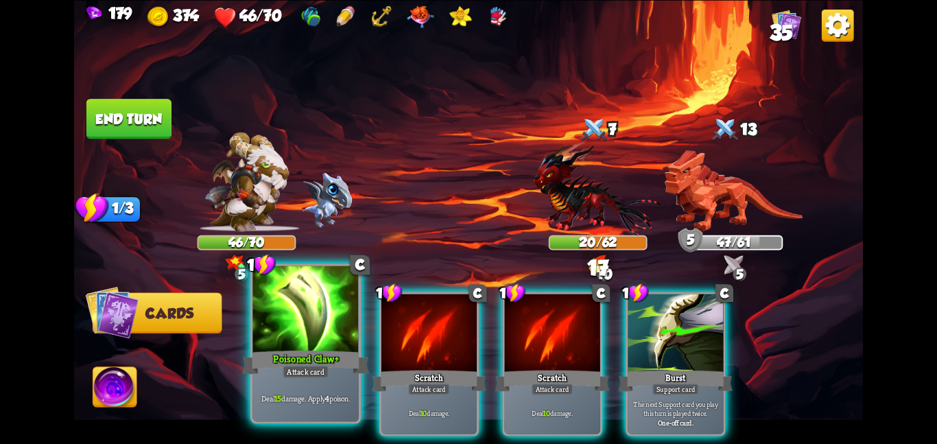
click at [272, 384] on div "Deal 15 damage. Apply 4 poison." at bounding box center [305, 398] width 106 height 46
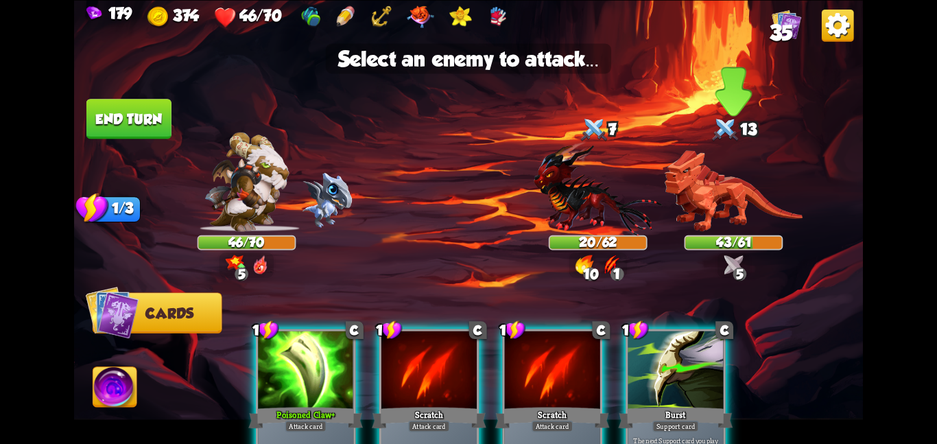
click at [714, 202] on img at bounding box center [734, 191] width 138 height 82
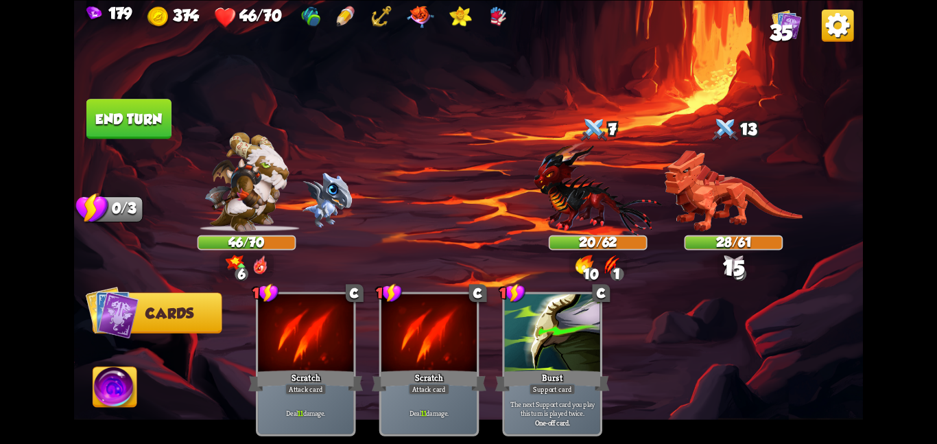
click at [143, 117] on button "End turn" at bounding box center [128, 119] width 85 height 40
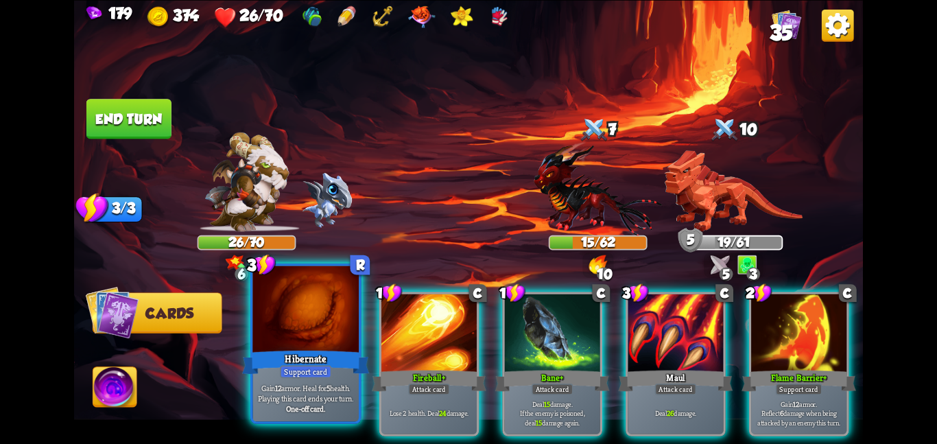
click at [329, 390] on b "5" at bounding box center [329, 387] width 4 height 10
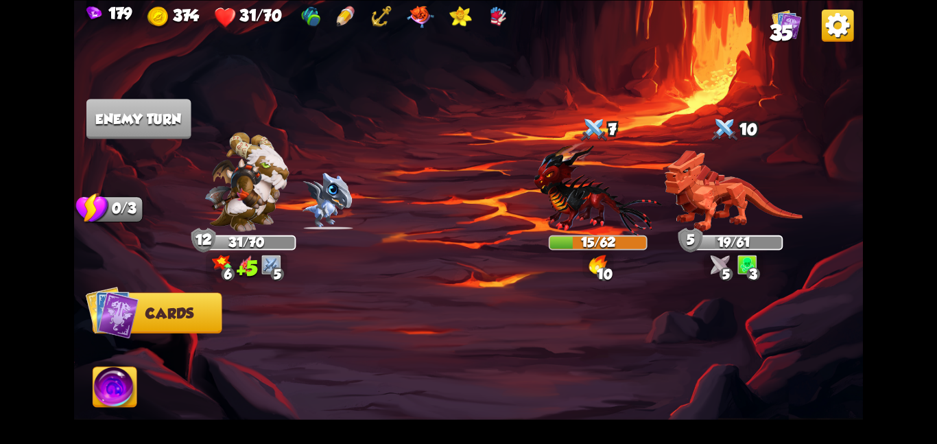
click at [109, 97] on img at bounding box center [468, 222] width 789 height 444
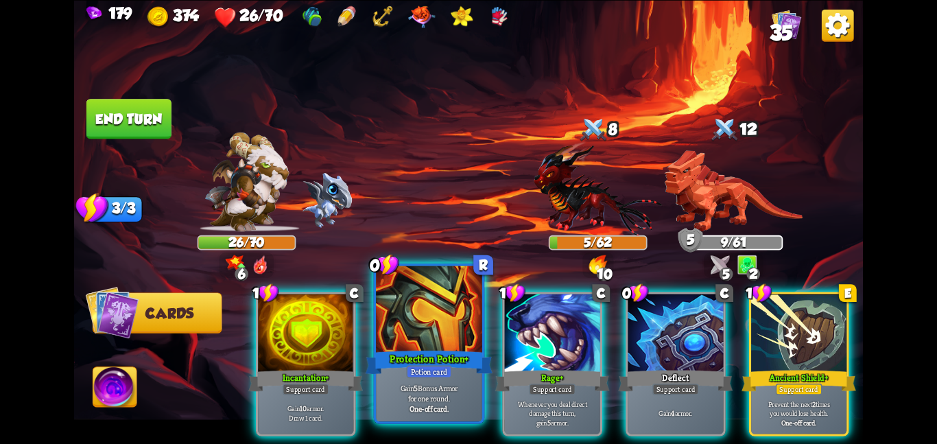
click at [407, 339] on div at bounding box center [429, 309] width 106 height 89
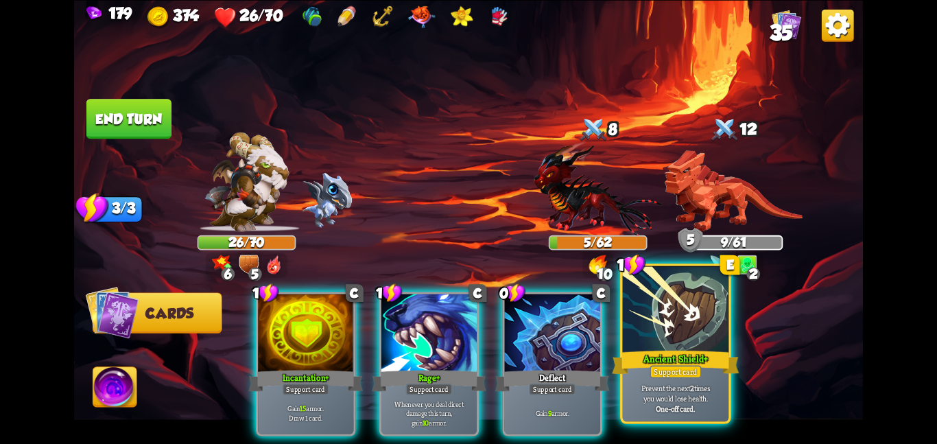
click at [620, 374] on div "Ancient Shield+" at bounding box center [675, 362] width 127 height 28
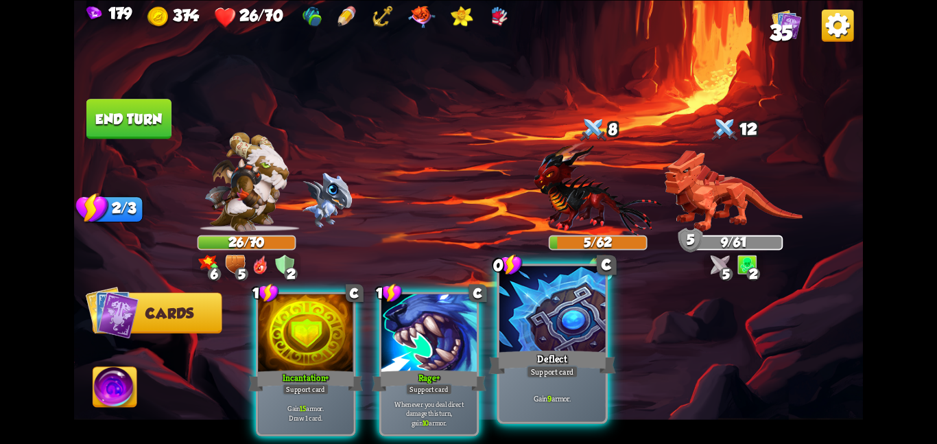
click at [516, 344] on div at bounding box center [552, 309] width 106 height 89
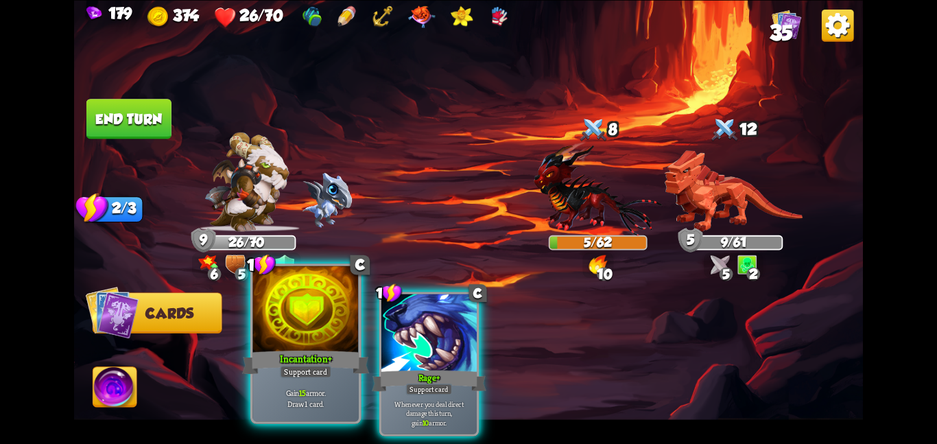
click at [317, 318] on div at bounding box center [305, 309] width 106 height 89
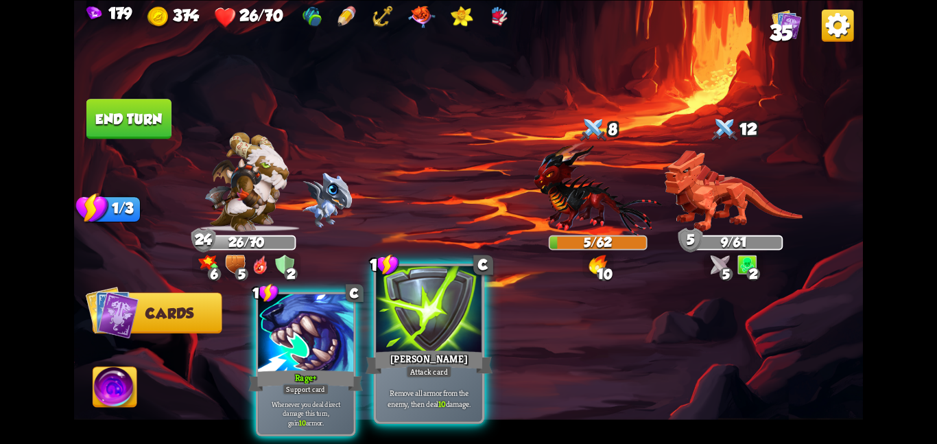
click at [436, 331] on div at bounding box center [429, 309] width 106 height 89
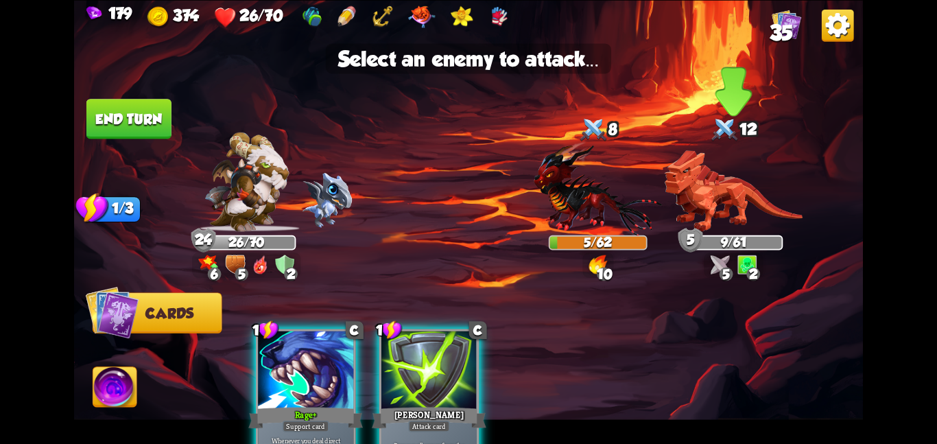
click at [684, 226] on img at bounding box center [734, 191] width 138 height 82
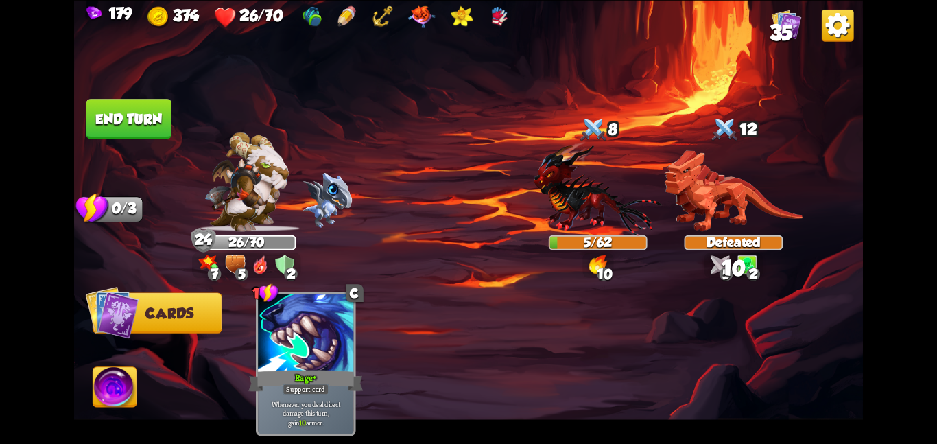
click at [147, 141] on img at bounding box center [468, 222] width 789 height 444
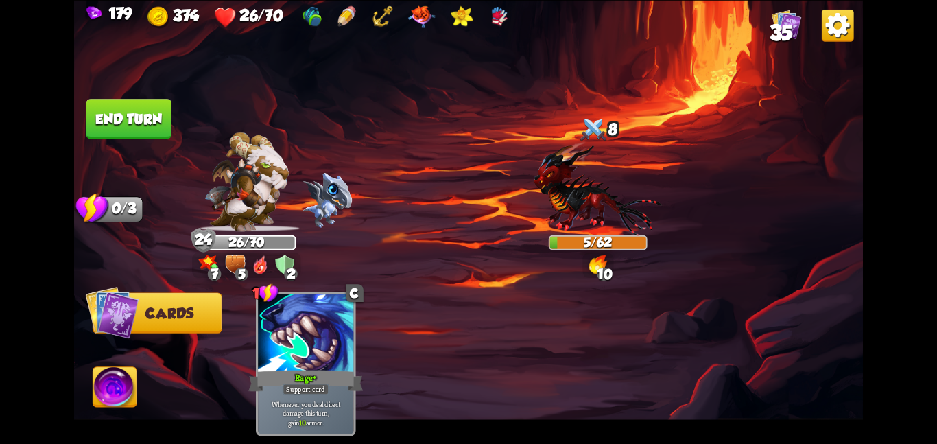
click at [125, 108] on button "End turn" at bounding box center [129, 119] width 86 height 40
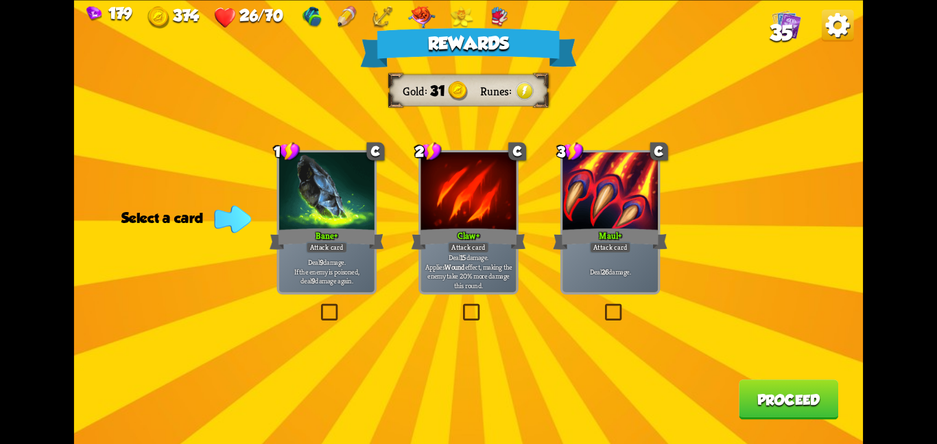
click at [425, 243] on div "Claw+" at bounding box center [469, 238] width 115 height 25
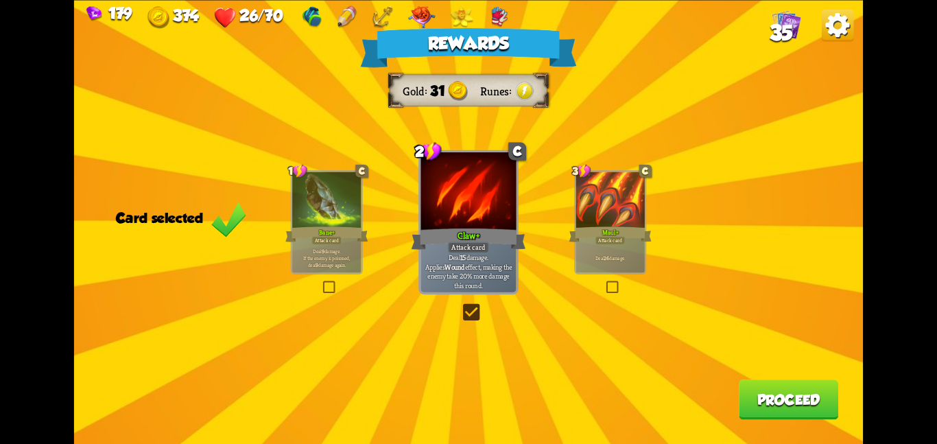
click at [768, 379] on div "Rewards Gold 31 Runes Card selected 1 C Bane+ Attack card Deal 9 damage. If the…" at bounding box center [468, 222] width 789 height 444
click at [774, 396] on button "Proceed" at bounding box center [788, 399] width 99 height 40
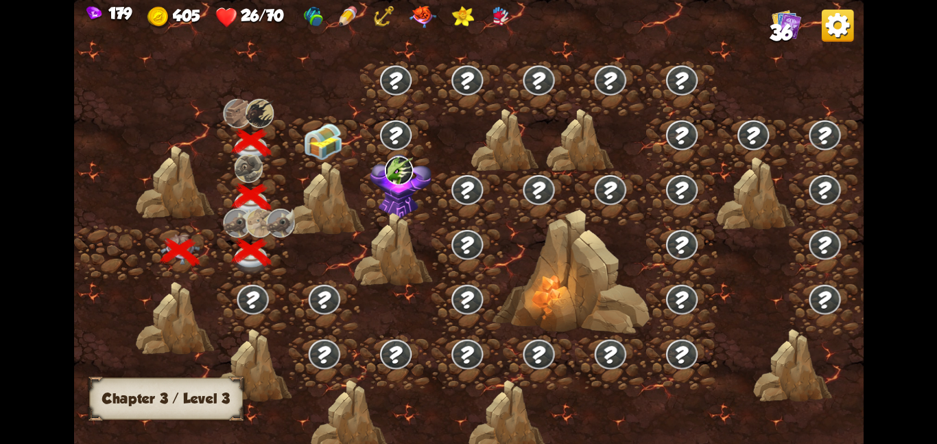
click at [308, 143] on img at bounding box center [323, 141] width 40 height 37
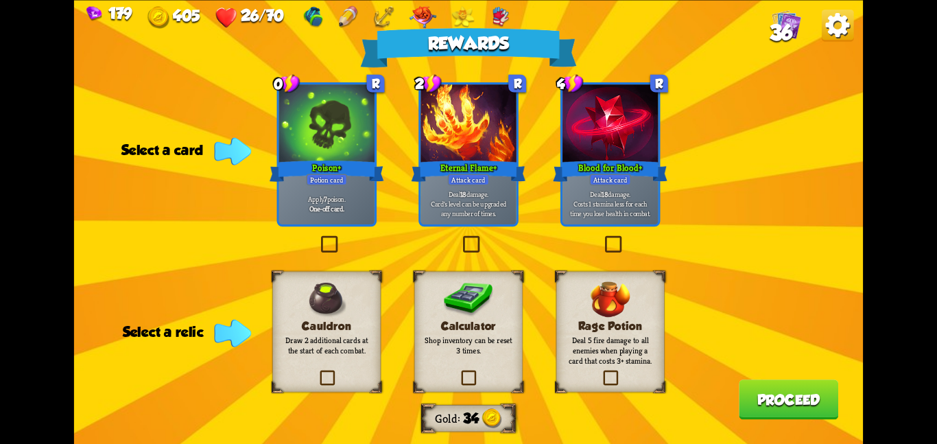
click at [350, 166] on div "Poison+" at bounding box center [327, 170] width 115 height 25
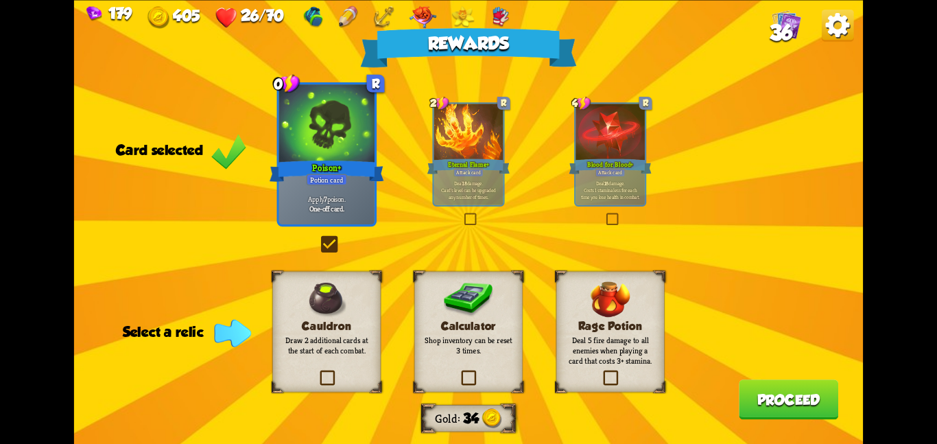
click at [313, 340] on p "Draw 2 additional cards at the start of each combat." at bounding box center [327, 345] width 88 height 21
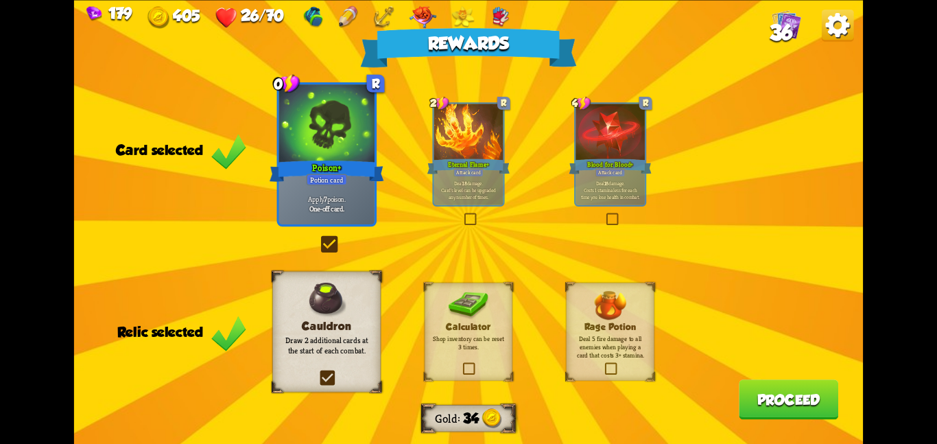
click at [804, 386] on button "Proceed" at bounding box center [788, 399] width 99 height 40
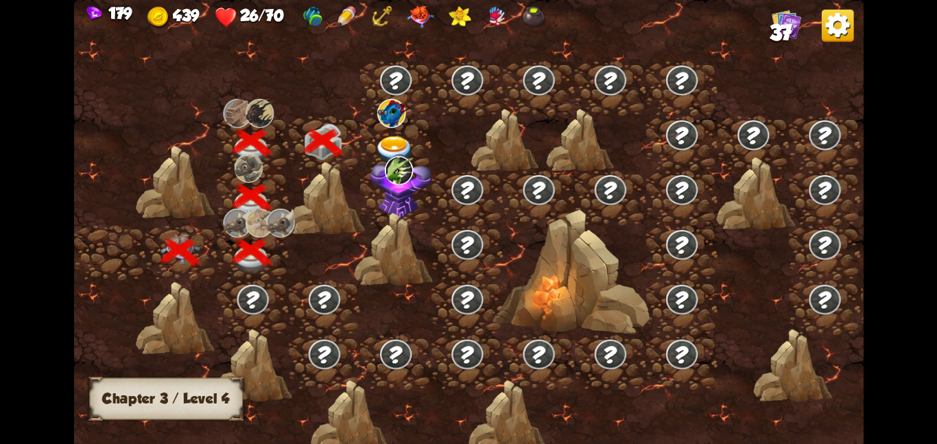
click at [383, 128] on div at bounding box center [395, 142] width 71 height 55
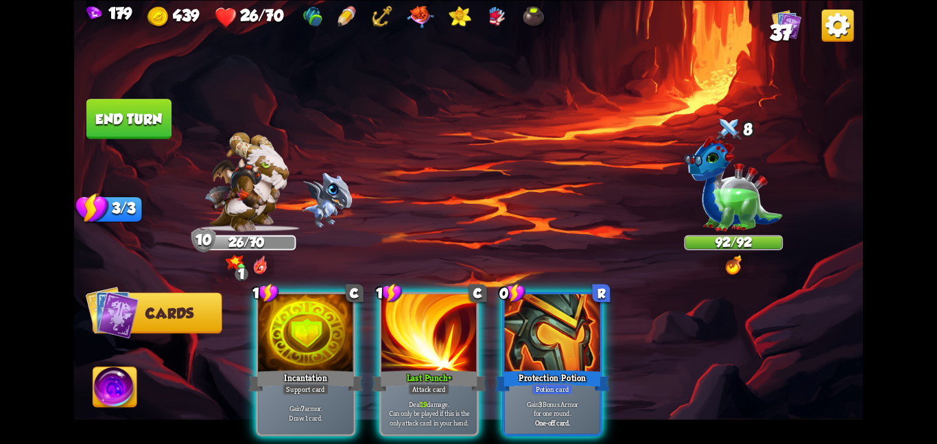
click at [724, 259] on div "Player turn" at bounding box center [468, 221] width 789 height 121
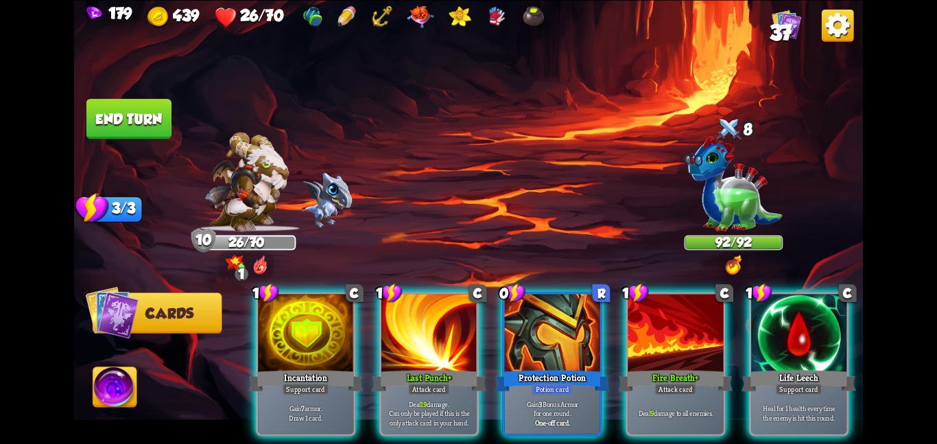
click at [734, 259] on img at bounding box center [734, 265] width 16 height 20
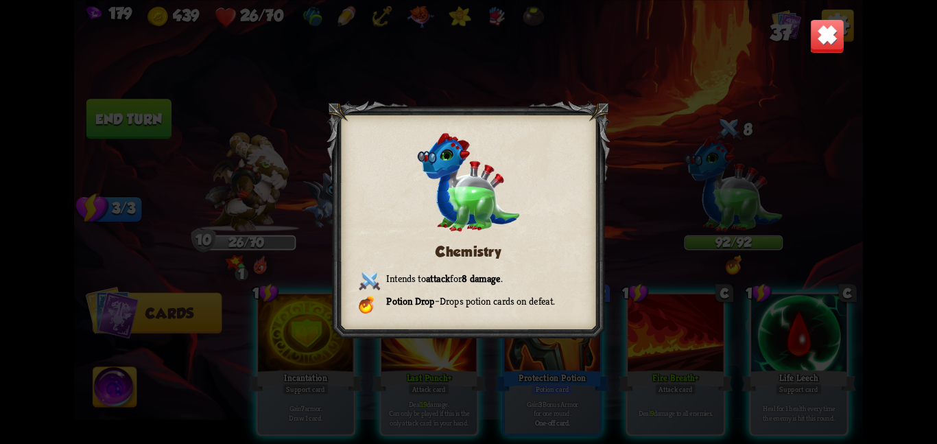
click at [829, 28] on img at bounding box center [827, 36] width 34 height 34
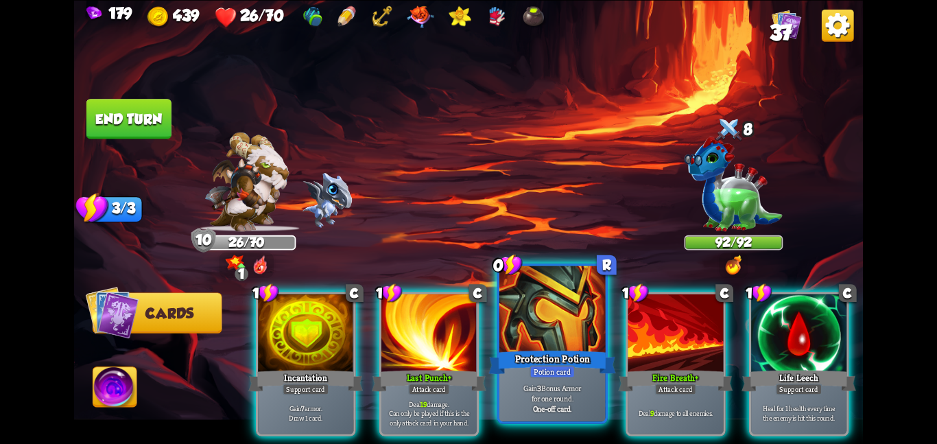
click at [545, 300] on div at bounding box center [552, 309] width 106 height 89
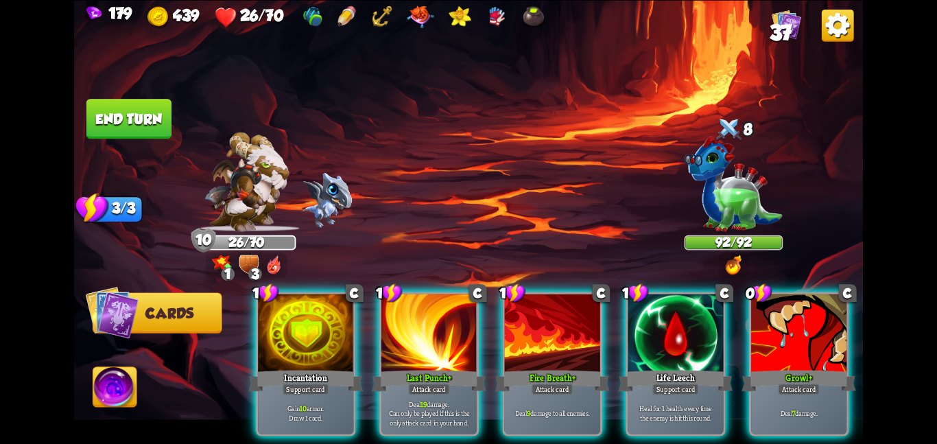
click at [733, 329] on div "1 C Incantation Support card Gain 10 armor. Draw 1 card. 1 C Last Punch+ Attack…" at bounding box center [547, 345] width 631 height 198
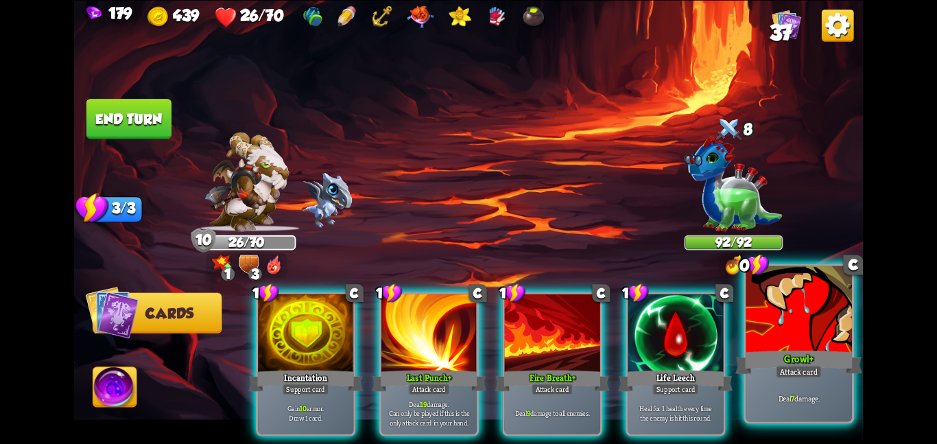
click at [760, 333] on div at bounding box center [799, 309] width 106 height 89
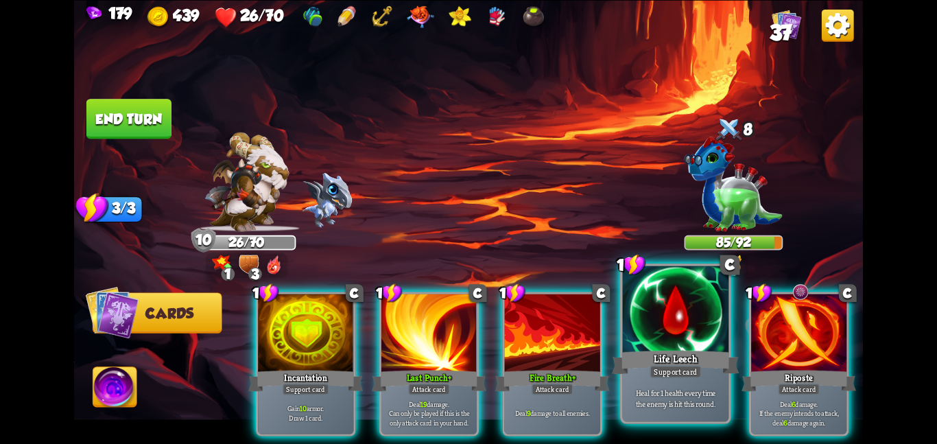
click at [696, 342] on div at bounding box center [676, 309] width 106 height 89
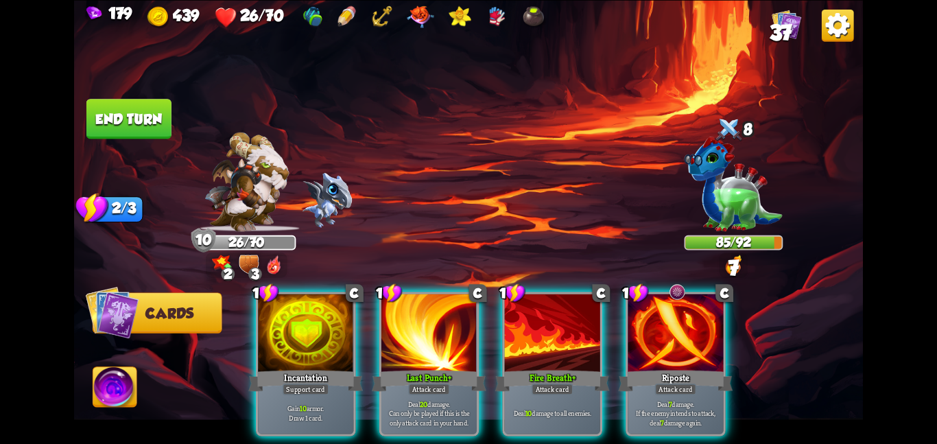
click at [696, 342] on div at bounding box center [675, 334] width 95 height 80
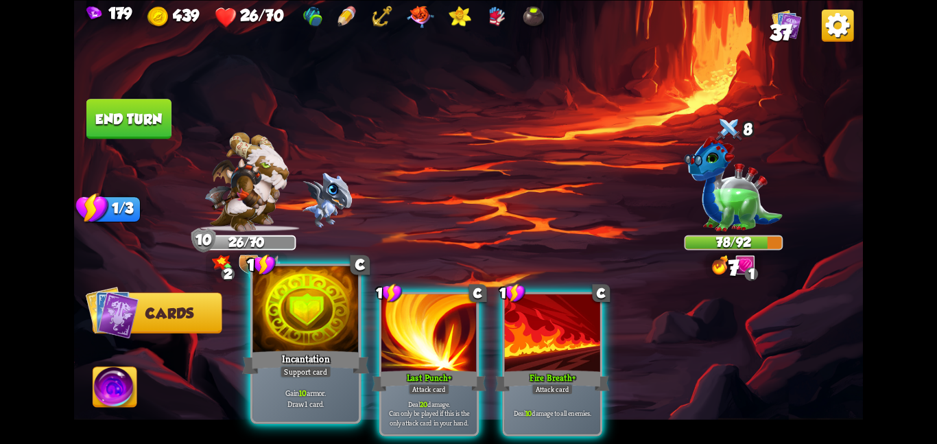
click at [283, 331] on div at bounding box center [305, 309] width 106 height 89
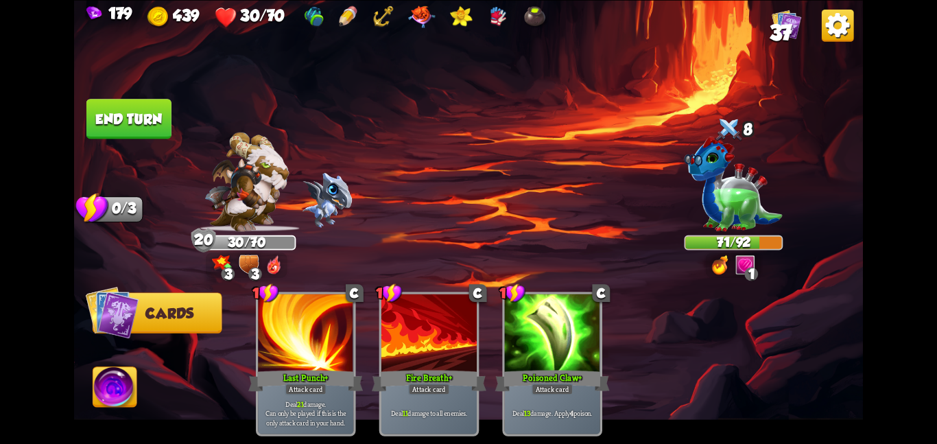
click at [146, 104] on button "End turn" at bounding box center [129, 119] width 86 height 40
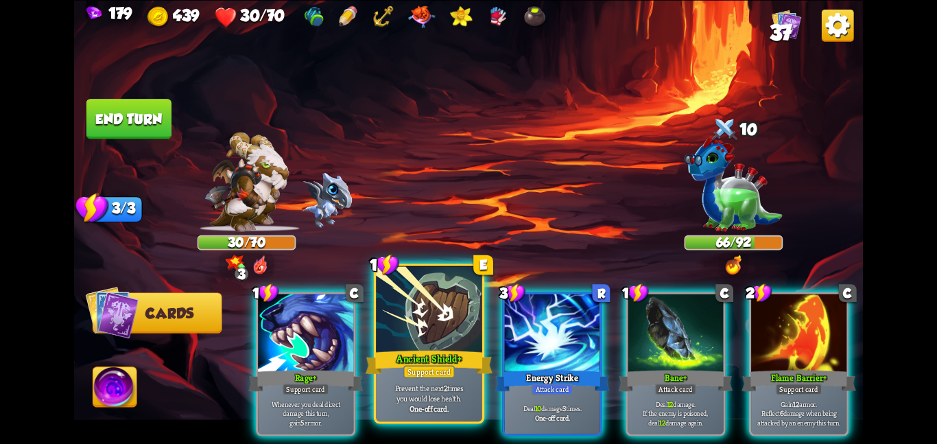
click at [388, 338] on div at bounding box center [429, 309] width 106 height 89
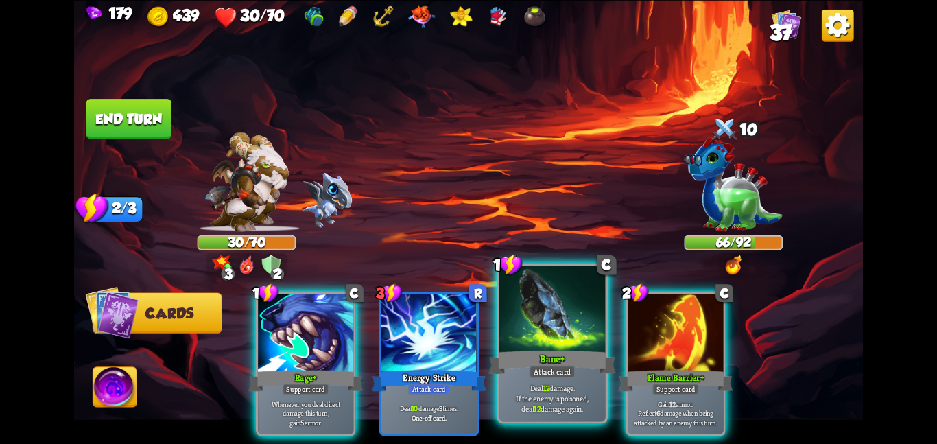
click at [539, 359] on div "Bane+" at bounding box center [551, 362] width 127 height 28
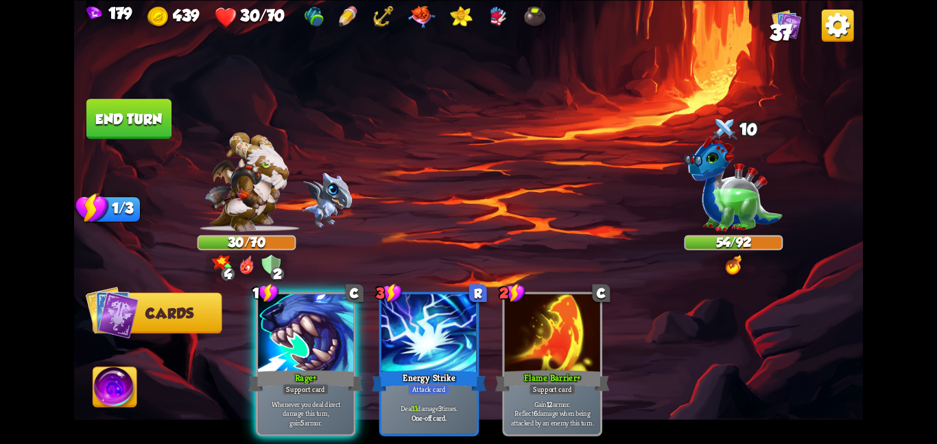
click at [156, 131] on button "End turn" at bounding box center [129, 118] width 86 height 40
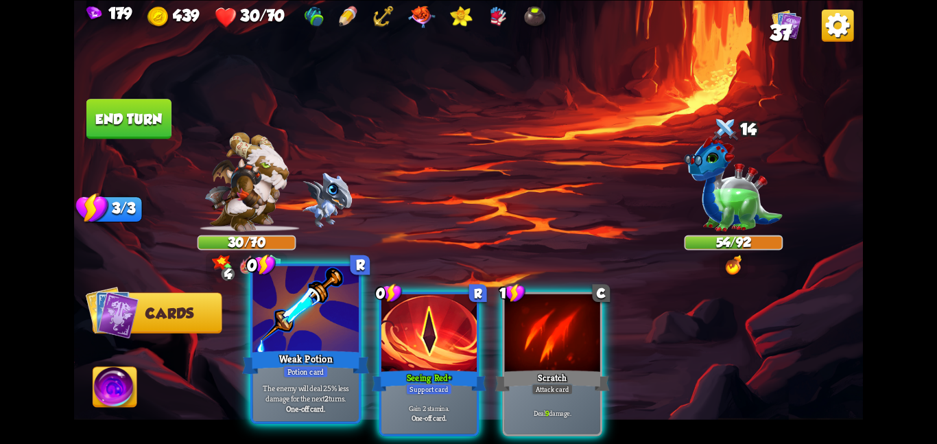
click at [261, 340] on div at bounding box center [305, 309] width 106 height 89
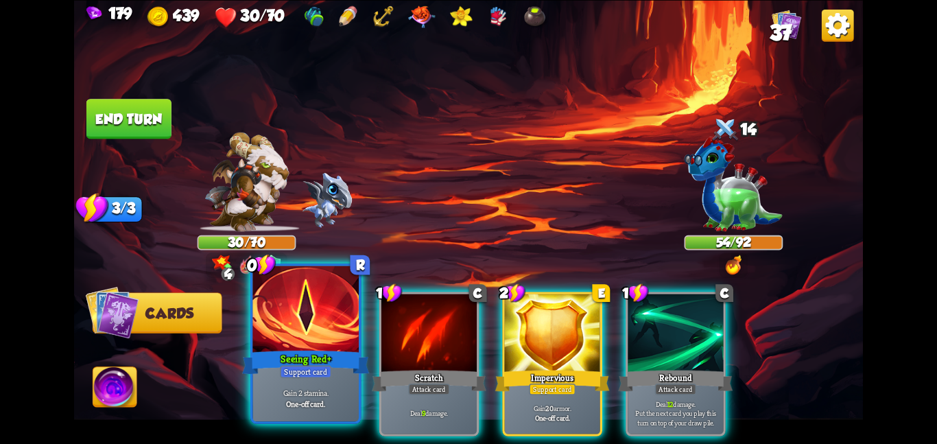
click at [280, 341] on div at bounding box center [305, 309] width 106 height 89
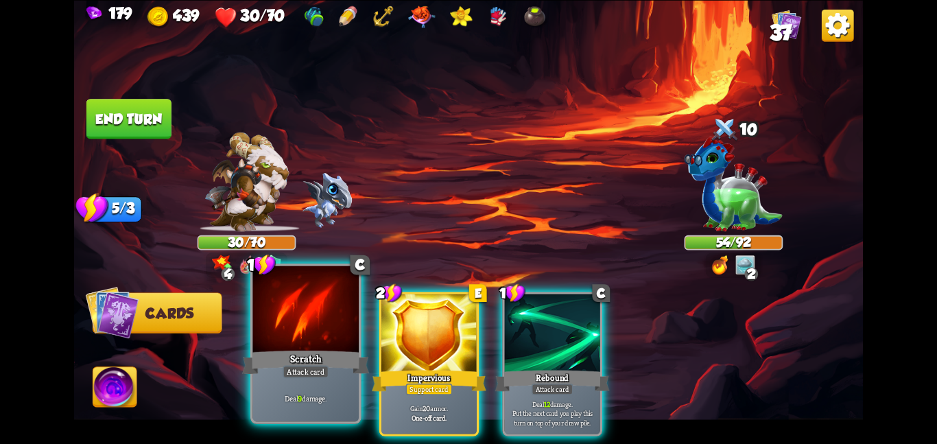
click at [298, 364] on div "Scratch" at bounding box center [305, 362] width 127 height 28
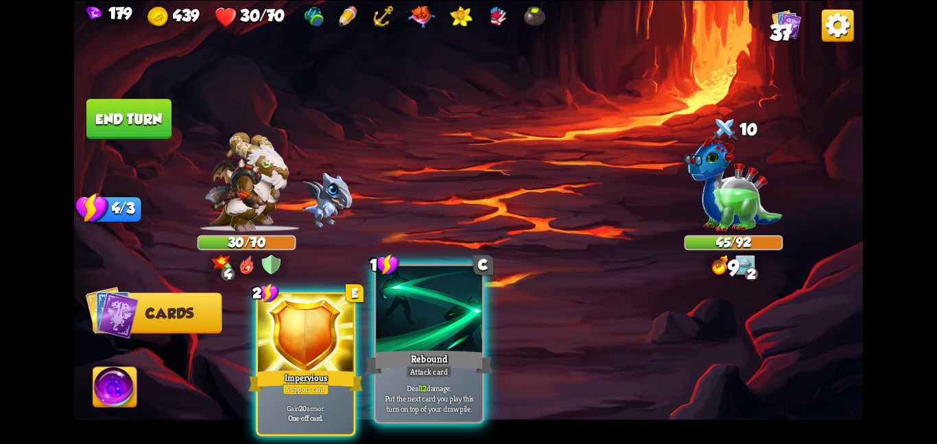
click at [411, 368] on div "Attack card" at bounding box center [429, 371] width 46 height 13
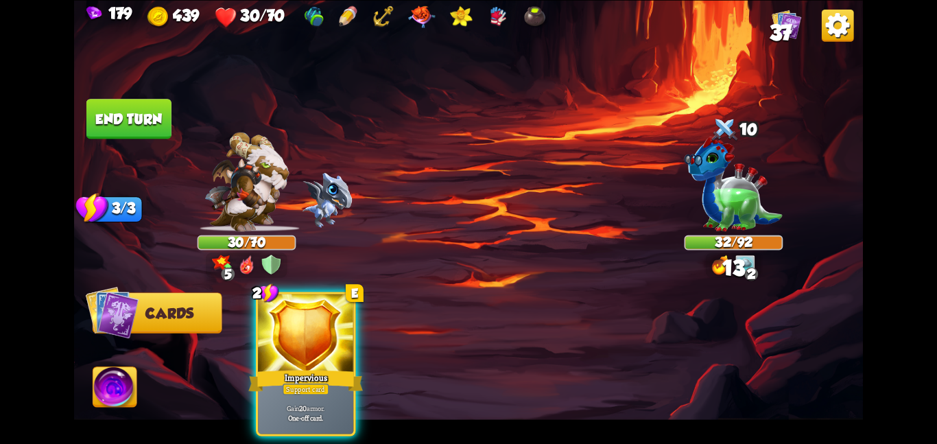
click at [126, 103] on button "End turn" at bounding box center [129, 118] width 86 height 41
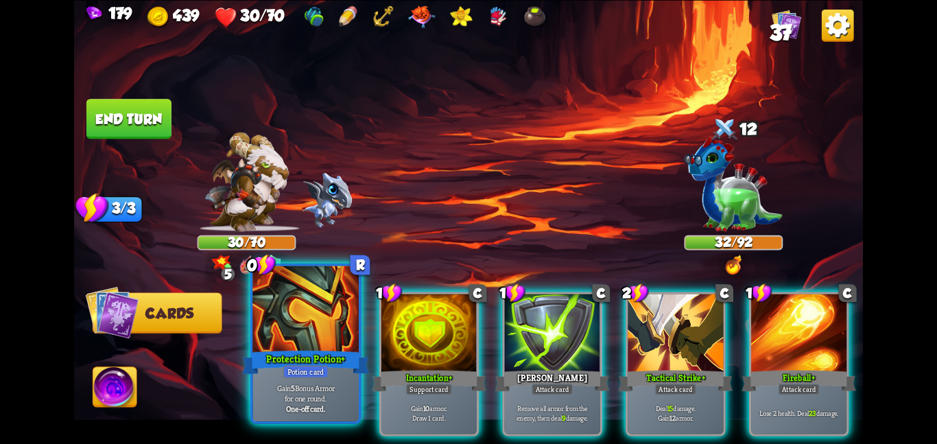
click at [316, 330] on div at bounding box center [305, 309] width 106 height 89
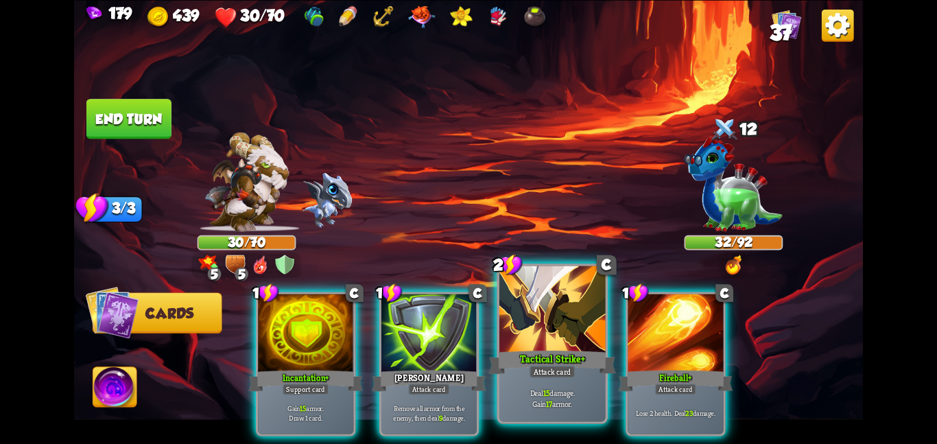
click at [586, 379] on div "Deal 15 damage. Gain 17 armor." at bounding box center [552, 398] width 106 height 46
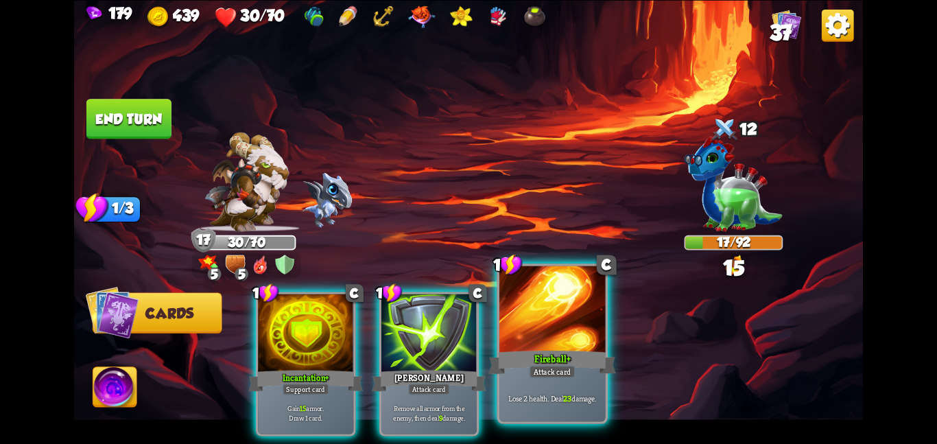
click at [586, 359] on div "Fireball+" at bounding box center [551, 362] width 127 height 28
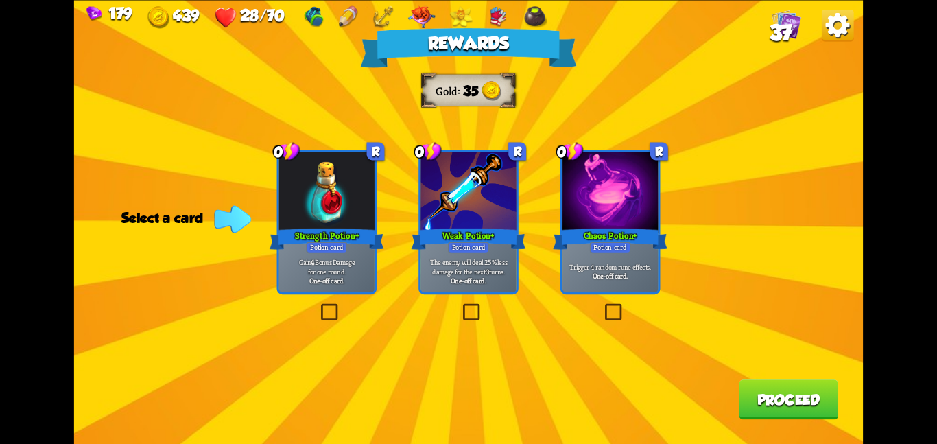
click at [604, 223] on div at bounding box center [610, 192] width 95 height 80
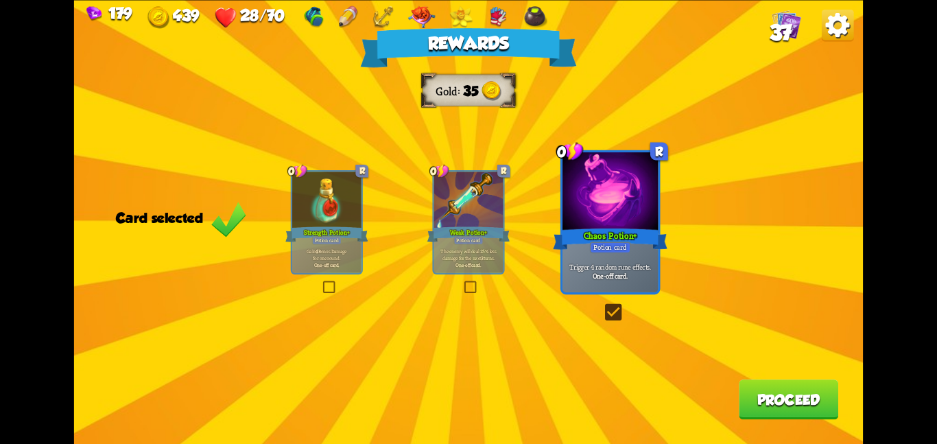
click at [766, 383] on button "Proceed" at bounding box center [788, 399] width 99 height 40
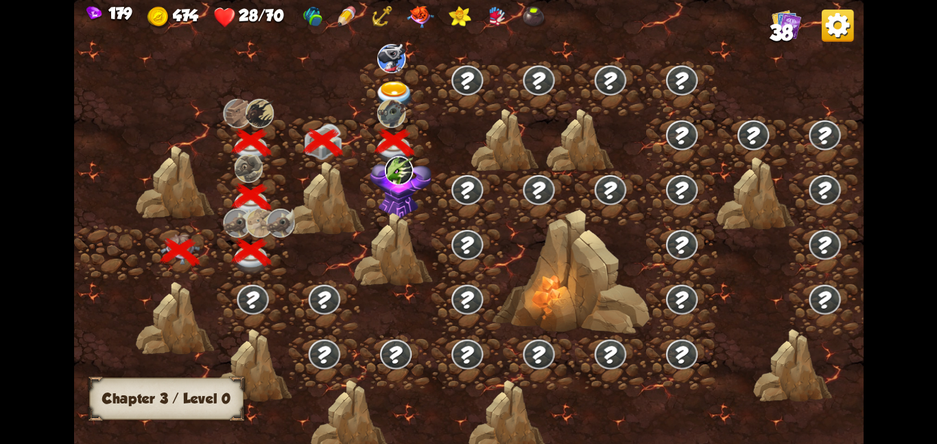
click at [394, 79] on div at bounding box center [395, 87] width 71 height 55
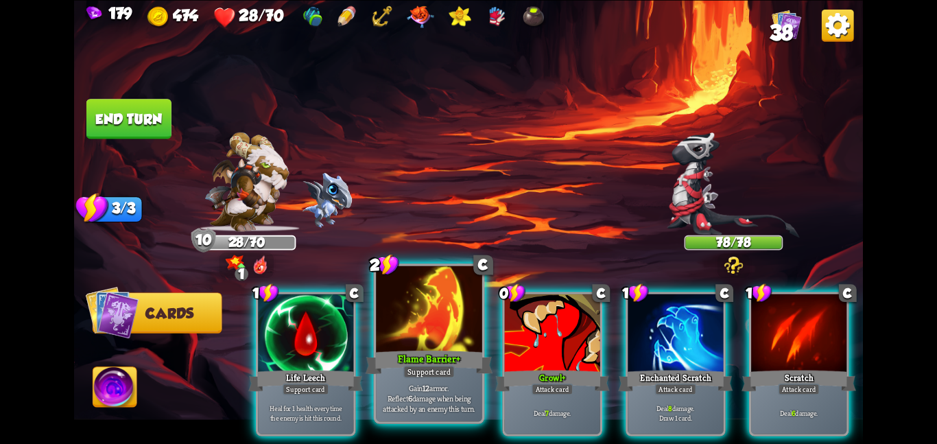
click at [400, 375] on div "Flame Barrier+" at bounding box center [429, 362] width 127 height 28
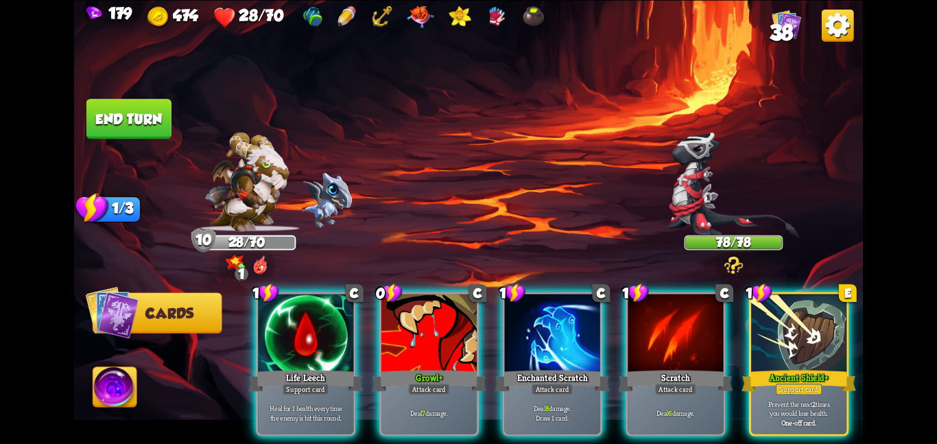
click at [400, 375] on div "Growl+" at bounding box center [429, 380] width 115 height 25
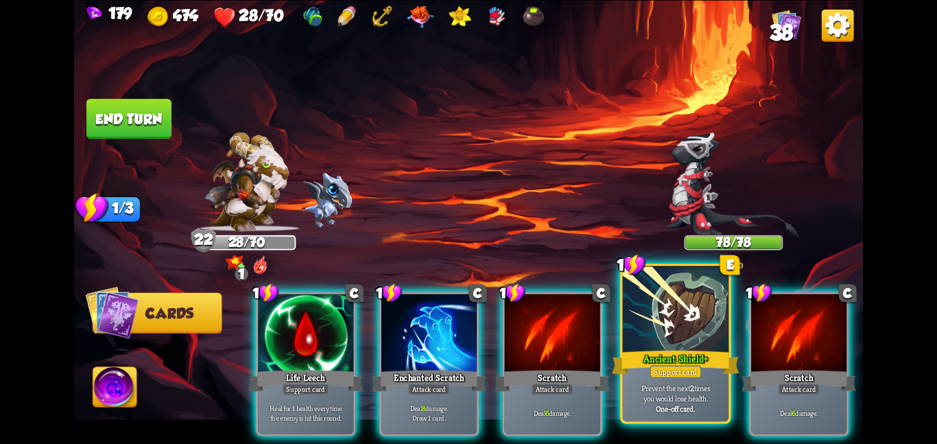
click at [665, 374] on div "Support card" at bounding box center [675, 371] width 51 height 13
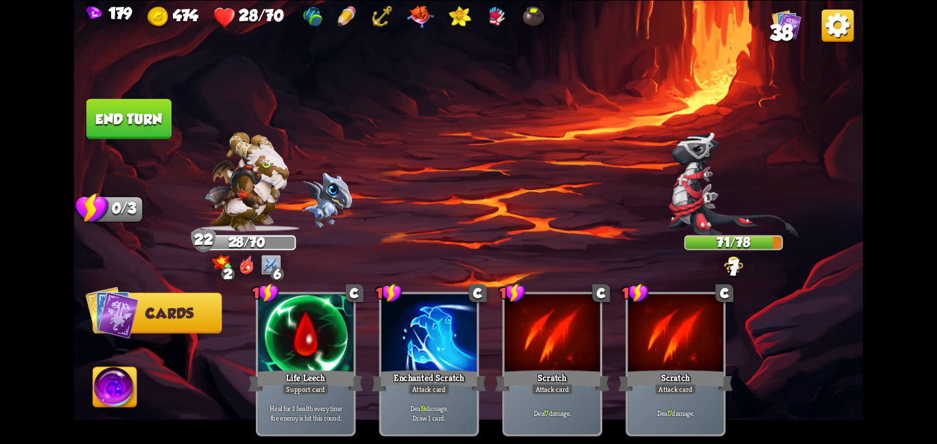
click at [92, 113] on button "End turn" at bounding box center [129, 118] width 86 height 40
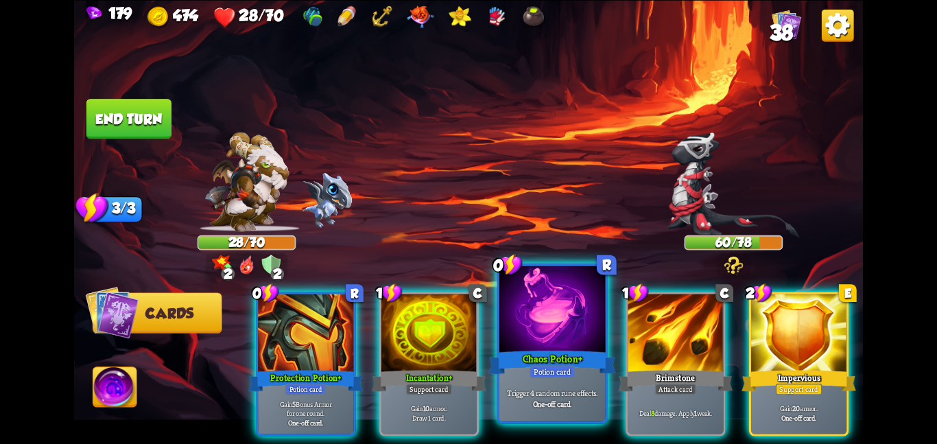
click at [547, 287] on div at bounding box center [552, 309] width 106 height 89
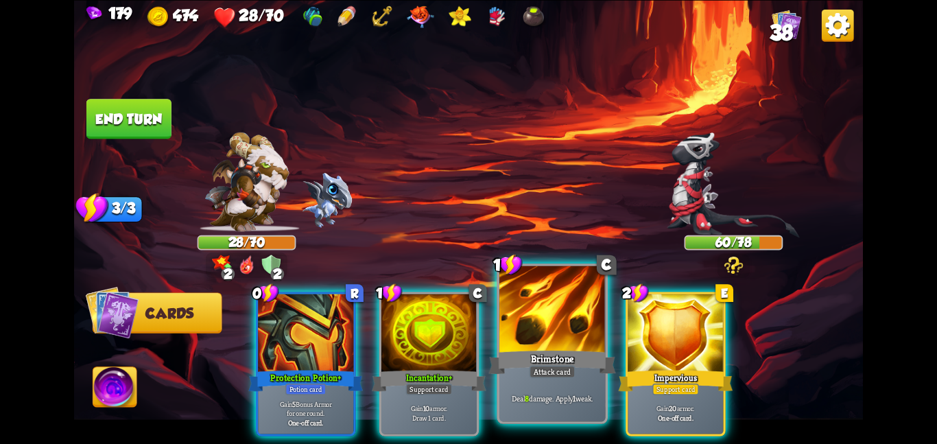
click at [558, 315] on div at bounding box center [552, 309] width 106 height 89
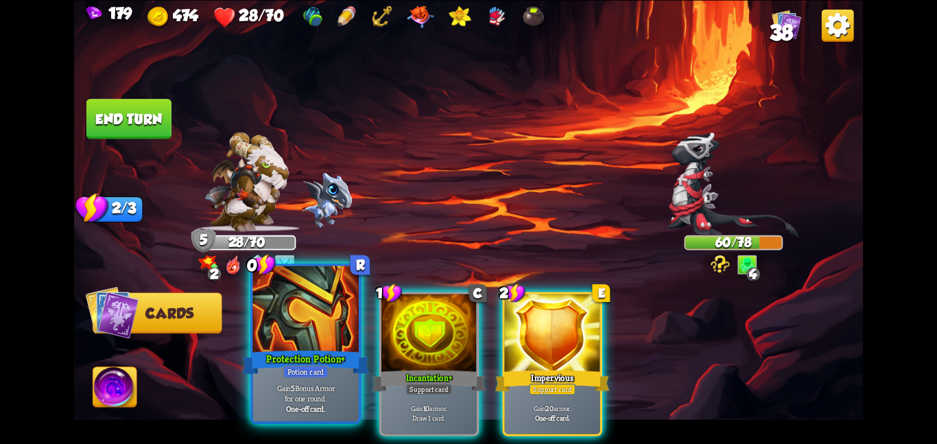
click at [324, 340] on div at bounding box center [305, 309] width 106 height 89
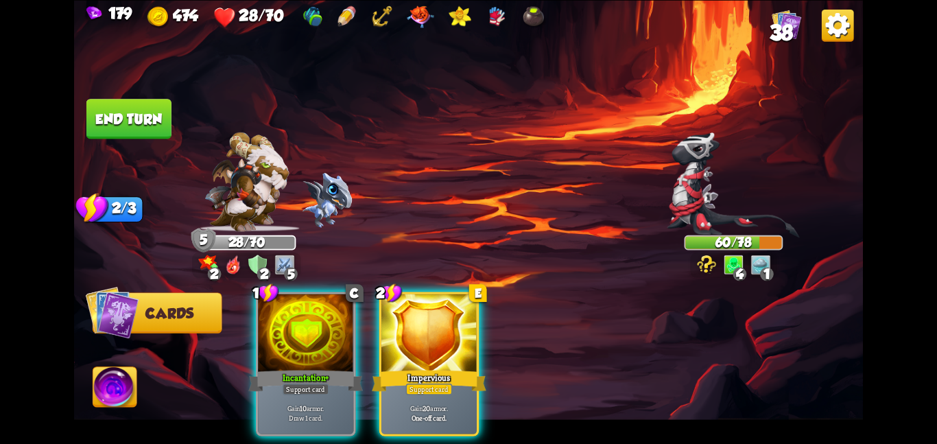
click at [324, 340] on div at bounding box center [305, 334] width 95 height 80
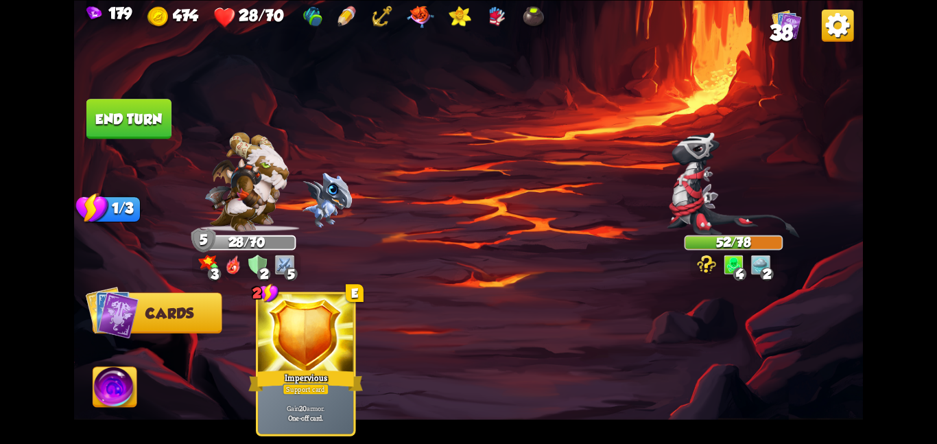
click at [423, 357] on div "2 E Impervious Support card Gain 20 armor. One-off card." at bounding box center [547, 345] width 631 height 198
click at [423, 357] on div "2 E Impervious Support card Gain 25 armor. One-off card." at bounding box center [547, 345] width 631 height 198
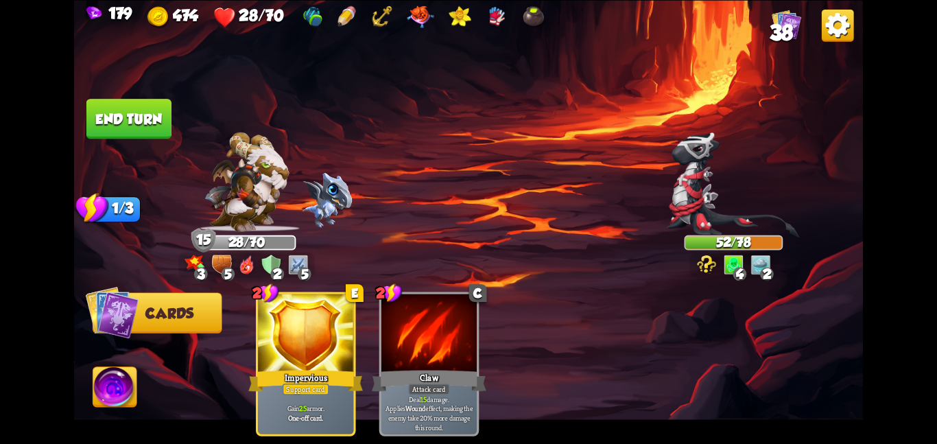
click at [423, 368] on div "Claw" at bounding box center [429, 380] width 115 height 25
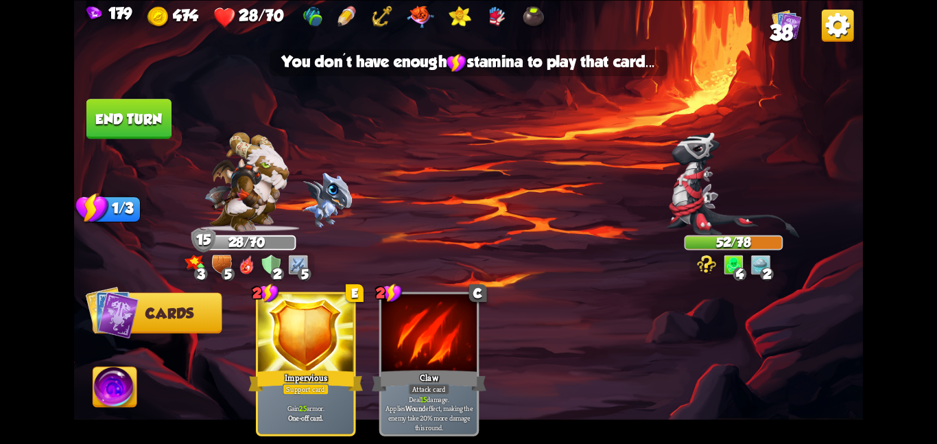
click at [423, 368] on div "Claw" at bounding box center [429, 380] width 115 height 25
click at [138, 108] on button "End turn" at bounding box center [129, 119] width 86 height 40
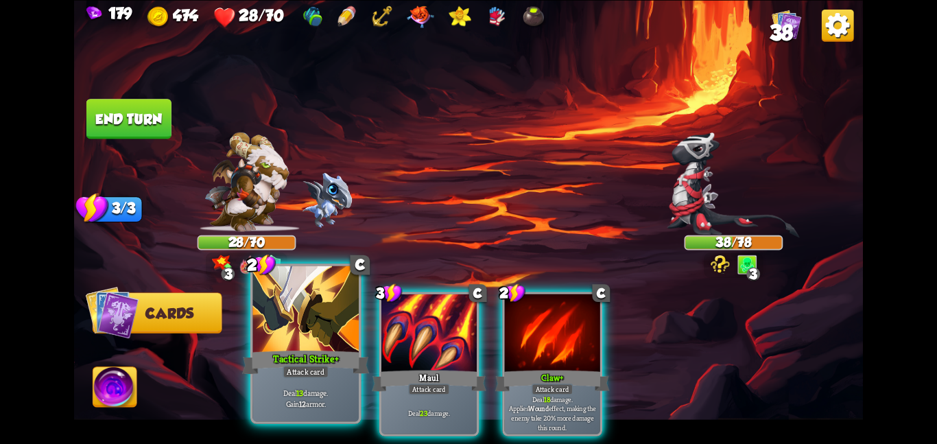
click at [322, 379] on div "Deal 13 damage. Gain 12 armor." at bounding box center [305, 398] width 106 height 46
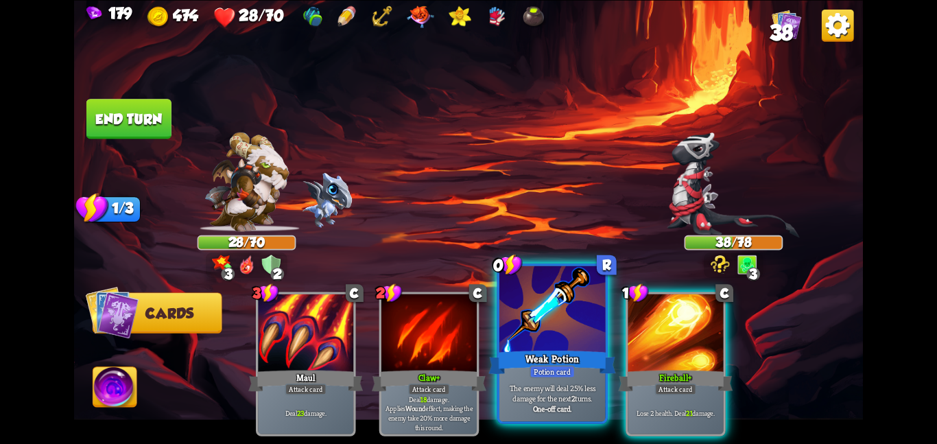
click at [582, 374] on div "Weak Potion" at bounding box center [551, 362] width 127 height 28
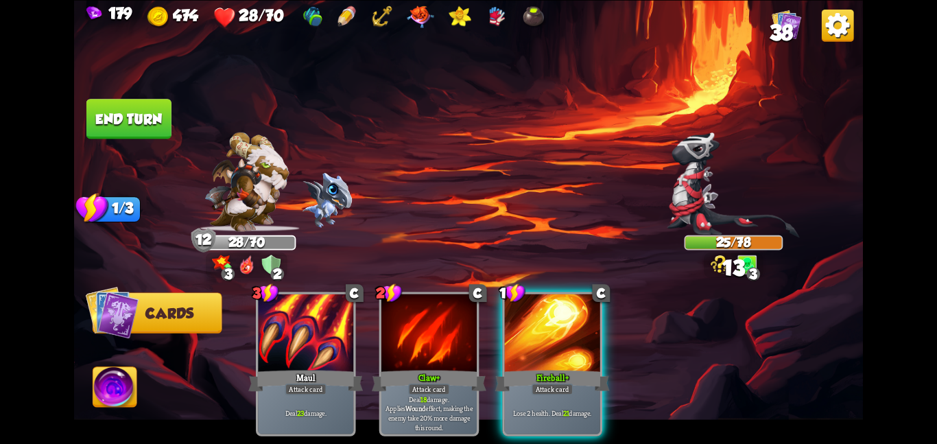
click at [582, 374] on div "Fireball+" at bounding box center [552, 380] width 115 height 25
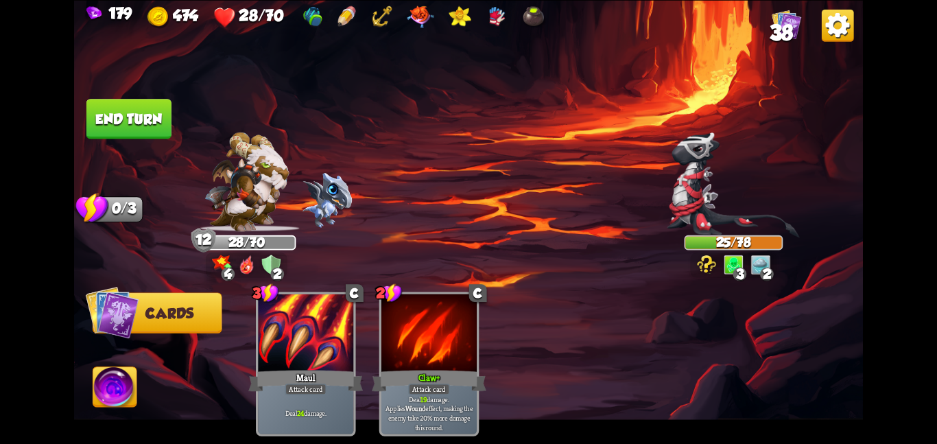
click at [134, 125] on button "End turn" at bounding box center [128, 118] width 87 height 41
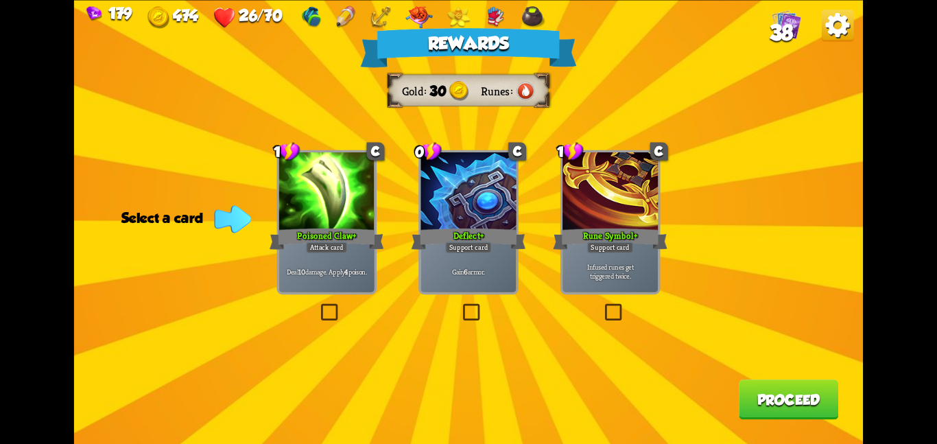
click at [324, 237] on div "Poisoned Claw+" at bounding box center [327, 238] width 115 height 25
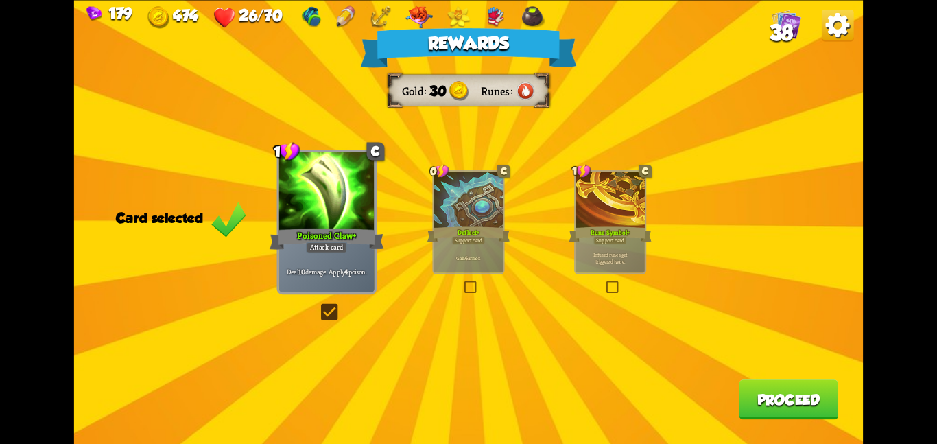
click at [758, 390] on button "Proceed" at bounding box center [788, 399] width 99 height 40
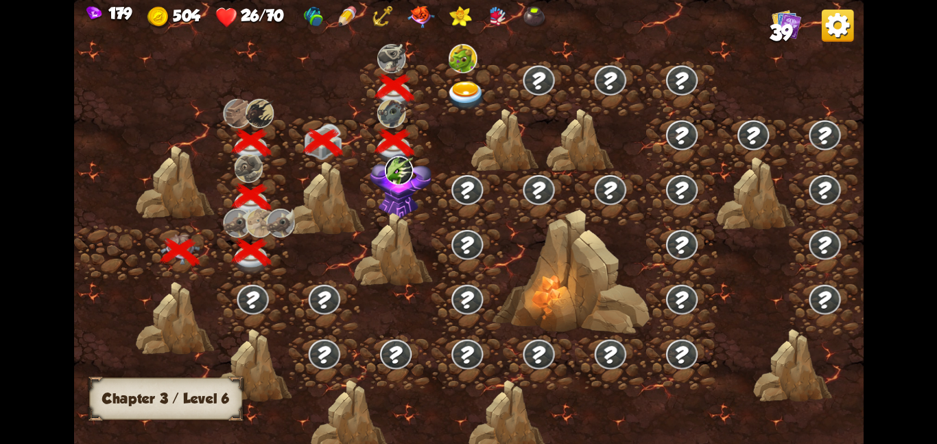
click at [465, 86] on img at bounding box center [467, 94] width 40 height 29
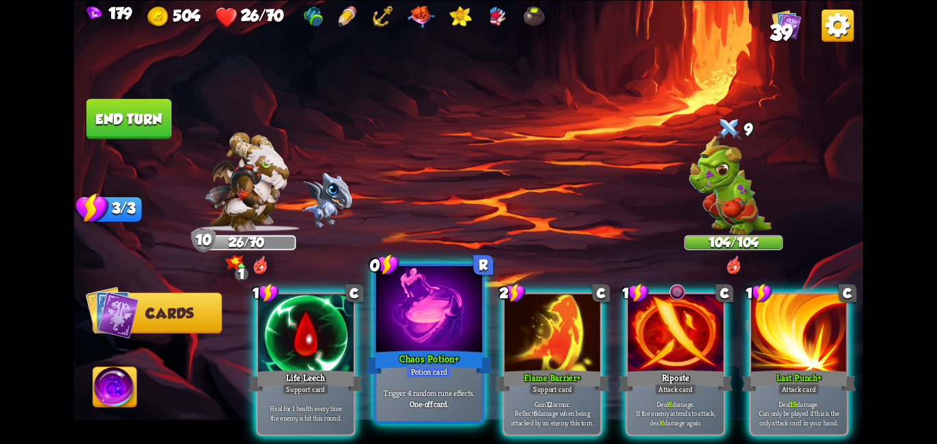
click at [421, 329] on div at bounding box center [429, 309] width 106 height 89
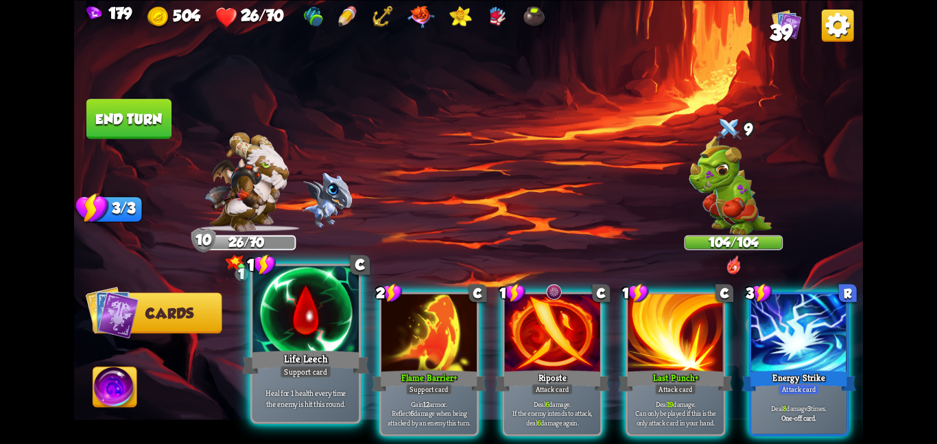
click at [298, 333] on div at bounding box center [305, 309] width 106 height 89
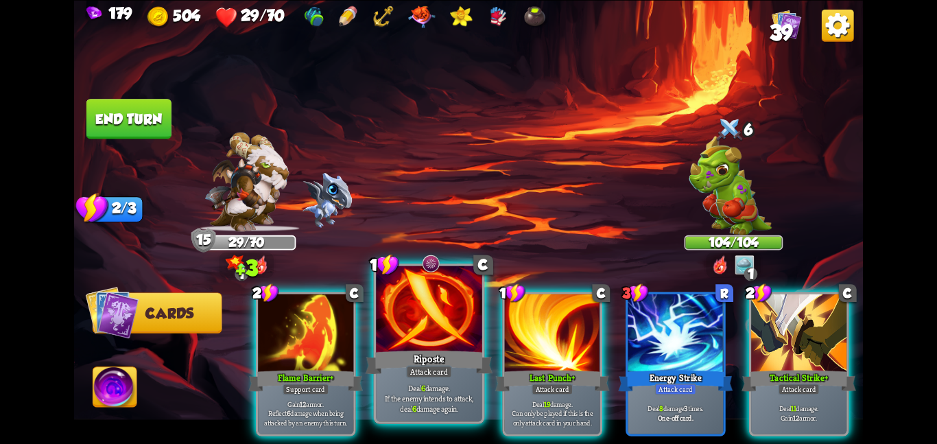
click at [398, 340] on div at bounding box center [429, 309] width 106 height 89
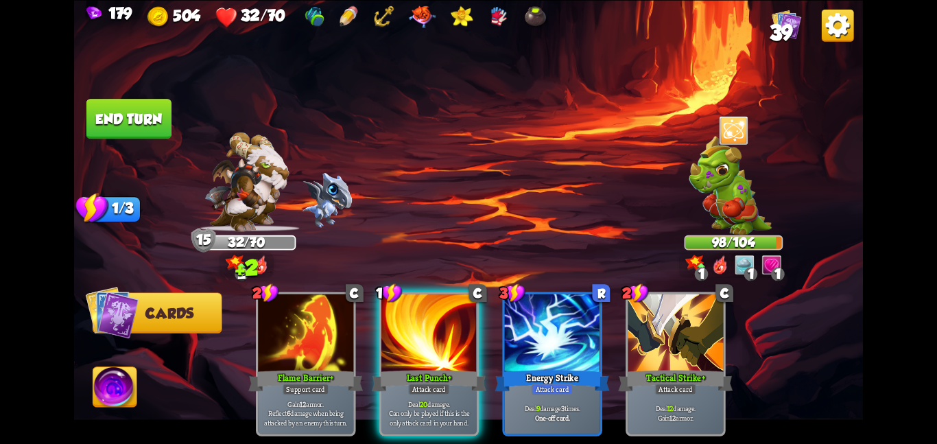
click at [128, 109] on button "End turn" at bounding box center [128, 119] width 85 height 40
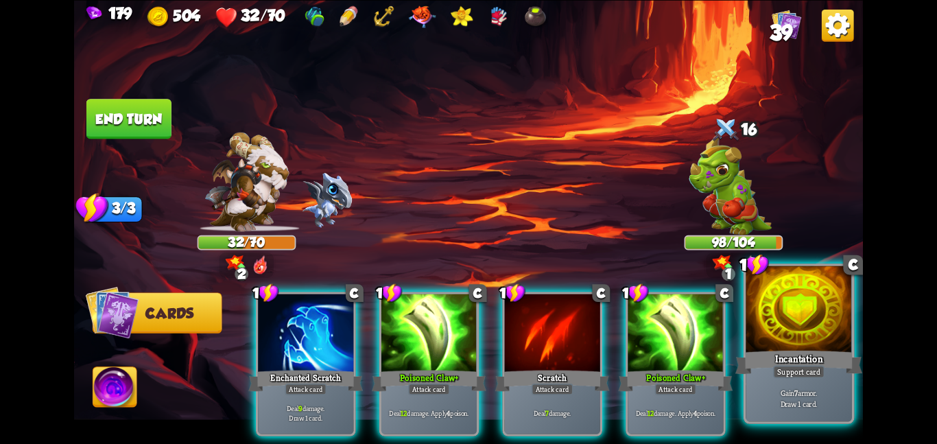
click at [801, 377] on div "Support card" at bounding box center [798, 371] width 51 height 13
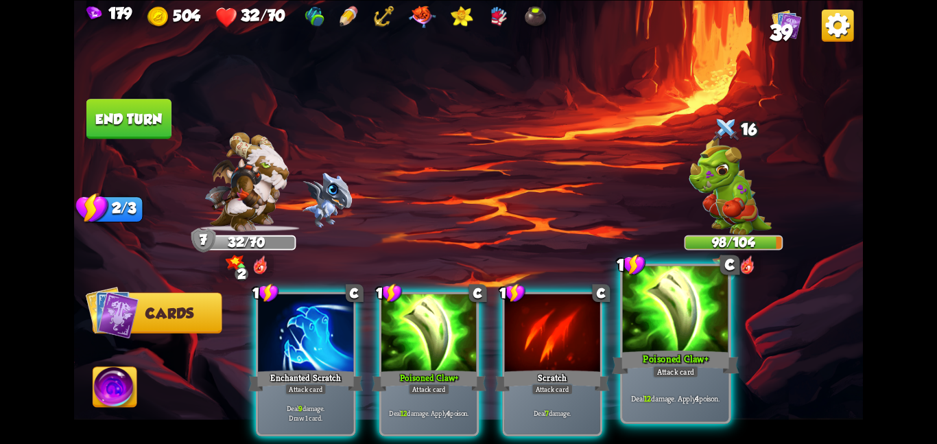
click at [701, 361] on div "Poisoned Claw+" at bounding box center [675, 362] width 127 height 28
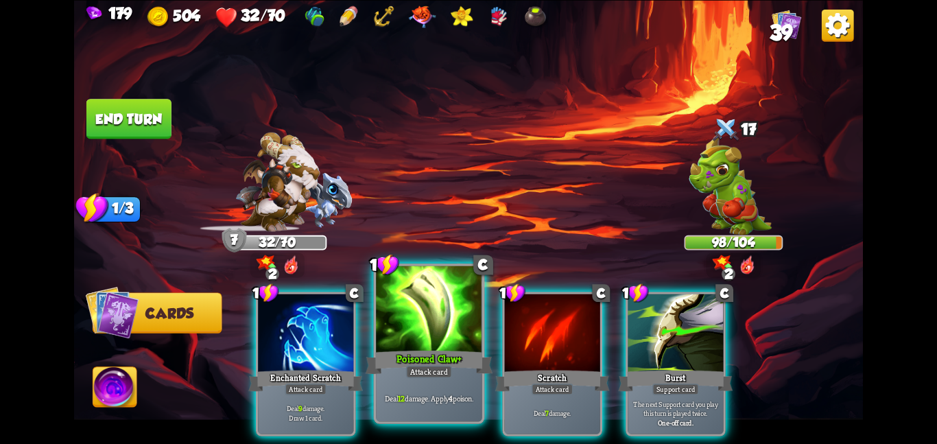
click at [440, 324] on div at bounding box center [429, 309] width 106 height 89
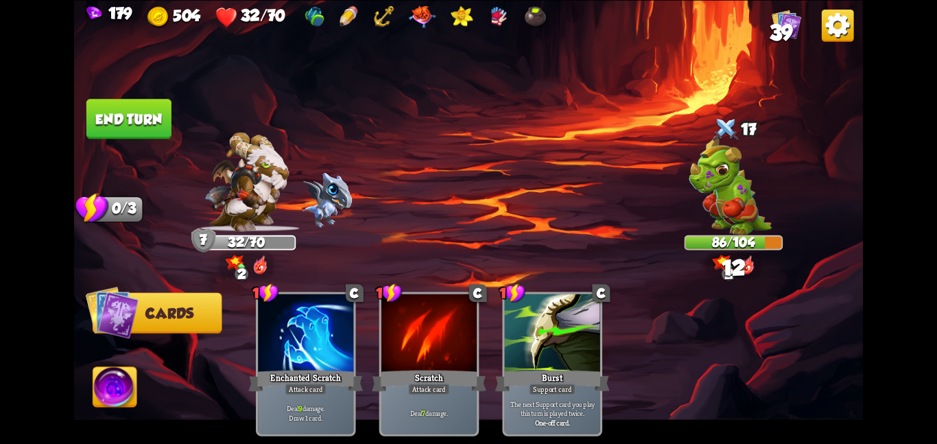
click at [134, 97] on img at bounding box center [468, 222] width 789 height 444
click at [143, 110] on button "End turn" at bounding box center [129, 119] width 86 height 40
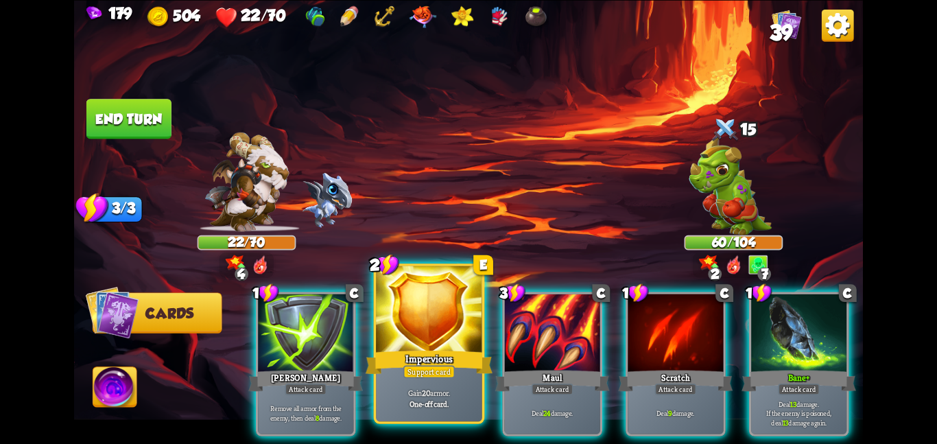
click at [396, 328] on div at bounding box center [429, 309] width 106 height 89
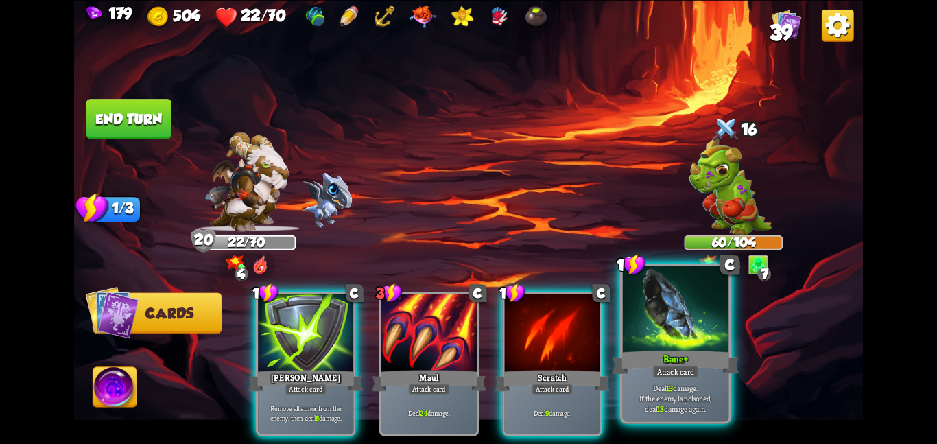
click at [663, 348] on div "Bane+" at bounding box center [675, 362] width 127 height 28
